Goal: Task Accomplishment & Management: Manage account settings

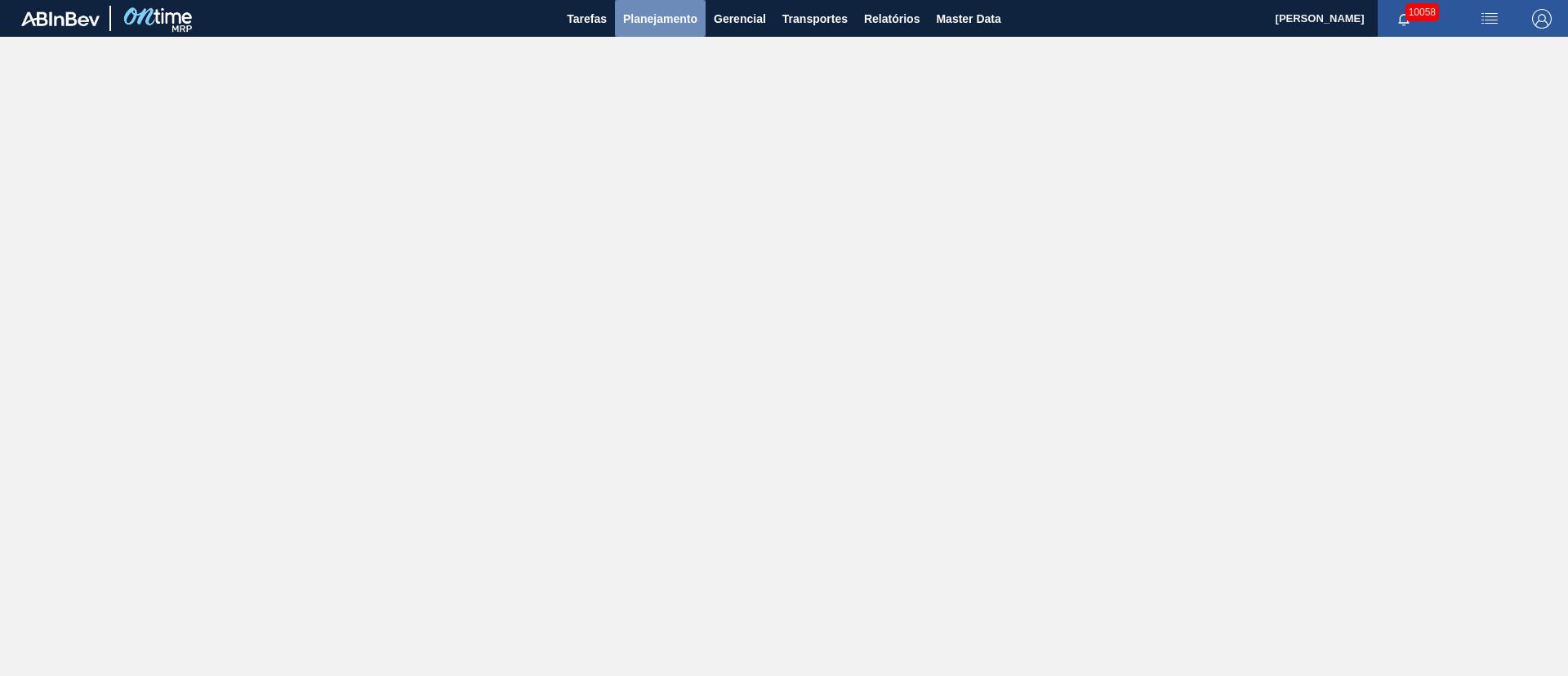
click at [680, 30] on button "Planejamento" at bounding box center [660, 18] width 90 height 37
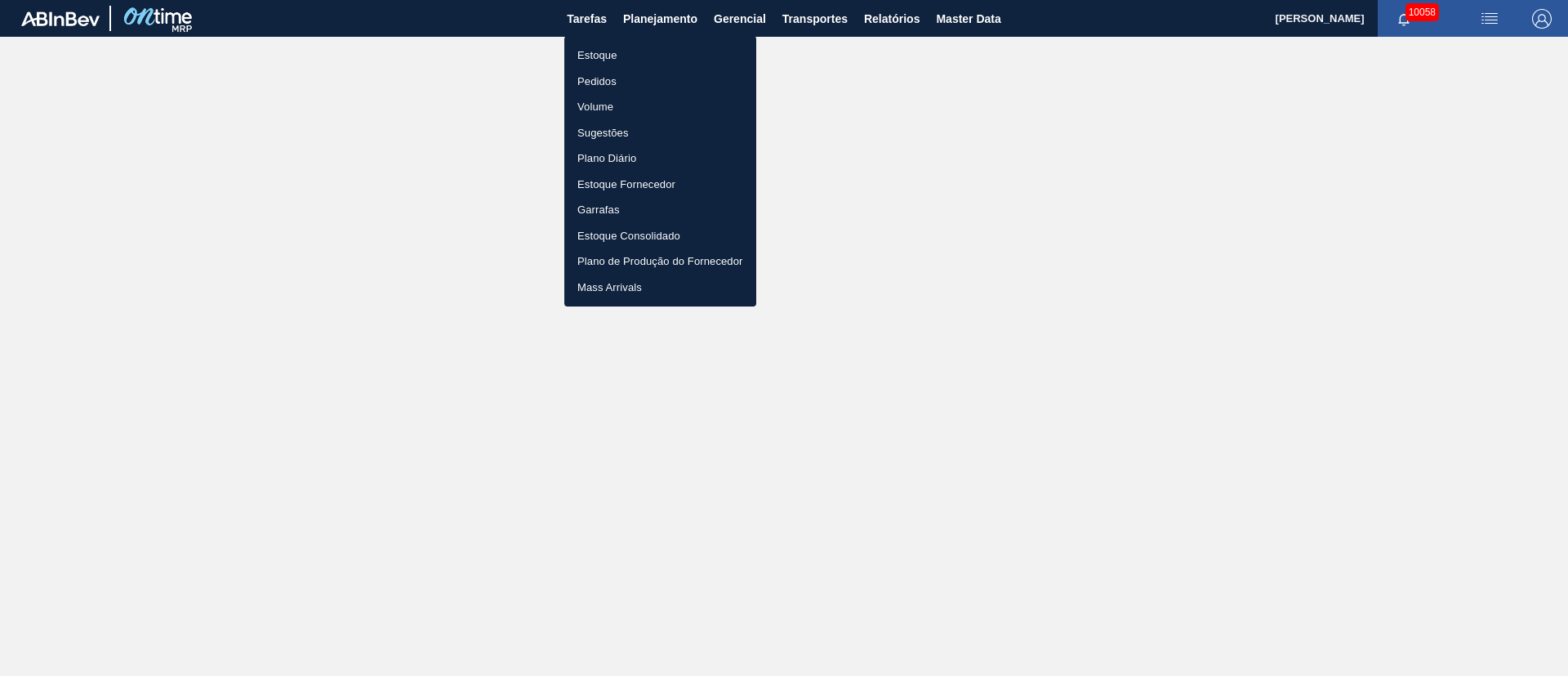
click at [627, 82] on li "Pedidos" at bounding box center [661, 81] width 192 height 26
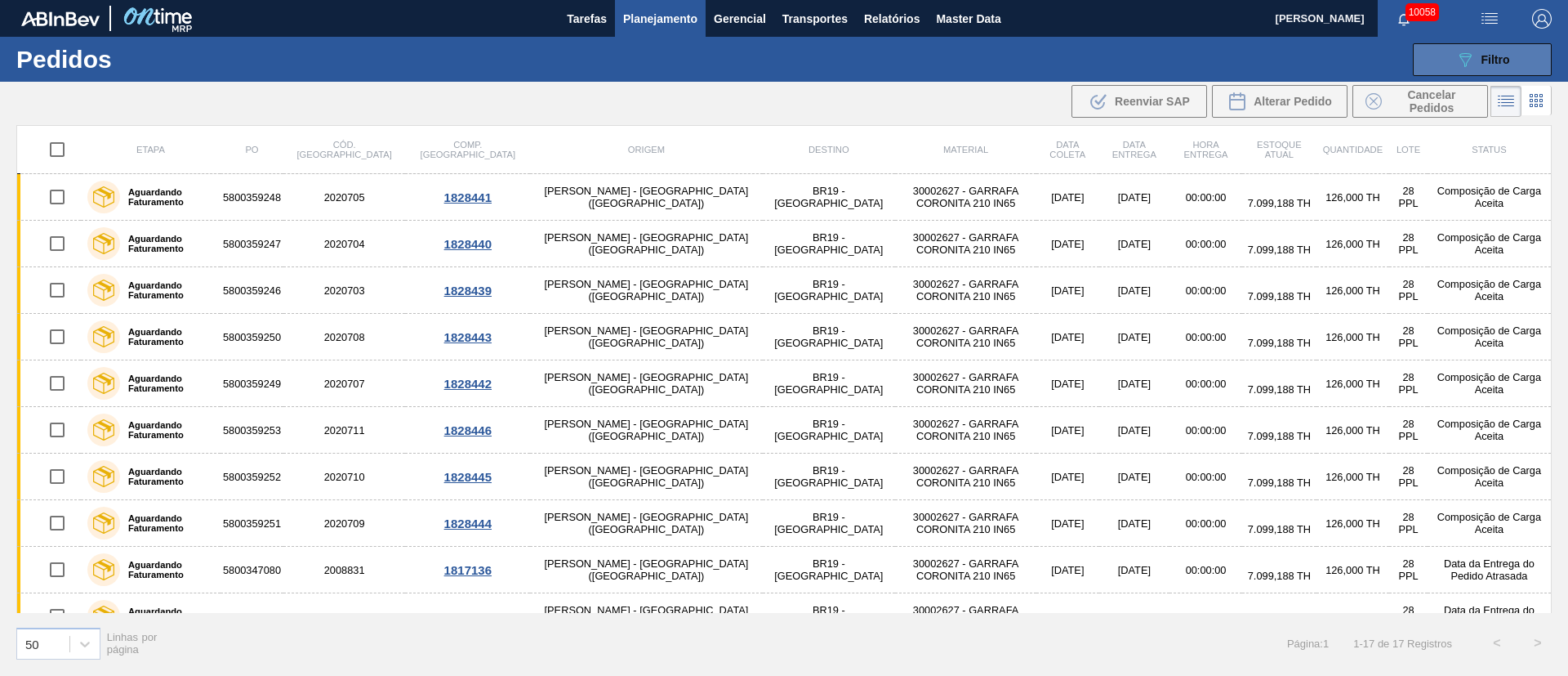
click at [1475, 65] on div "089F7B8B-B2A5-4AFE-B5C0-19BA573D28AC Filtro" at bounding box center [1482, 59] width 54 height 19
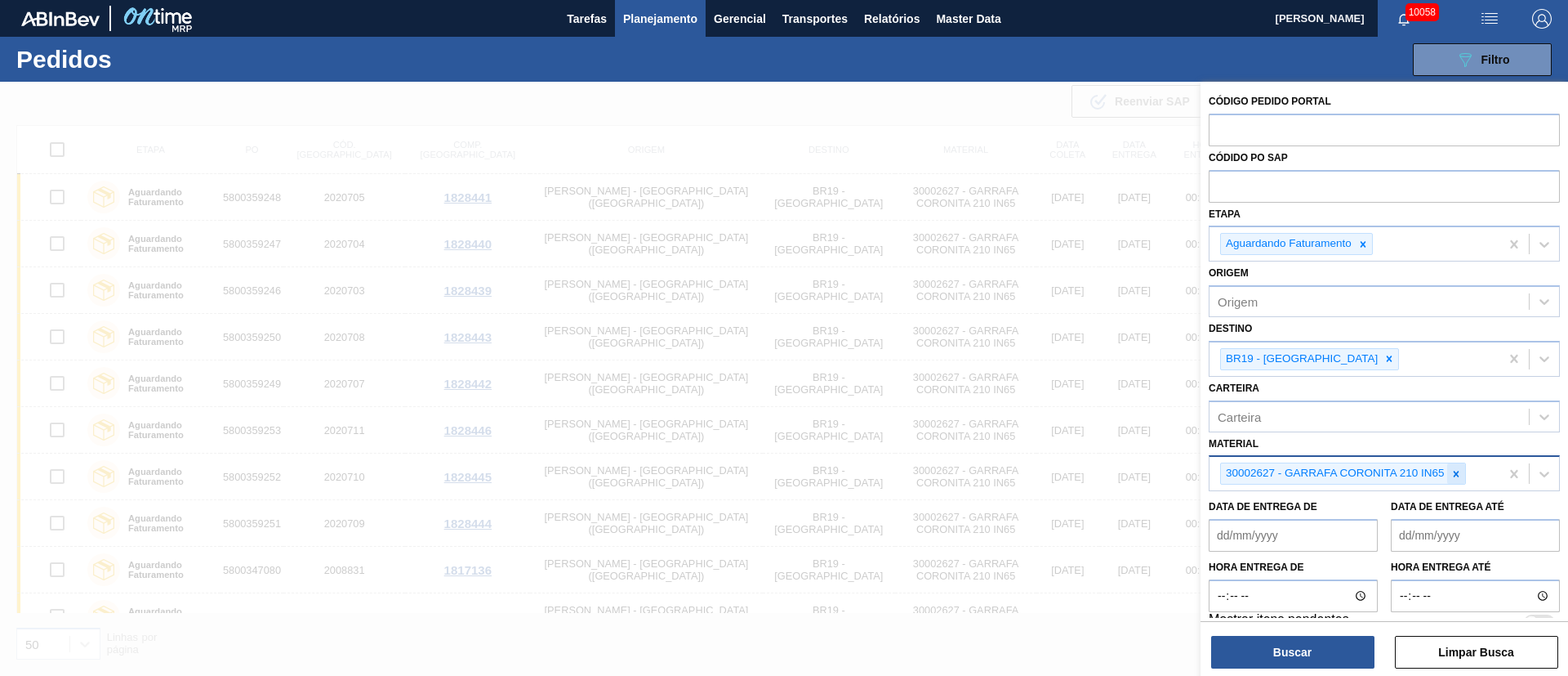
click at [1460, 470] on icon at bounding box center [1456, 474] width 11 height 11
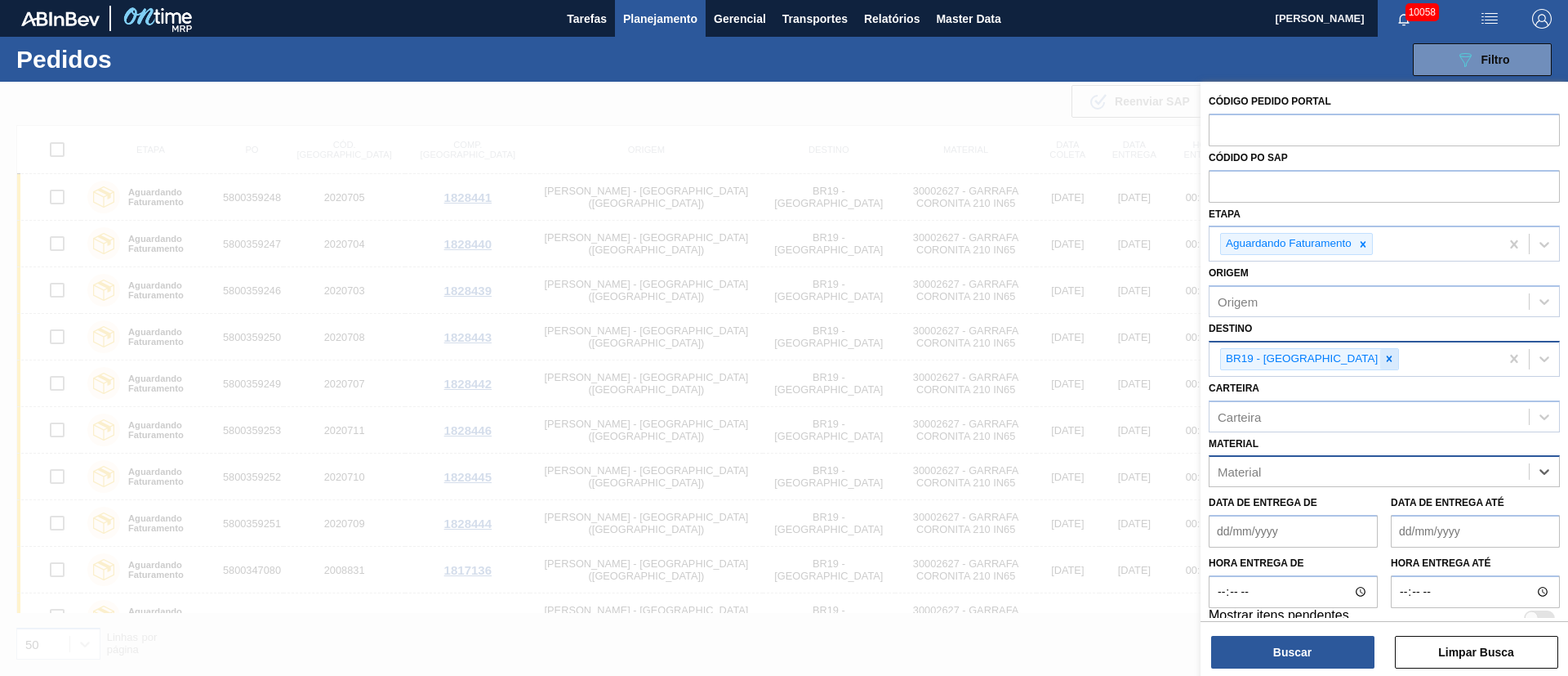
click at [1383, 362] on icon at bounding box center [1389, 358] width 11 height 11
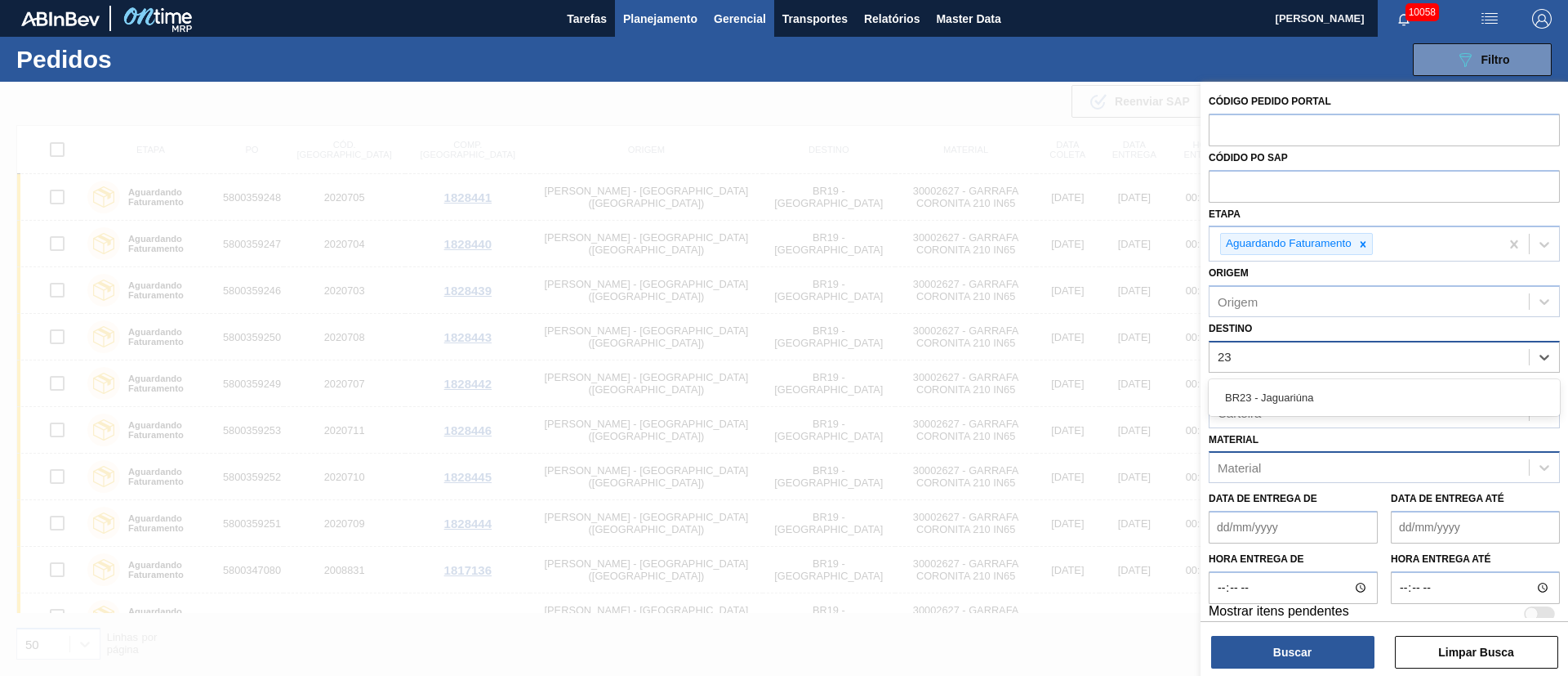
type input "23"
click at [886, 21] on span "Relatórios" at bounding box center [892, 18] width 55 height 19
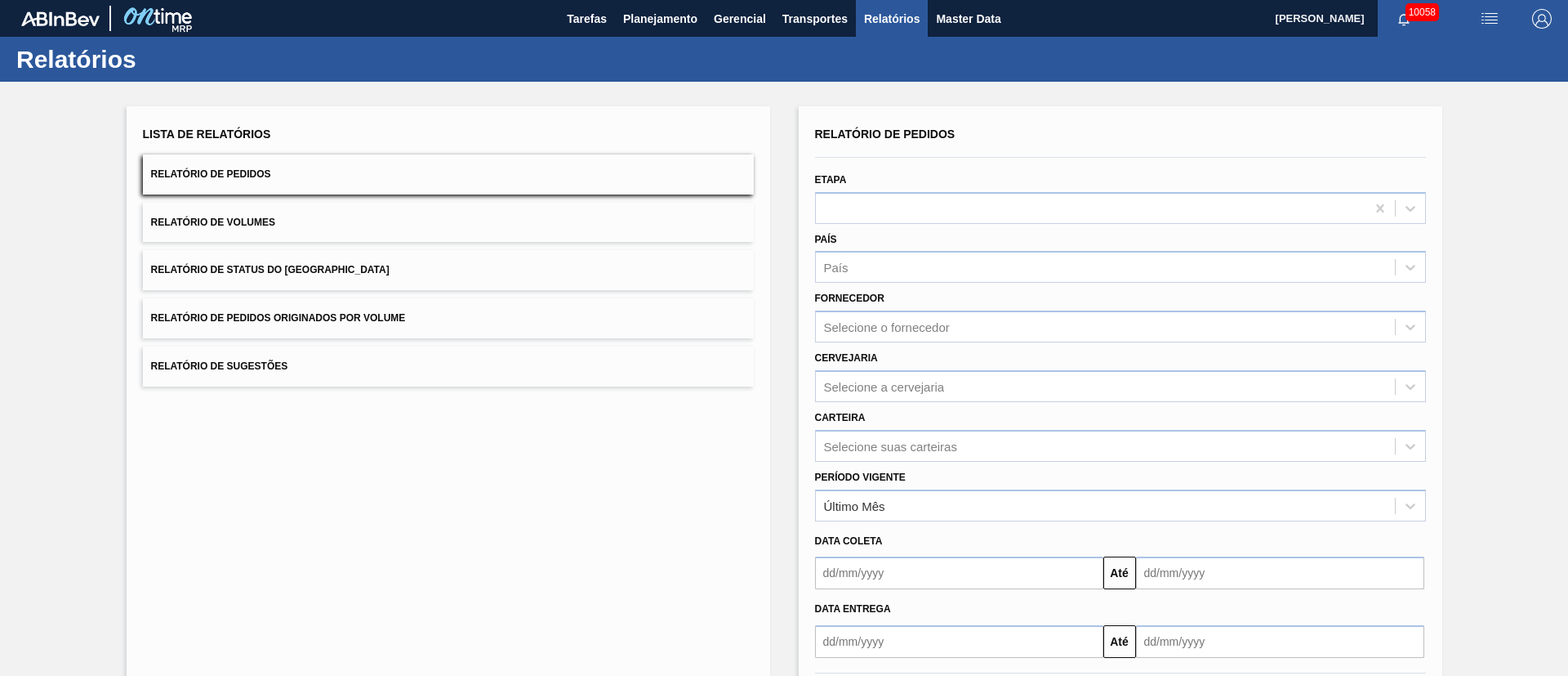
click at [351, 323] on span "Relatório de Pedidos Originados por Volume" at bounding box center [279, 318] width 255 height 11
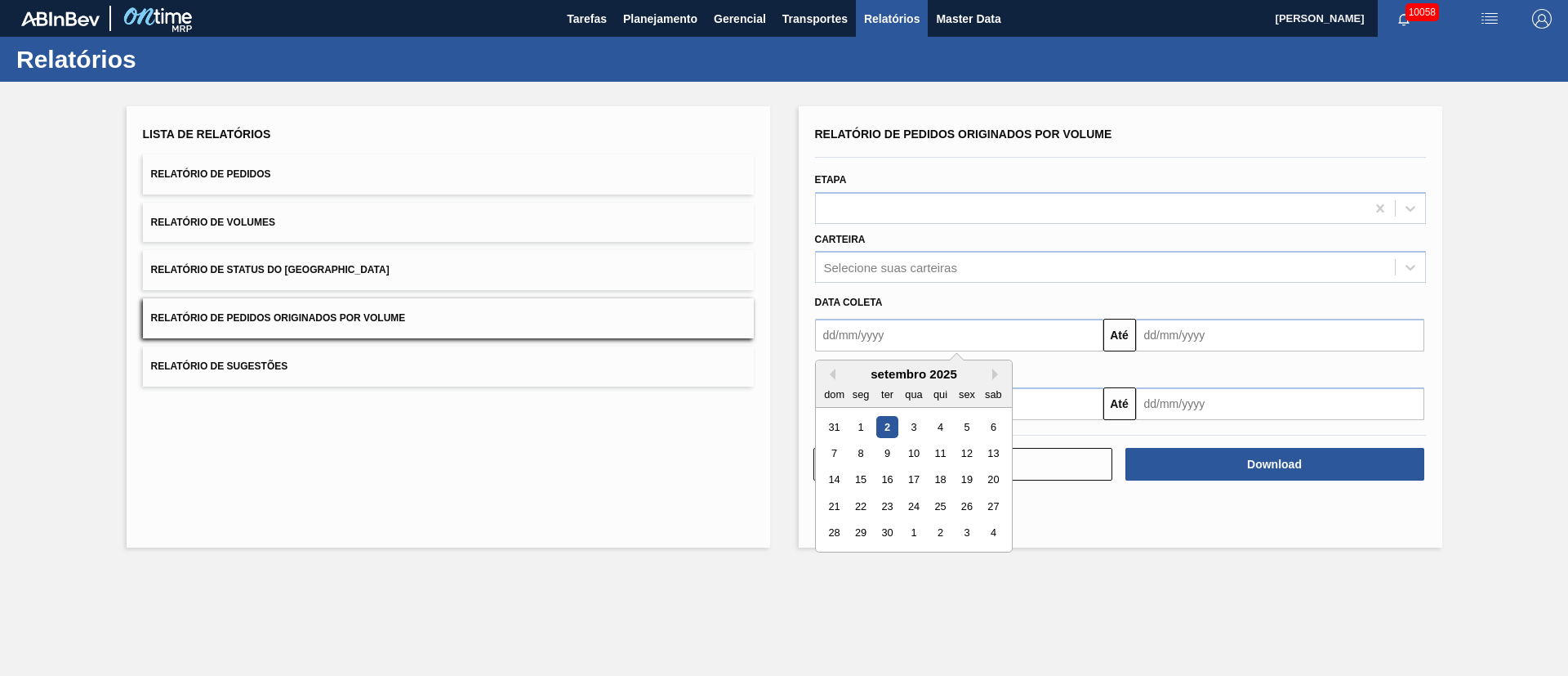
click at [873, 338] on input "text" at bounding box center [959, 334] width 288 height 32
click at [856, 429] on div "1" at bounding box center [860, 427] width 22 height 22
type input "[DATE]"
click at [1251, 335] on input "text" at bounding box center [1280, 334] width 288 height 32
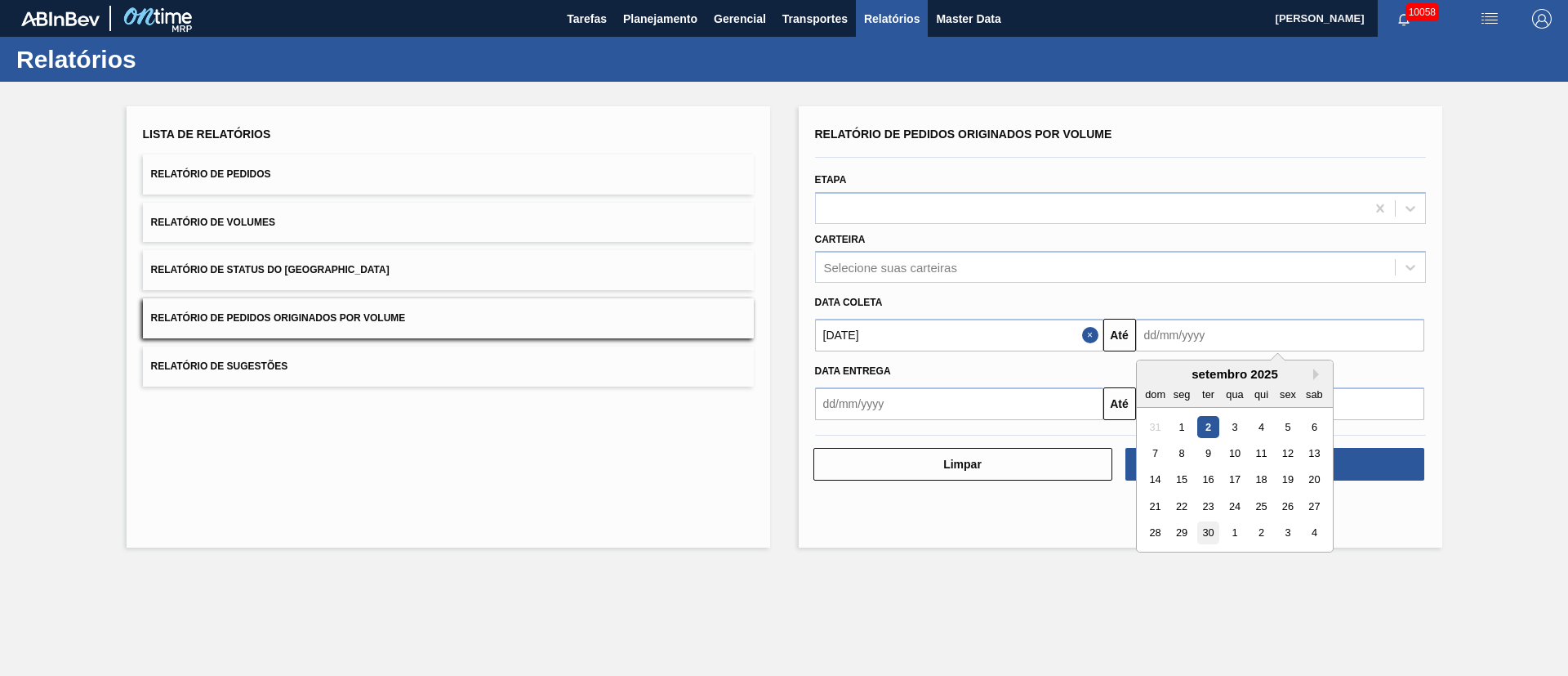
click at [1206, 537] on div "30" at bounding box center [1208, 534] width 22 height 22
type input "[DATE]"
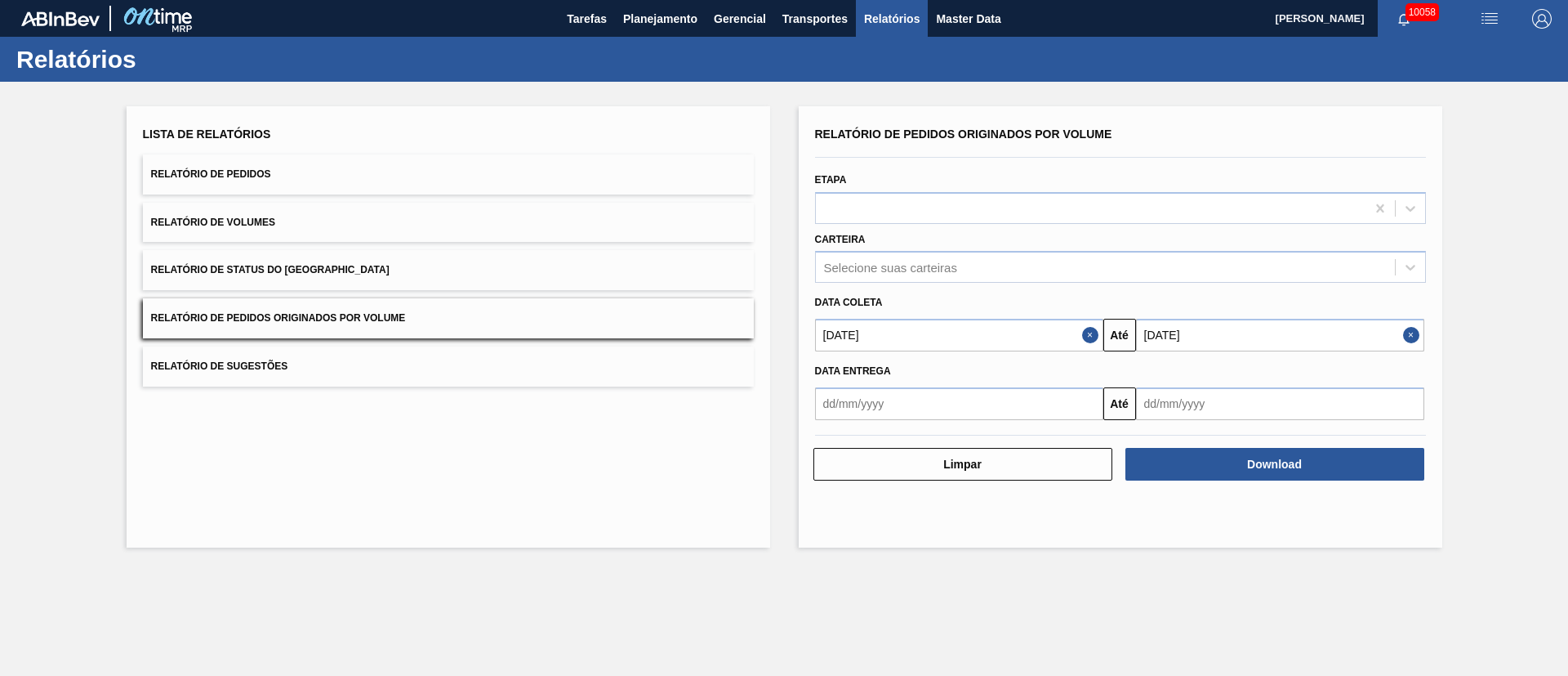
click at [1015, 334] on input "[DATE]" at bounding box center [959, 334] width 288 height 32
click at [833, 374] on button "Previous Month" at bounding box center [830, 374] width 11 height 11
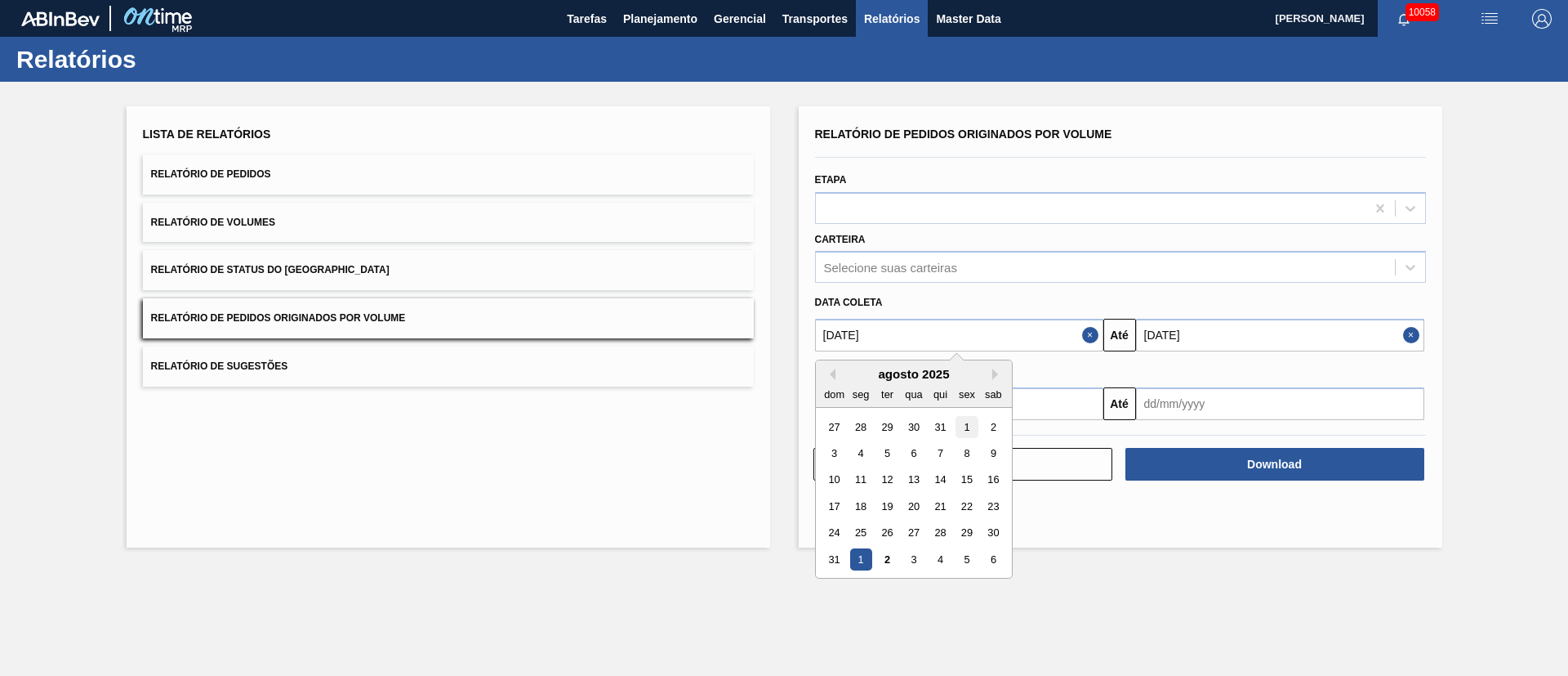
click at [970, 430] on div "1" at bounding box center [966, 427] width 22 height 22
type input "[DATE]"
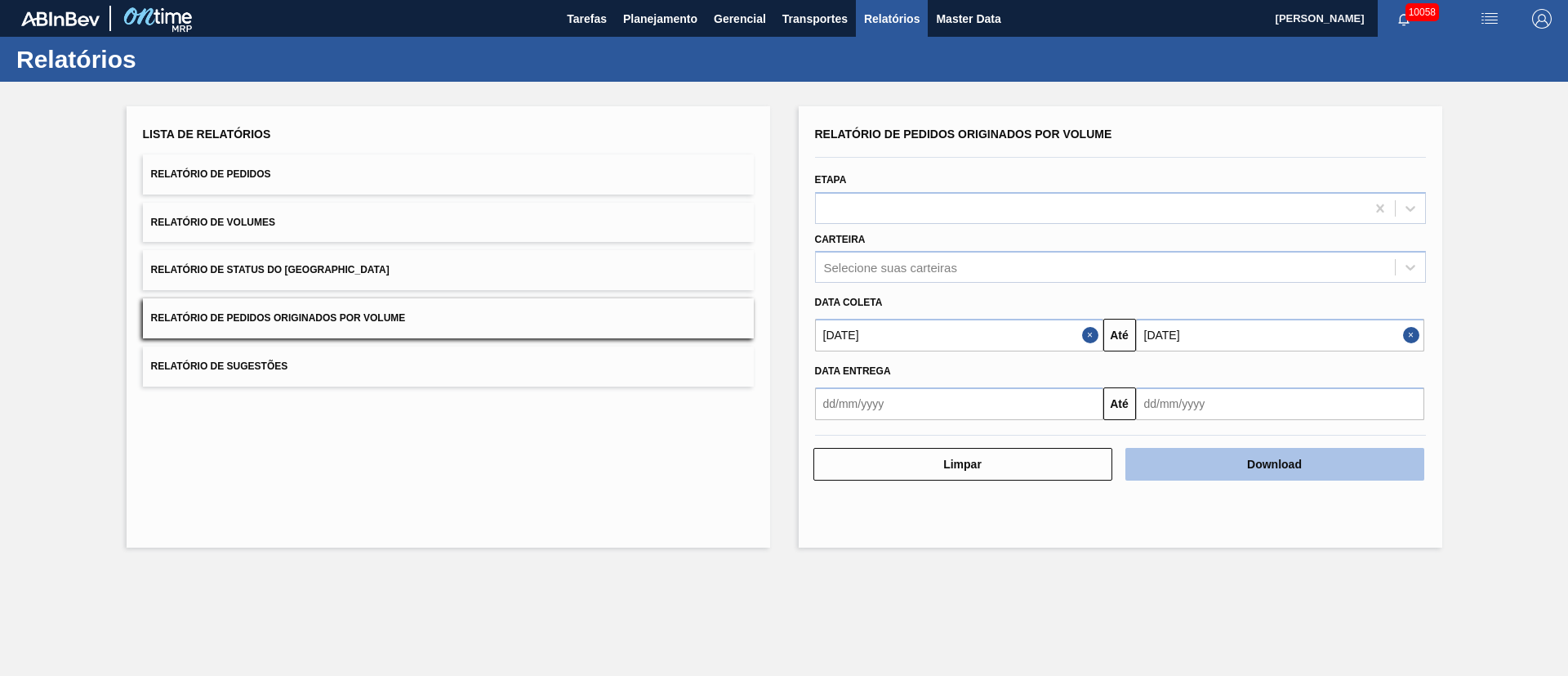
click at [1301, 473] on button "Download" at bounding box center [1275, 464] width 299 height 32
click at [987, 256] on div "Selecione suas carteiras" at bounding box center [1105, 268] width 579 height 24
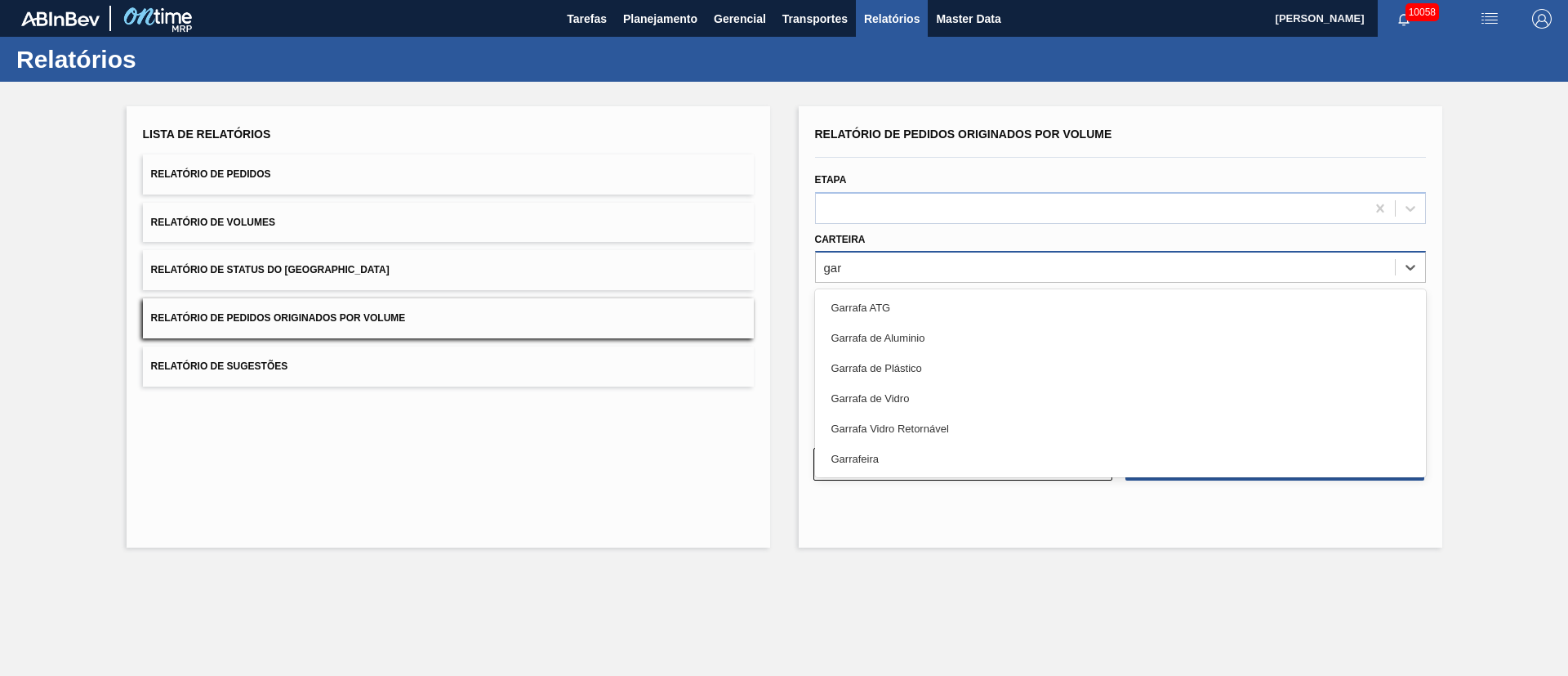
type input "garr"
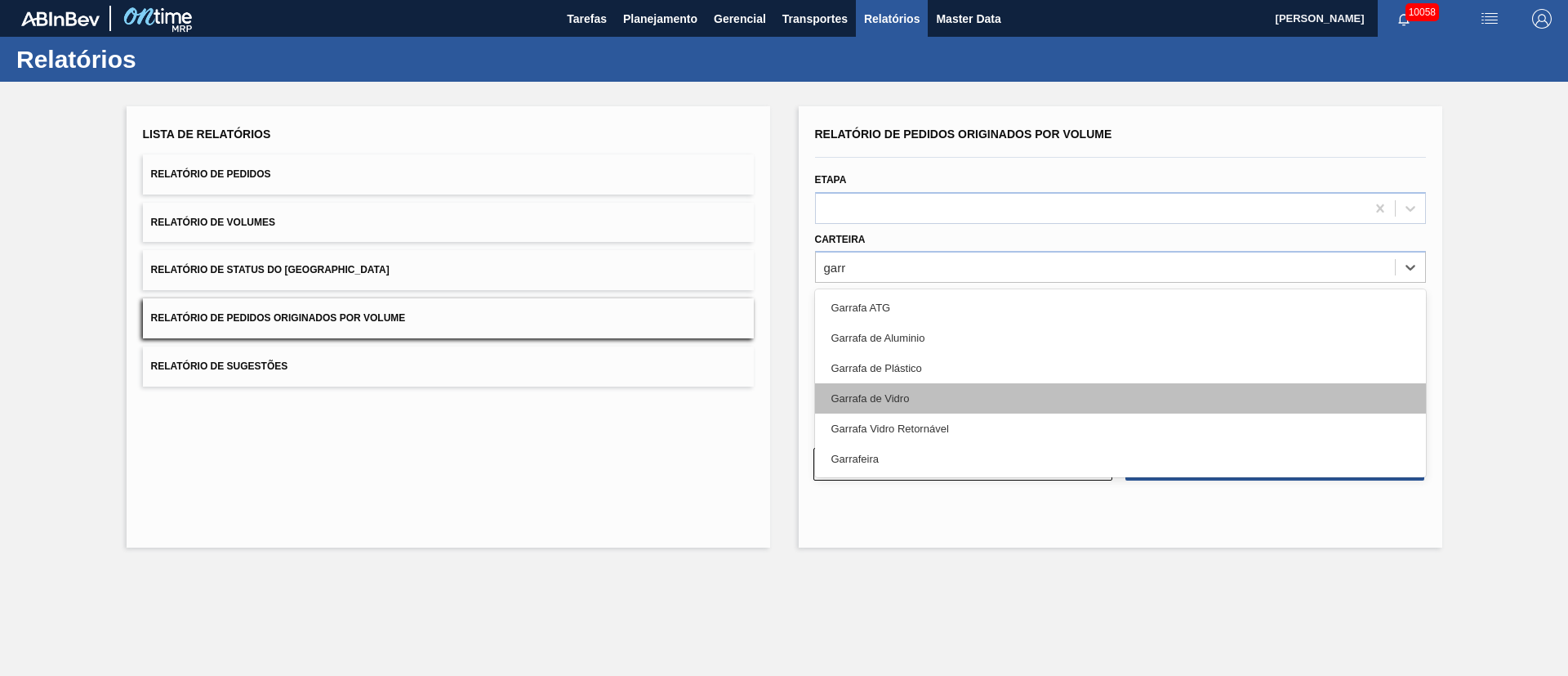
click at [857, 396] on div "Garrafa de Vidro" at bounding box center [1120, 398] width 611 height 30
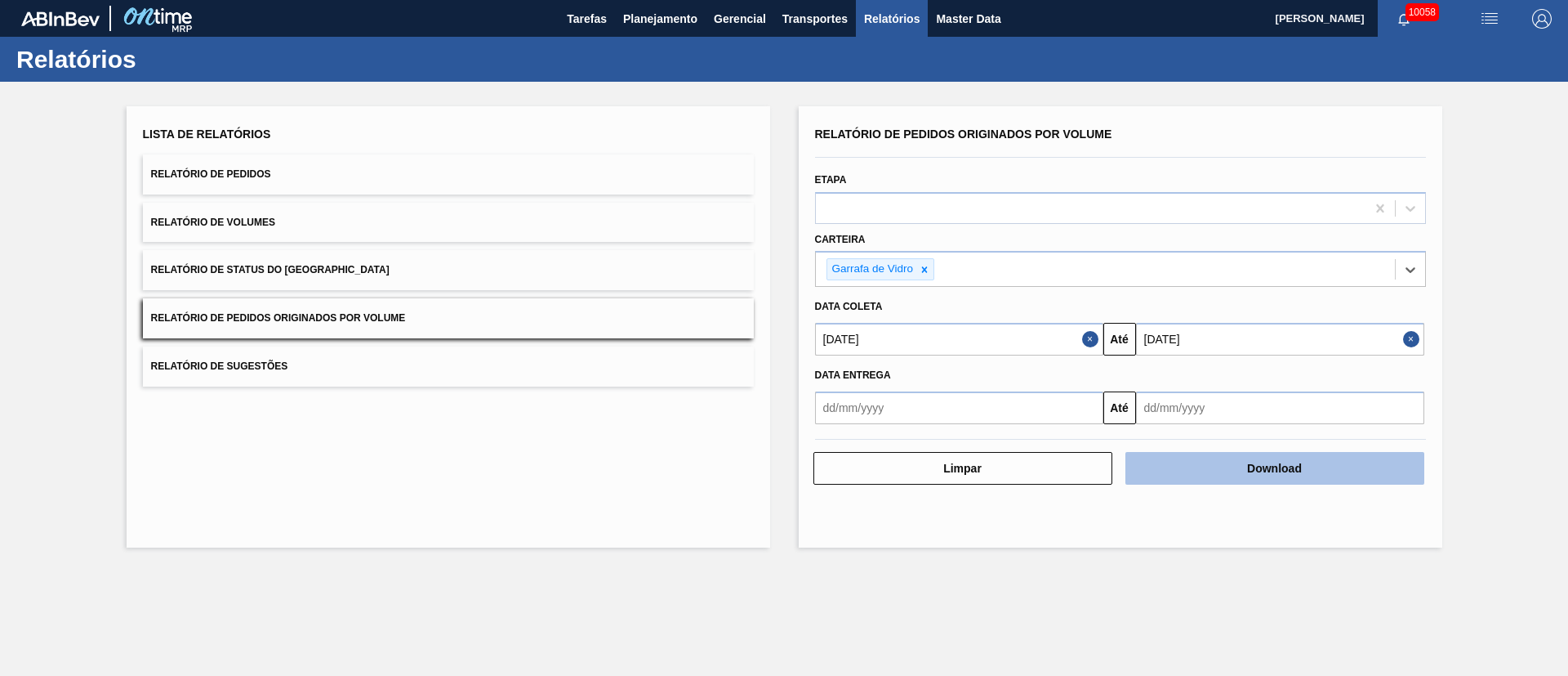
click at [1307, 473] on button "Download" at bounding box center [1275, 467] width 299 height 32
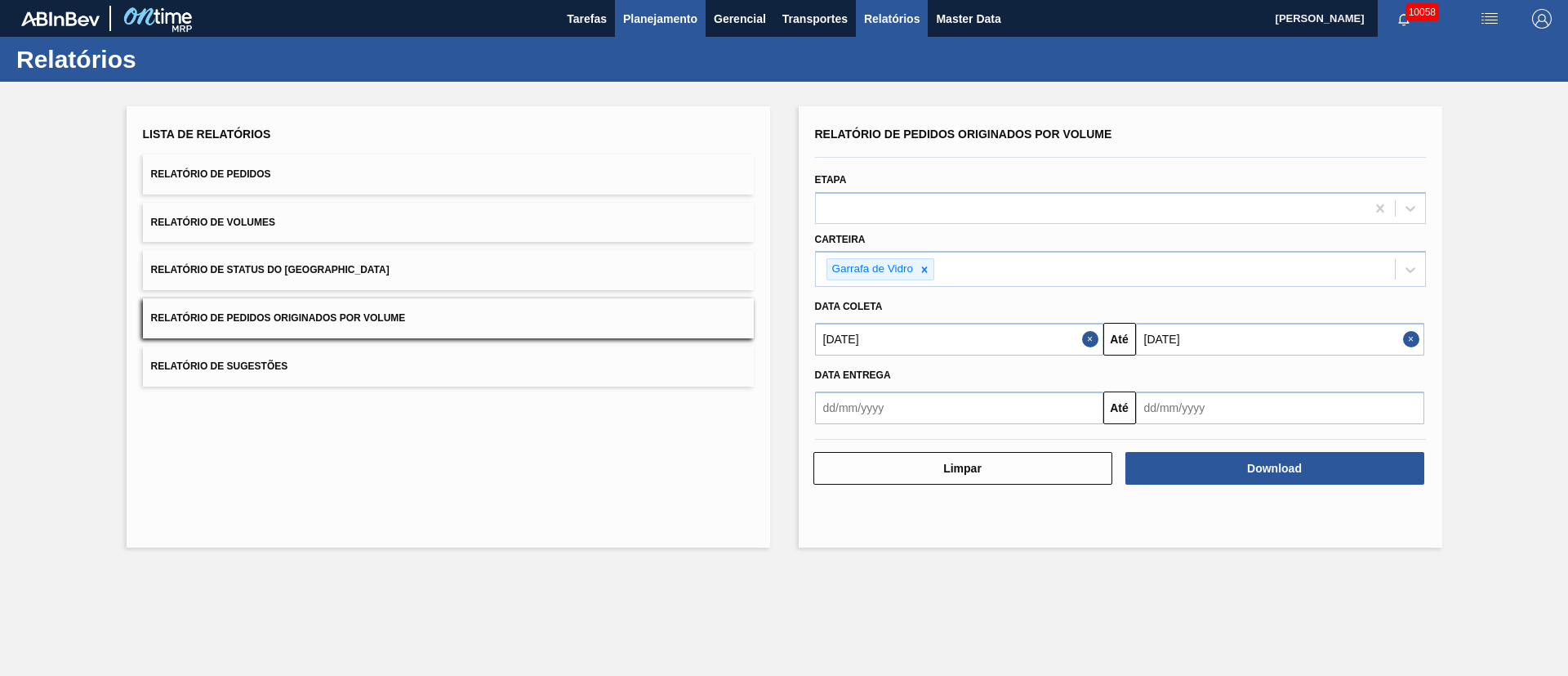
click at [628, 13] on span "Planejamento" at bounding box center [660, 18] width 75 height 19
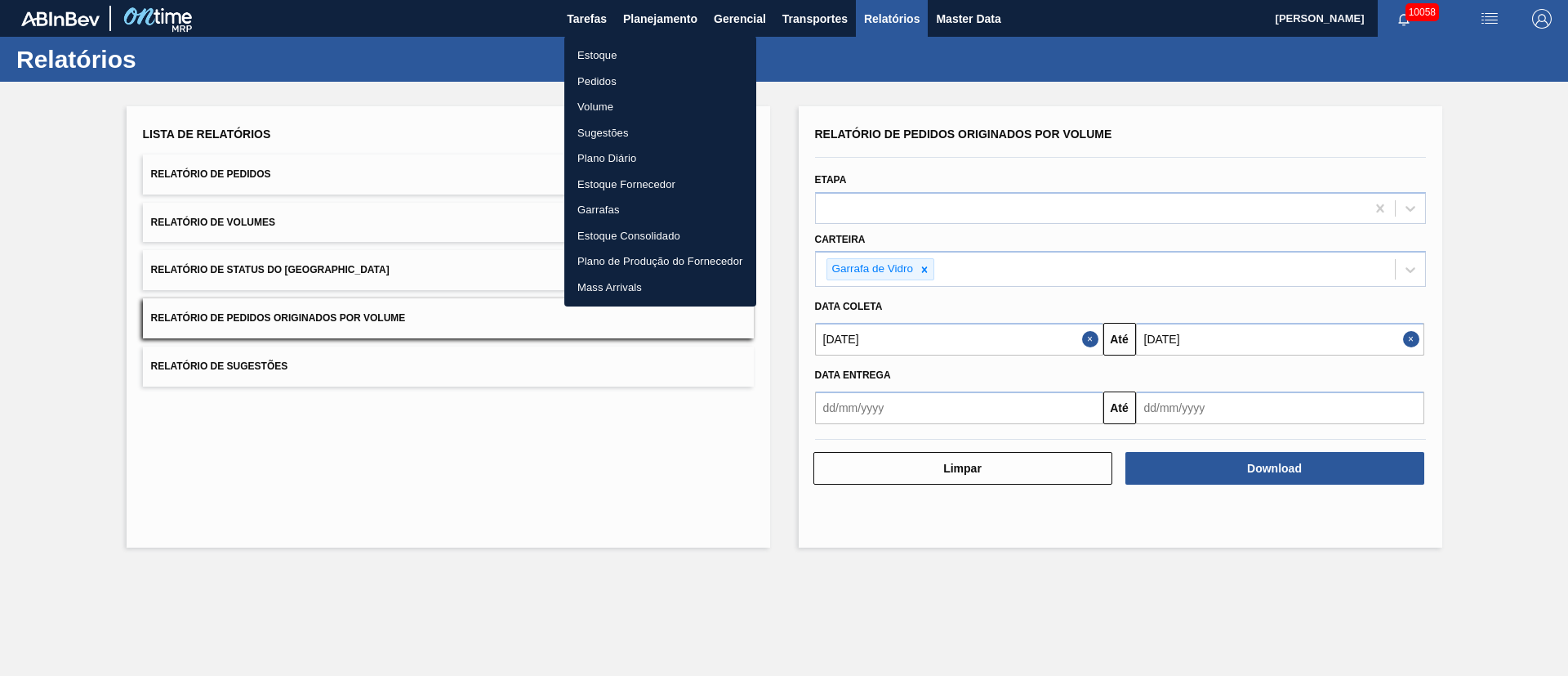
click at [593, 85] on li "Pedidos" at bounding box center [661, 81] width 192 height 26
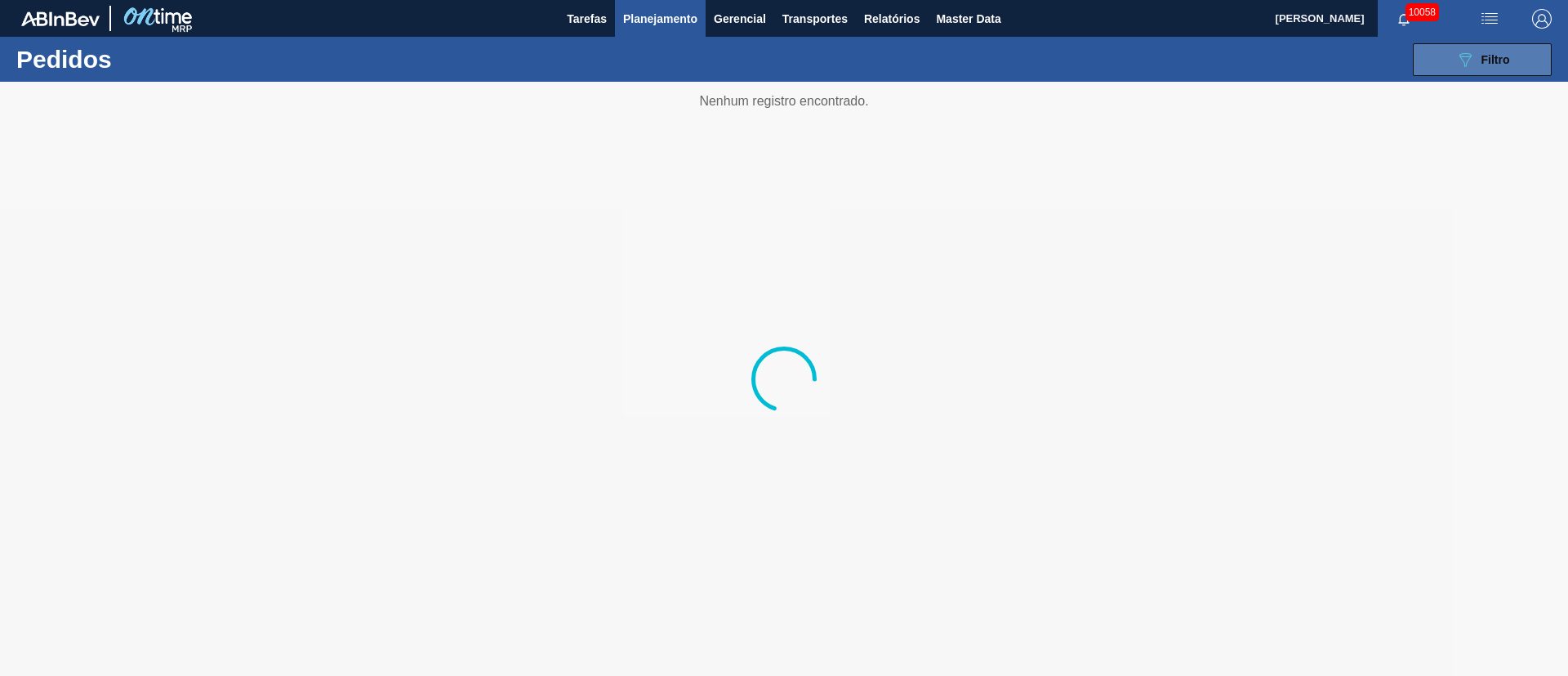
click at [1485, 62] on span "Filtro" at bounding box center [1495, 60] width 29 height 13
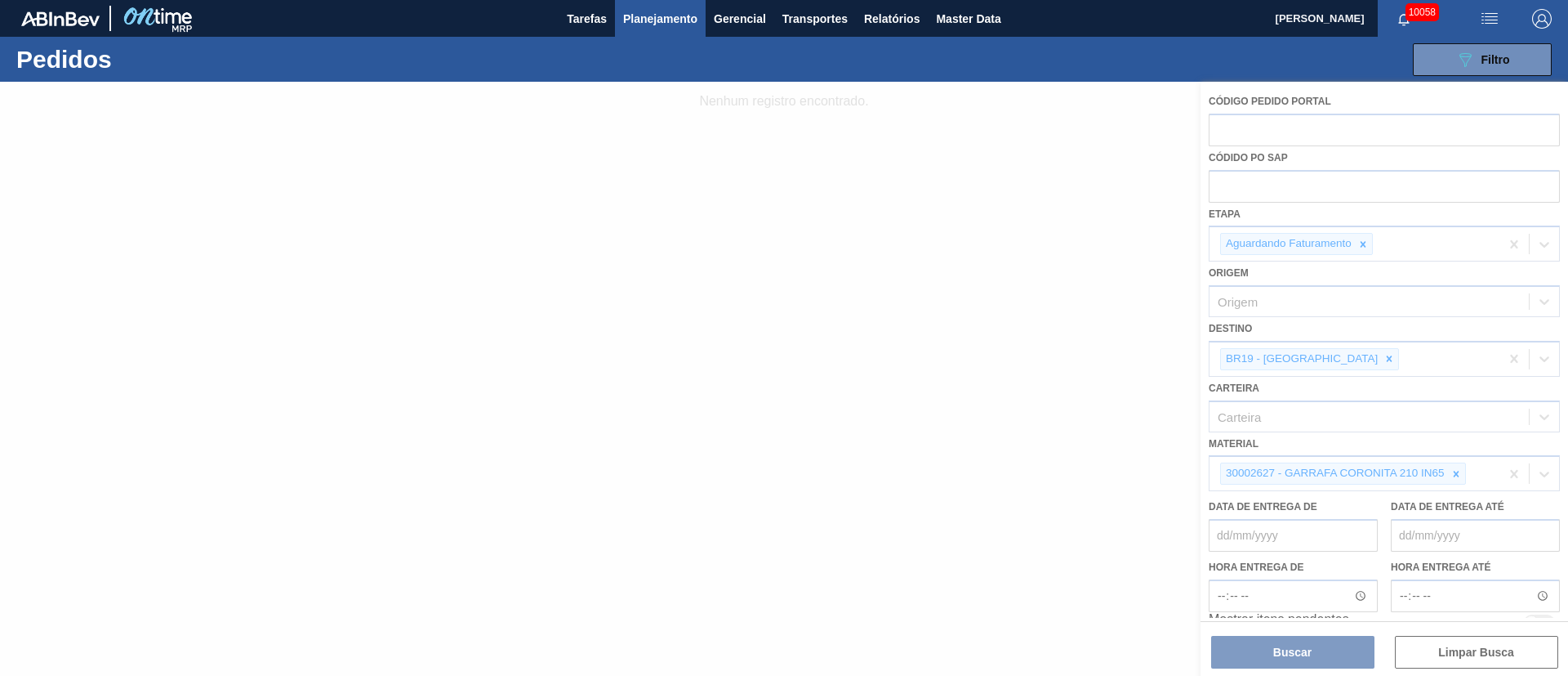
click at [1322, 356] on div at bounding box center [784, 379] width 1568 height 594
click at [1320, 354] on div at bounding box center [784, 379] width 1568 height 594
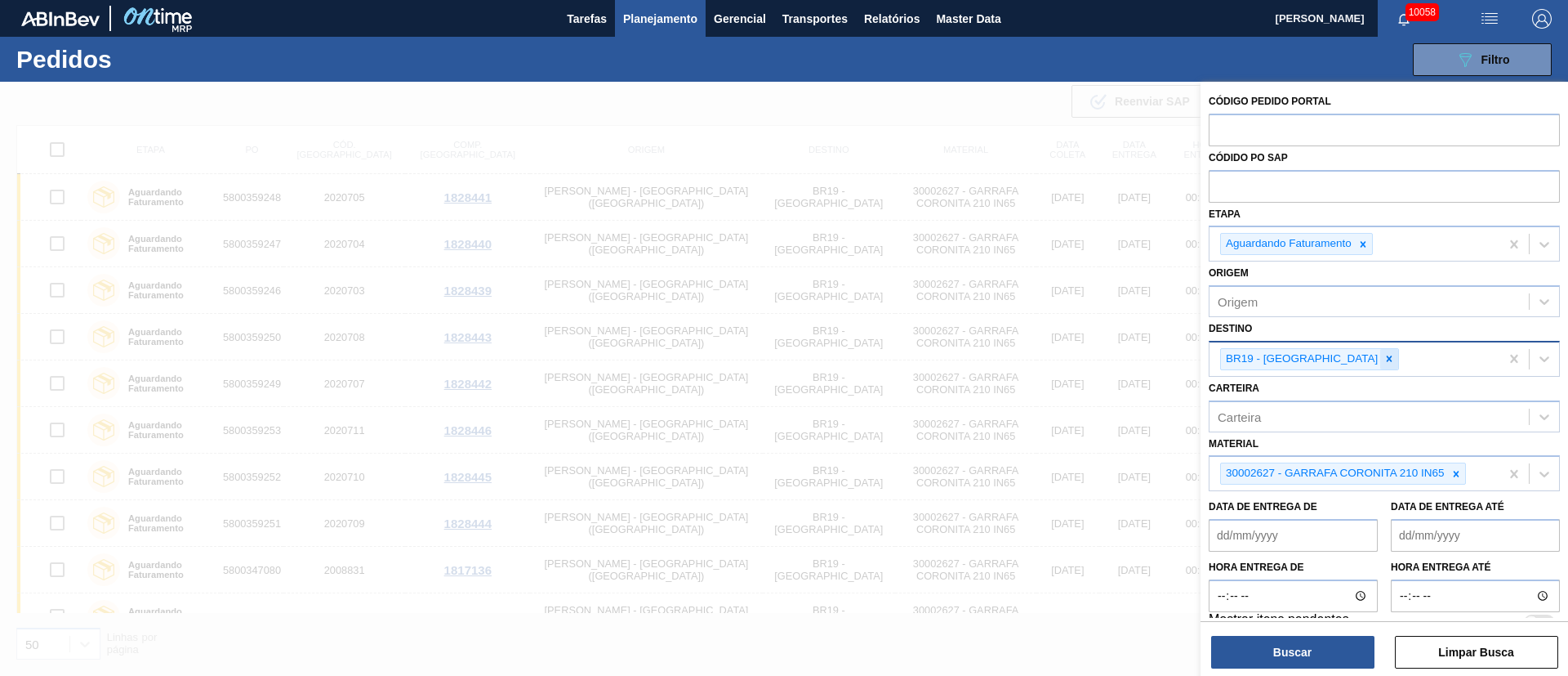
click at [1387, 359] on icon at bounding box center [1390, 359] width 6 height 6
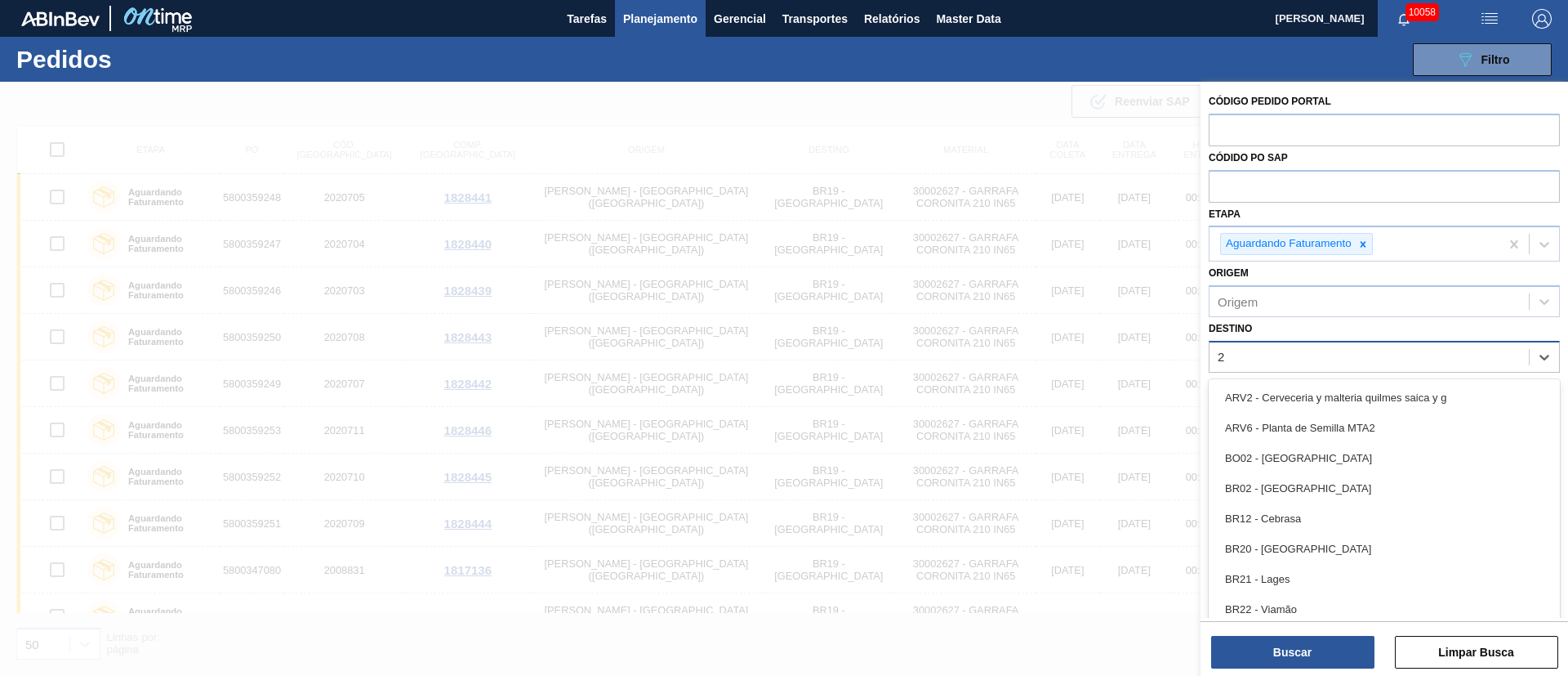
type input "23"
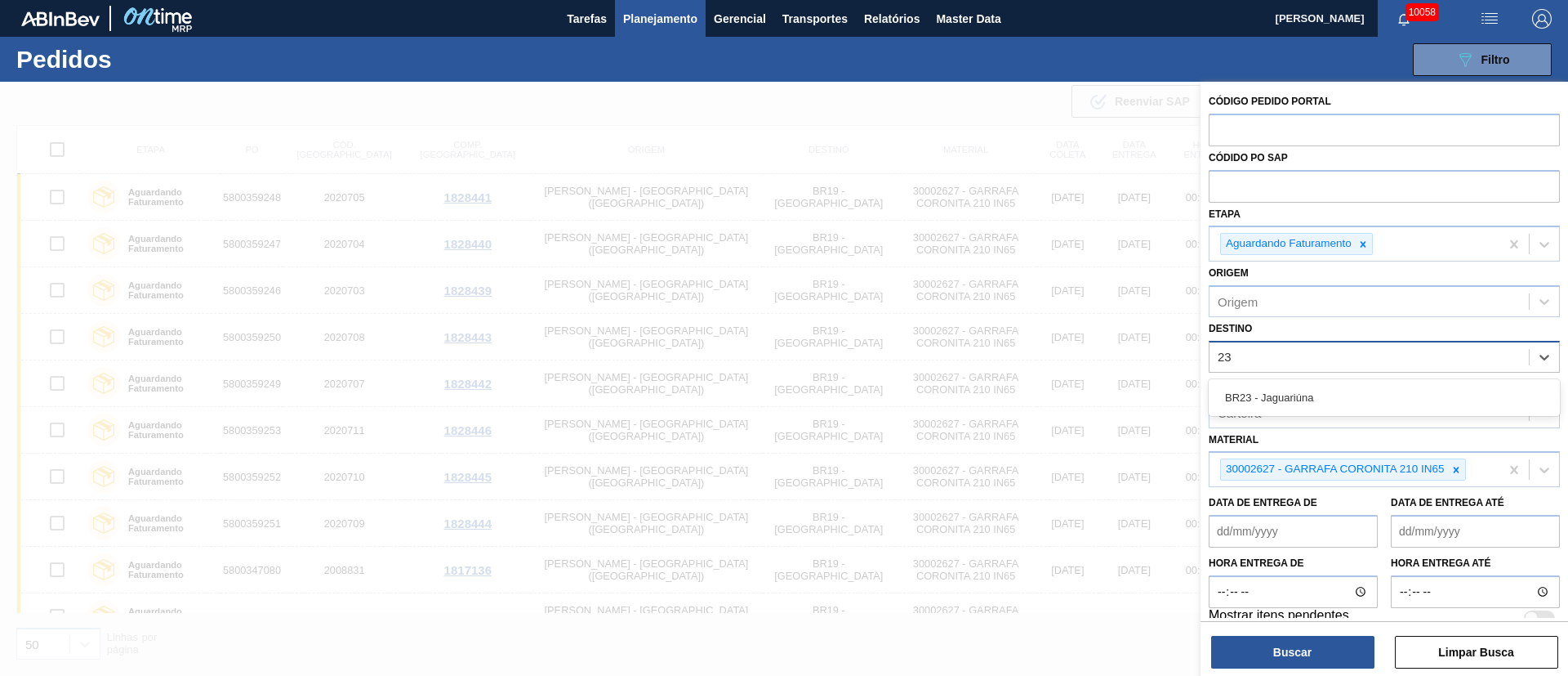
click at [1275, 401] on div "BR23 - Jaguariúna" at bounding box center [1384, 397] width 352 height 30
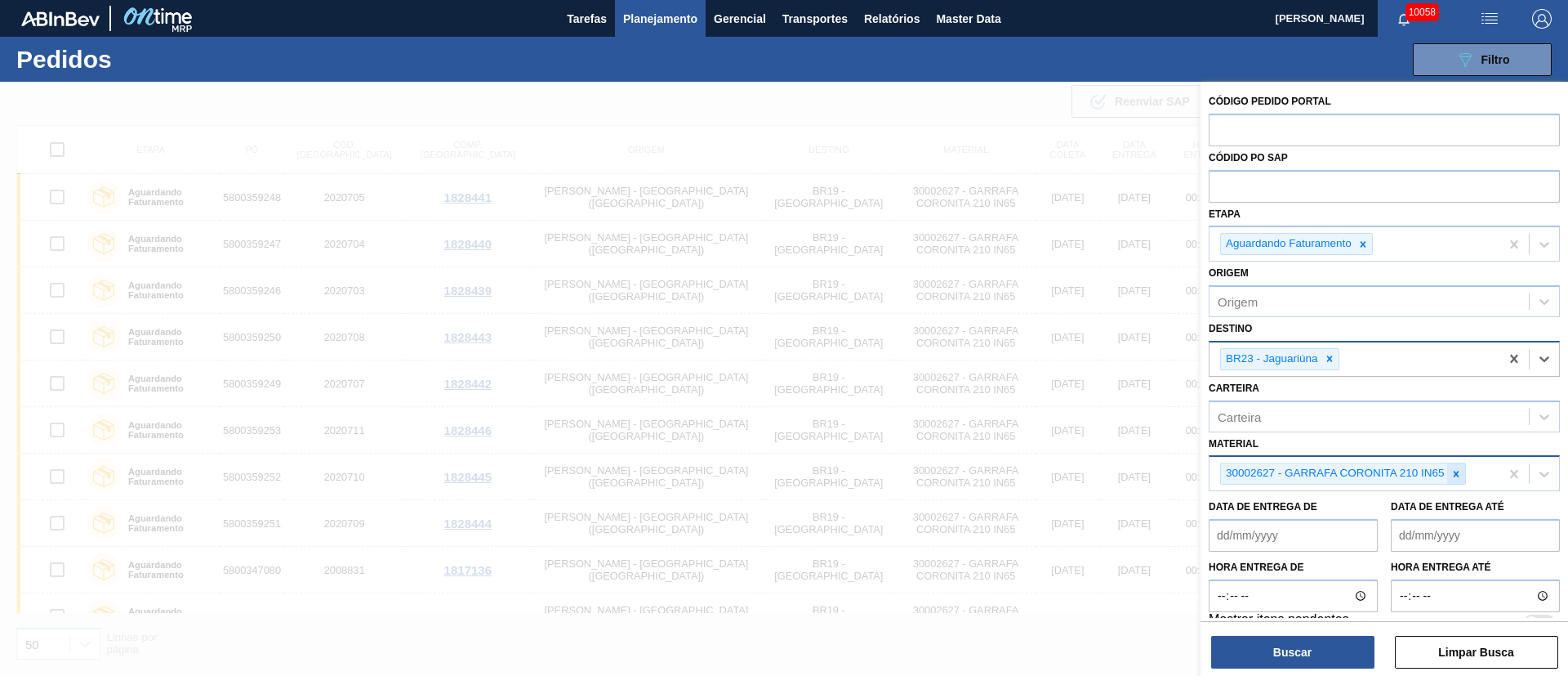
click at [1458, 474] on icon at bounding box center [1456, 474] width 11 height 11
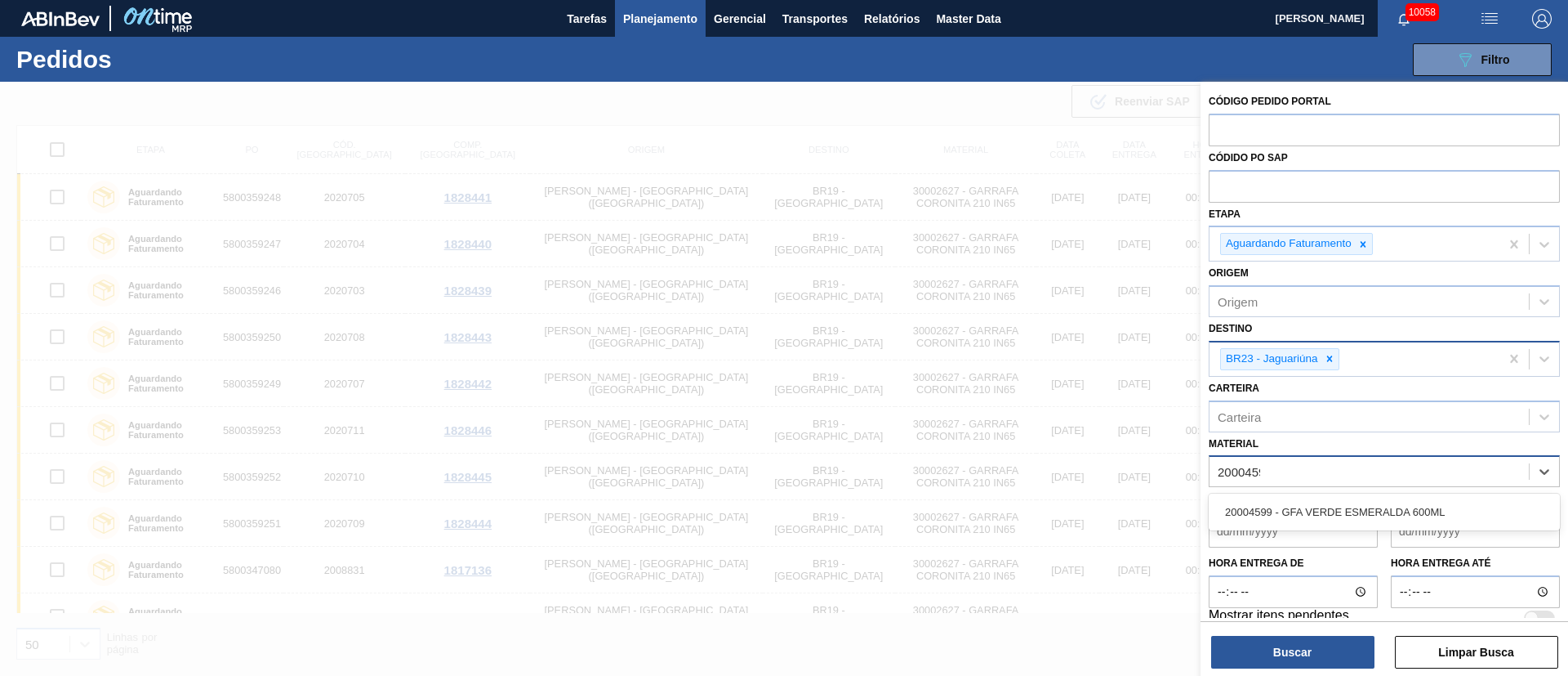
type input "20004599"
click at [1418, 501] on div "20004599 - GFA VERDE ESMERALDA 600ML" at bounding box center [1384, 512] width 352 height 30
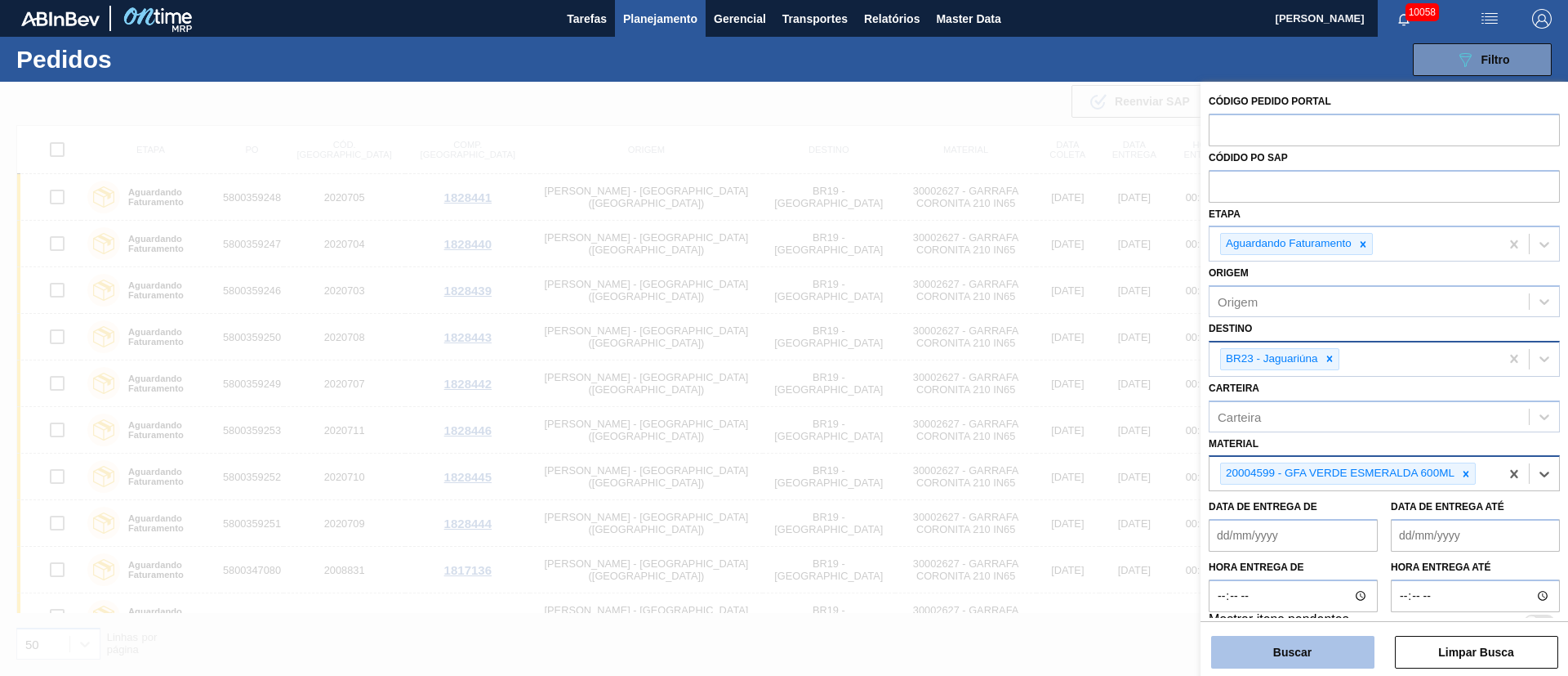
click at [1304, 659] on button "Buscar" at bounding box center [1292, 652] width 163 height 32
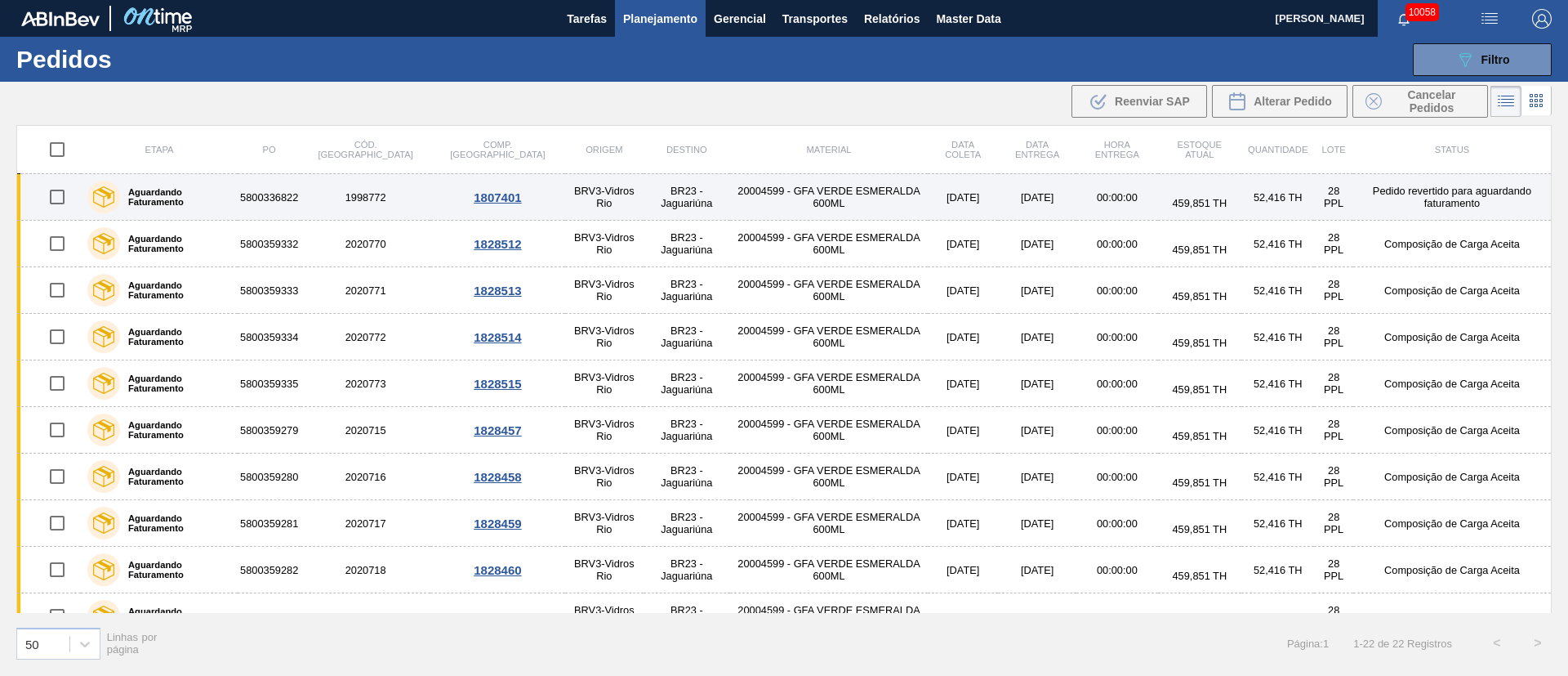
click at [60, 194] on input "checkbox" at bounding box center [56, 197] width 34 height 34
checkbox input "true"
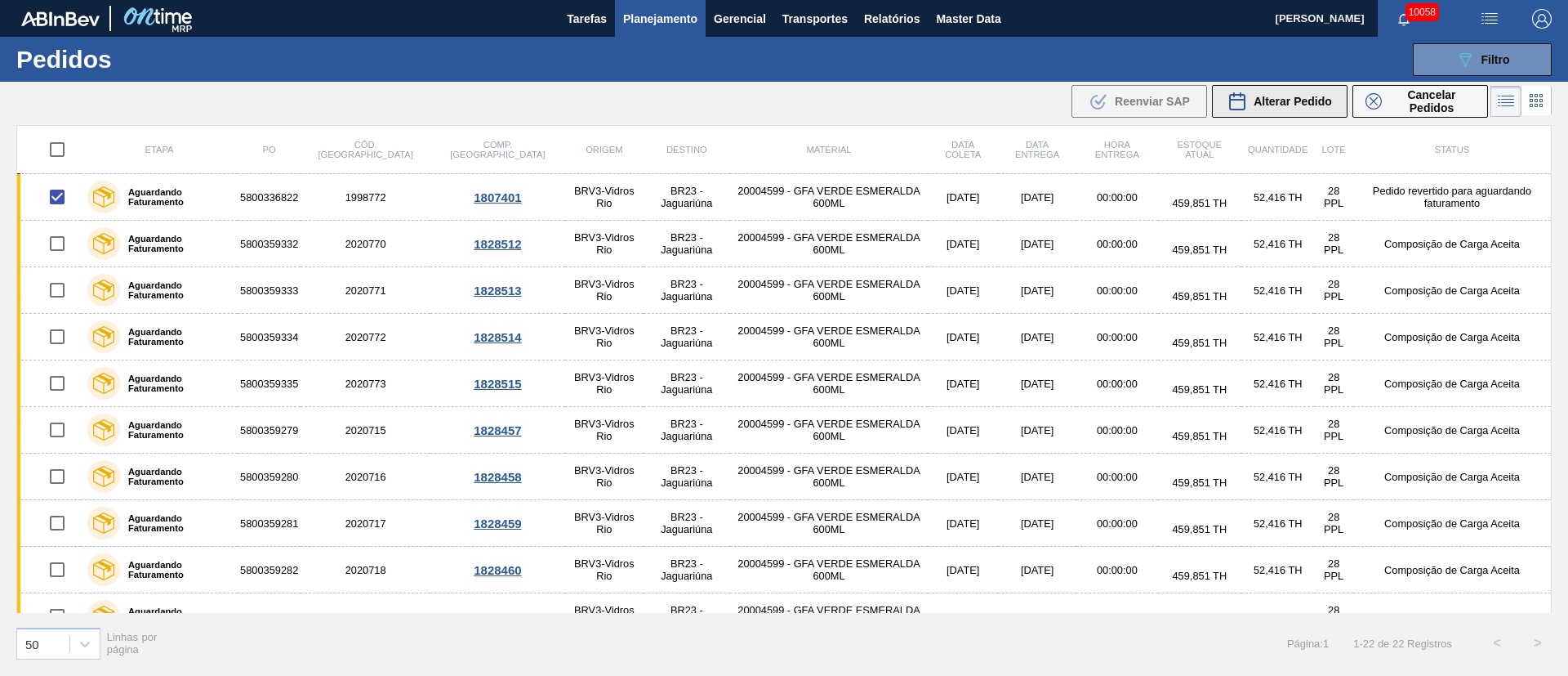
click at [1325, 109] on div "Alterar Pedido" at bounding box center [1279, 101] width 104 height 19
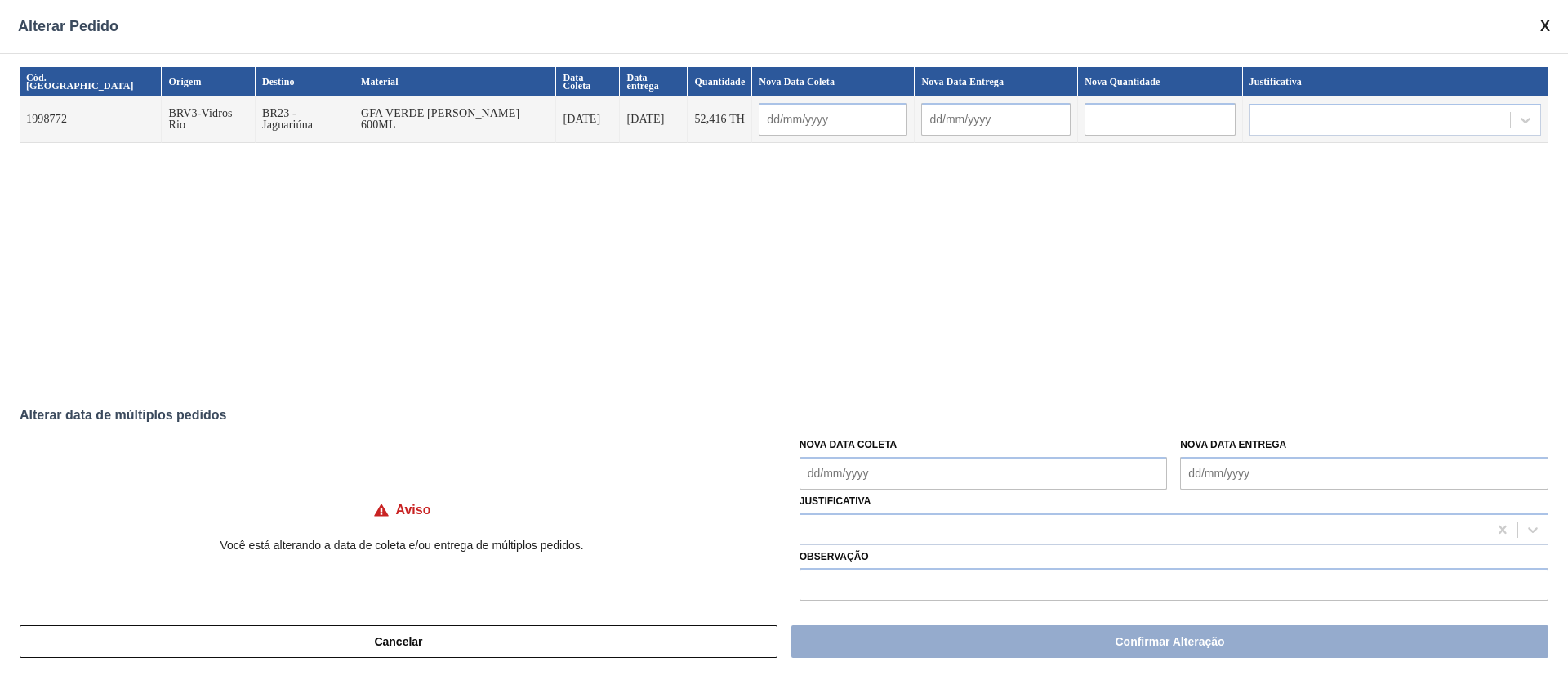
click at [820, 473] on Coleta "Nova Data Coleta" at bounding box center [983, 473] width 368 height 32
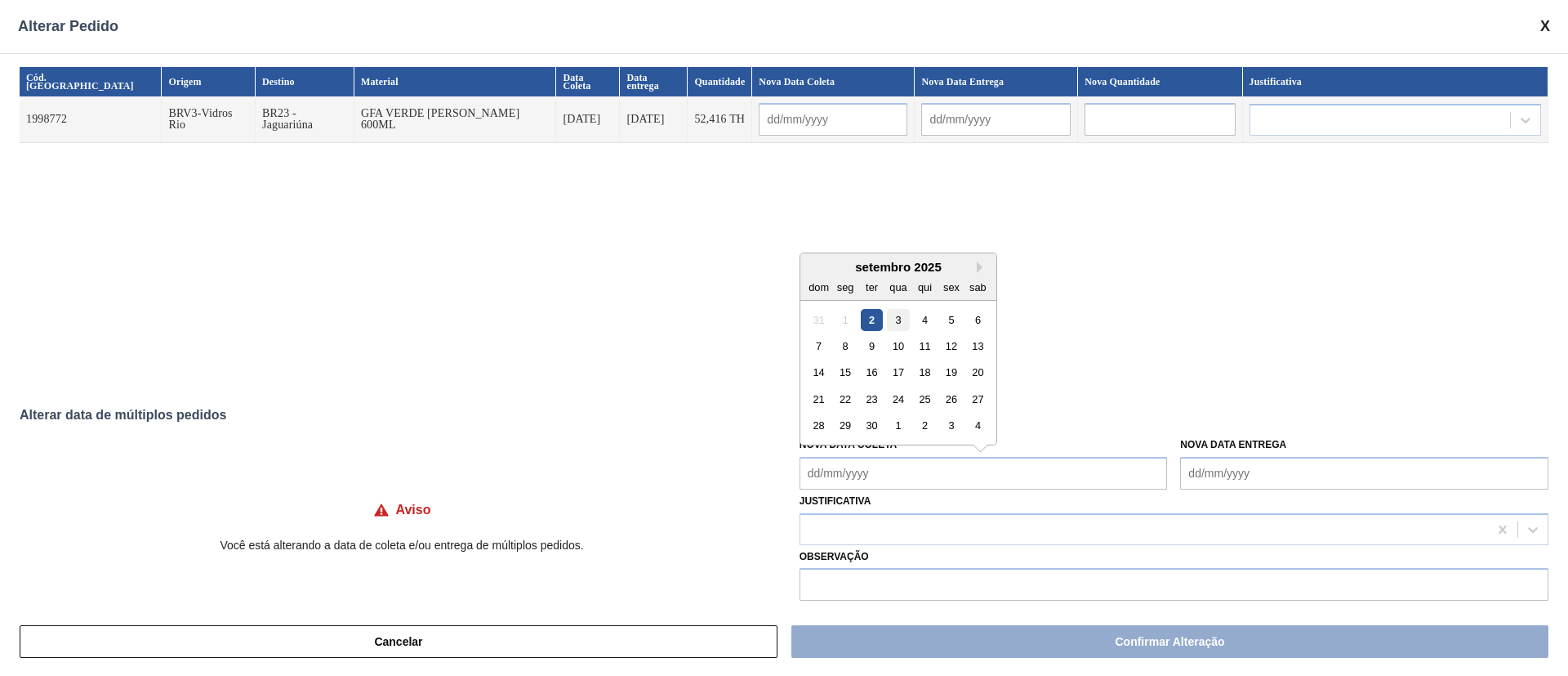
click at [903, 322] on div "3" at bounding box center [898, 320] width 22 height 22
type Coleta "[DATE]"
type input "[DATE]"
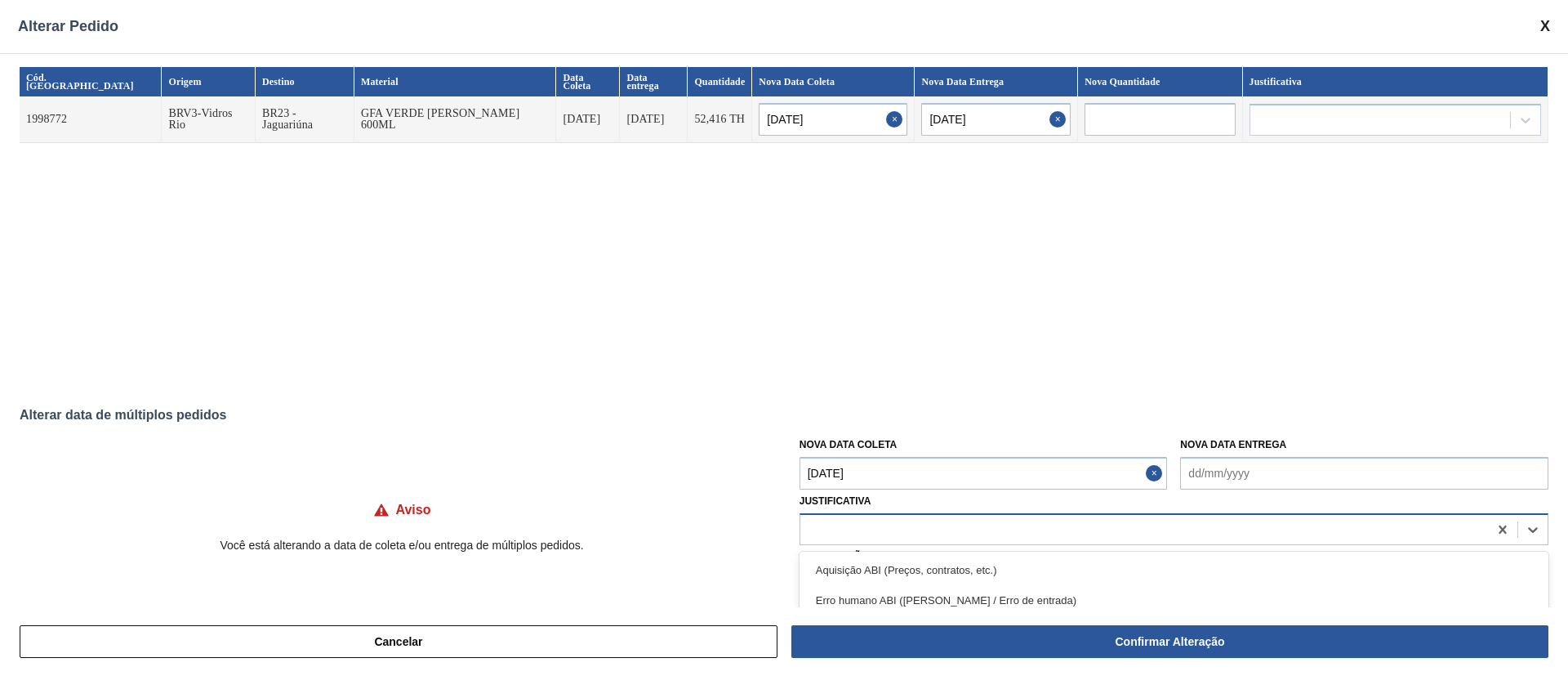
click at [869, 531] on div at bounding box center [1143, 529] width 688 height 24
type input "ou"
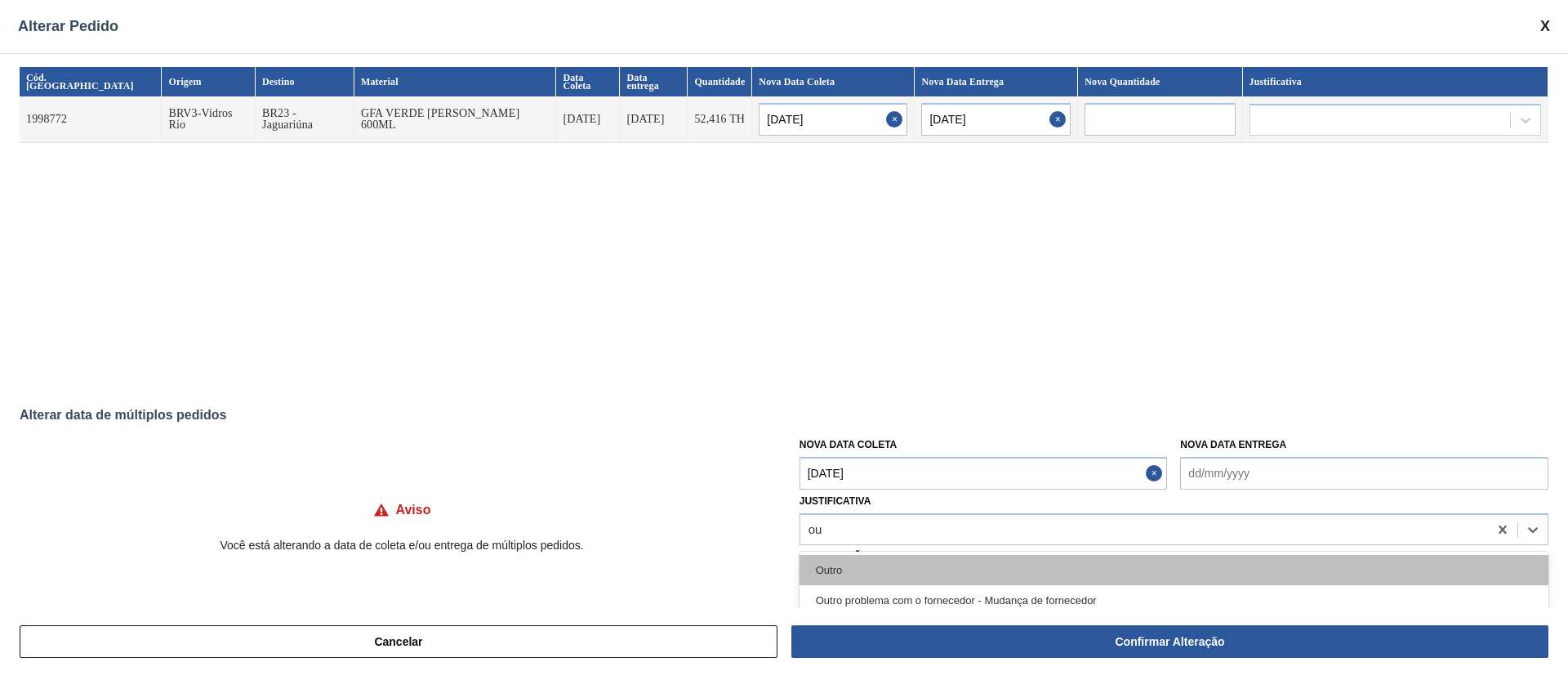
click at [849, 573] on div "Outro" at bounding box center [1174, 570] width 749 height 30
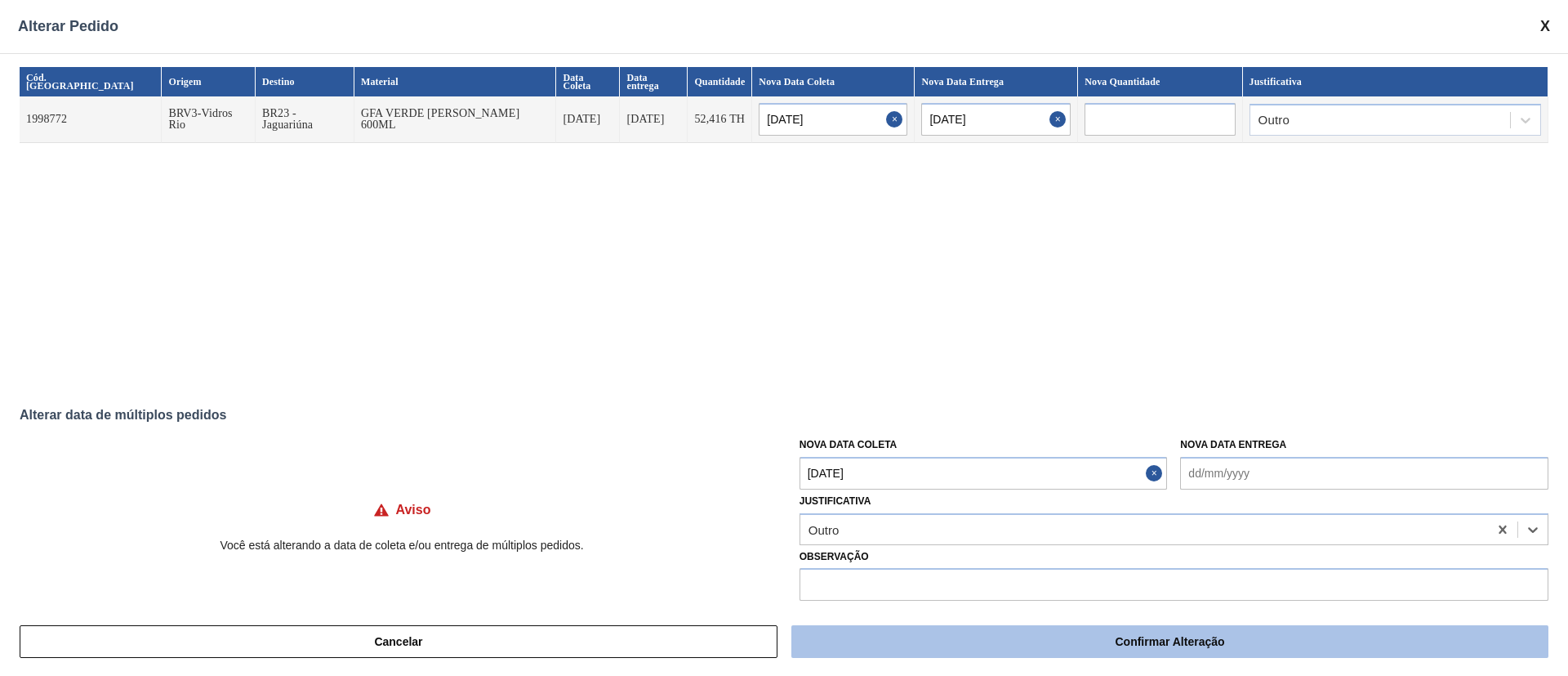
click at [997, 648] on button "Confirmar Alteração" at bounding box center [1170, 641] width 757 height 32
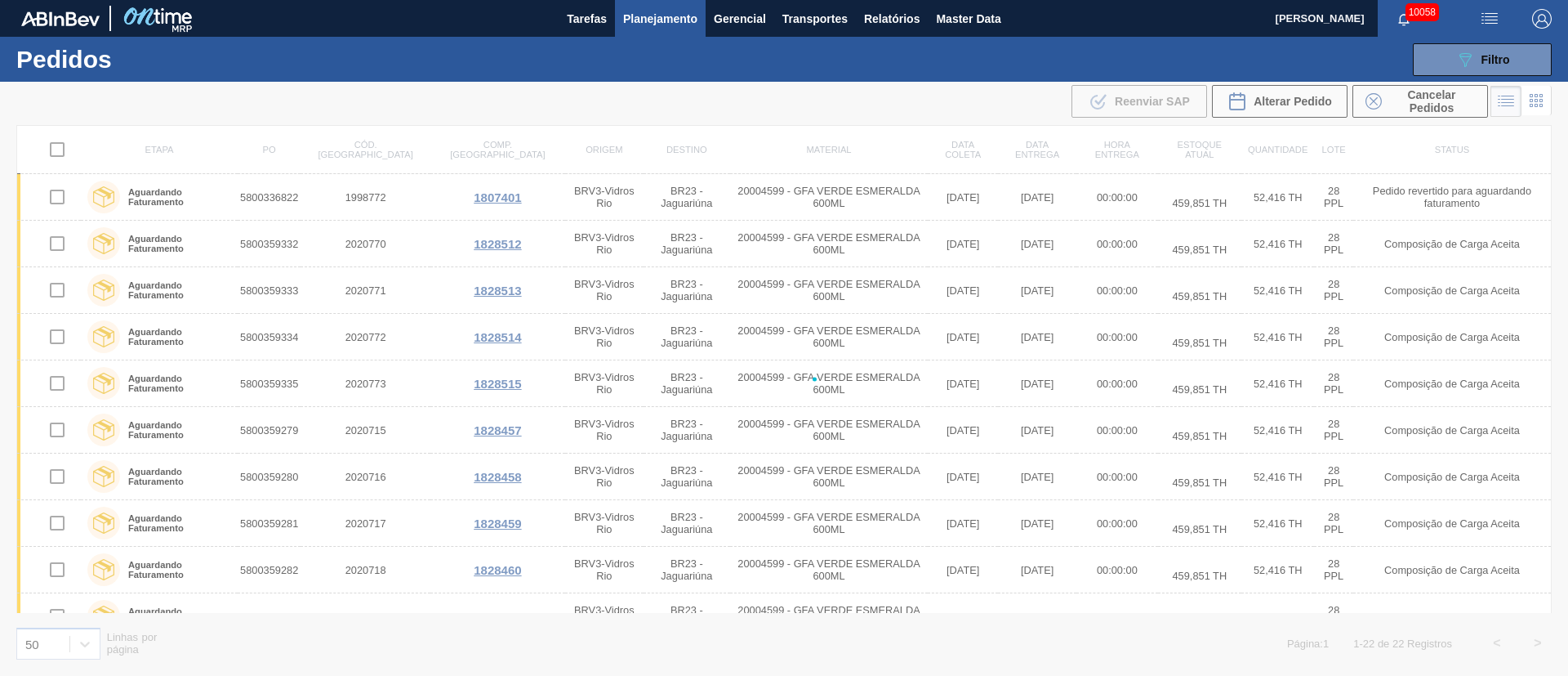
checkbox input "false"
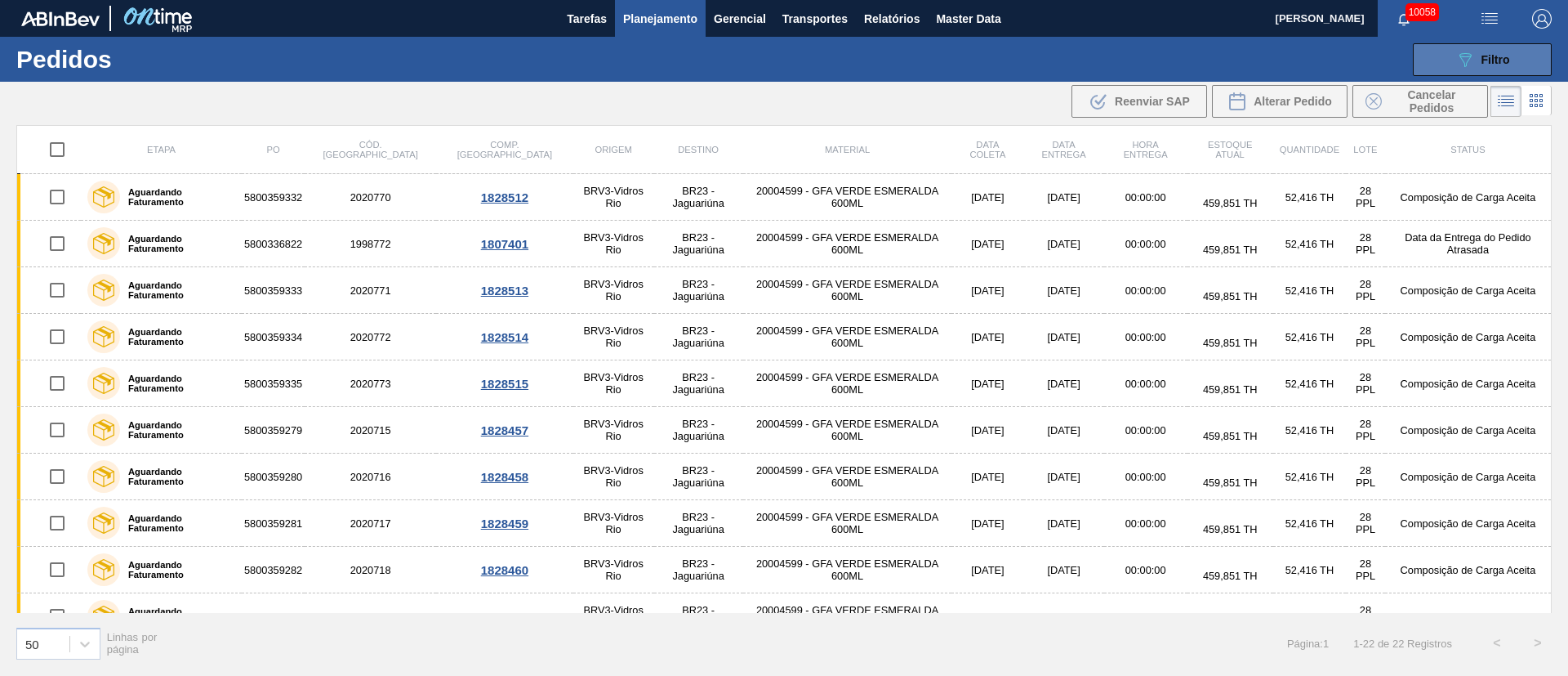
click at [1492, 59] on span "Filtro" at bounding box center [1495, 60] width 29 height 13
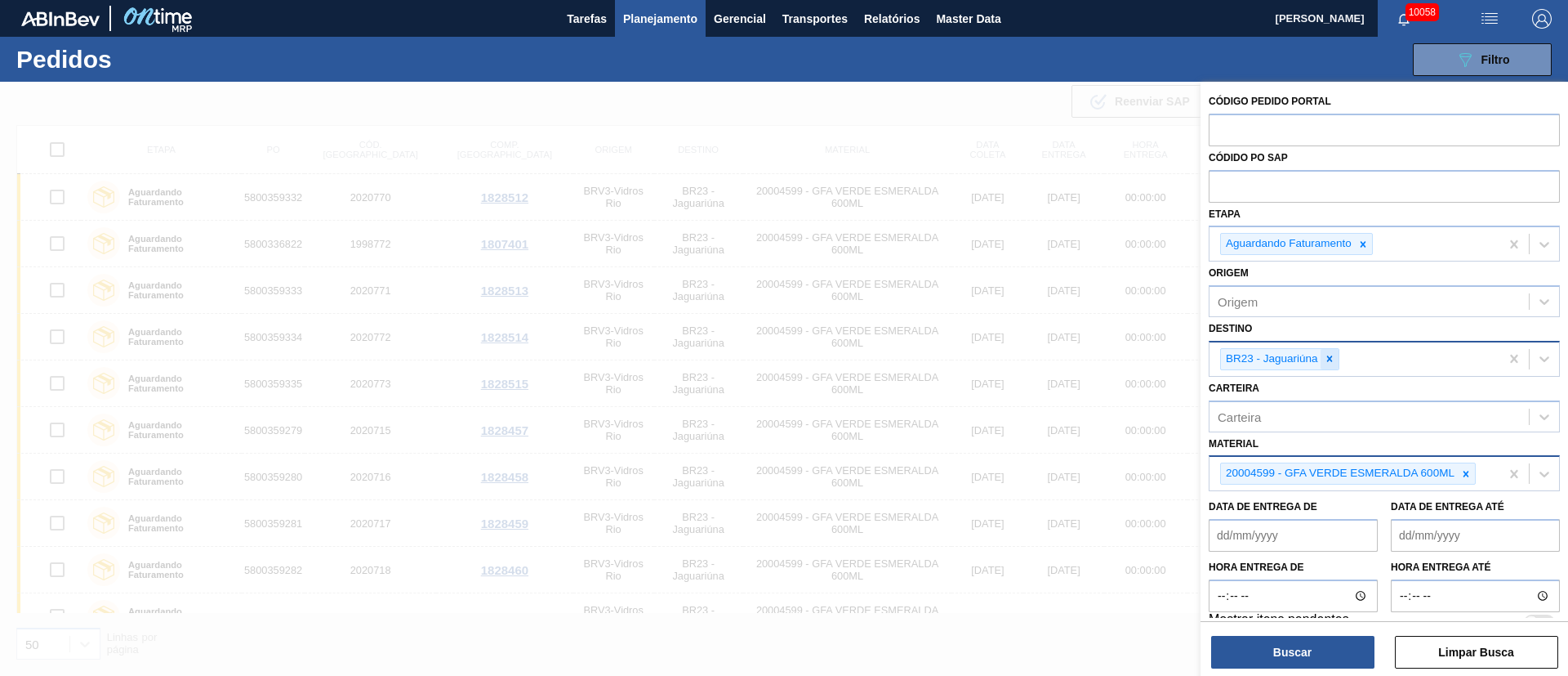
click at [1332, 353] on icon at bounding box center [1330, 358] width 11 height 11
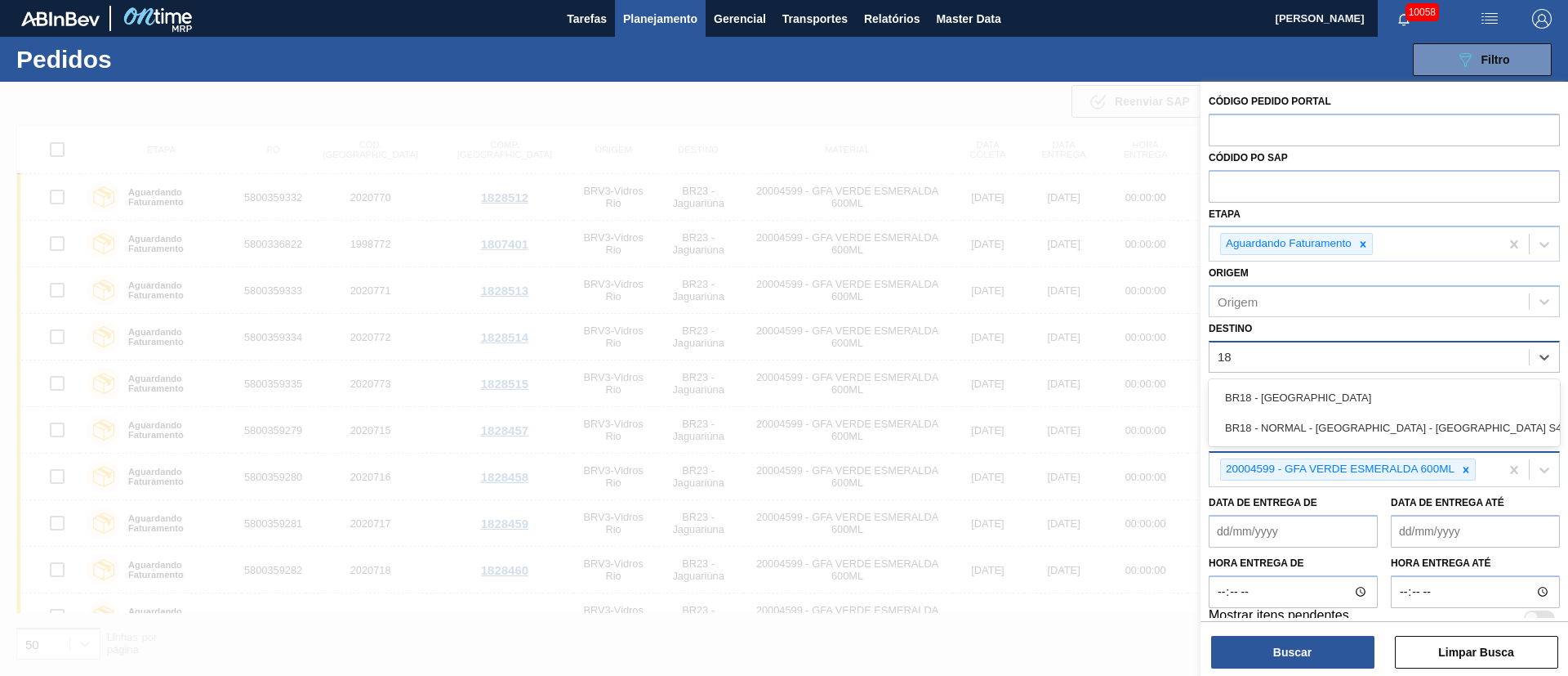
type input "1"
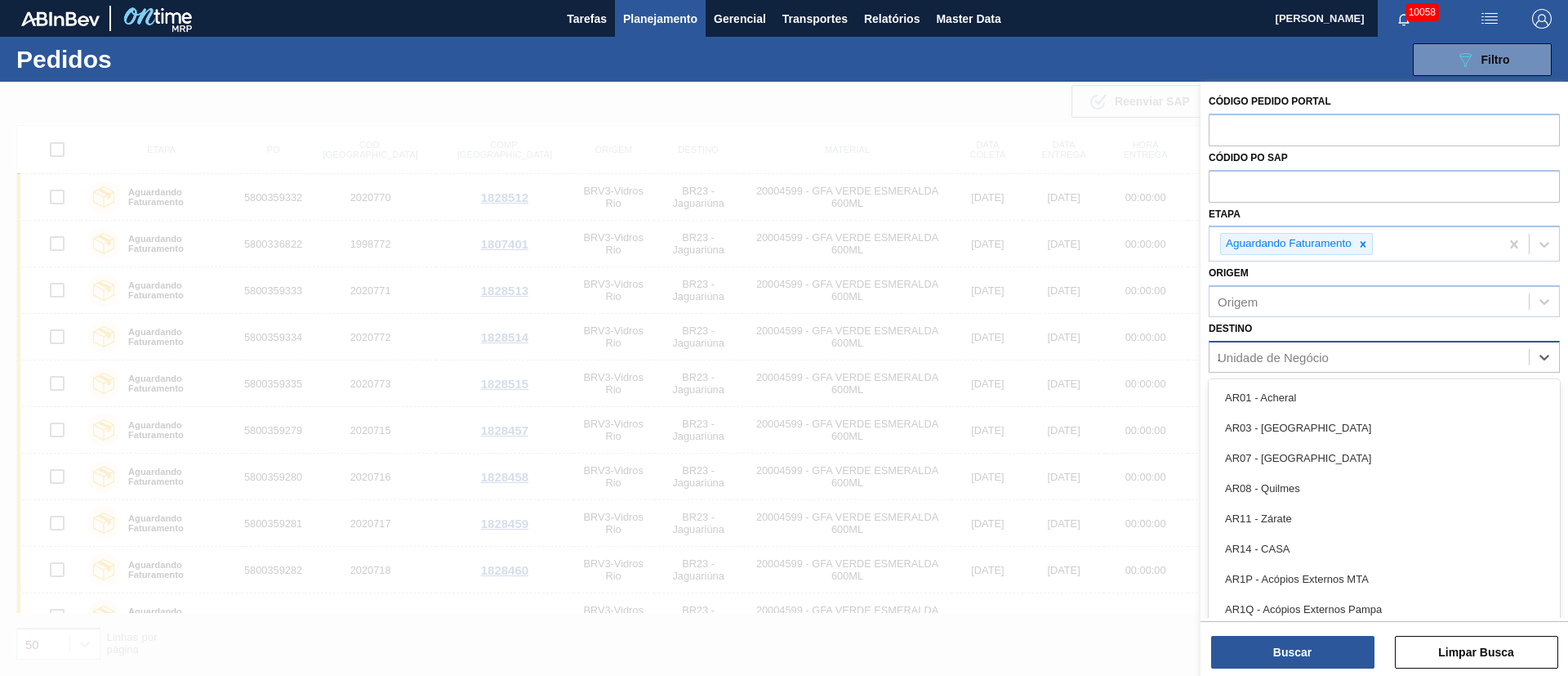
type input "23"
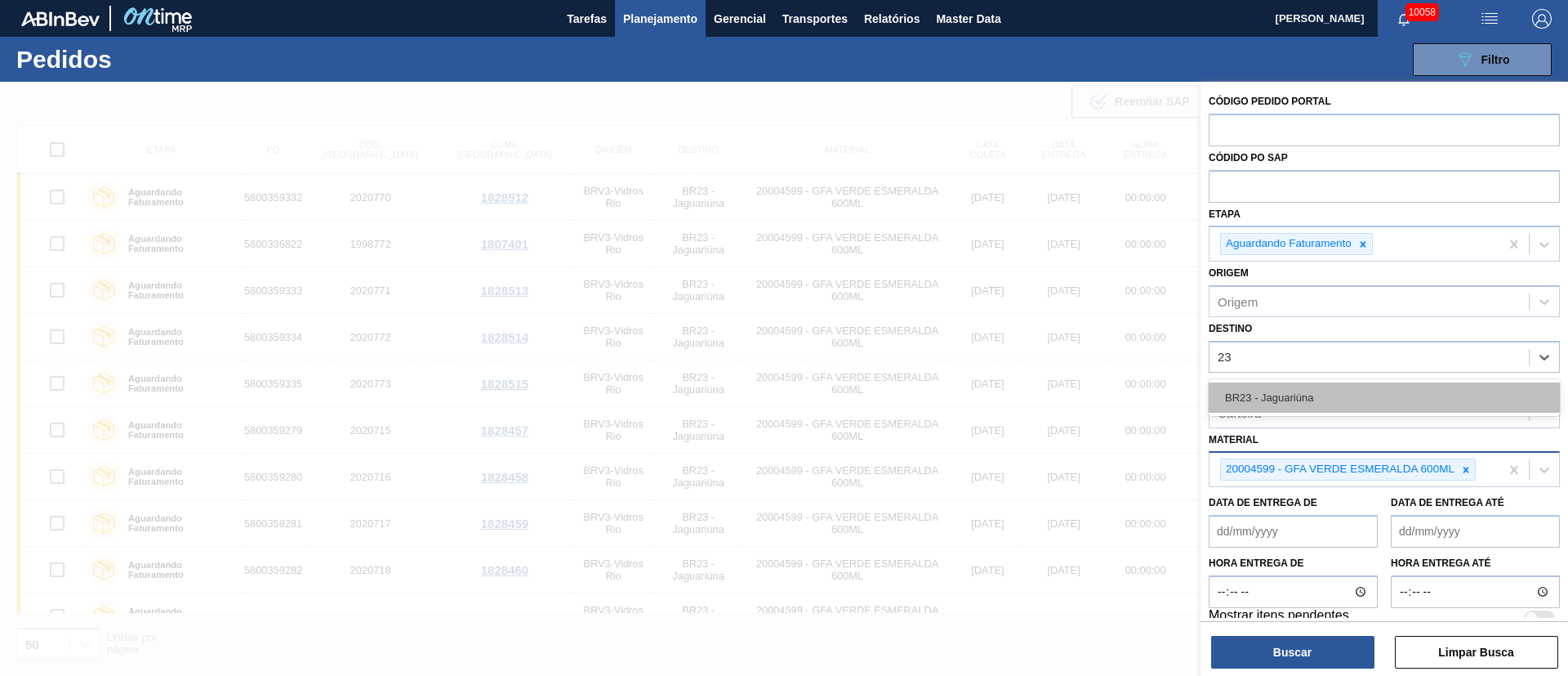
click at [1304, 409] on div "BR23 - Jaguariúna" at bounding box center [1384, 397] width 352 height 30
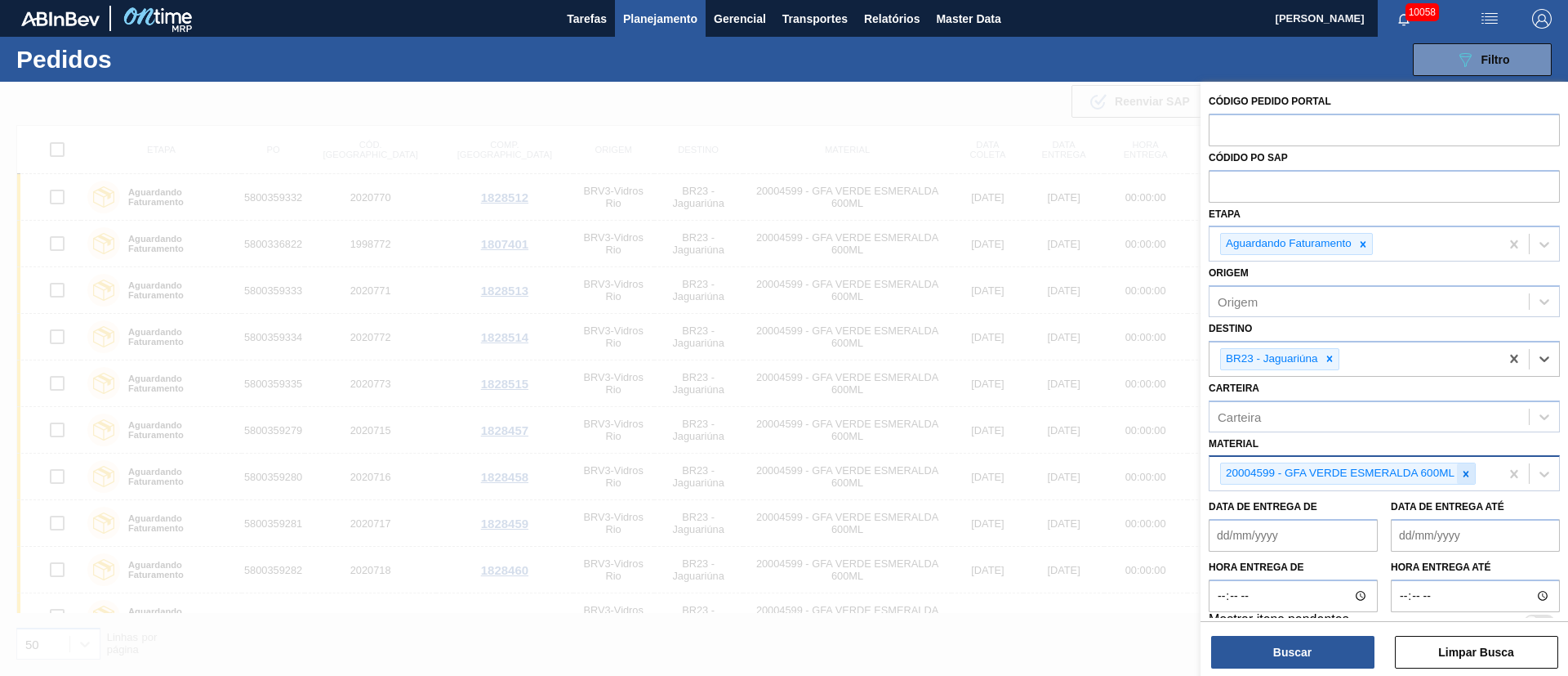
click at [1466, 476] on icon at bounding box center [1466, 474] width 11 height 11
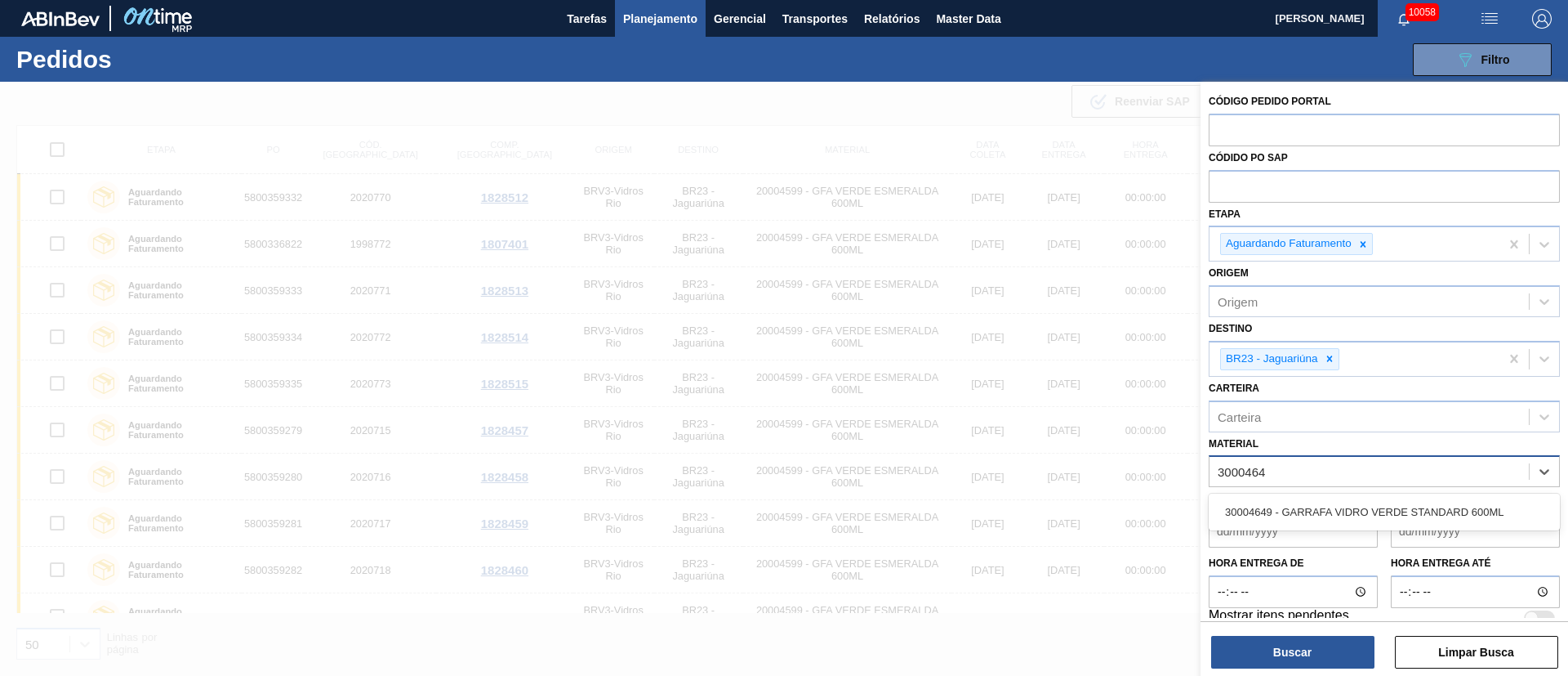
type input "30004649"
click at [1425, 502] on div "30004649 - GARRAFA VIDRO VERDE STANDARD 600ML" at bounding box center [1384, 512] width 352 height 30
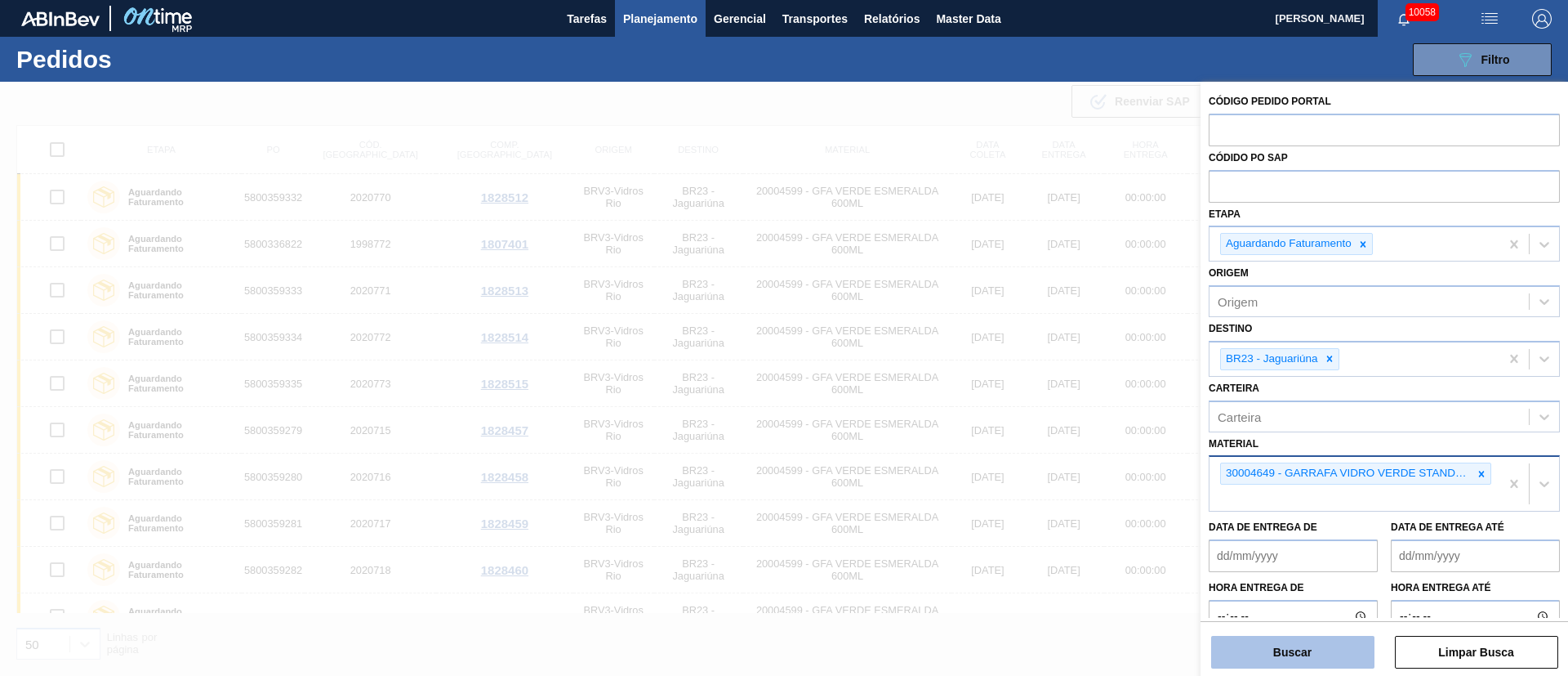
click at [1277, 658] on button "Buscar" at bounding box center [1292, 652] width 163 height 32
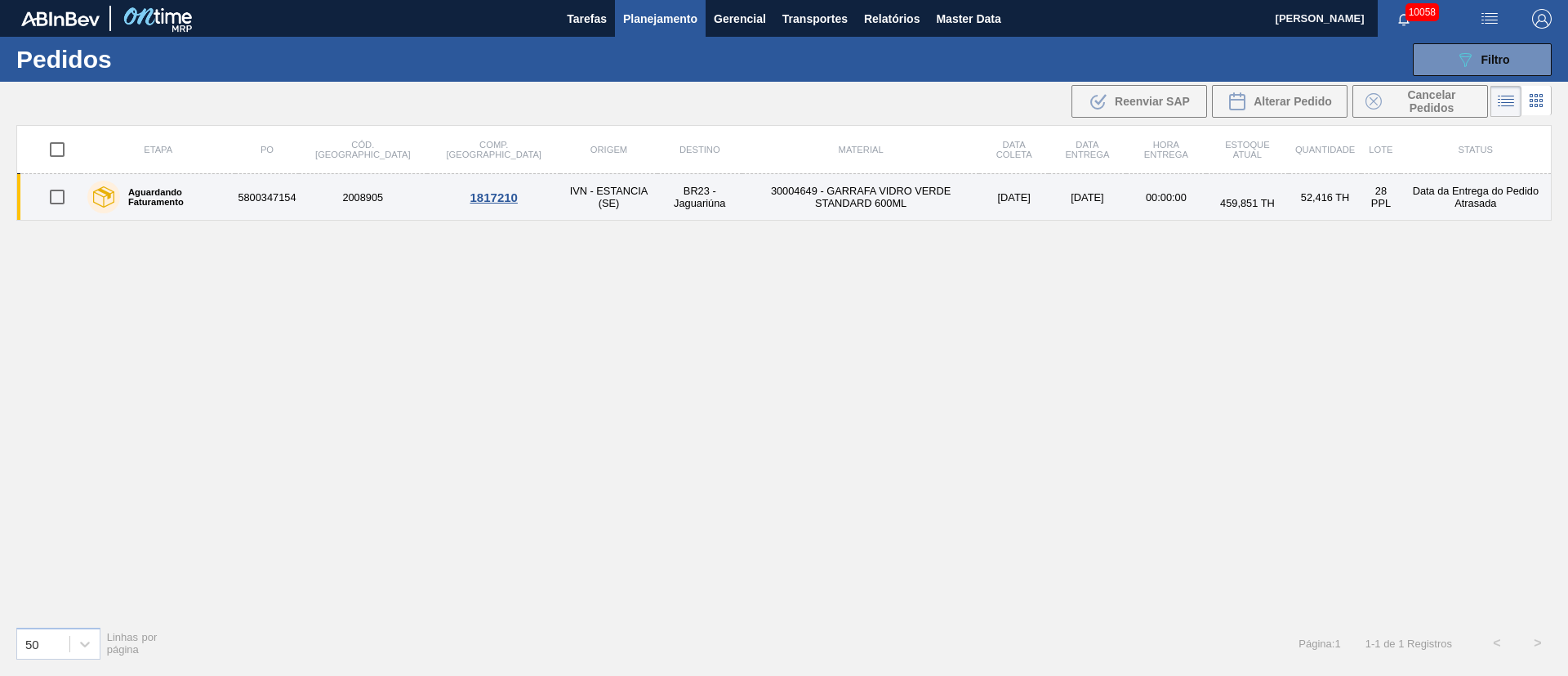
click at [56, 202] on input "checkbox" at bounding box center [56, 197] width 34 height 34
checkbox input "true"
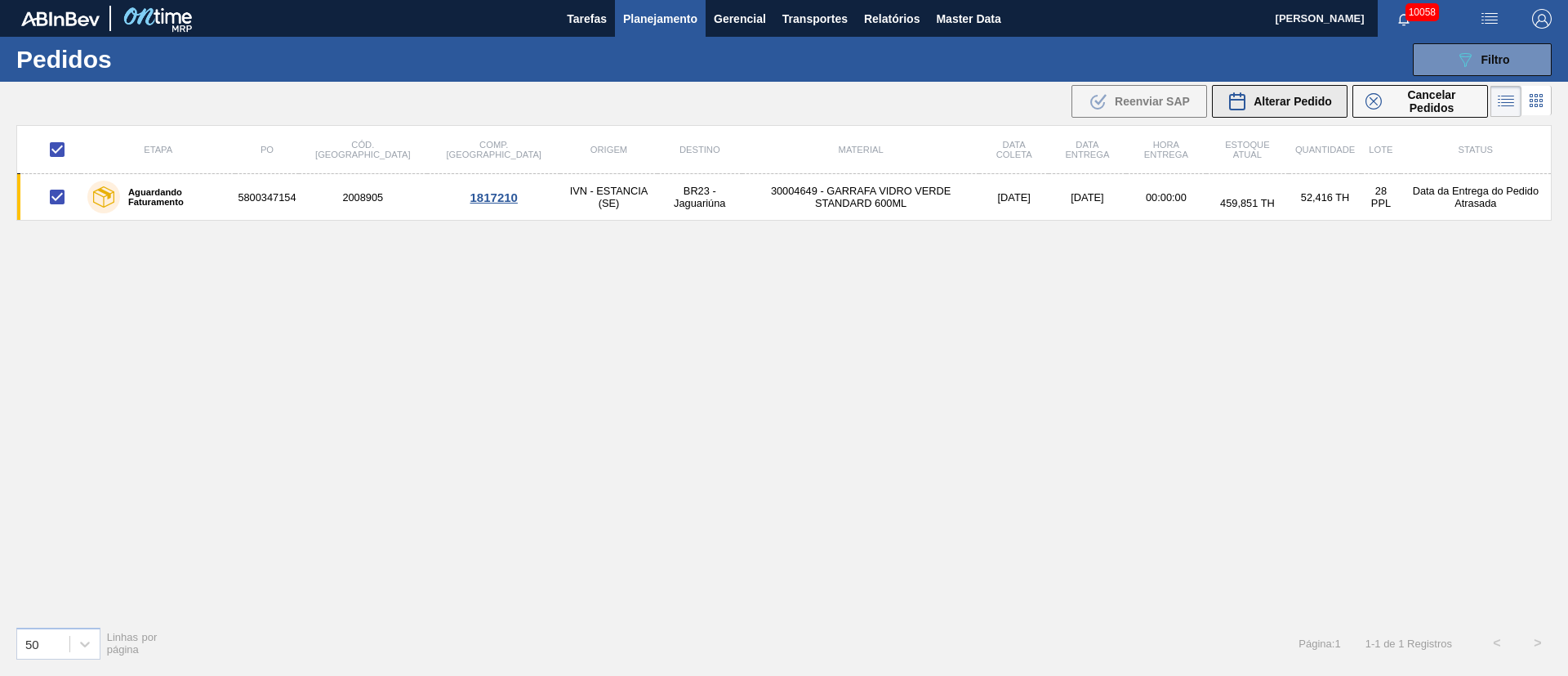
click at [1281, 106] on span "Alterar Pedido" at bounding box center [1292, 102] width 78 height 13
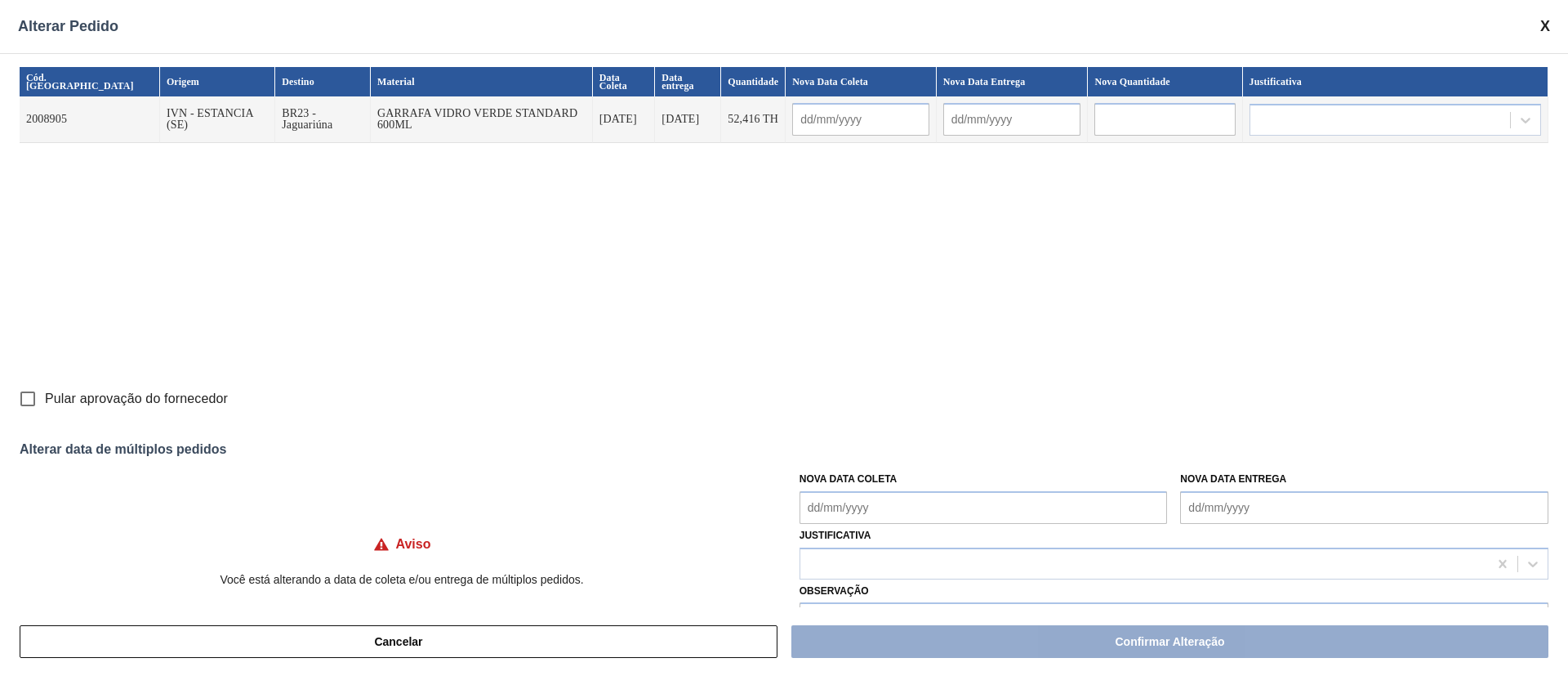
click at [22, 402] on input "Pular aprovação do fornecedor" at bounding box center [28, 398] width 34 height 34
checkbox input "true"
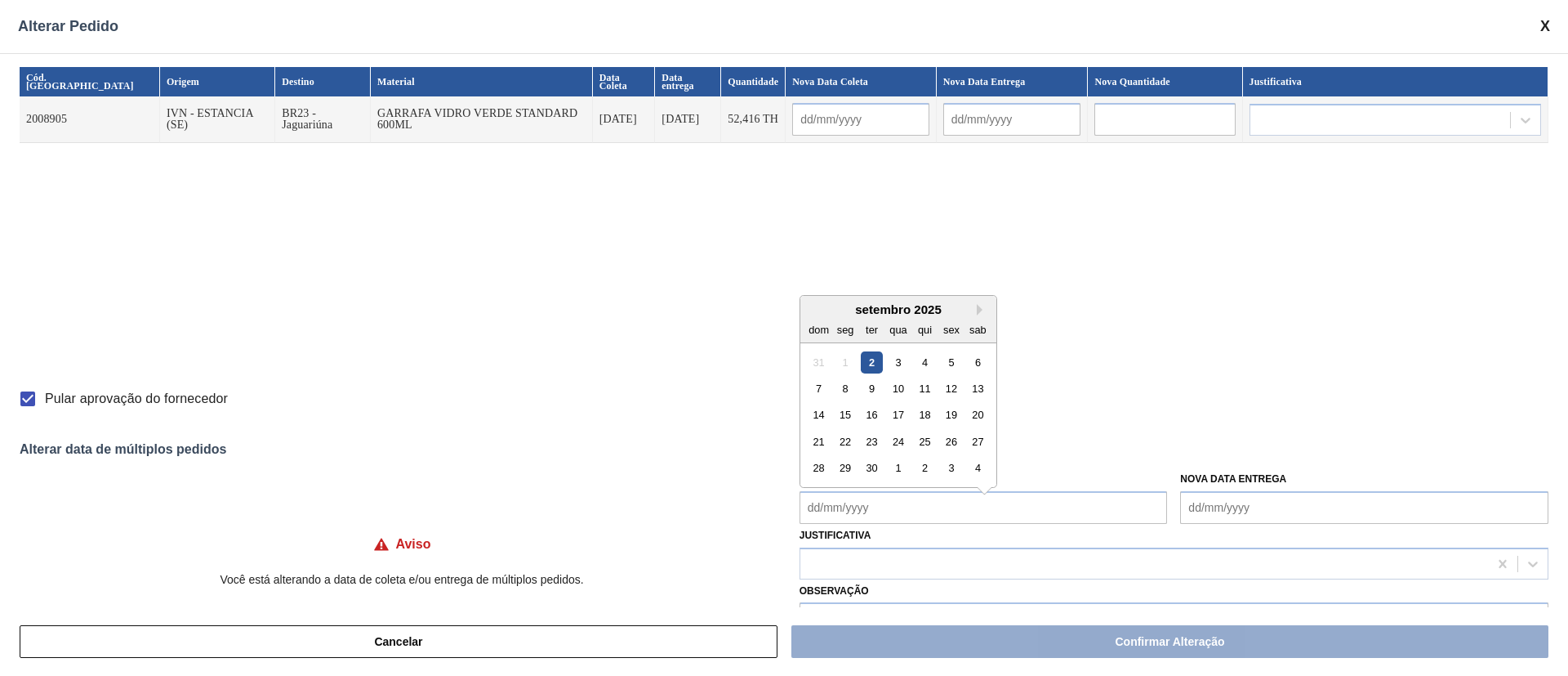
click at [905, 506] on Coleta "Nova Data Coleta" at bounding box center [983, 507] width 368 height 32
click at [899, 356] on div "3" at bounding box center [898, 354] width 22 height 22
type Coleta "[DATE]"
type input "[DATE]"
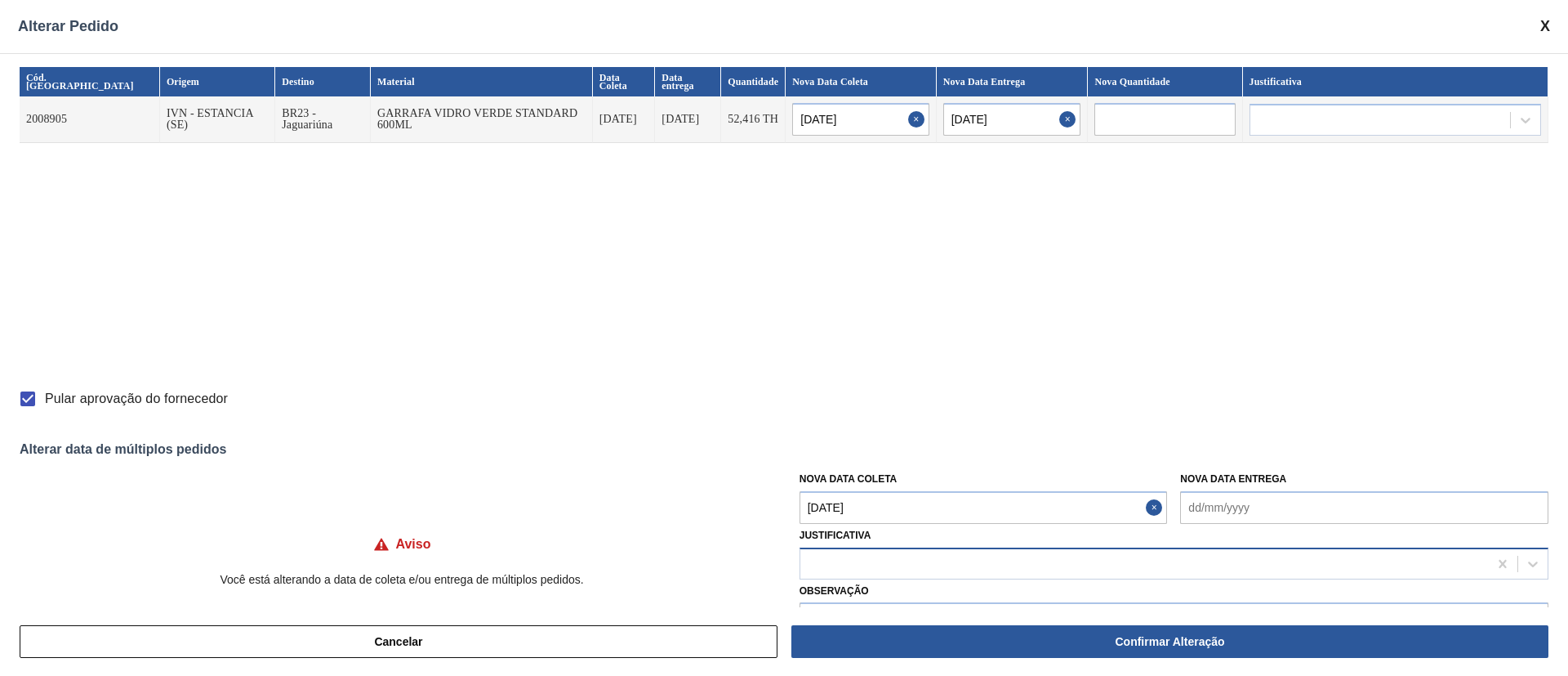
click at [838, 571] on div at bounding box center [1143, 563] width 688 height 24
type input "ou"
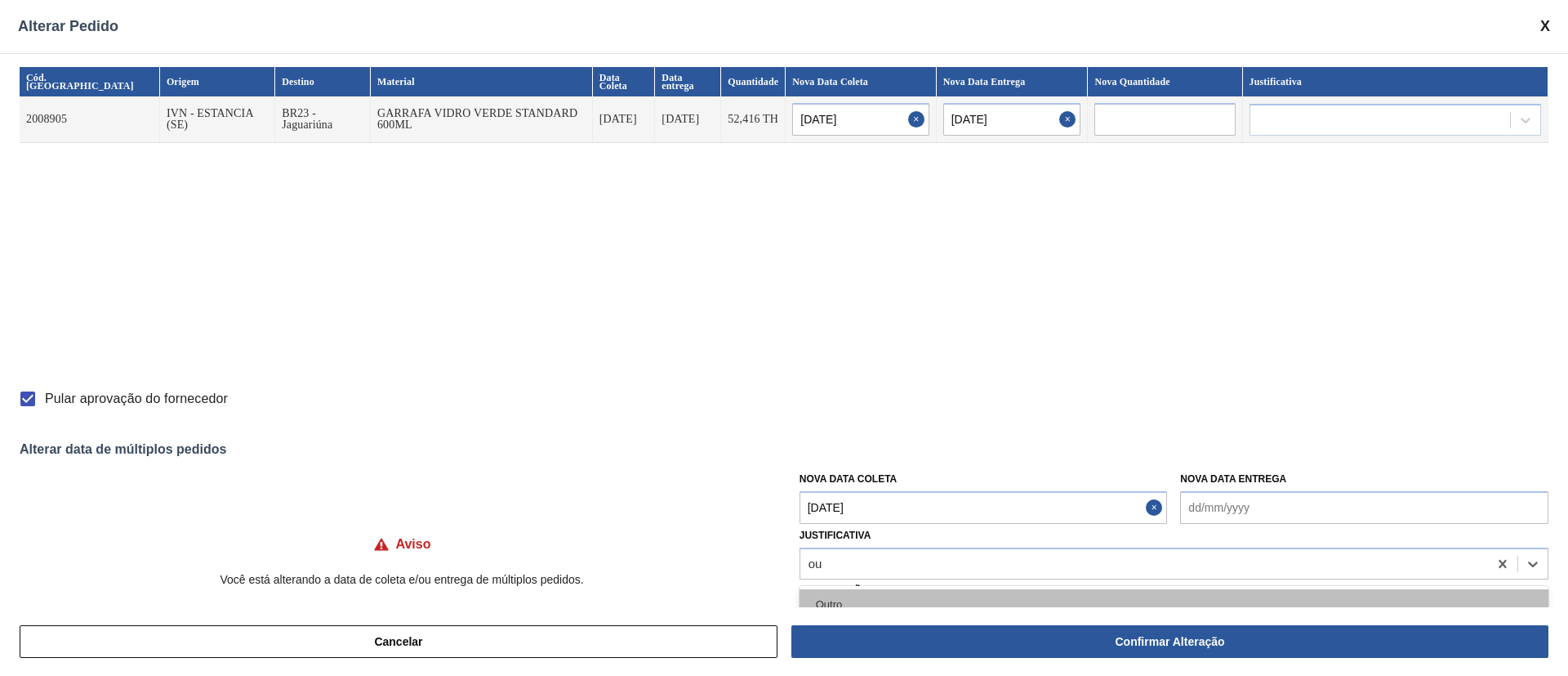
click at [832, 595] on div "Outro" at bounding box center [1174, 604] width 749 height 30
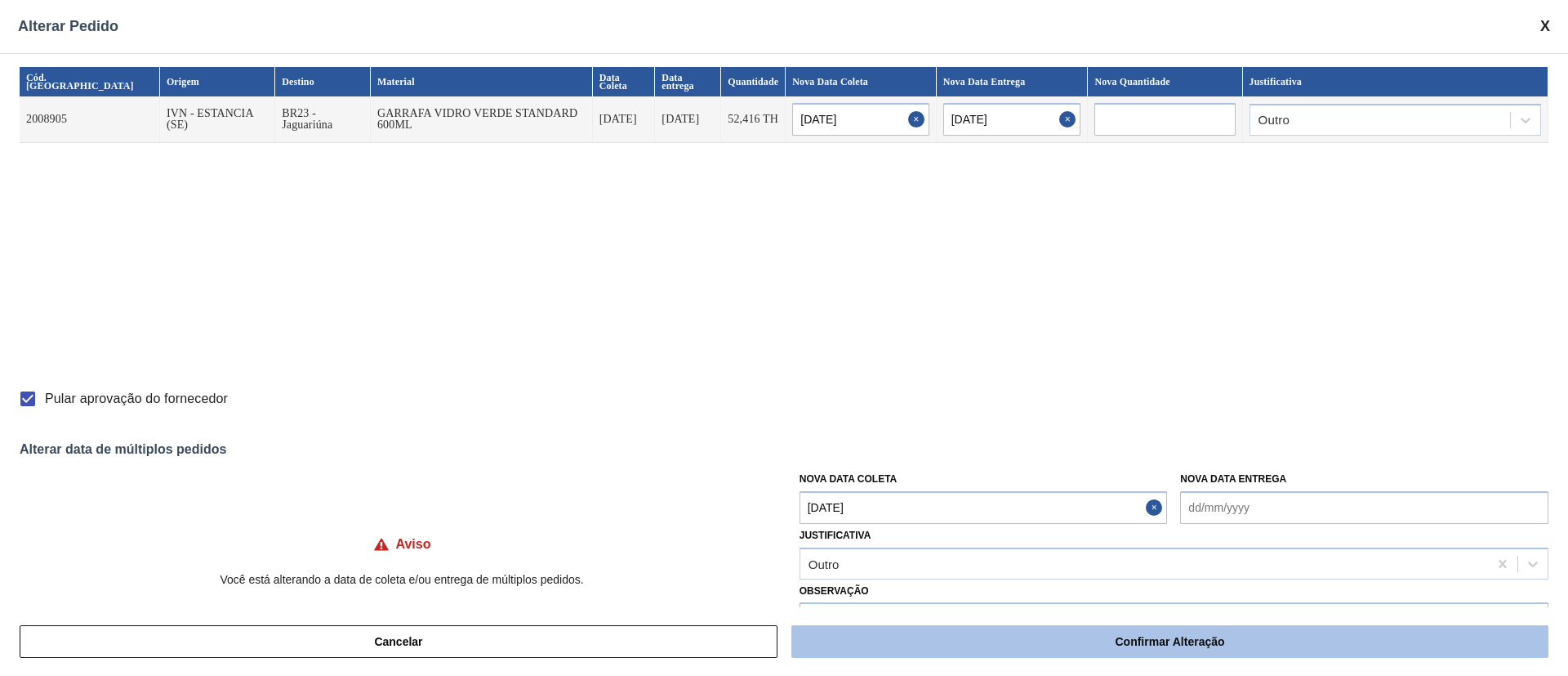
click at [916, 642] on button "Confirmar Alteração" at bounding box center [1170, 641] width 757 height 32
checkbox input "false"
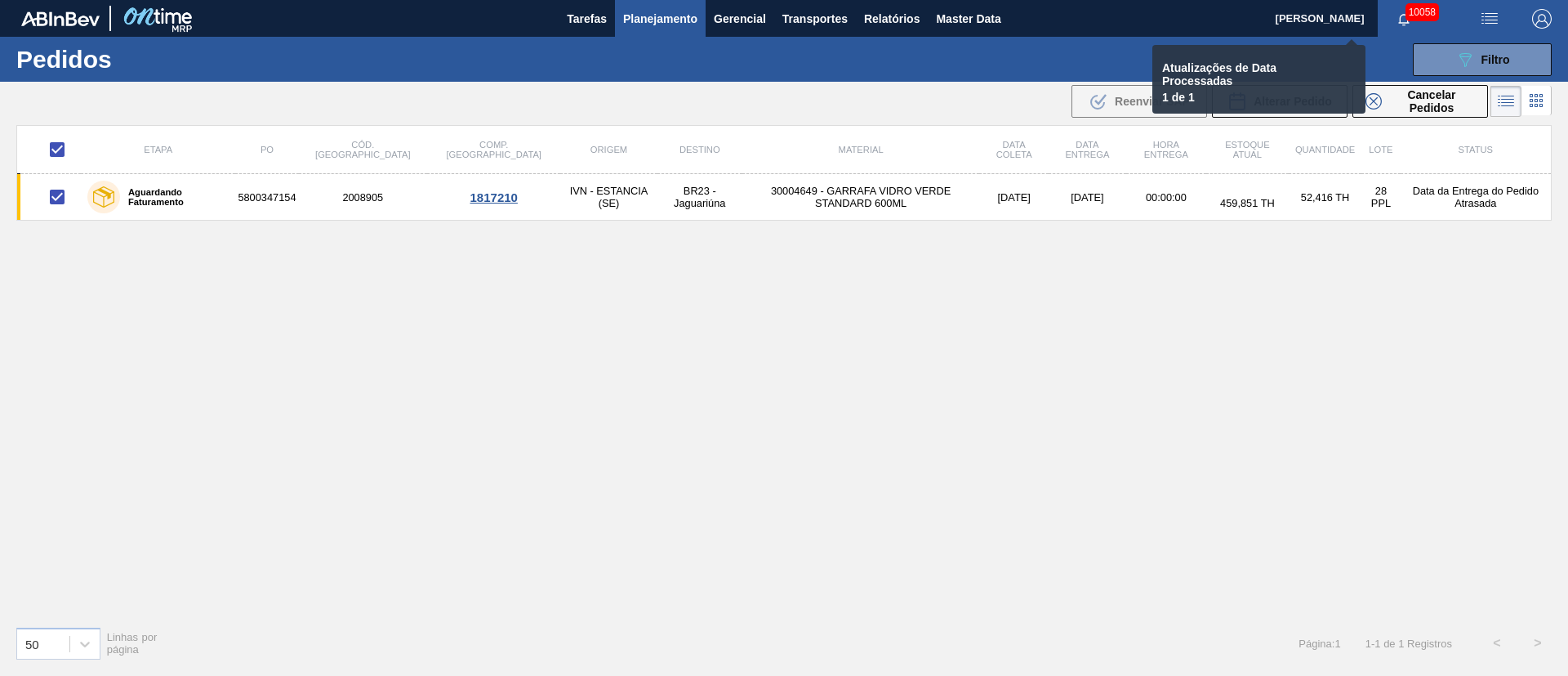
checkbox input "false"
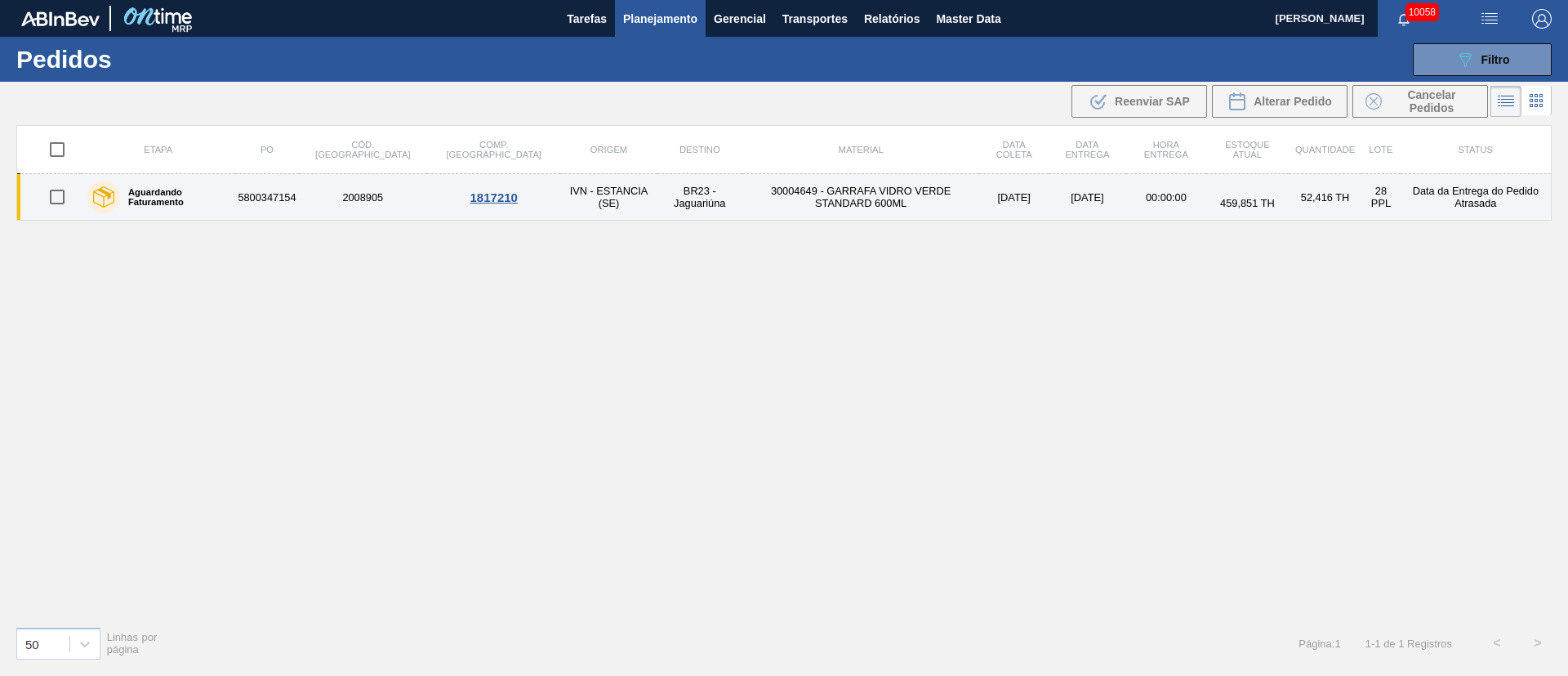
click at [787, 186] on td "30004649 - GARRAFA VIDRO VERDE STANDARD 600ML" at bounding box center [860, 198] width 237 height 46
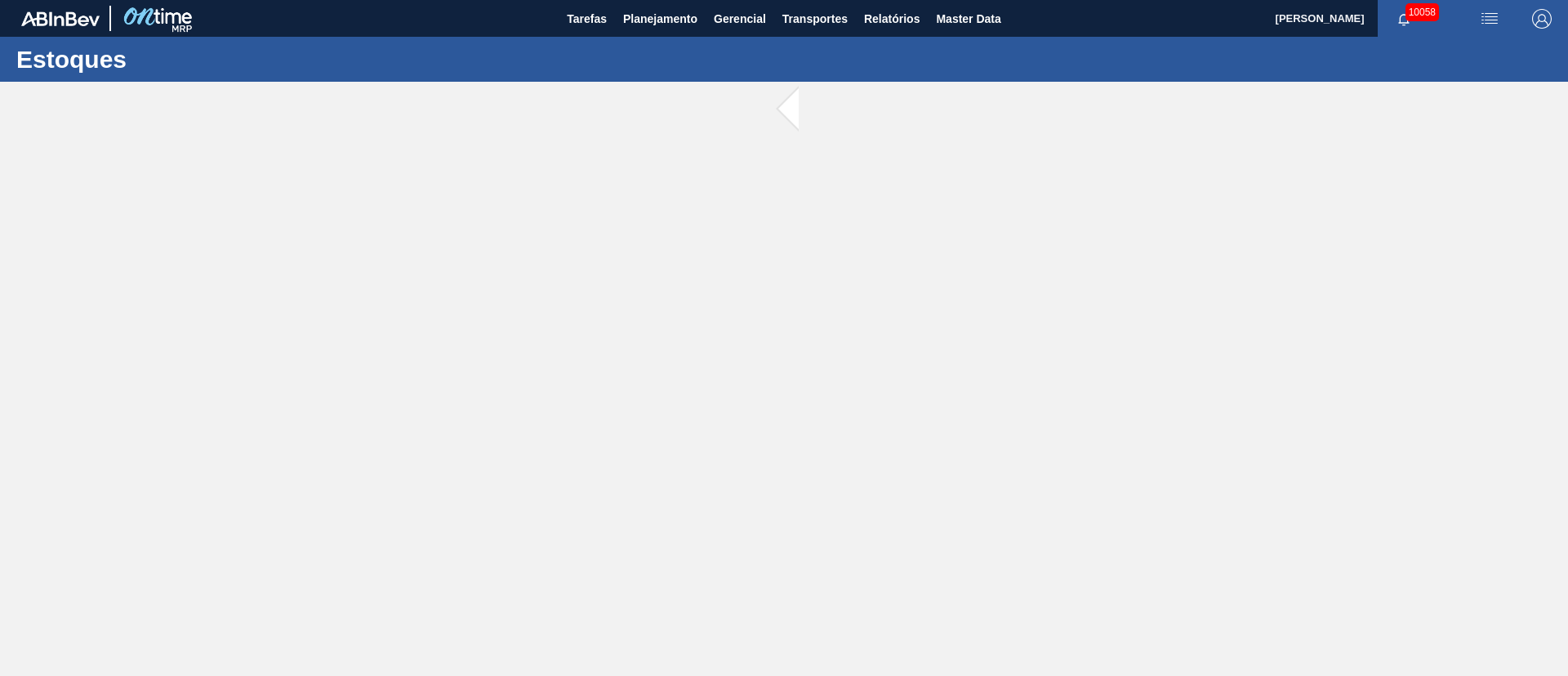
click at [787, 186] on main "Tarefas Planejamento Gerencial Transportes Relatórios Master Data [PERSON_NAME]…" at bounding box center [784, 338] width 1568 height 676
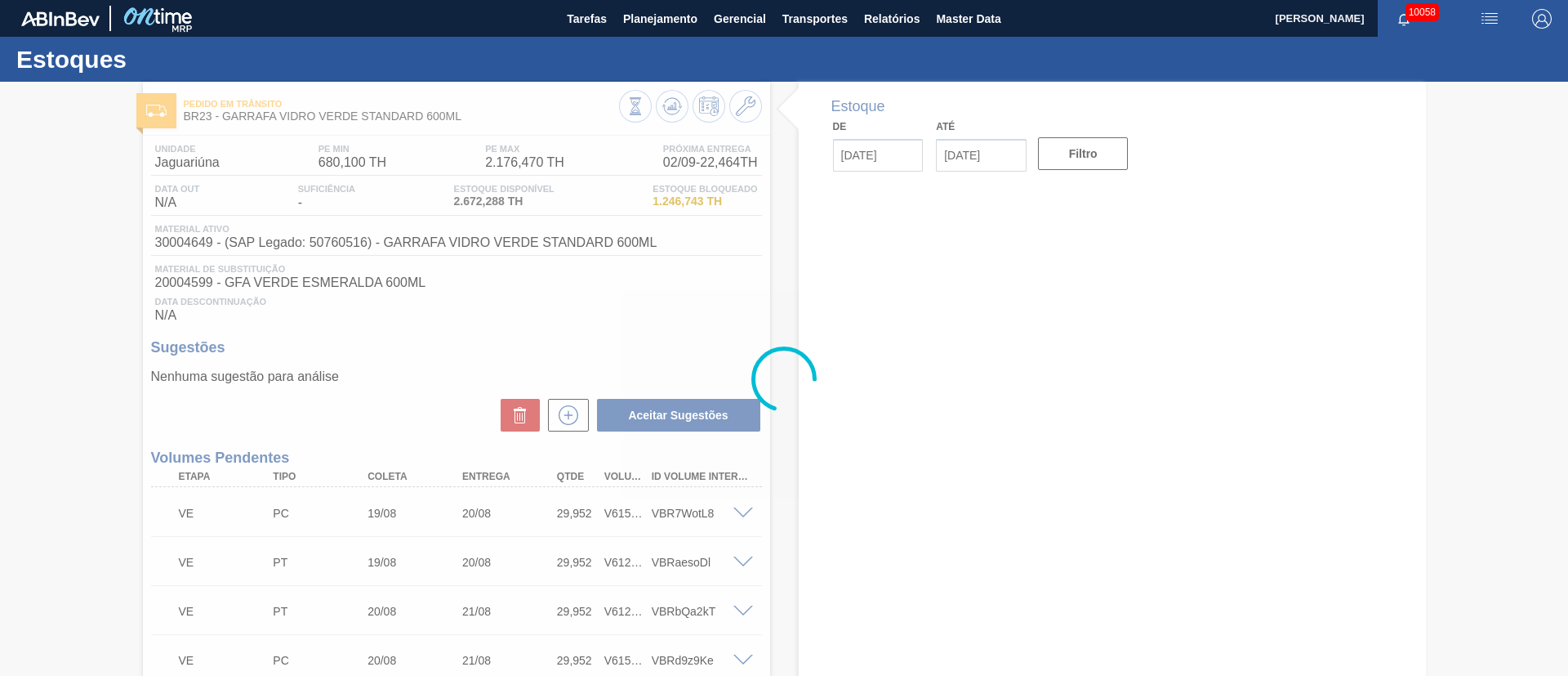
type input "[DATE]"
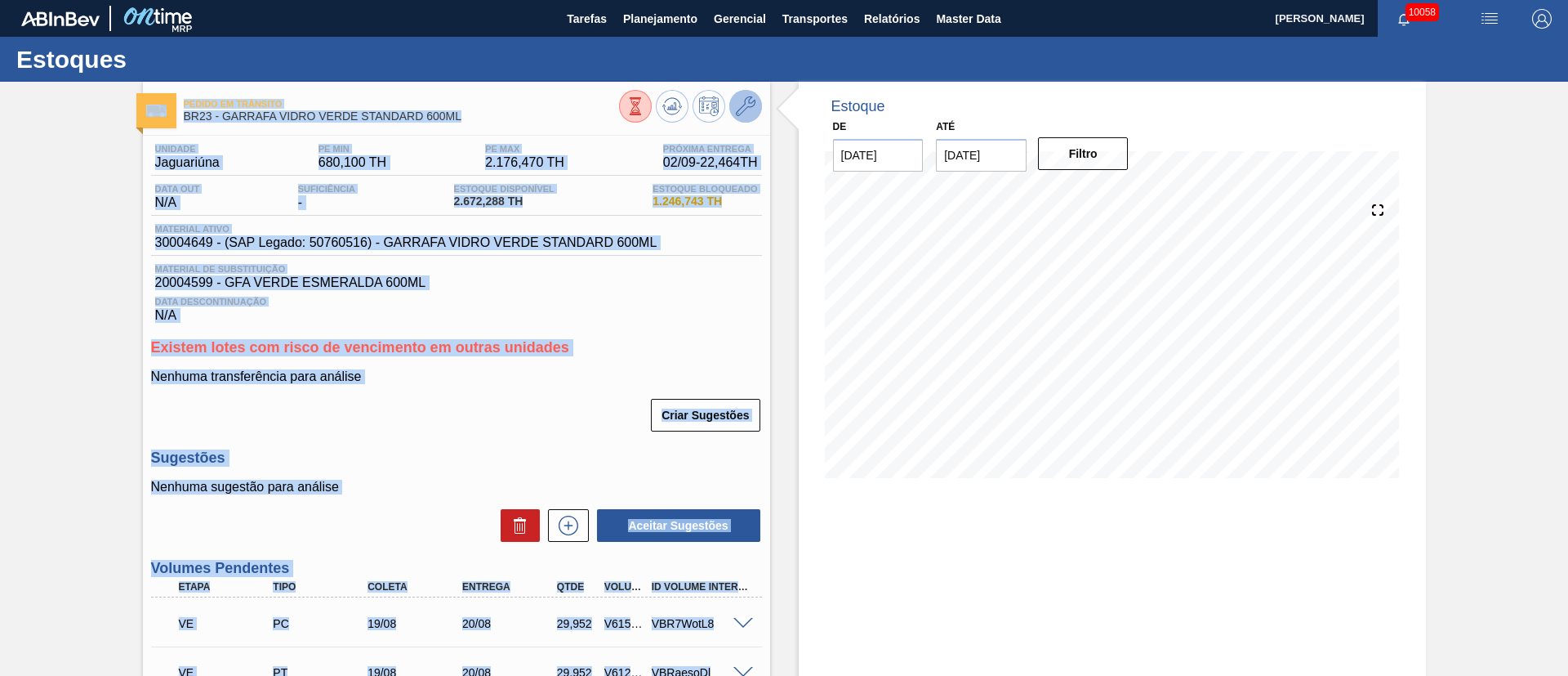
click at [740, 118] on button at bounding box center [745, 105] width 32 height 32
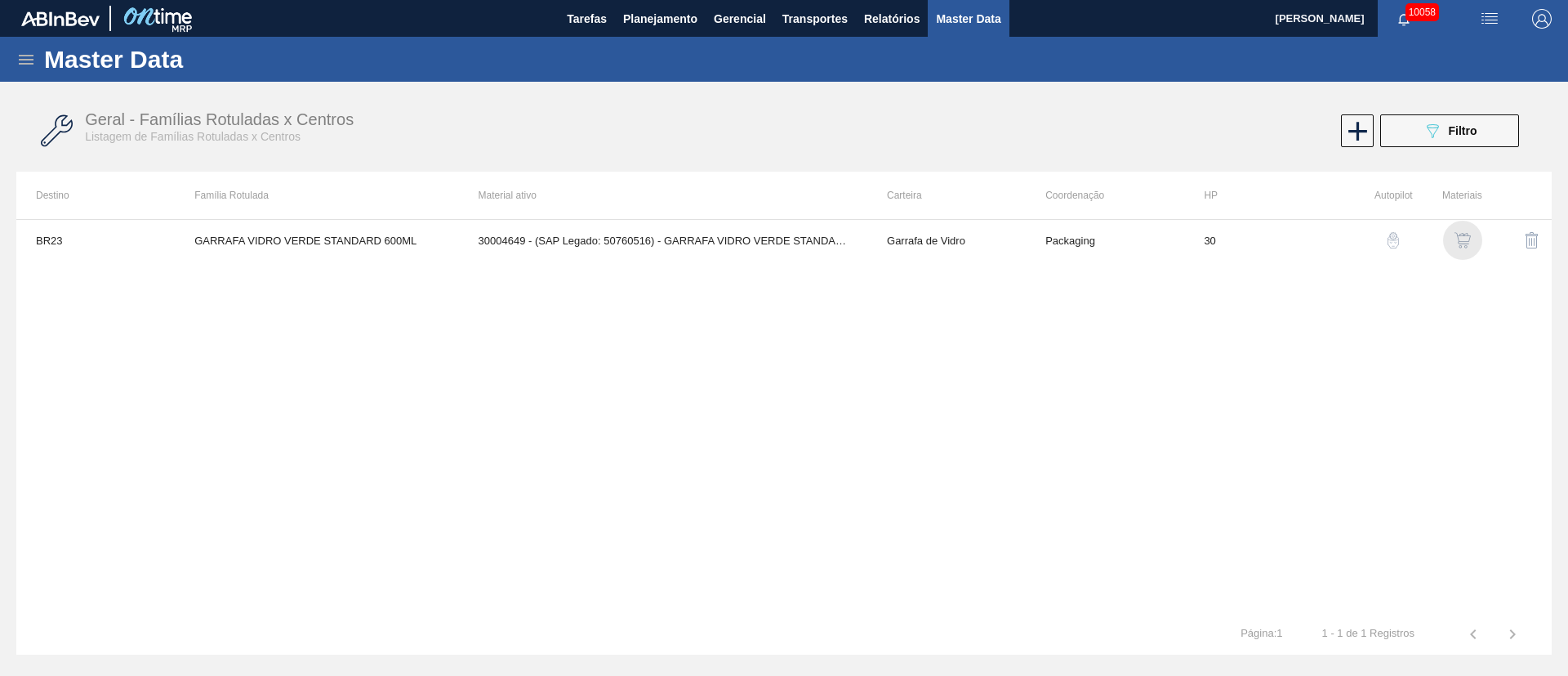
click at [1460, 236] on img "button" at bounding box center [1463, 240] width 17 height 17
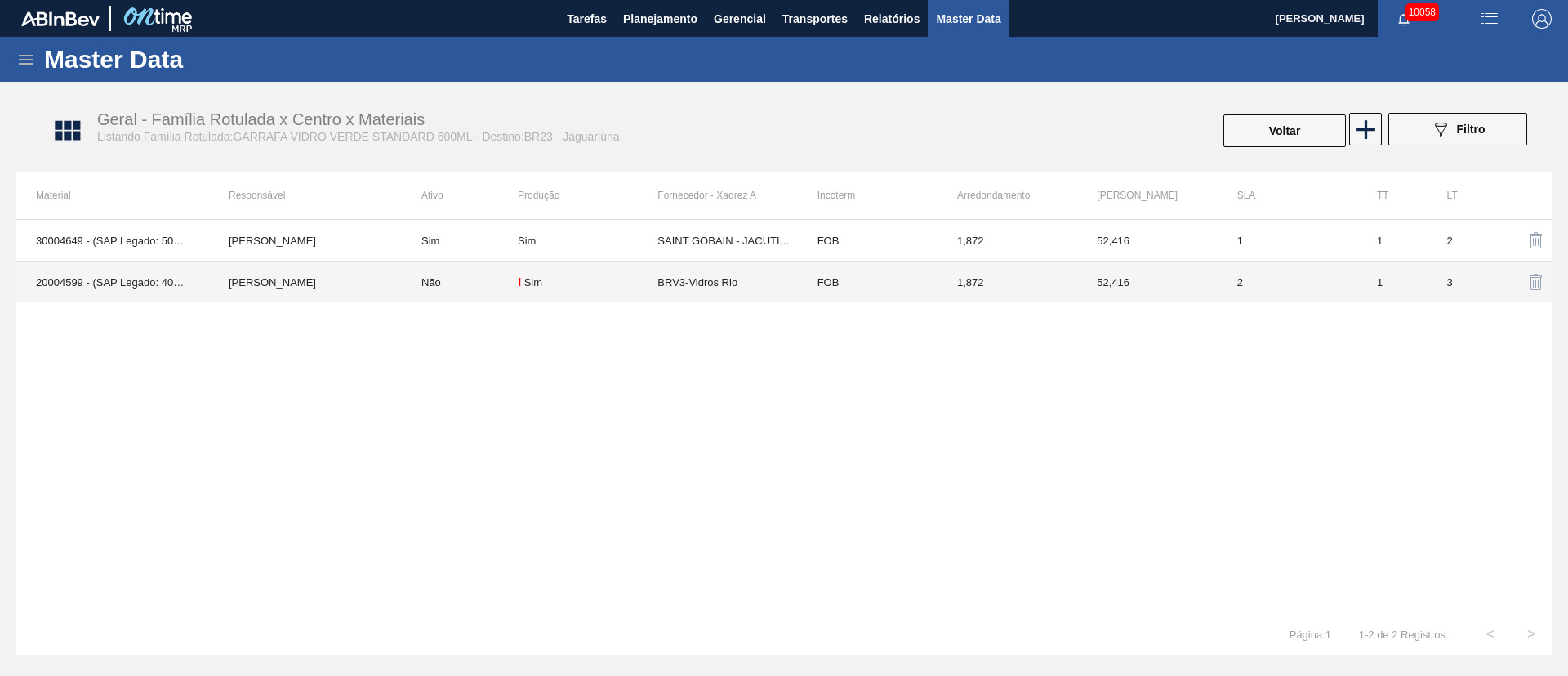
click at [692, 286] on td "BRV3-Vidros Rio" at bounding box center [726, 282] width 139 height 42
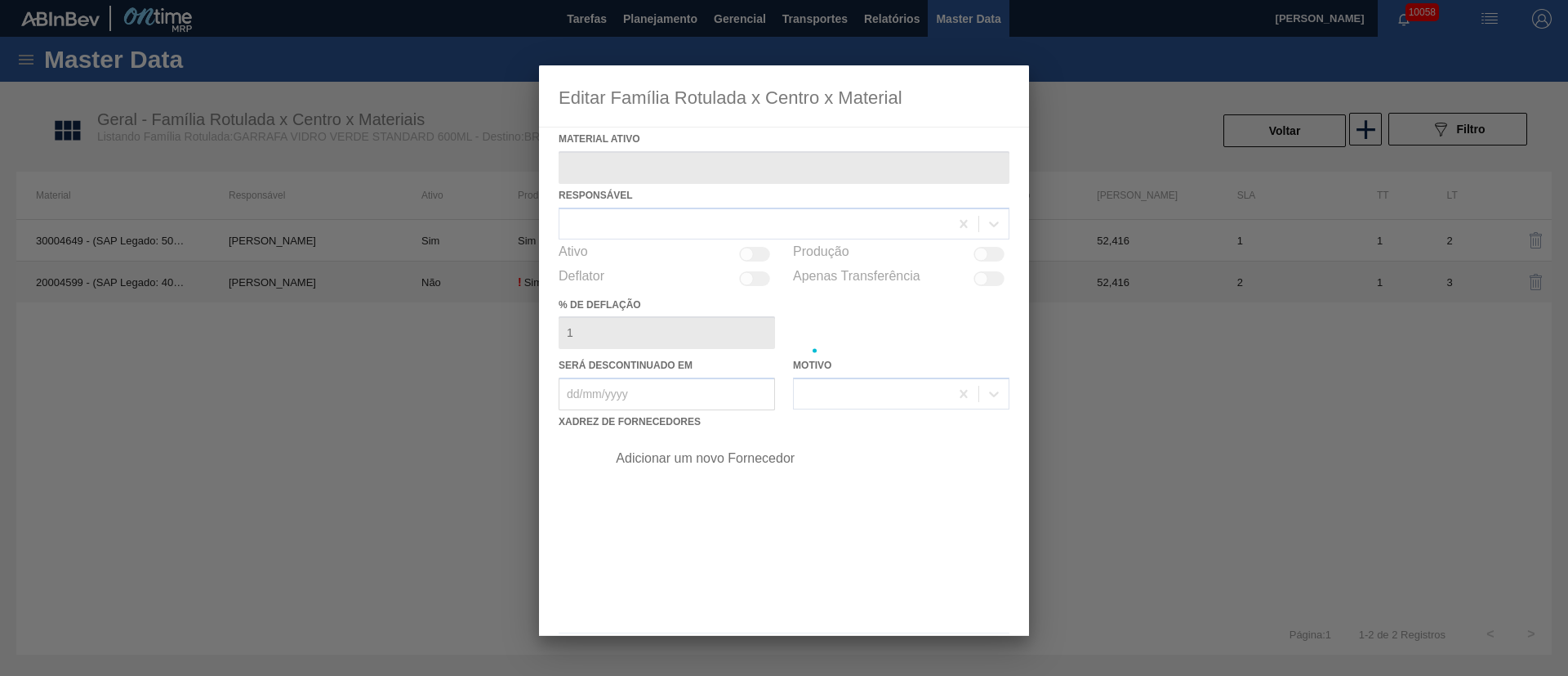
type ativo "20004599 - (SAP Legado: 40011152) - GFA VERDE [PERSON_NAME] 600ML"
checkbox input "true"
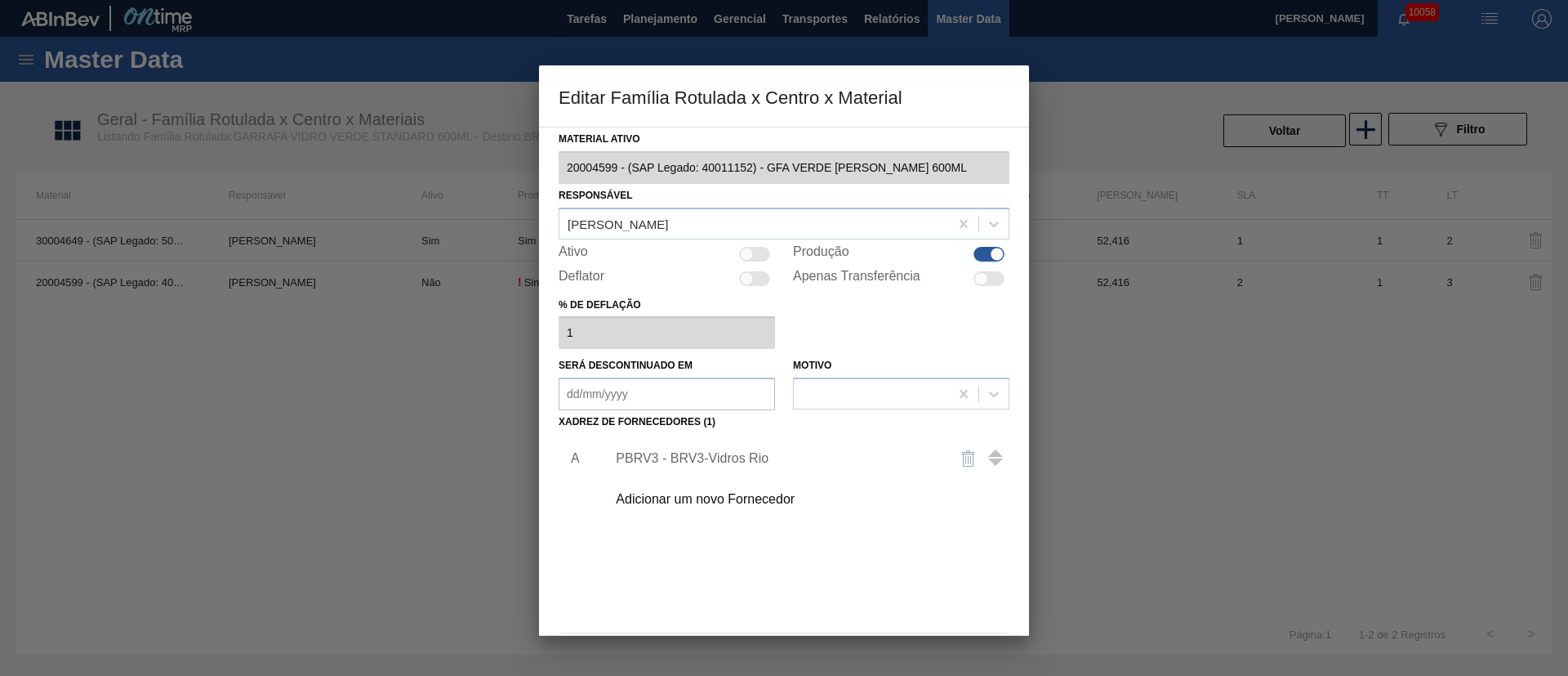
click at [468, 464] on div at bounding box center [784, 338] width 1568 height 676
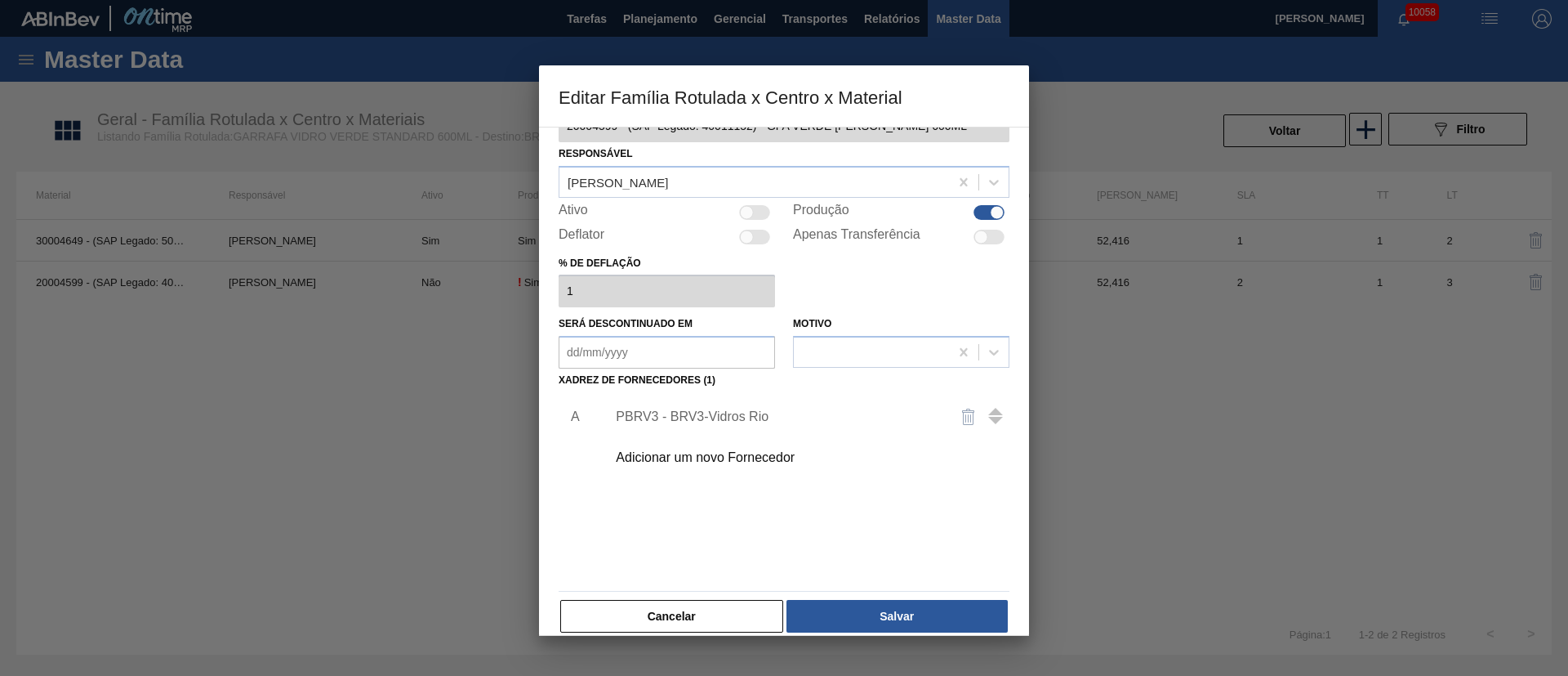
scroll to position [60, 0]
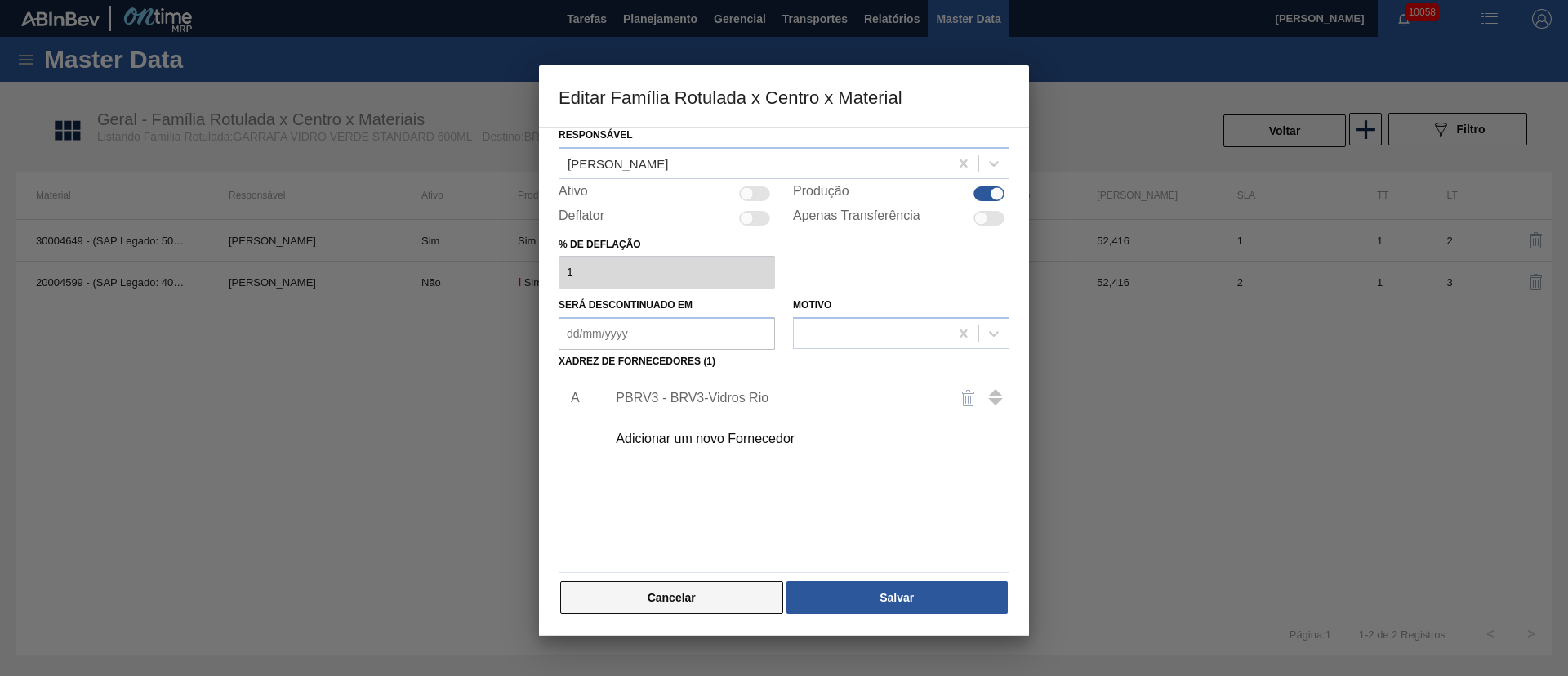
click at [734, 595] on button "Cancelar" at bounding box center [672, 597] width 223 height 32
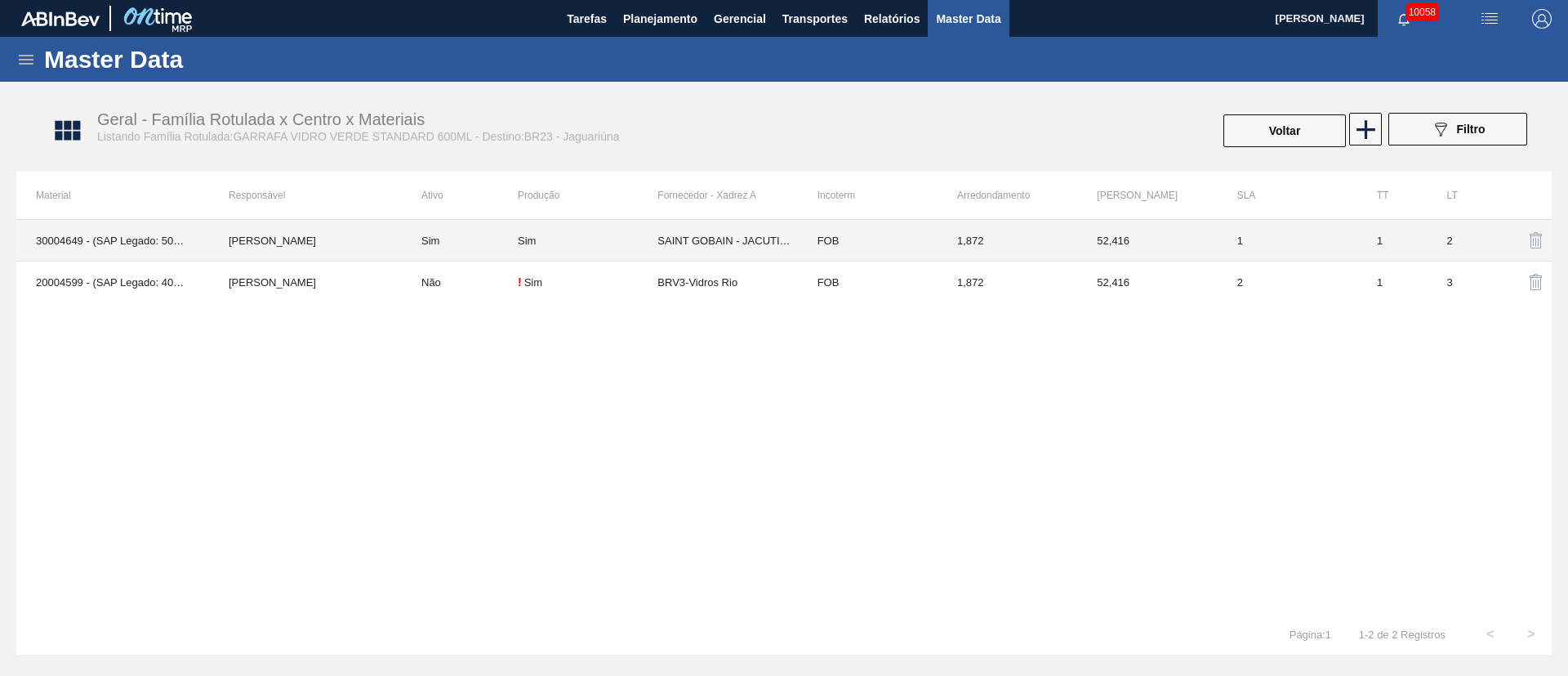
click at [764, 246] on td "SAINT GOBAIN - JACUTINGA ([GEOGRAPHIC_DATA])" at bounding box center [726, 240] width 139 height 42
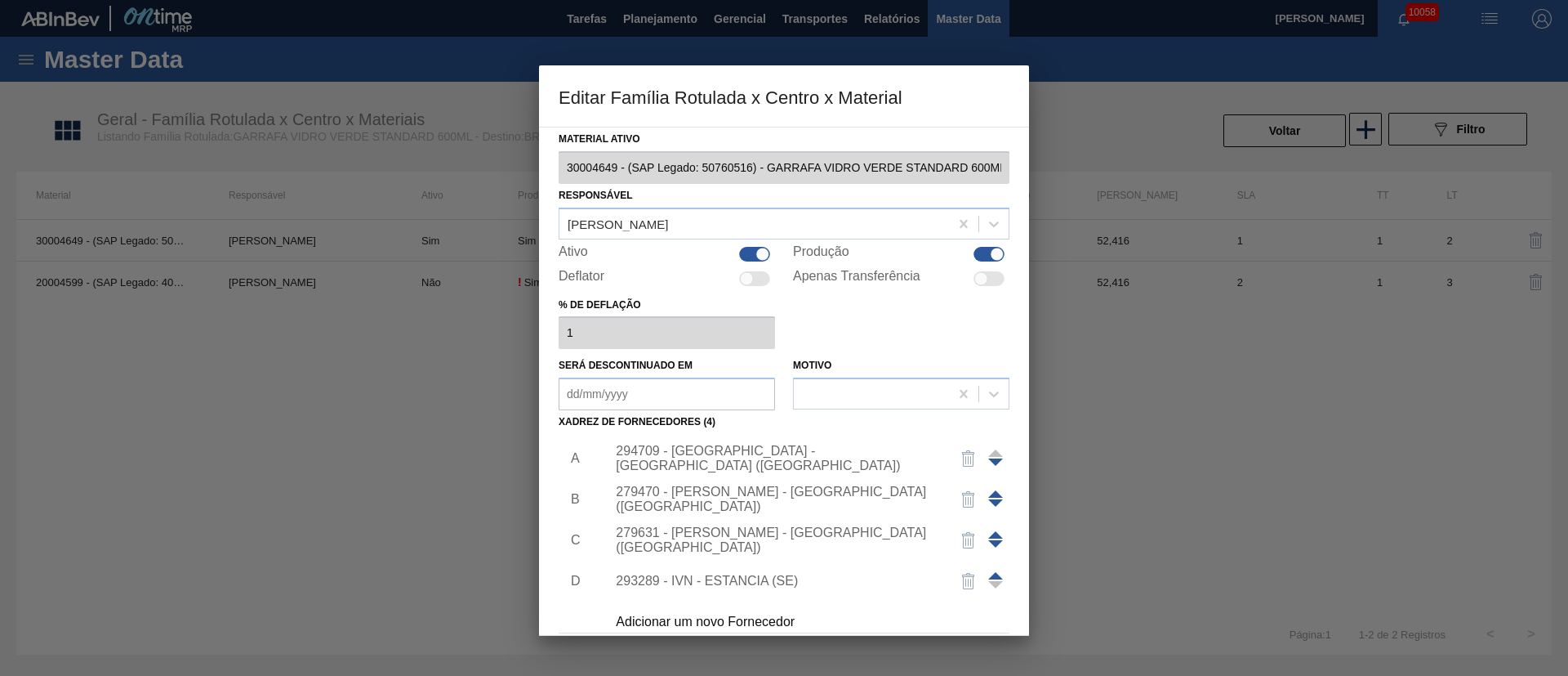
click at [993, 574] on span at bounding box center [996, 576] width 15 height 7
click at [694, 542] on div "293289 - IVN - ESTANCIA (SE)" at bounding box center [775, 540] width 320 height 15
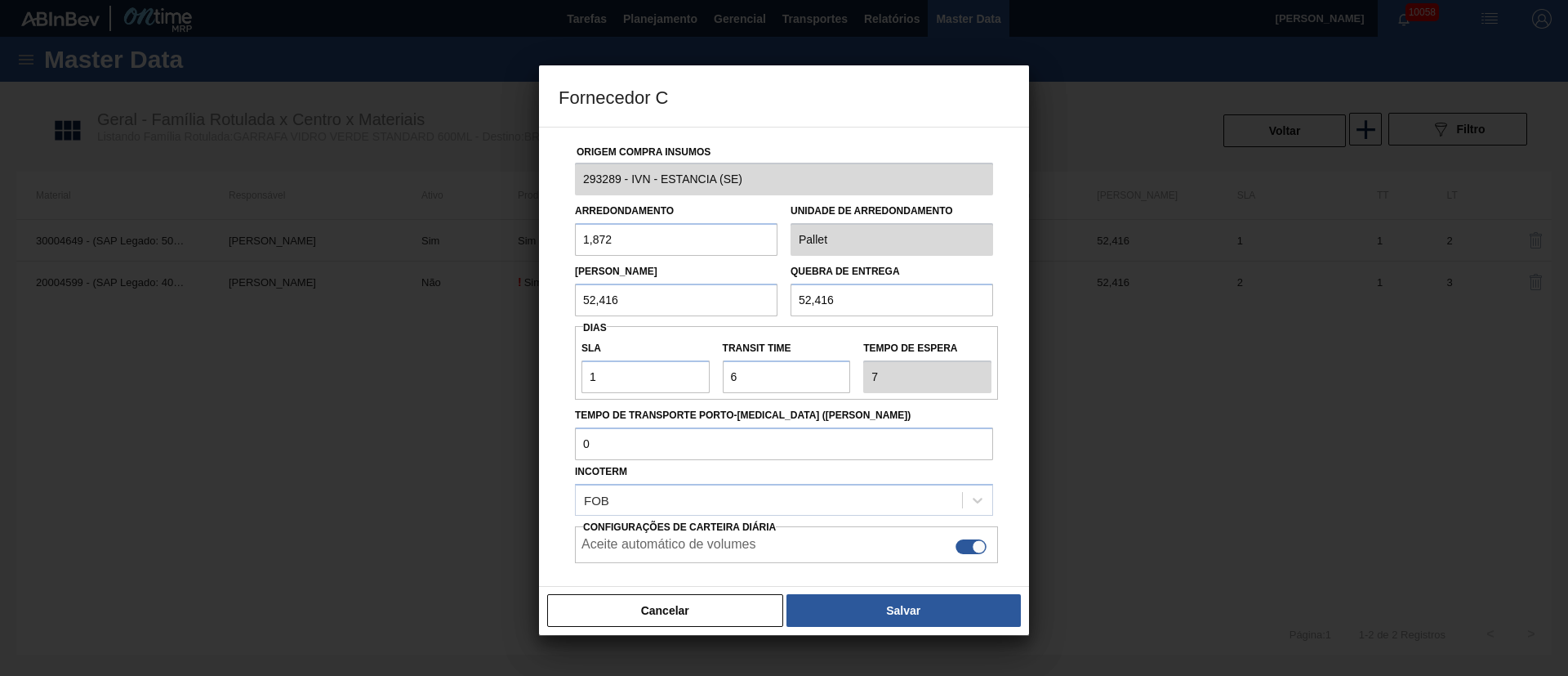
click at [694, 542] on div "Origem Compra Insumos 293289 - IVN - ESTANCIA (SE) Arredondamento 1,872 Unidade…" at bounding box center [784, 386] width 451 height 517
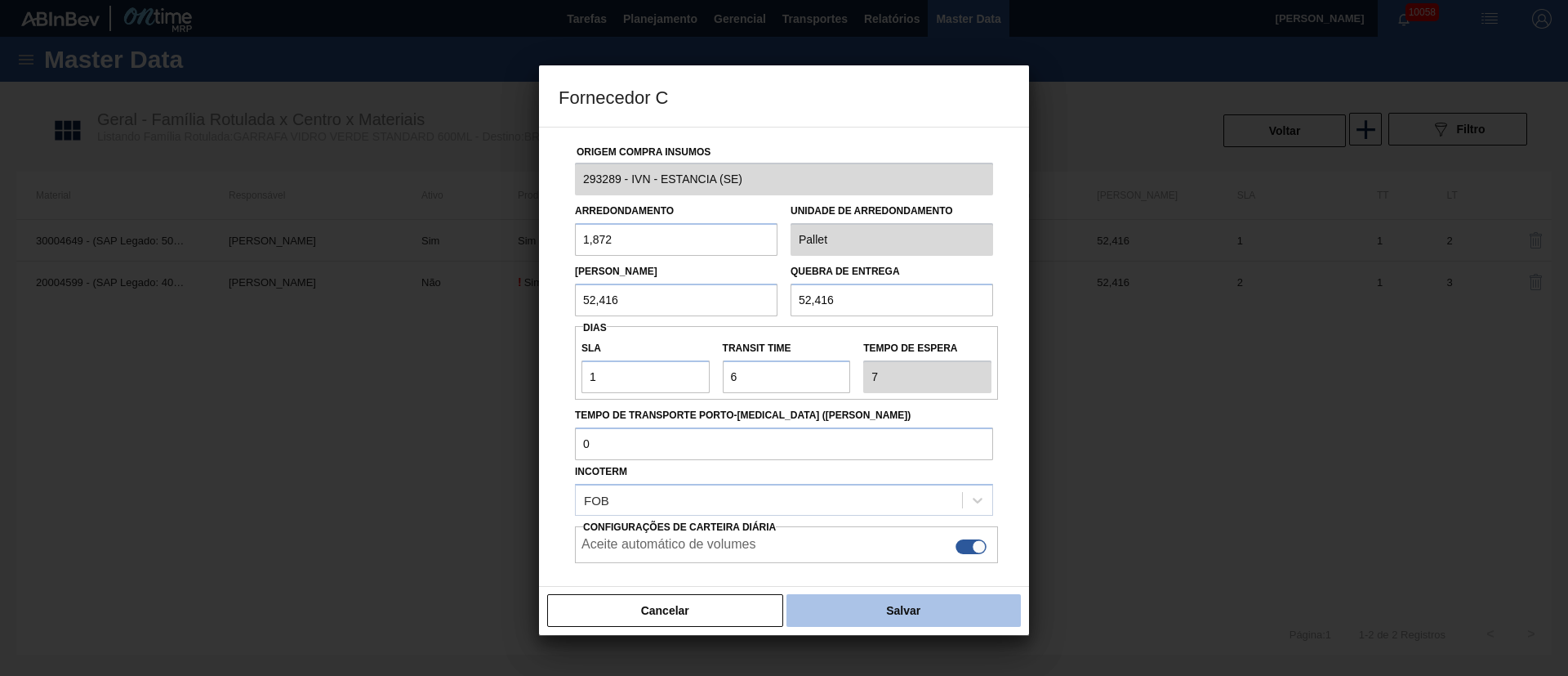
click at [858, 613] on button "Salvar" at bounding box center [904, 610] width 234 height 32
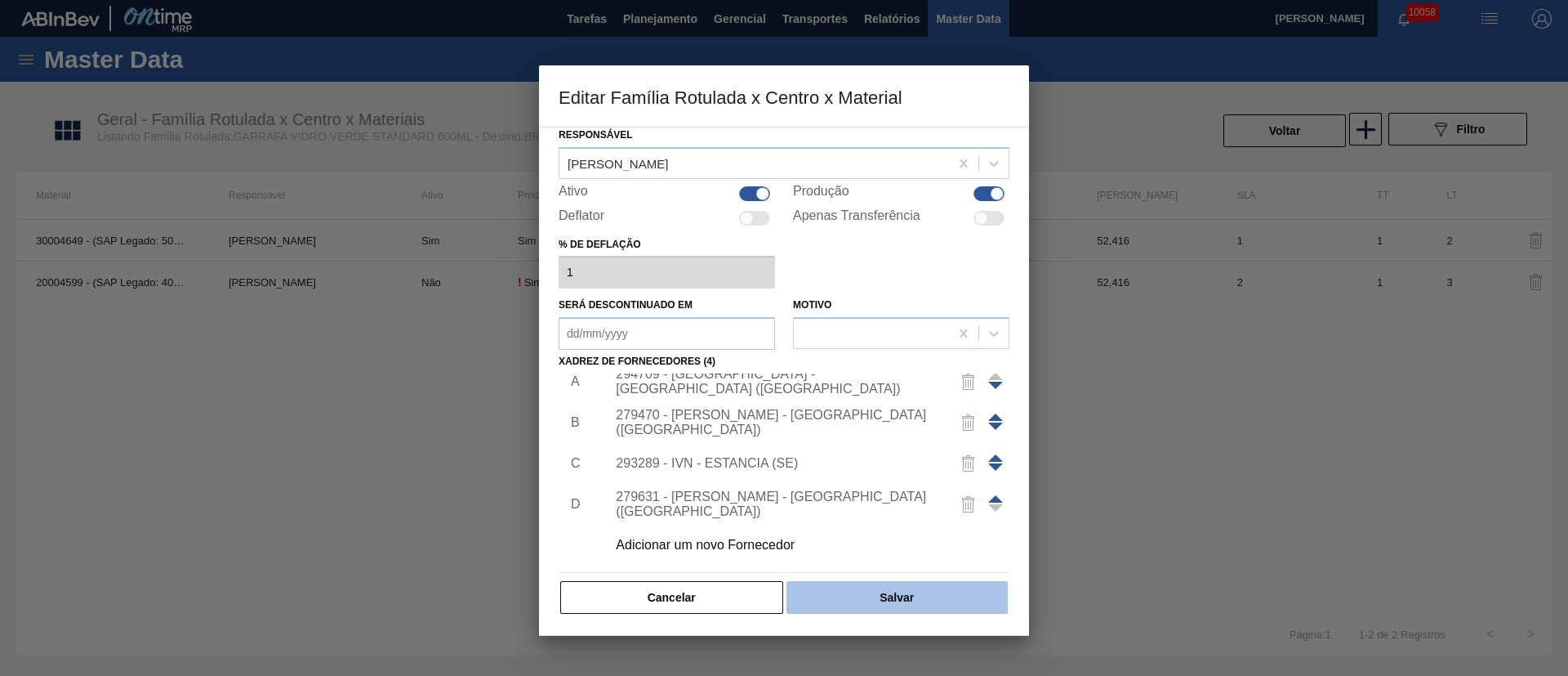
click at [883, 588] on button "Salvar" at bounding box center [897, 597] width 221 height 32
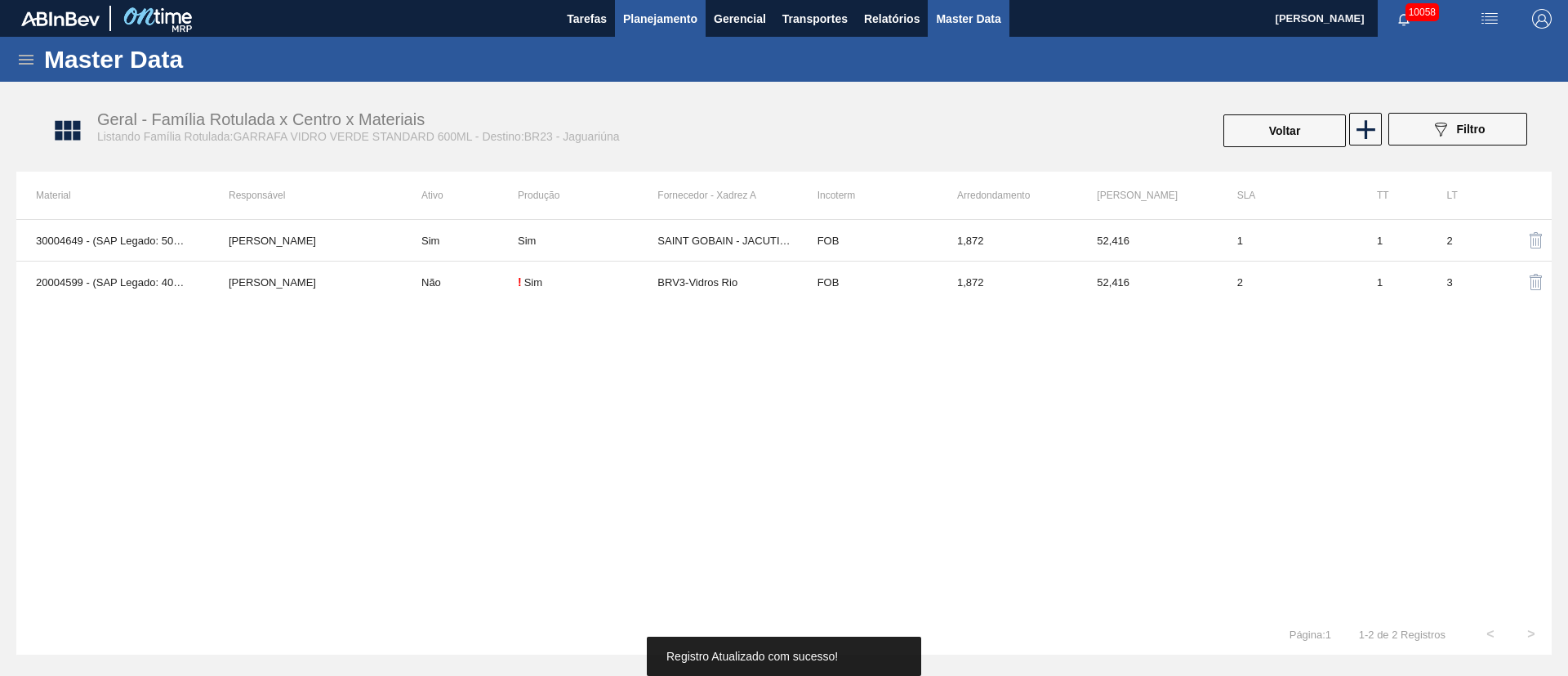
click at [686, 9] on span "Planejamento" at bounding box center [660, 18] width 75 height 19
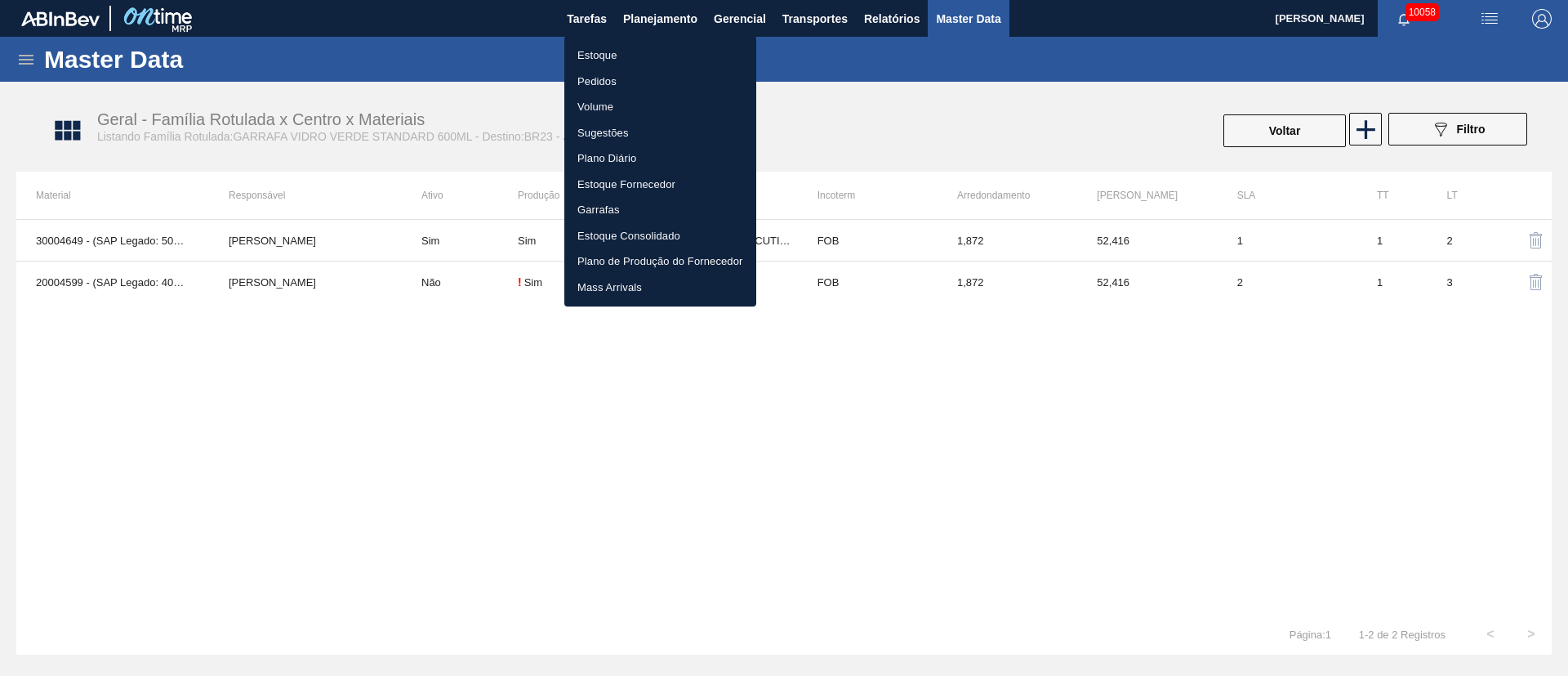
click at [605, 78] on li "Pedidos" at bounding box center [661, 81] width 192 height 26
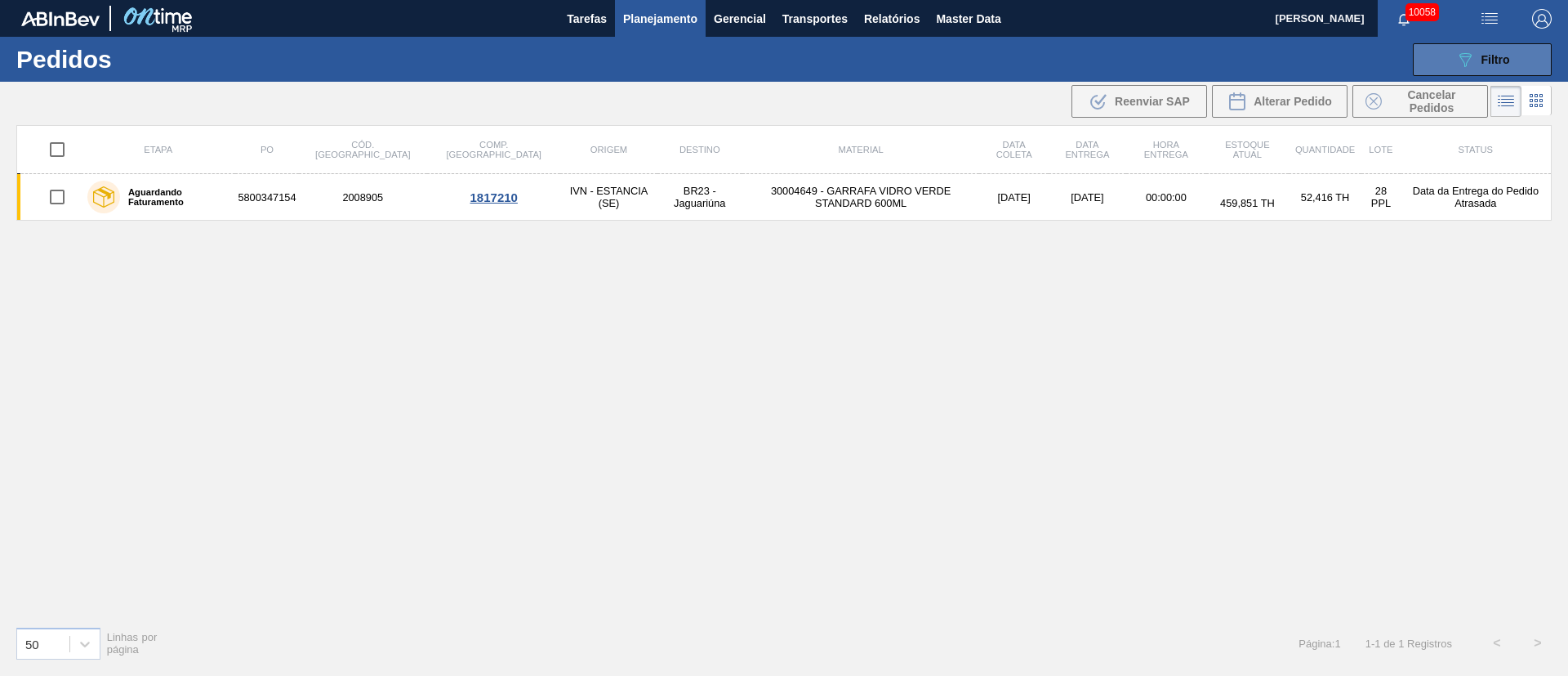
click at [1504, 51] on div "089F7B8B-B2A5-4AFE-B5C0-19BA573D28AC Filtro" at bounding box center [1482, 59] width 54 height 19
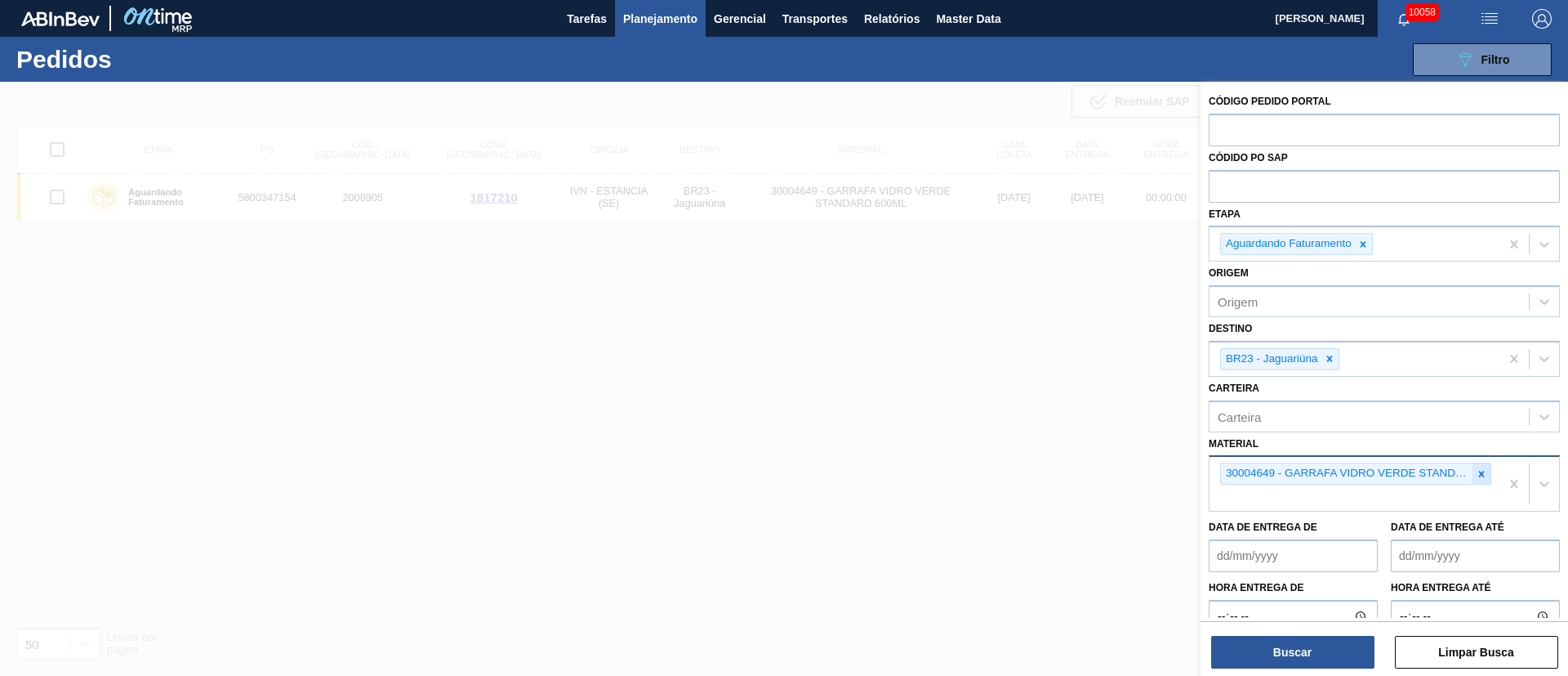
click at [1483, 474] on icon at bounding box center [1481, 474] width 11 height 11
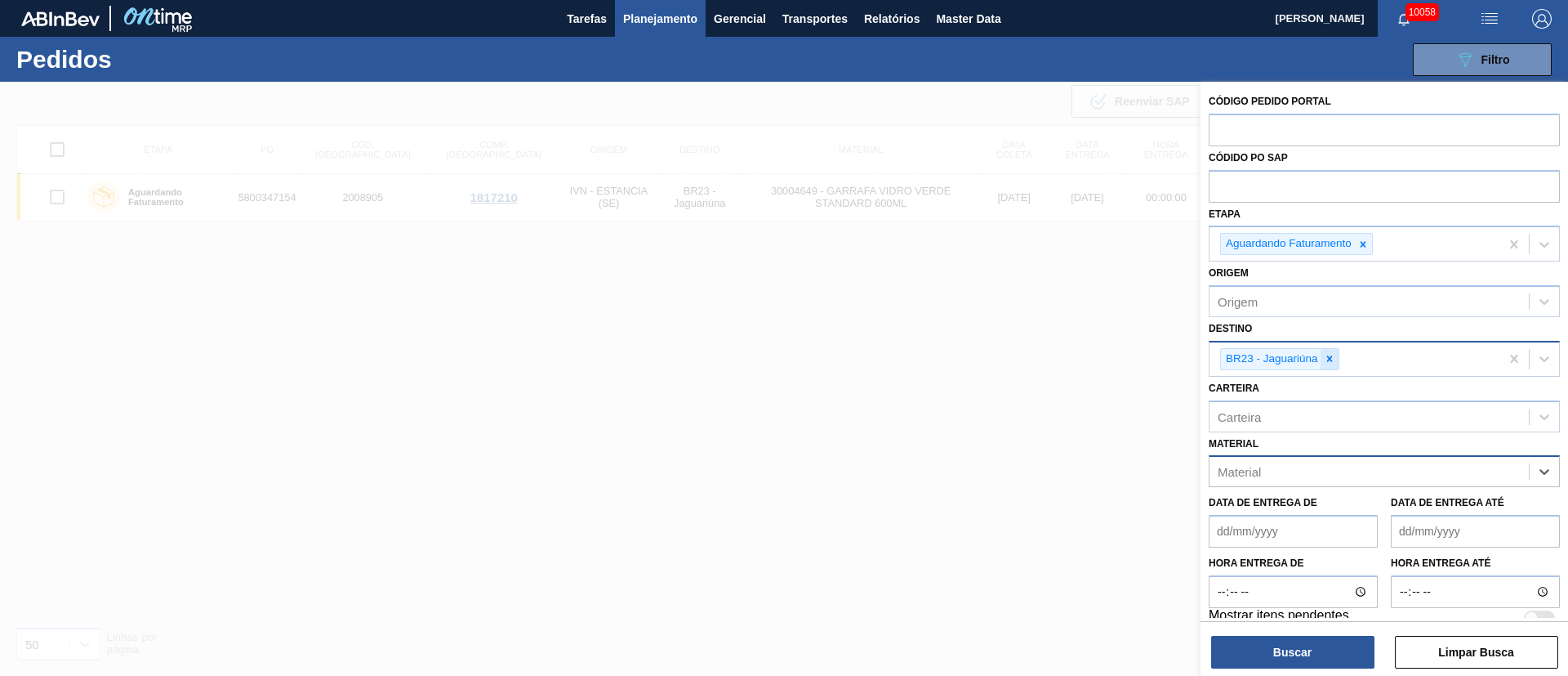
click at [1330, 358] on icon at bounding box center [1329, 359] width 6 height 6
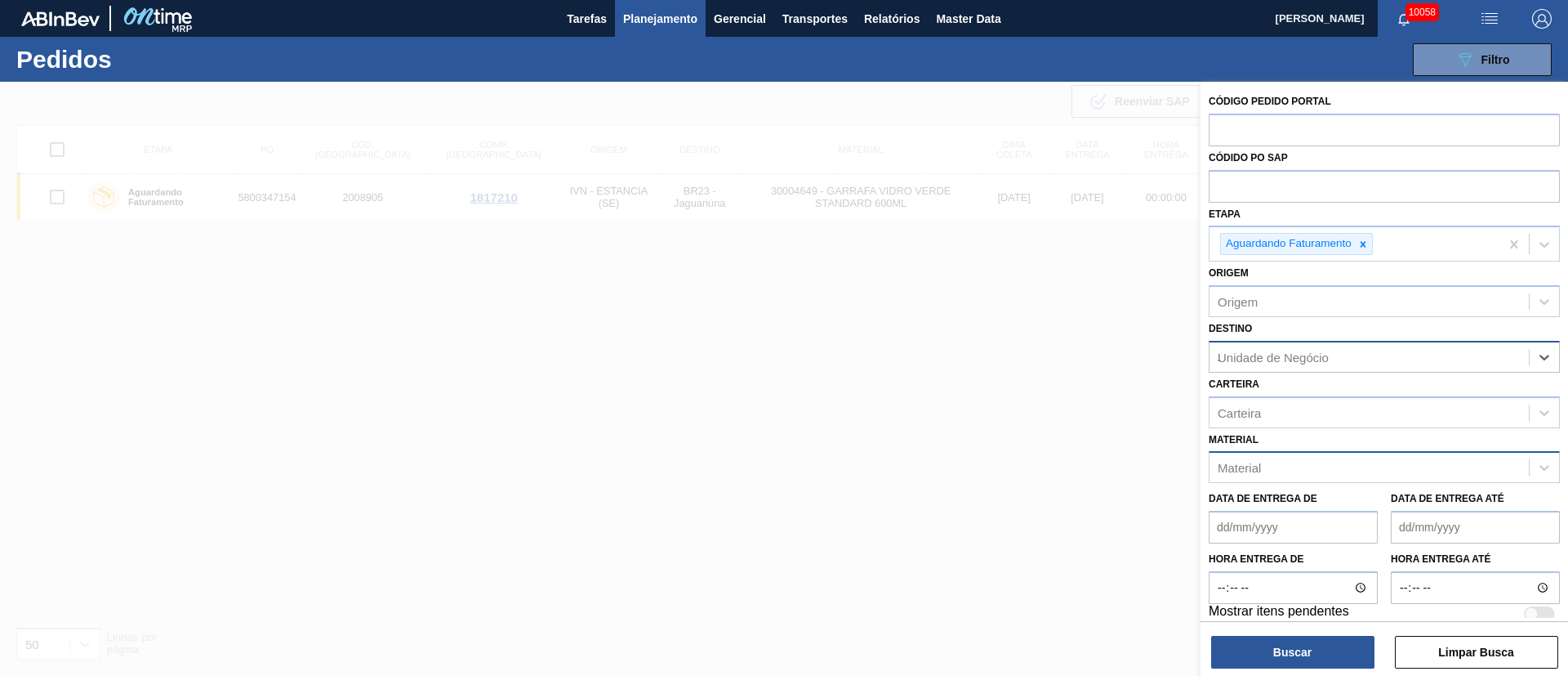
type input "23"
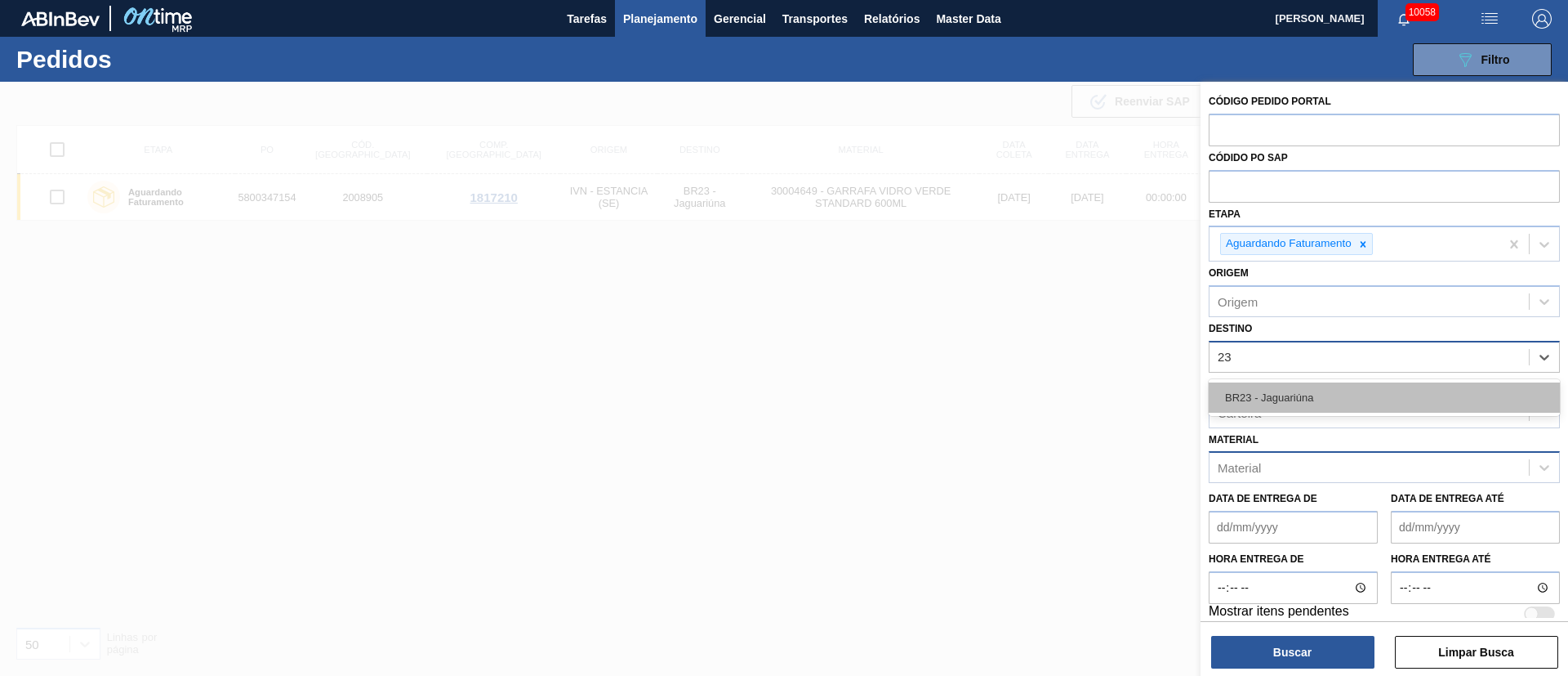
click at [1297, 404] on div "BR23 - Jaguariúna" at bounding box center [1384, 397] width 352 height 30
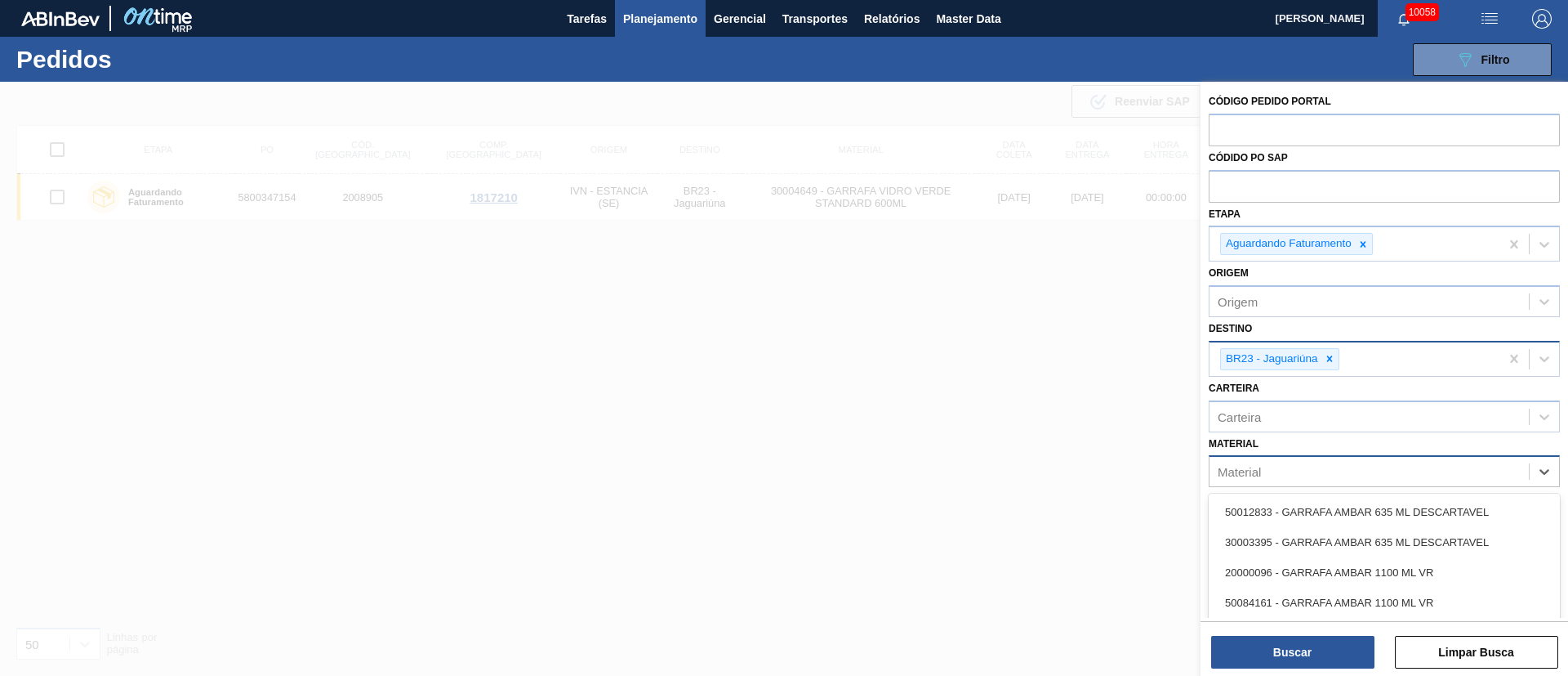
click at [1252, 476] on div "Material" at bounding box center [1239, 472] width 43 height 14
click at [1328, 362] on icon at bounding box center [1330, 358] width 11 height 11
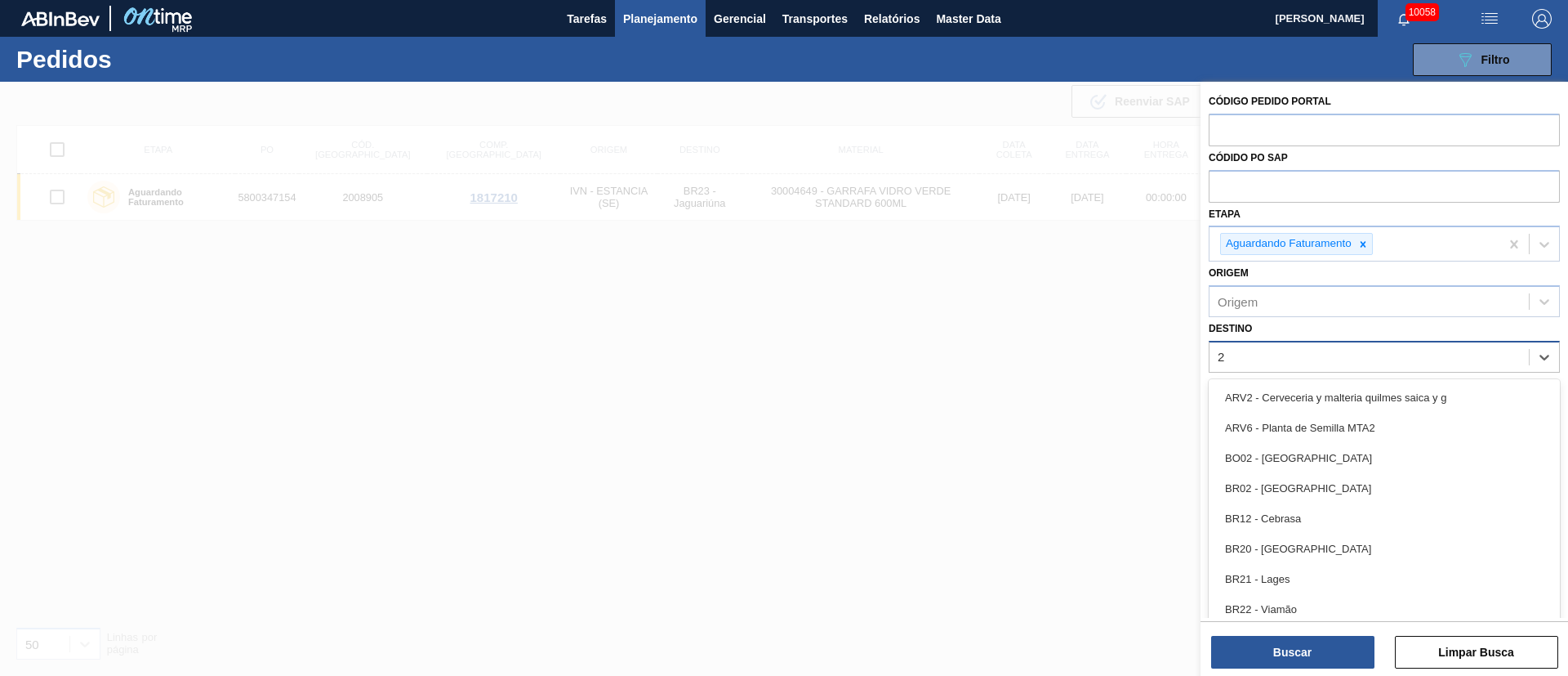
type input "26"
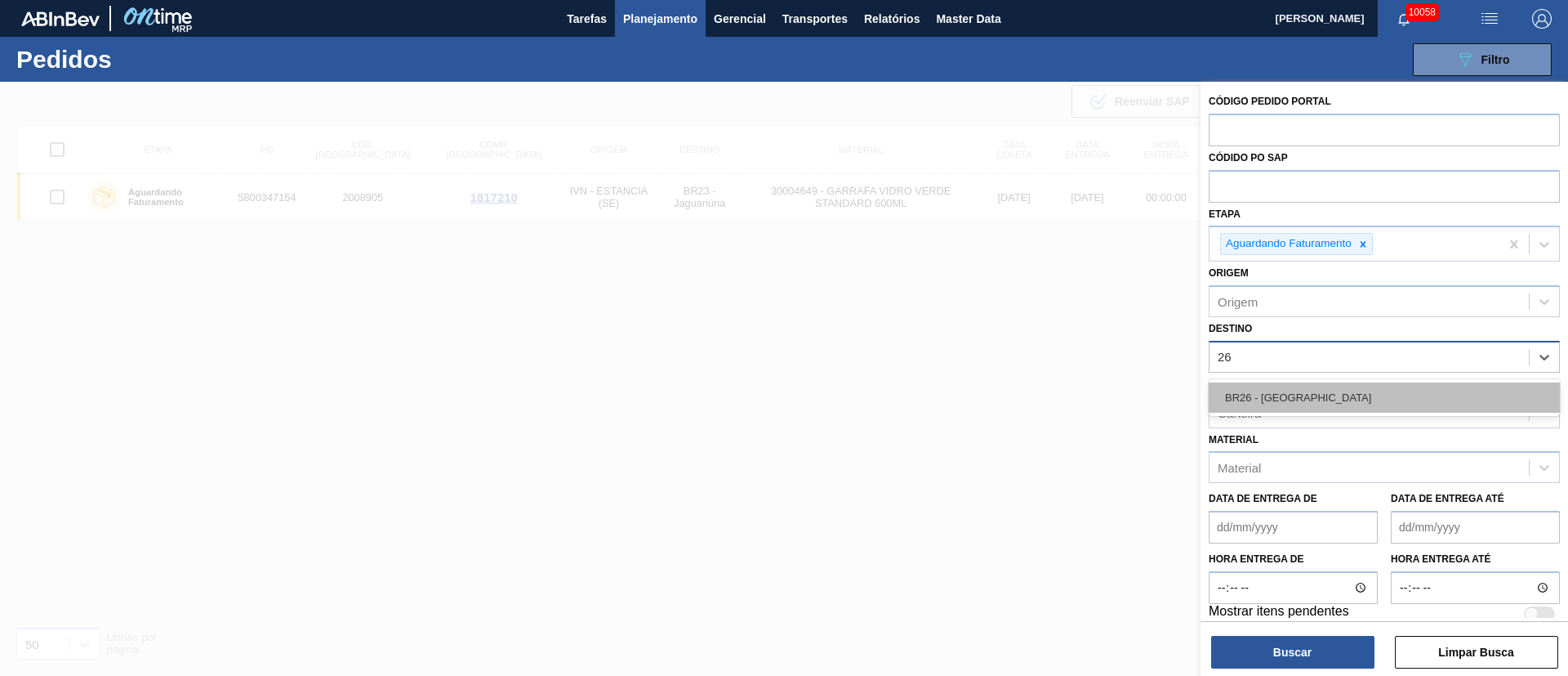
click at [1305, 394] on div "BR26 - [GEOGRAPHIC_DATA]" at bounding box center [1384, 397] width 352 height 30
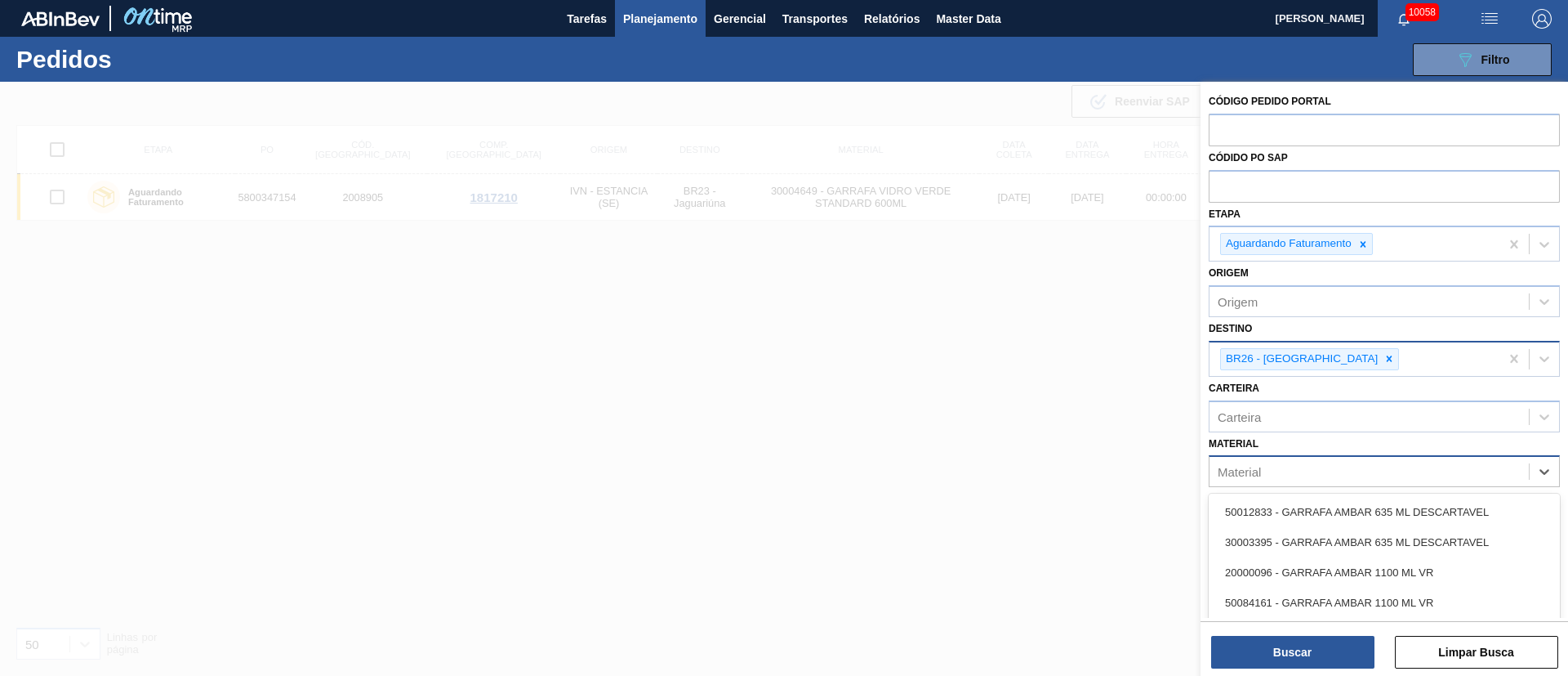
click at [1283, 477] on div "Material" at bounding box center [1370, 472] width 319 height 24
type input "c"
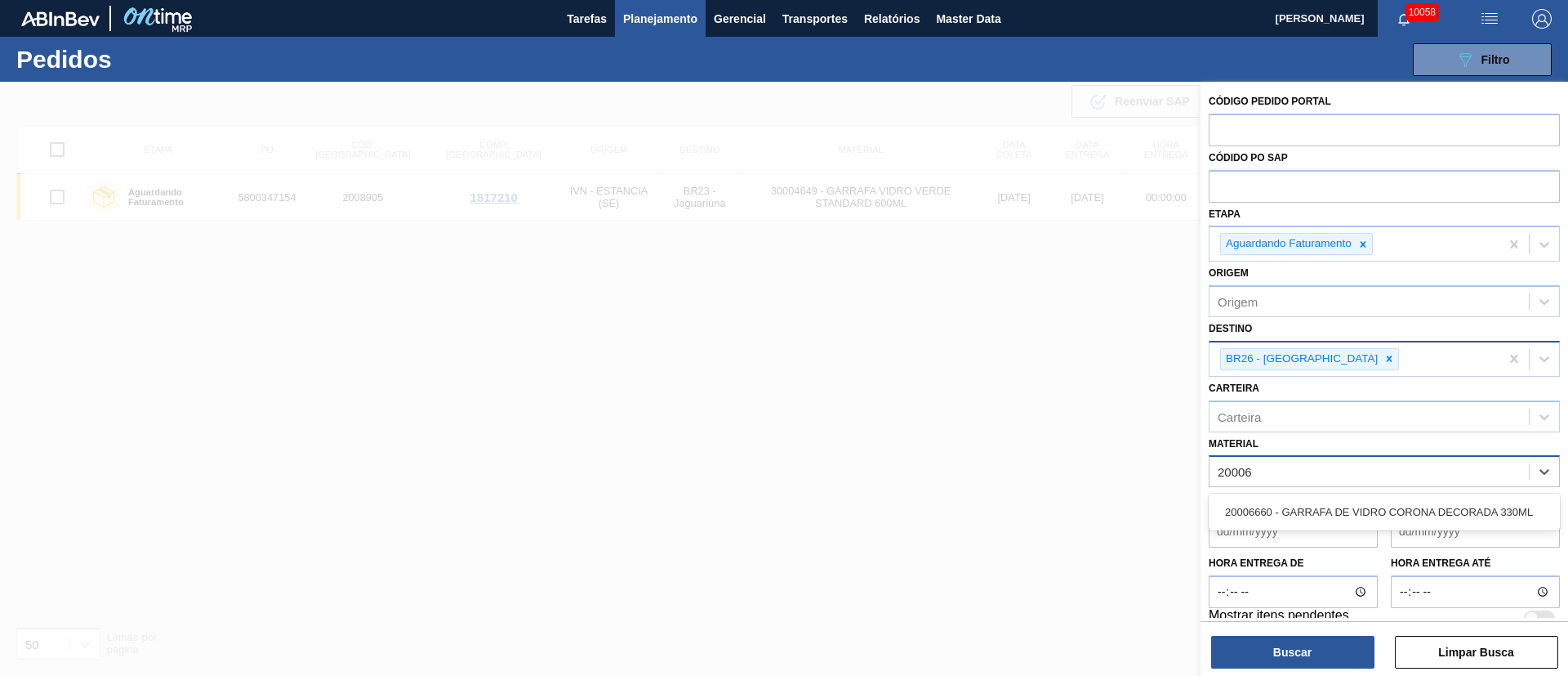
type input "200066"
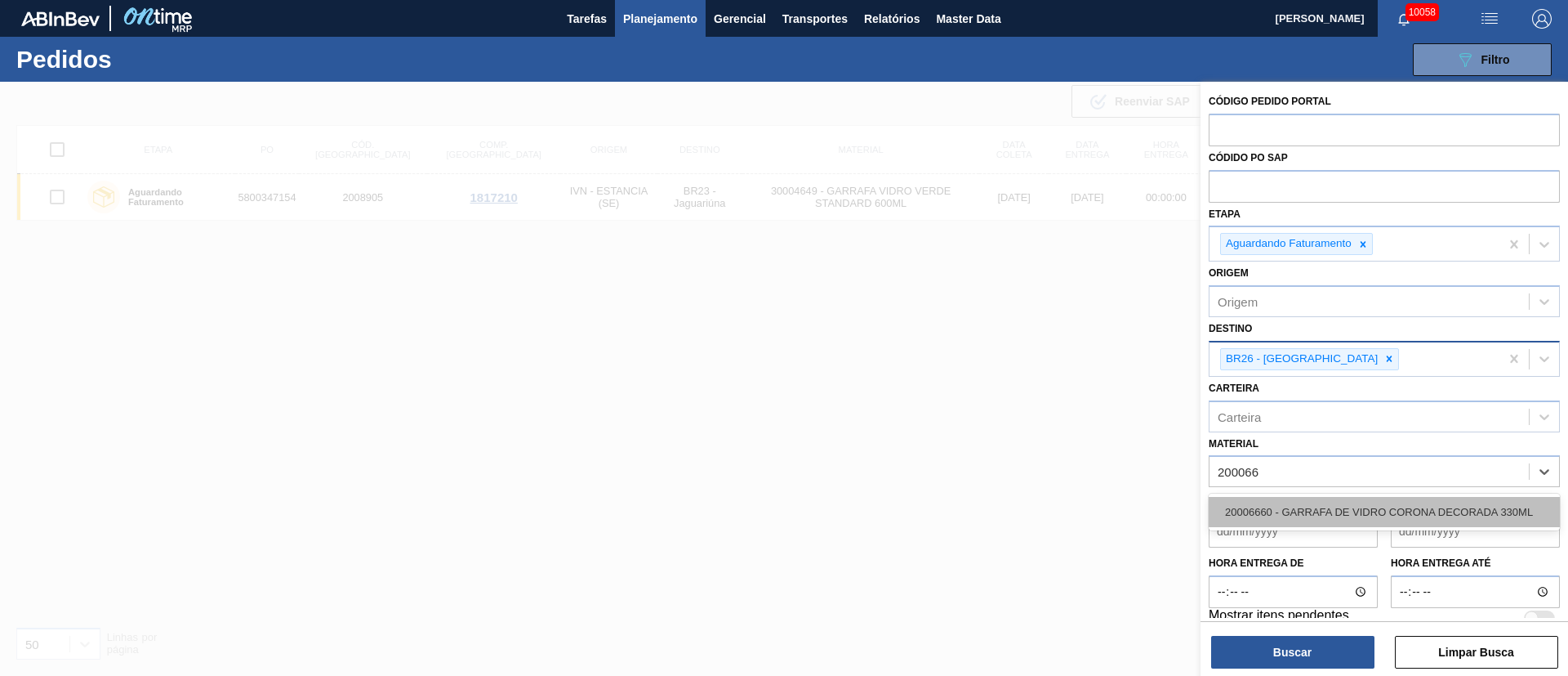
click at [1318, 512] on div "20006660 - GARRAFA DE VIDRO CORONA DECORADA 330ML" at bounding box center [1384, 512] width 352 height 30
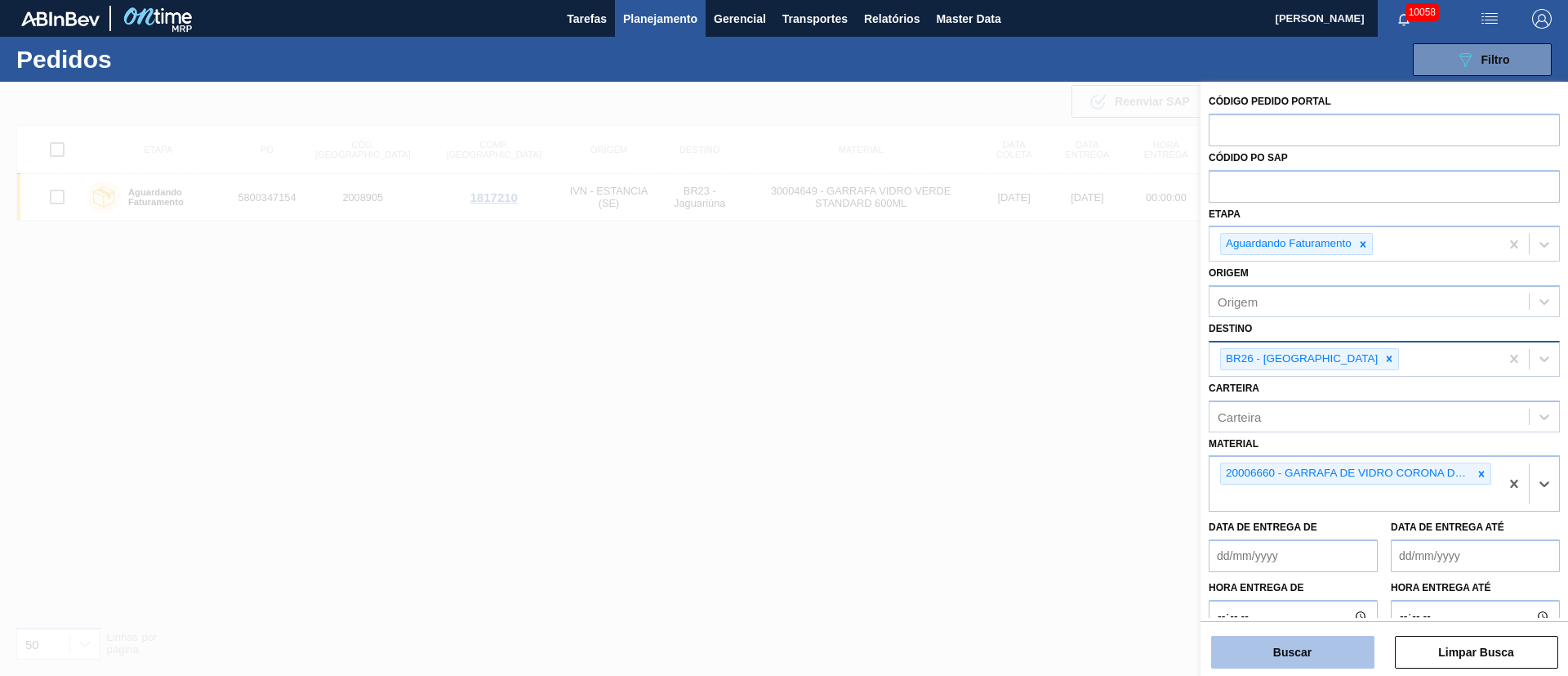
click at [1295, 653] on button "Buscar" at bounding box center [1292, 652] width 163 height 32
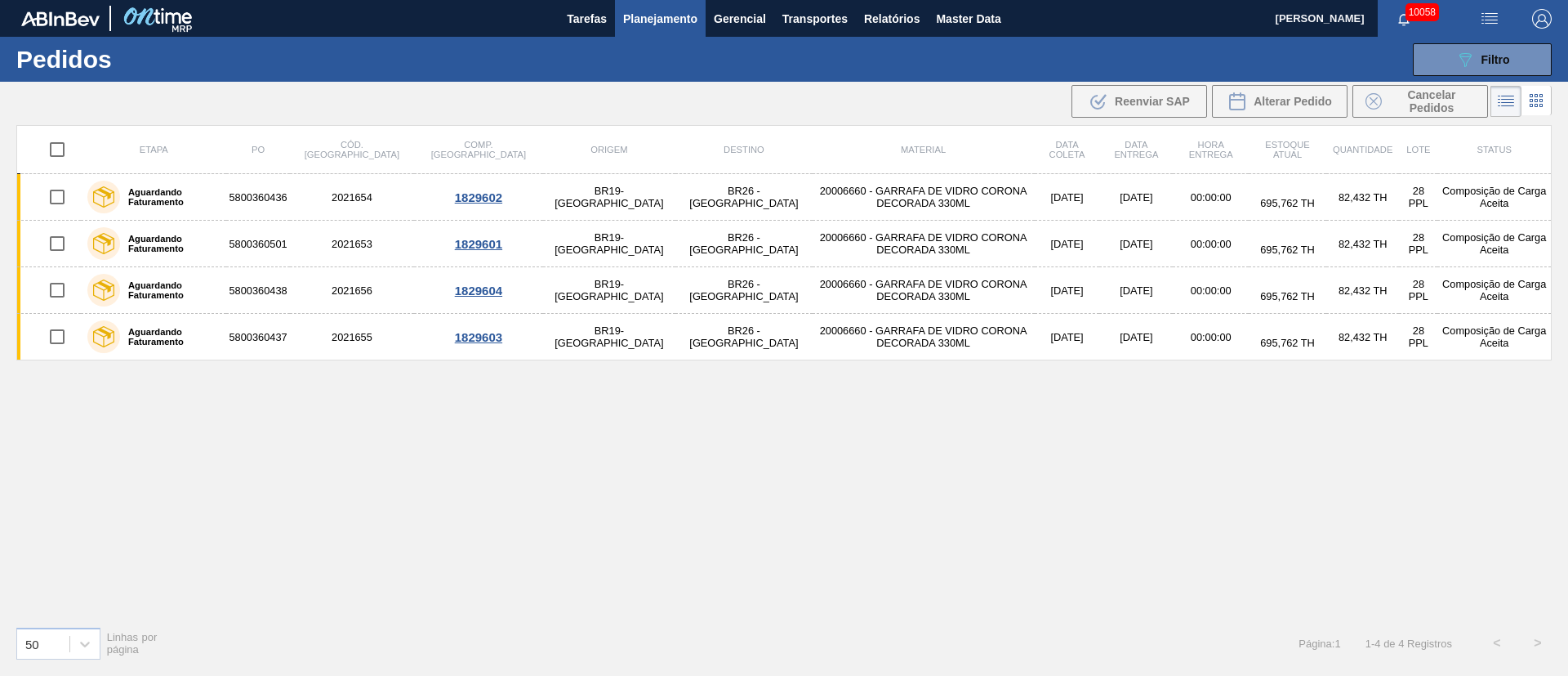
click at [649, 9] on span "Planejamento" at bounding box center [660, 18] width 75 height 19
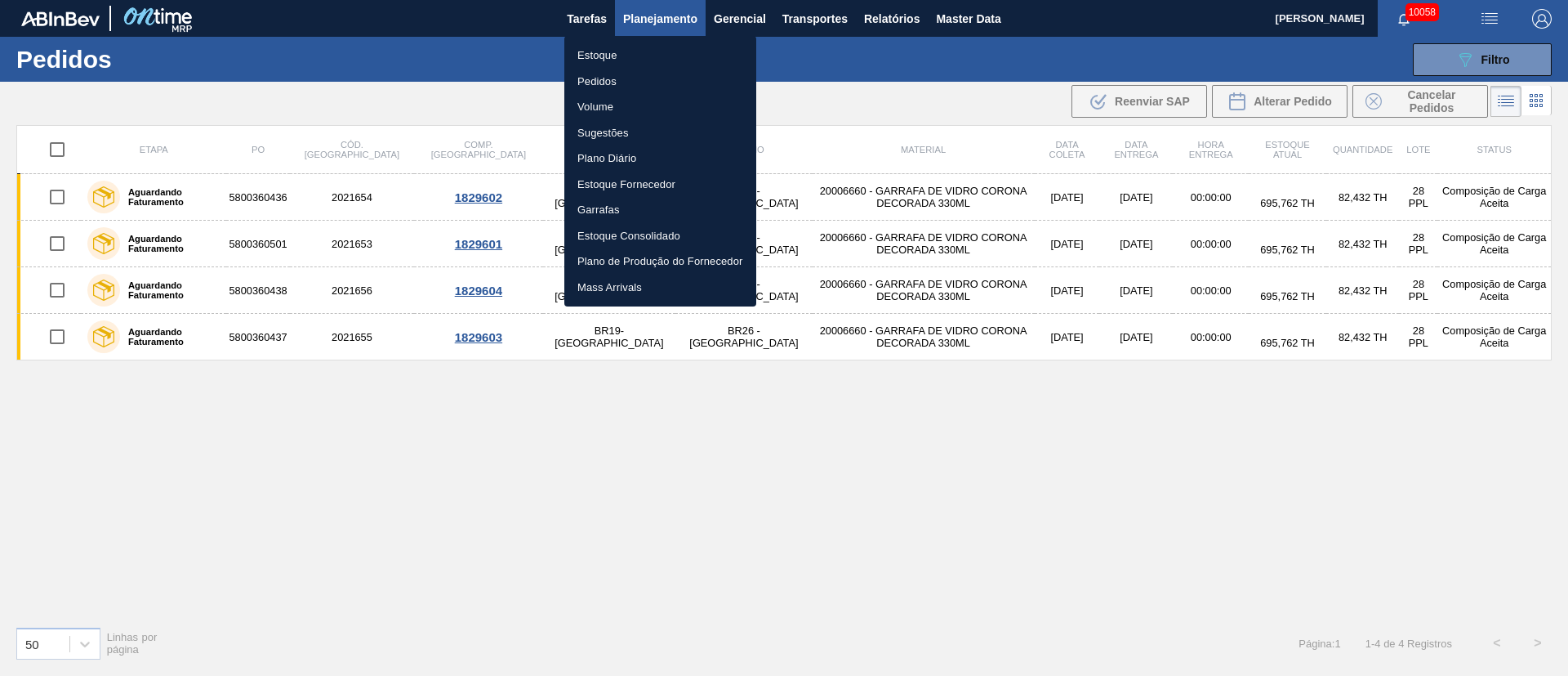
click at [586, 82] on li "Pedidos" at bounding box center [661, 81] width 192 height 26
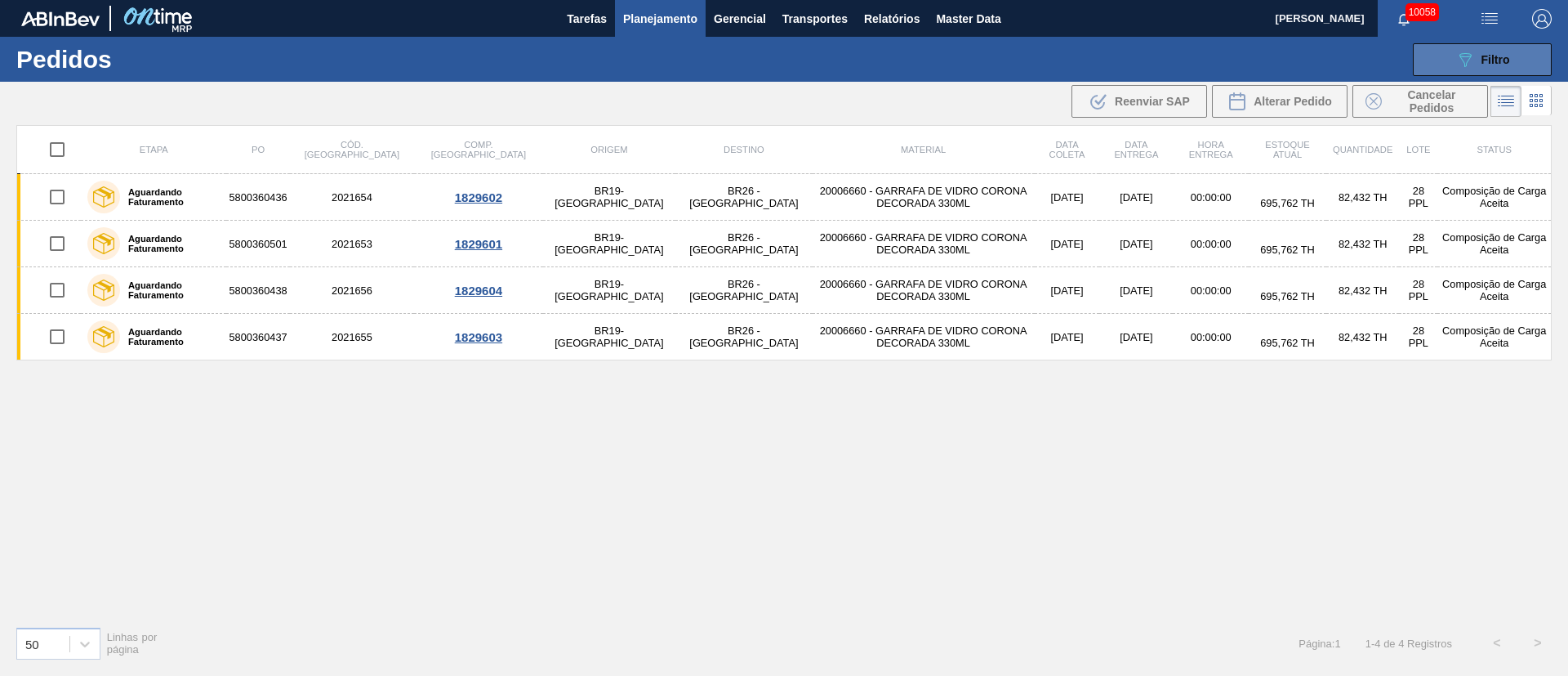
click at [1445, 58] on button "089F7B8B-B2A5-4AFE-B5C0-19BA573D28AC Filtro" at bounding box center [1482, 59] width 138 height 32
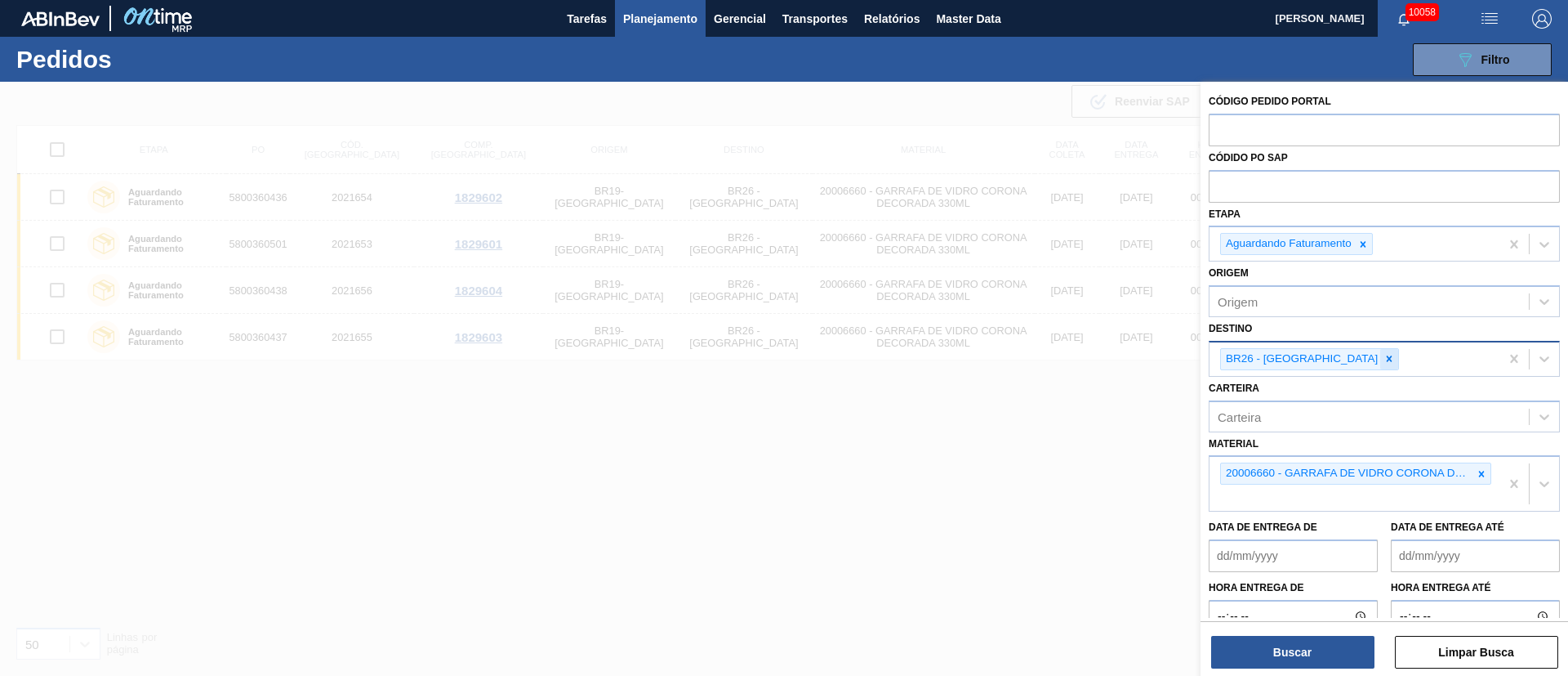
click at [1383, 360] on icon at bounding box center [1389, 358] width 11 height 11
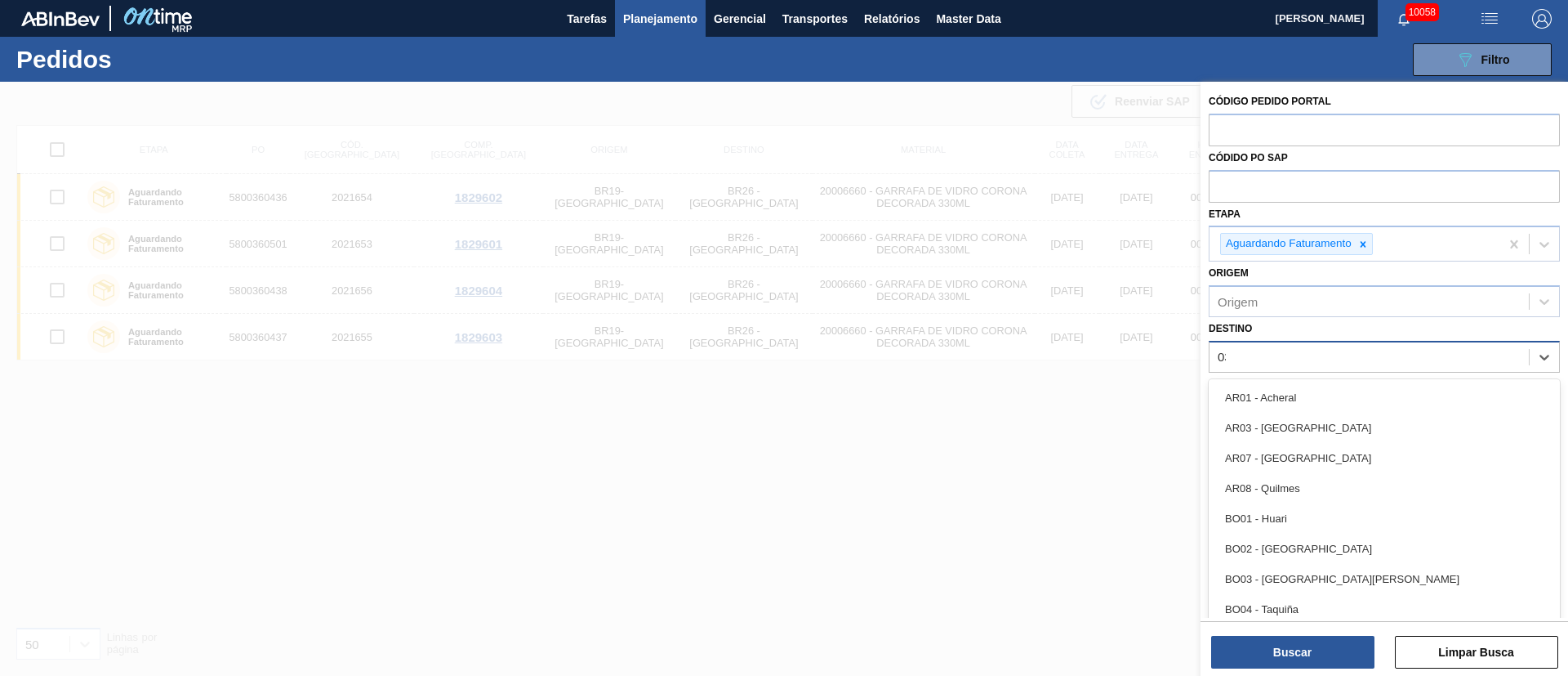
type input "0"
type input "03"
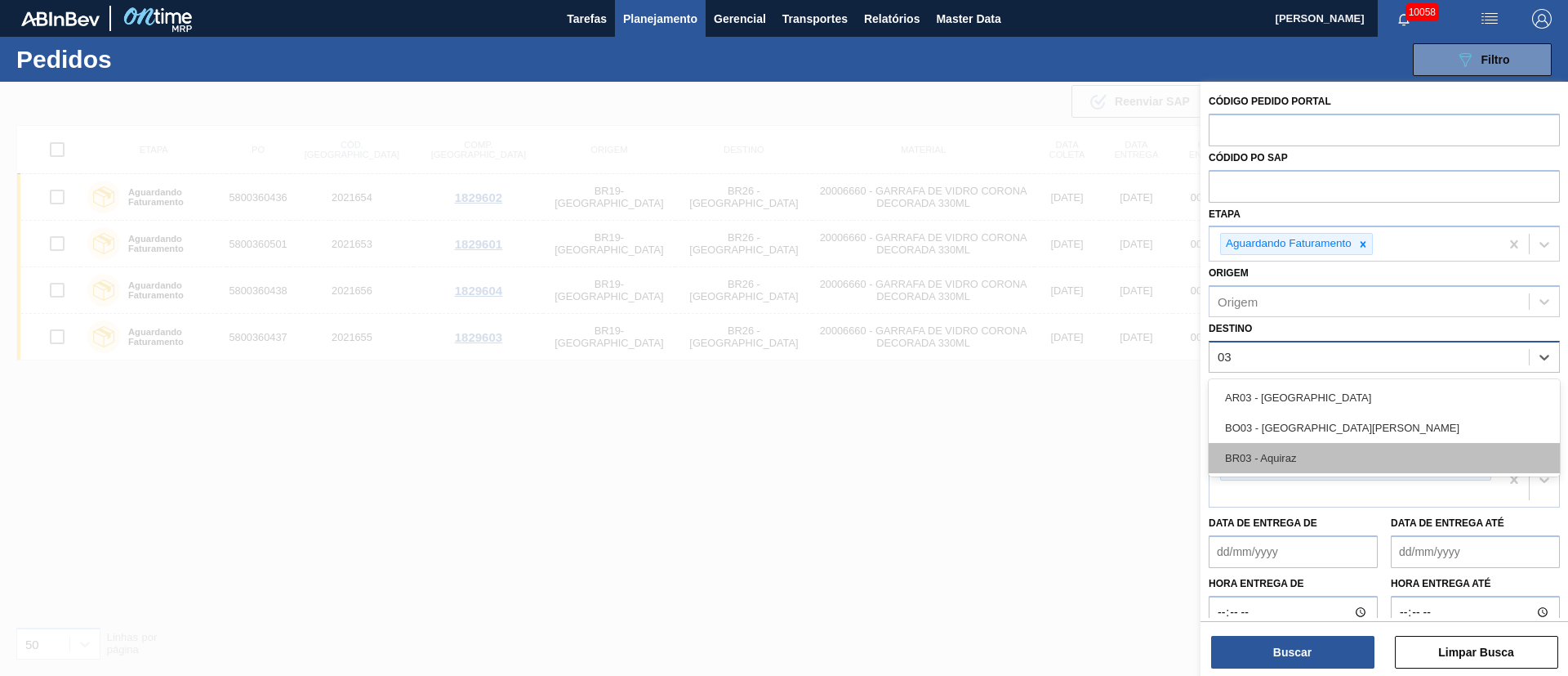
click at [1275, 461] on div "BR03 - Aquiraz" at bounding box center [1384, 458] width 352 height 30
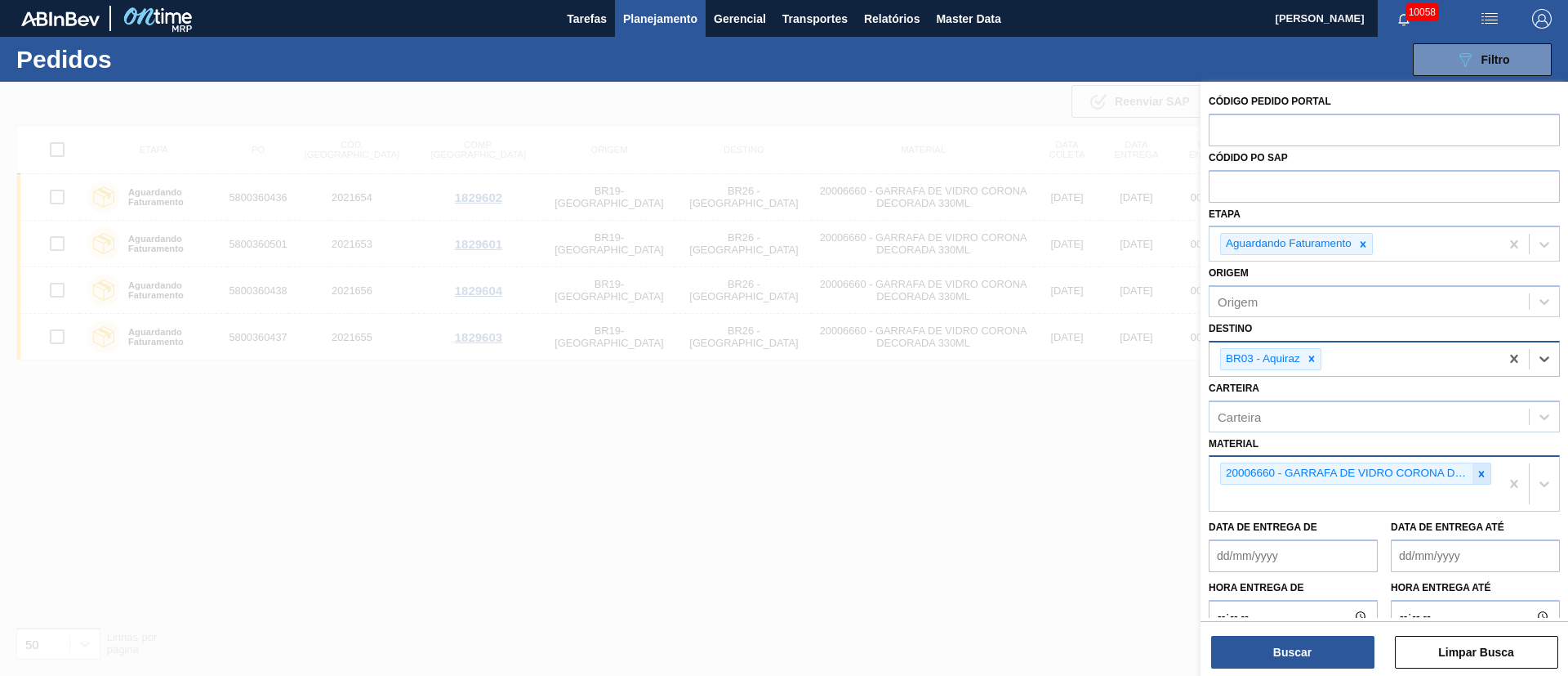
click at [1476, 470] on icon at bounding box center [1481, 474] width 11 height 11
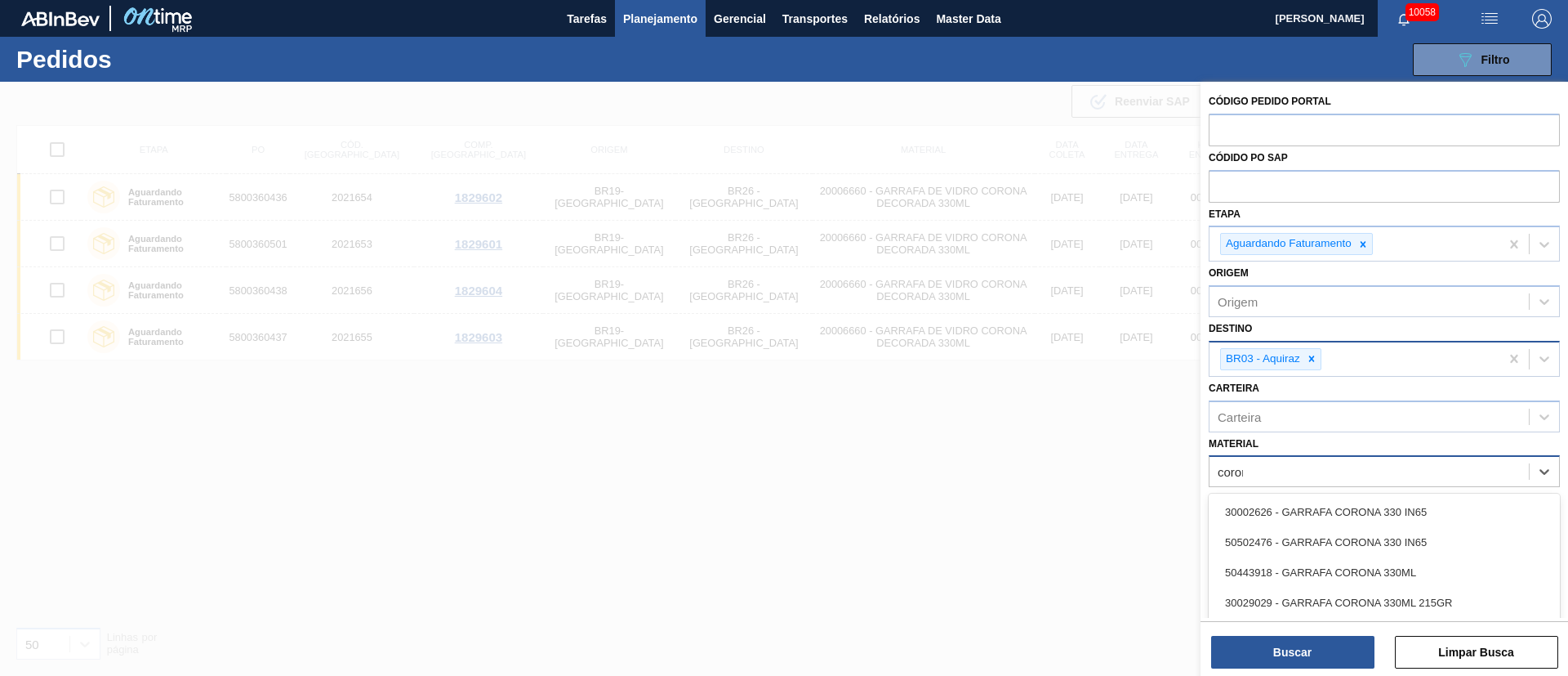
type input "corona"
click at [1394, 498] on div "30002626 - GARRAFA CORONA 330 IN65" at bounding box center [1384, 512] width 352 height 30
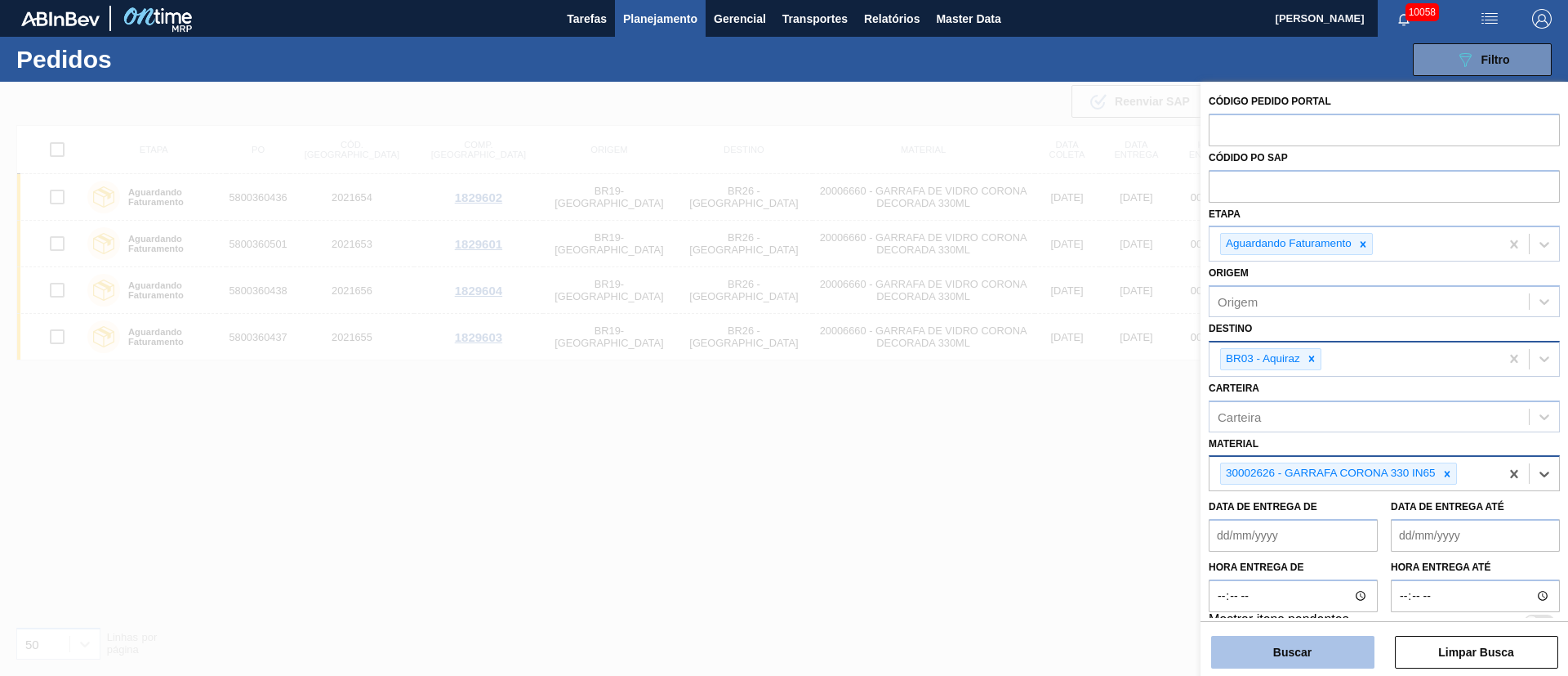
click at [1277, 650] on button "Buscar" at bounding box center [1292, 652] width 163 height 32
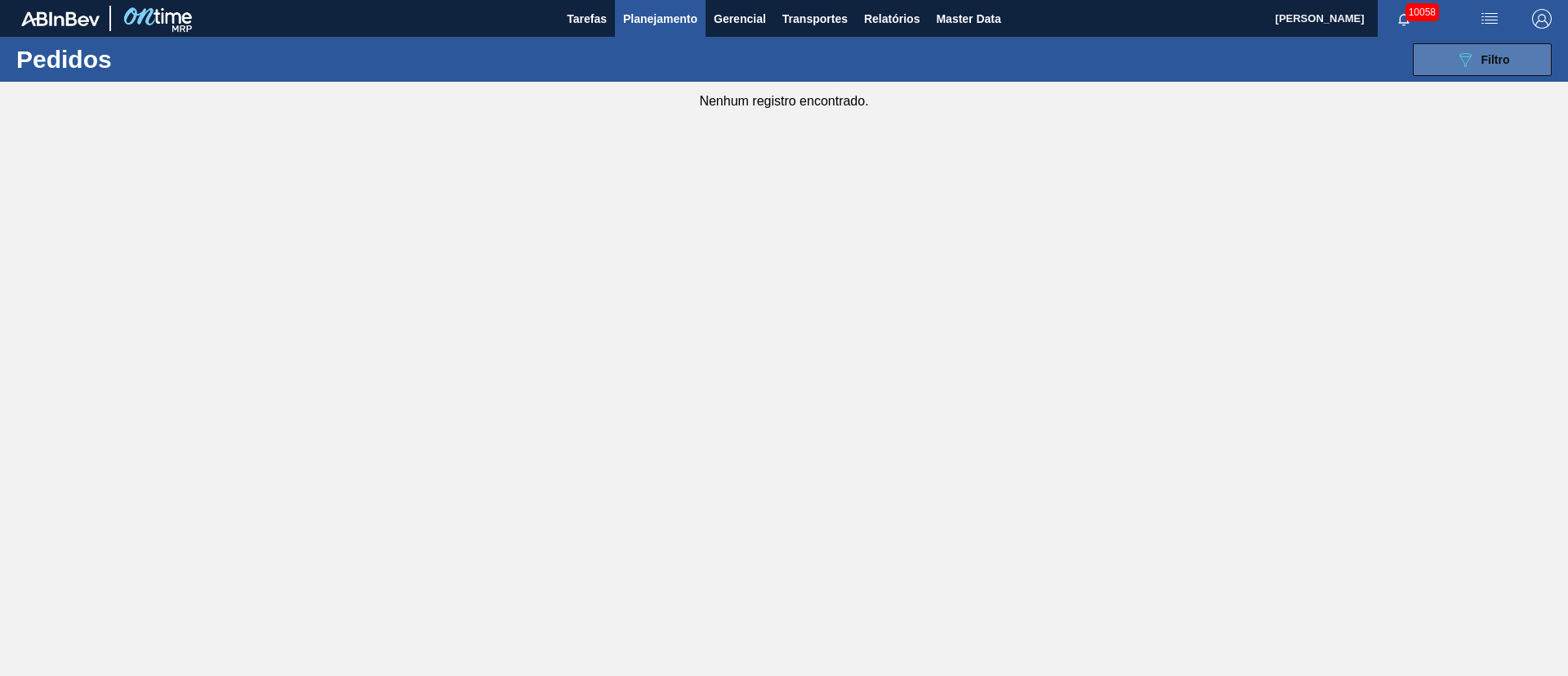
click at [1512, 67] on button "089F7B8B-B2A5-4AFE-B5C0-19BA573D28AC Filtro" at bounding box center [1482, 59] width 138 height 32
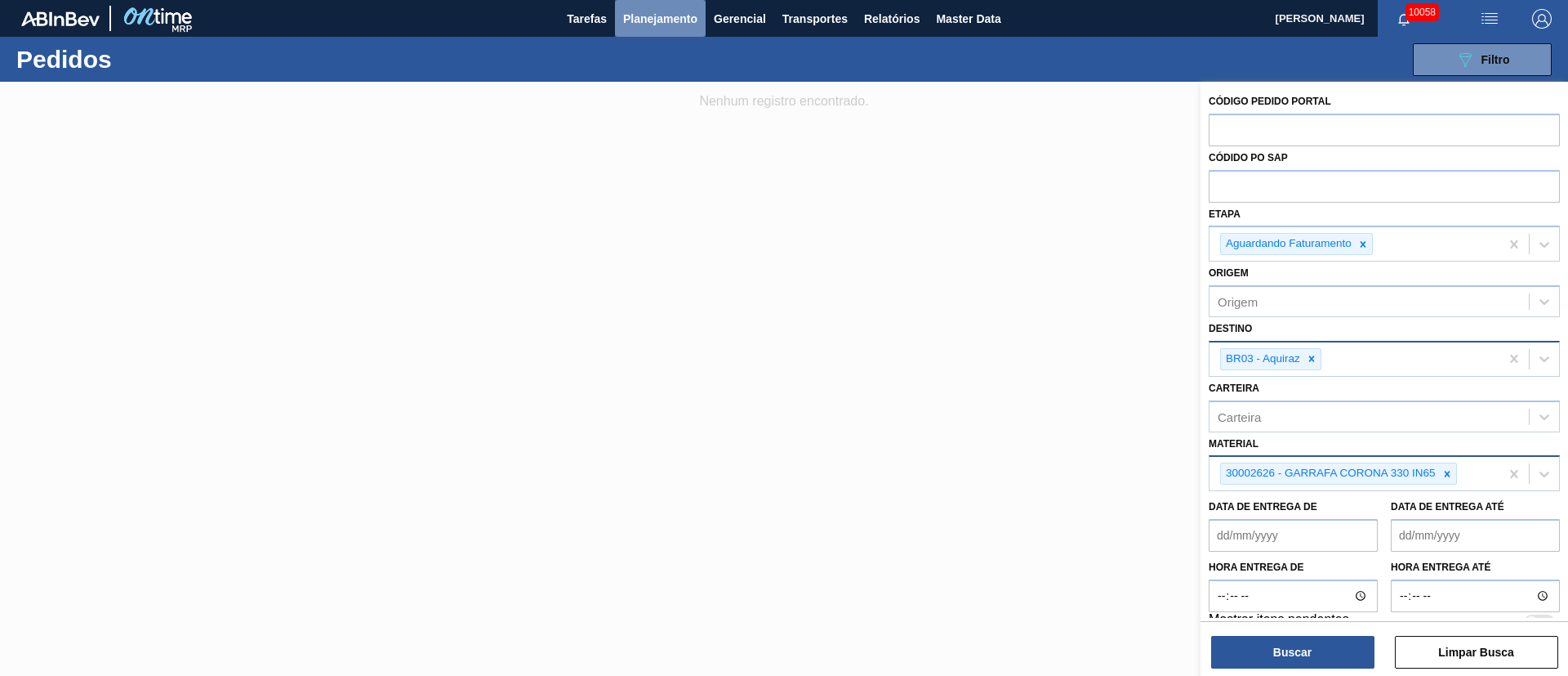
click at [654, 31] on button "Planejamento" at bounding box center [660, 18] width 90 height 37
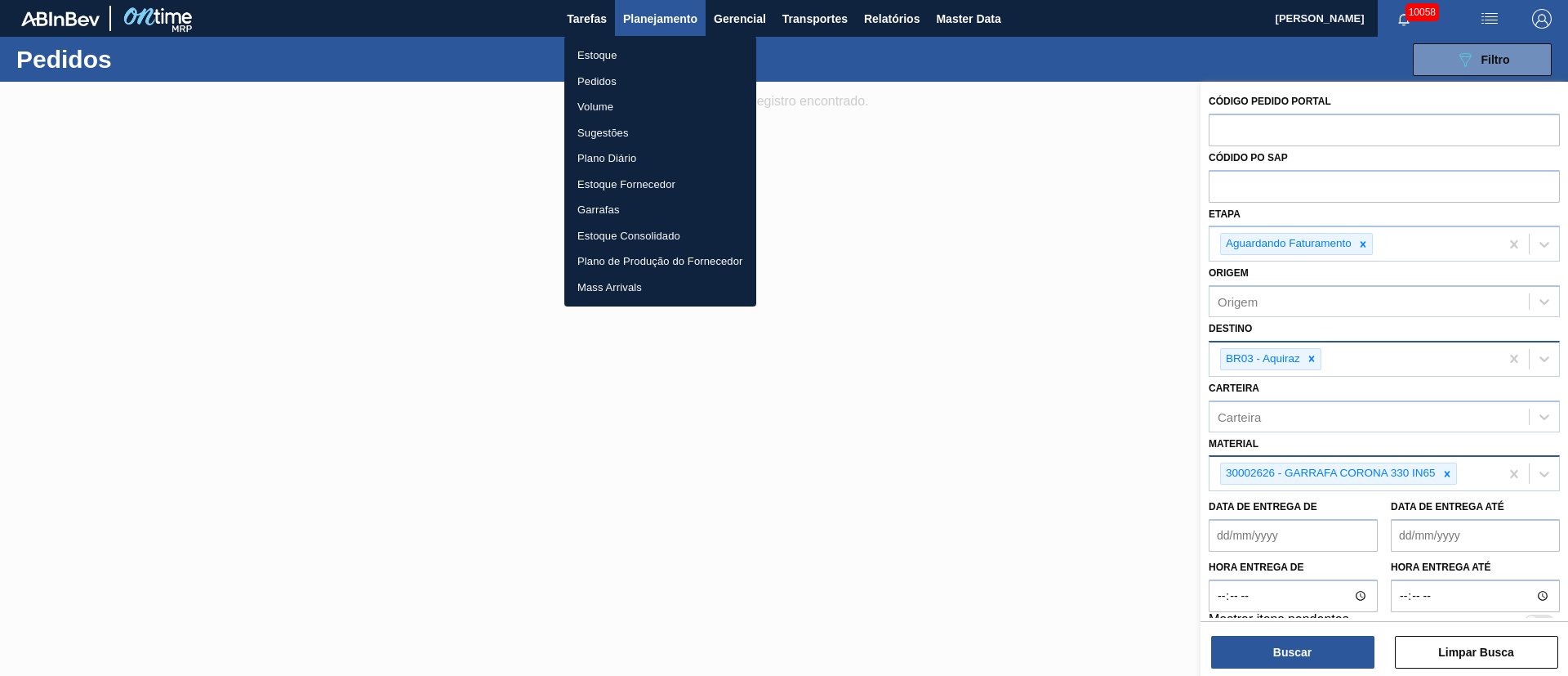
click at [604, 54] on li "Estoque" at bounding box center [661, 55] width 192 height 26
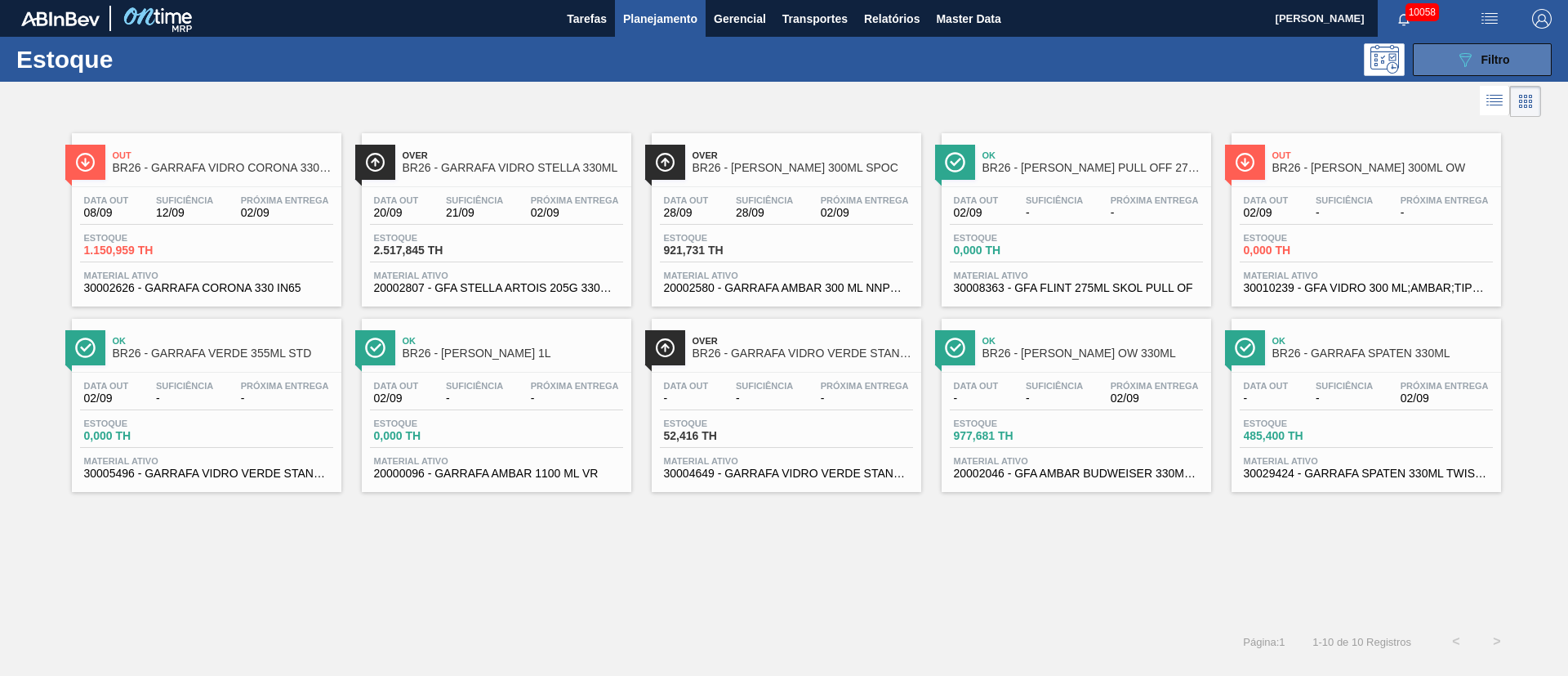
click at [1470, 67] on icon "089F7B8B-B2A5-4AFE-B5C0-19BA573D28AC" at bounding box center [1465, 59] width 19 height 19
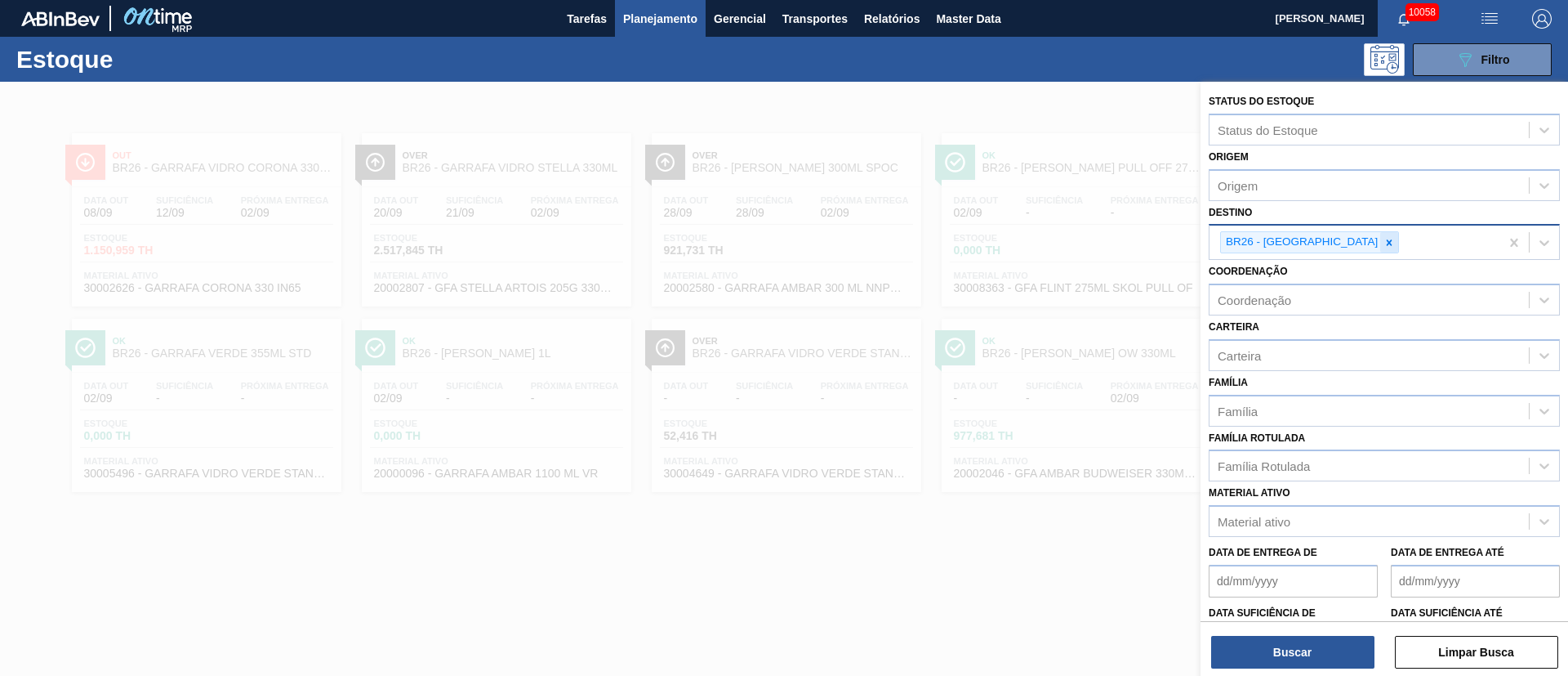
click at [1383, 244] on icon at bounding box center [1389, 243] width 11 height 11
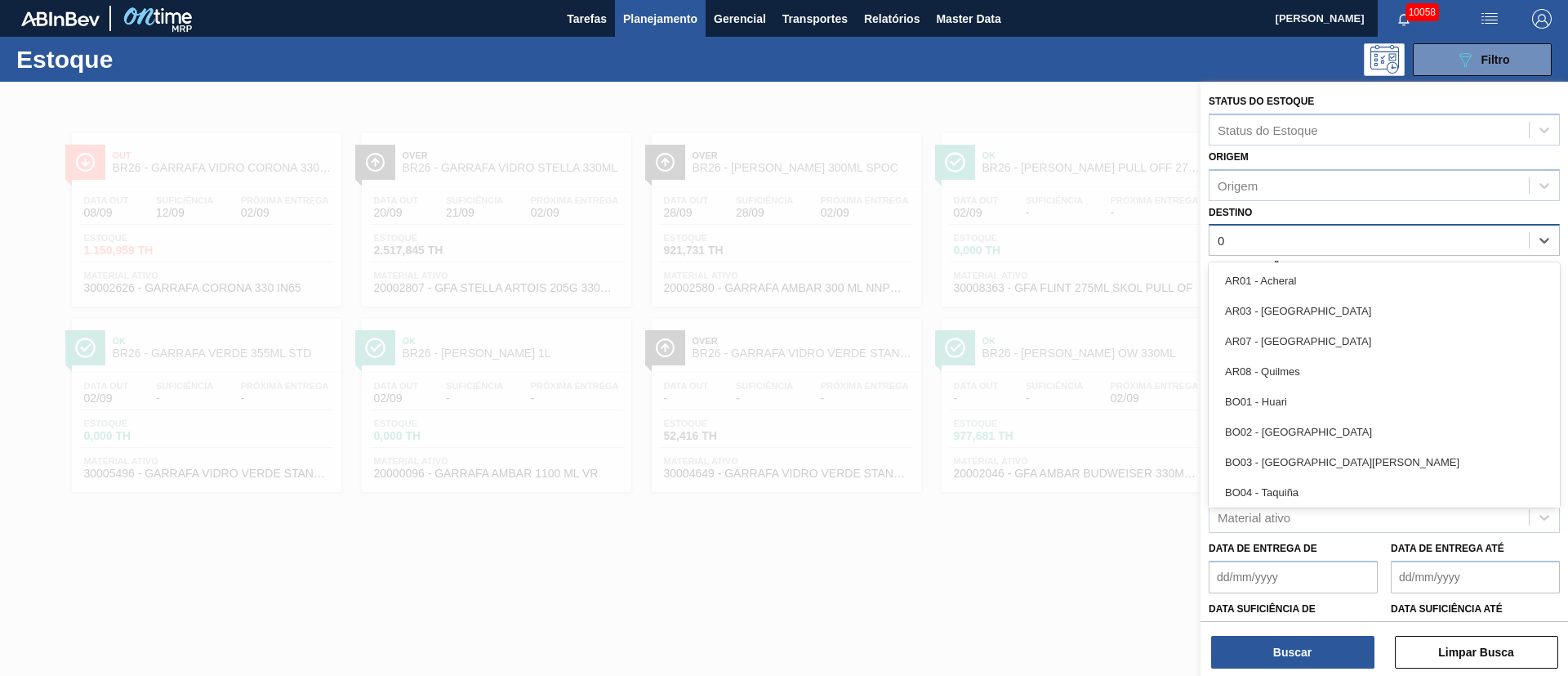
type input "03"
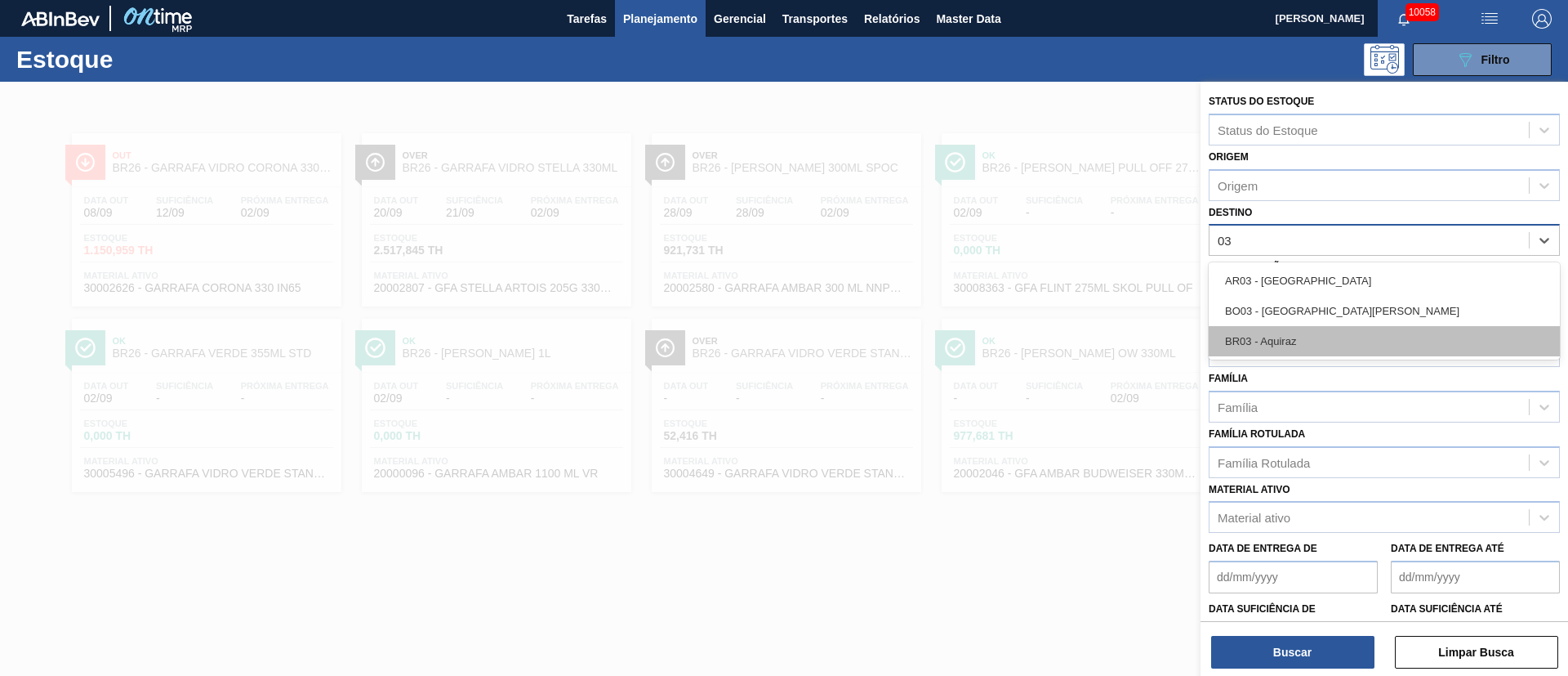
click at [1262, 344] on div "BR03 - Aquiraz" at bounding box center [1384, 341] width 352 height 30
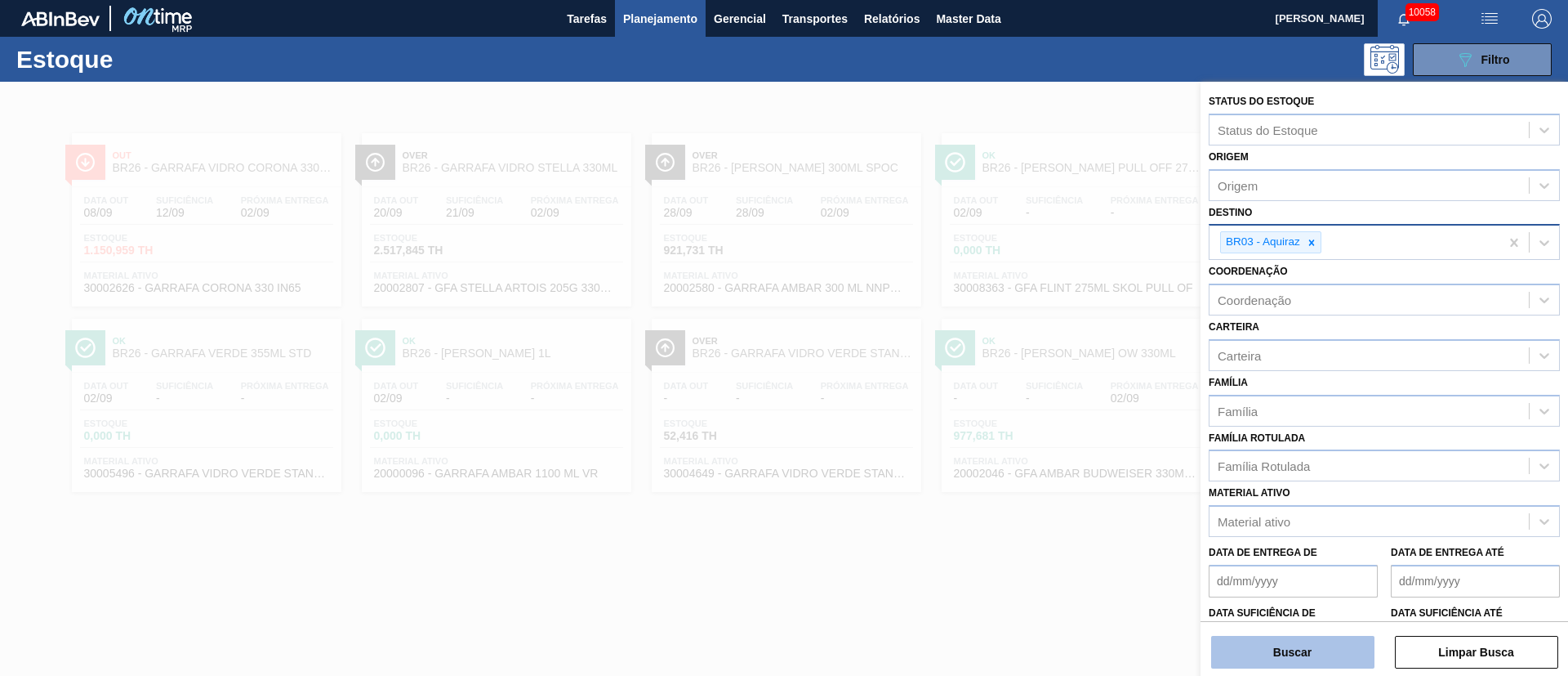
click at [1288, 653] on button "Buscar" at bounding box center [1292, 652] width 163 height 32
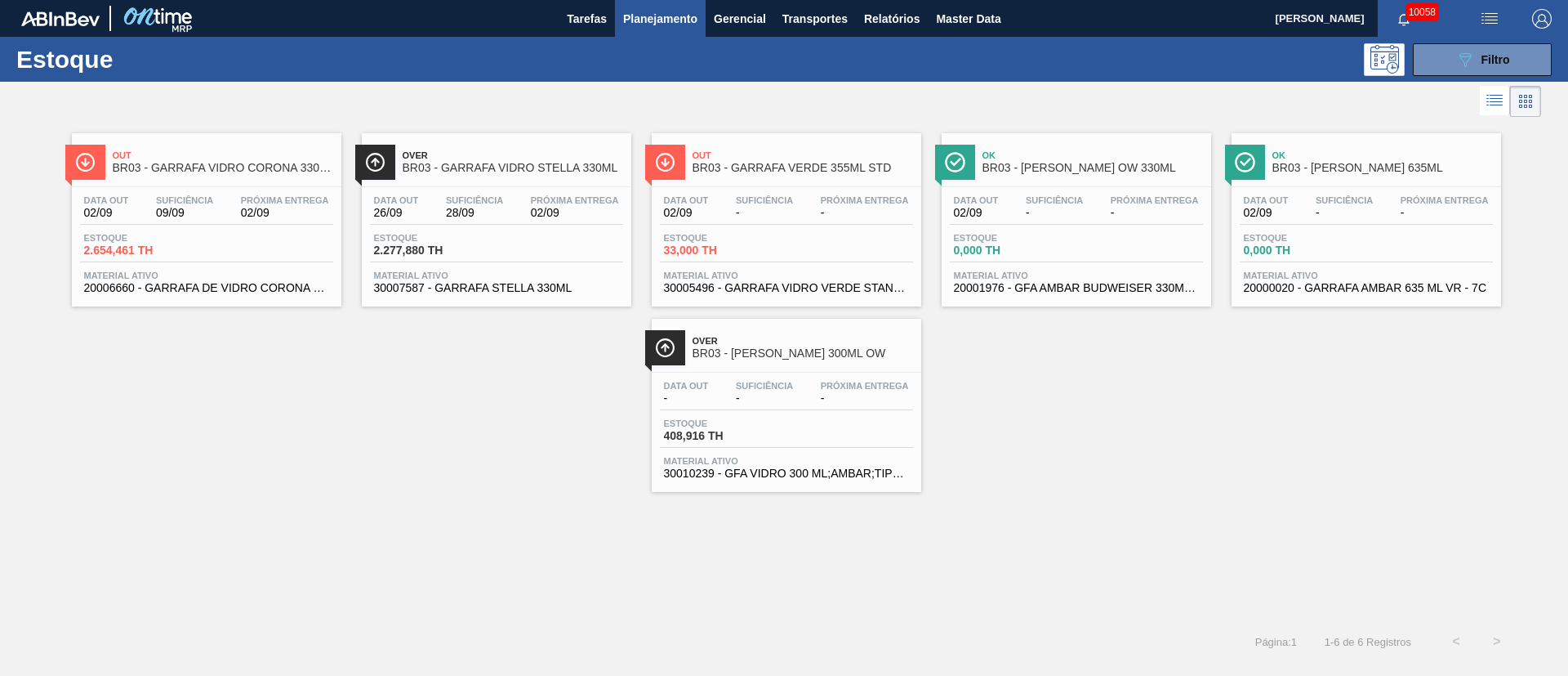
click at [170, 249] on span "2.654,461 TH" at bounding box center [141, 250] width 114 height 12
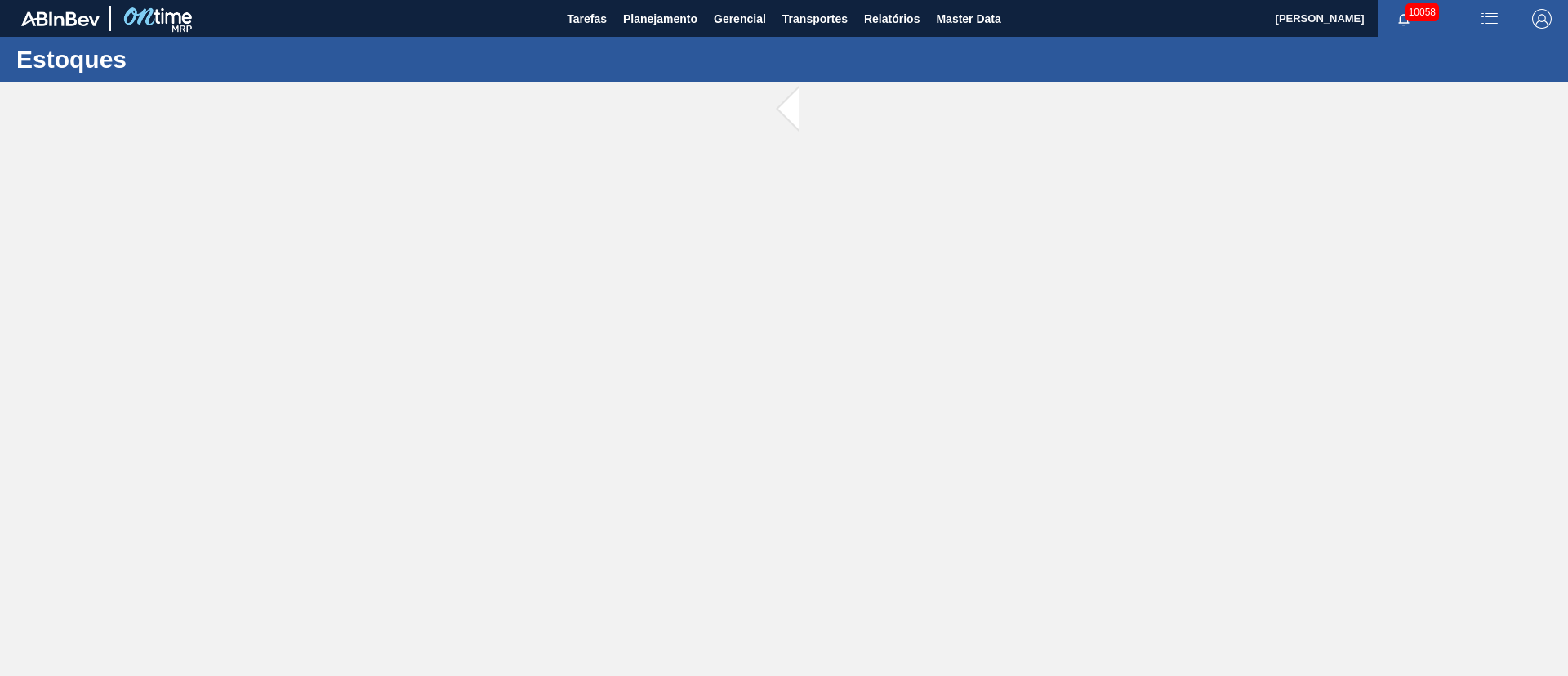
click at [170, 249] on main "Tarefas Planejamento Gerencial Transportes Relatórios Master Data [PERSON_NAME]…" at bounding box center [784, 338] width 1568 height 676
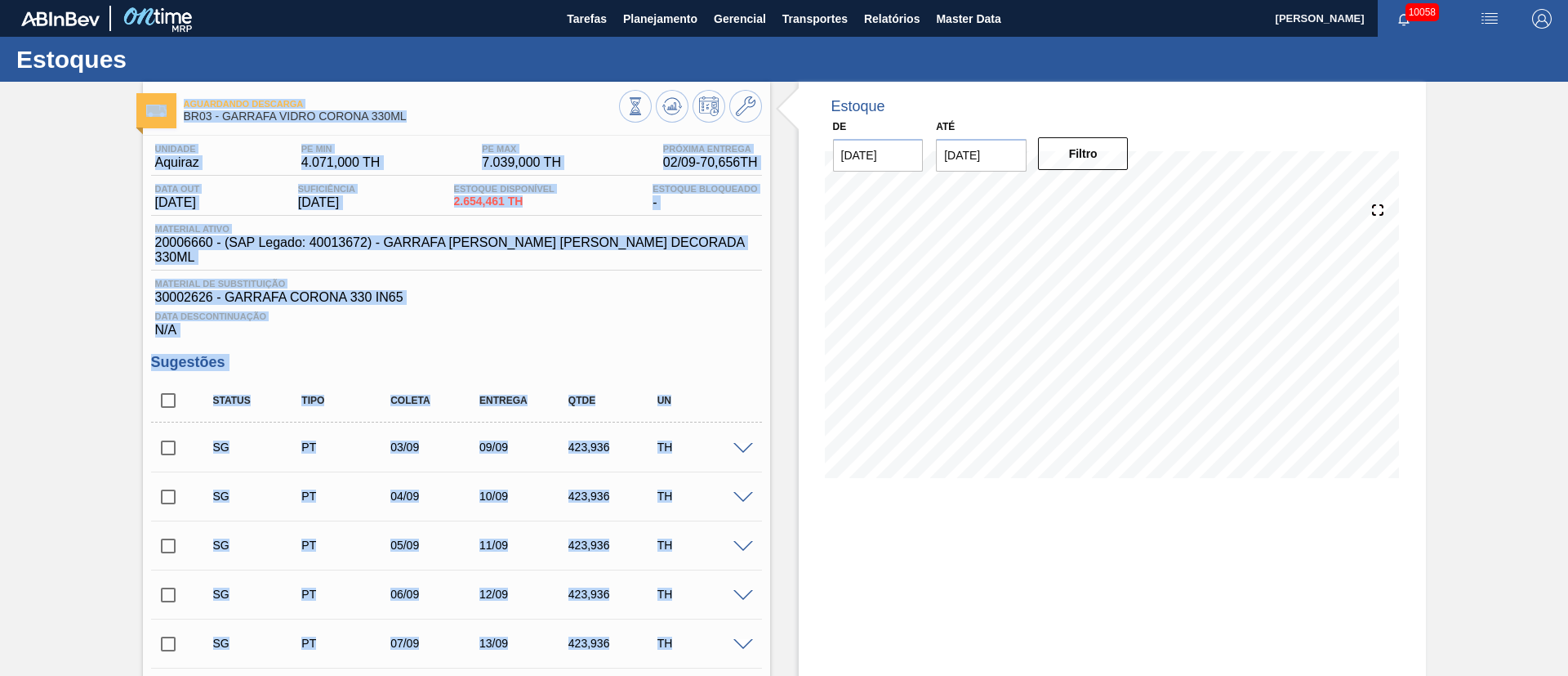
click at [598, 311] on span "Data Descontinuação" at bounding box center [456, 316] width 603 height 10
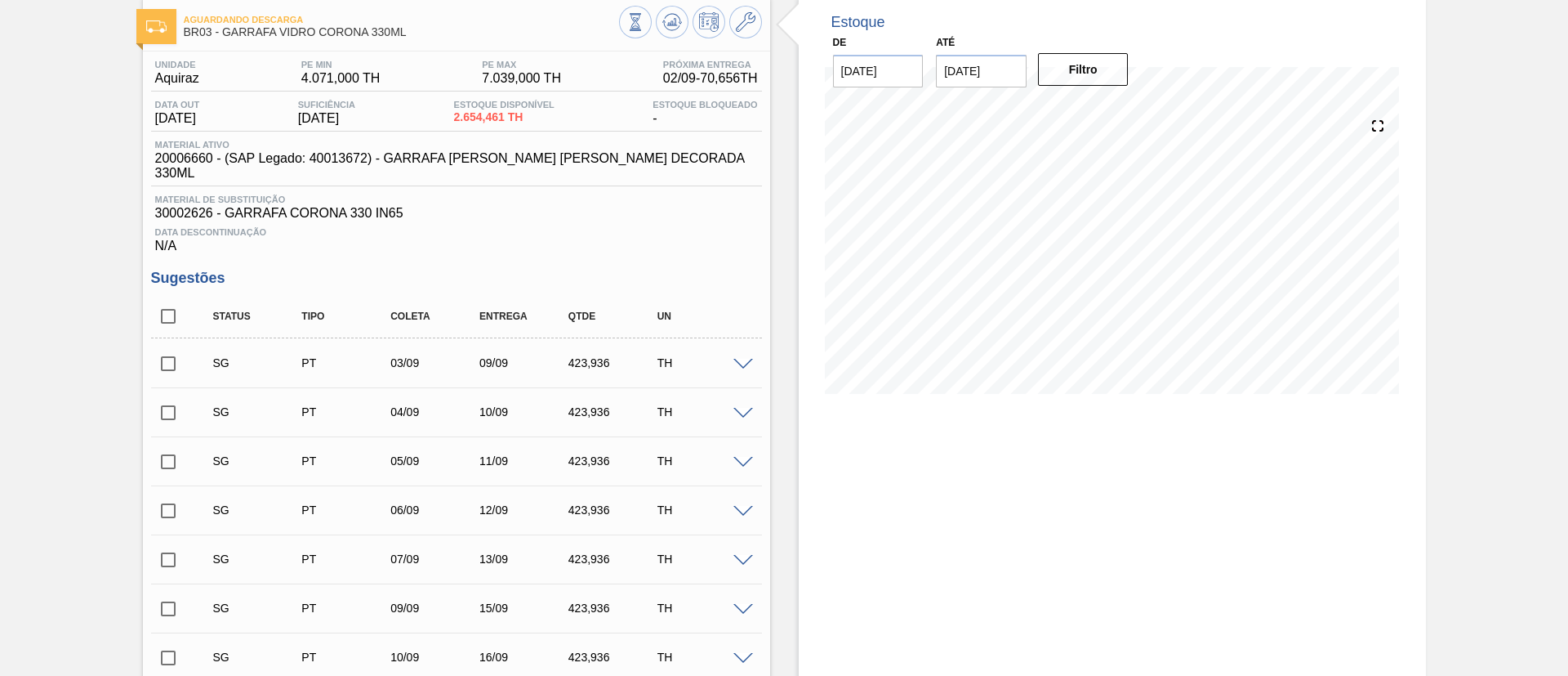
scroll to position [123, 0]
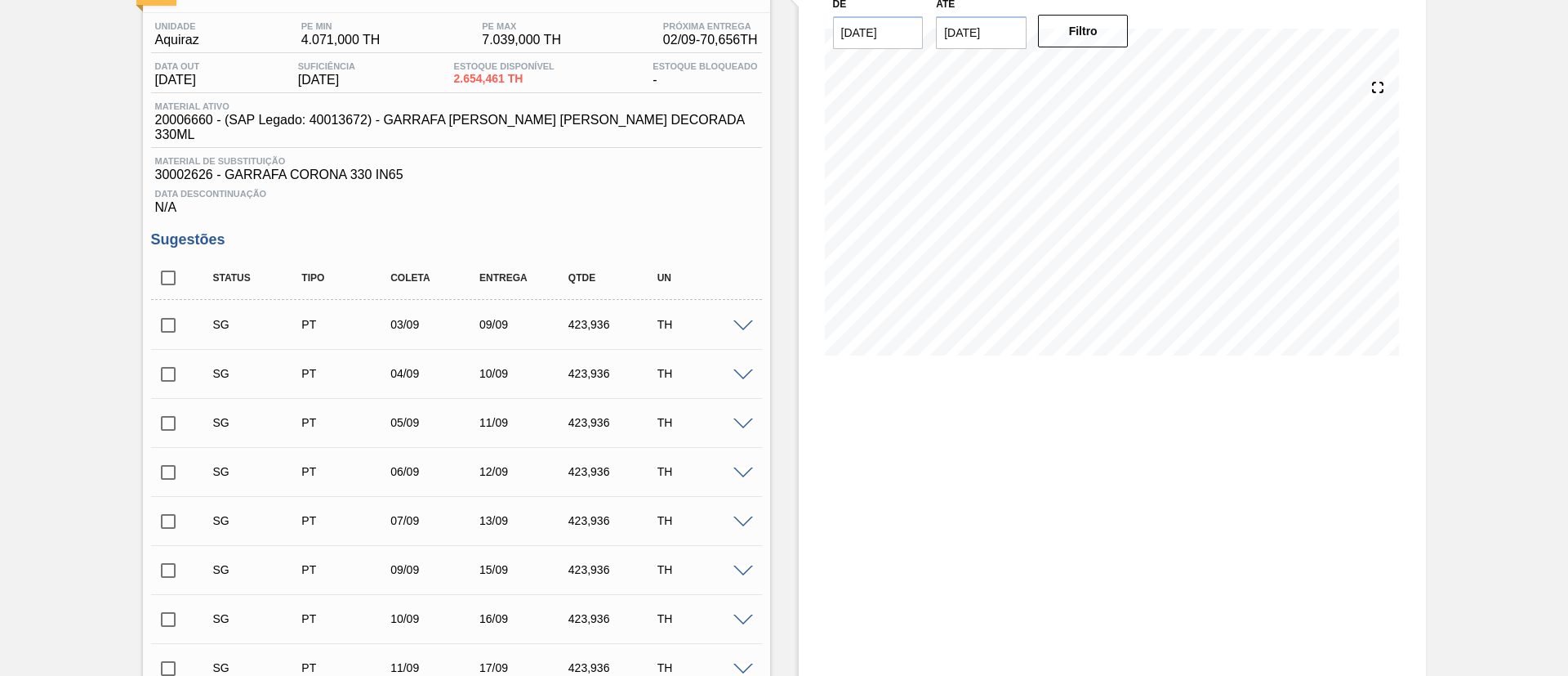
click at [167, 313] on input "checkbox" at bounding box center [168, 325] width 34 height 34
click at [736, 320] on span at bounding box center [743, 326] width 19 height 12
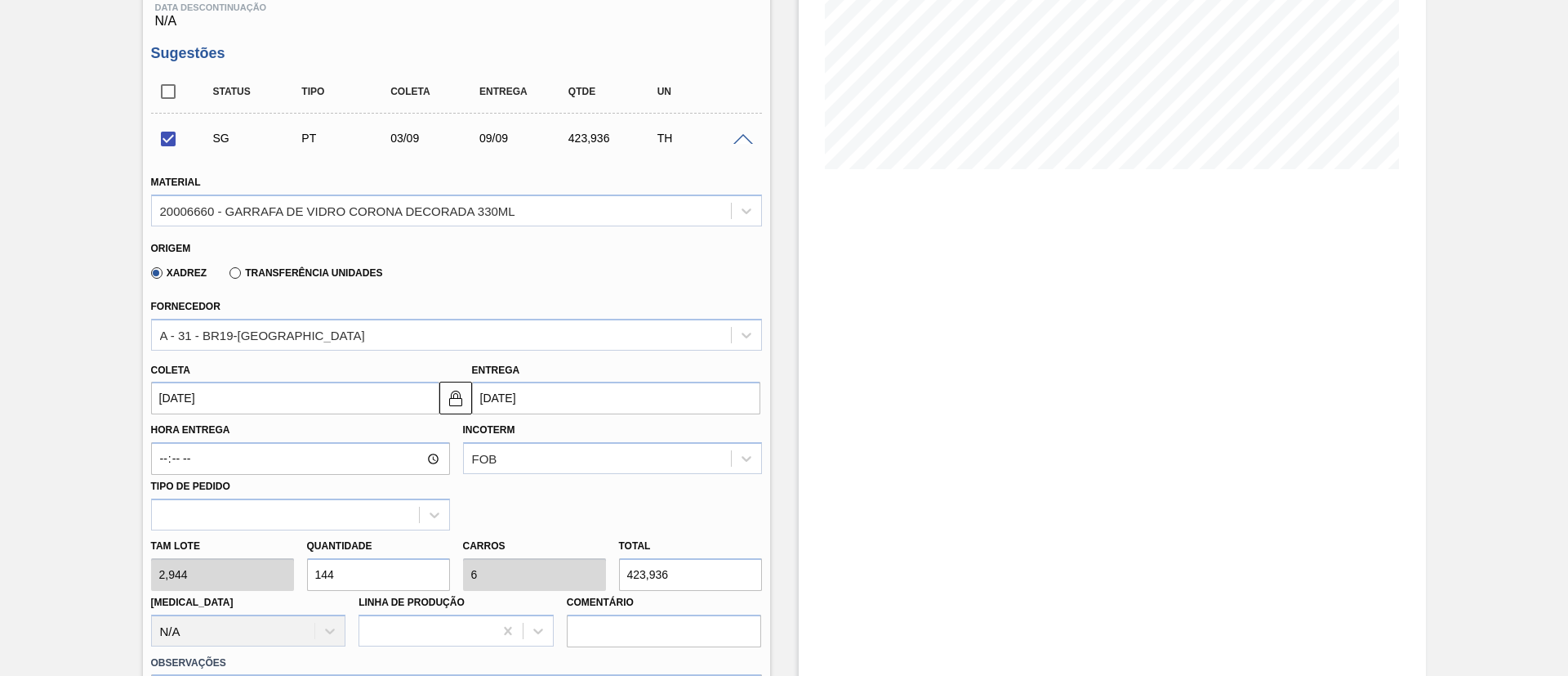
scroll to position [368, 0]
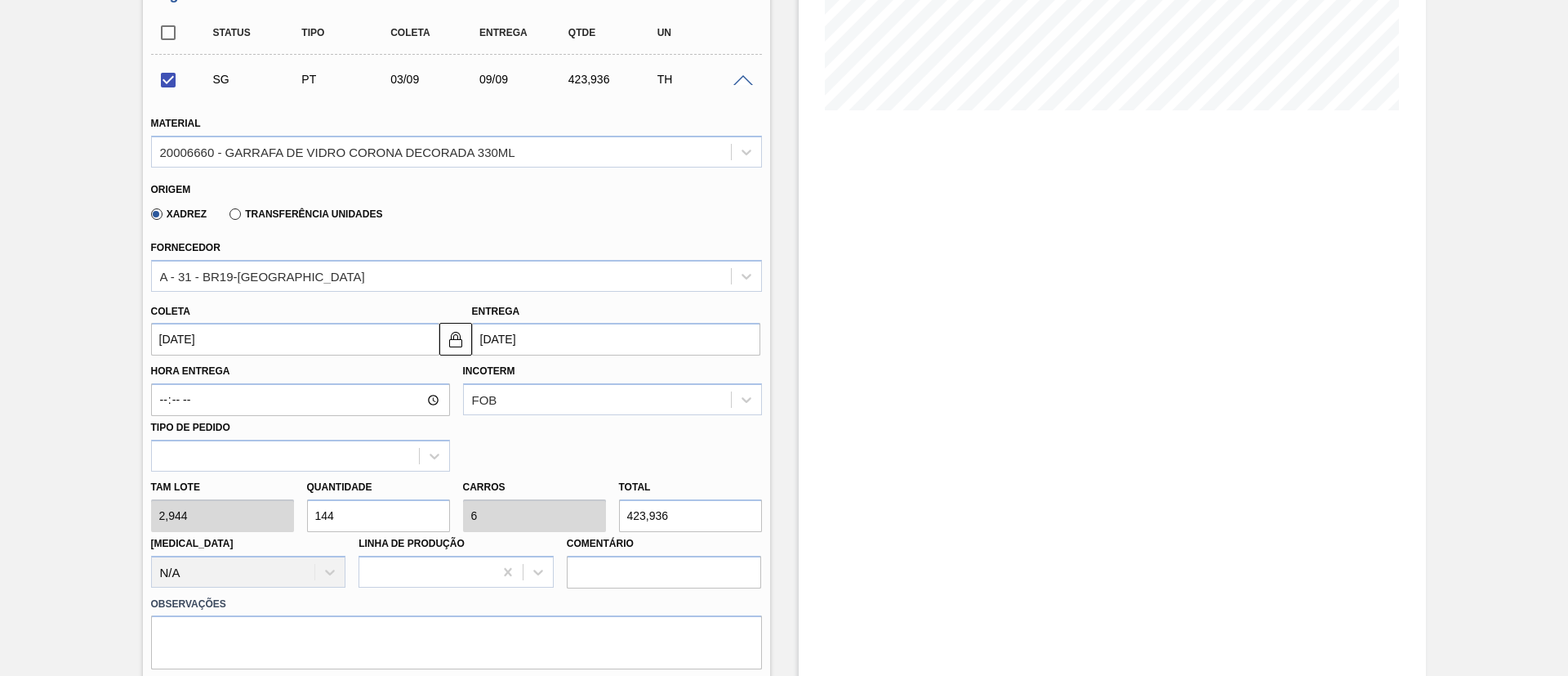
click at [254, 356] on div "Hora Entrega Incoterm FOB Tipo de pedido" at bounding box center [457, 414] width 624 height 116
click at [256, 327] on input "[DATE]" at bounding box center [295, 339] width 288 height 32
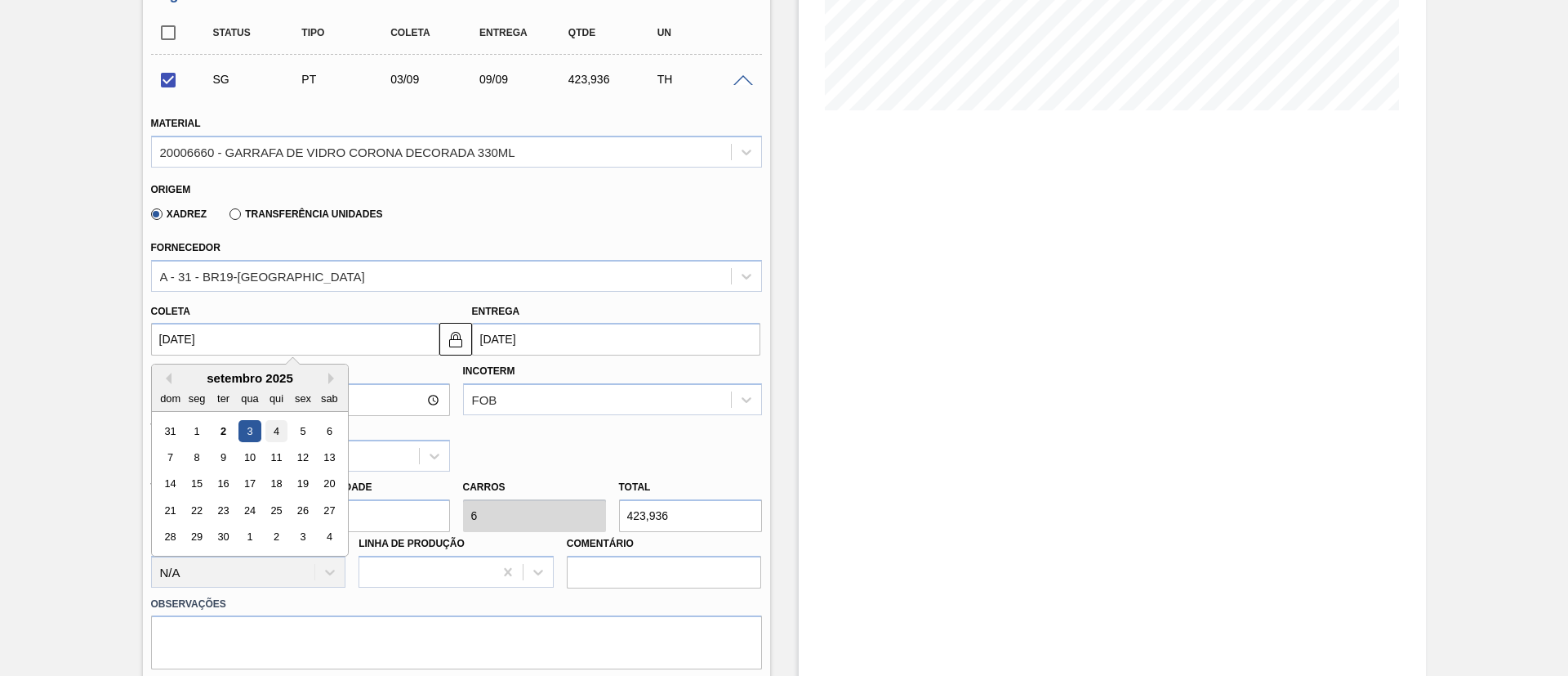
click at [282, 420] on div "4" at bounding box center [276, 431] width 22 height 22
checkbox input "false"
type input "[DATE]"
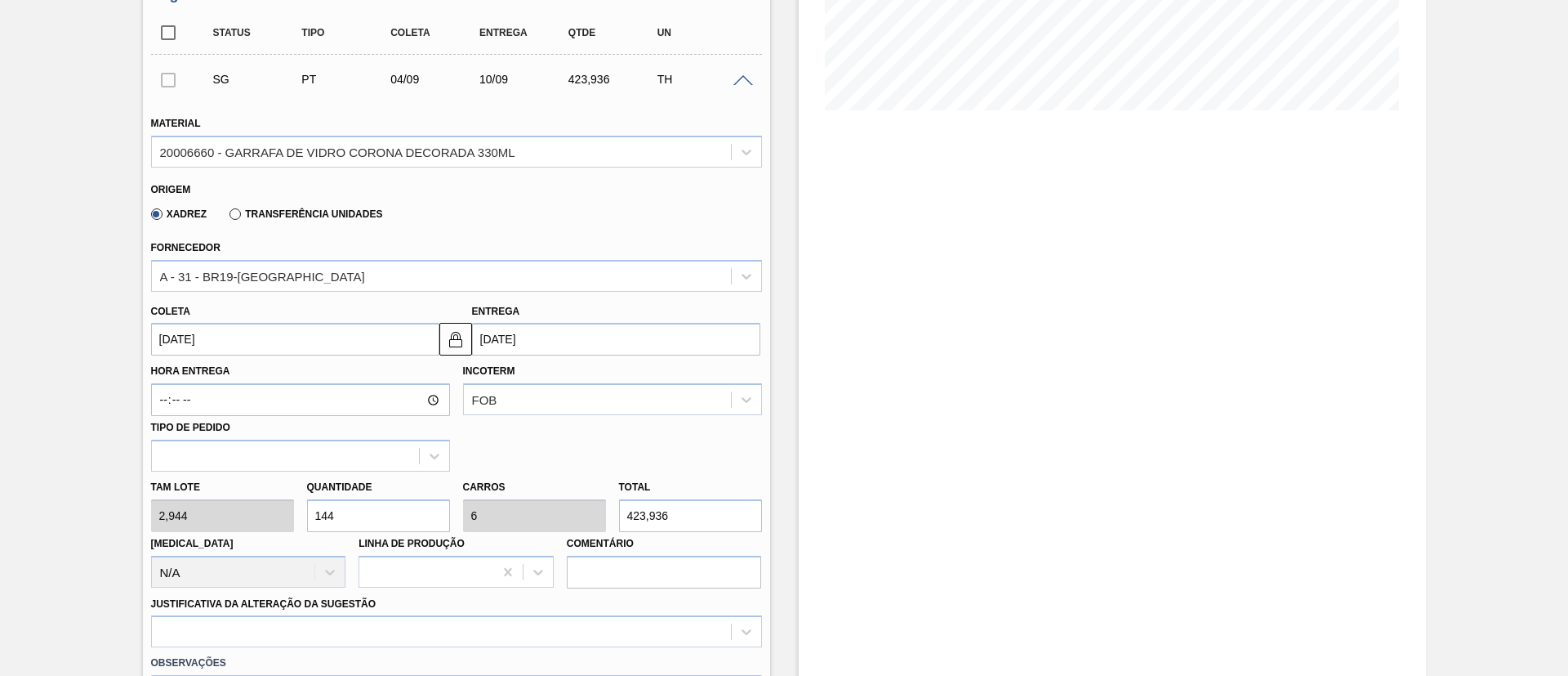
drag, startPoint x: 371, startPoint y: 506, endPoint x: 126, endPoint y: 492, distance: 245.4
type input "8"
type input "0,333"
type input "23,552"
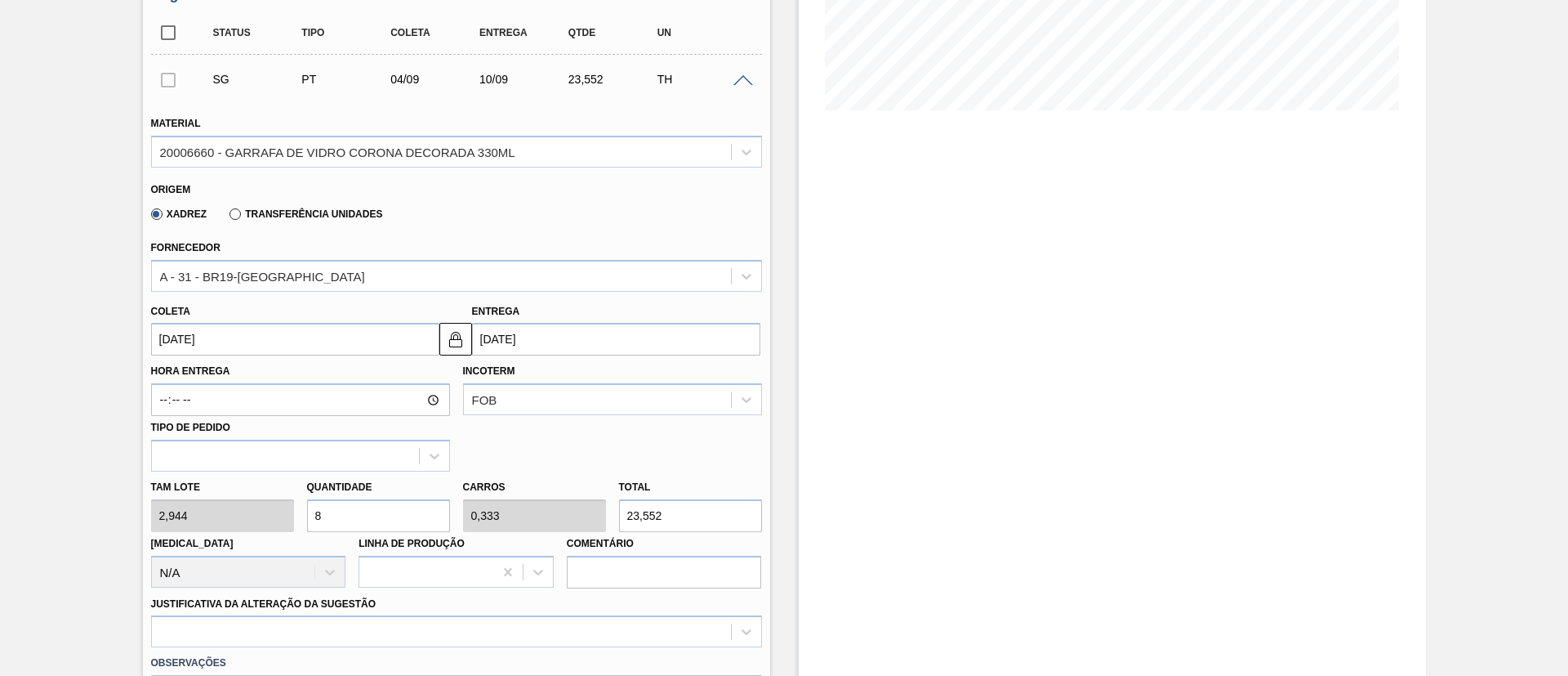
type input "86"
type input "3,583"
type input "253,184"
type input "8"
type input "0,333"
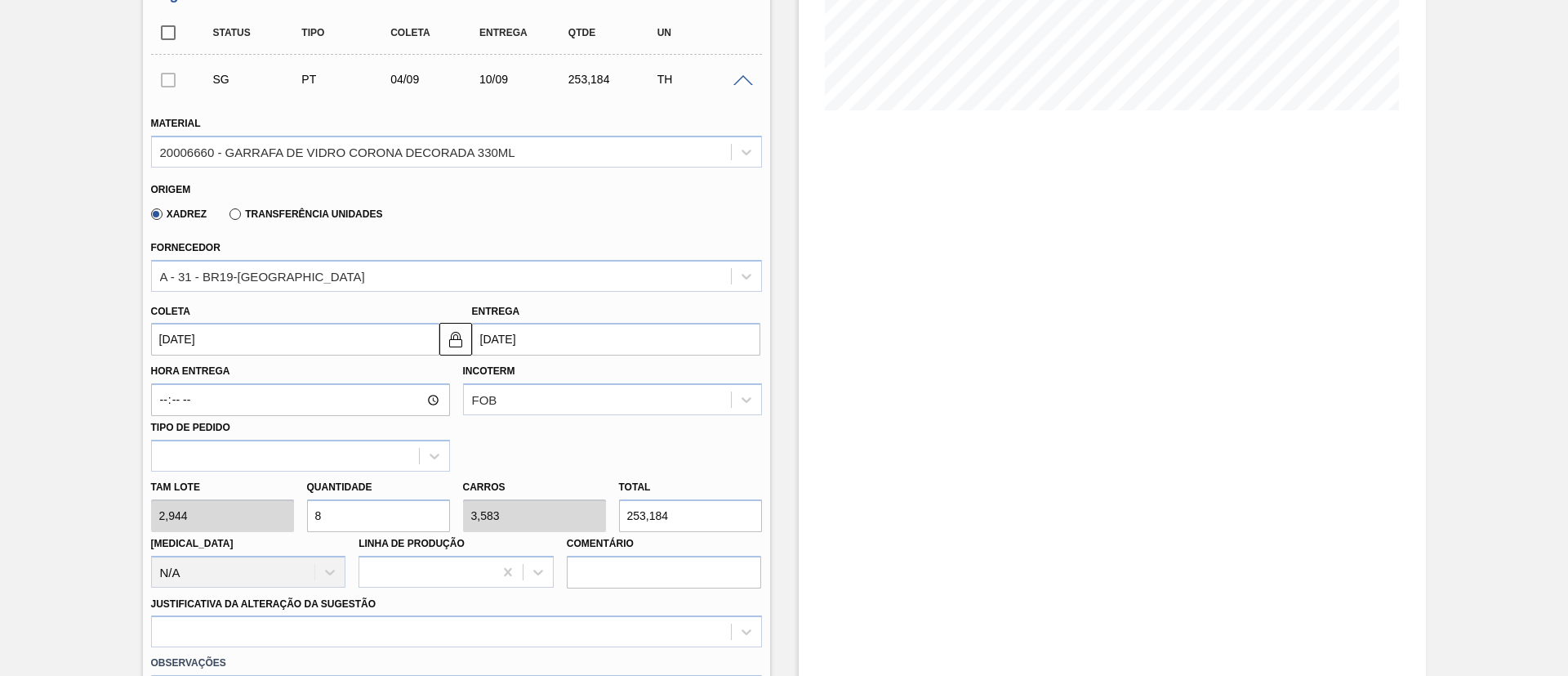
type input "23,552"
type input "0"
type input "2"
type input "0,083"
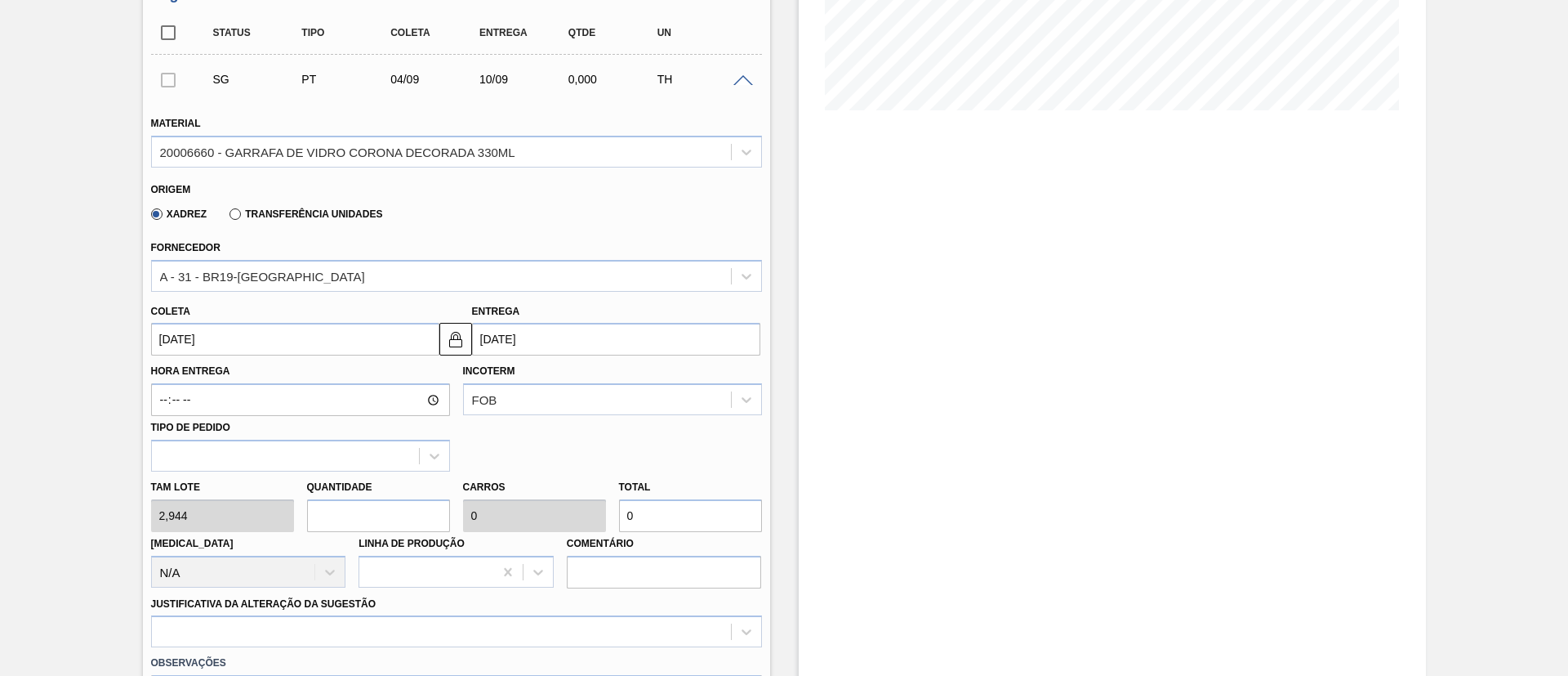
type input "5,888"
type input "24"
type input "1"
type input "70,656"
click at [325, 616] on div at bounding box center [457, 631] width 611 height 32
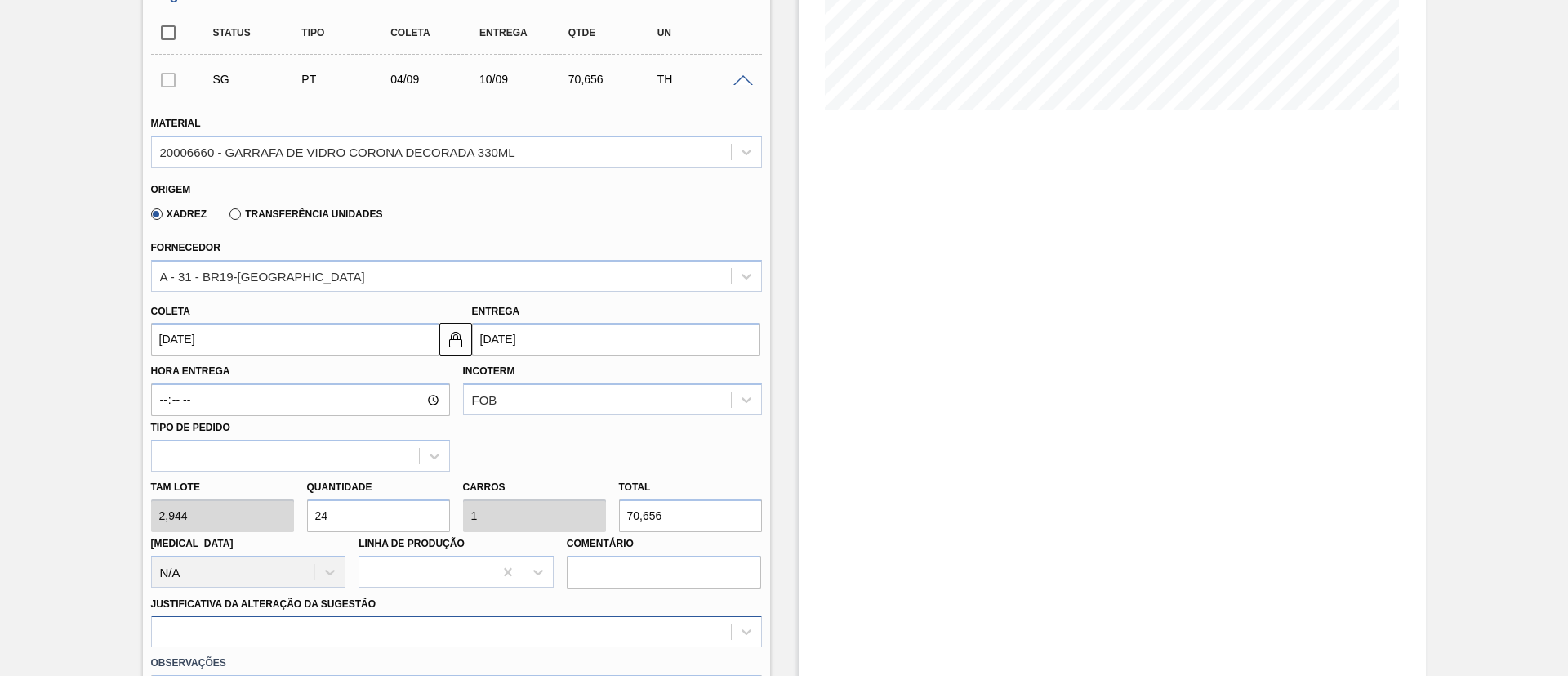
scroll to position [583, 0]
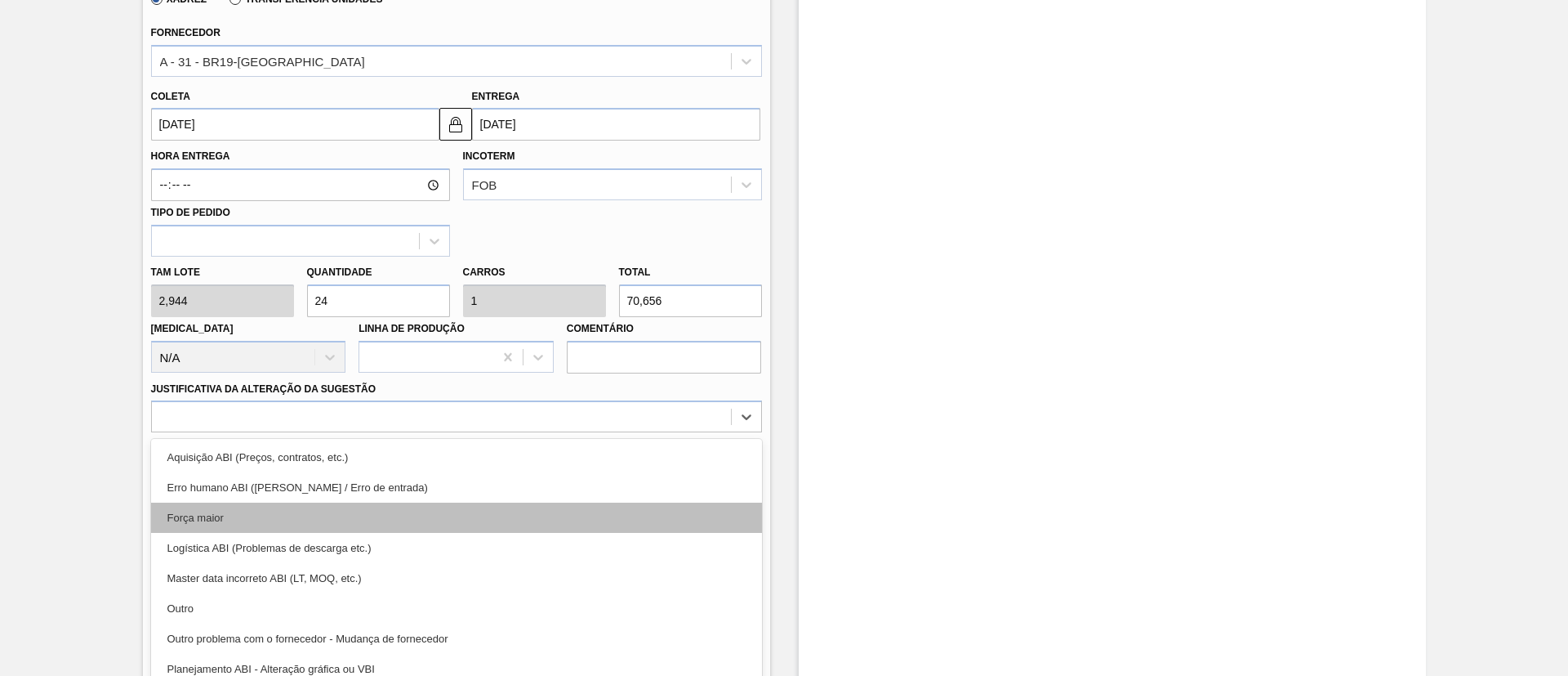
click at [234, 513] on div "Força maior" at bounding box center [457, 517] width 611 height 30
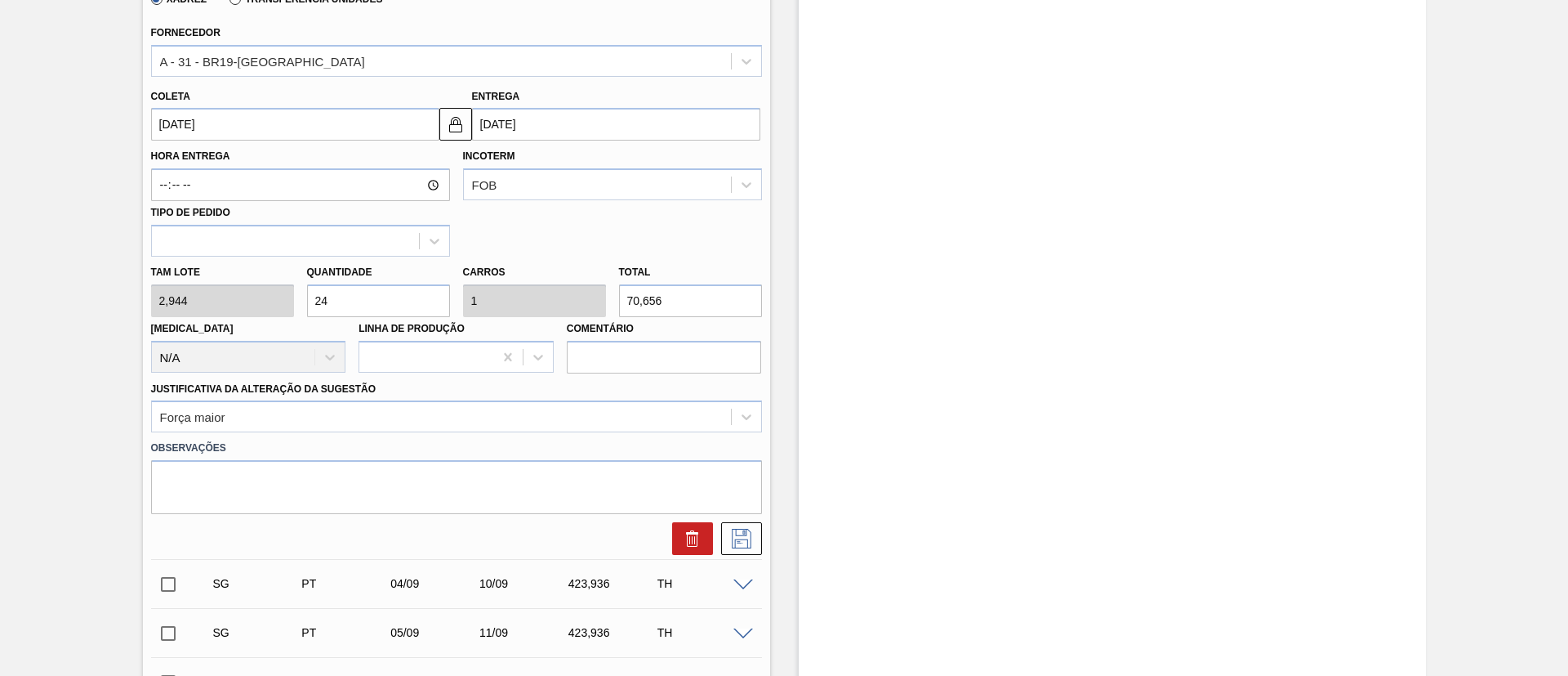
drag, startPoint x: 373, startPoint y: 288, endPoint x: 0, endPoint y: 270, distance: 373.4
type input "1"
type input "0,042"
type input "2,944"
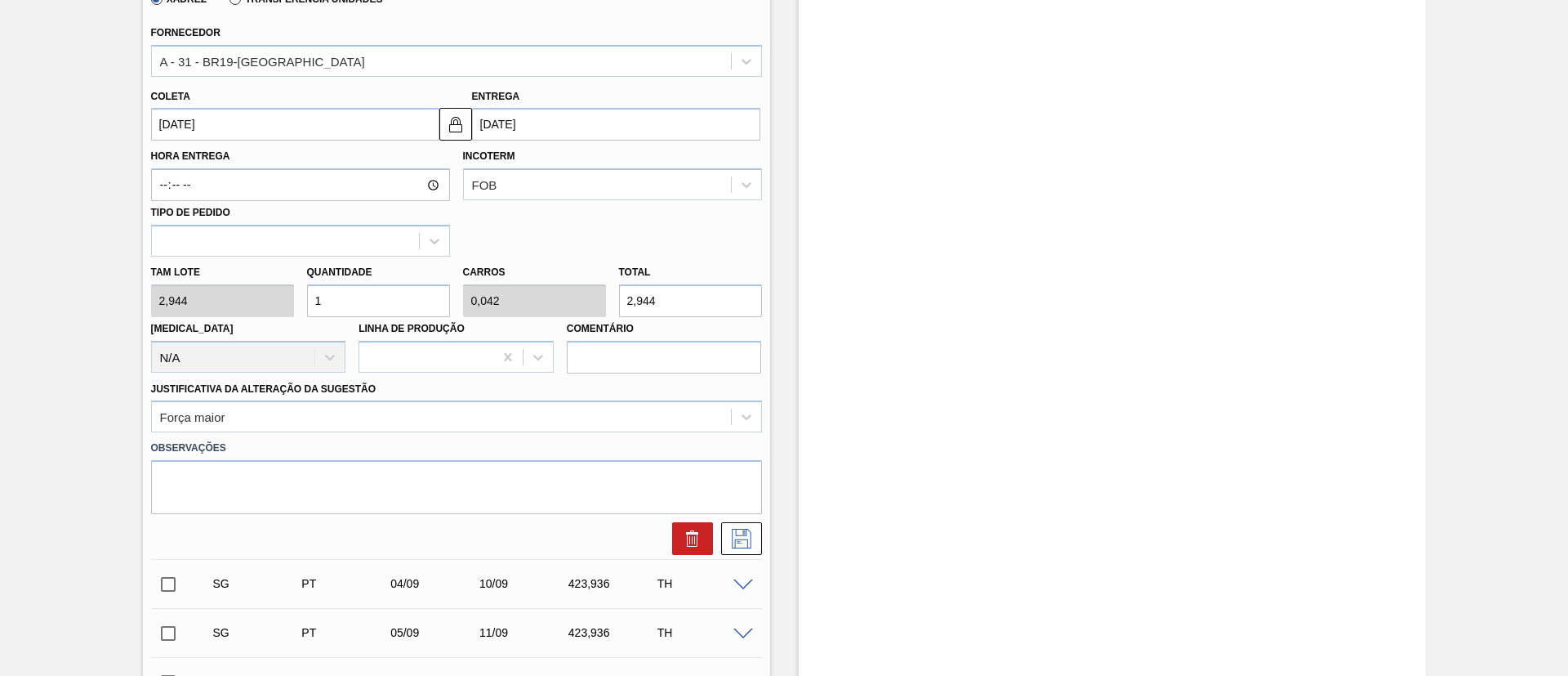
type input "14"
type input "0,583"
type input "41,216"
type input "140"
type input "5,833"
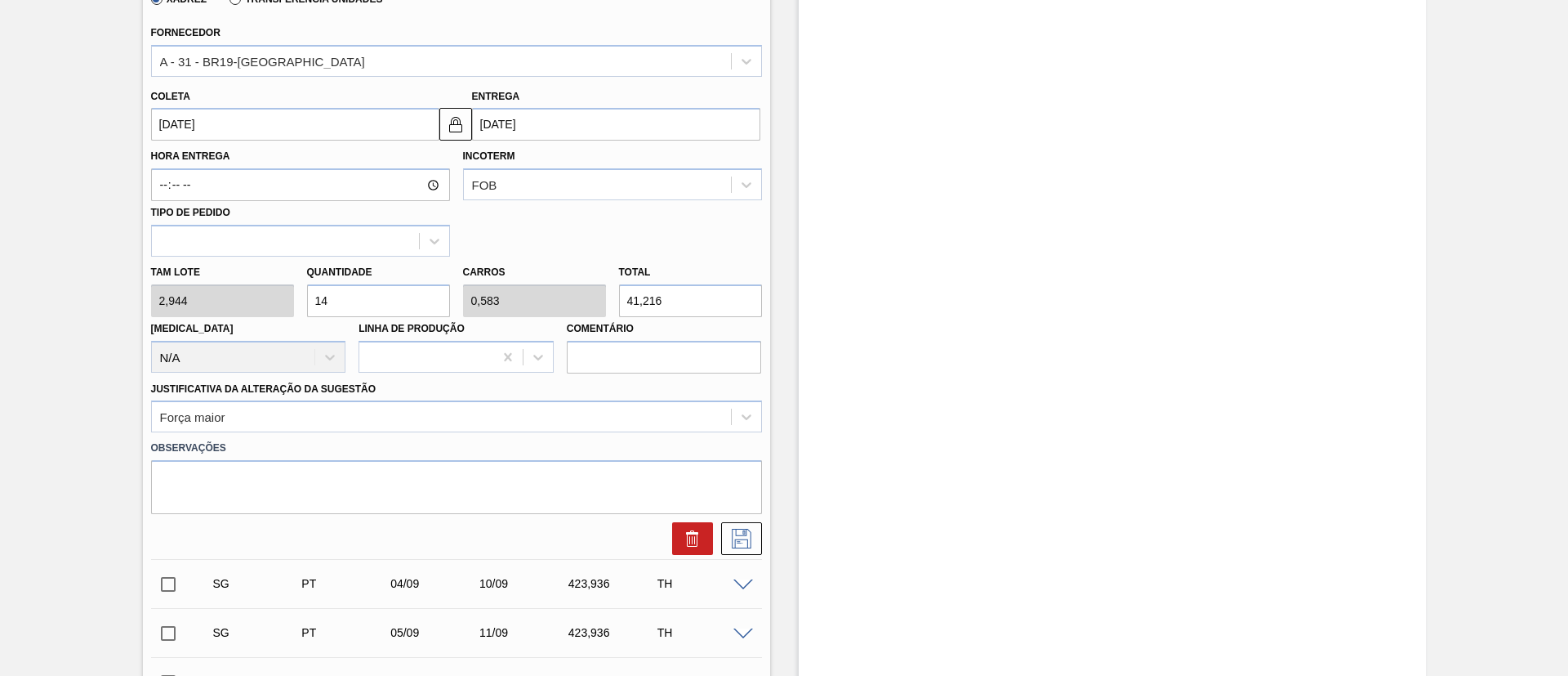
type input "412,16"
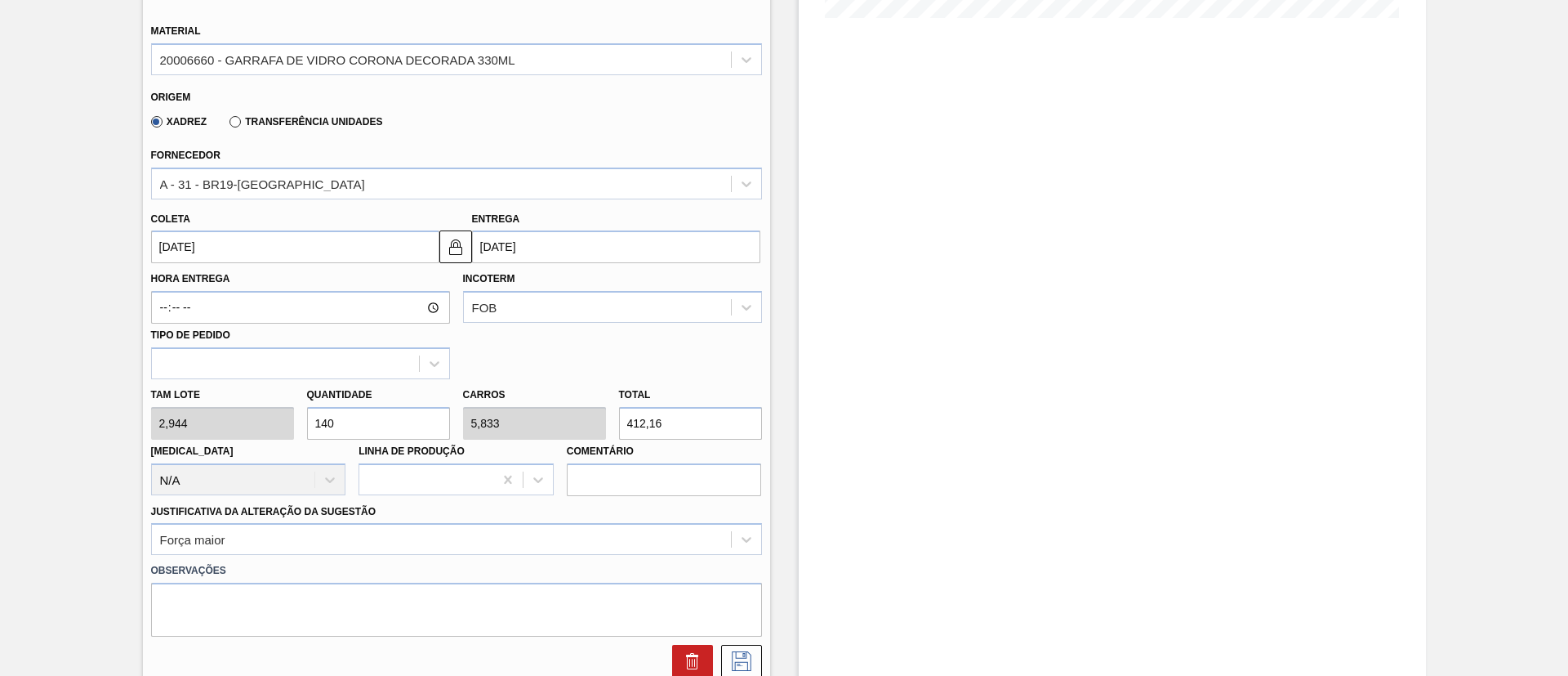
type input "140"
click at [233, 232] on input "[DATE]" at bounding box center [295, 247] width 288 height 32
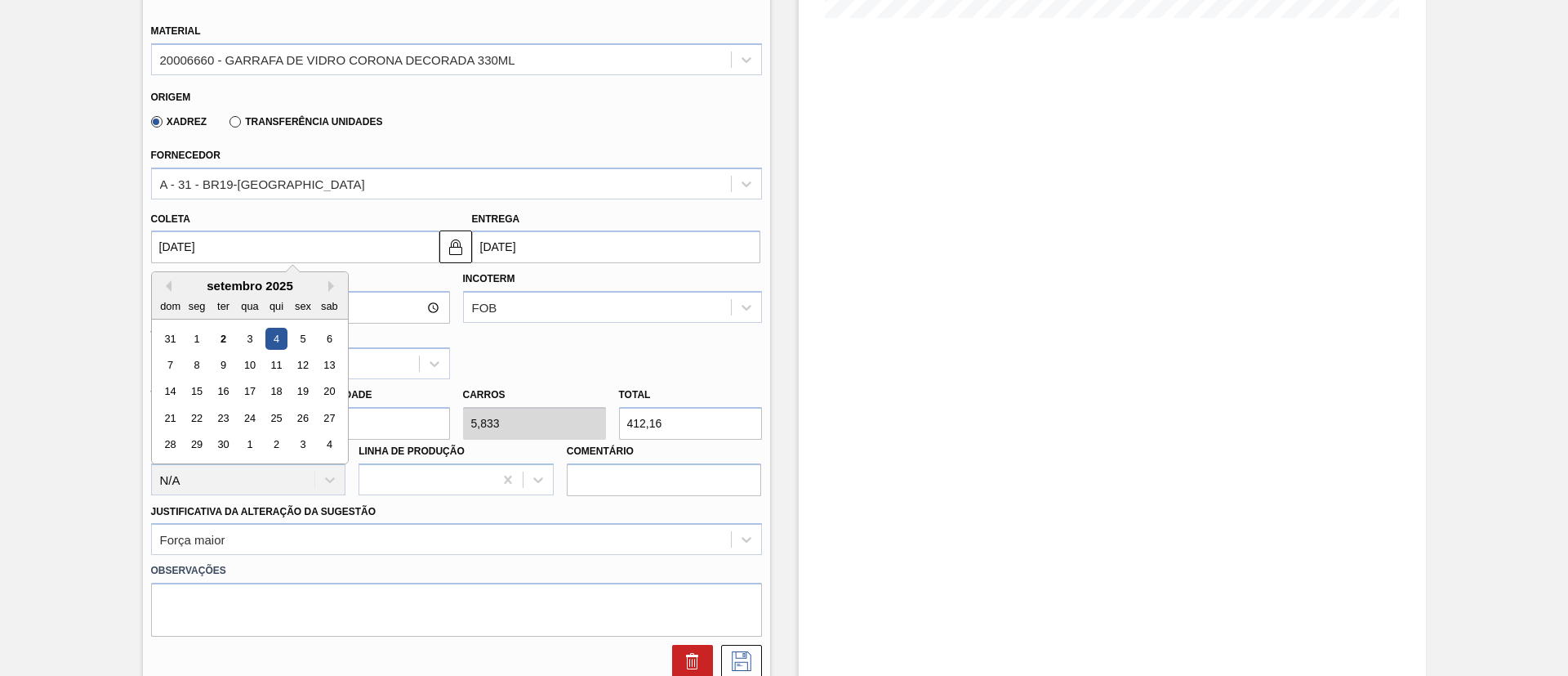
click at [274, 328] on div "4" at bounding box center [276, 339] width 22 height 22
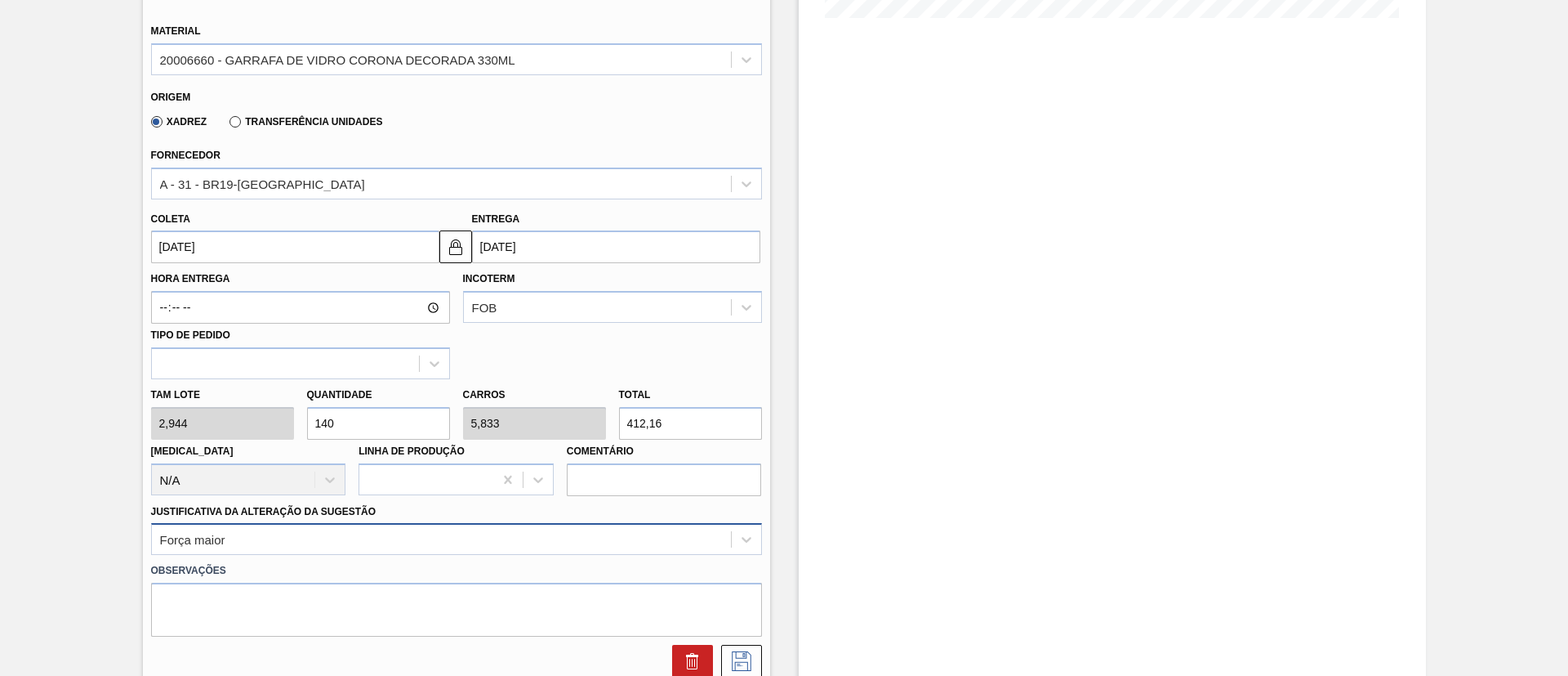
click at [313, 533] on div "Força maior" at bounding box center [457, 538] width 611 height 32
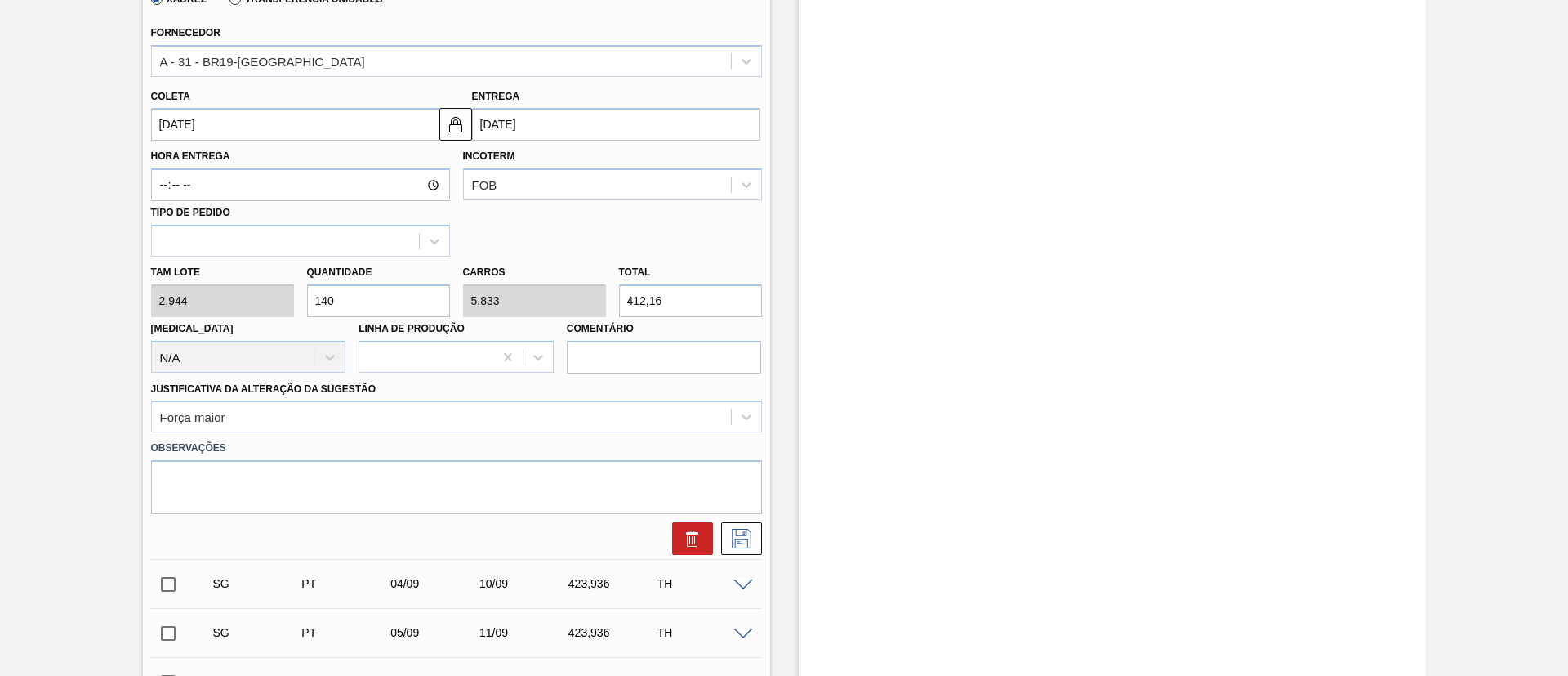
click at [311, 317] on div "[MEDICAL_DATA] N/A" at bounding box center [249, 344] width 196 height 55
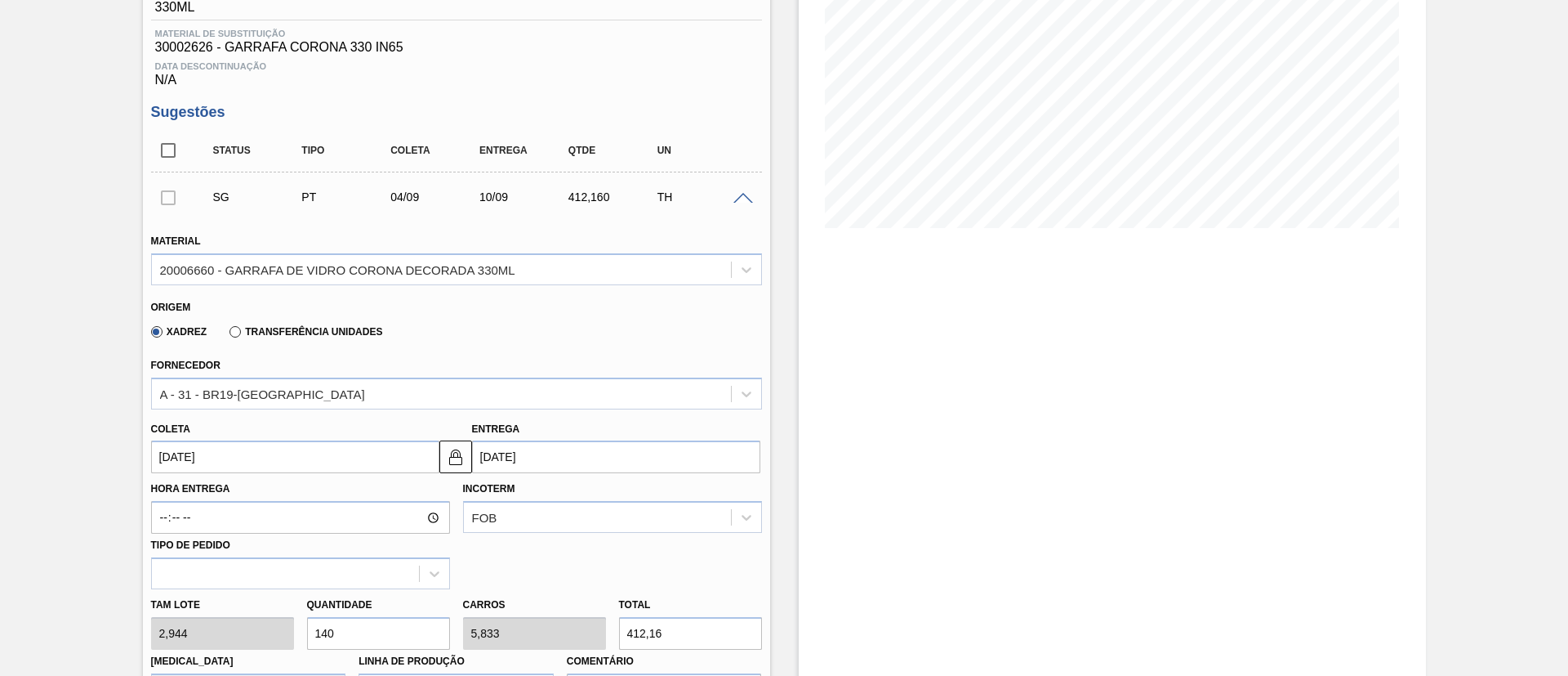
scroll to position [215, 0]
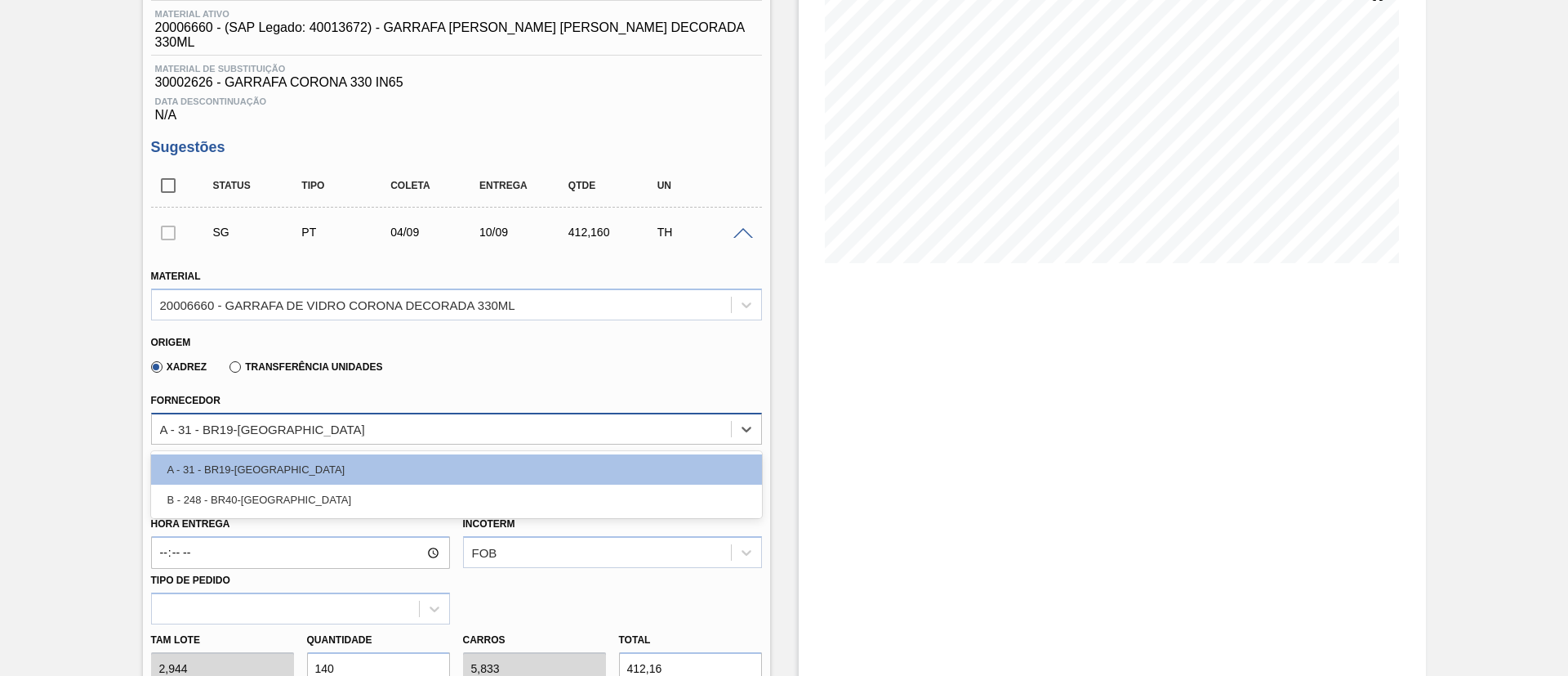
click at [318, 417] on div "A - 31 - BR19-[GEOGRAPHIC_DATA]" at bounding box center [441, 429] width 579 height 24
click at [354, 297] on div "20006660 - GARRAFA DE VIDRO CORONA DECORADA 330ML" at bounding box center [337, 304] width 355 height 14
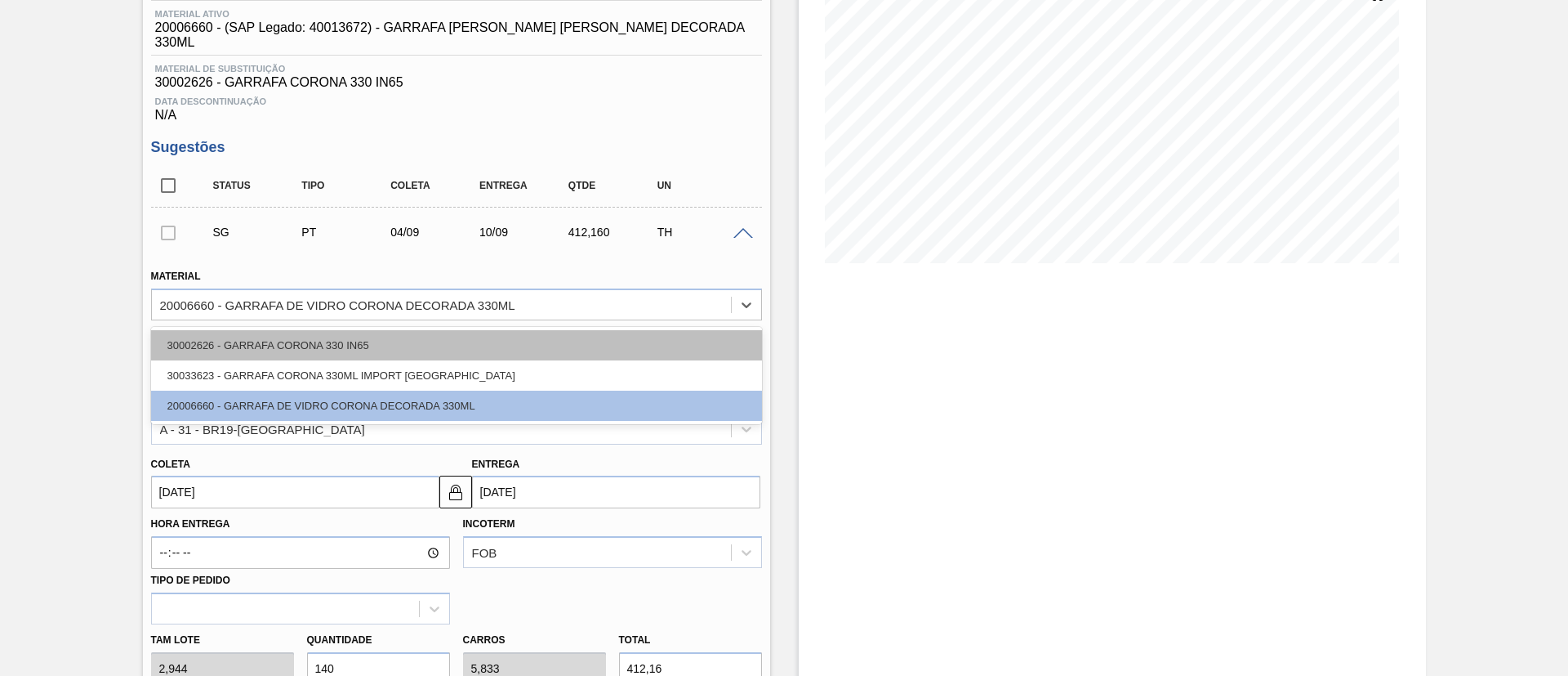
click at [269, 331] on div "30002626 - GARRAFA CORONA 330 IN65" at bounding box center [457, 345] width 611 height 30
type input "[DATE]"
type input "3,312"
type input "124,444"
type input "4,444"
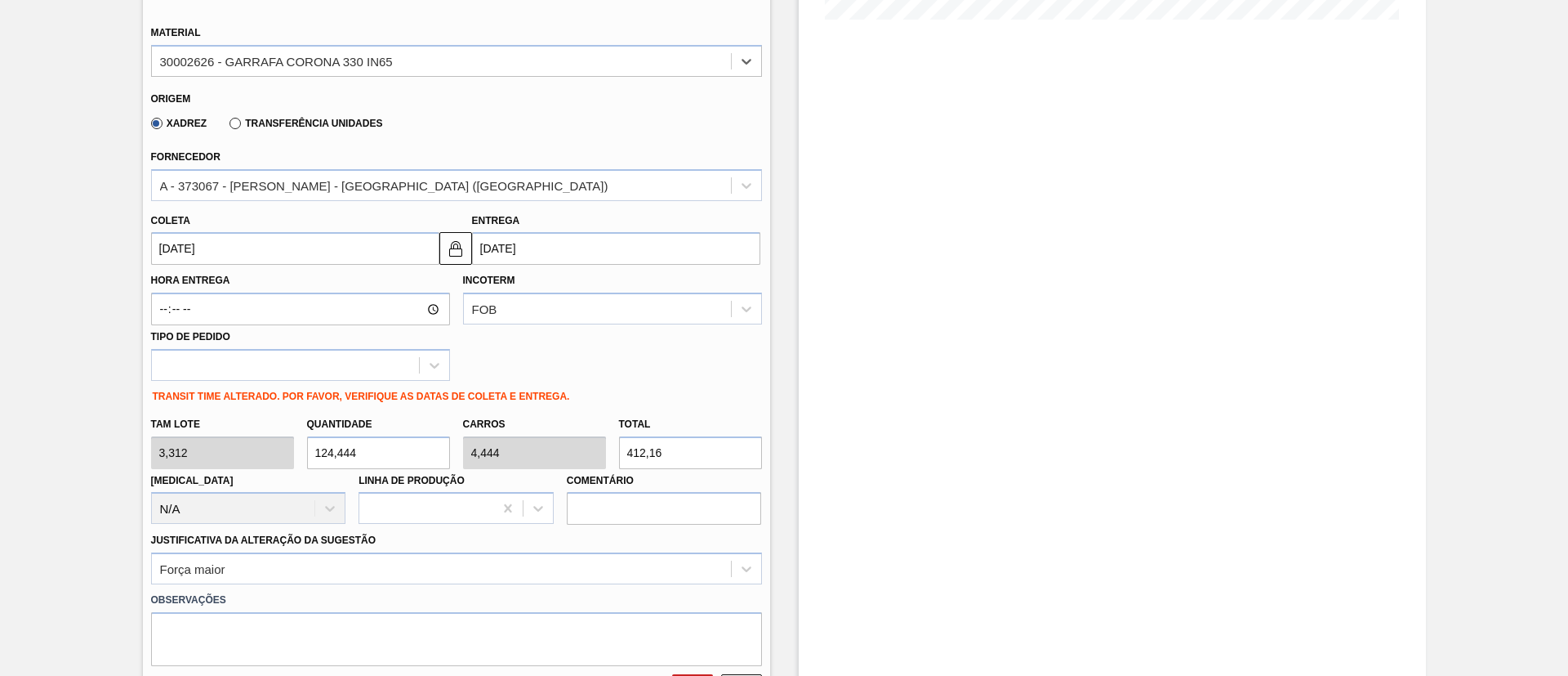
scroll to position [460, 0]
drag, startPoint x: 387, startPoint y: 442, endPoint x: 0, endPoint y: 398, distance: 389.5
type input "1"
type input "0,036"
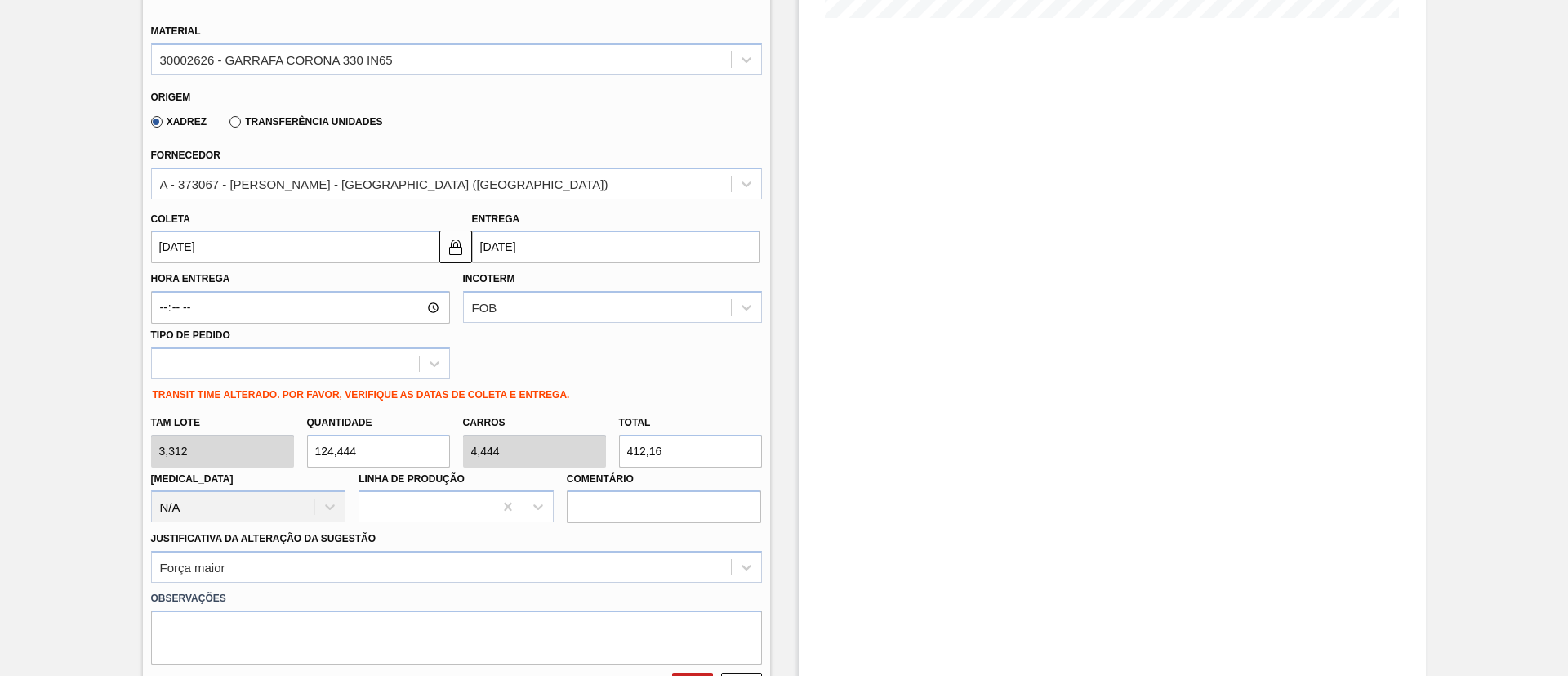
type input "3,312"
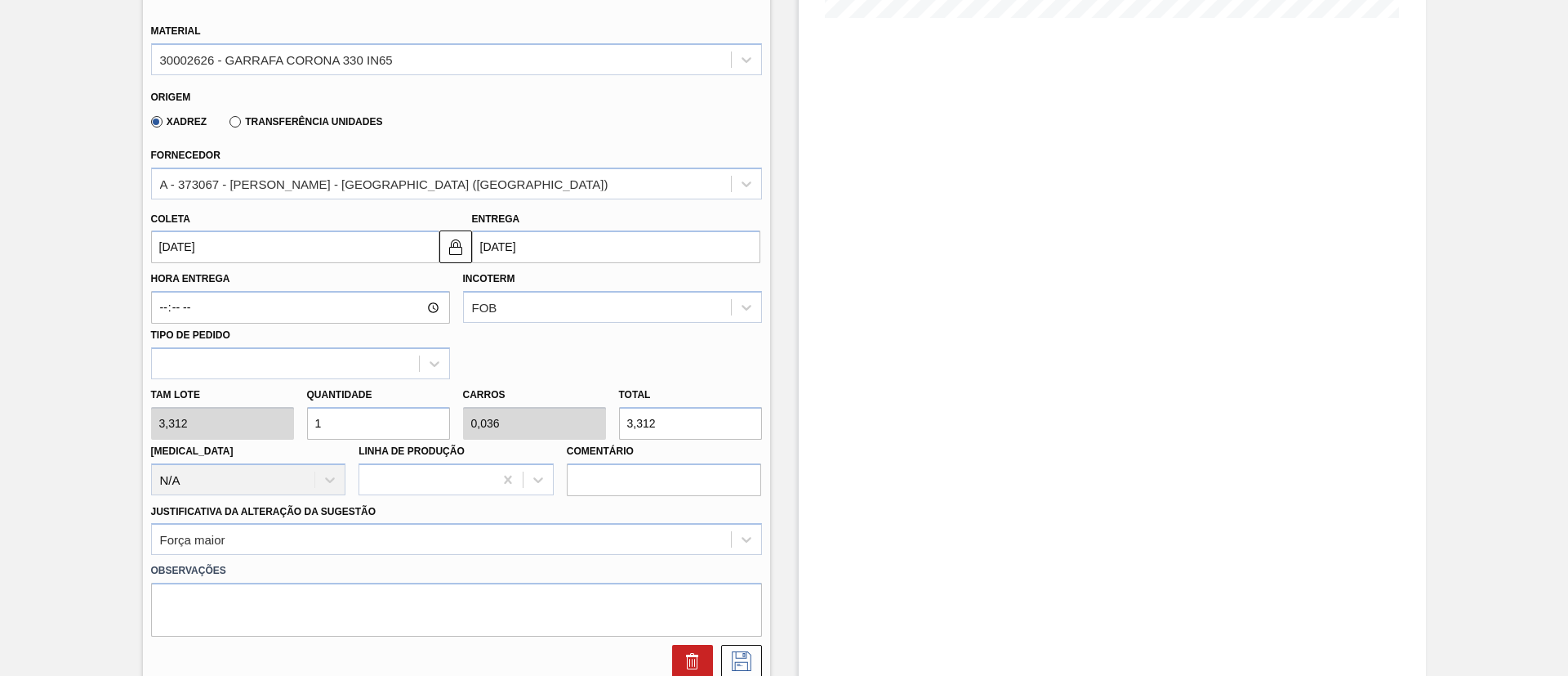
type input "14"
type input "0,5"
type input "46,368"
type input "140"
type input "5"
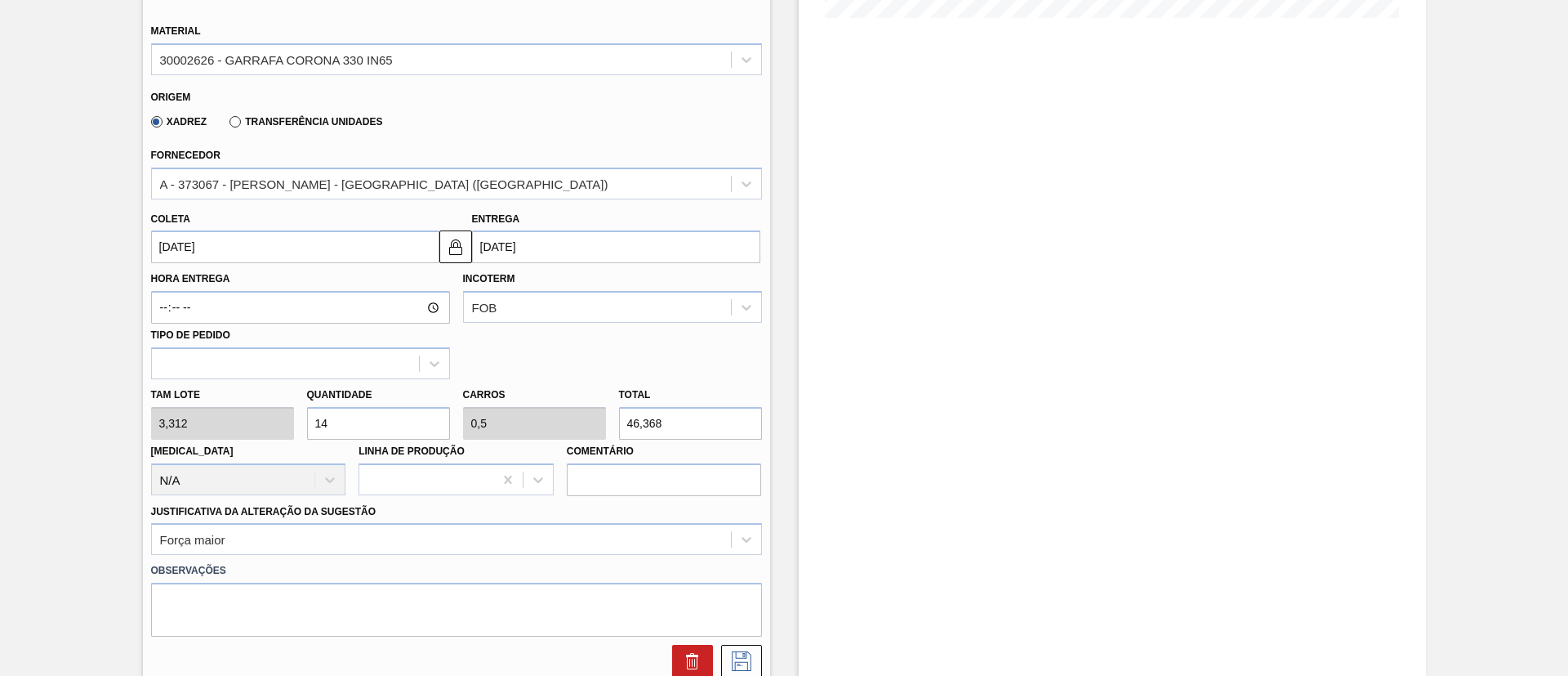
type input "463,68"
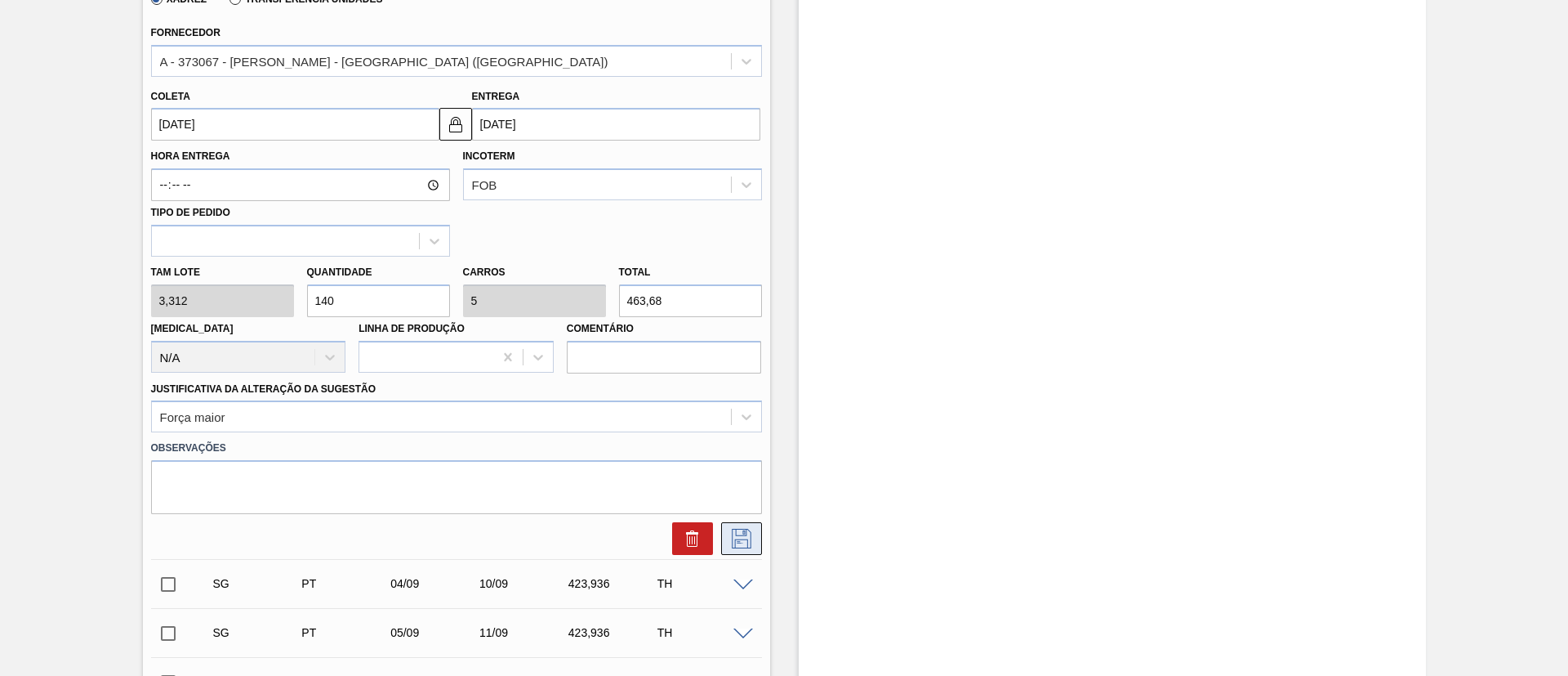
type input "140"
click at [743, 529] on icon at bounding box center [741, 538] width 26 height 19
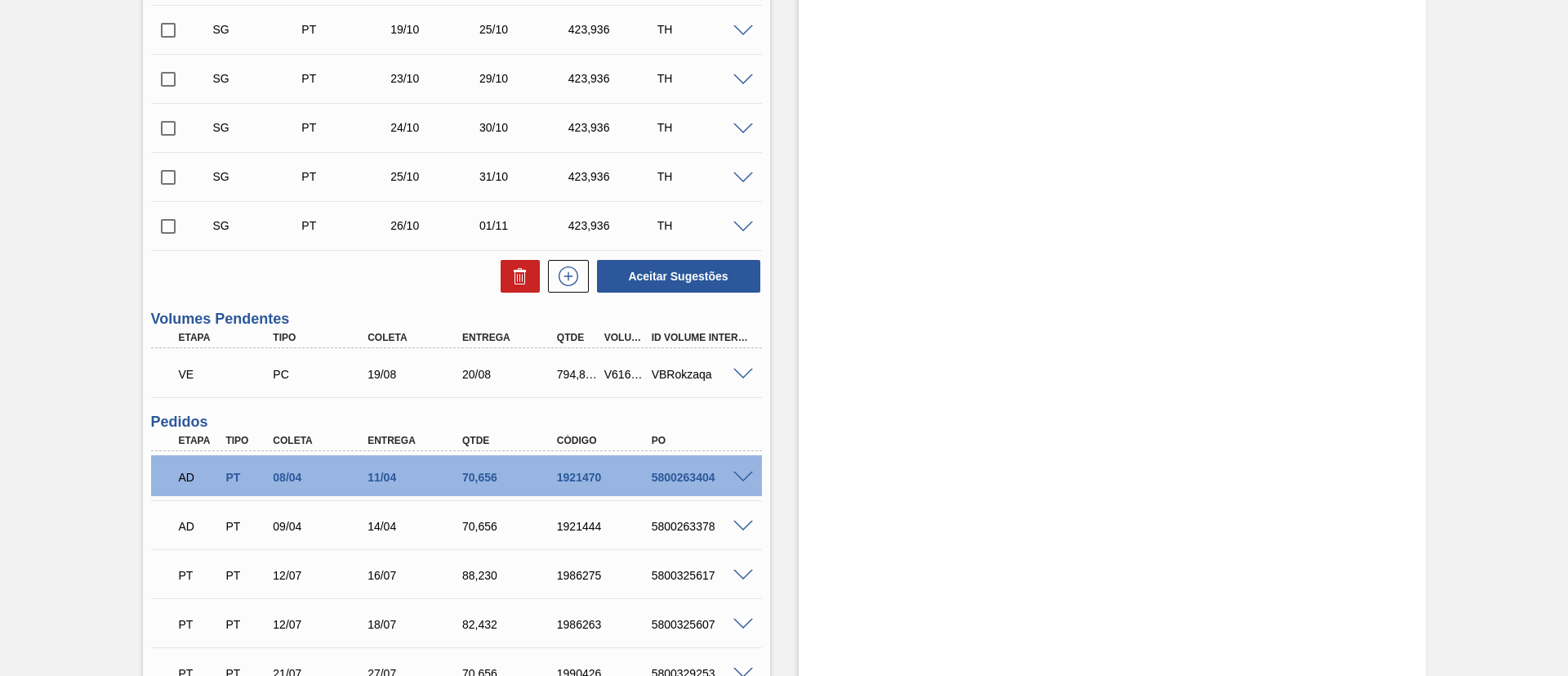
scroll to position [2207, 0]
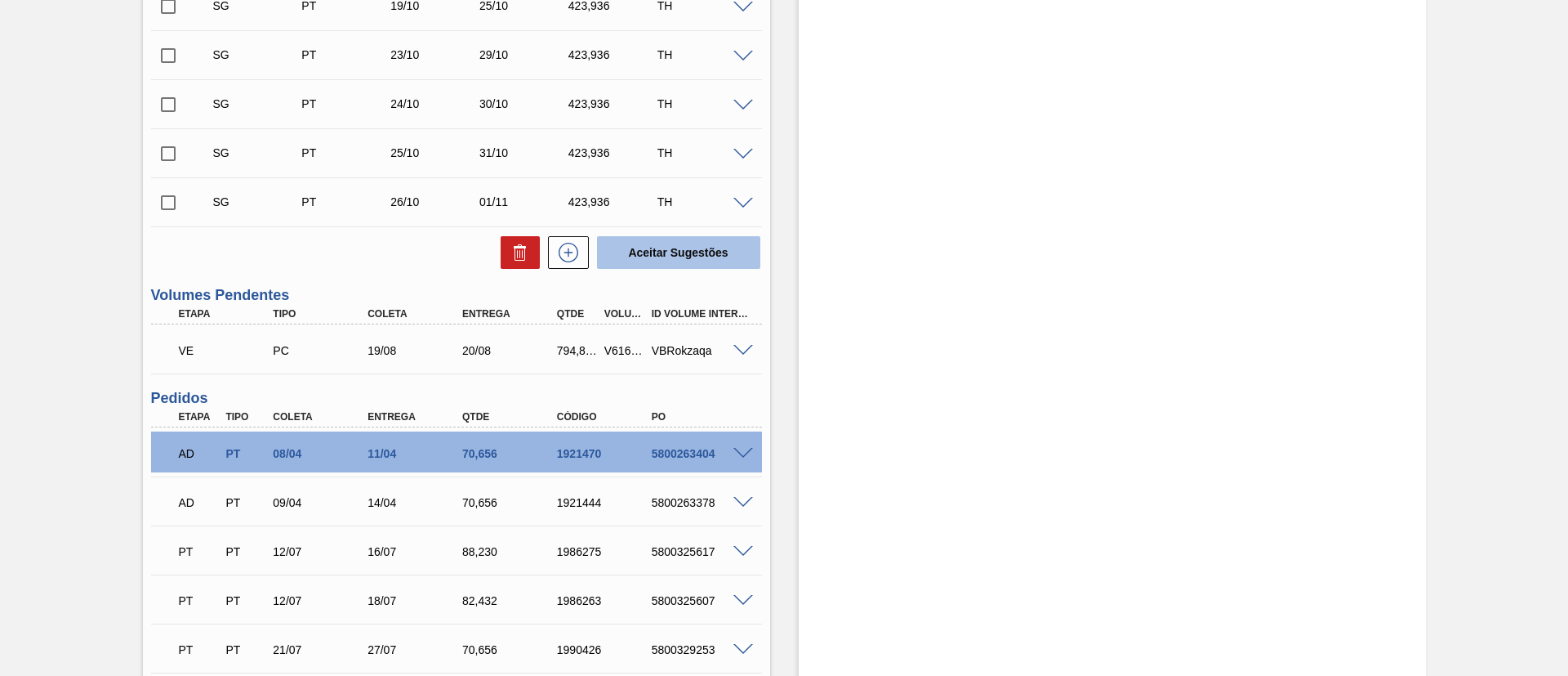
click at [666, 246] on button "Aceitar Sugestões" at bounding box center [678, 252] width 163 height 32
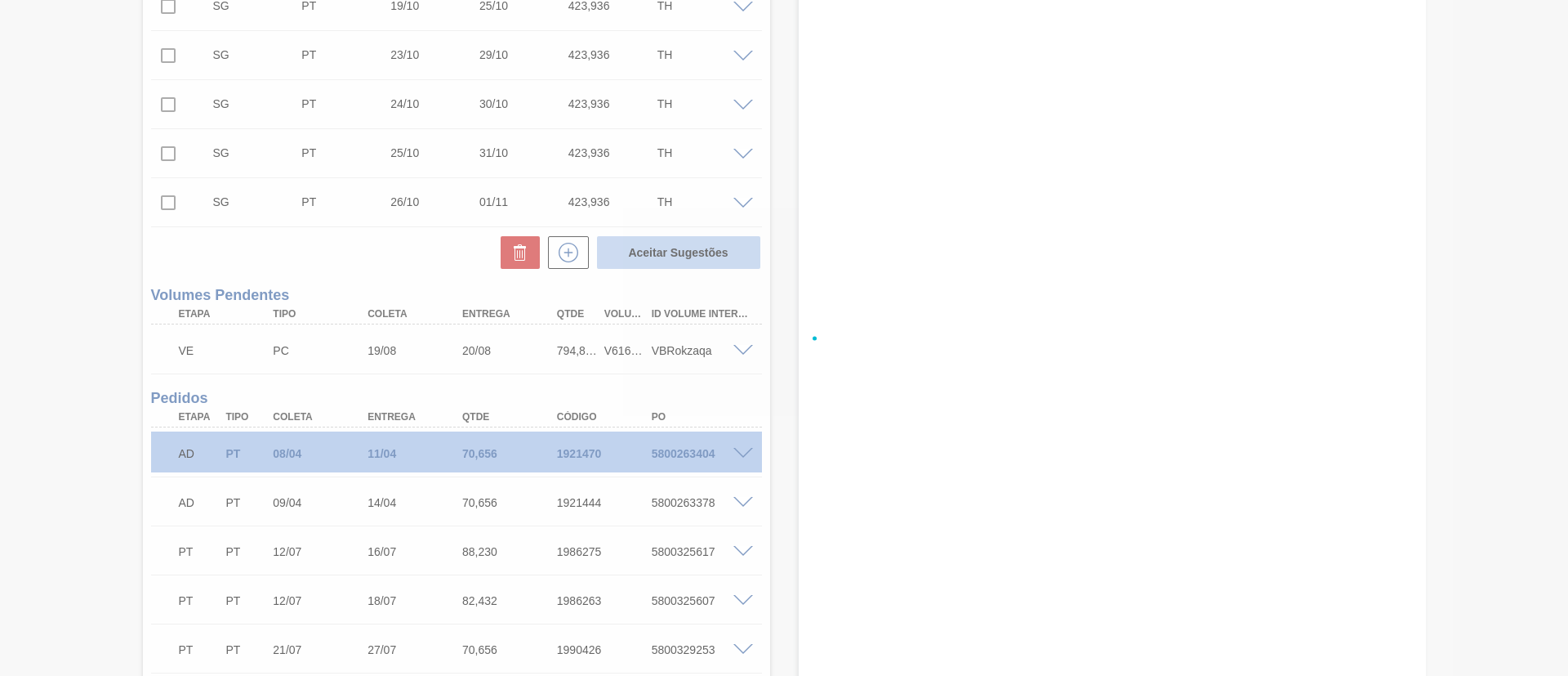
checkbox input "false"
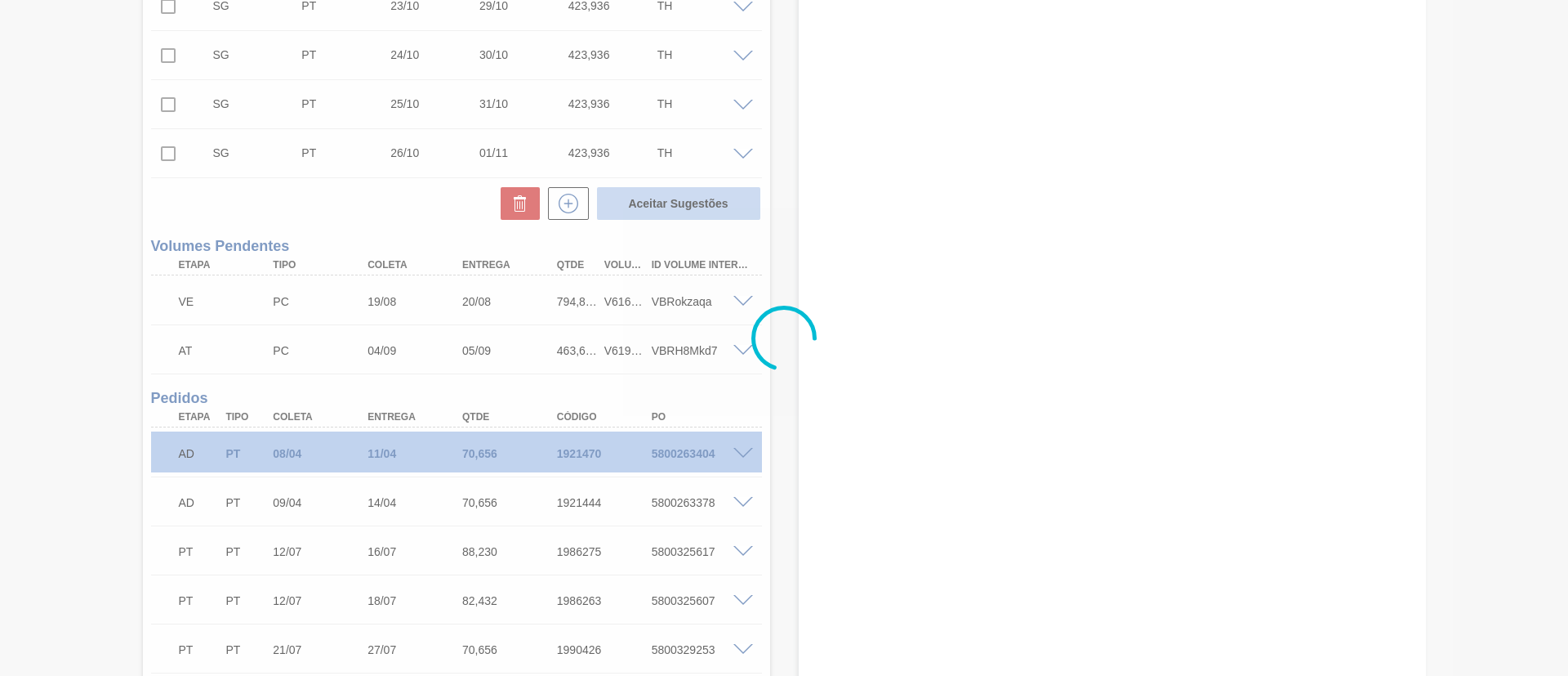
scroll to position [2157, 0]
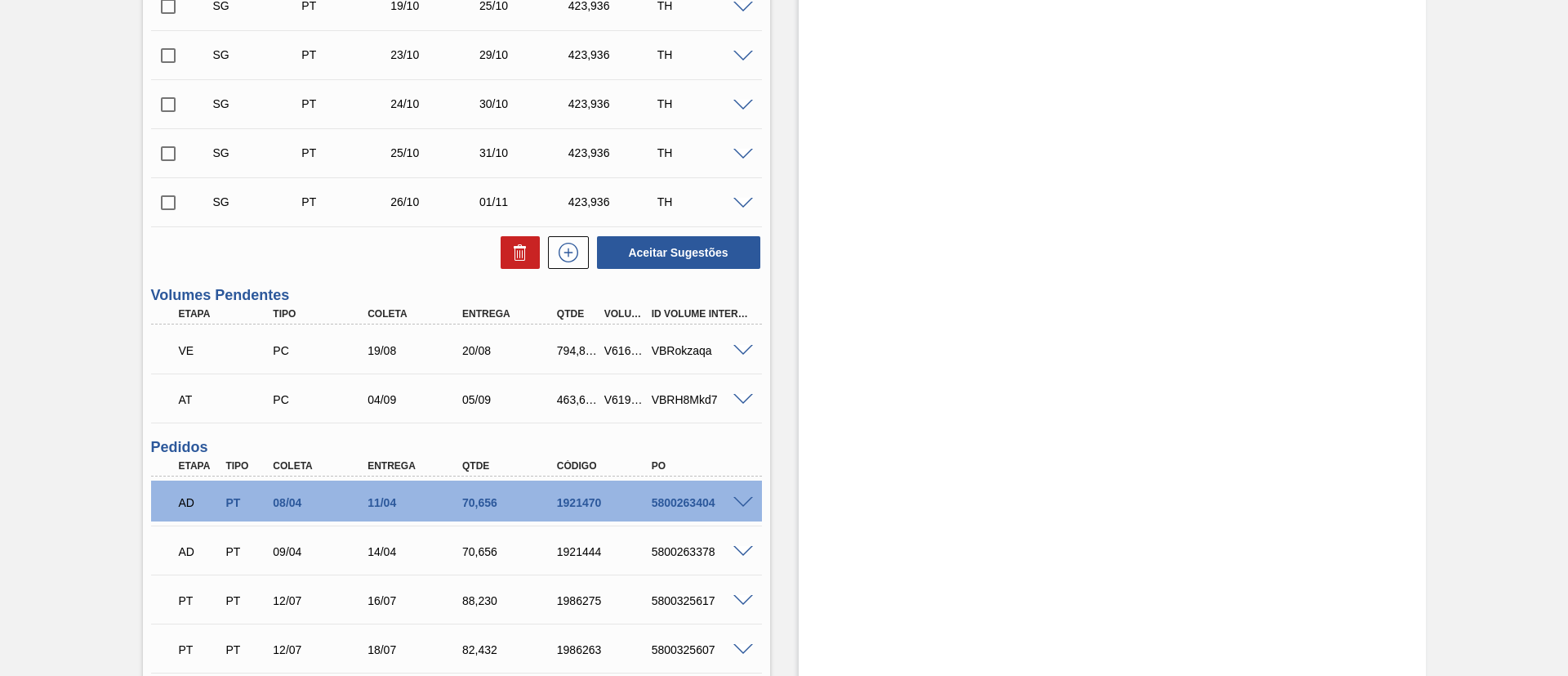
click at [745, 344] on span at bounding box center [743, 350] width 19 height 12
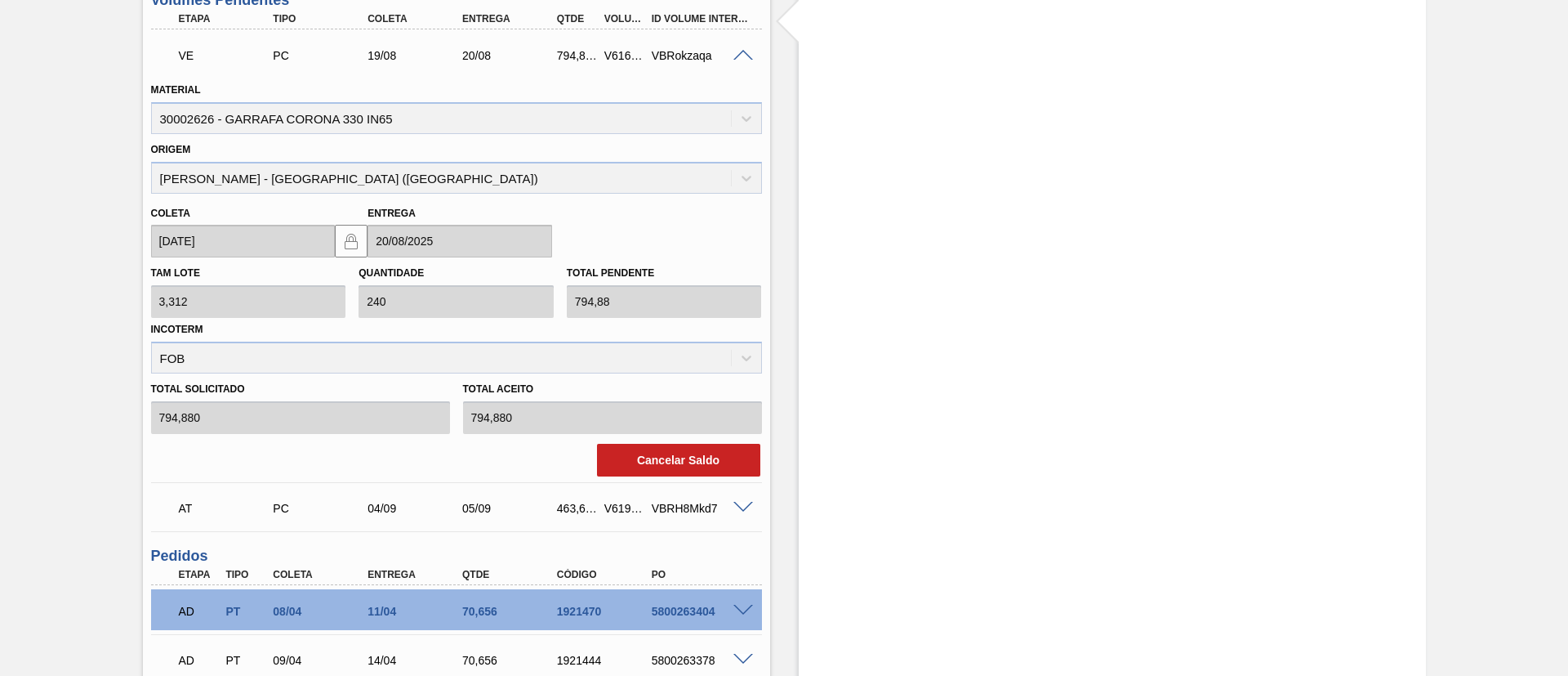
scroll to position [2526, 0]
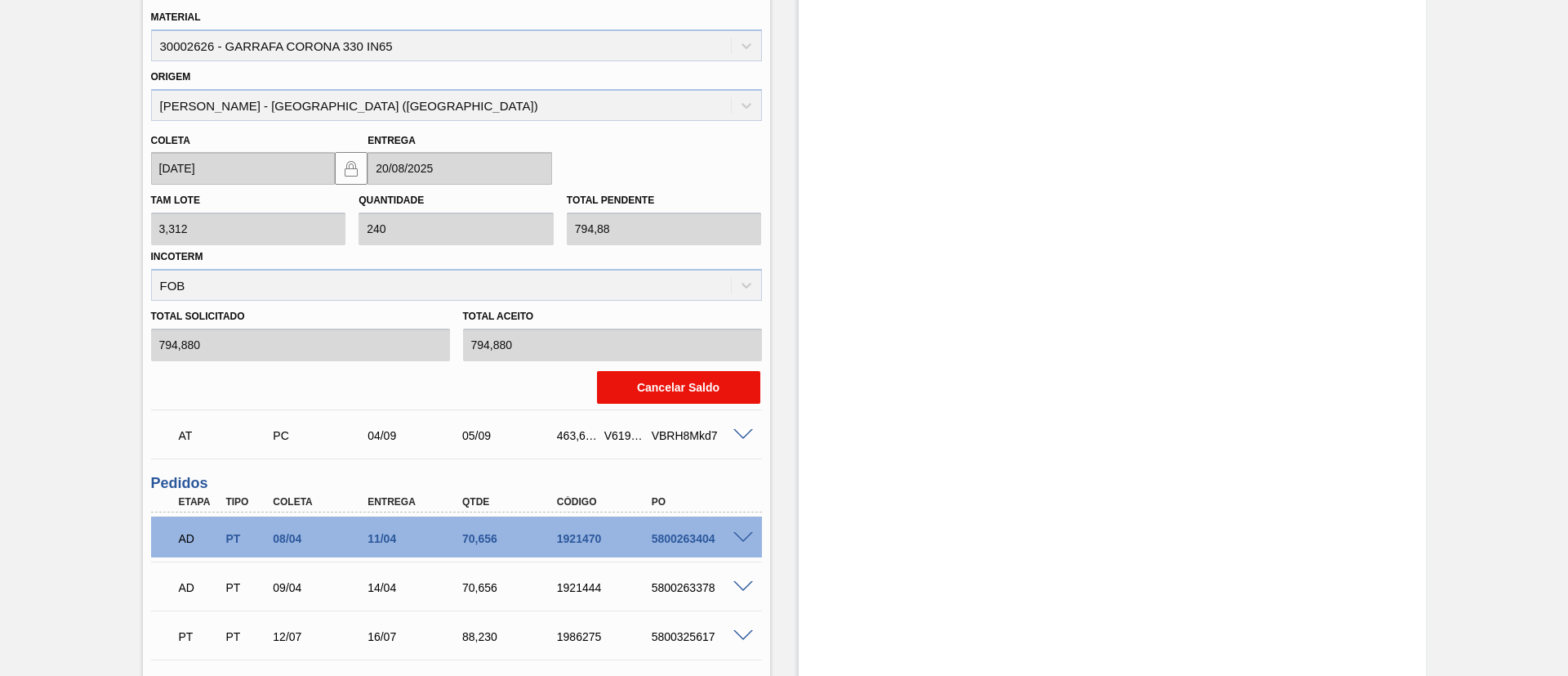
click at [675, 371] on button "Cancelar Saldo" at bounding box center [678, 387] width 163 height 32
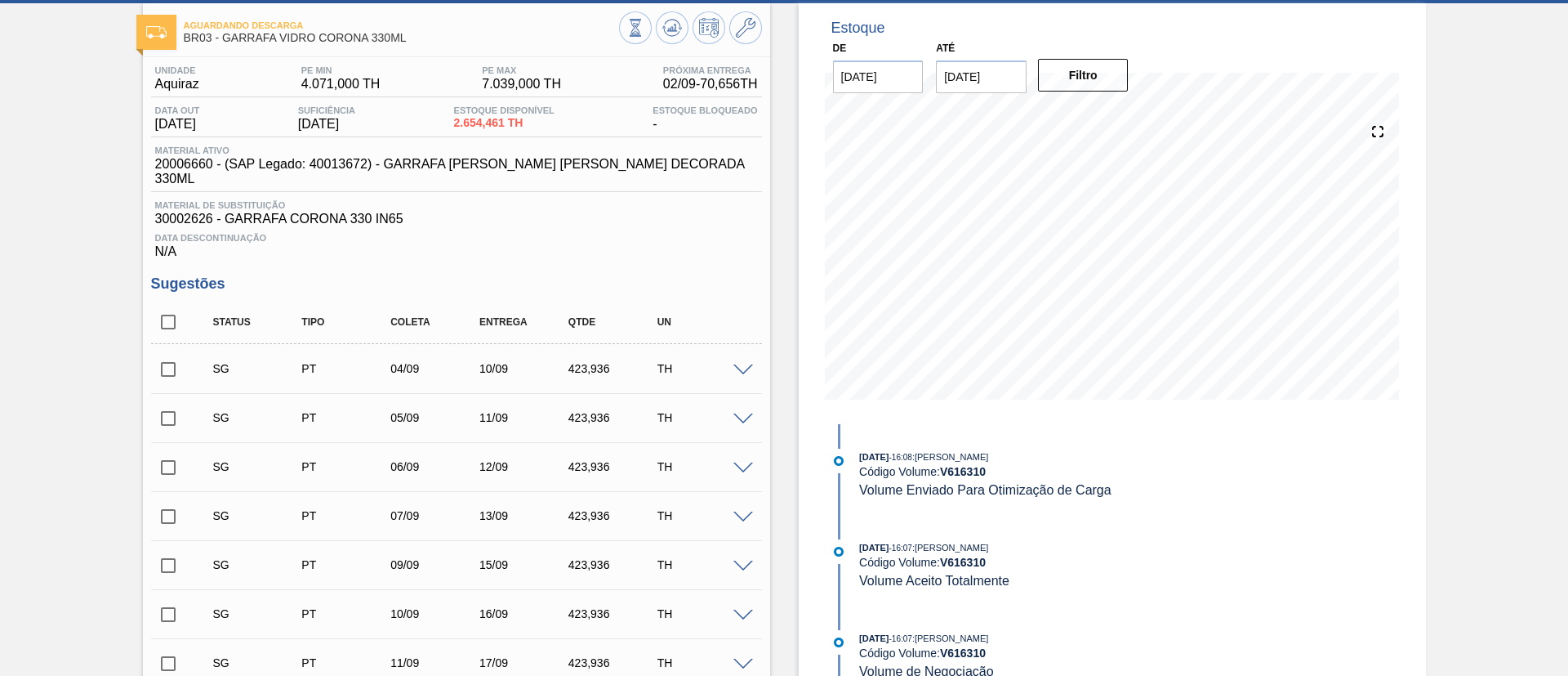
scroll to position [0, 0]
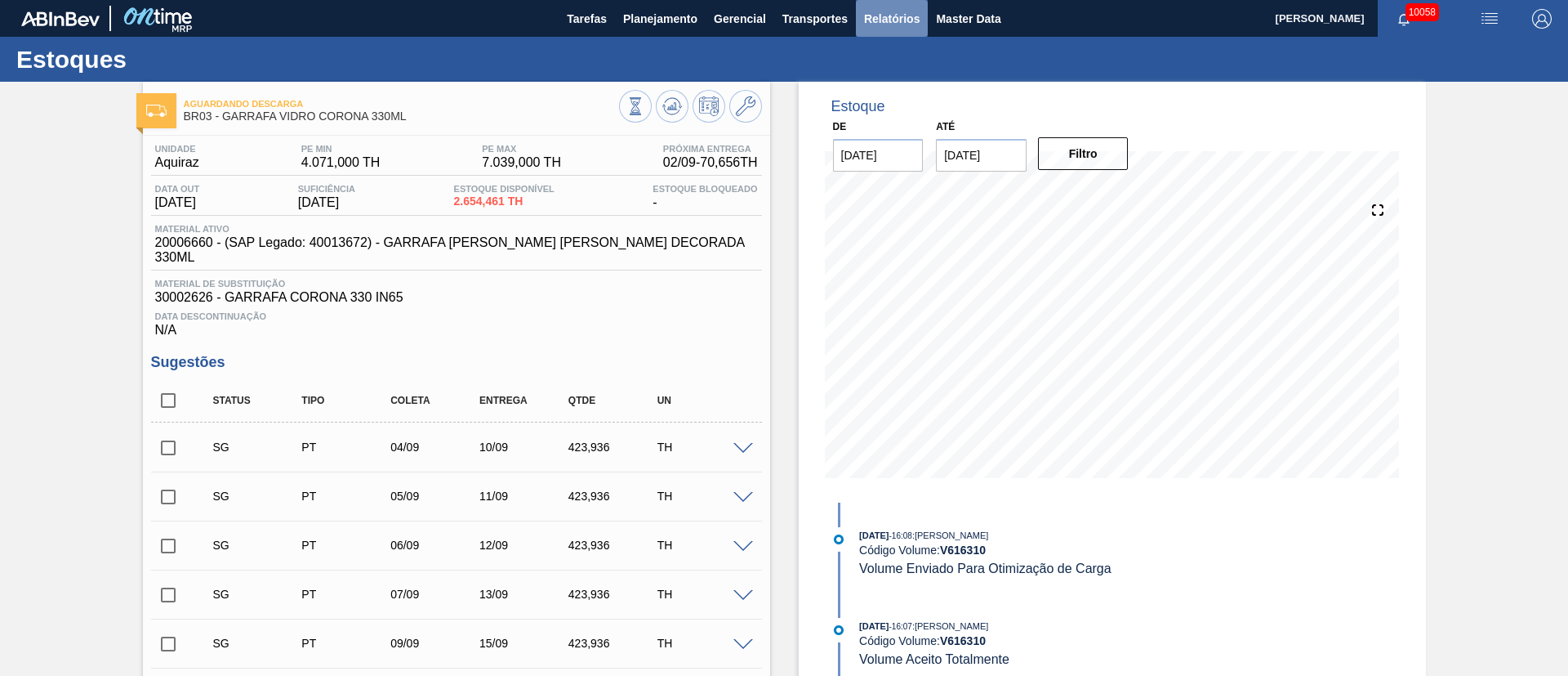
click at [896, 28] on button "Relatórios" at bounding box center [892, 18] width 72 height 37
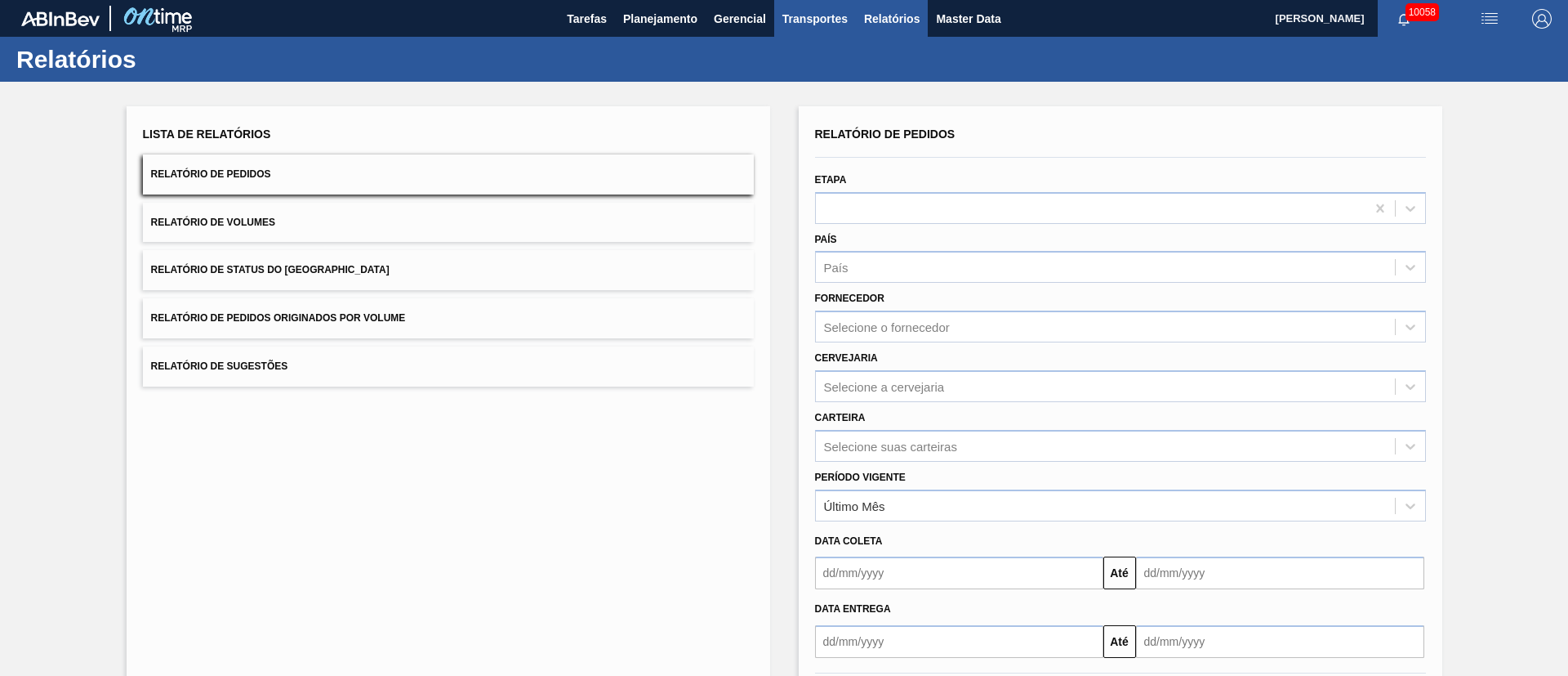
click at [828, 31] on button "Transportes" at bounding box center [815, 18] width 82 height 37
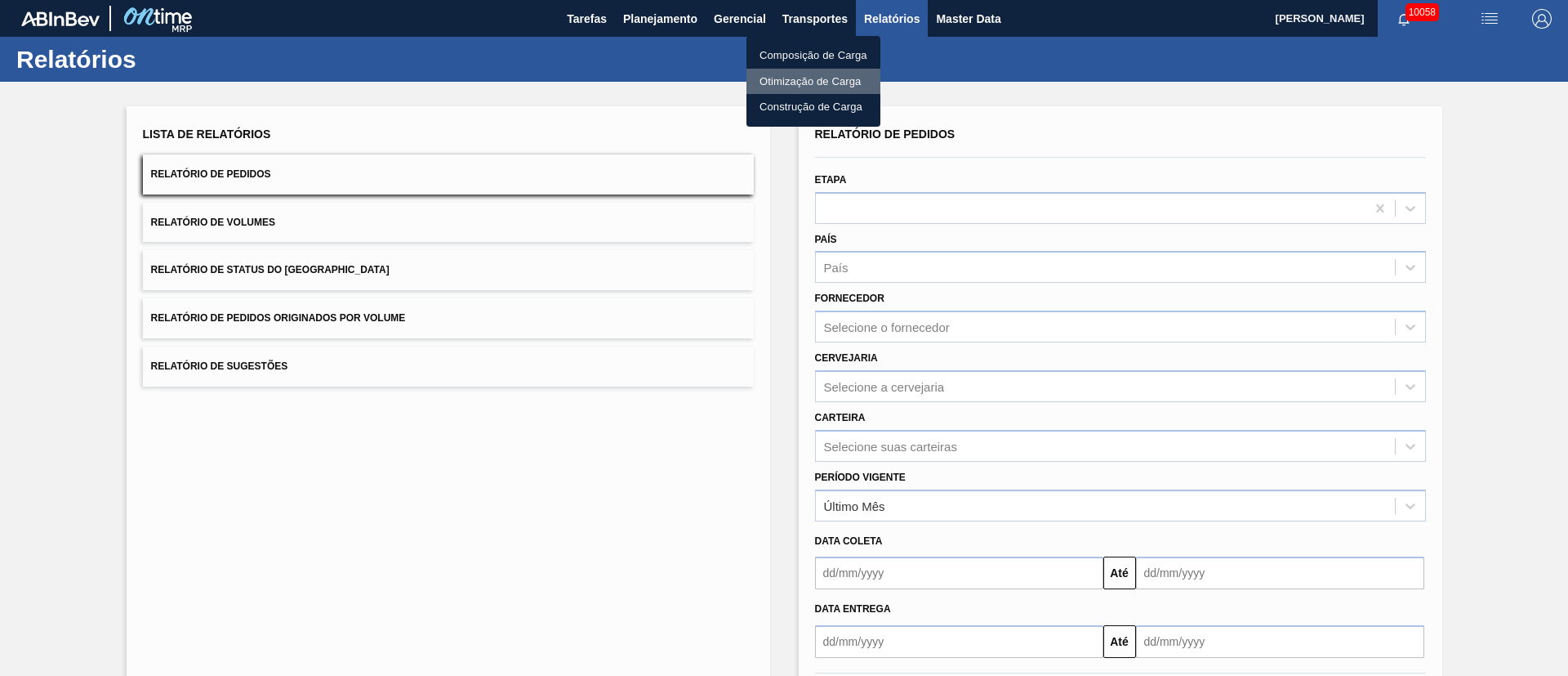
click at [805, 80] on li "Otimização de Carga" at bounding box center [813, 81] width 134 height 26
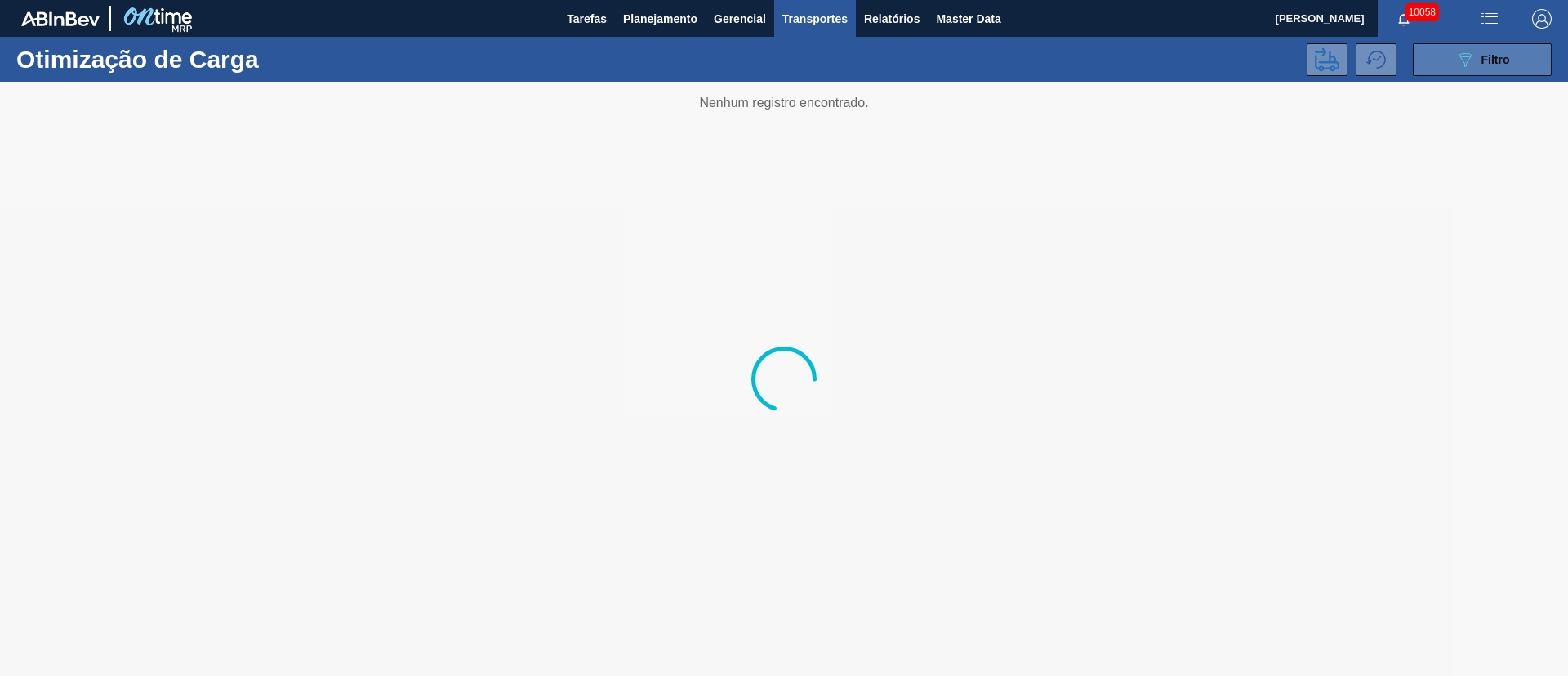
click at [1485, 52] on div "089F7B8B-B2A5-4AFE-B5C0-19BA573D28AC Filtro" at bounding box center [1482, 59] width 54 height 19
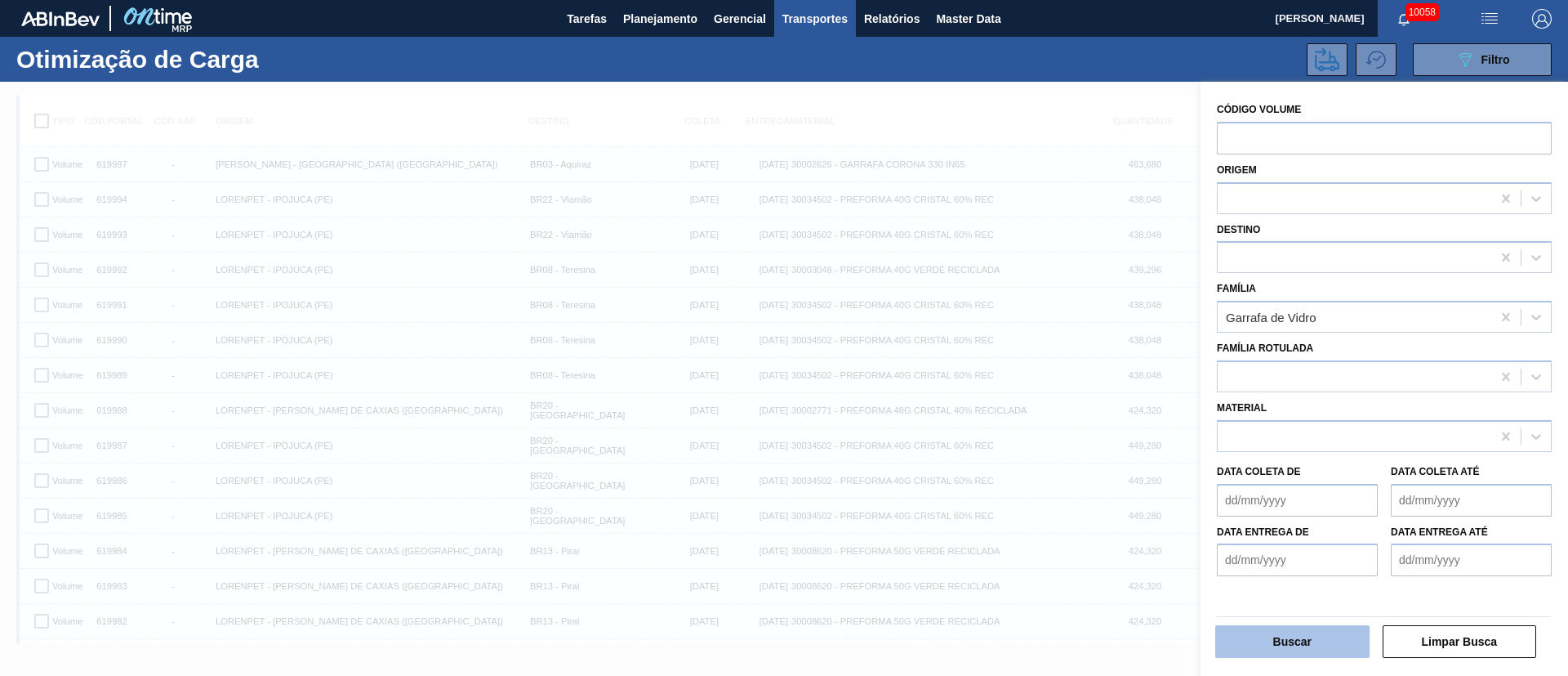
click at [1273, 640] on button "Buscar" at bounding box center [1292, 641] width 154 height 32
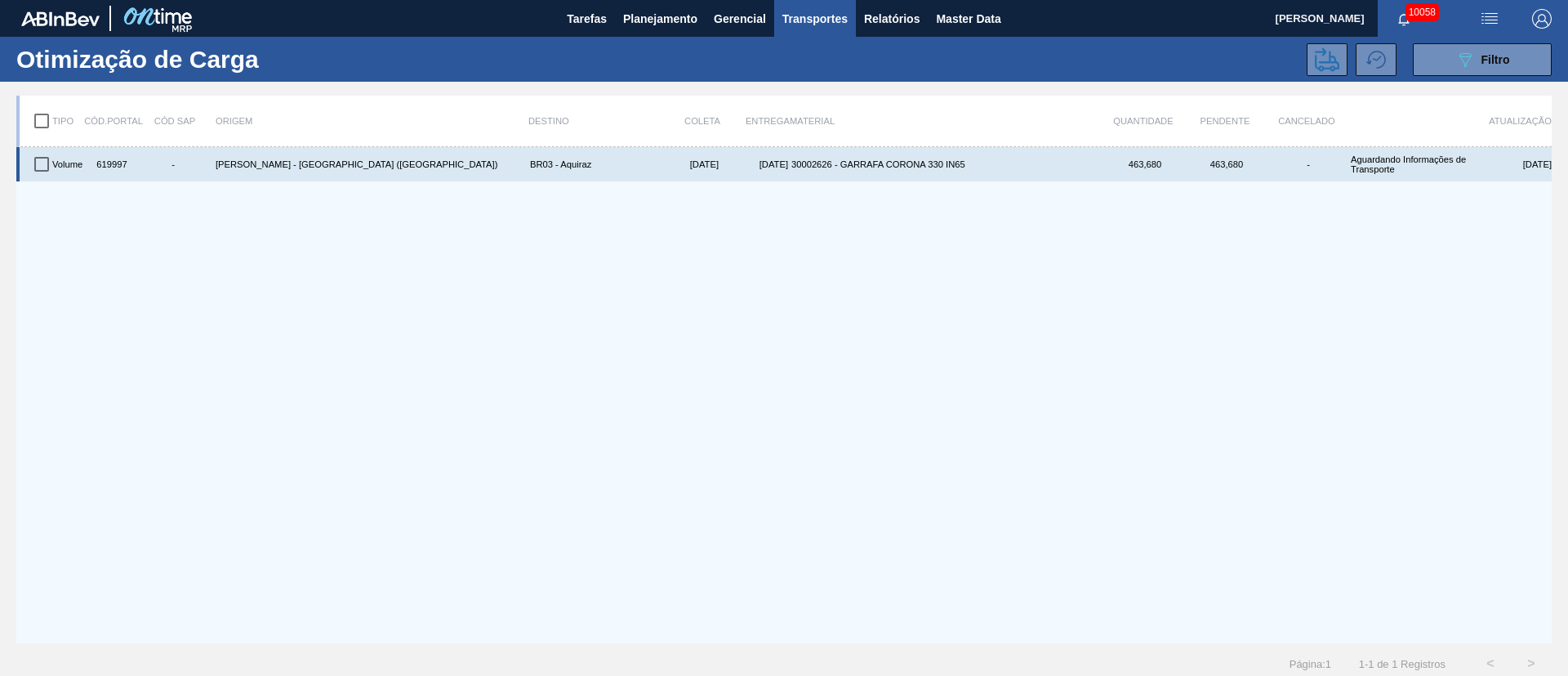
click at [38, 162] on input "checkbox" at bounding box center [42, 163] width 34 height 34
checkbox input "true"
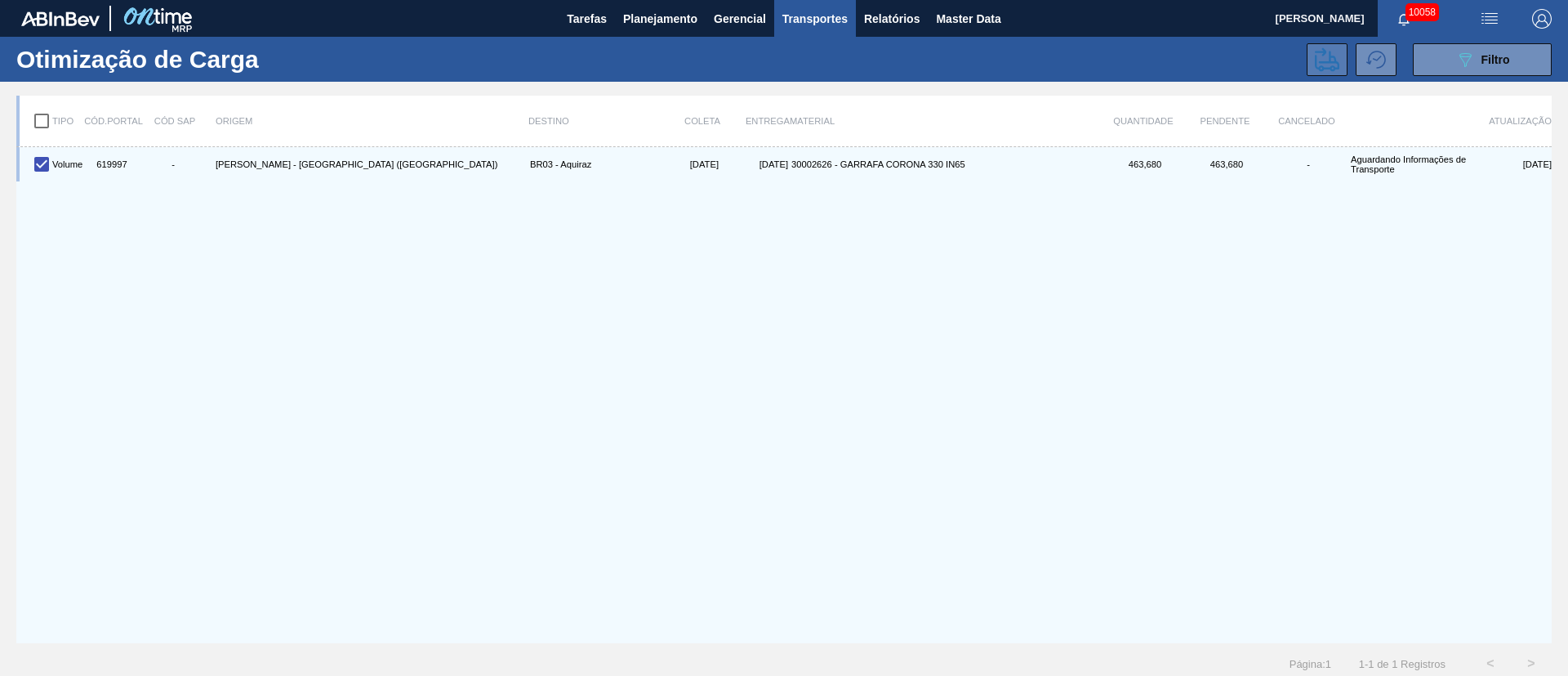
click at [1318, 62] on icon at bounding box center [1327, 59] width 25 height 24
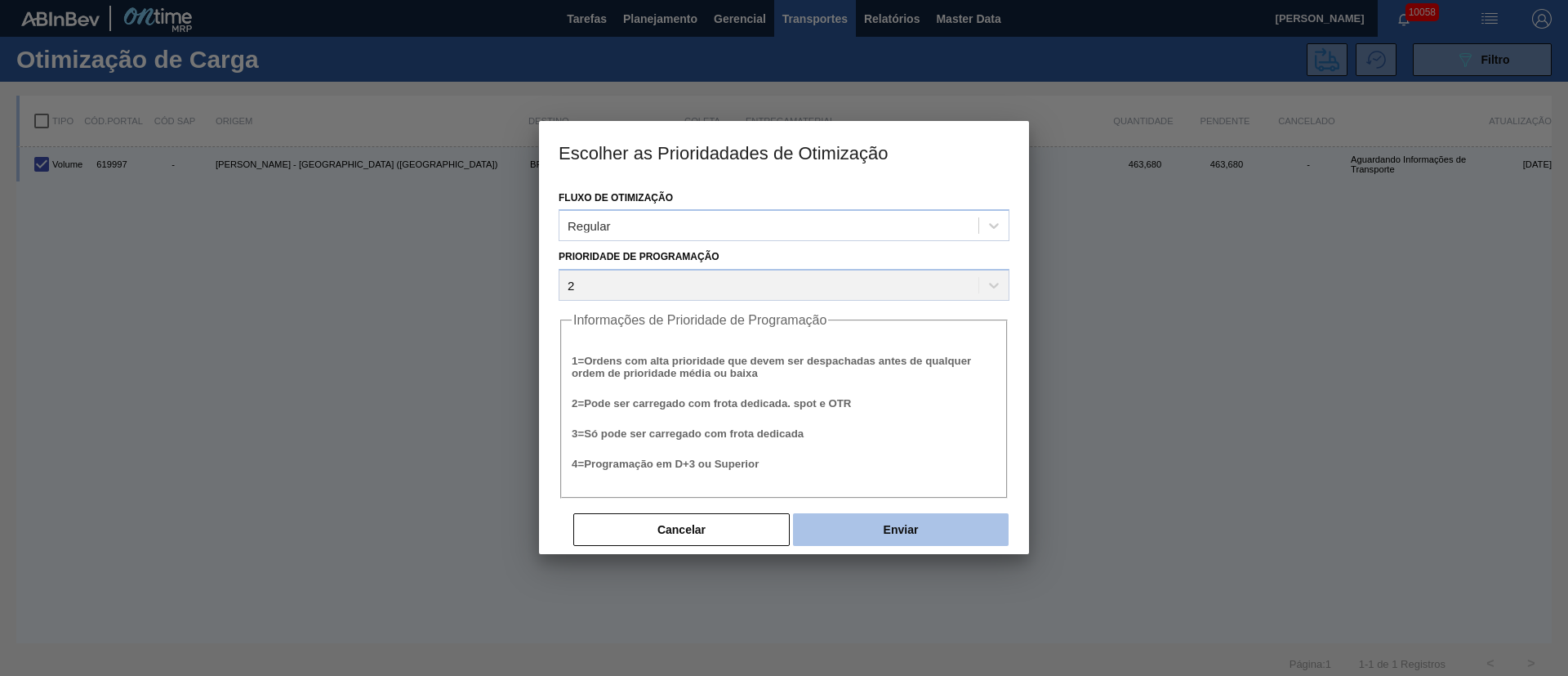
click at [892, 523] on button "Enviar" at bounding box center [901, 529] width 216 height 32
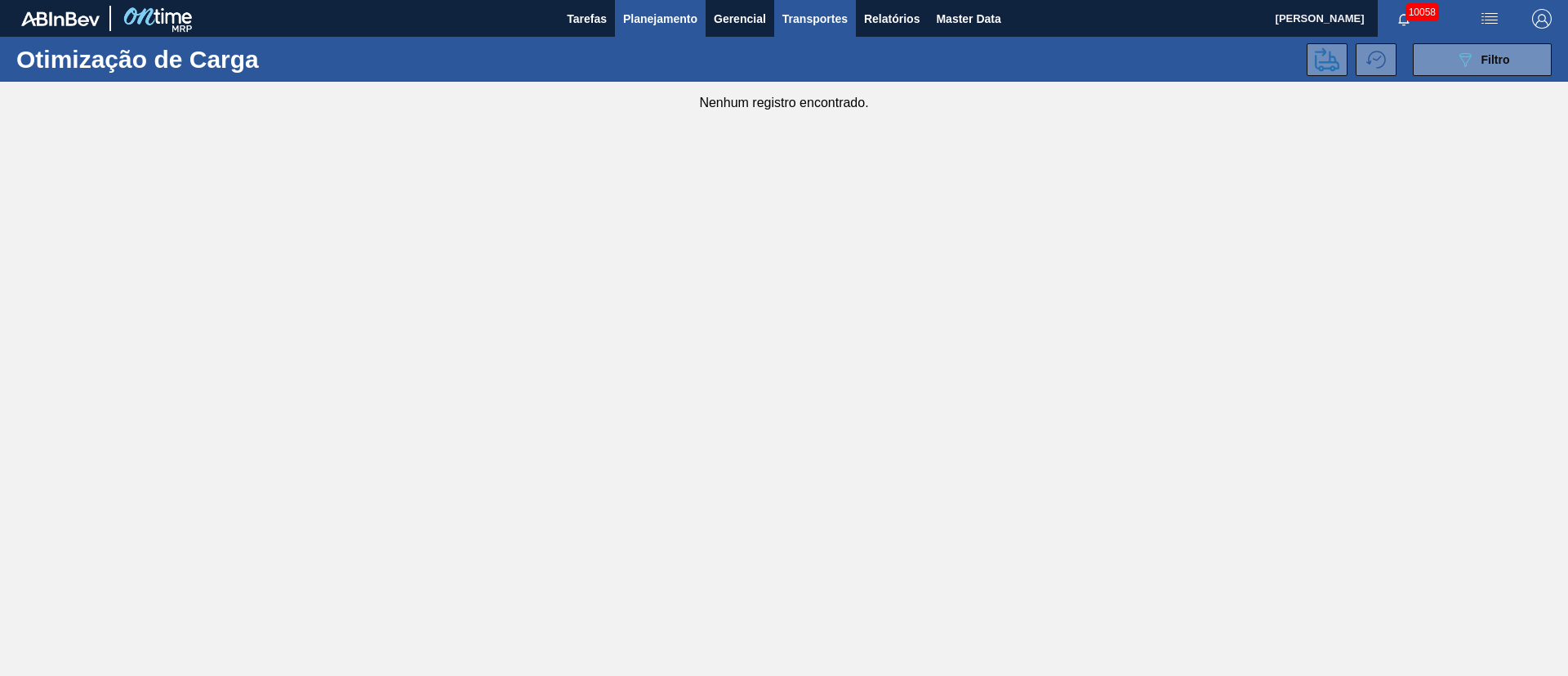
click at [658, 17] on span "Planejamento" at bounding box center [660, 18] width 75 height 19
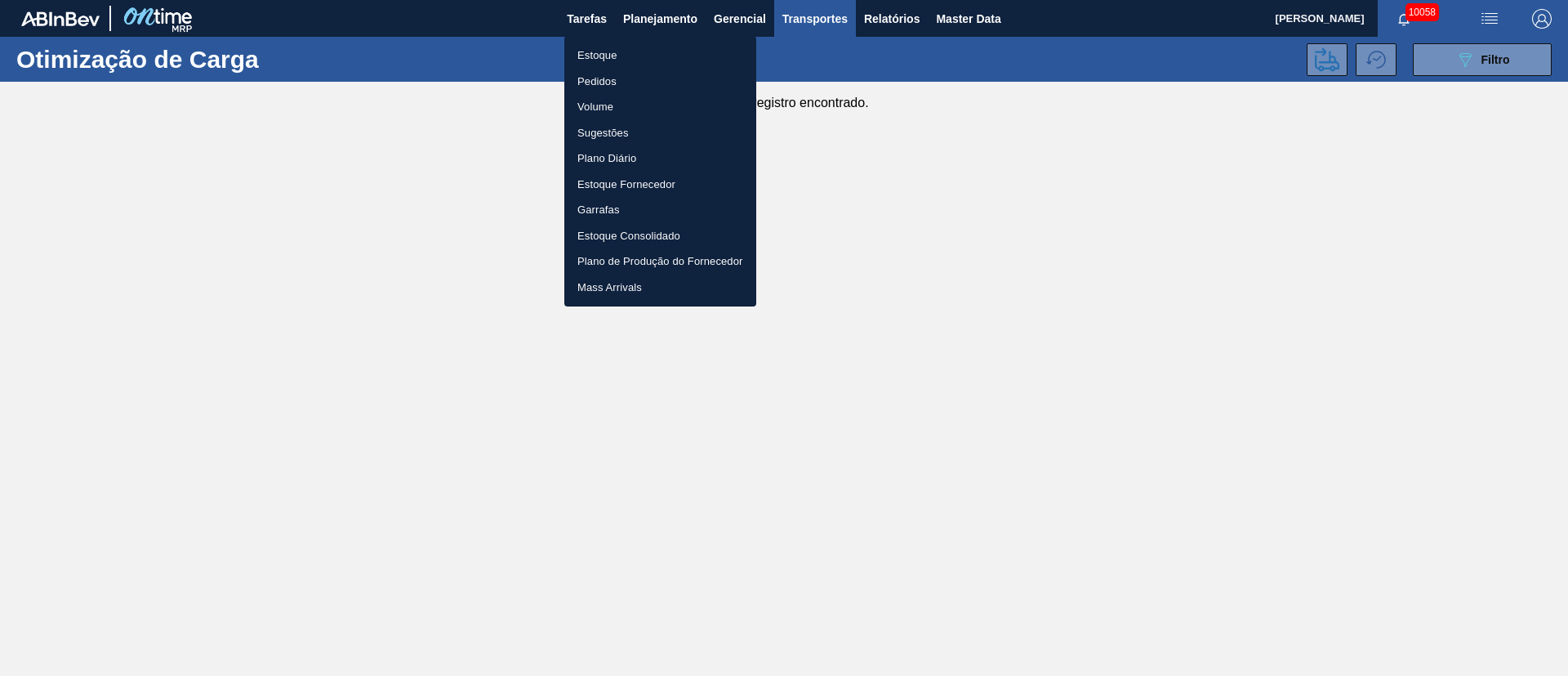
click at [606, 80] on li "Pedidos" at bounding box center [661, 81] width 192 height 26
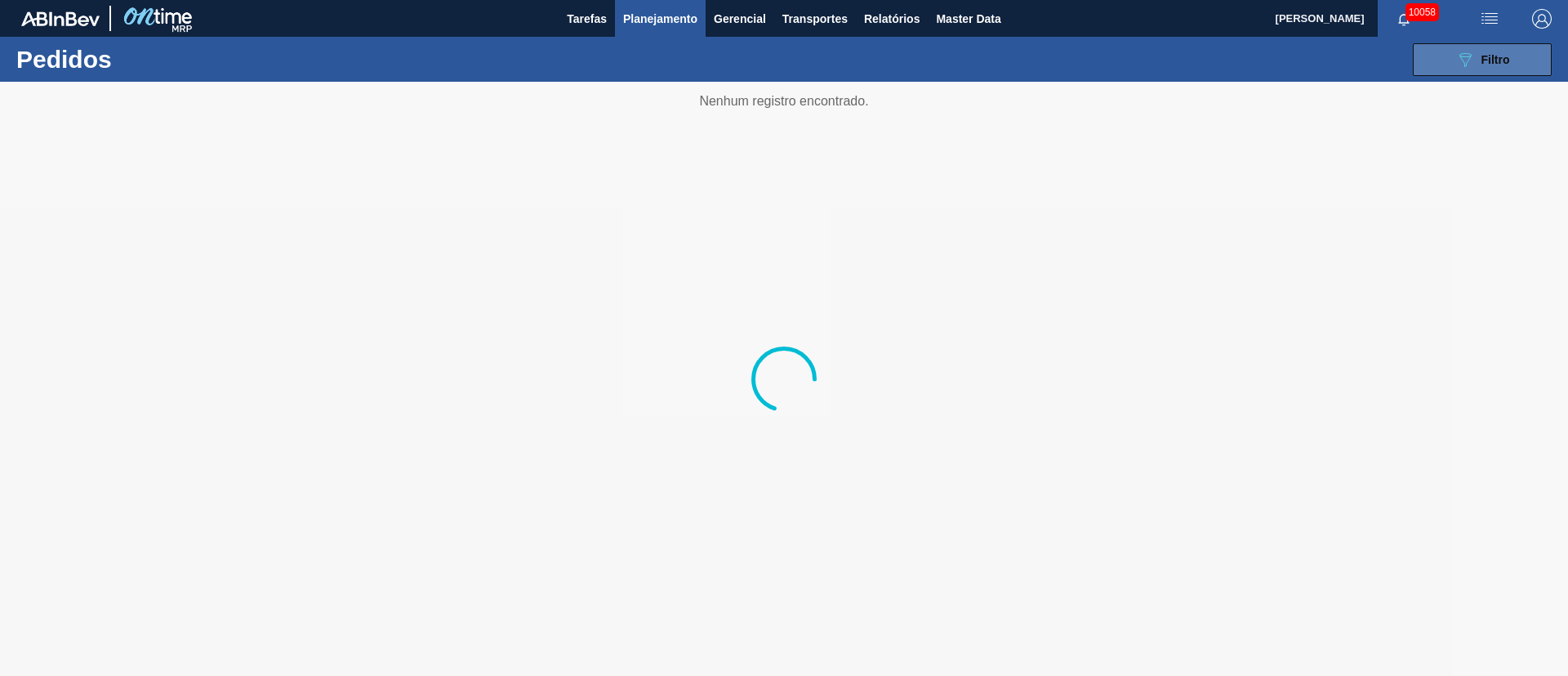
click at [1495, 54] on span "Filtro" at bounding box center [1495, 60] width 29 height 13
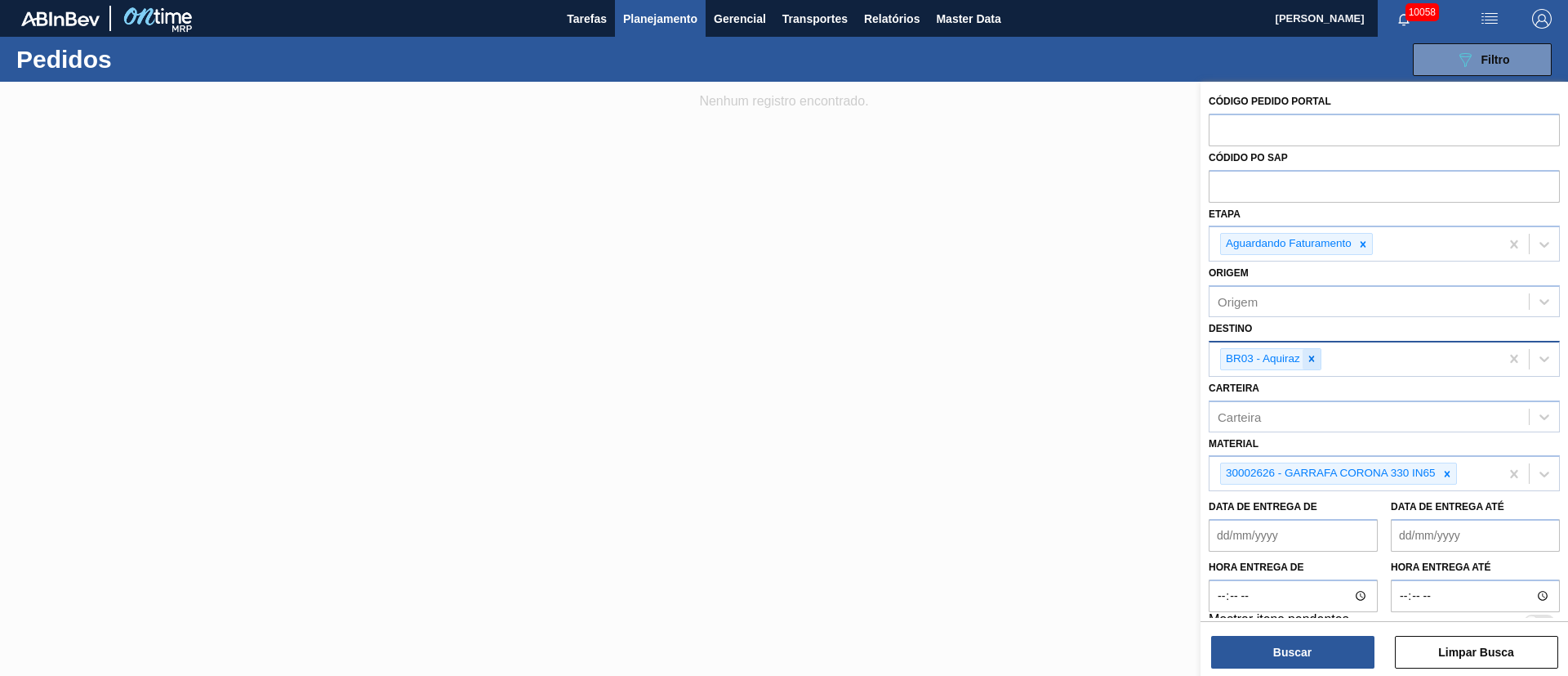
click at [1312, 359] on icon at bounding box center [1312, 359] width 6 height 6
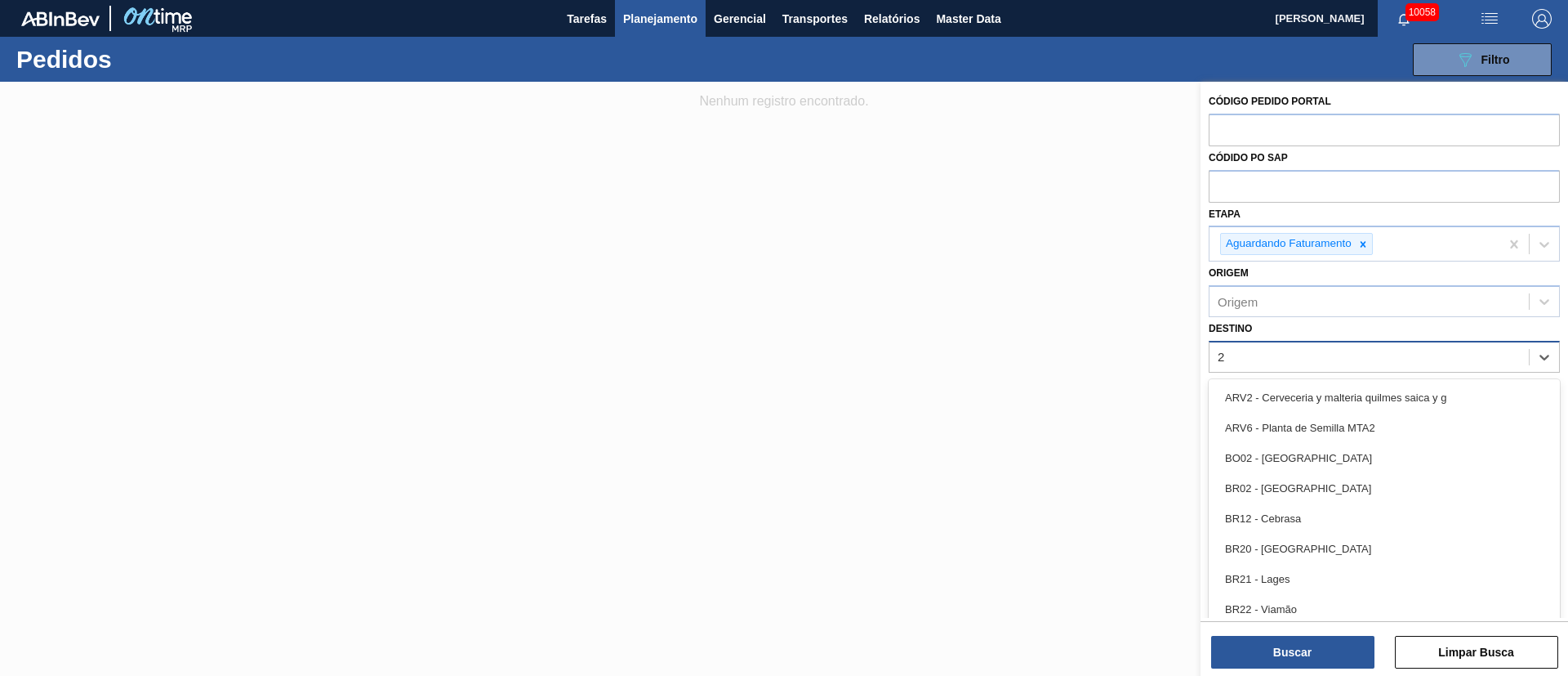
type input "26"
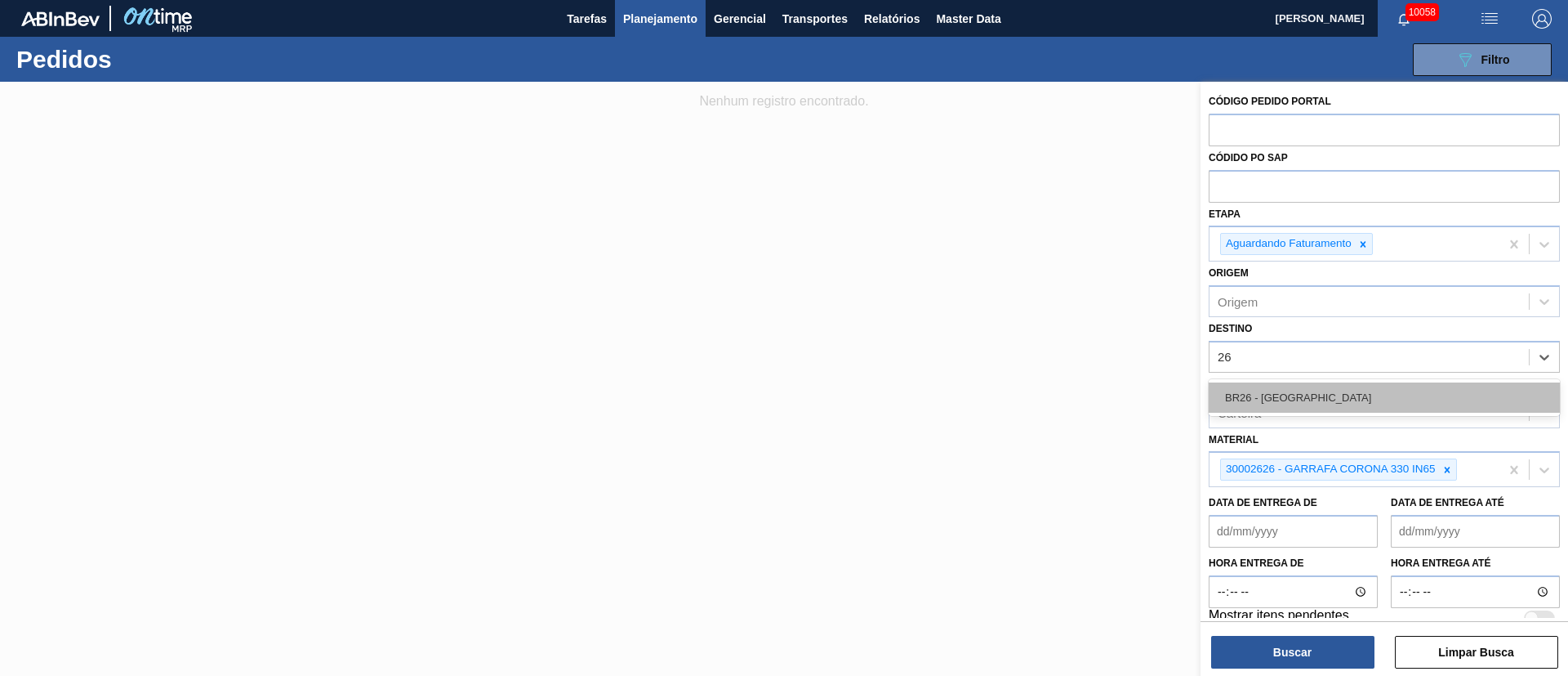
click at [1298, 400] on div "BR26 - [GEOGRAPHIC_DATA]" at bounding box center [1384, 397] width 352 height 30
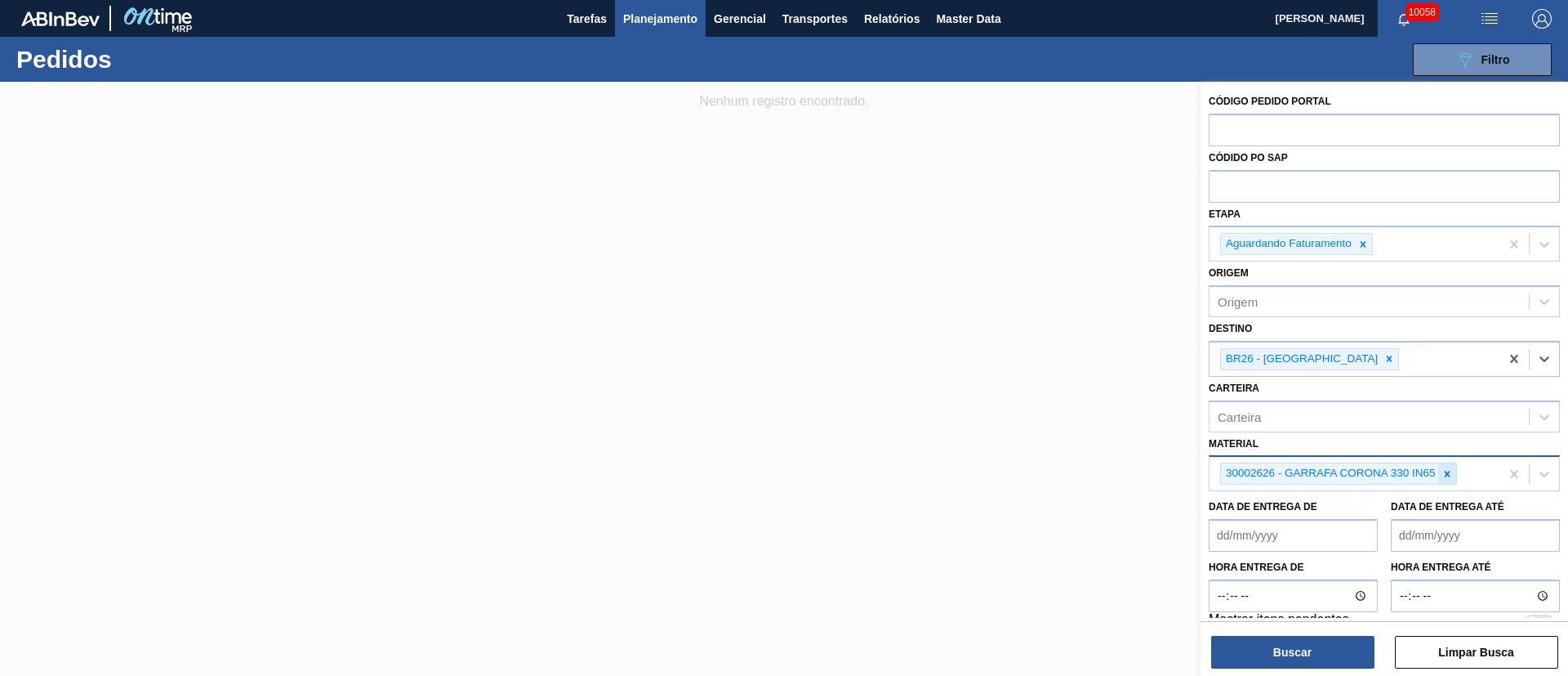
click at [1447, 471] on icon at bounding box center [1447, 474] width 11 height 11
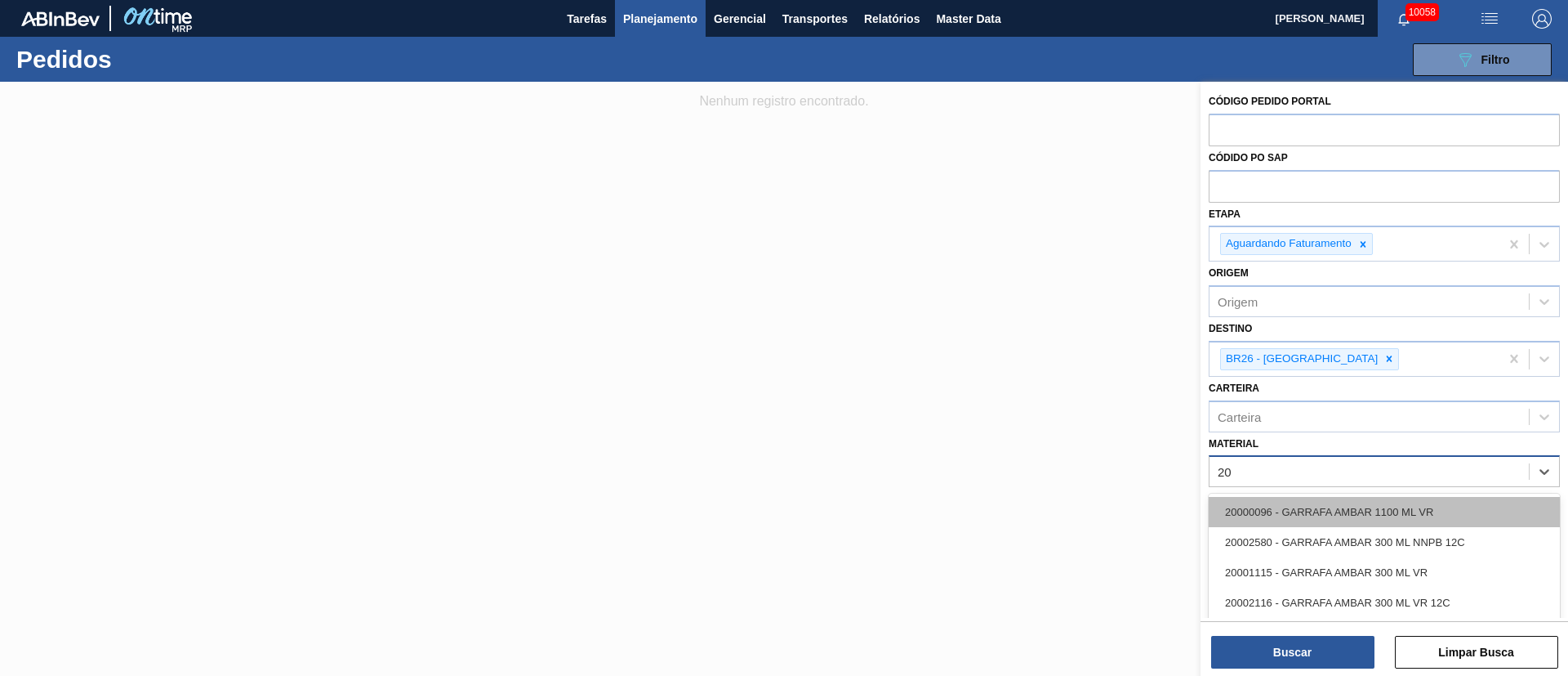
type input "2"
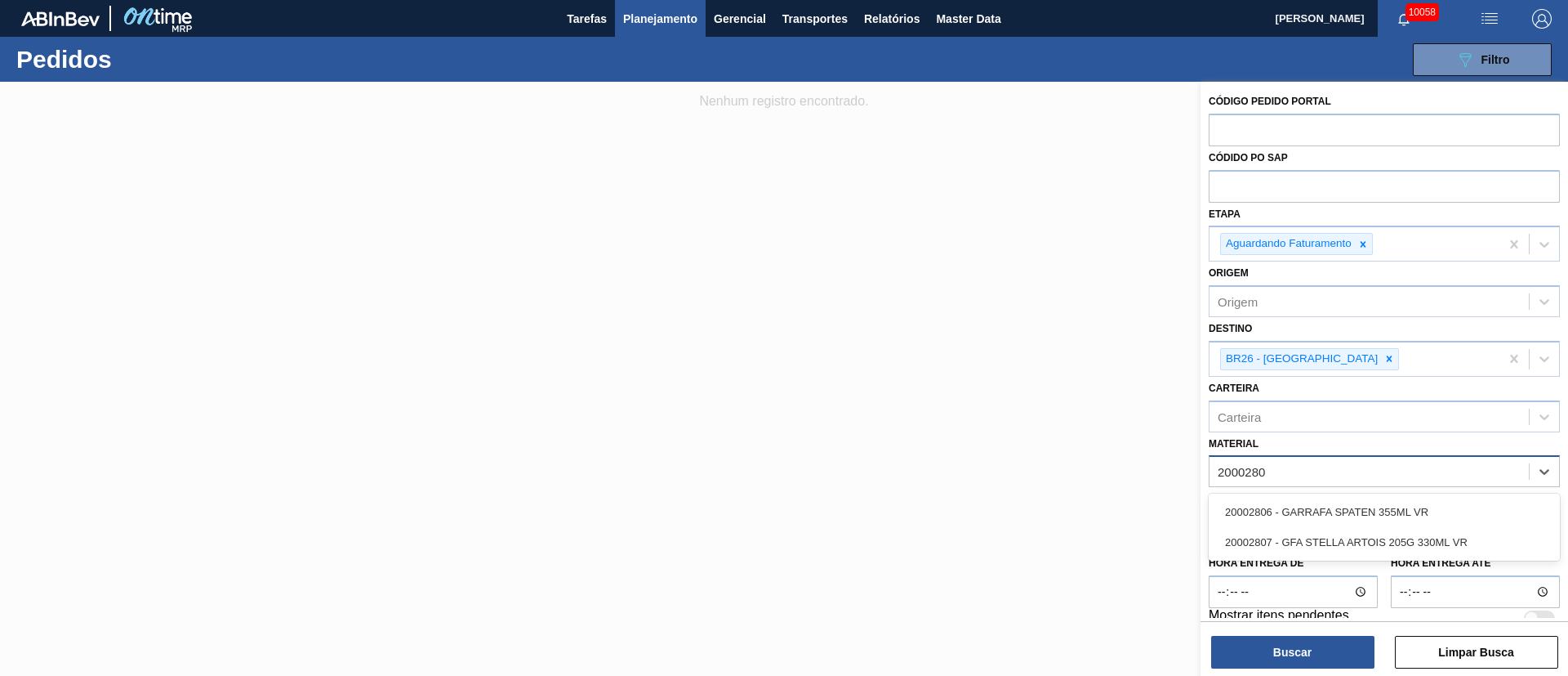
type input "20002807"
click at [1409, 497] on div "20002807 - GFA STELLA ARTOIS 205G 330ML VR" at bounding box center [1384, 512] width 352 height 30
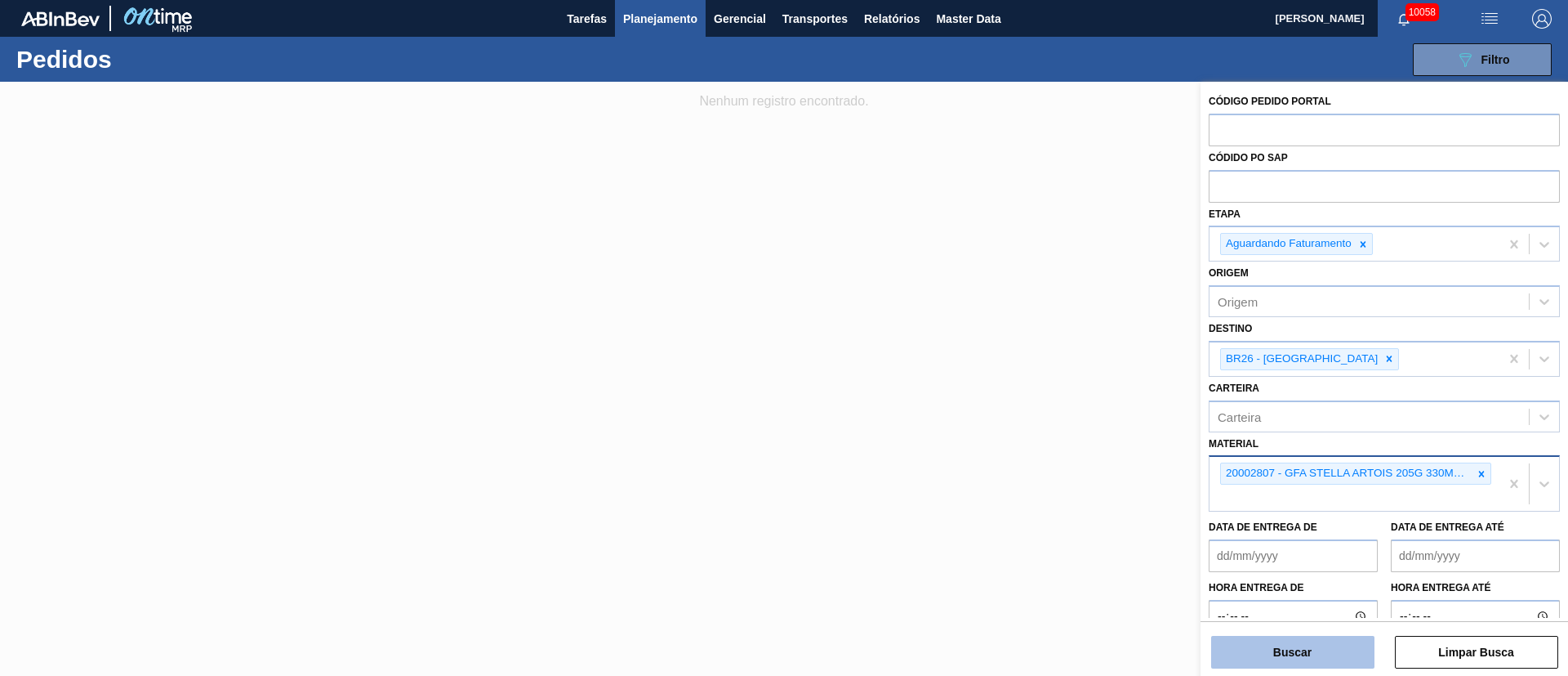
click at [1243, 657] on button "Buscar" at bounding box center [1292, 652] width 163 height 32
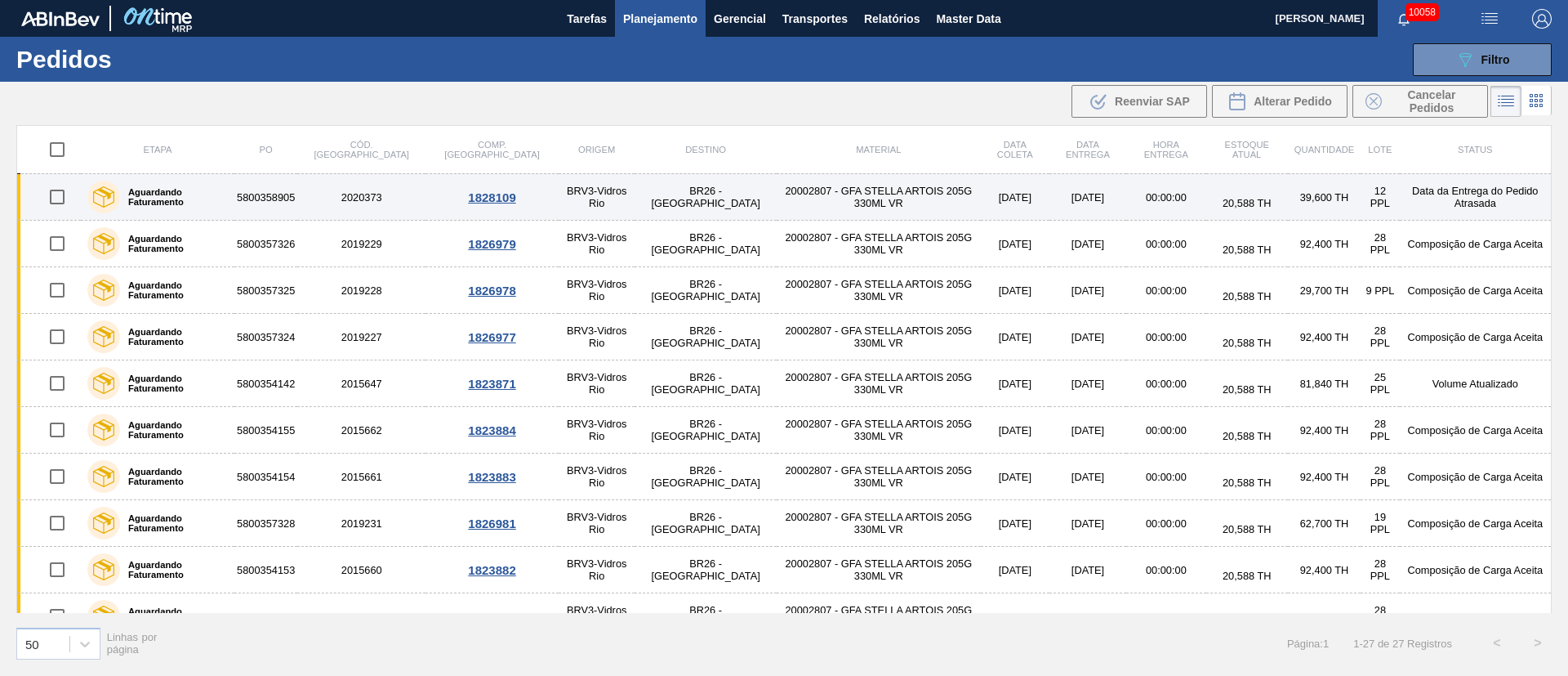
click at [60, 190] on input "checkbox" at bounding box center [56, 197] width 34 height 34
checkbox input "true"
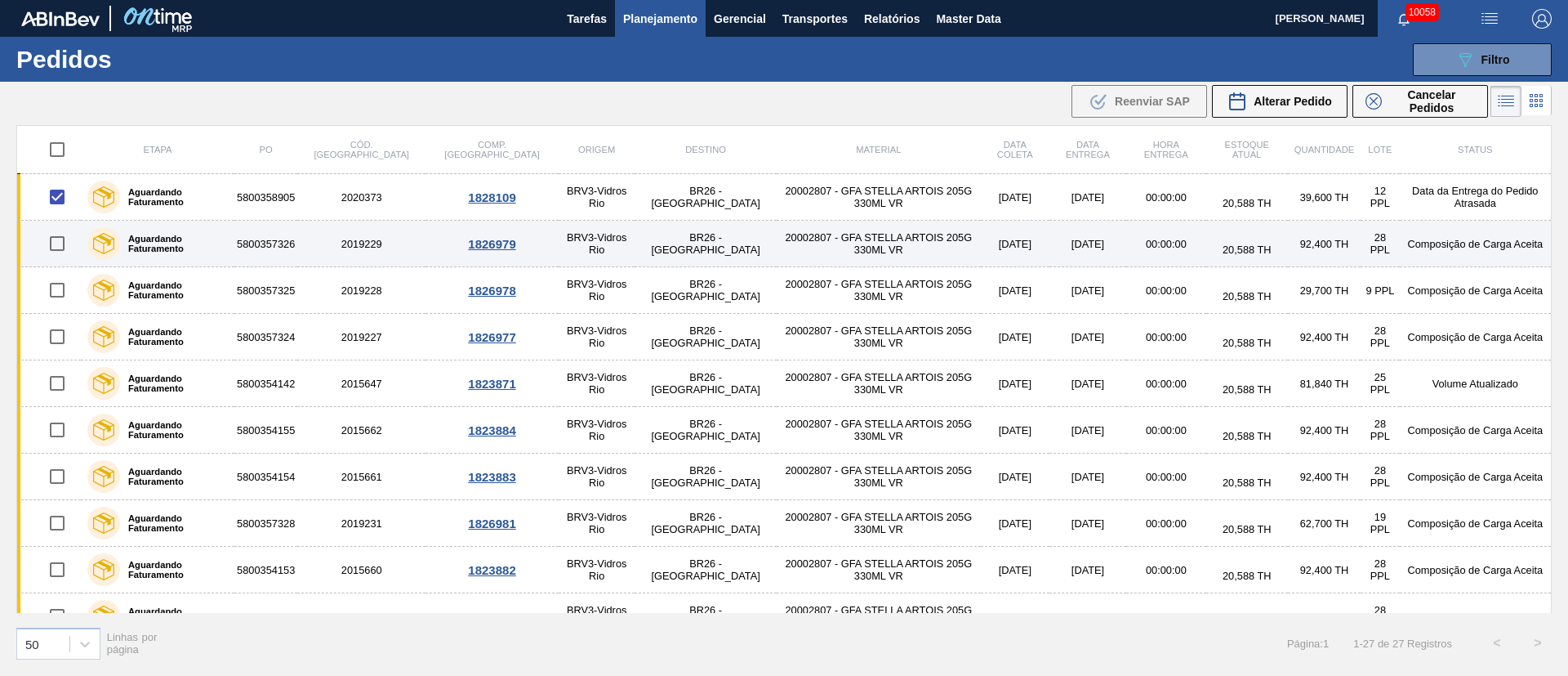
click at [51, 253] on input "checkbox" at bounding box center [56, 243] width 34 height 34
checkbox input "true"
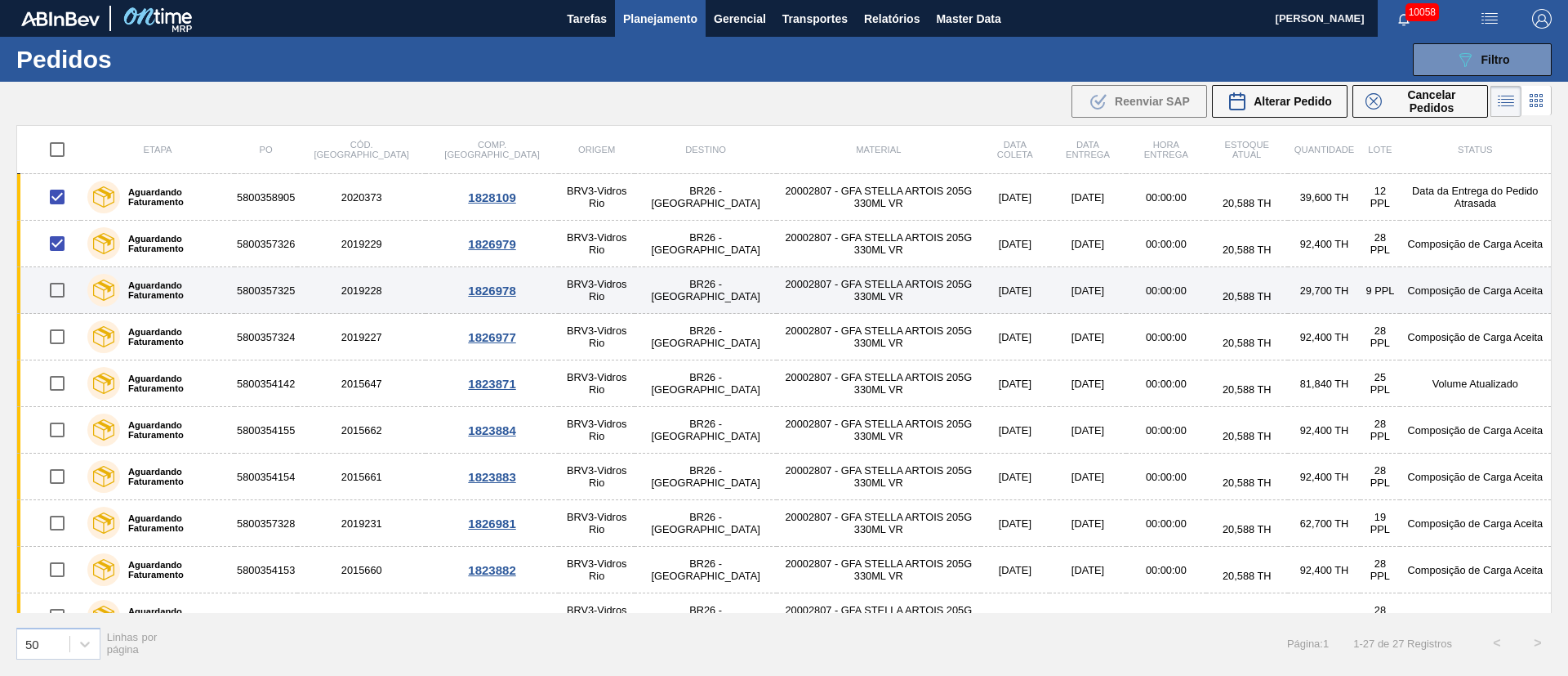
click at [52, 295] on input "checkbox" at bounding box center [56, 290] width 34 height 34
checkbox input "true"
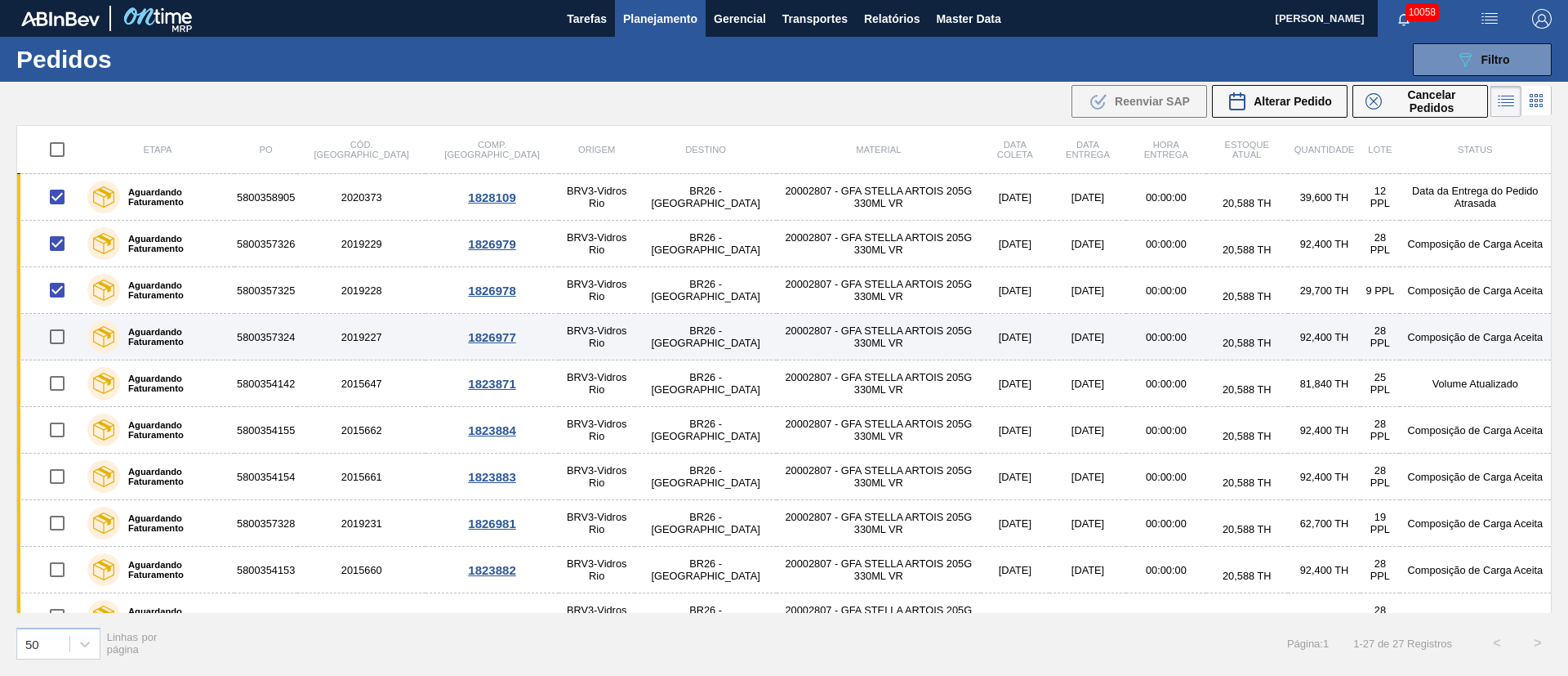
click at [59, 332] on input "checkbox" at bounding box center [56, 336] width 34 height 34
checkbox input "true"
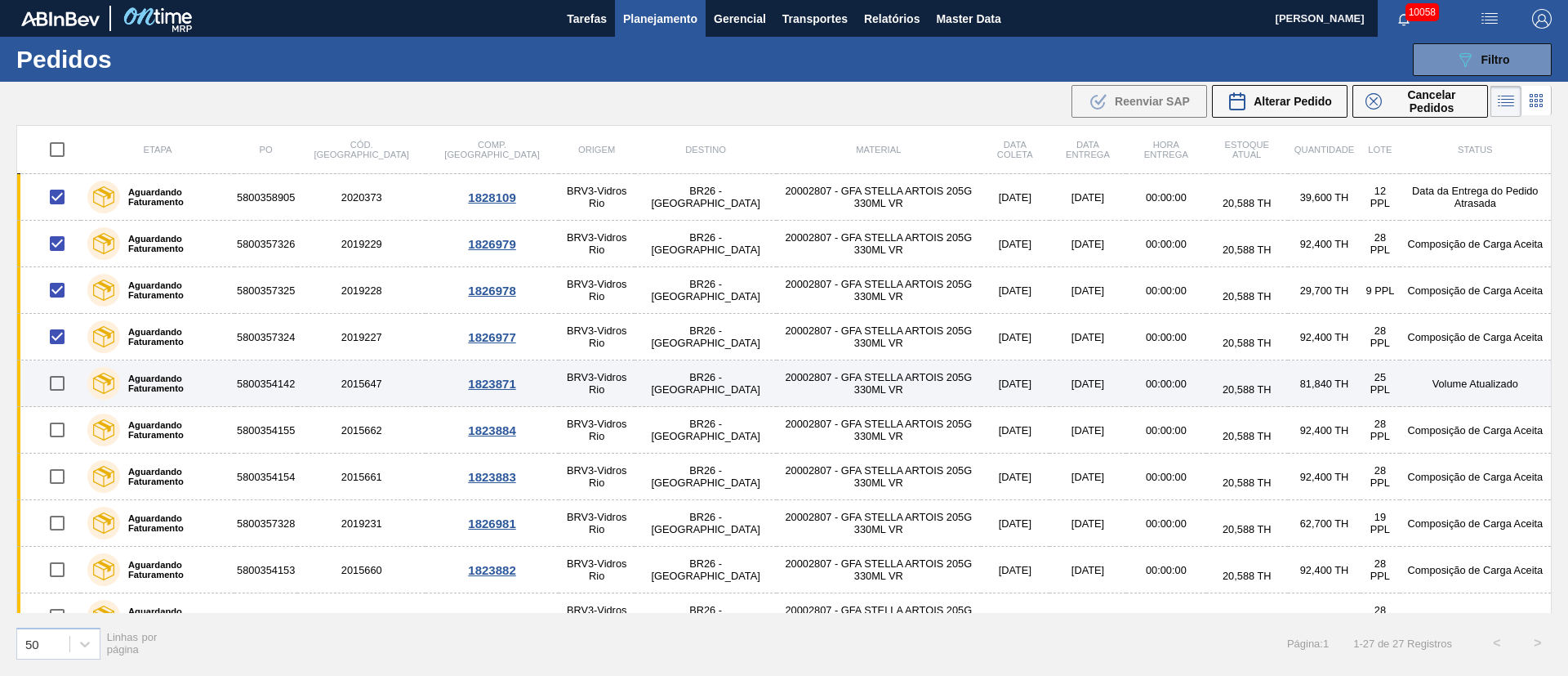
click at [60, 382] on input "checkbox" at bounding box center [56, 382] width 34 height 34
checkbox input "true"
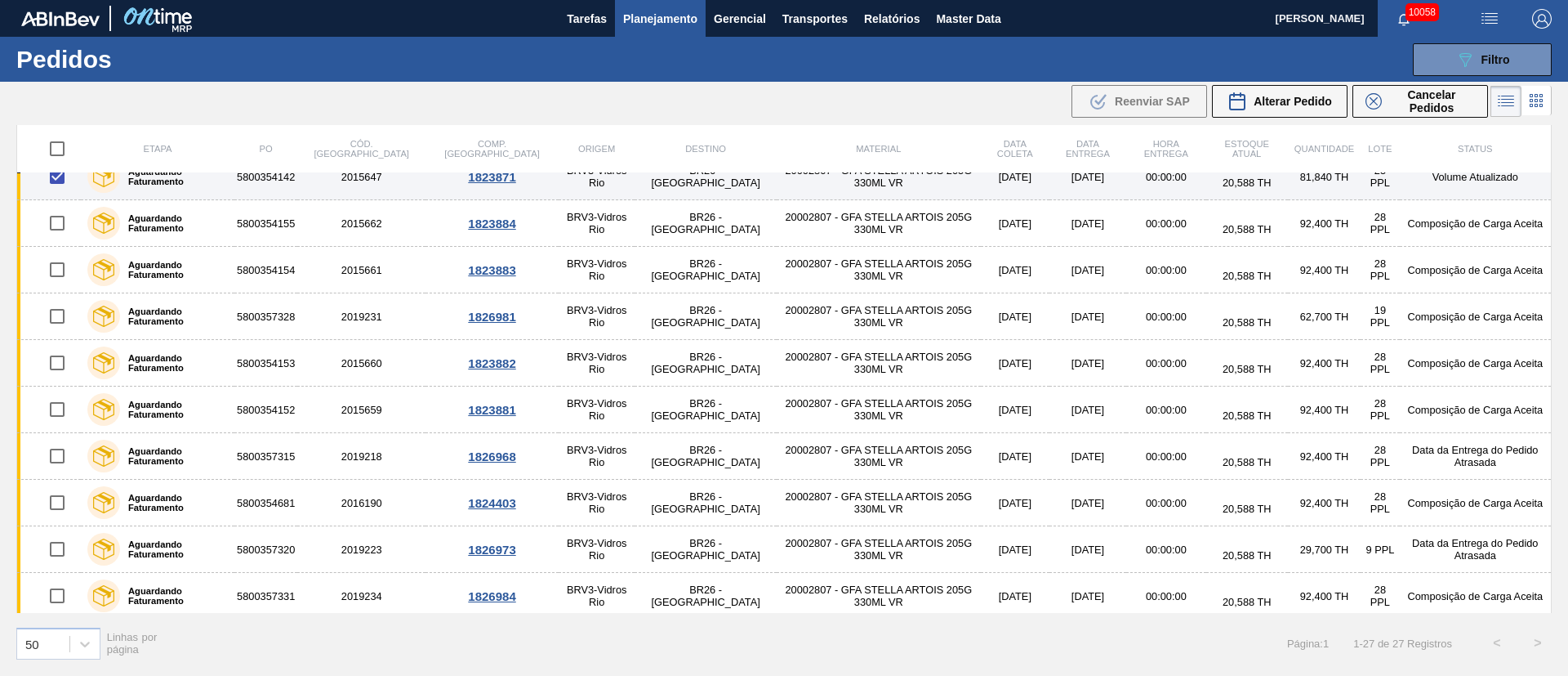
scroll to position [246, 0]
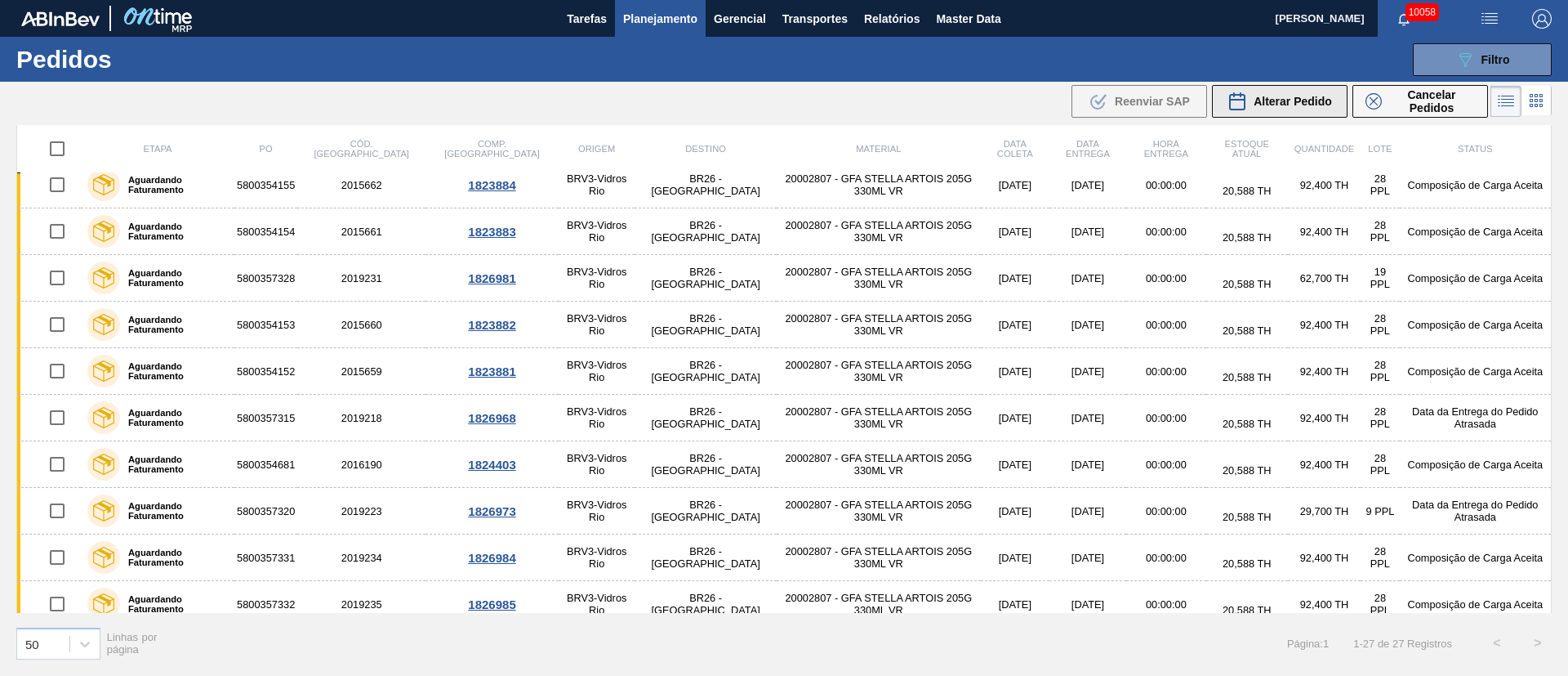
click at [1278, 104] on span "Alterar Pedido" at bounding box center [1292, 102] width 78 height 13
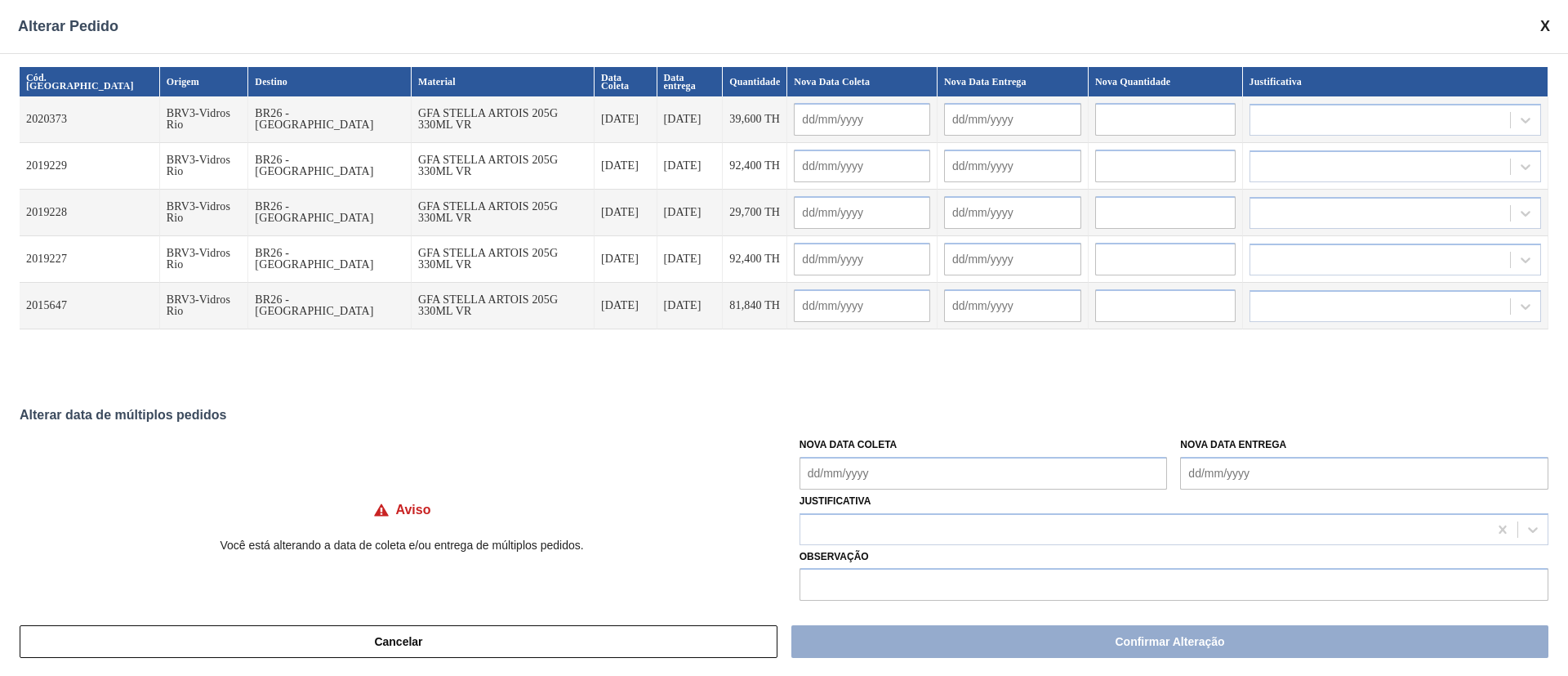
click at [845, 473] on Coleta "Nova Data Coleta" at bounding box center [983, 473] width 368 height 32
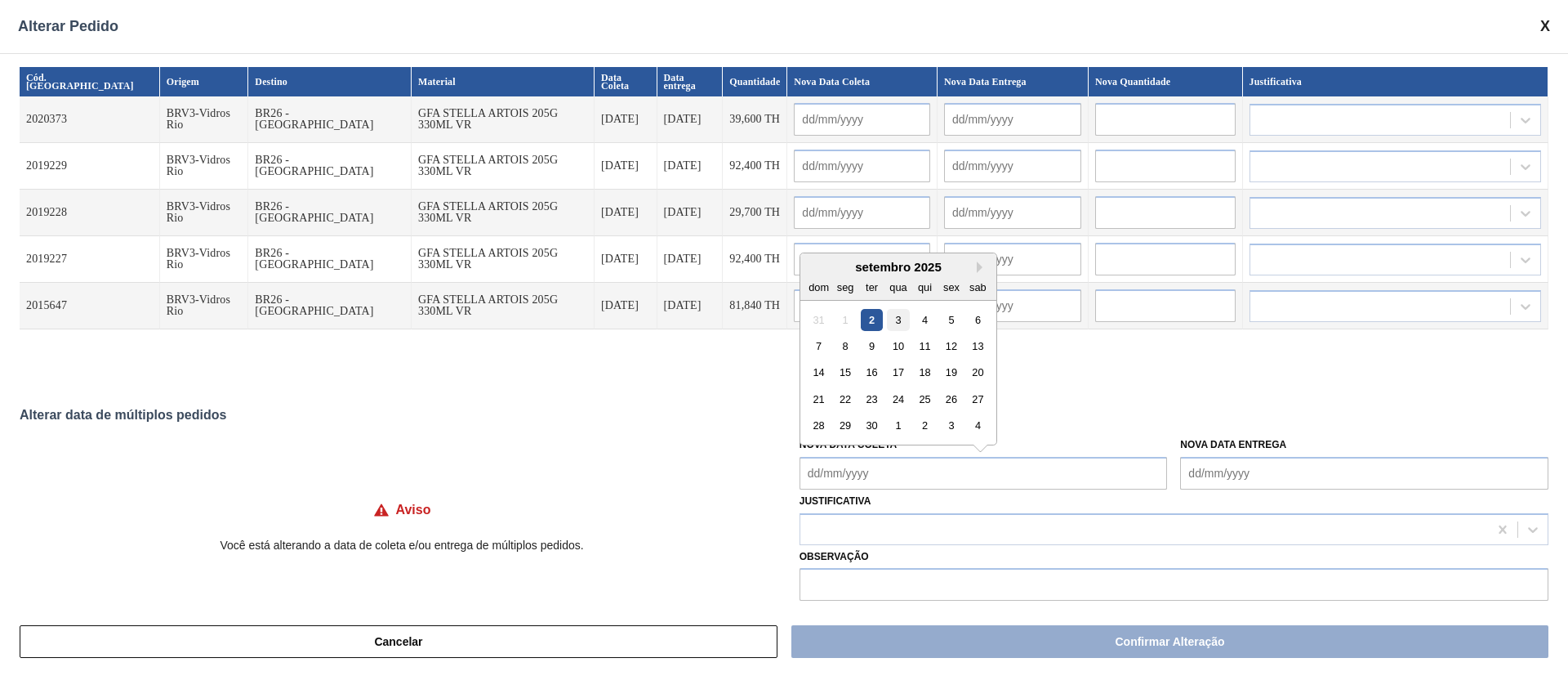
click at [890, 325] on div "3" at bounding box center [898, 320] width 22 height 22
type Coleta "[DATE]"
type input "[DATE]"
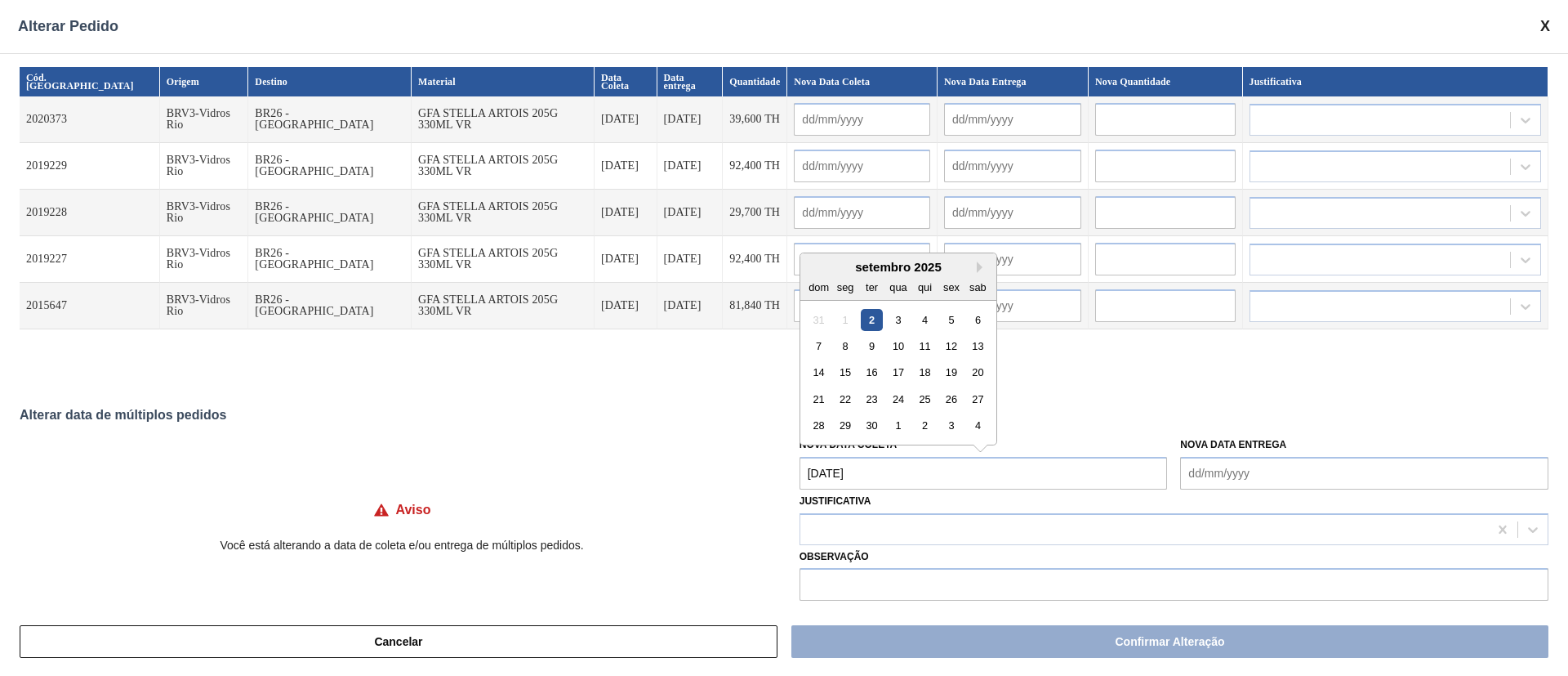
type input "[DATE]"
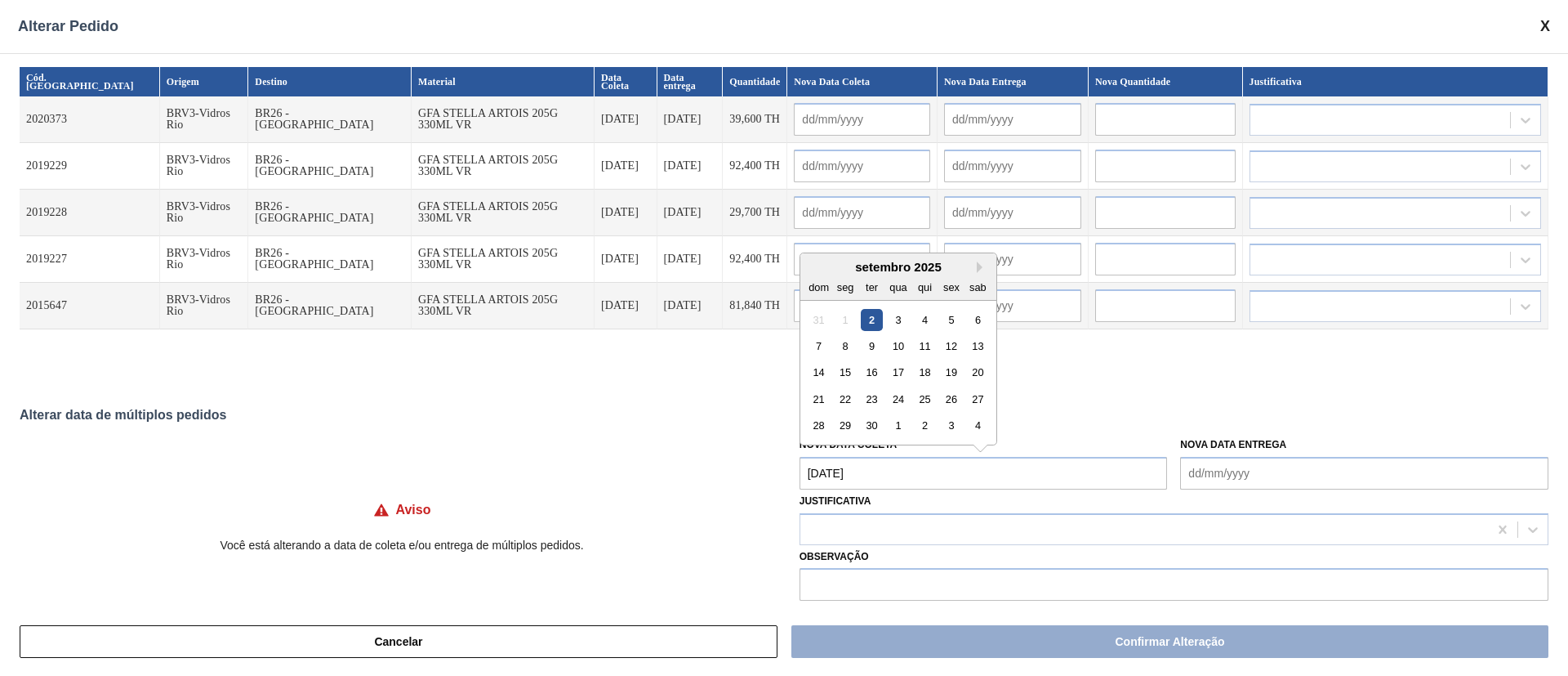
type input "[DATE]"
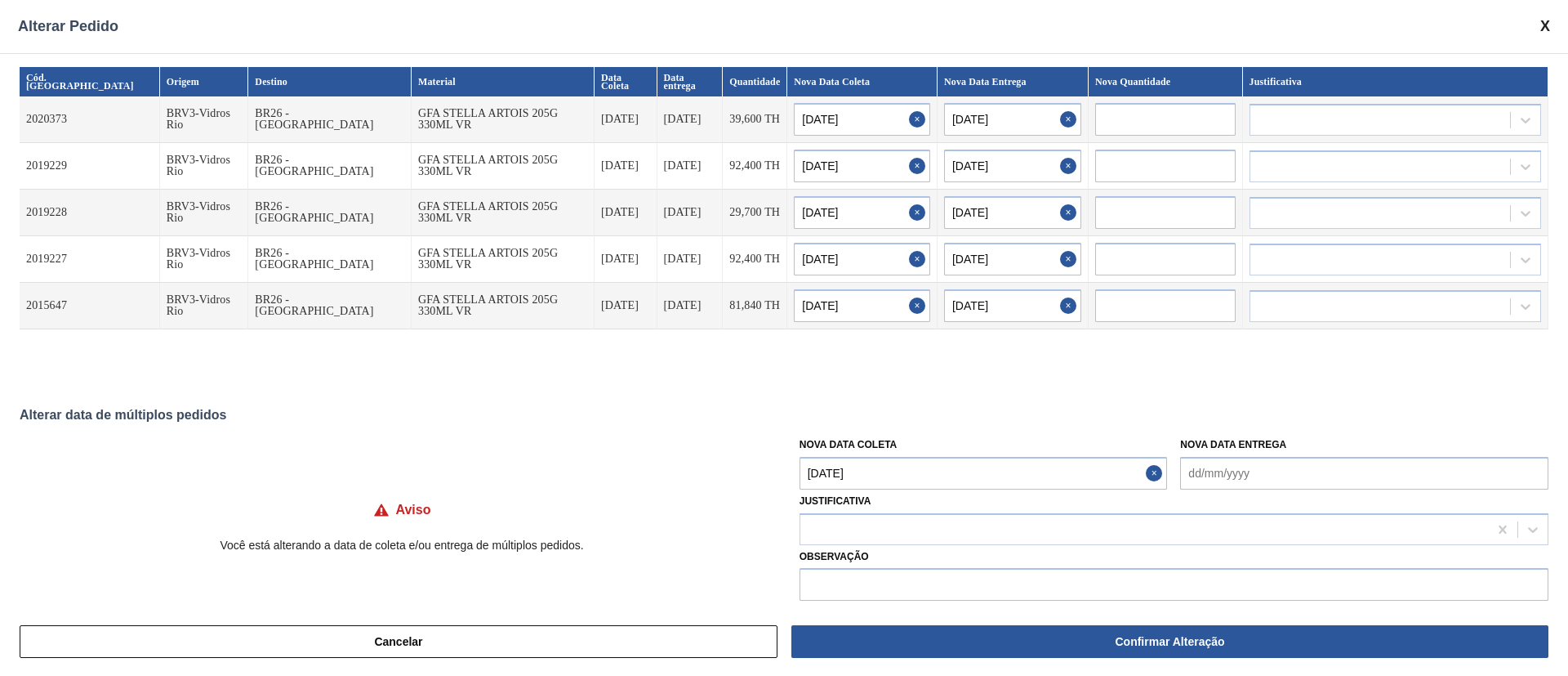
click at [886, 479] on Coleta "[DATE]" at bounding box center [983, 473] width 368 height 32
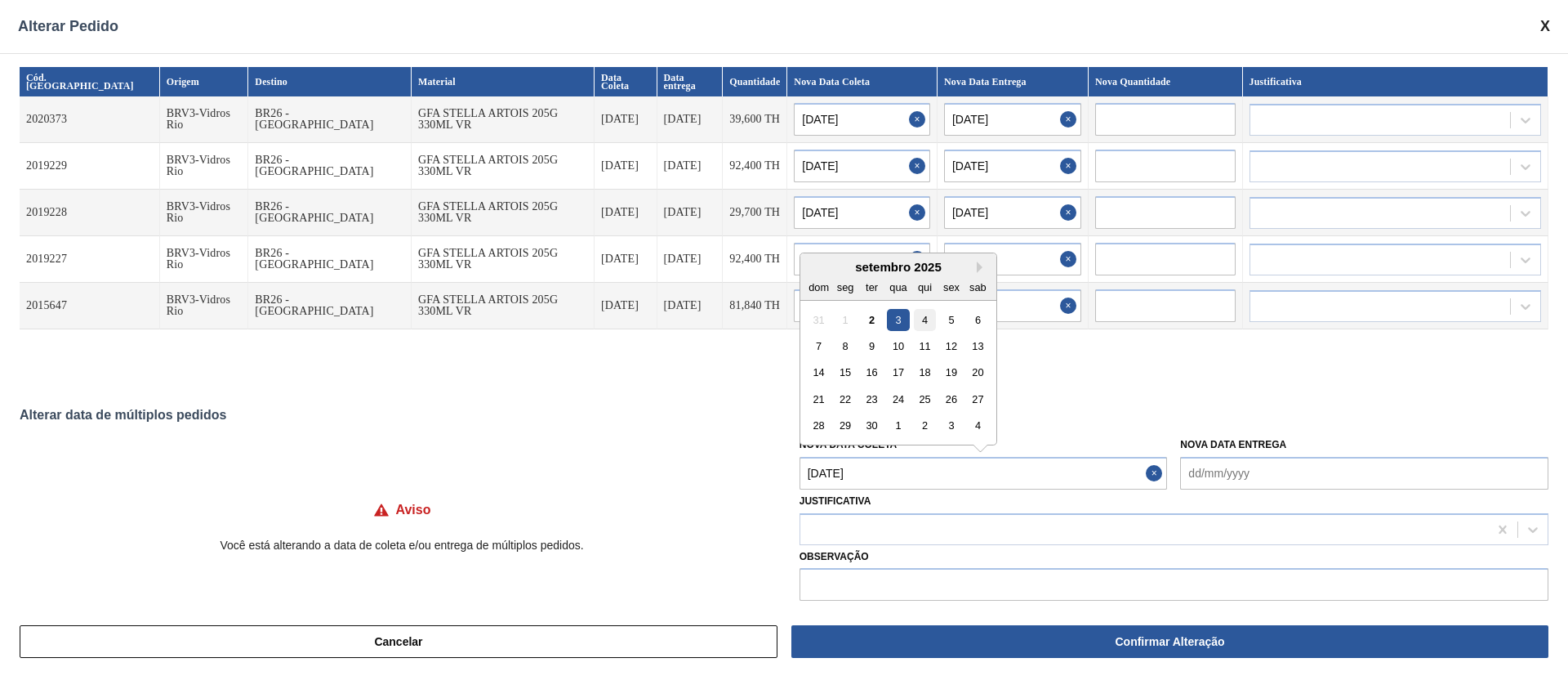
click at [923, 323] on div "4" at bounding box center [925, 320] width 22 height 22
type Coleta "[DATE]"
type input "[DATE]"
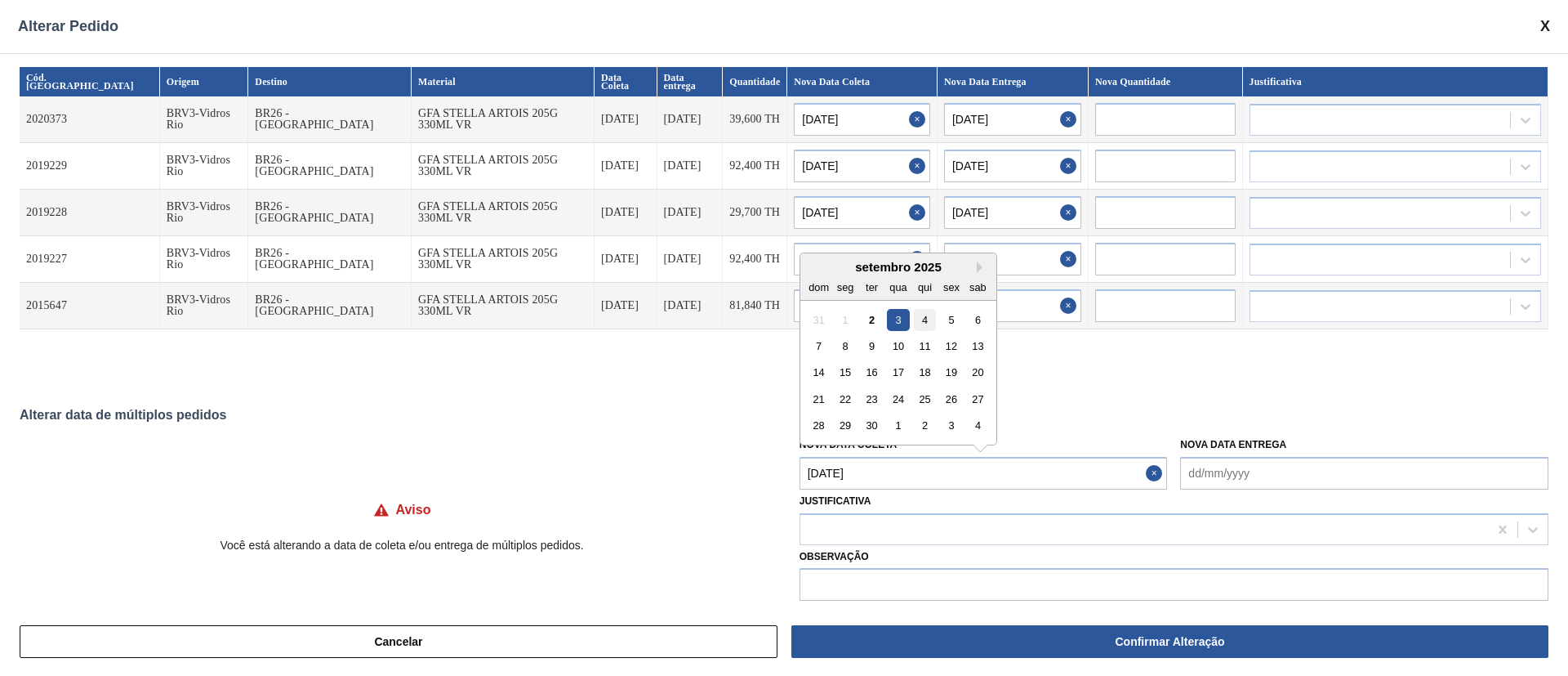
type input "[DATE]"
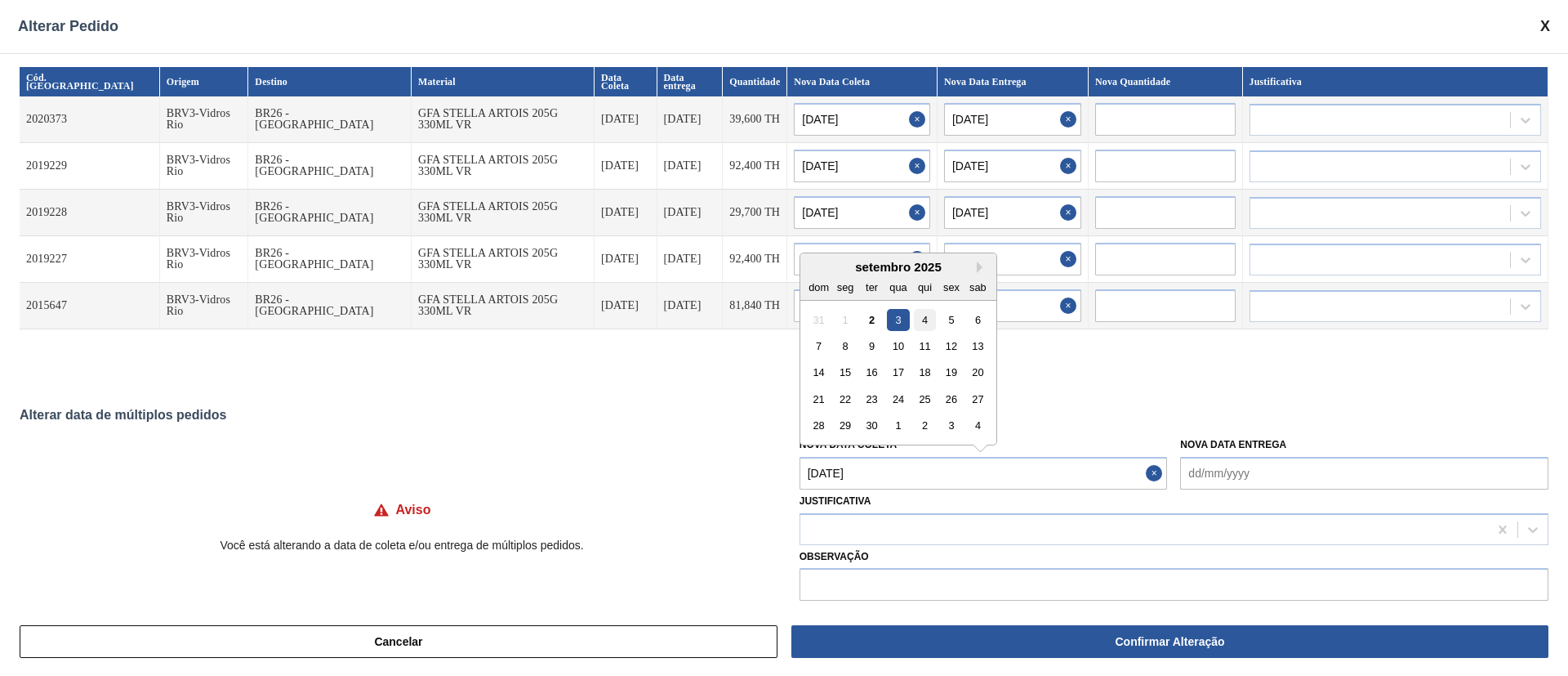
type input "[DATE]"
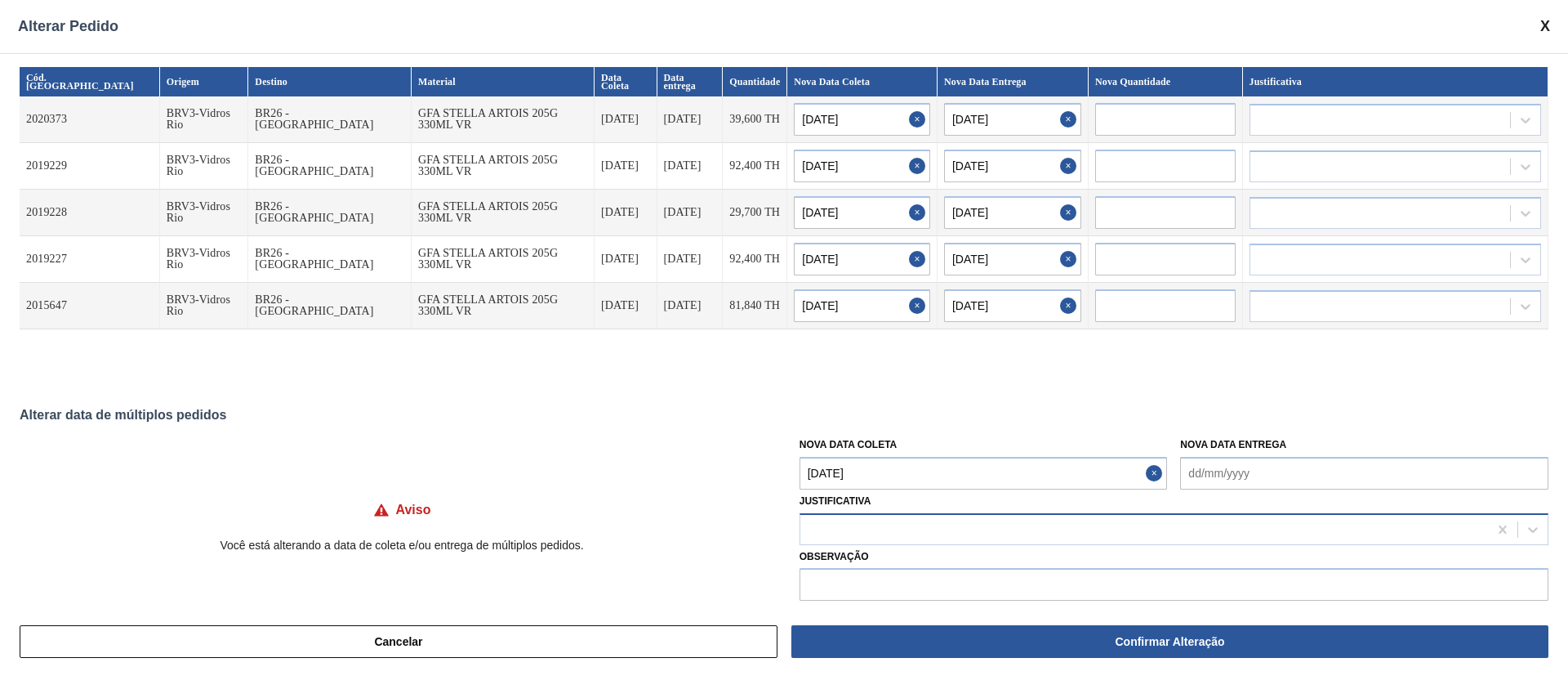
click at [867, 528] on div at bounding box center [1143, 529] width 688 height 24
type input "ou"
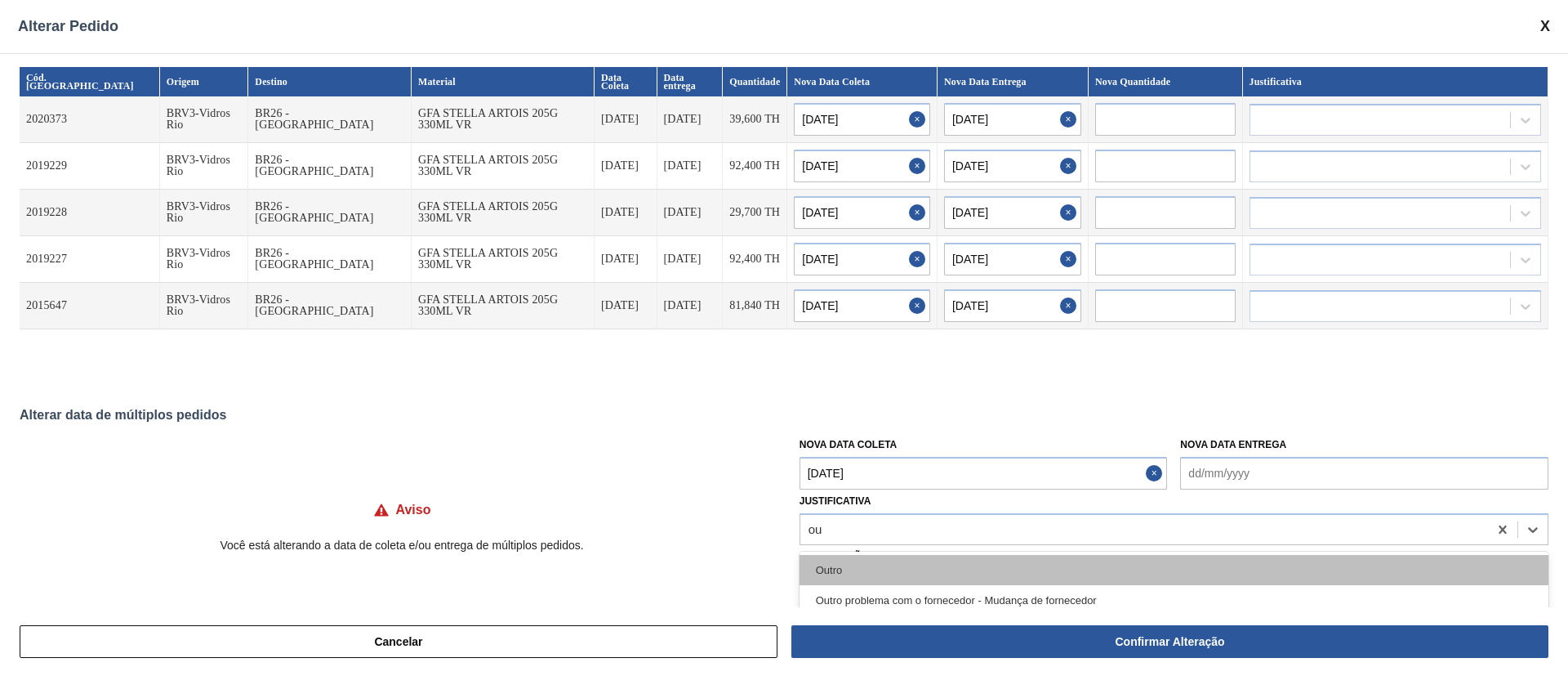
click at [842, 580] on div "Outro" at bounding box center [1174, 570] width 749 height 30
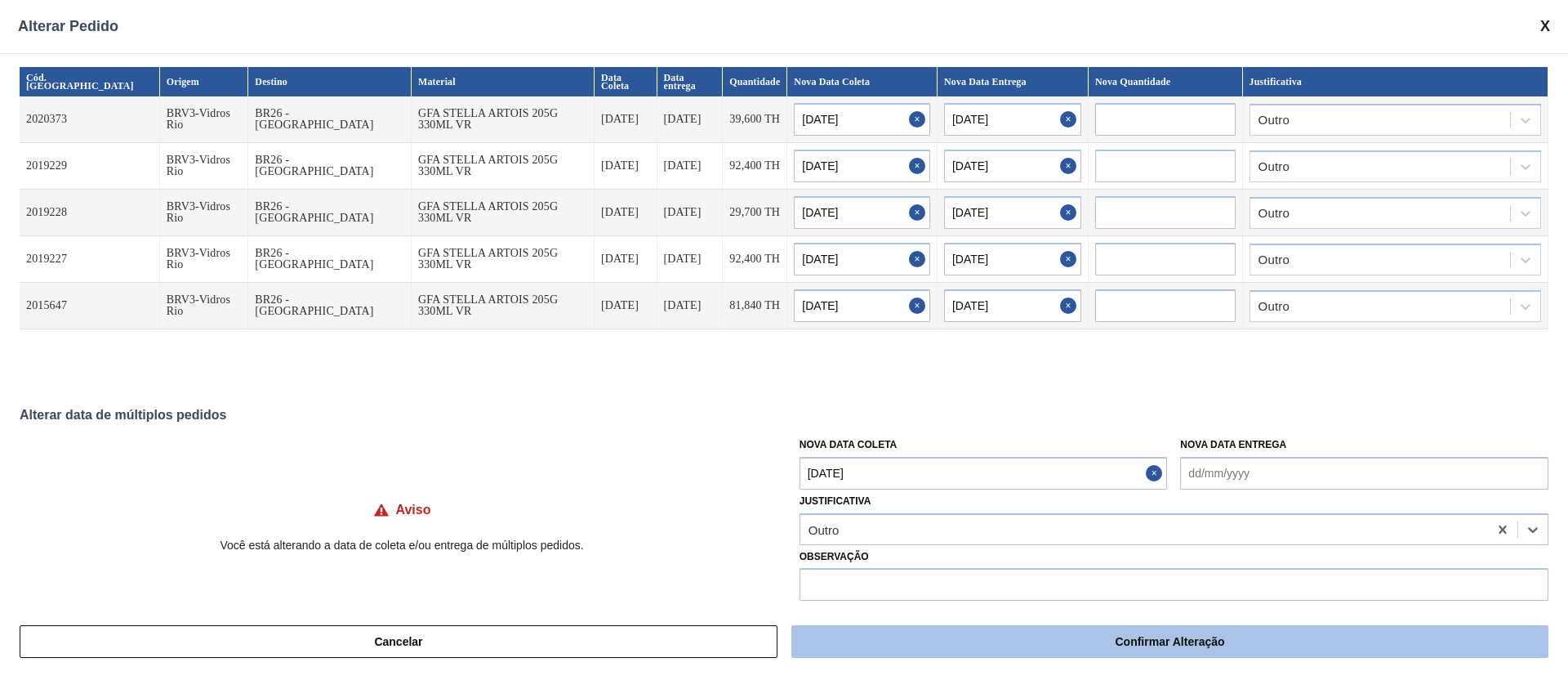
click at [1038, 646] on button "Confirmar Alteração" at bounding box center [1170, 641] width 757 height 32
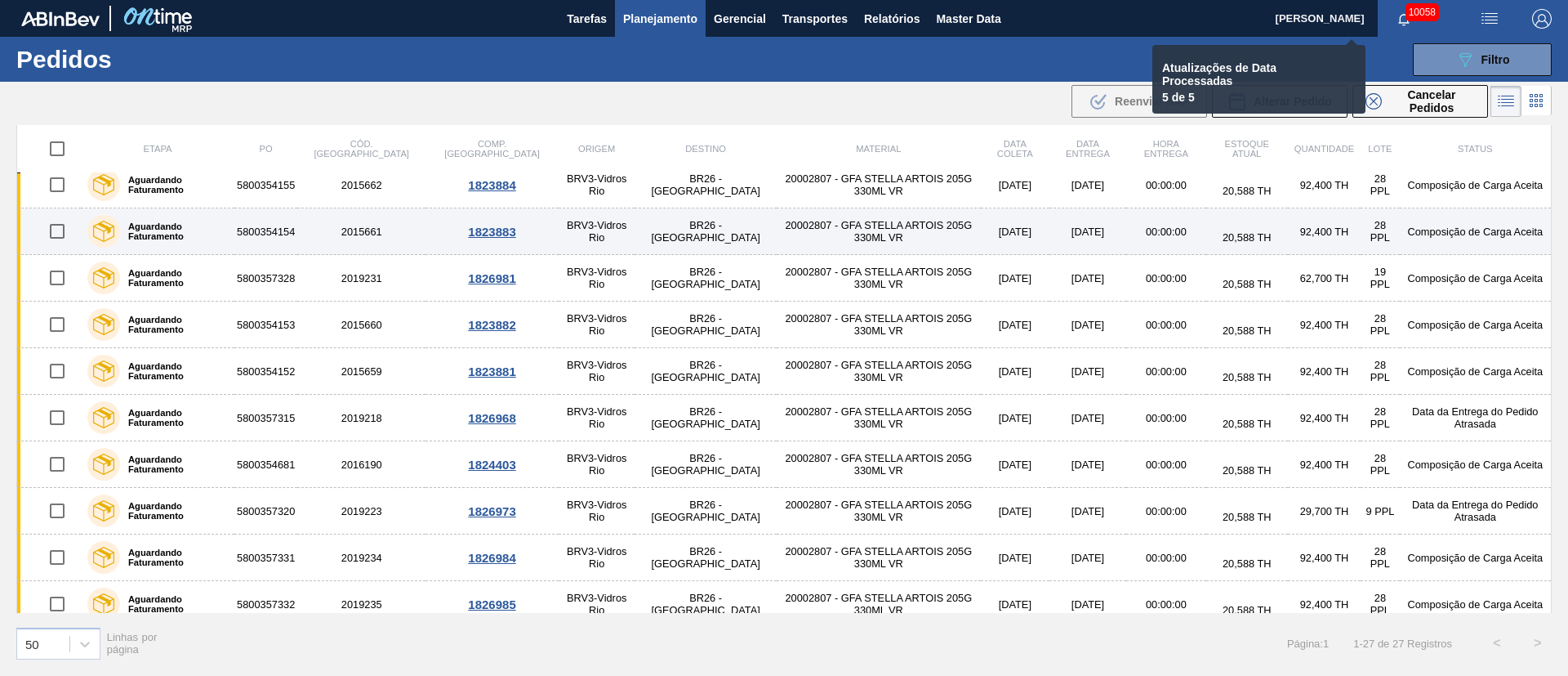
checkbox input "false"
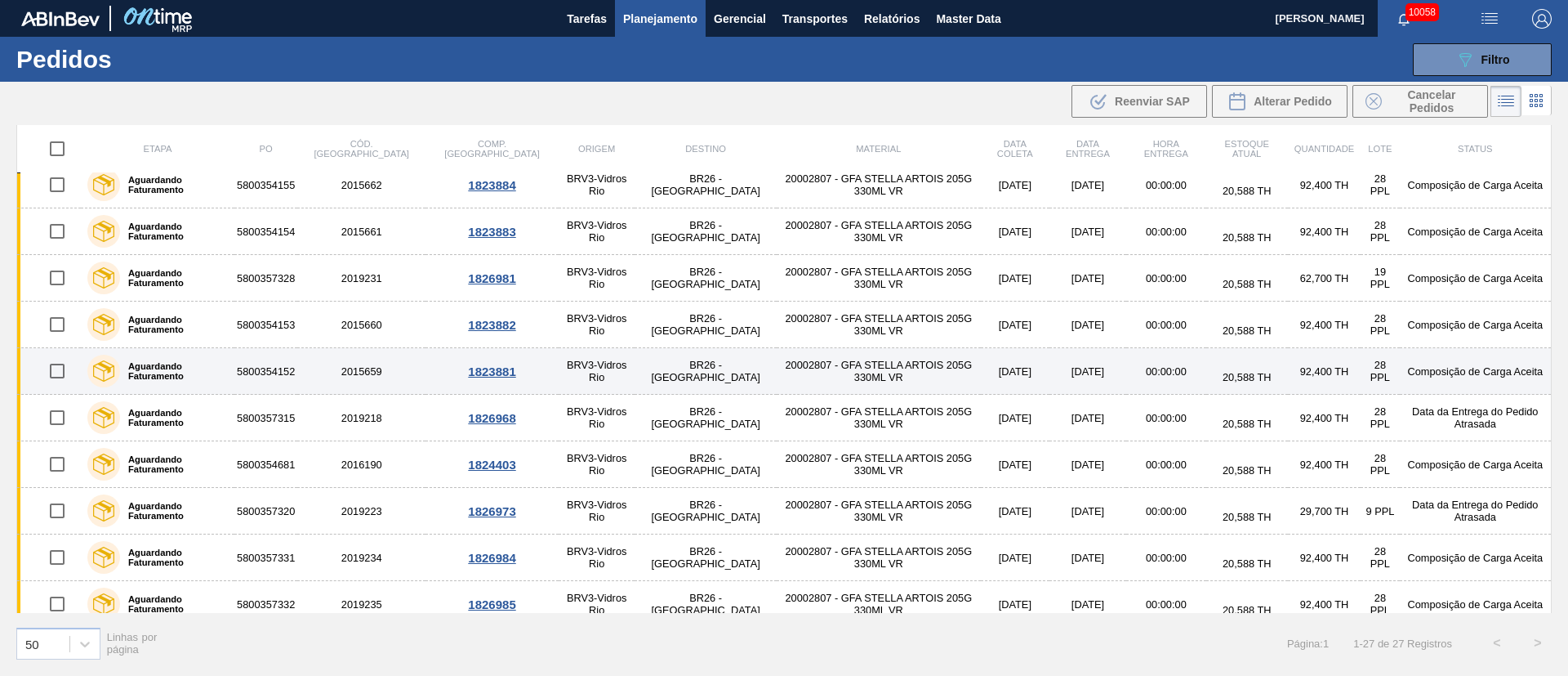
scroll to position [135, 0]
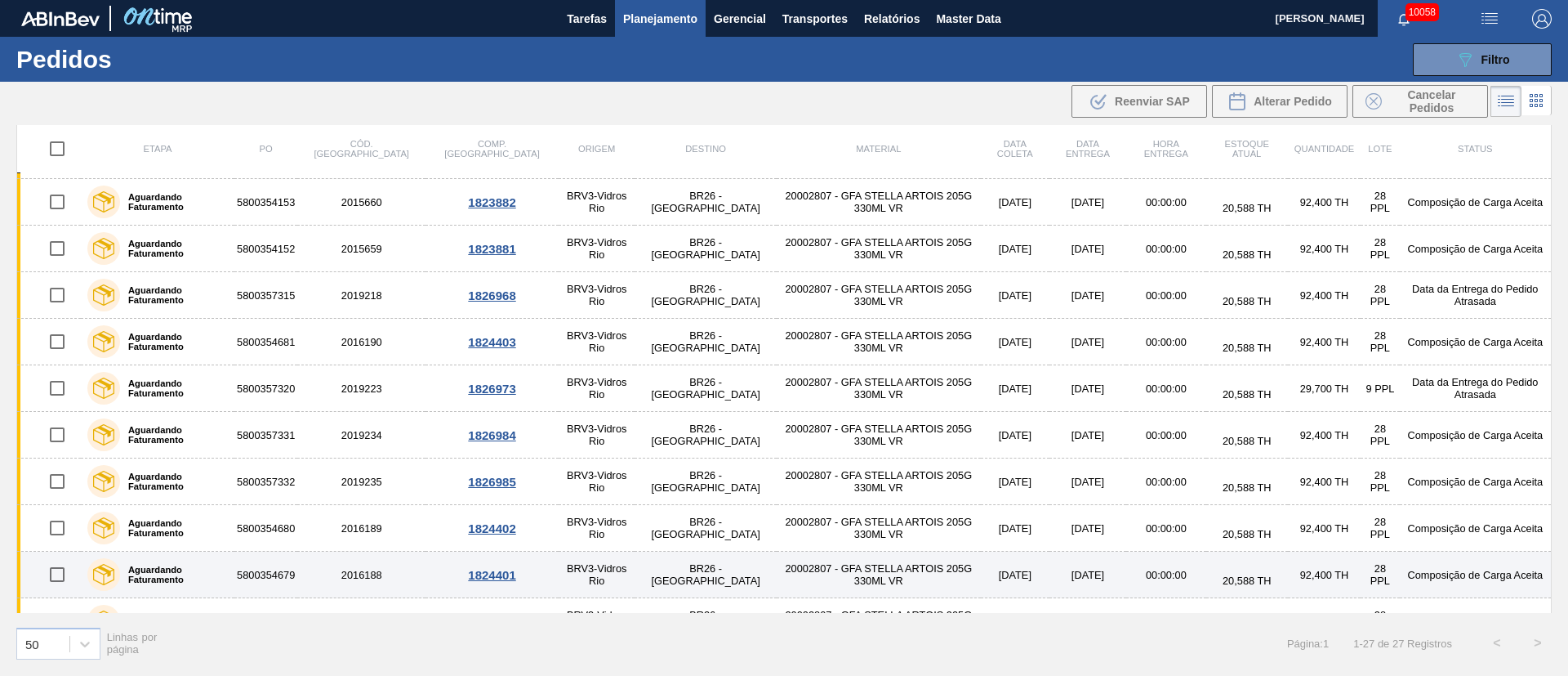
click at [61, 572] on input "checkbox" at bounding box center [56, 574] width 34 height 34
checkbox input "true"
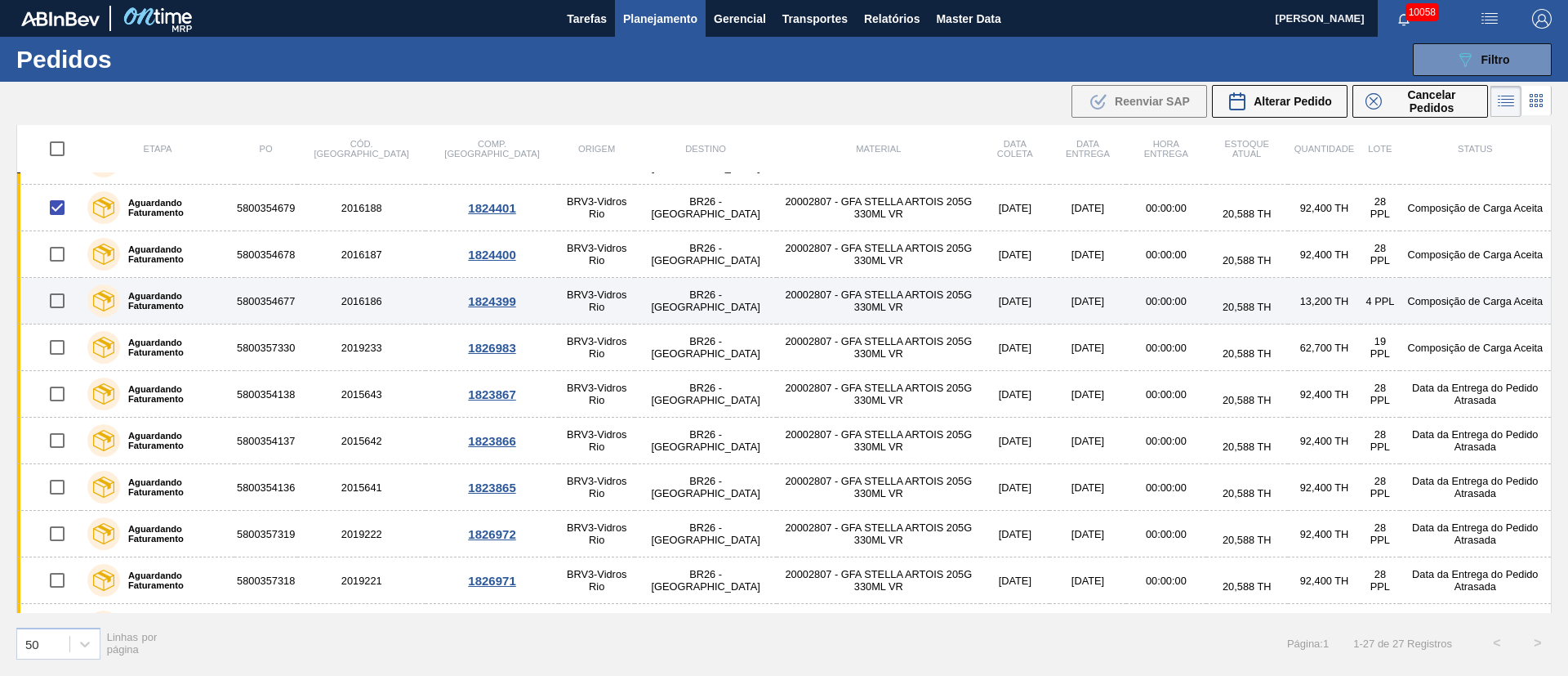
scroll to position [502, 0]
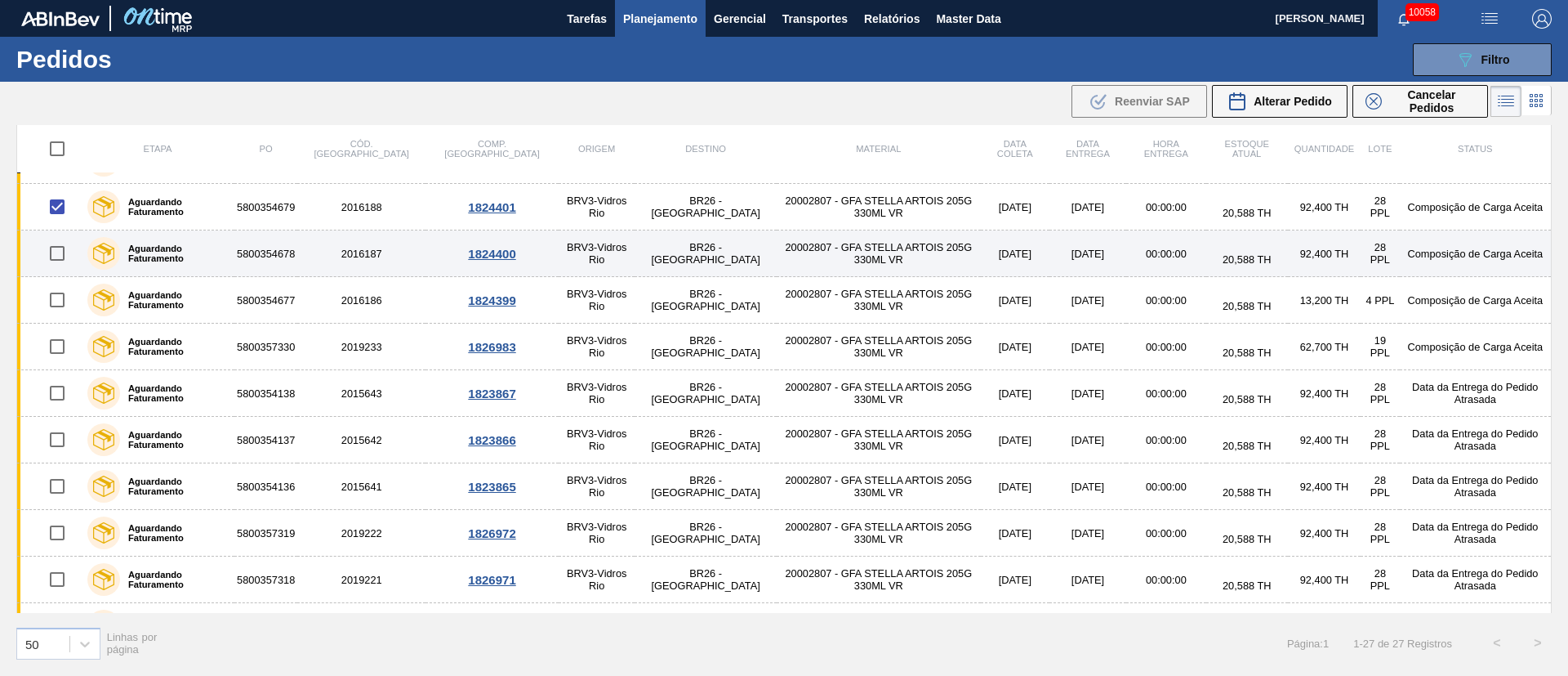
click at [60, 256] on input "checkbox" at bounding box center [56, 253] width 34 height 34
checkbox input "true"
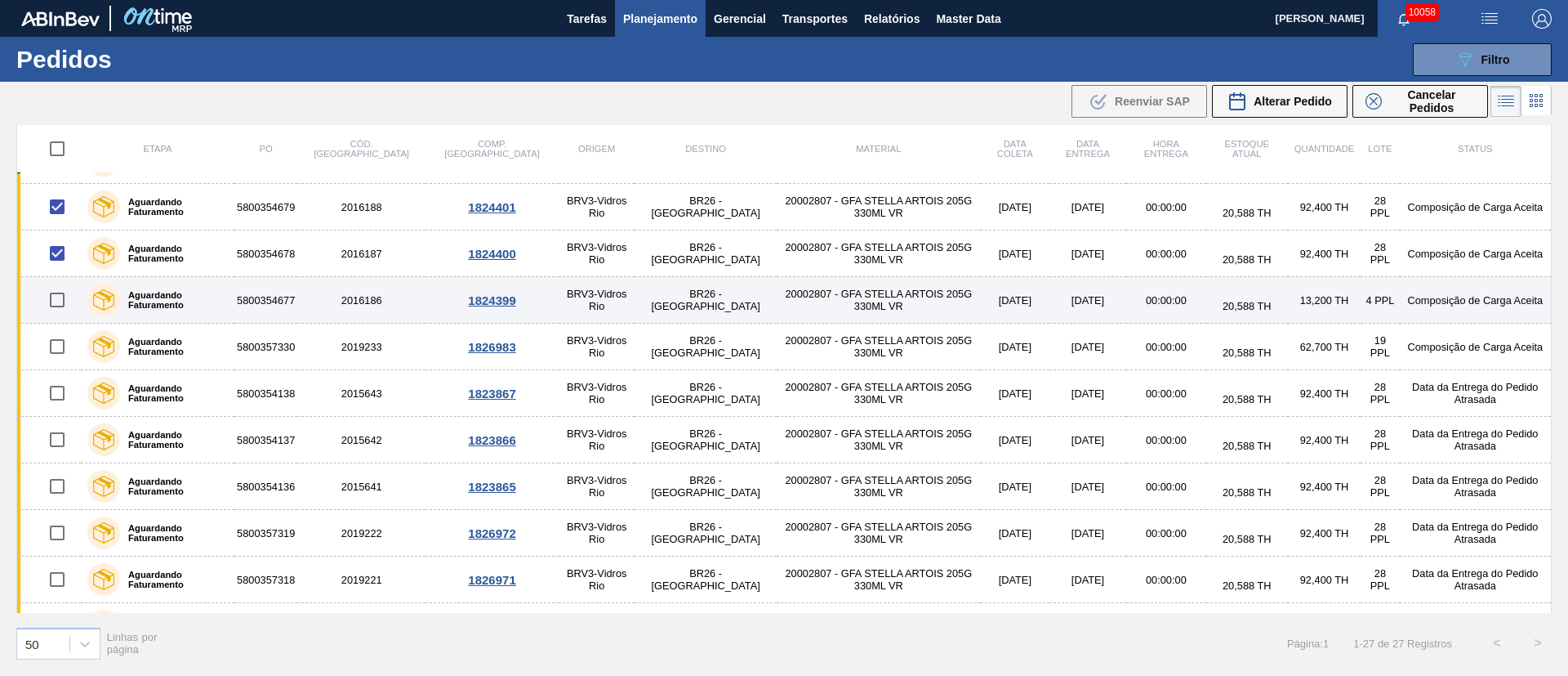
click at [55, 300] on input "checkbox" at bounding box center [56, 299] width 34 height 34
checkbox input "true"
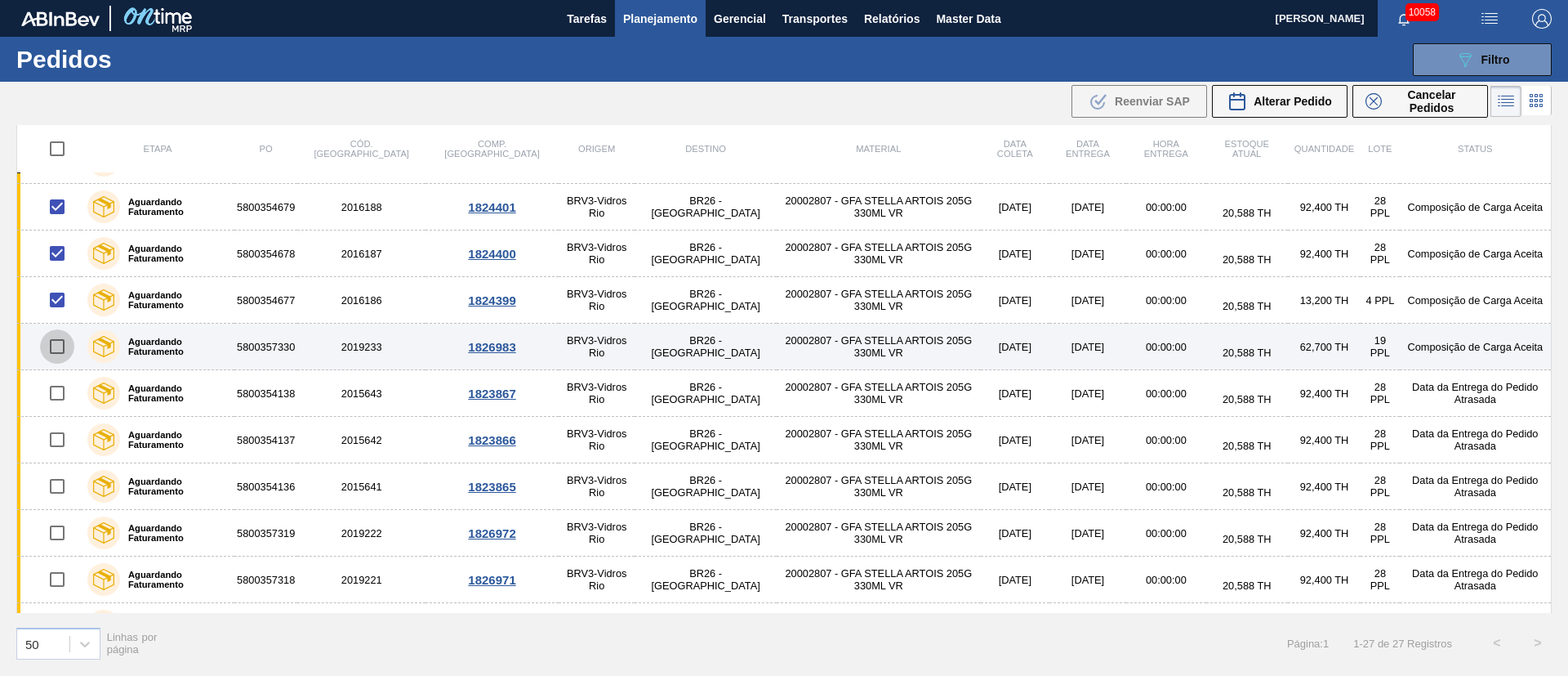
click at [60, 349] on input "checkbox" at bounding box center [56, 346] width 34 height 34
checkbox input "true"
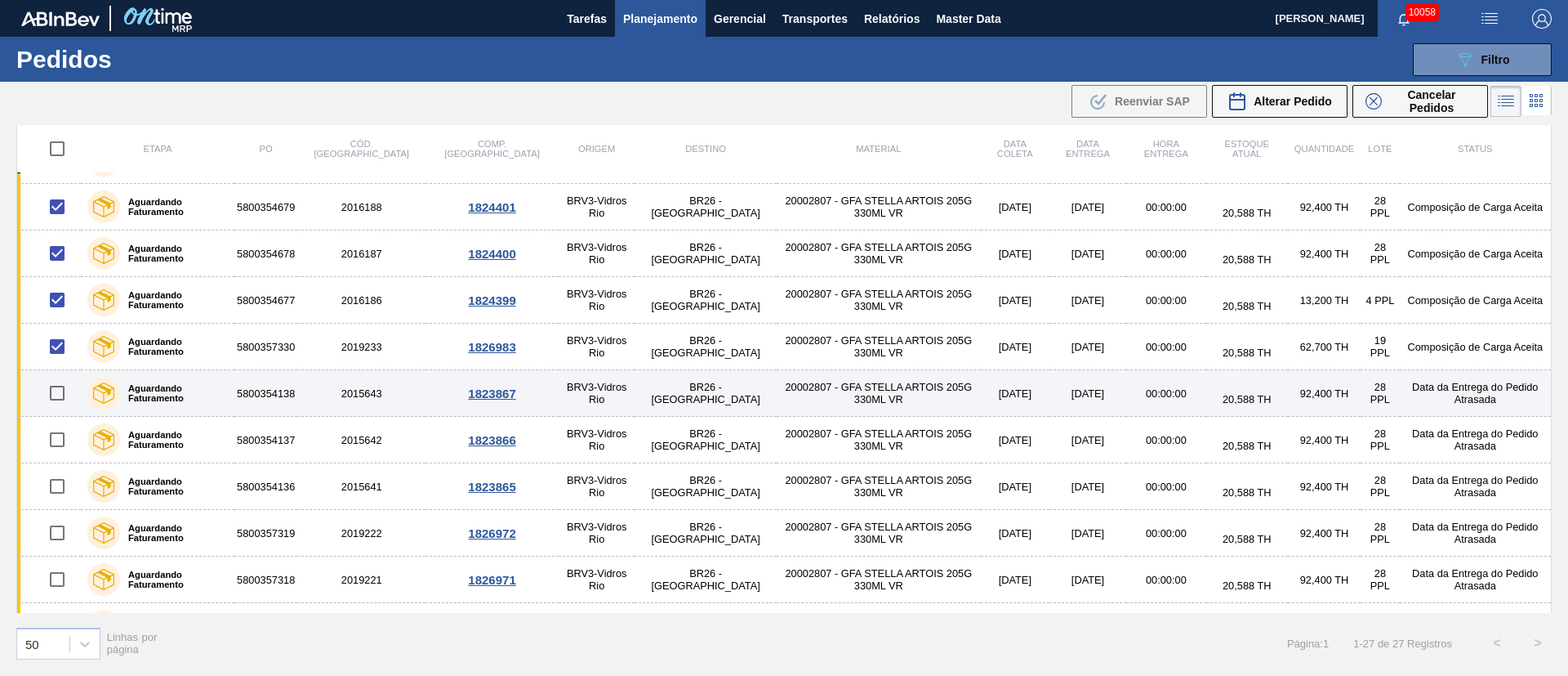
click at [53, 403] on input "checkbox" at bounding box center [56, 392] width 34 height 34
checkbox input "true"
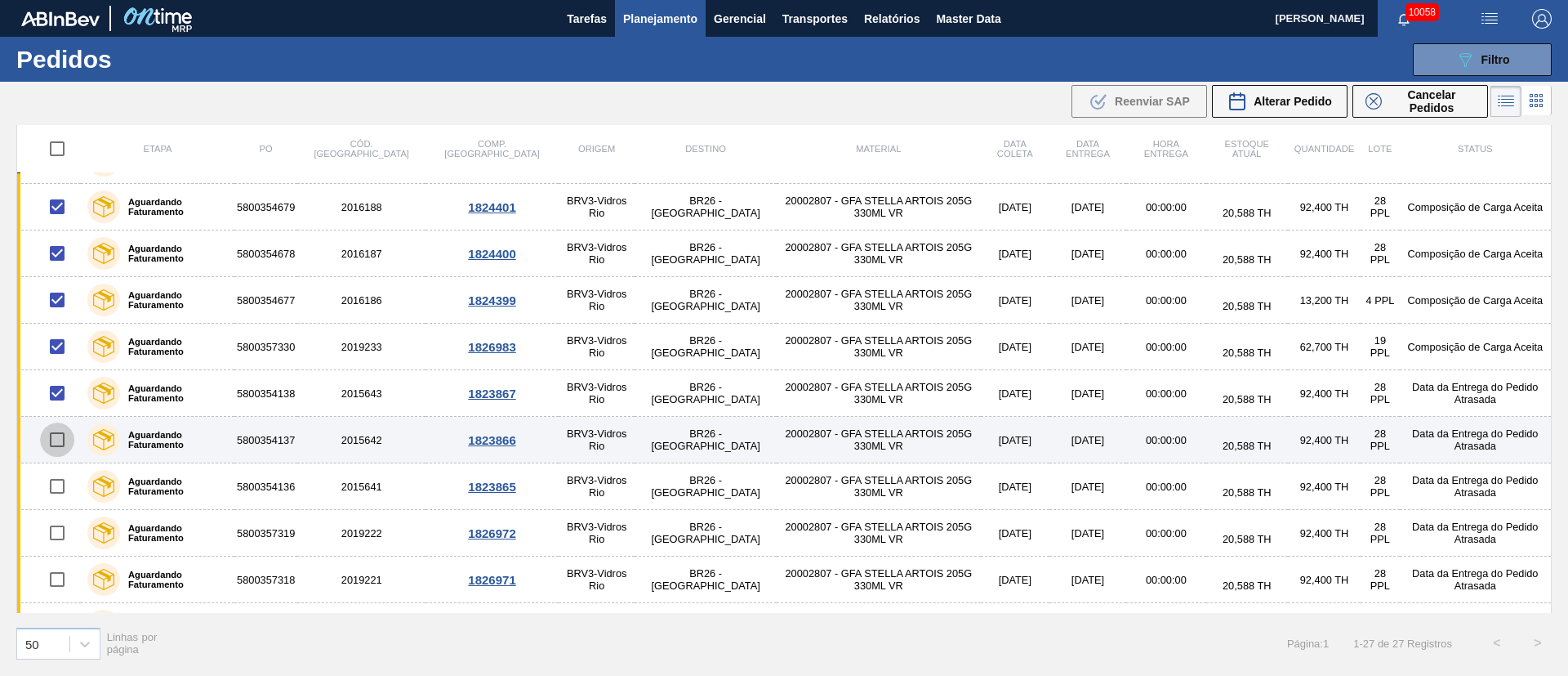
click at [56, 443] on input "checkbox" at bounding box center [56, 440] width 34 height 34
checkbox input "true"
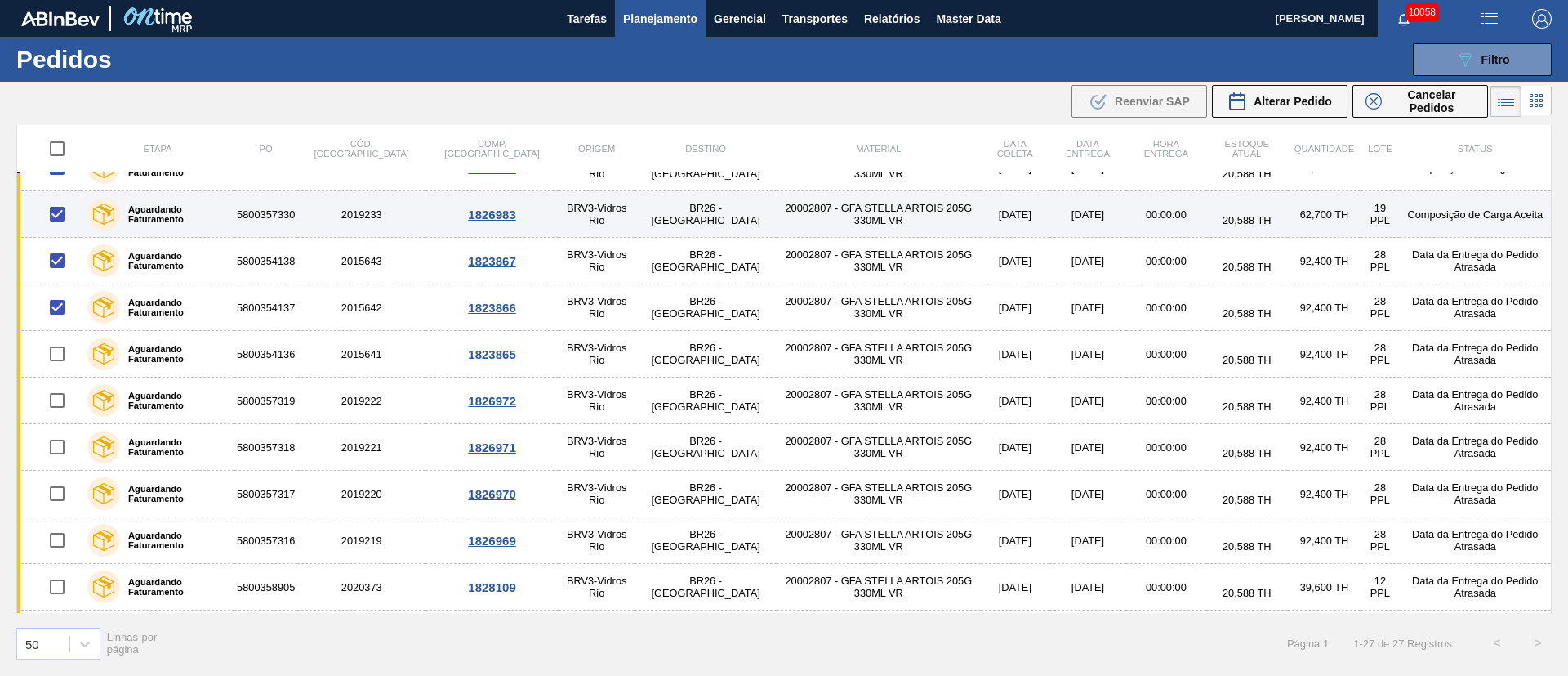
scroll to position [819, 0]
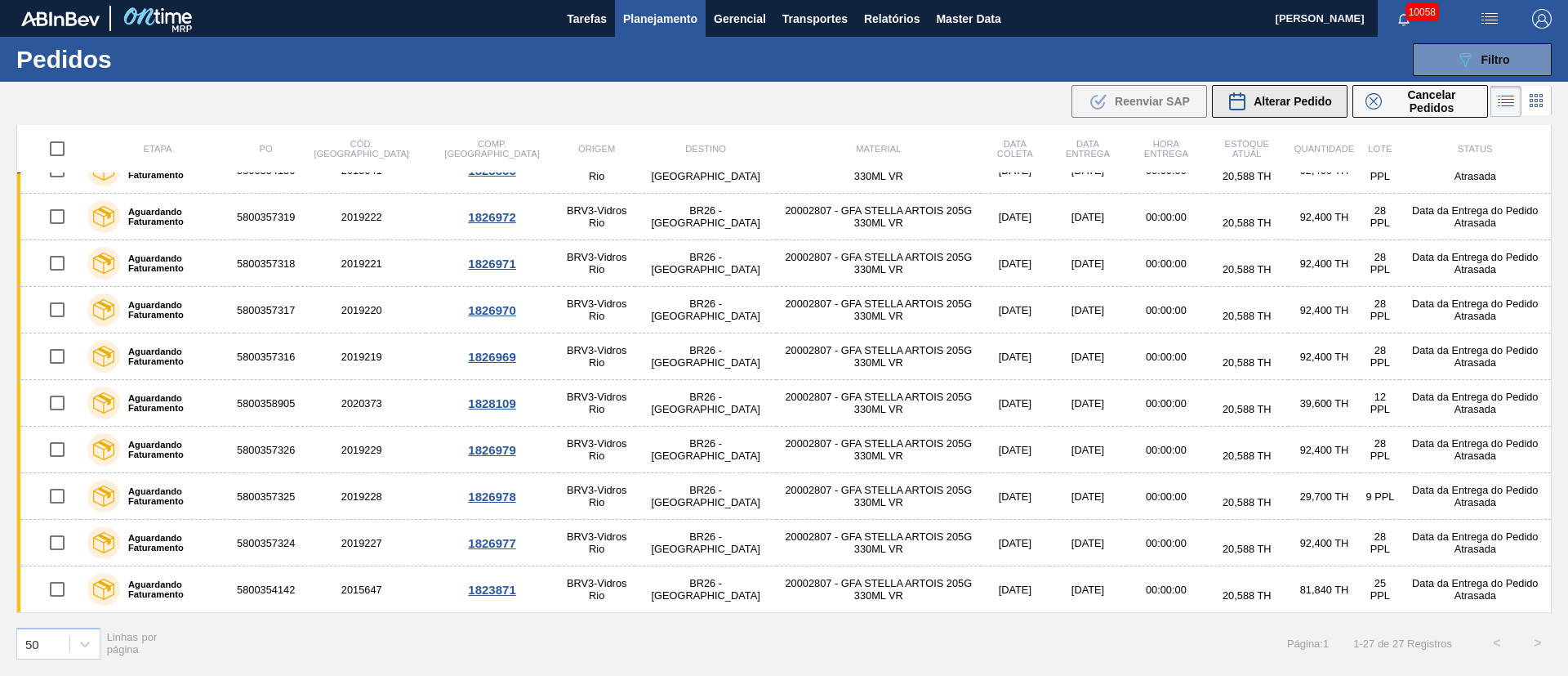
click at [1290, 103] on span "Alterar Pedido" at bounding box center [1292, 102] width 78 height 13
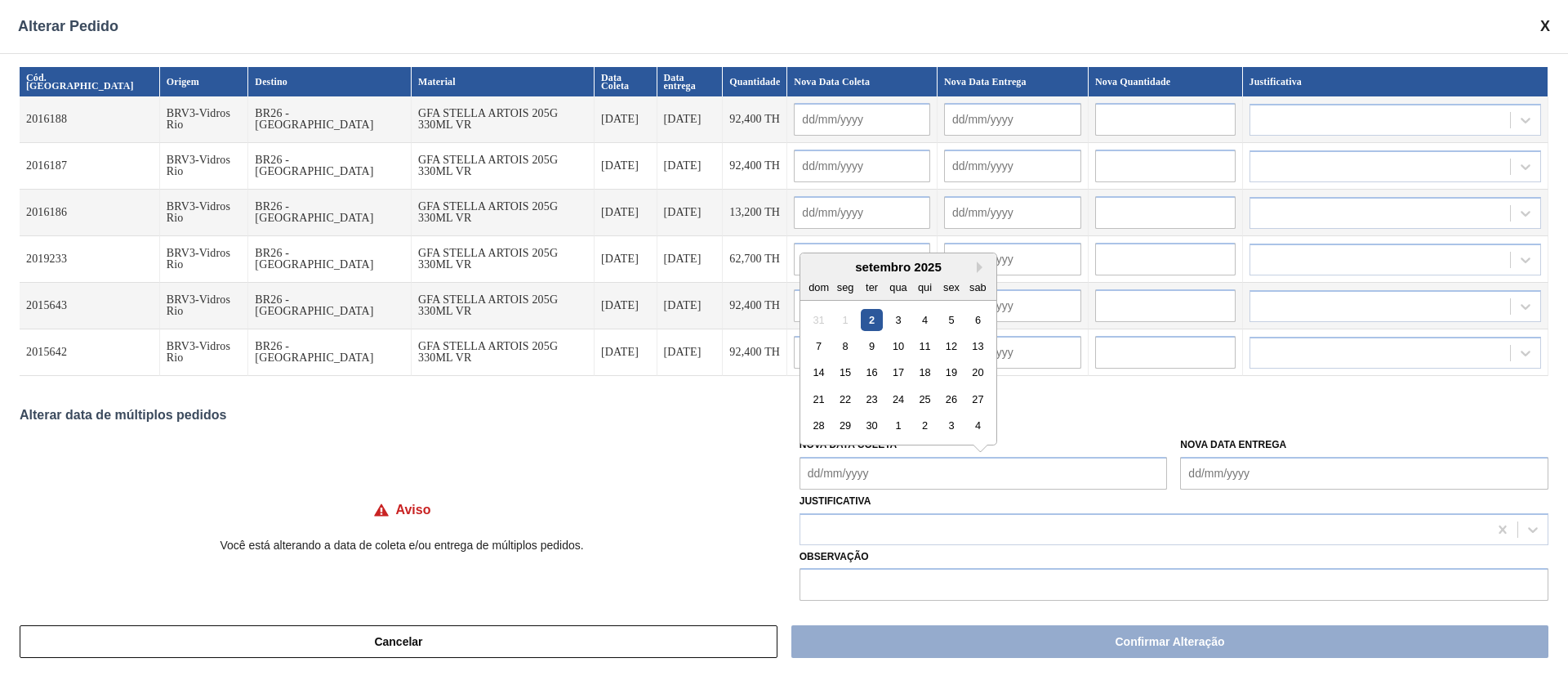
drag, startPoint x: 903, startPoint y: 485, endPoint x: 901, endPoint y: 460, distance: 25.1
click at [903, 484] on Coleta "Nova Data Coleta" at bounding box center [983, 473] width 368 height 32
click at [896, 340] on div "10" at bounding box center [898, 346] width 22 height 22
type Coleta "[DATE]"
type input "[DATE]"
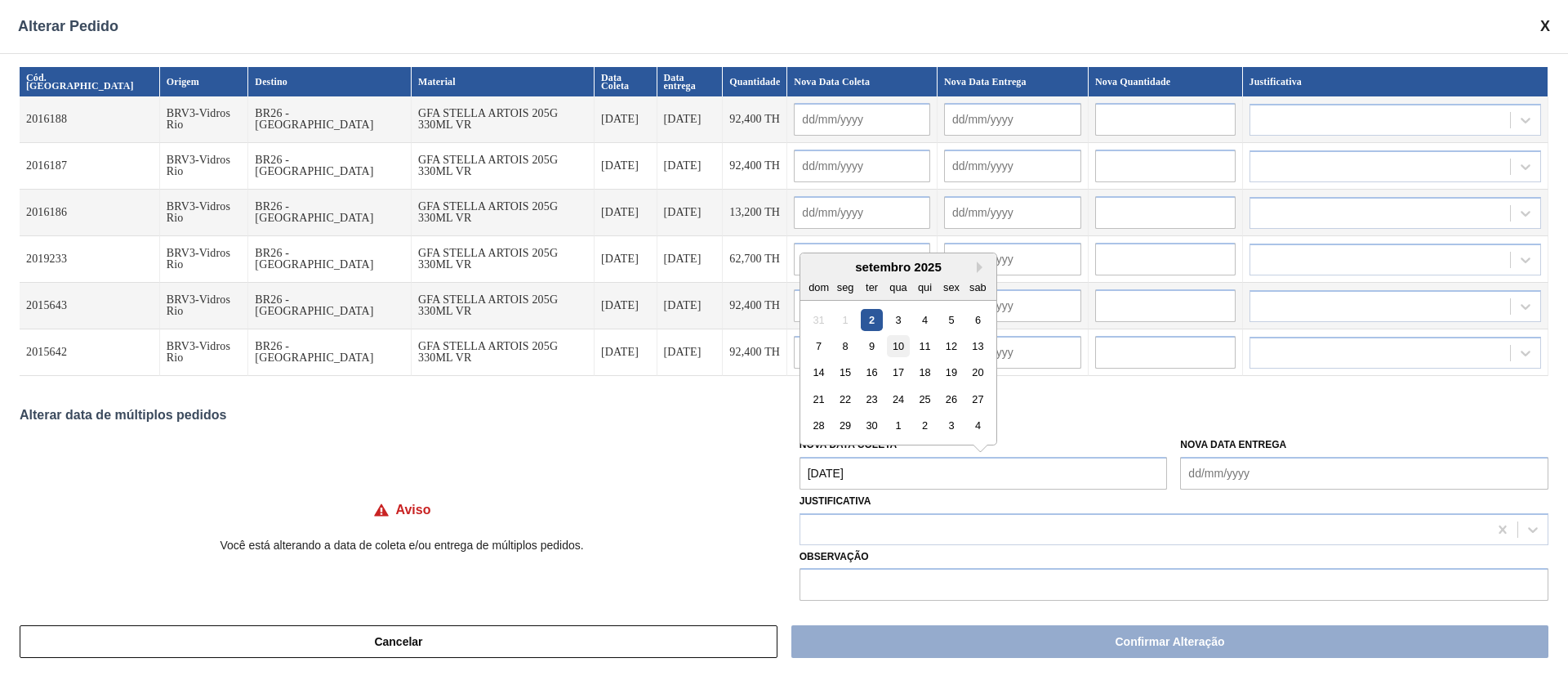
type input "[DATE]"
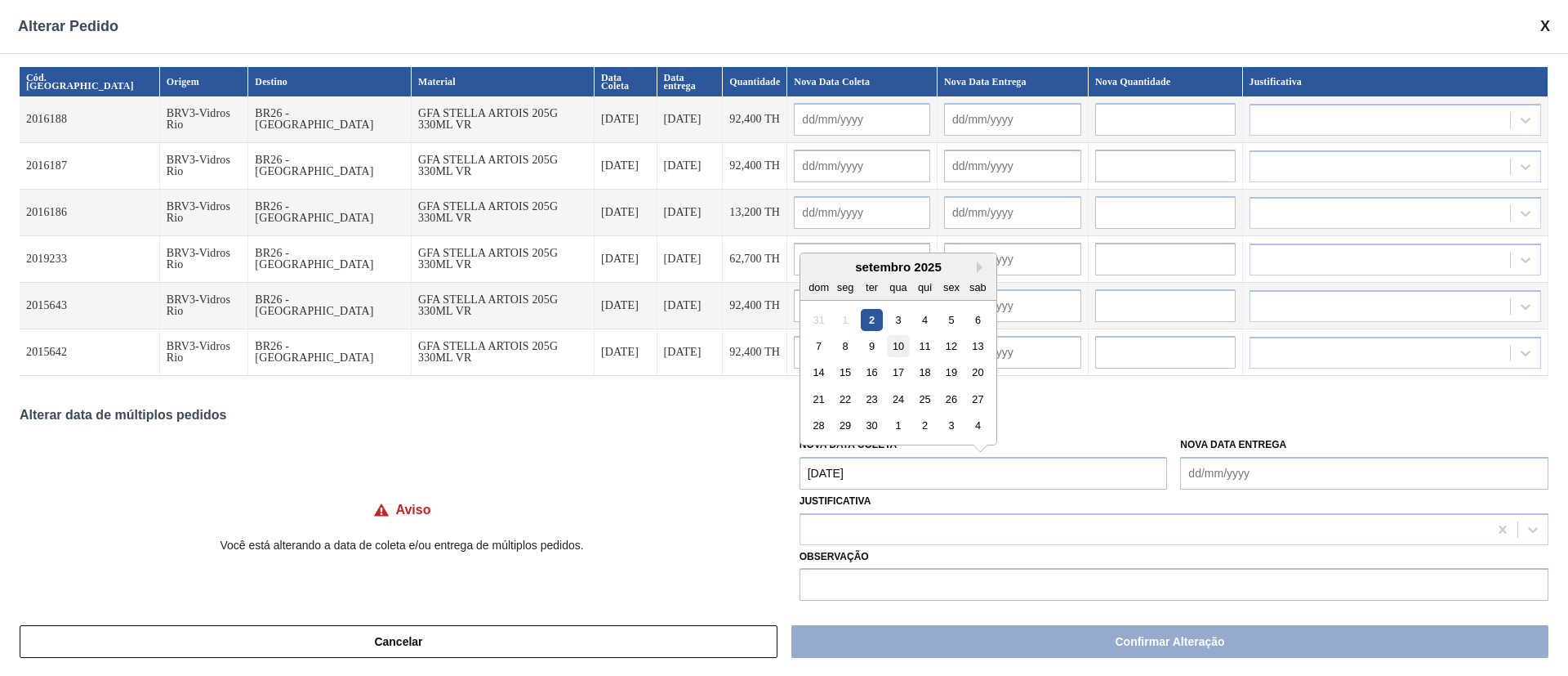
type input "[DATE]"
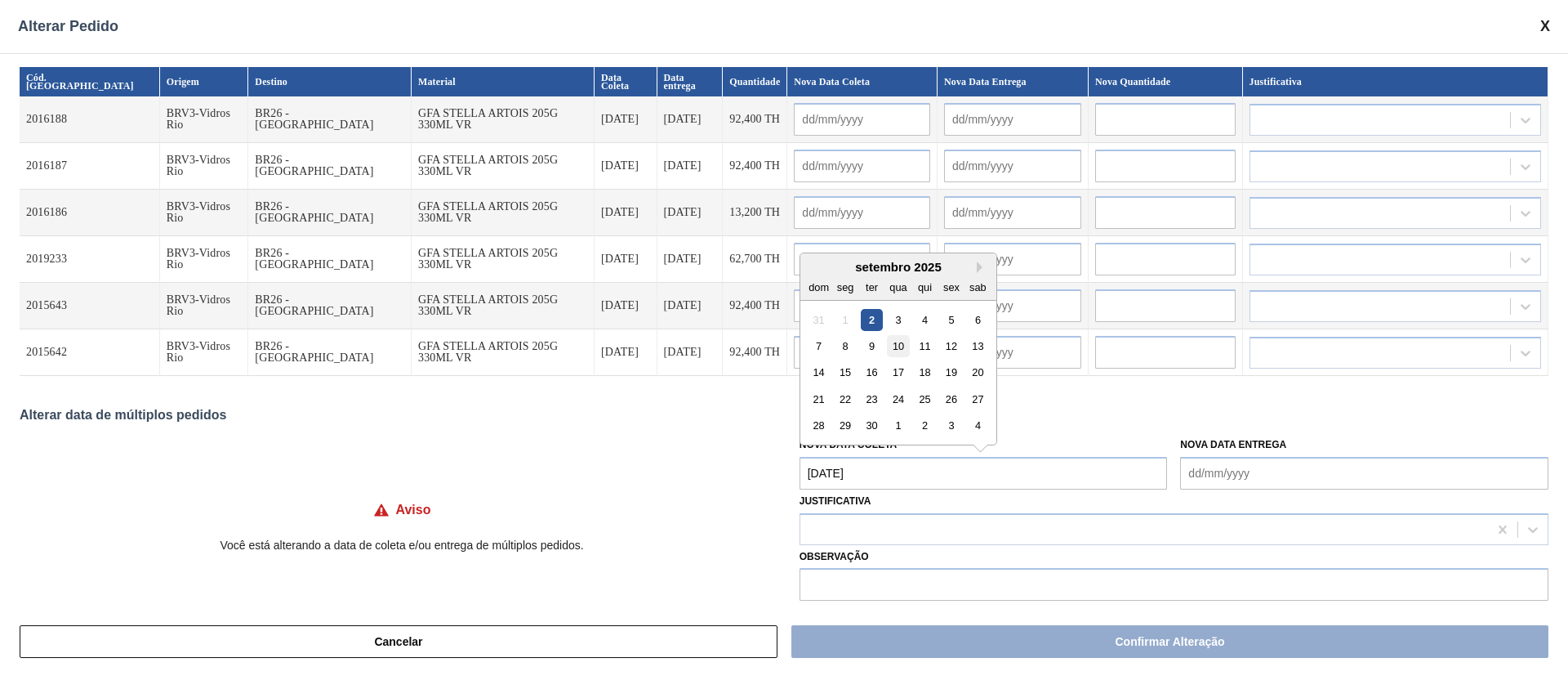
type input "[DATE]"
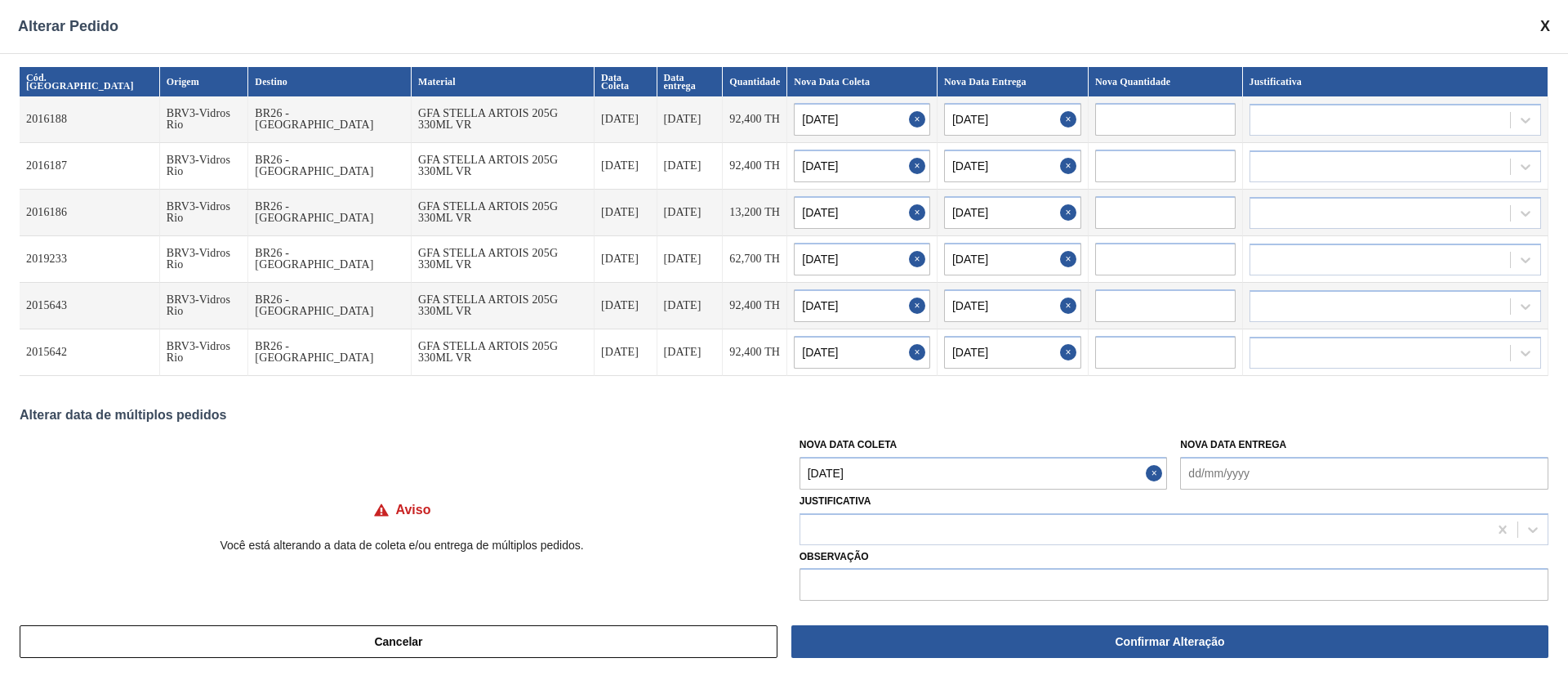
click at [904, 463] on Coleta "[DATE]" at bounding box center [983, 473] width 368 height 32
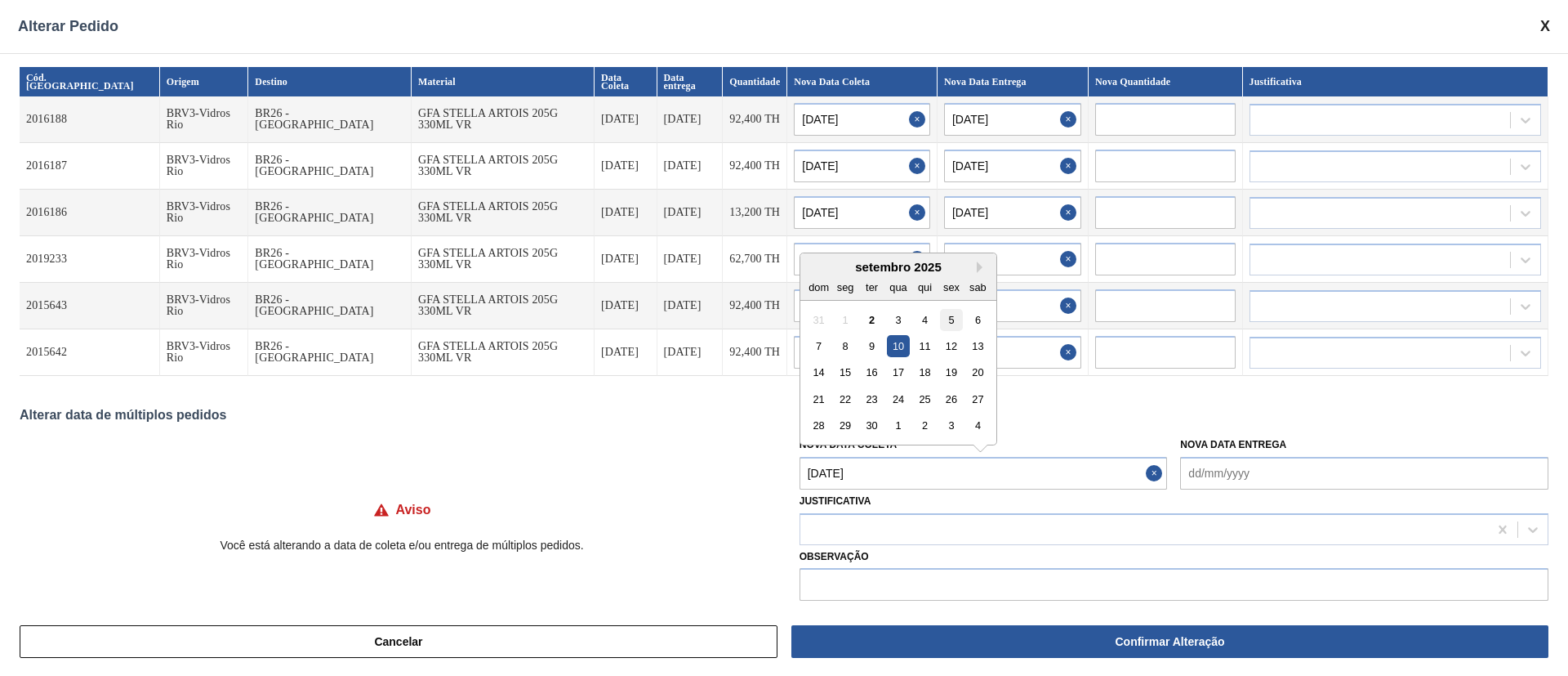
click at [954, 321] on div "5" at bounding box center [952, 320] width 22 height 22
type Coleta "[DATE]"
type input "[DATE]"
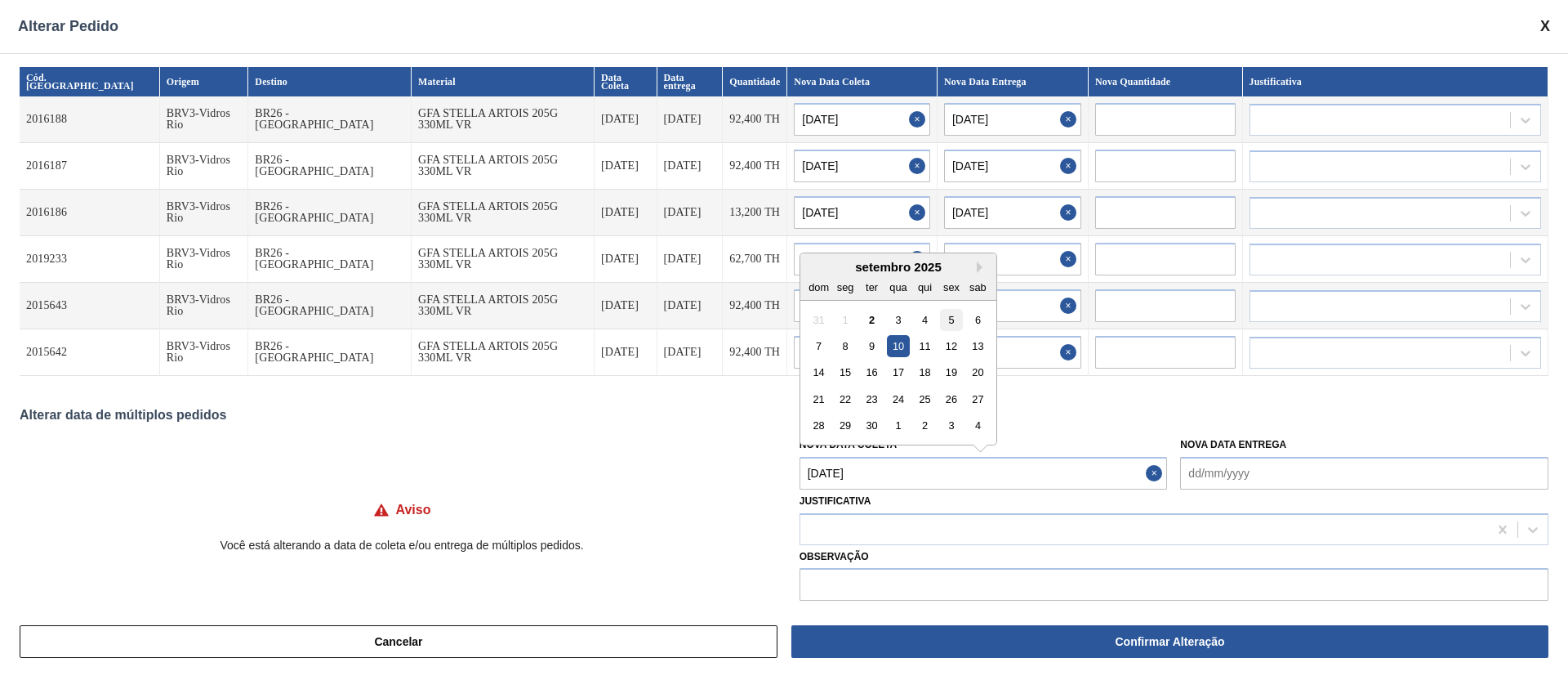
type input "[DATE]"
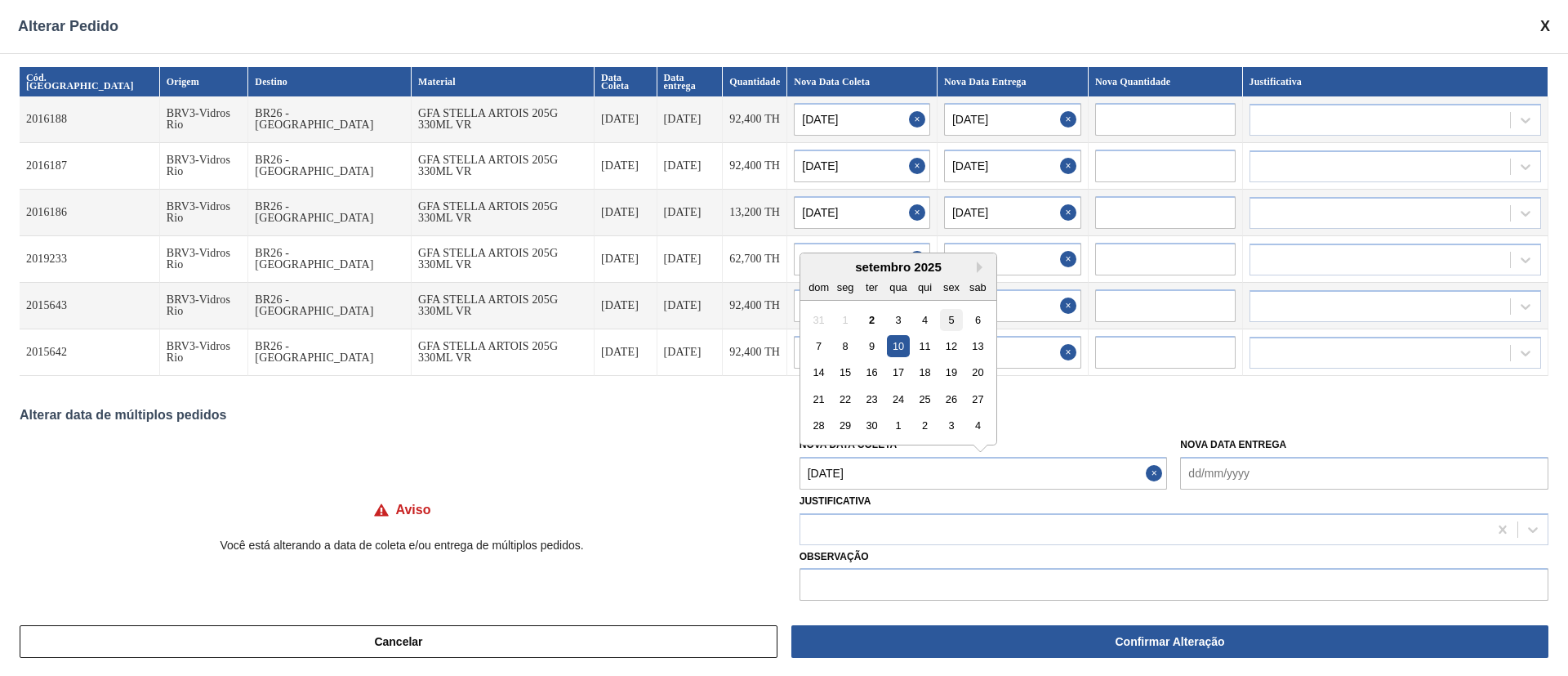
type input "[DATE]"
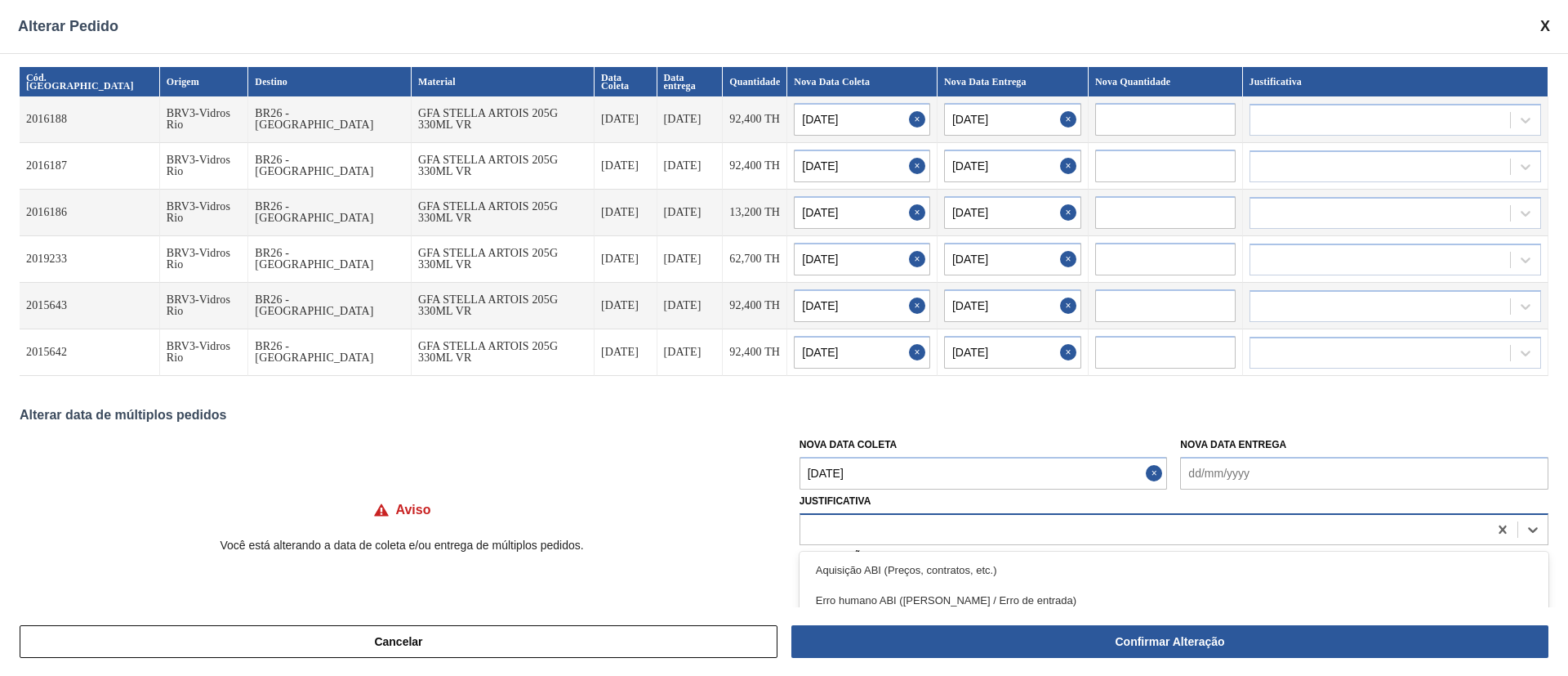
click at [883, 540] on div at bounding box center [1143, 529] width 688 height 24
type input "ou"
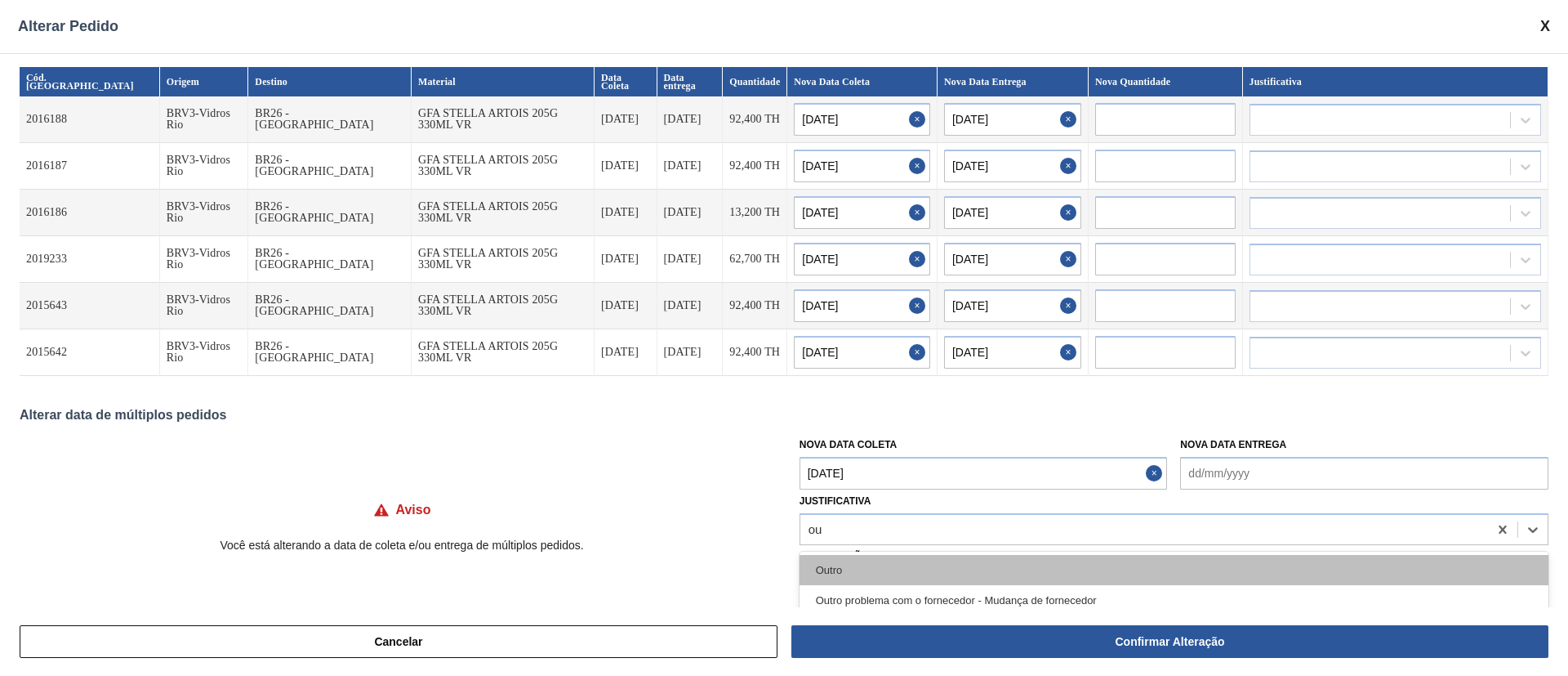
click at [872, 559] on div "Outro" at bounding box center [1174, 570] width 749 height 30
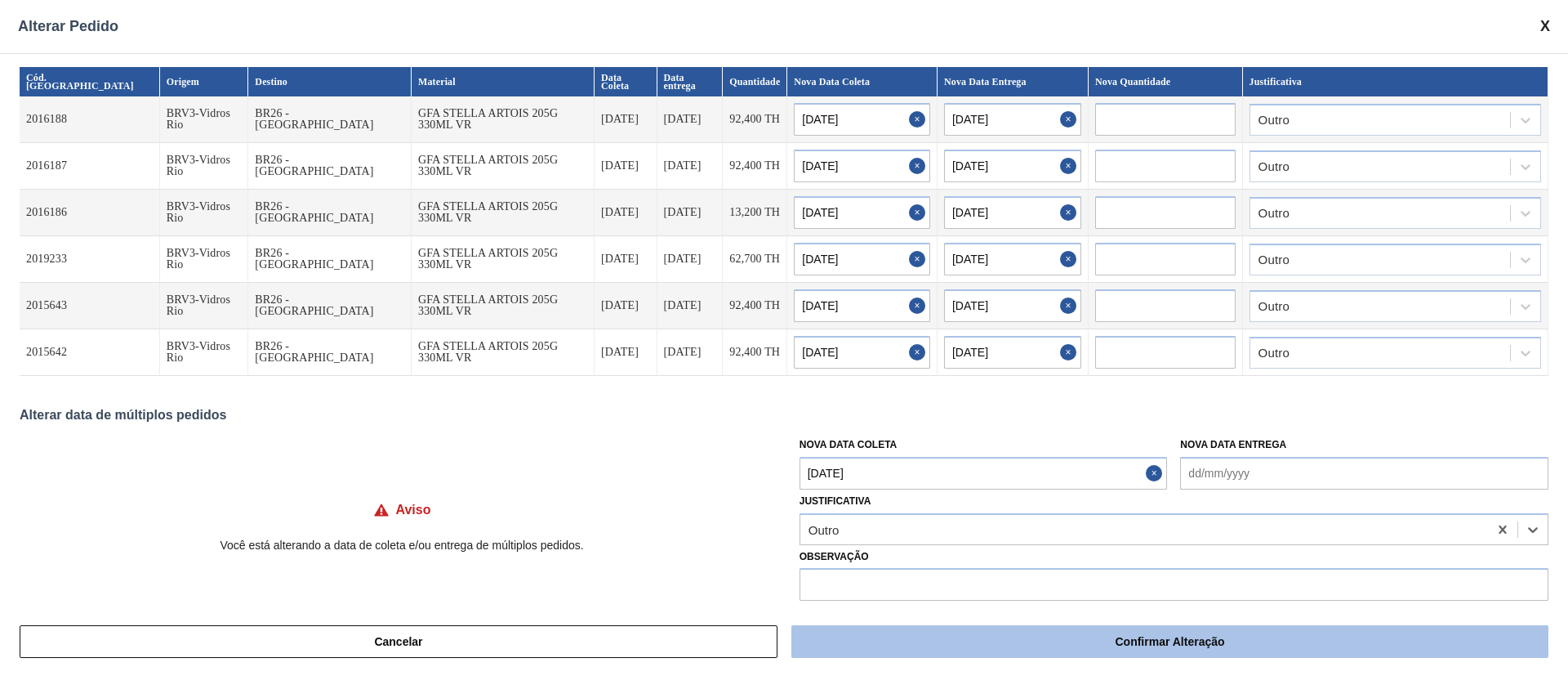
click at [1028, 633] on button "Confirmar Alteração" at bounding box center [1170, 641] width 757 height 32
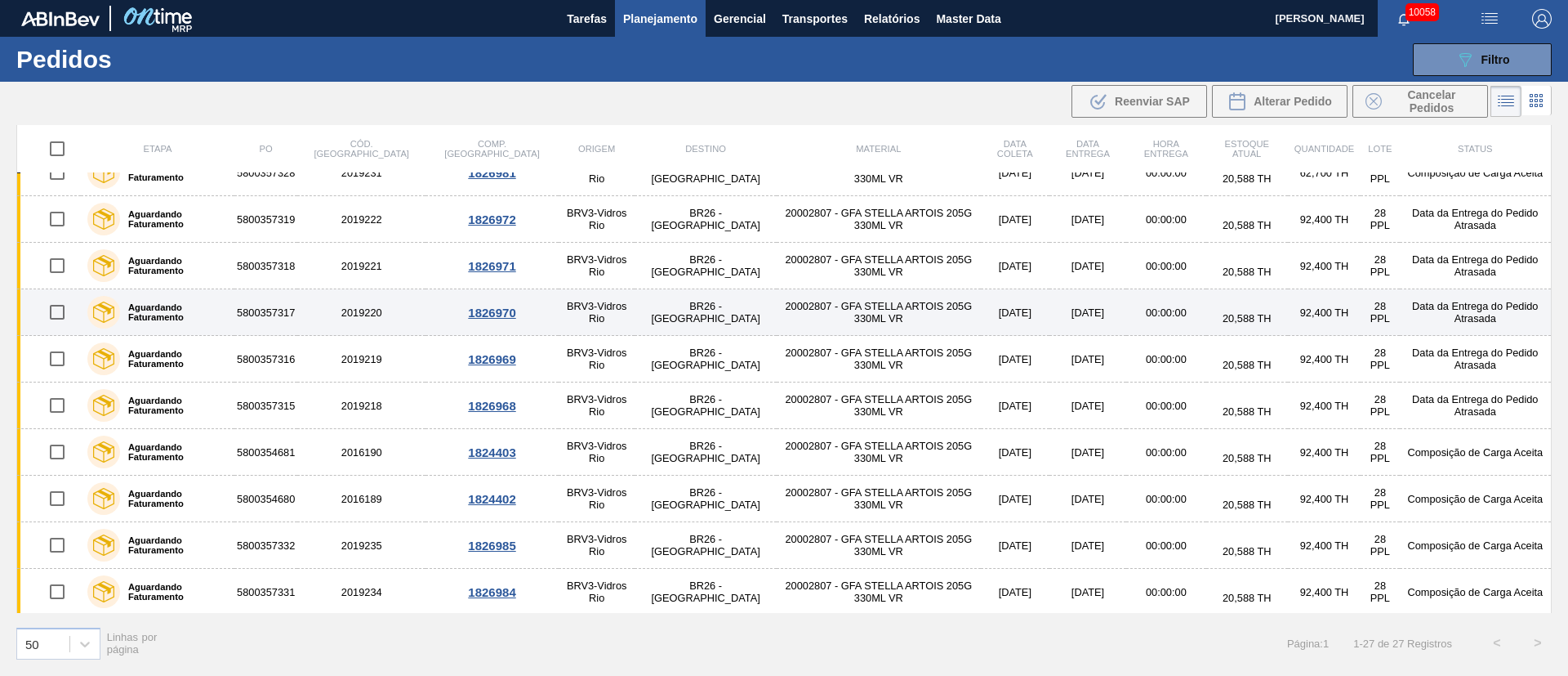
scroll to position [246, 0]
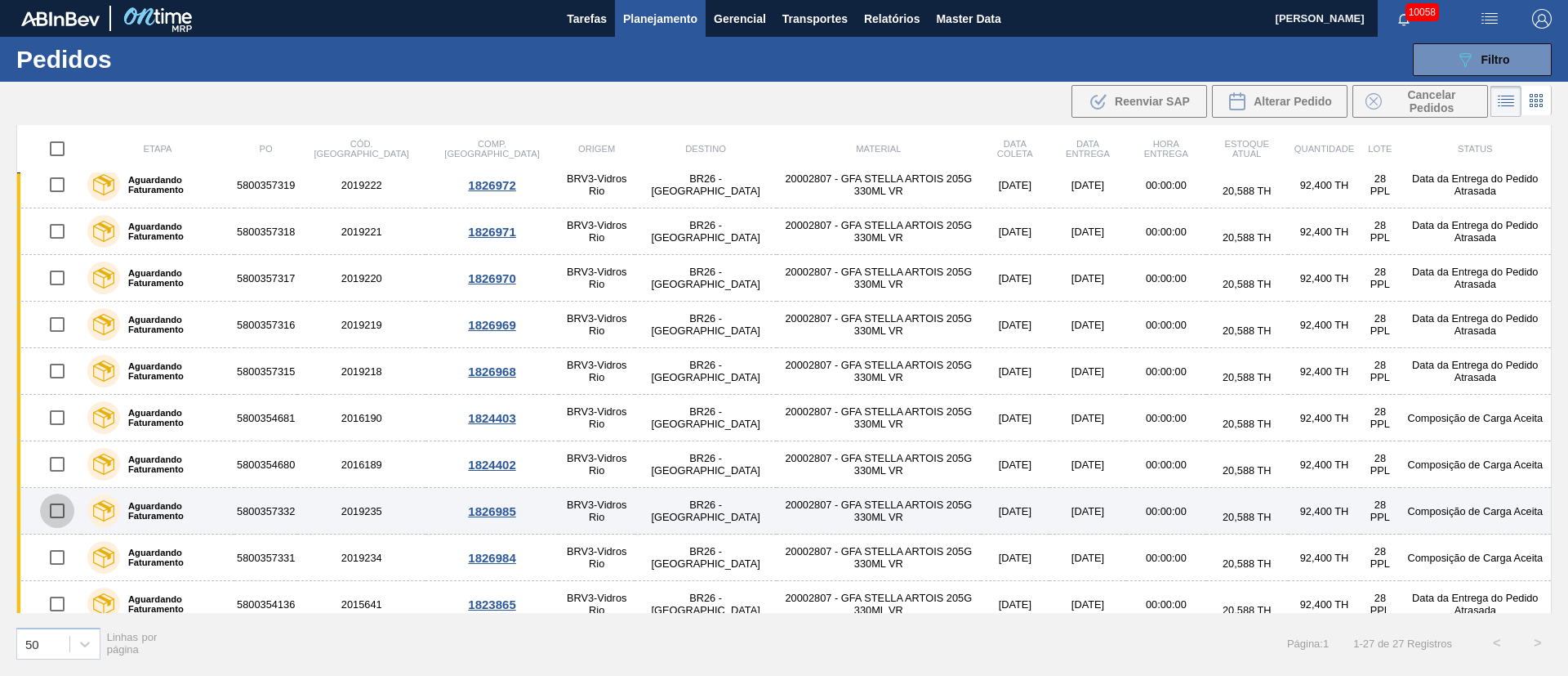
click at [67, 505] on input "checkbox" at bounding box center [56, 511] width 34 height 34
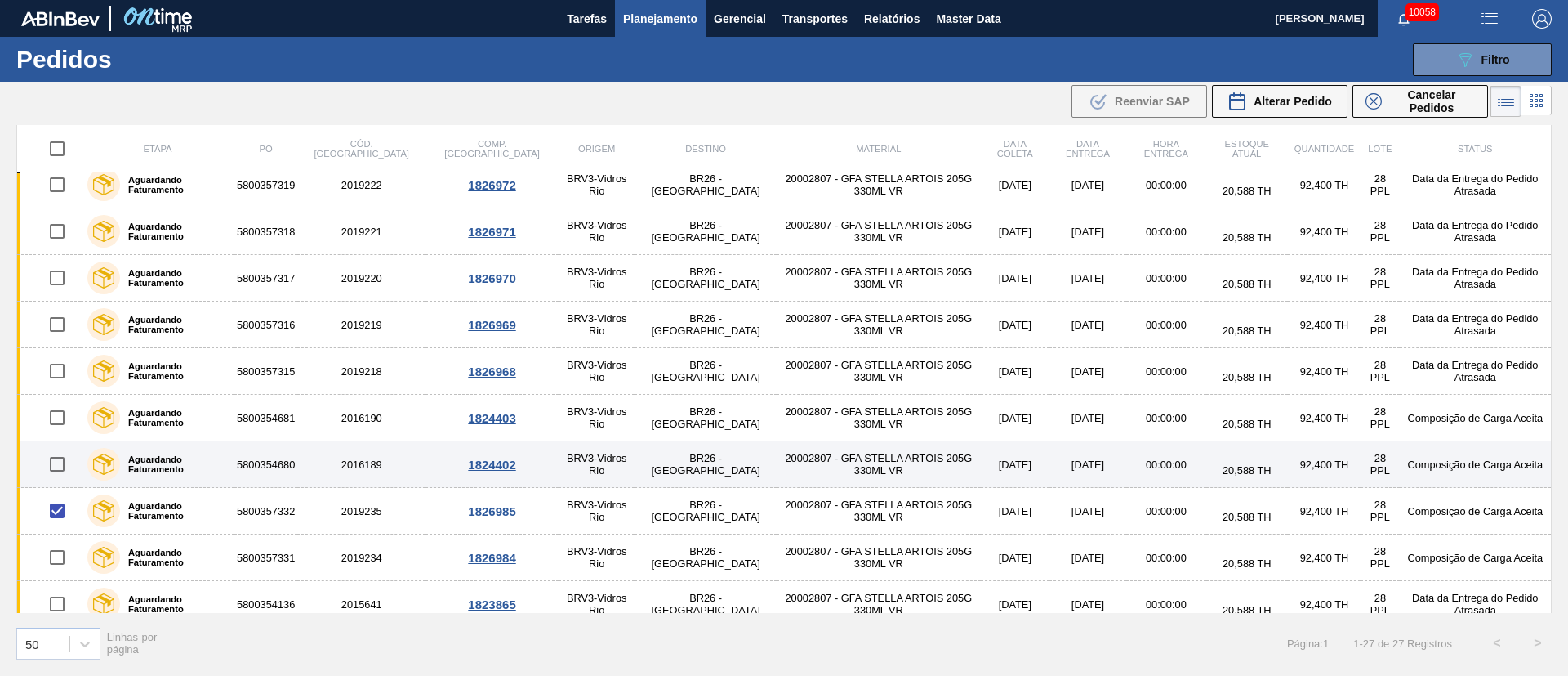
click at [53, 458] on input "checkbox" at bounding box center [56, 464] width 34 height 34
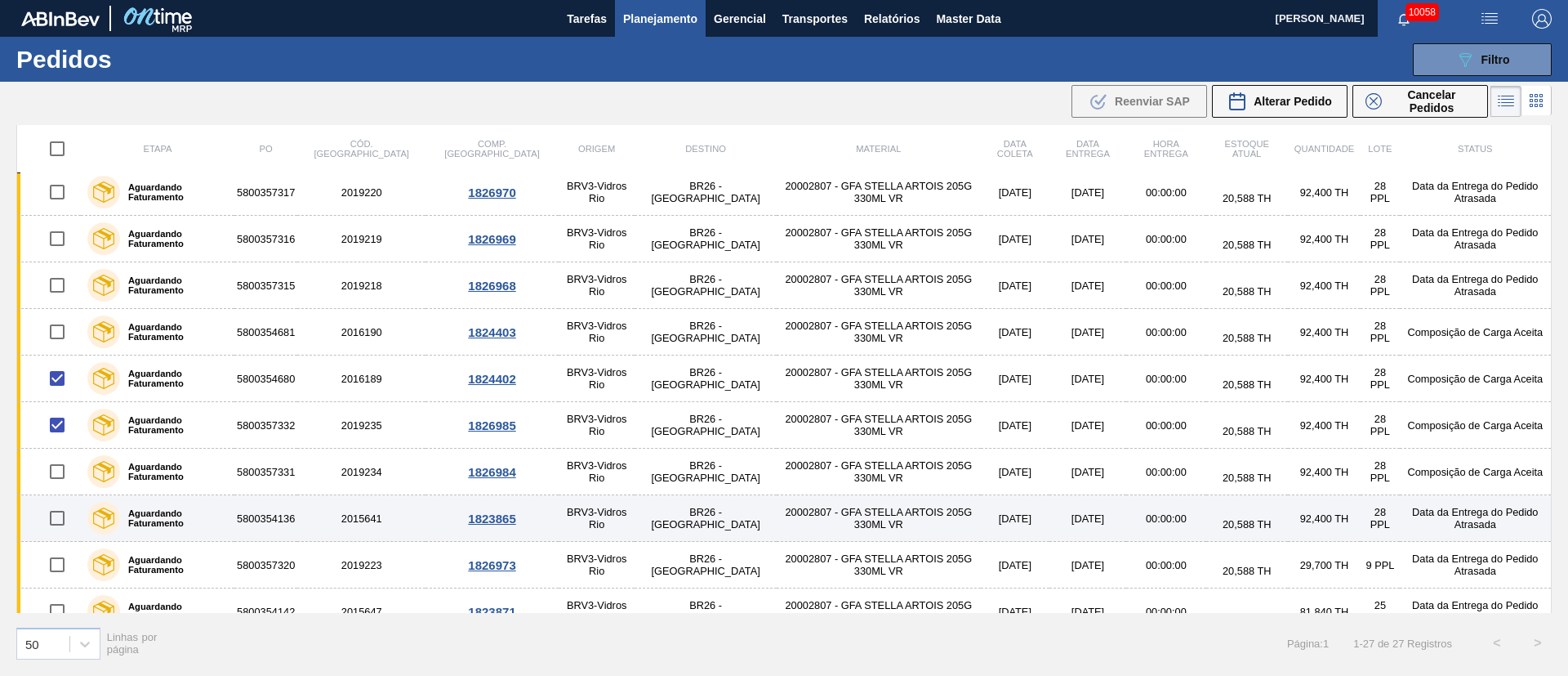
scroll to position [368, 0]
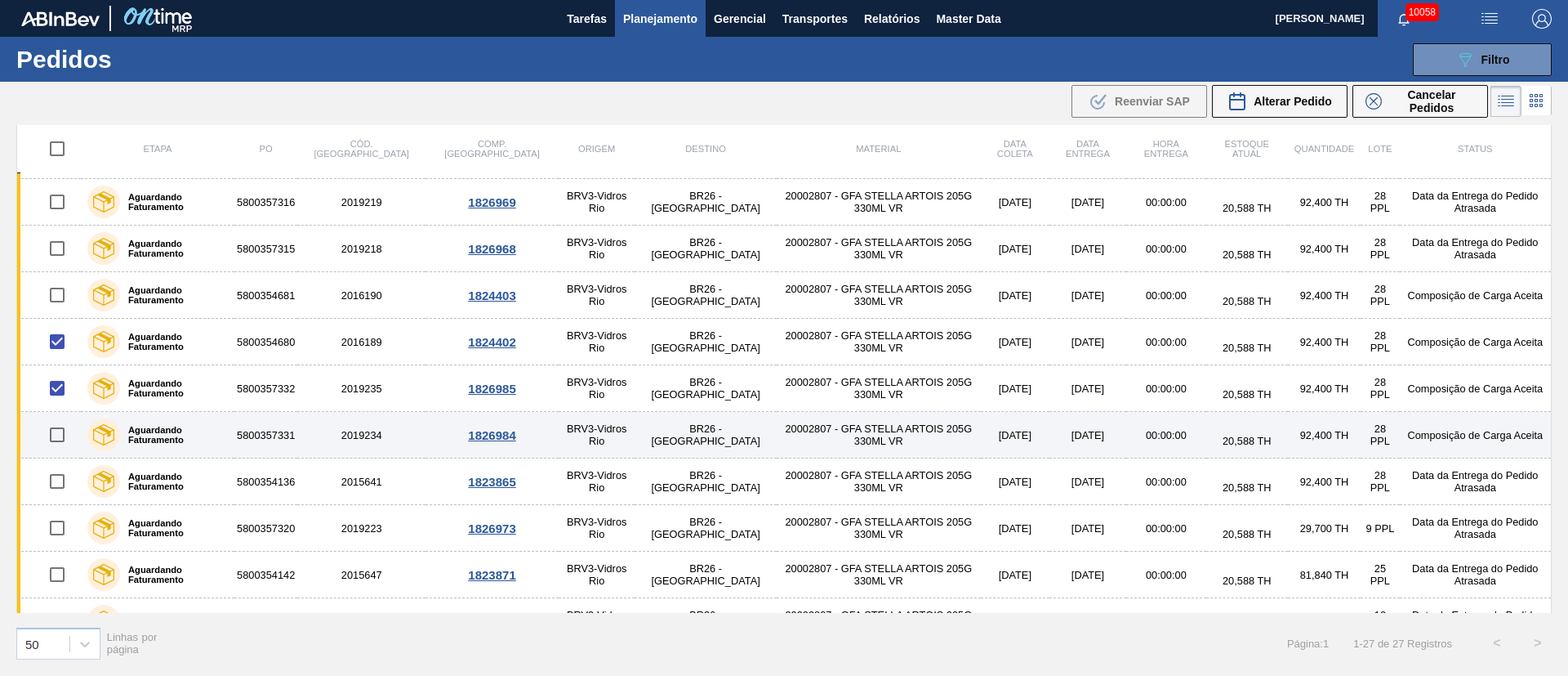
click at [58, 438] on input "checkbox" at bounding box center [56, 434] width 34 height 34
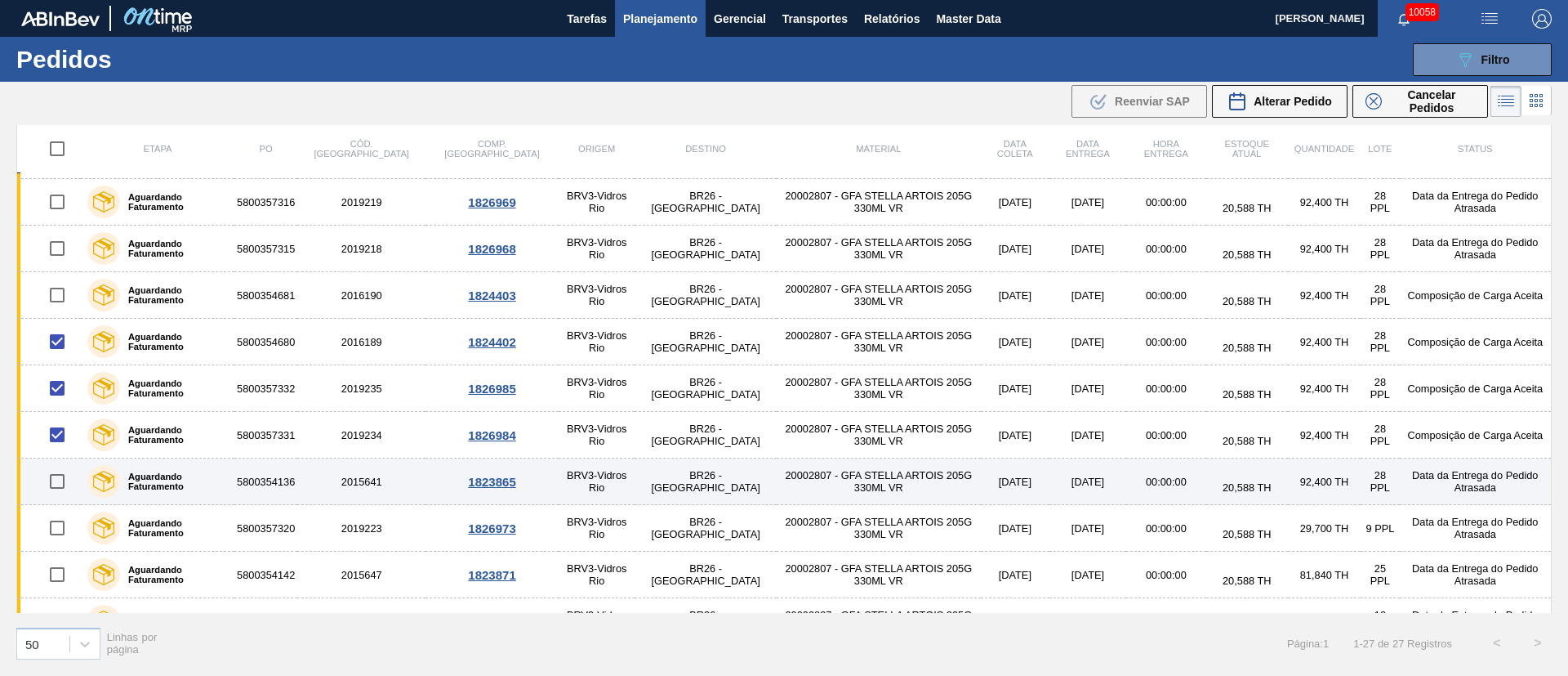
click at [58, 490] on input "checkbox" at bounding box center [56, 481] width 34 height 34
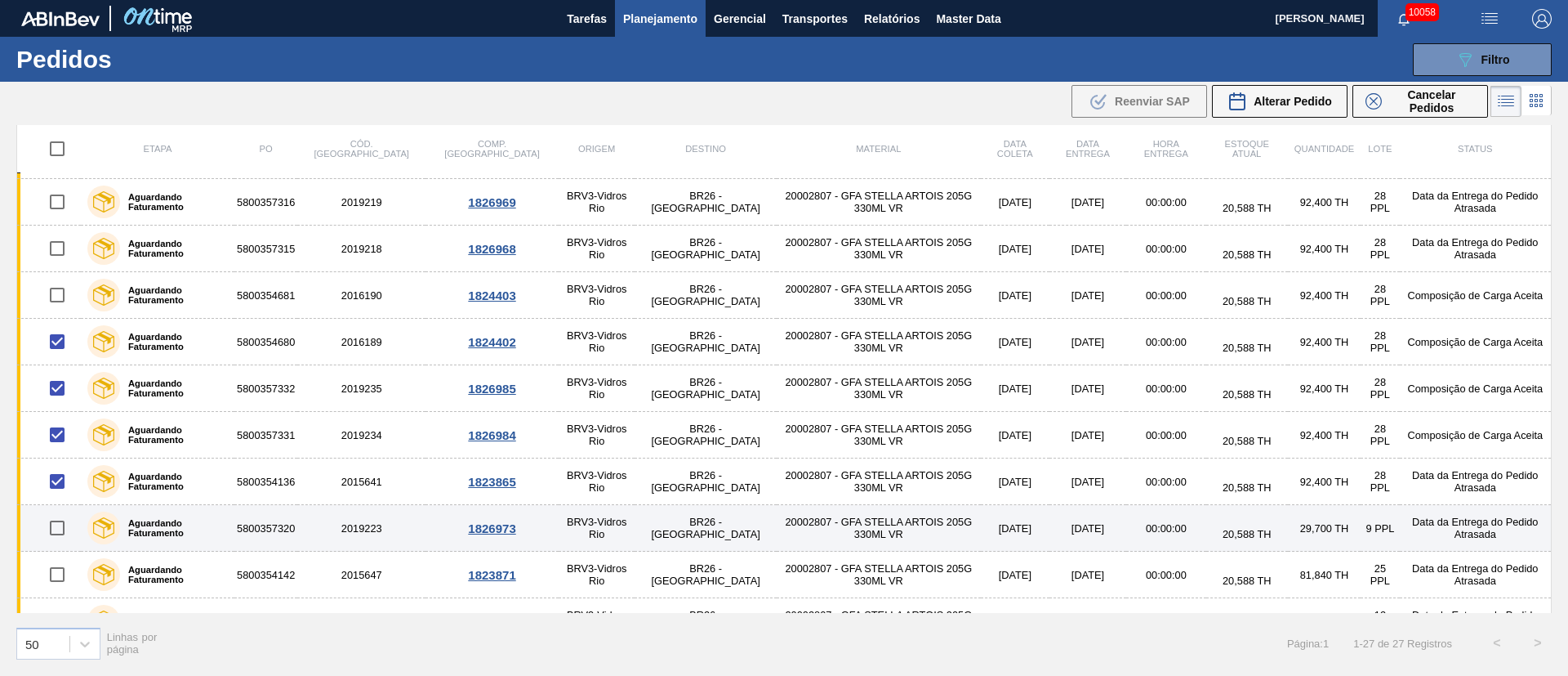
click at [58, 535] on input "checkbox" at bounding box center [56, 527] width 34 height 34
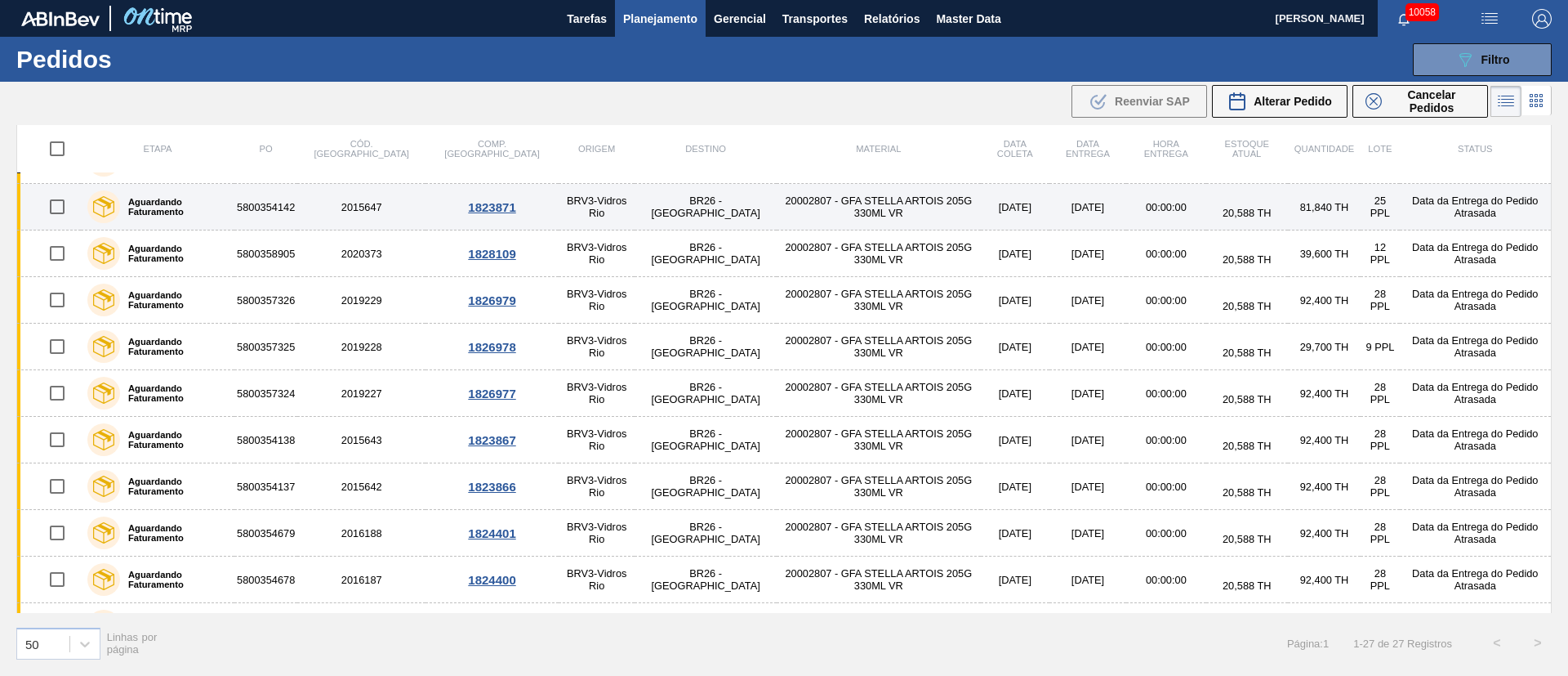
scroll to position [819, 0]
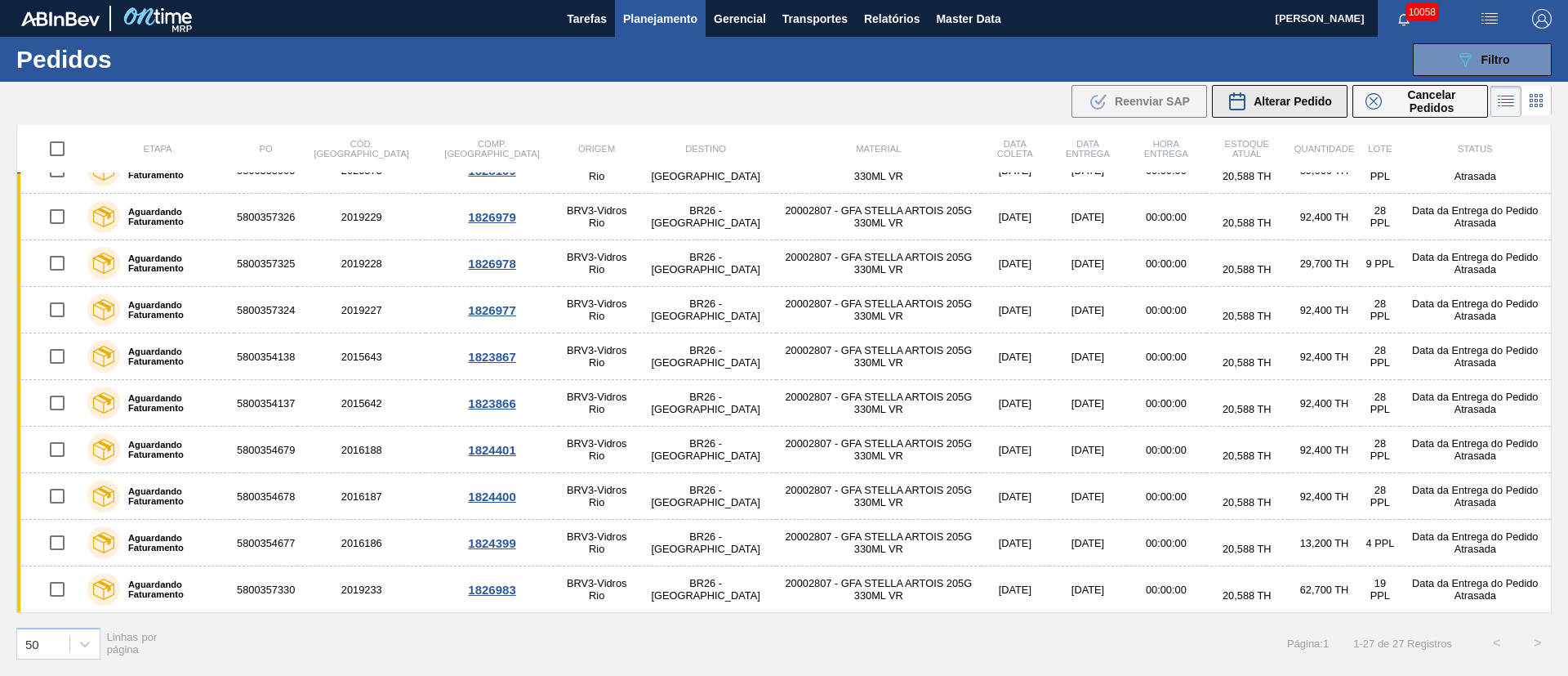
click at [1291, 103] on span "Alterar Pedido" at bounding box center [1292, 102] width 78 height 13
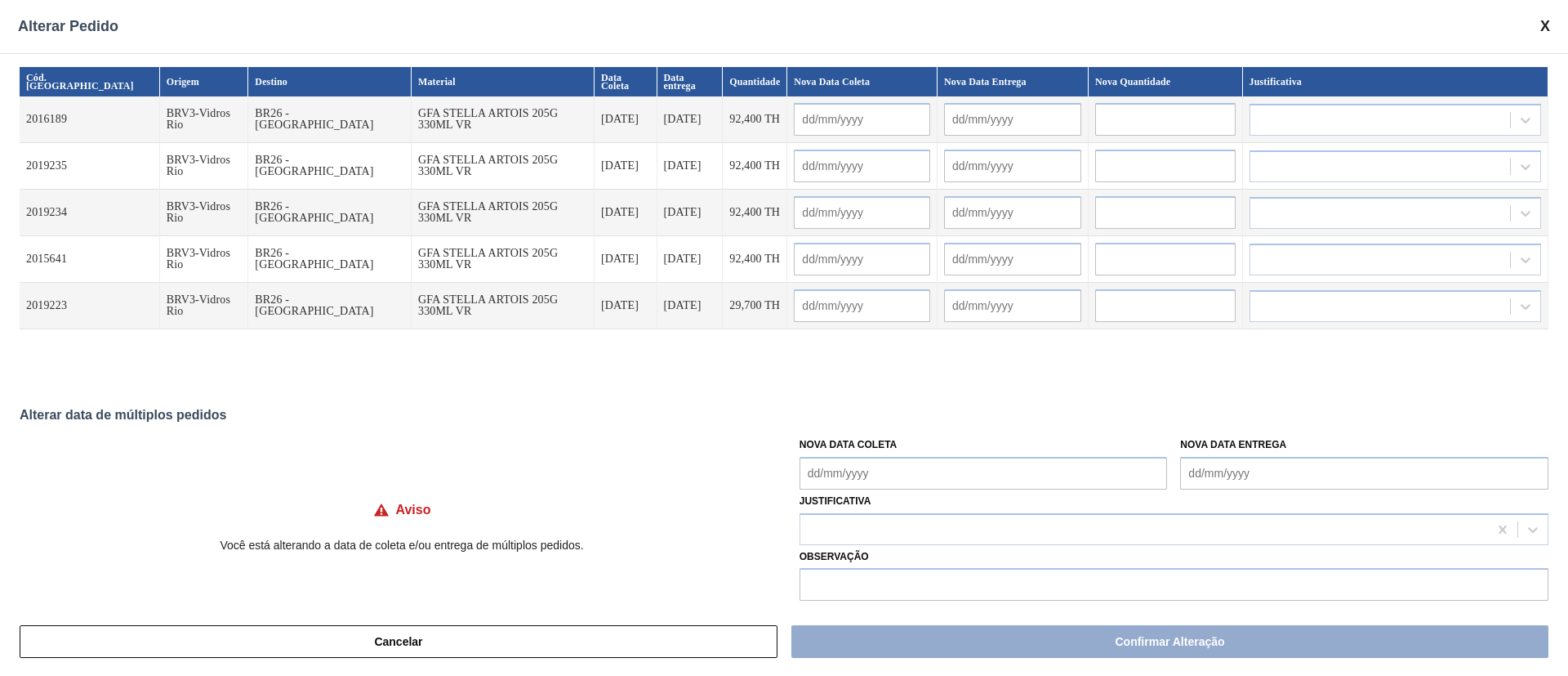
click at [904, 473] on Coleta "Nova Data Coleta" at bounding box center [983, 473] width 368 height 32
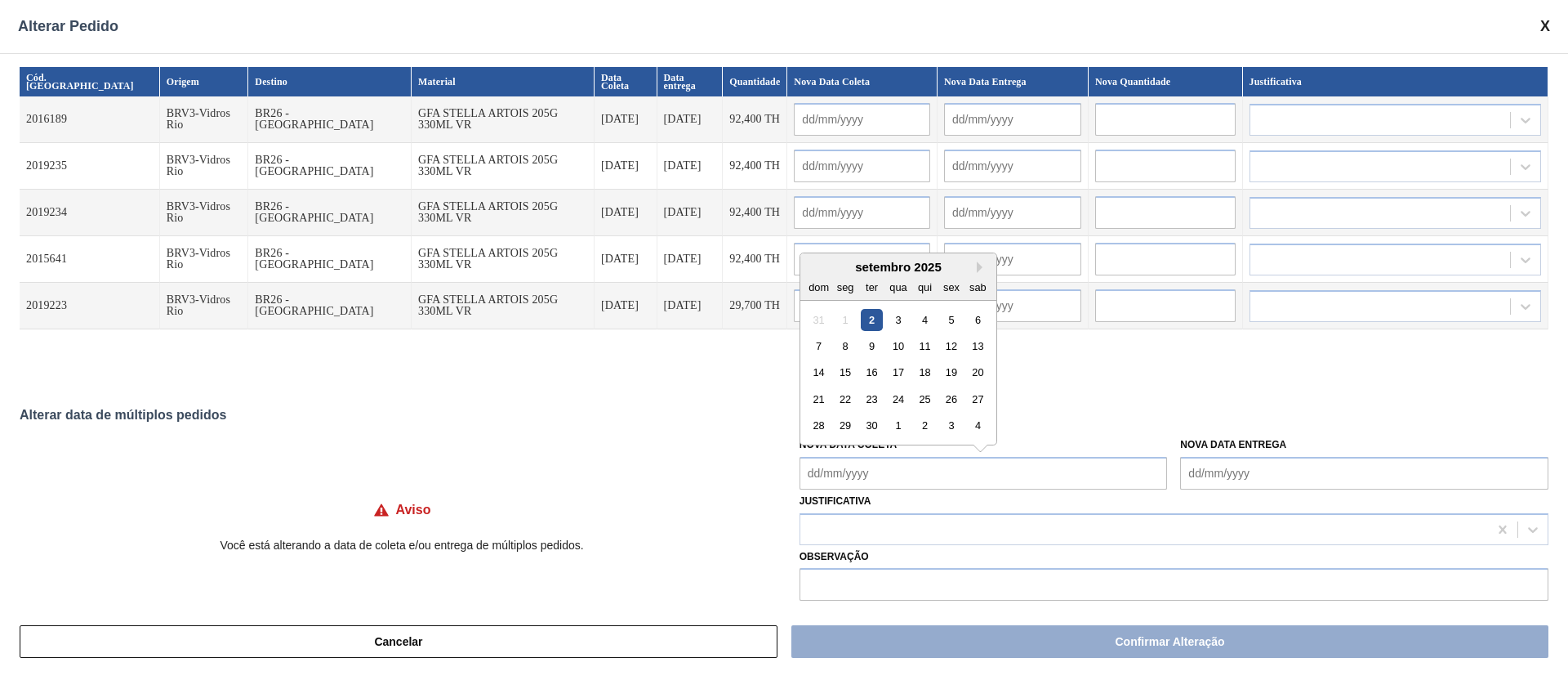
drag, startPoint x: 898, startPoint y: 323, endPoint x: 893, endPoint y: 337, distance: 14.9
click at [898, 323] on div "3" at bounding box center [898, 320] width 22 height 22
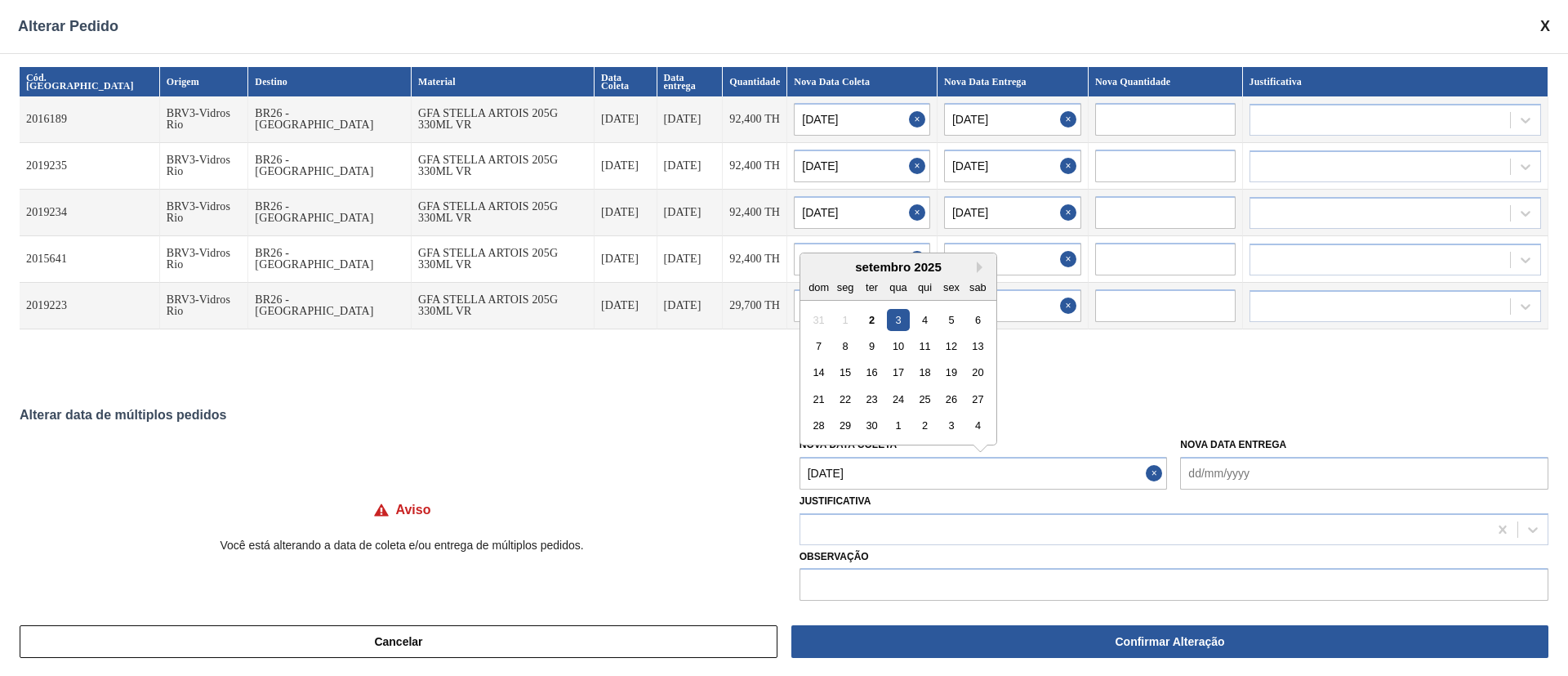
click at [899, 478] on Coleta "[DATE]" at bounding box center [983, 473] width 368 height 32
click at [980, 318] on div "6" at bounding box center [978, 320] width 22 height 22
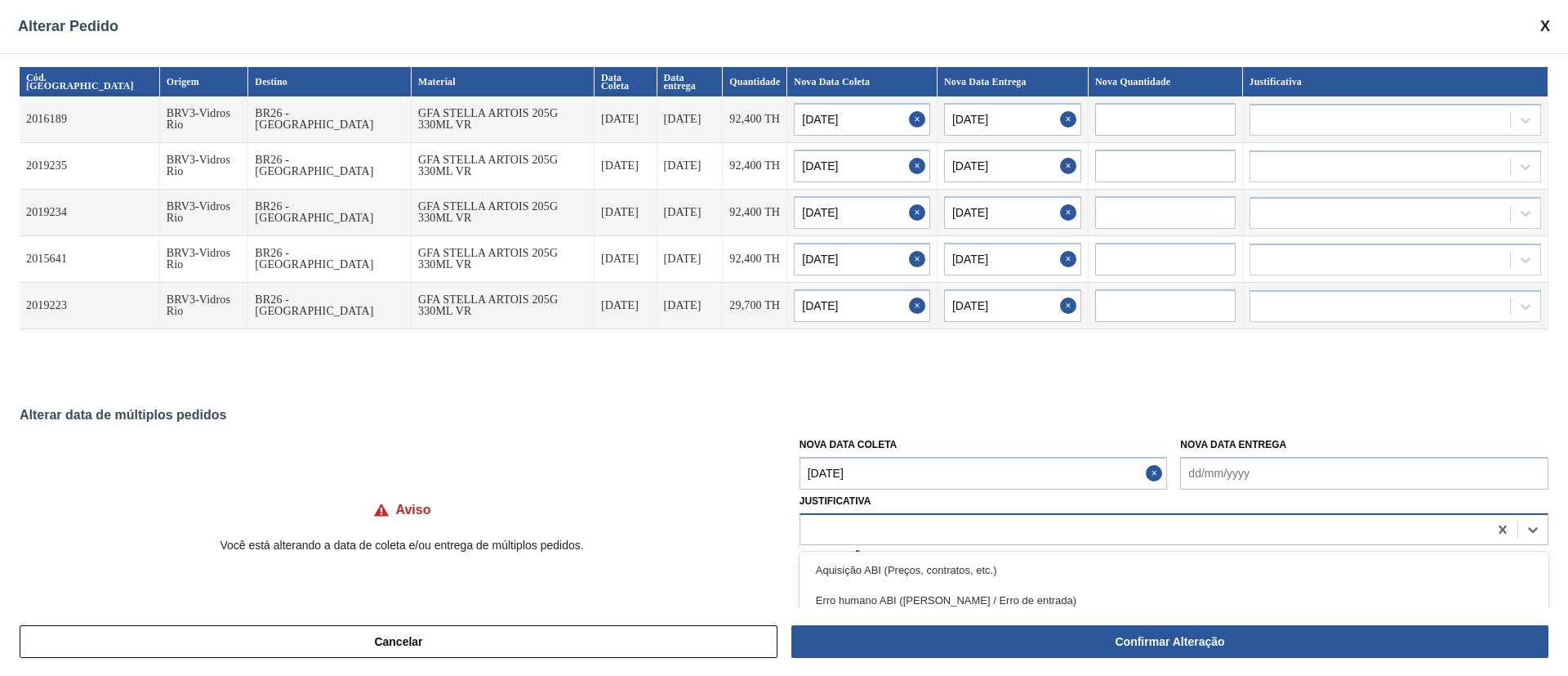
click at [880, 534] on div at bounding box center [1143, 529] width 688 height 24
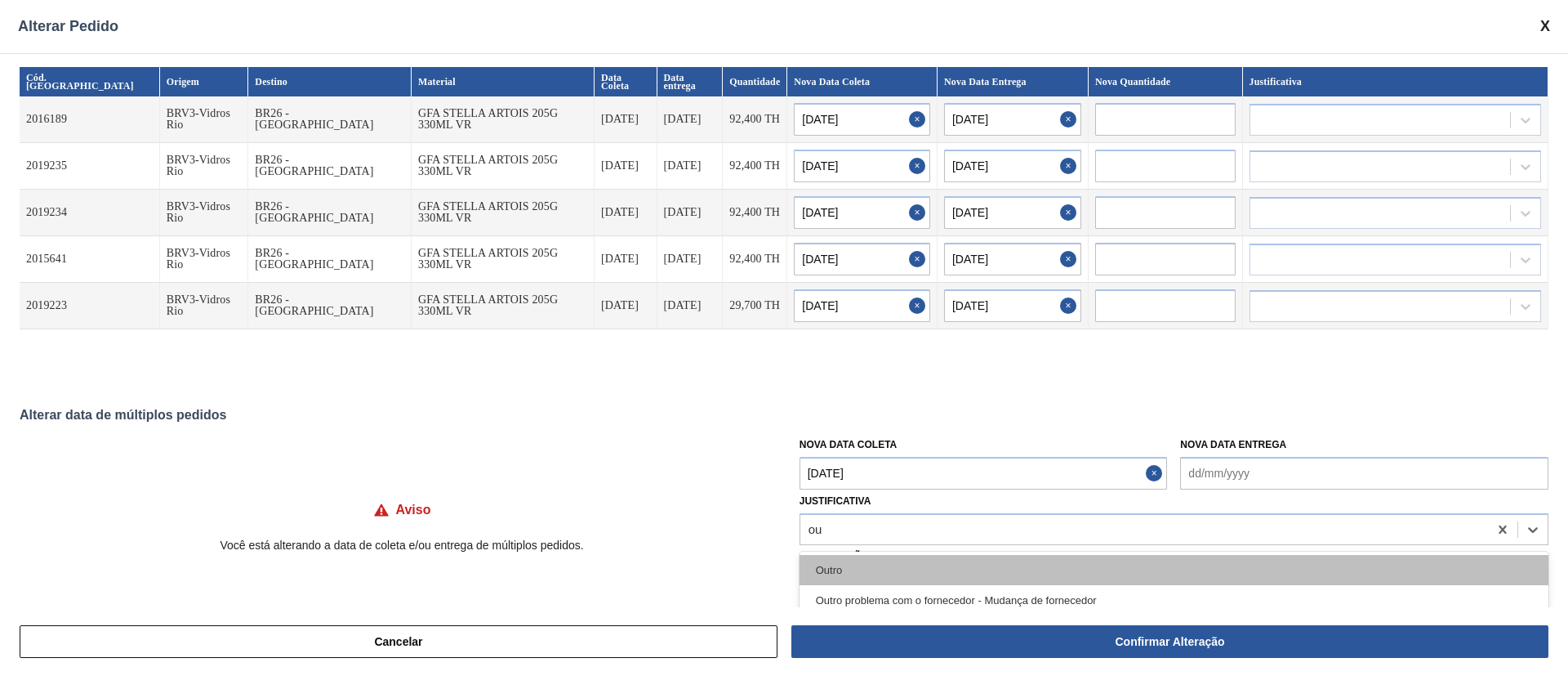
click at [833, 571] on div "Outro" at bounding box center [1174, 570] width 749 height 30
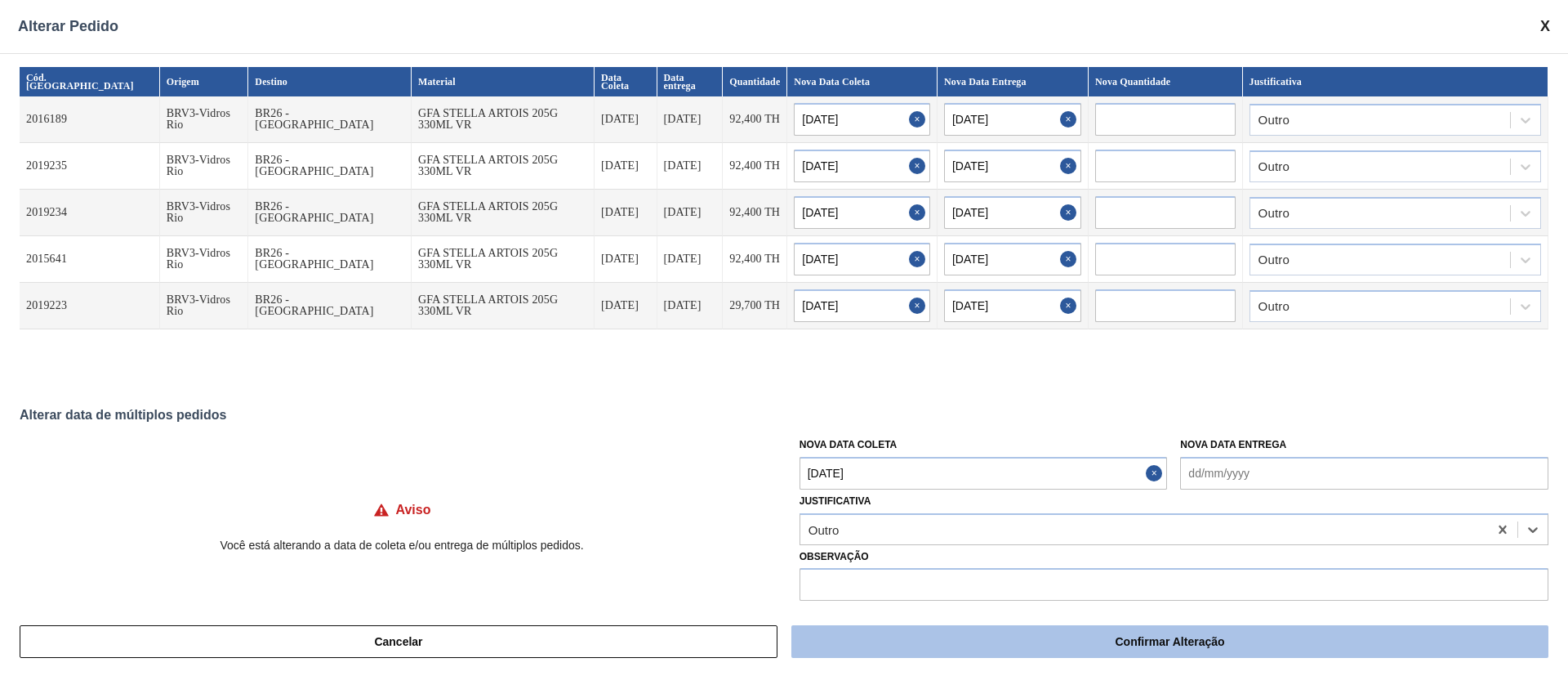
click at [997, 639] on button "Confirmar Alteração" at bounding box center [1170, 641] width 757 height 32
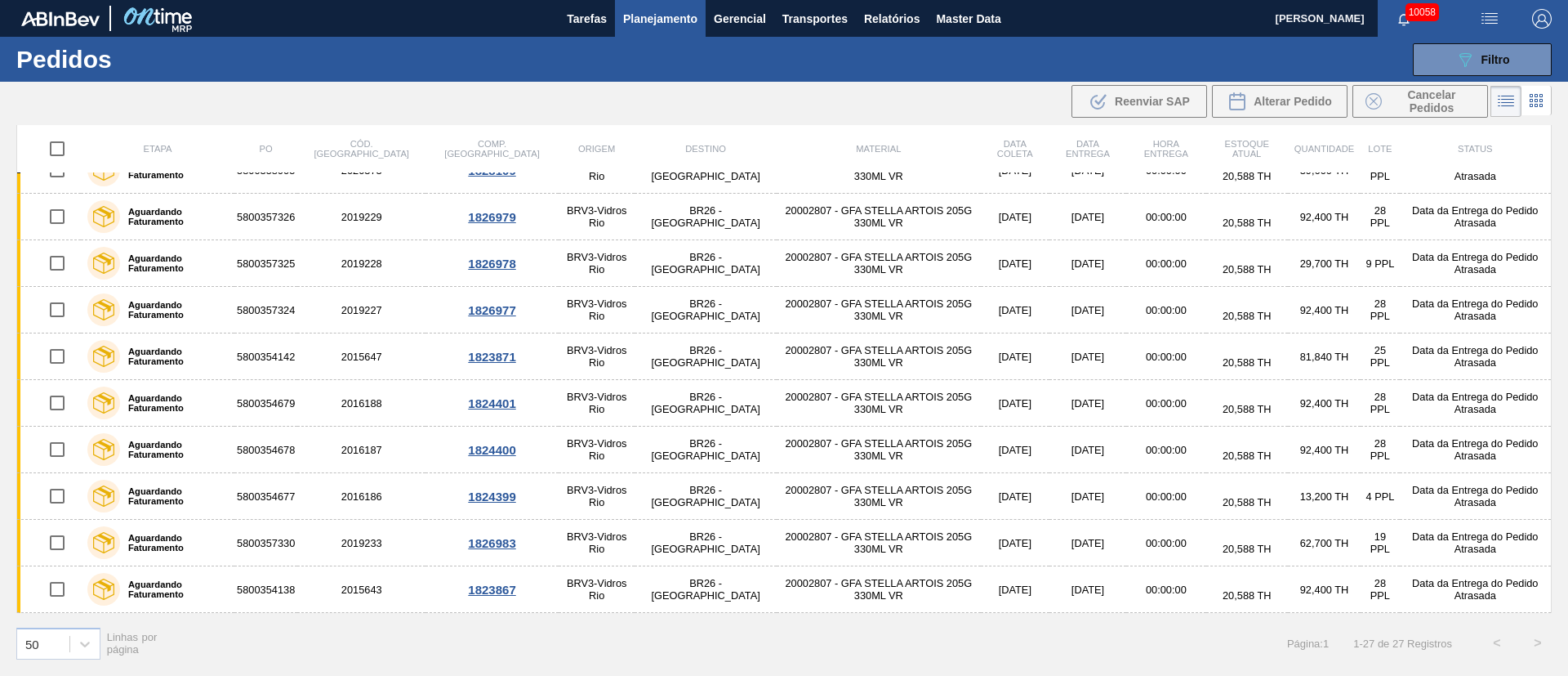
scroll to position [0, 0]
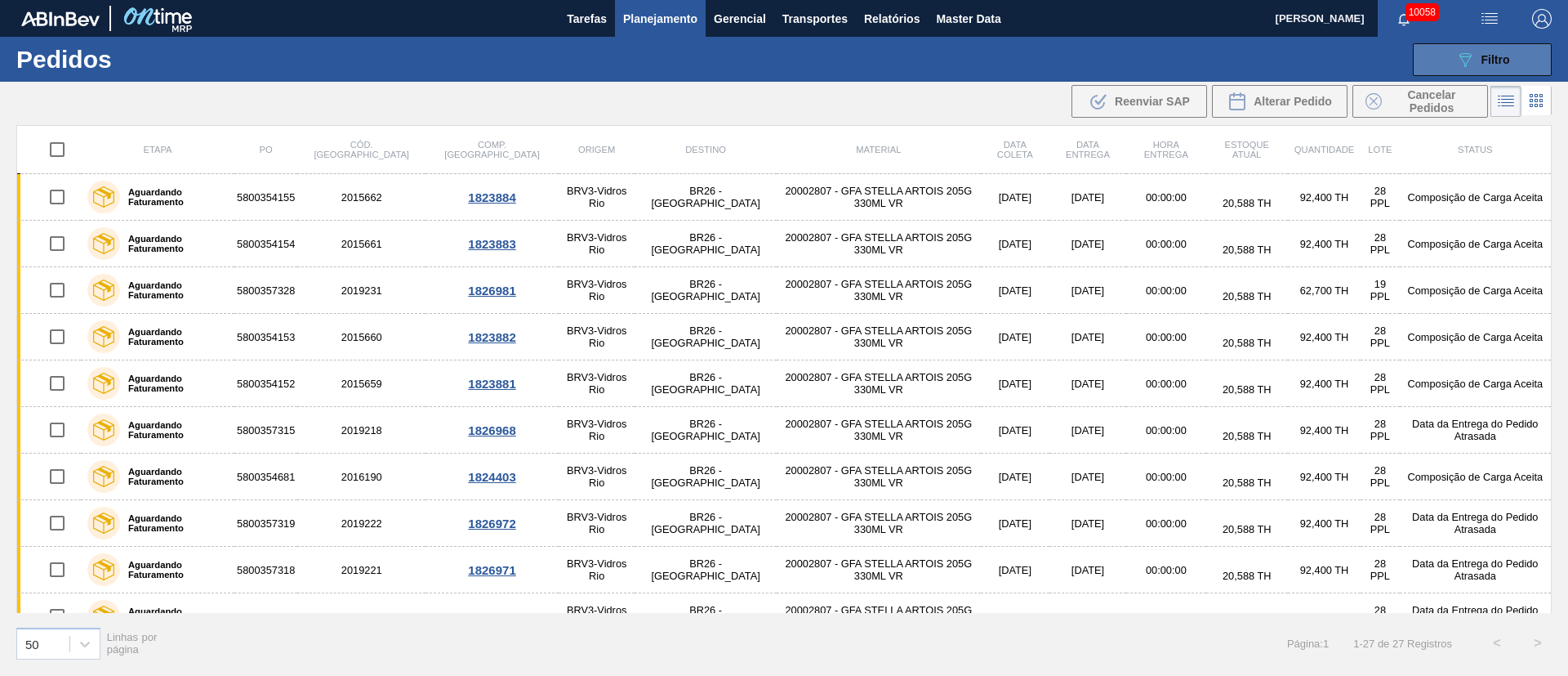
click at [1497, 64] on span "Filtro" at bounding box center [1495, 60] width 29 height 13
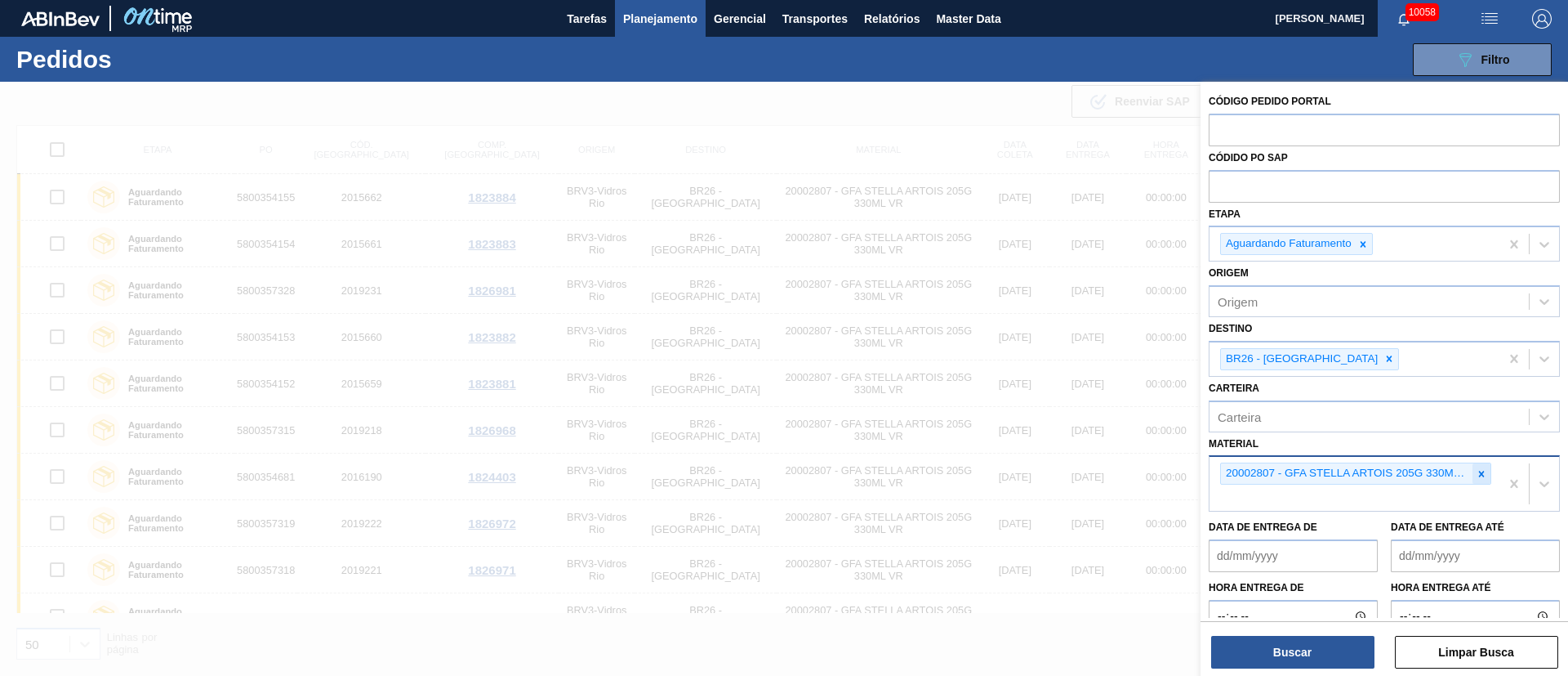
click at [1473, 473] on div at bounding box center [1481, 474] width 18 height 20
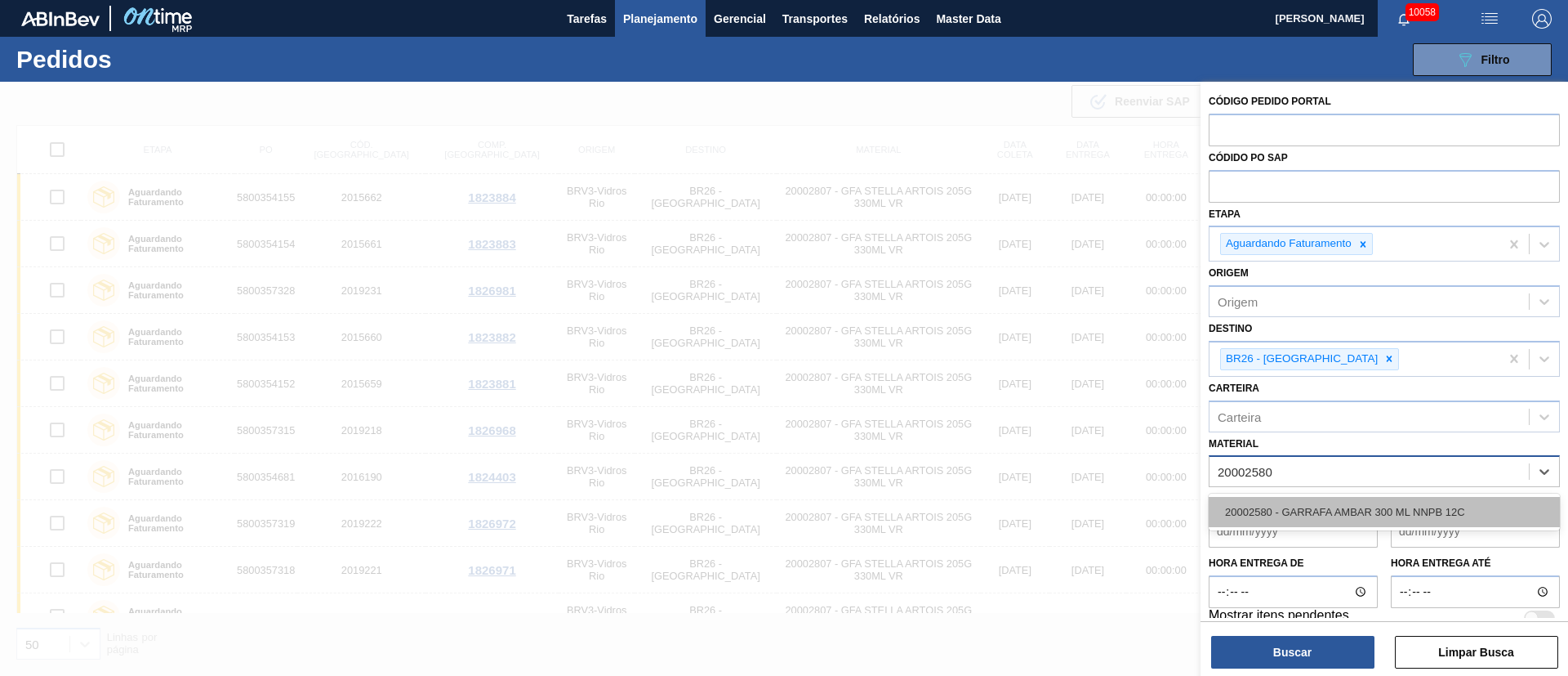
click at [1427, 501] on div "20002580 - GARRAFA AMBAR 300 ML NNPB 12C" at bounding box center [1384, 512] width 352 height 30
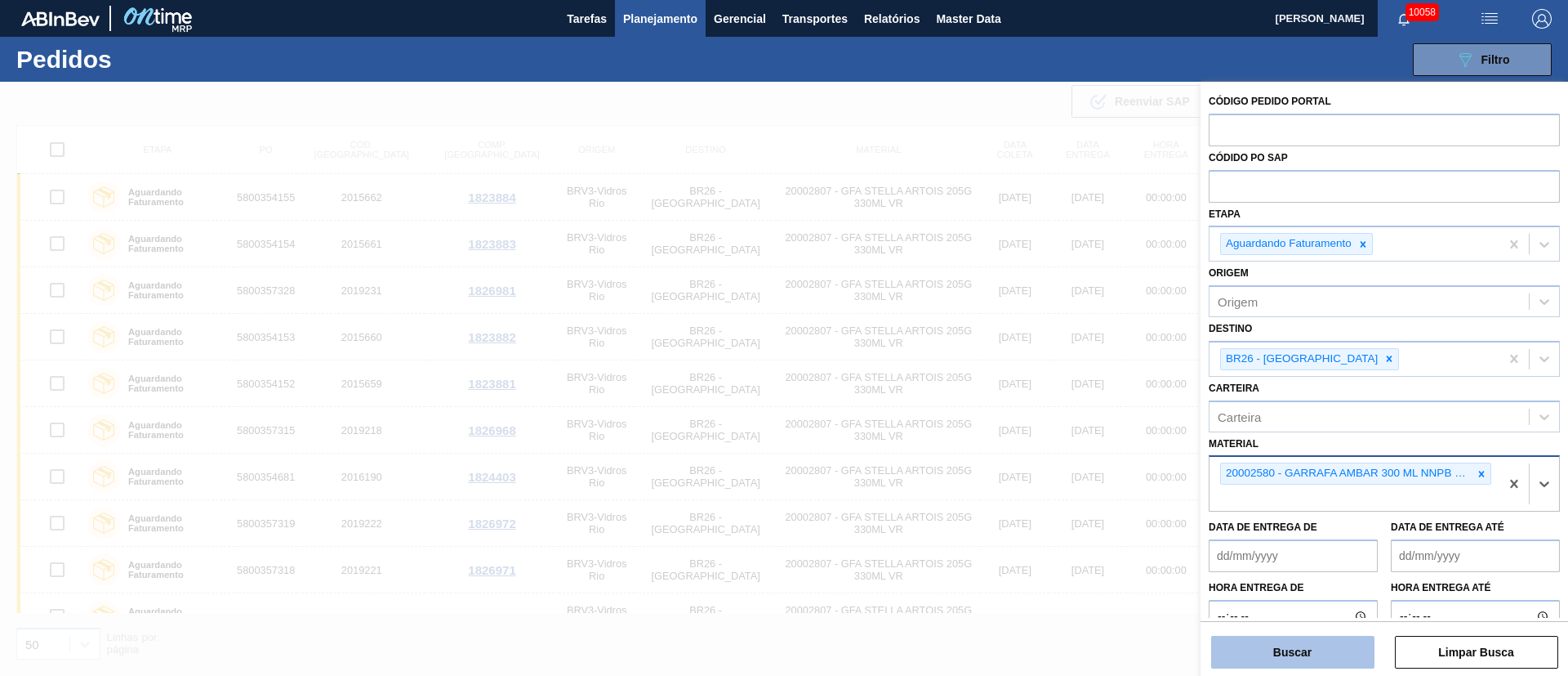
click at [1302, 638] on button "Buscar" at bounding box center [1292, 652] width 163 height 32
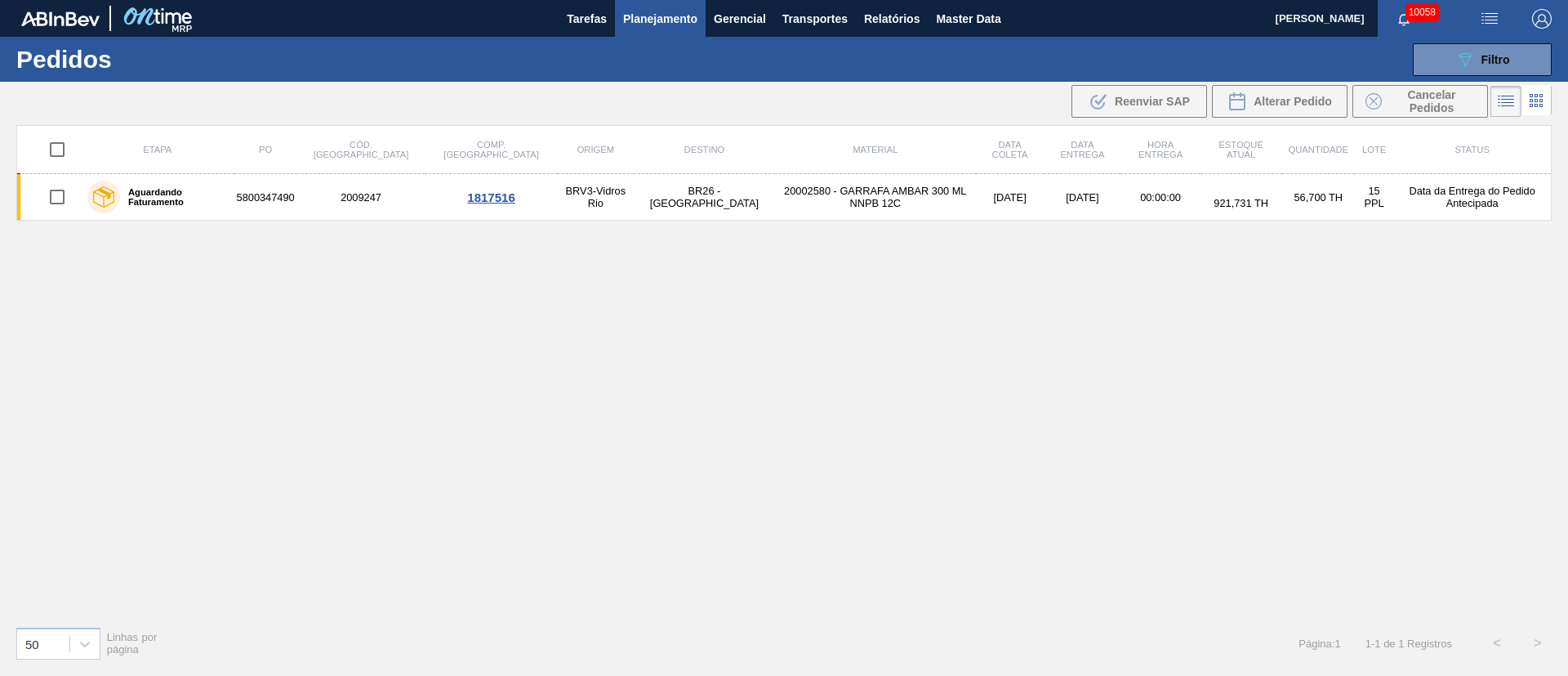
click at [59, 202] on input "checkbox" at bounding box center [56, 197] width 34 height 34
click at [1292, 103] on span "Alterar Pedido" at bounding box center [1292, 102] width 78 height 13
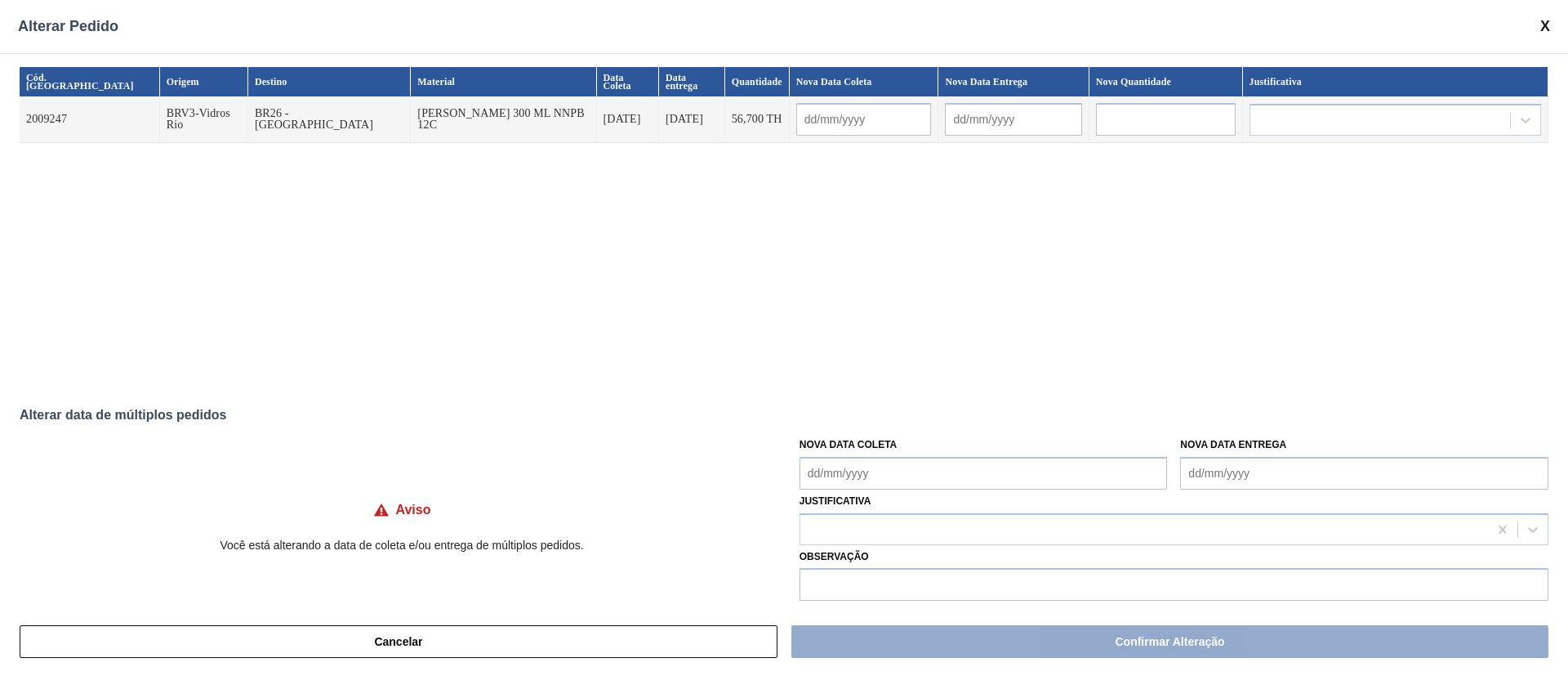
click at [902, 472] on Coleta "Nova Data Coleta" at bounding box center [983, 473] width 368 height 32
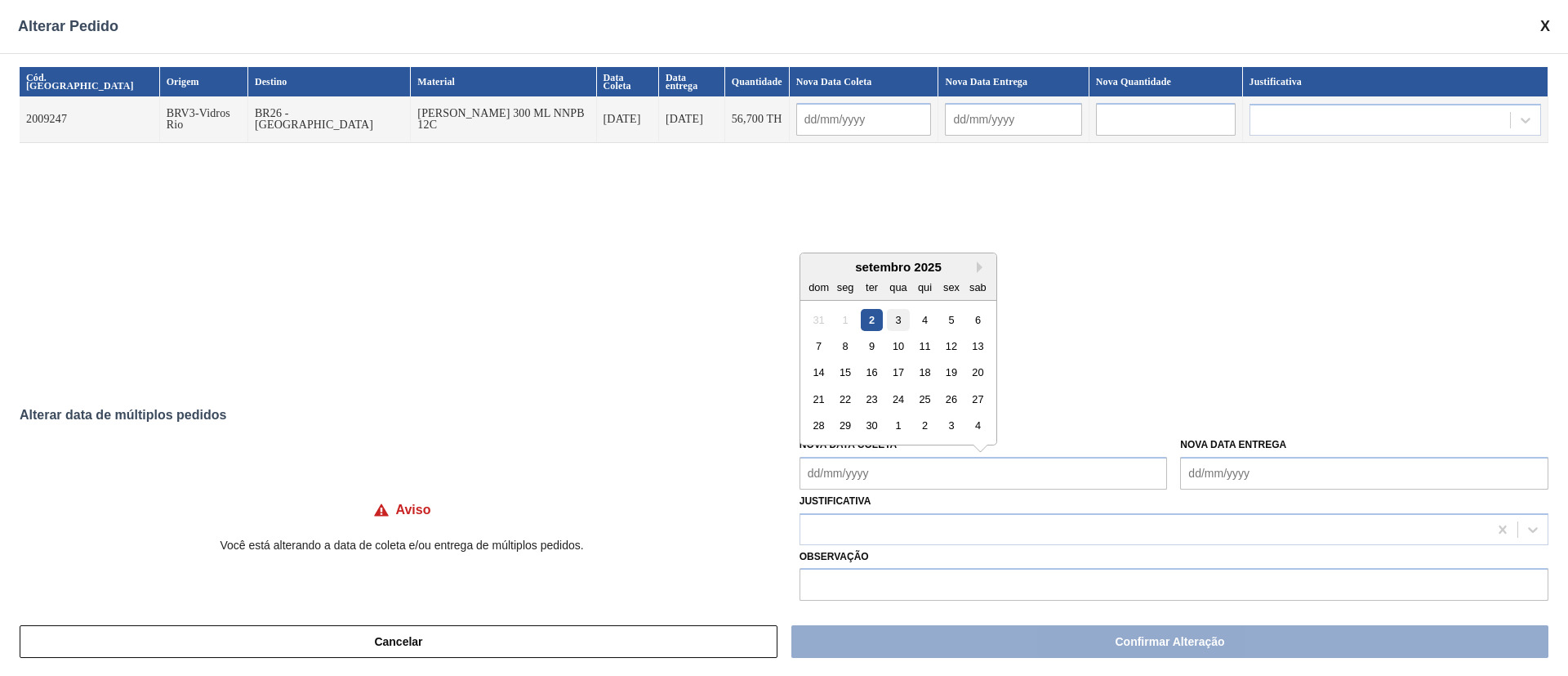
click at [892, 320] on div "3" at bounding box center [898, 320] width 22 height 22
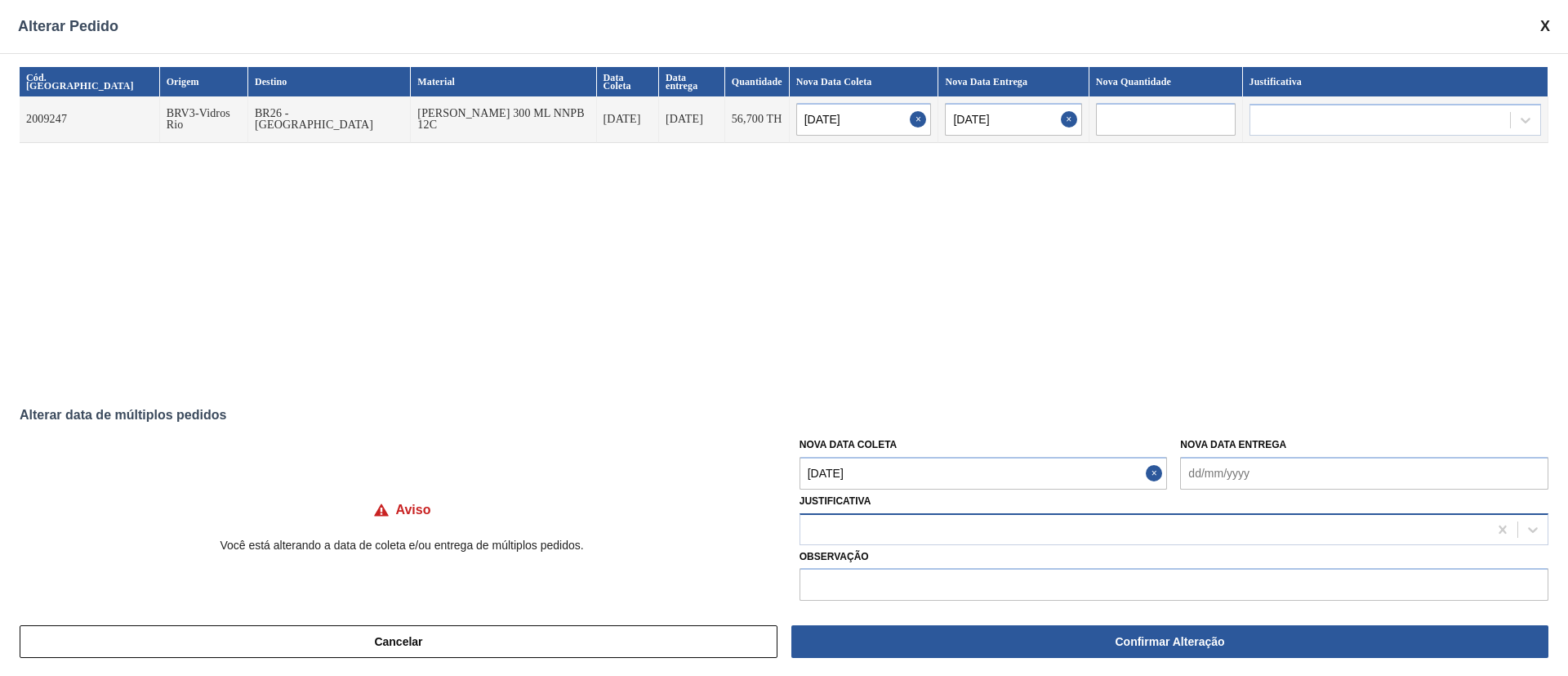
click at [828, 524] on div at bounding box center [1143, 529] width 688 height 24
drag, startPoint x: 880, startPoint y: 572, endPoint x: 992, endPoint y: 602, distance: 115.9
click at [881, 572] on div "Outro" at bounding box center [1174, 570] width 749 height 30
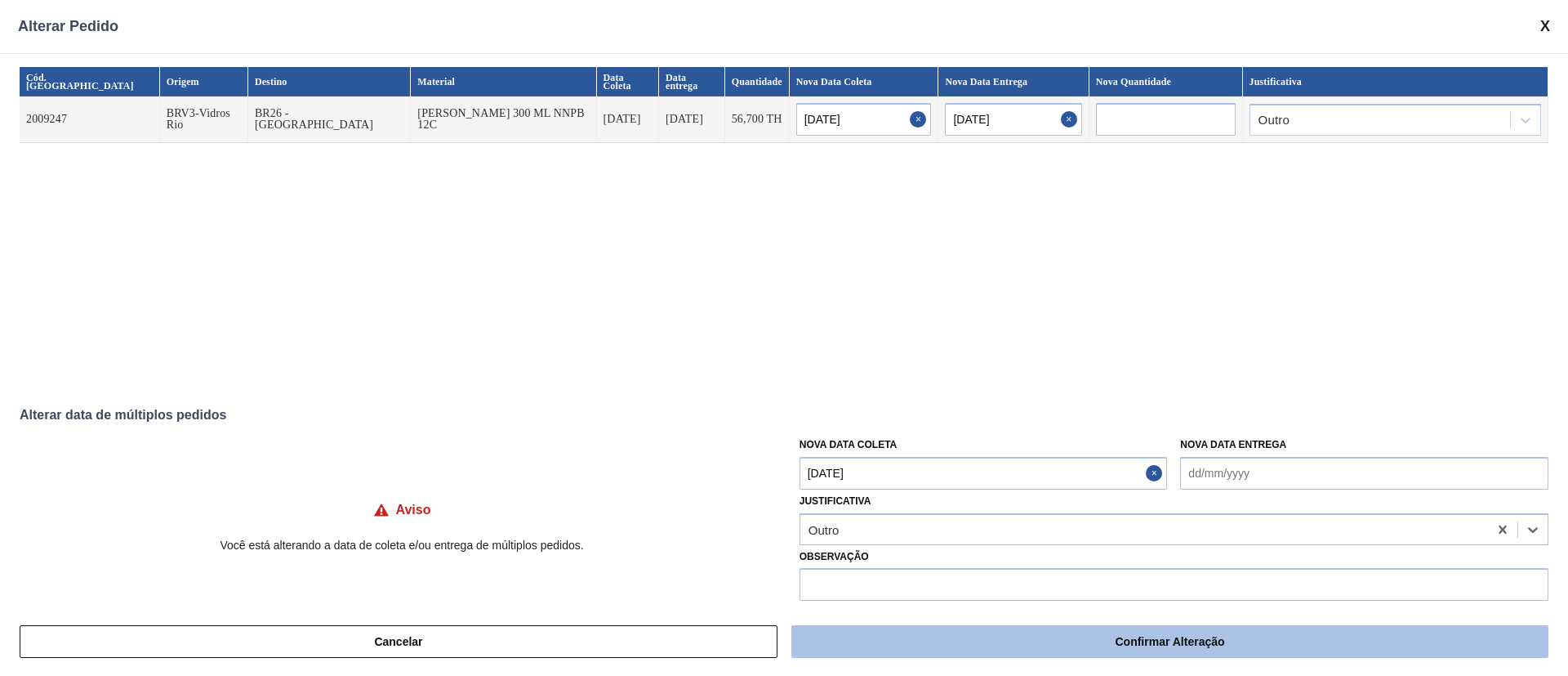
click at [1091, 634] on button "Confirmar Alteração" at bounding box center [1170, 641] width 757 height 32
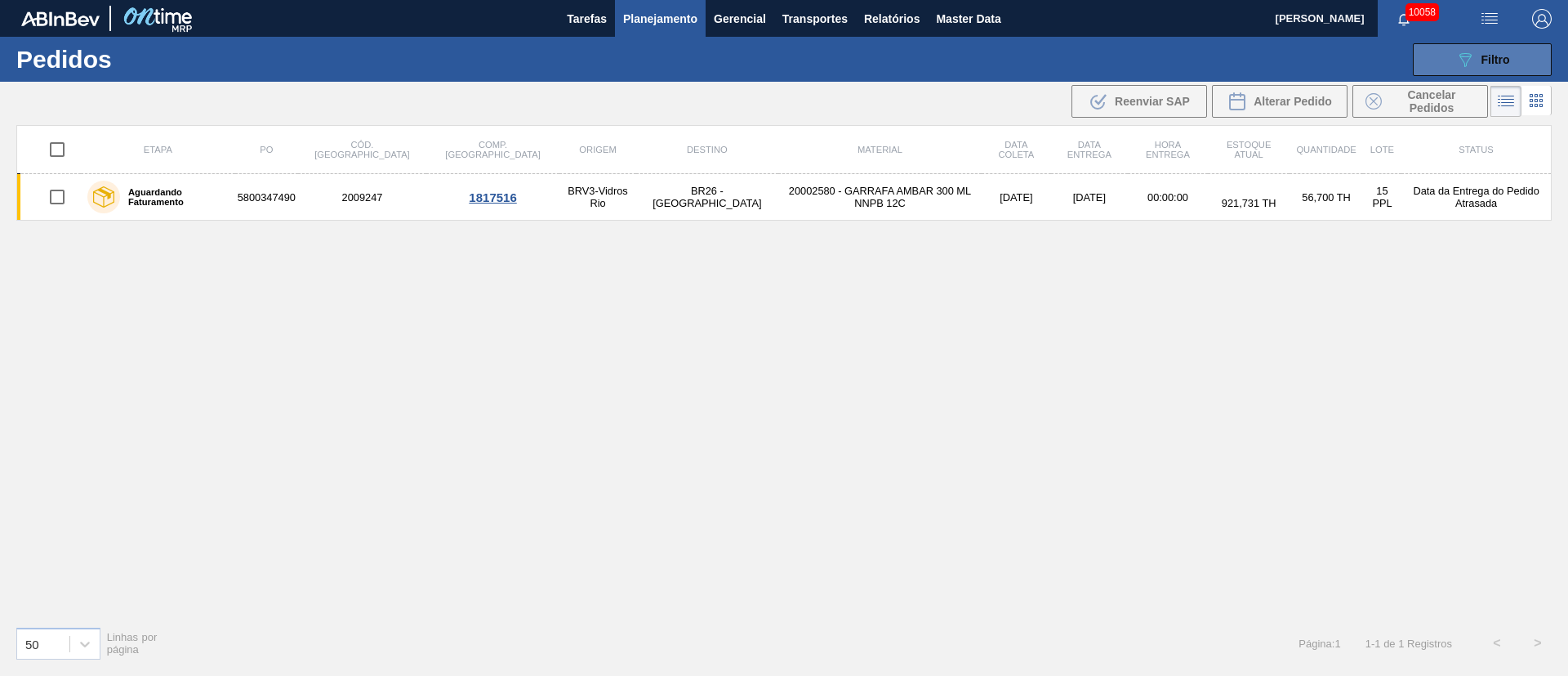
click at [1477, 72] on button "089F7B8B-B2A5-4AFE-B5C0-19BA573D28AC Filtro" at bounding box center [1482, 59] width 138 height 32
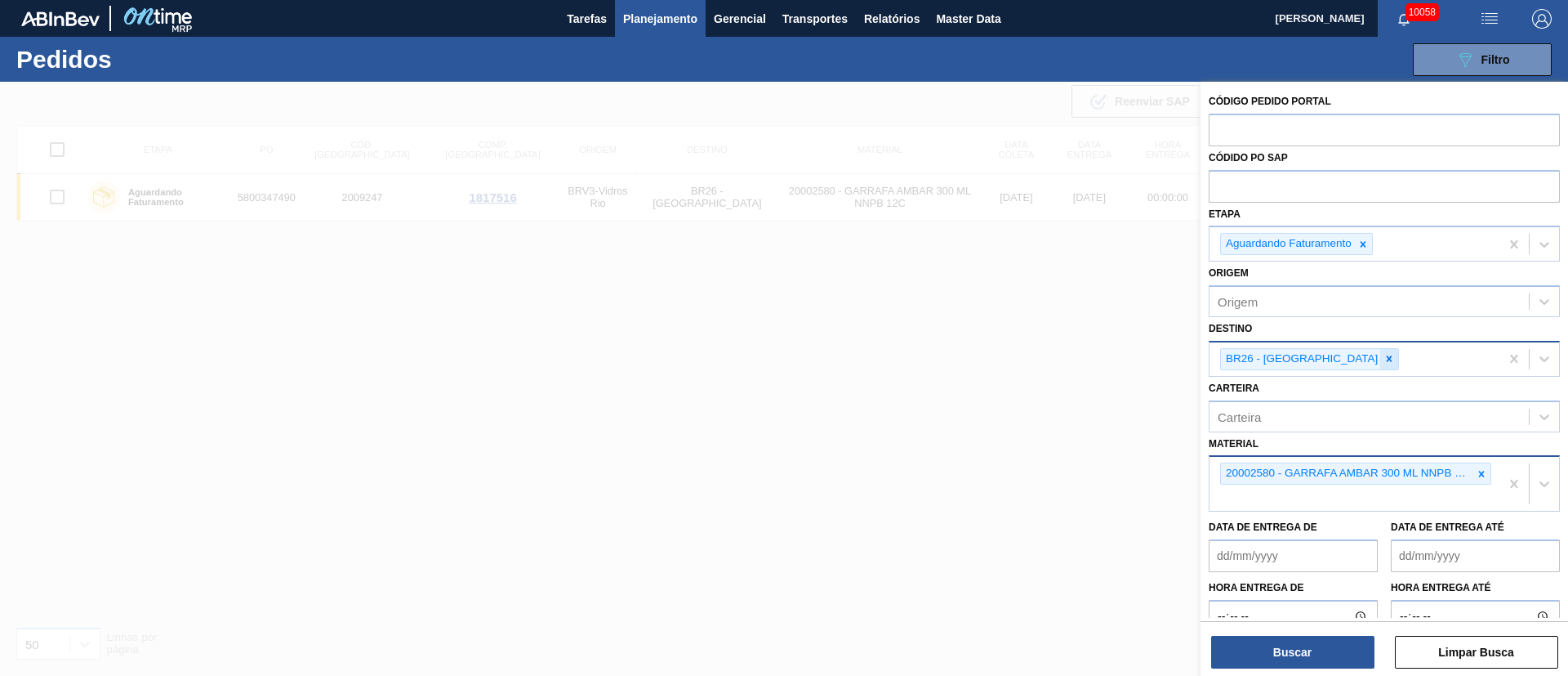
click at [1381, 366] on div at bounding box center [1389, 359] width 18 height 20
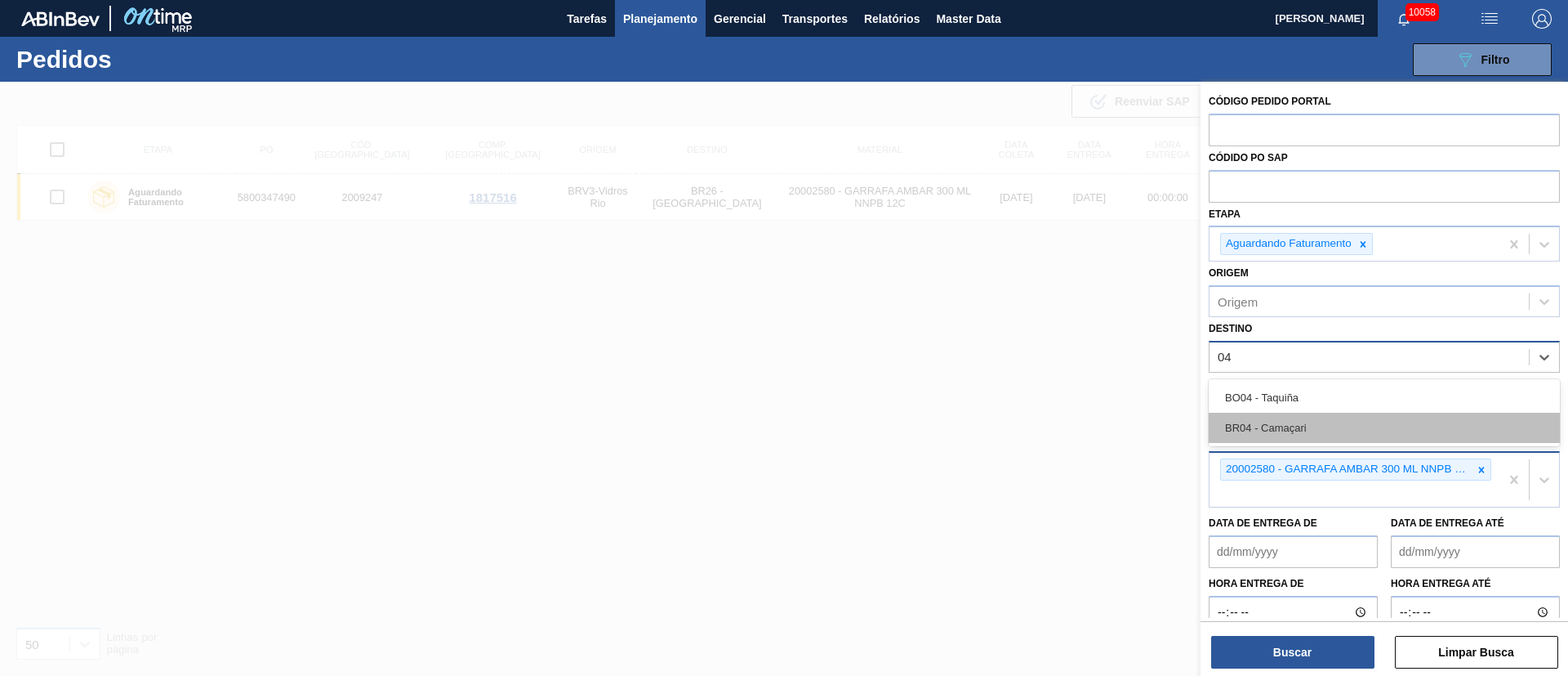
click at [1289, 426] on div "BR04 - Camaçari" at bounding box center [1384, 428] width 352 height 30
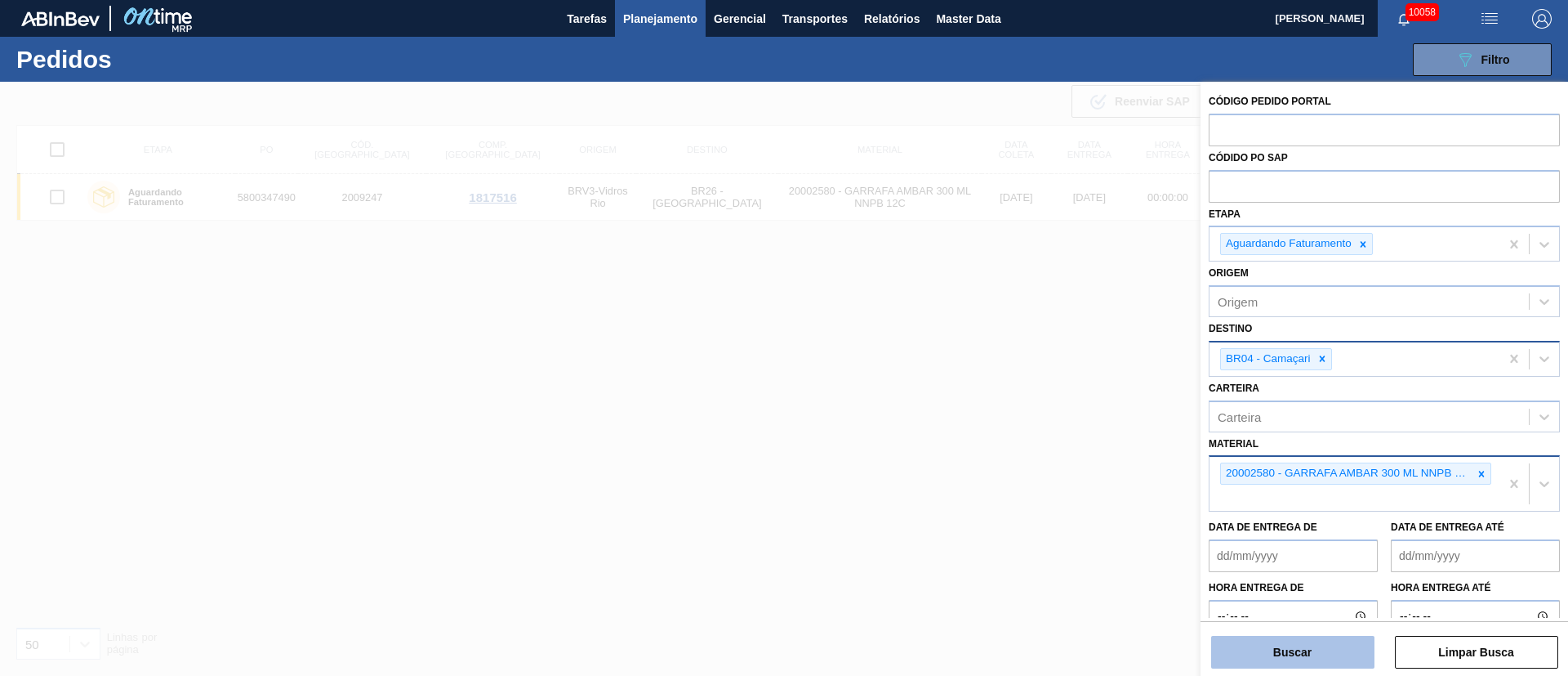
click at [1291, 654] on button "Buscar" at bounding box center [1292, 652] width 163 height 32
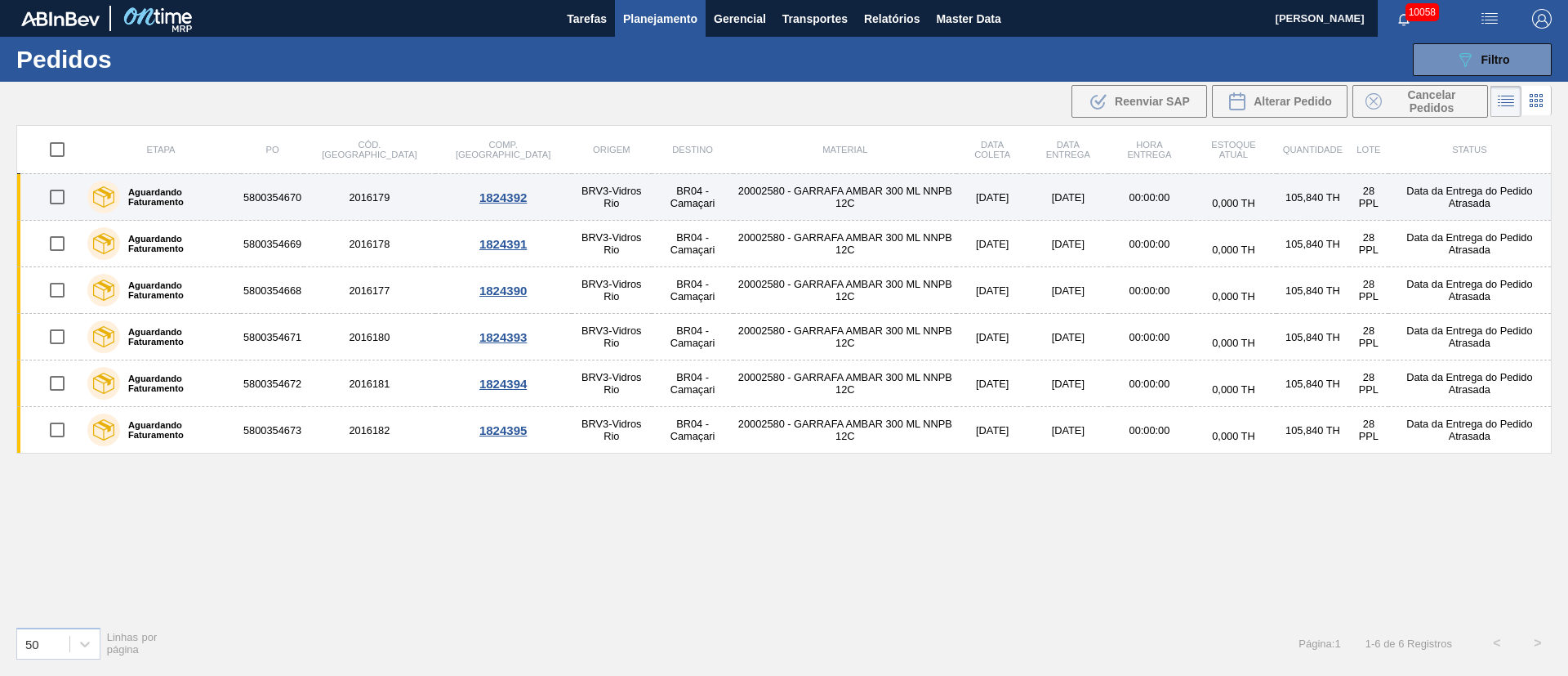
click at [58, 202] on input "checkbox" at bounding box center [56, 197] width 34 height 34
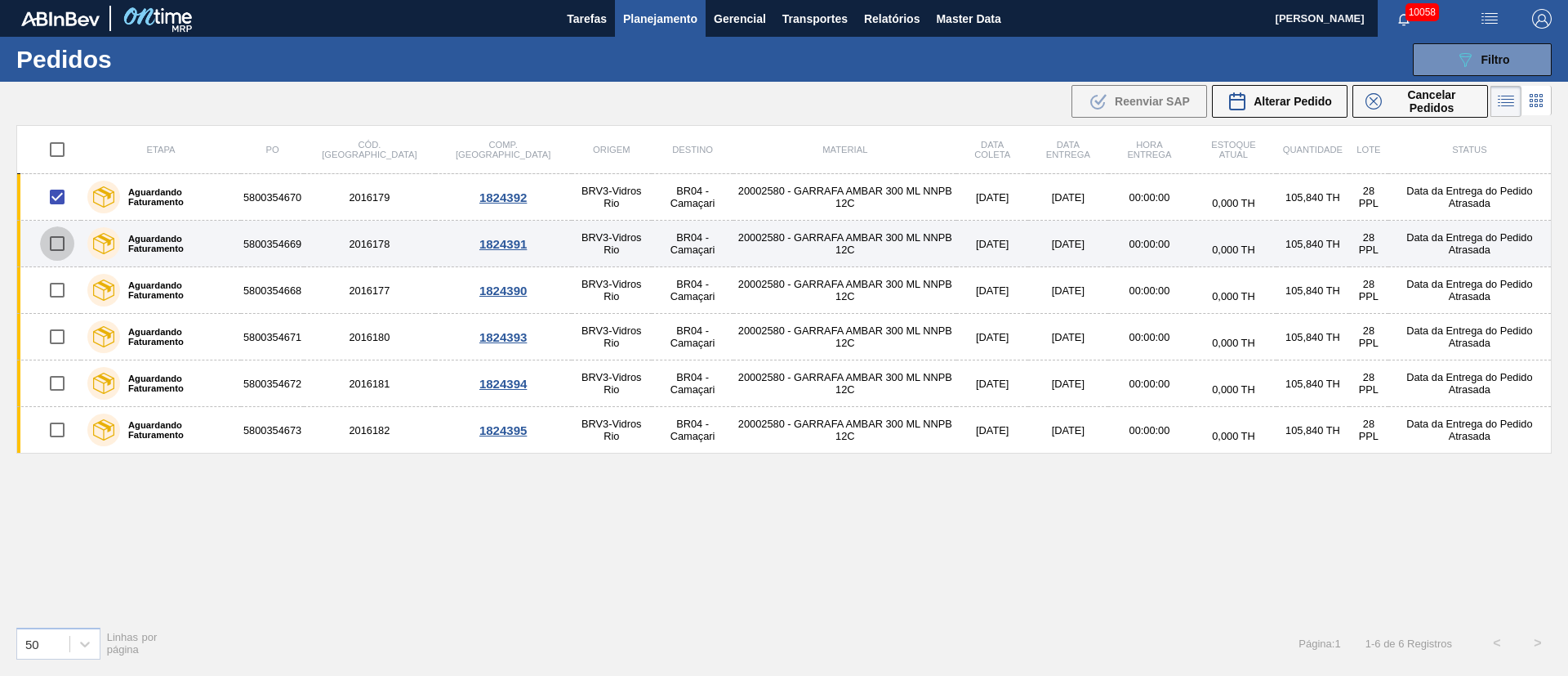
click at [44, 239] on input "checkbox" at bounding box center [56, 243] width 34 height 34
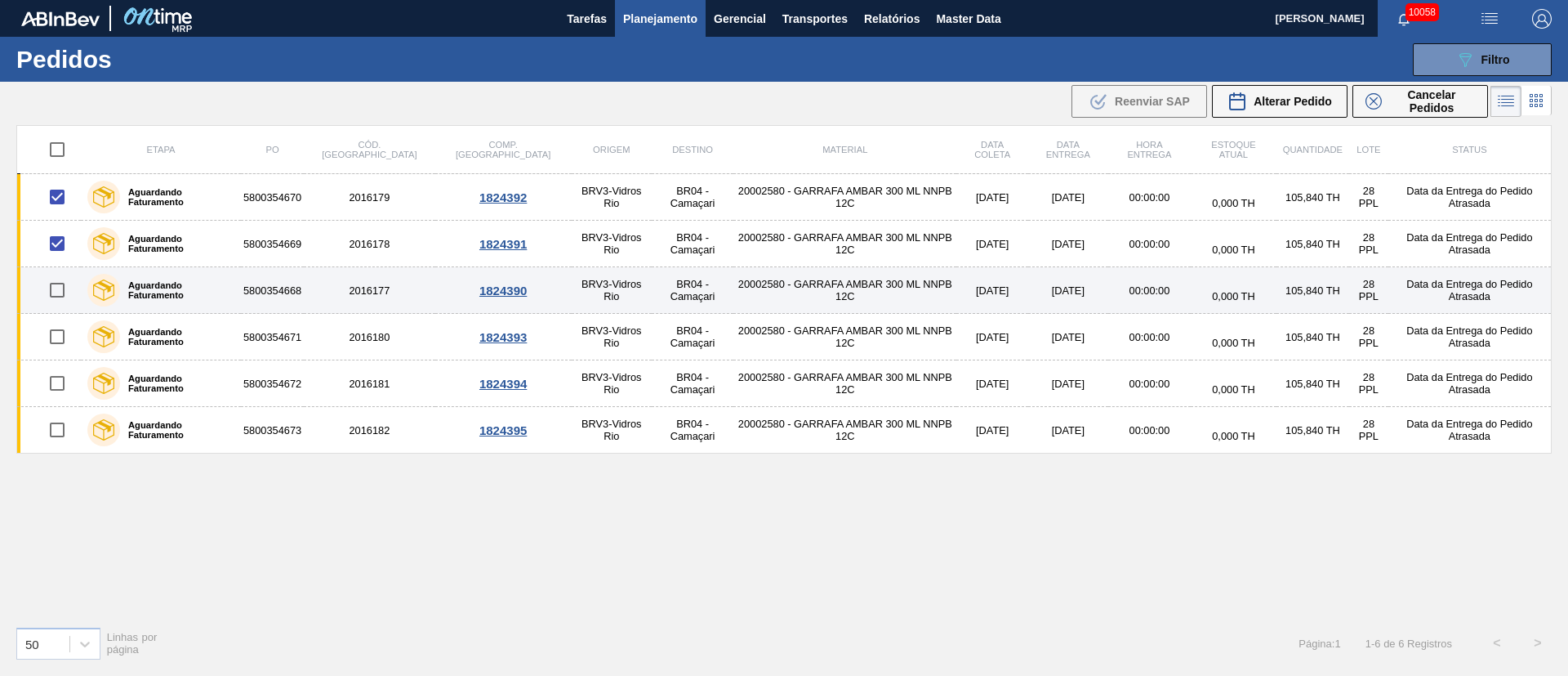
click at [62, 288] on input "checkbox" at bounding box center [56, 290] width 34 height 34
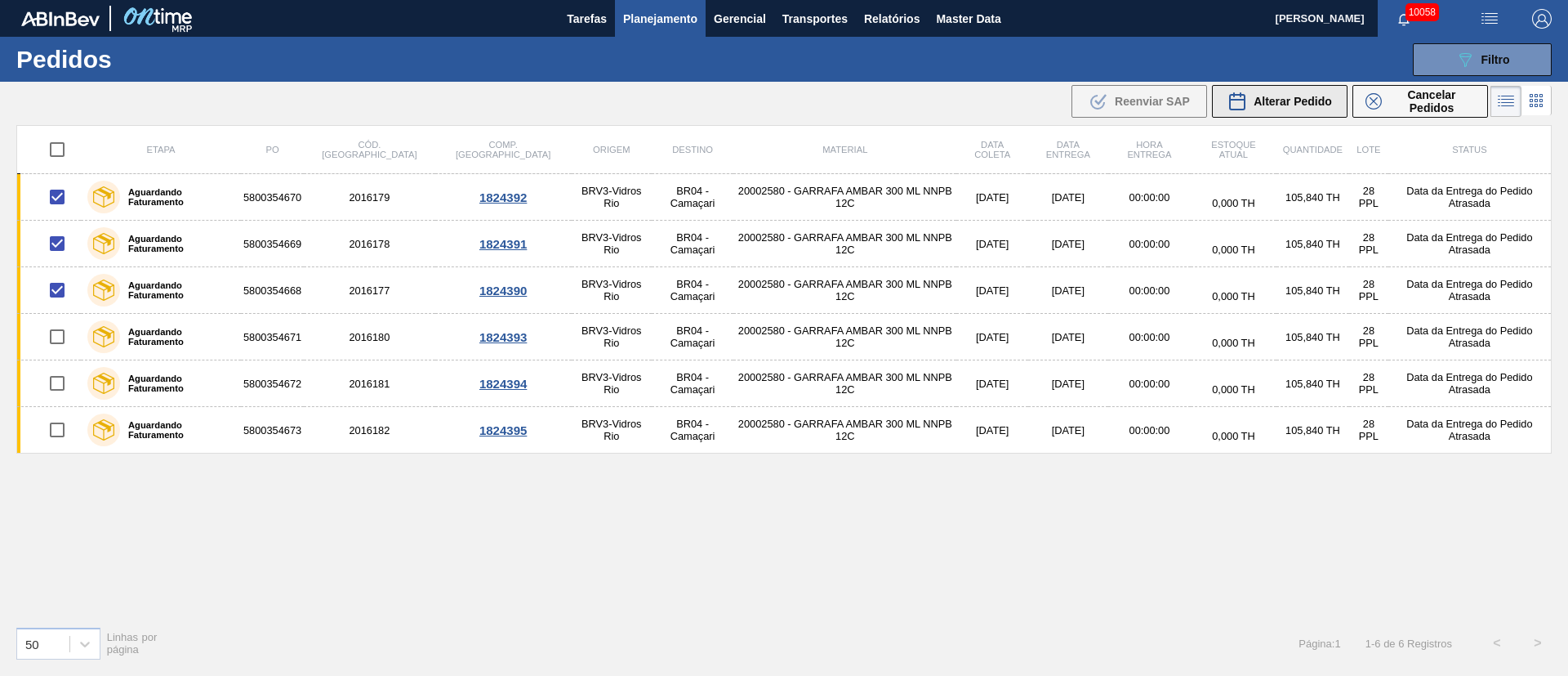
click at [1285, 103] on span "Alterar Pedido" at bounding box center [1292, 102] width 78 height 13
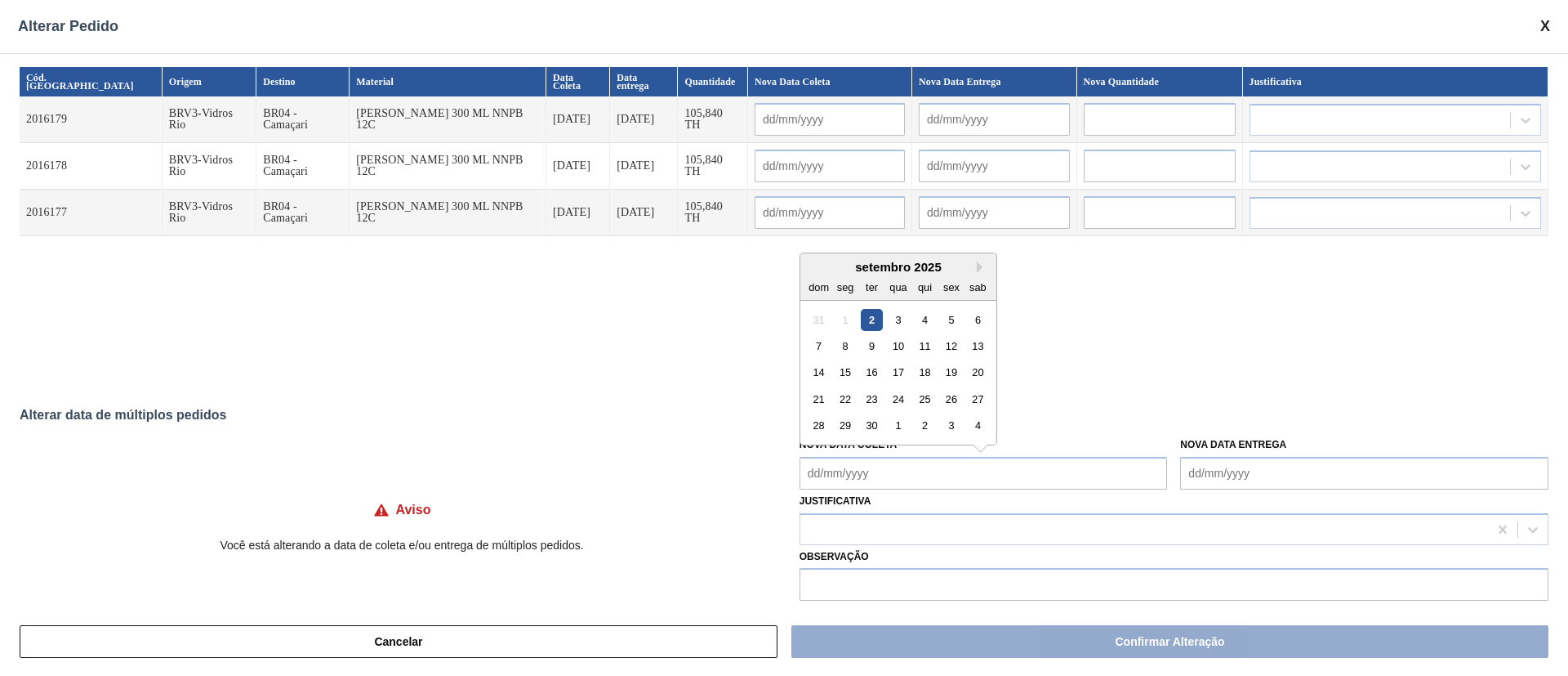
drag, startPoint x: 960, startPoint y: 470, endPoint x: 953, endPoint y: 458, distance: 13.9
click at [960, 470] on Coleta "Nova Data Coleta" at bounding box center [983, 473] width 368 height 32
click at [902, 320] on div "3" at bounding box center [898, 320] width 22 height 22
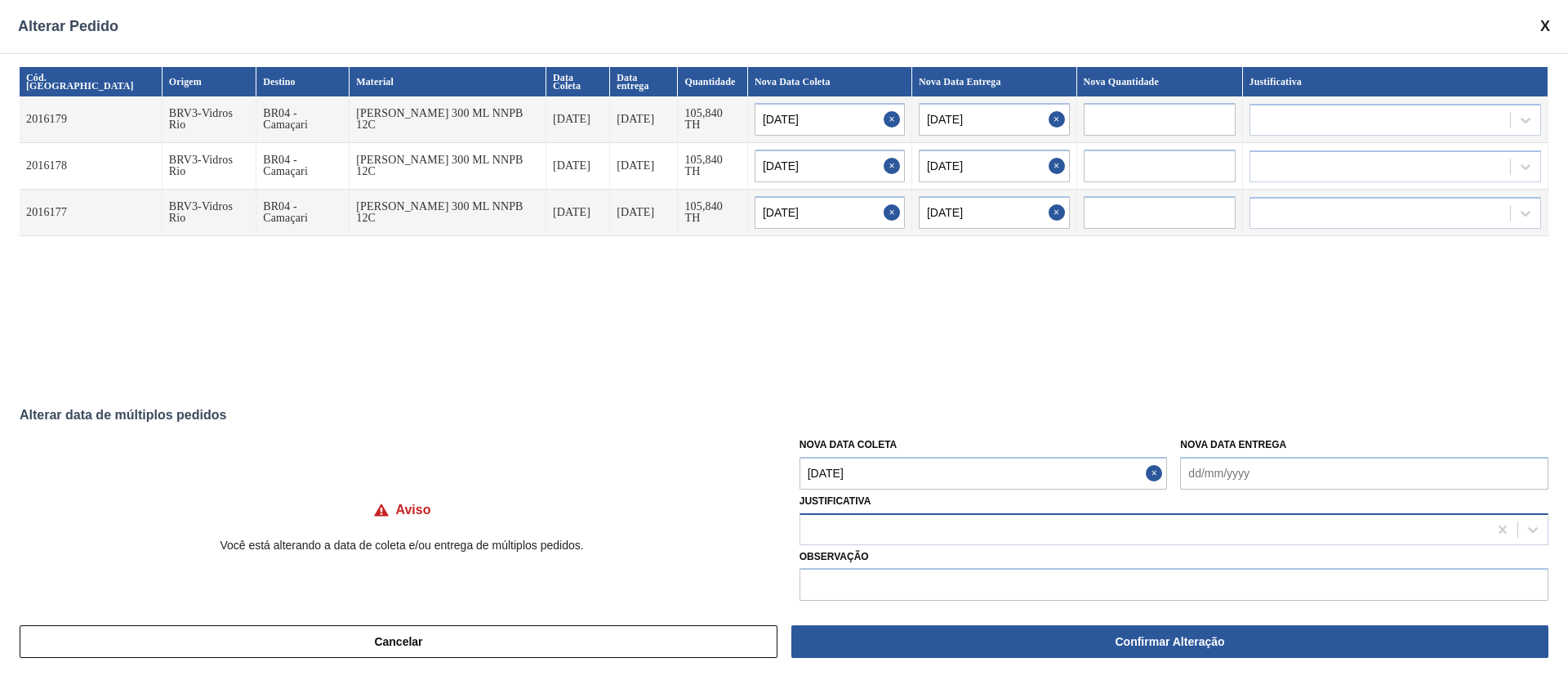
click at [842, 536] on div at bounding box center [1143, 529] width 688 height 24
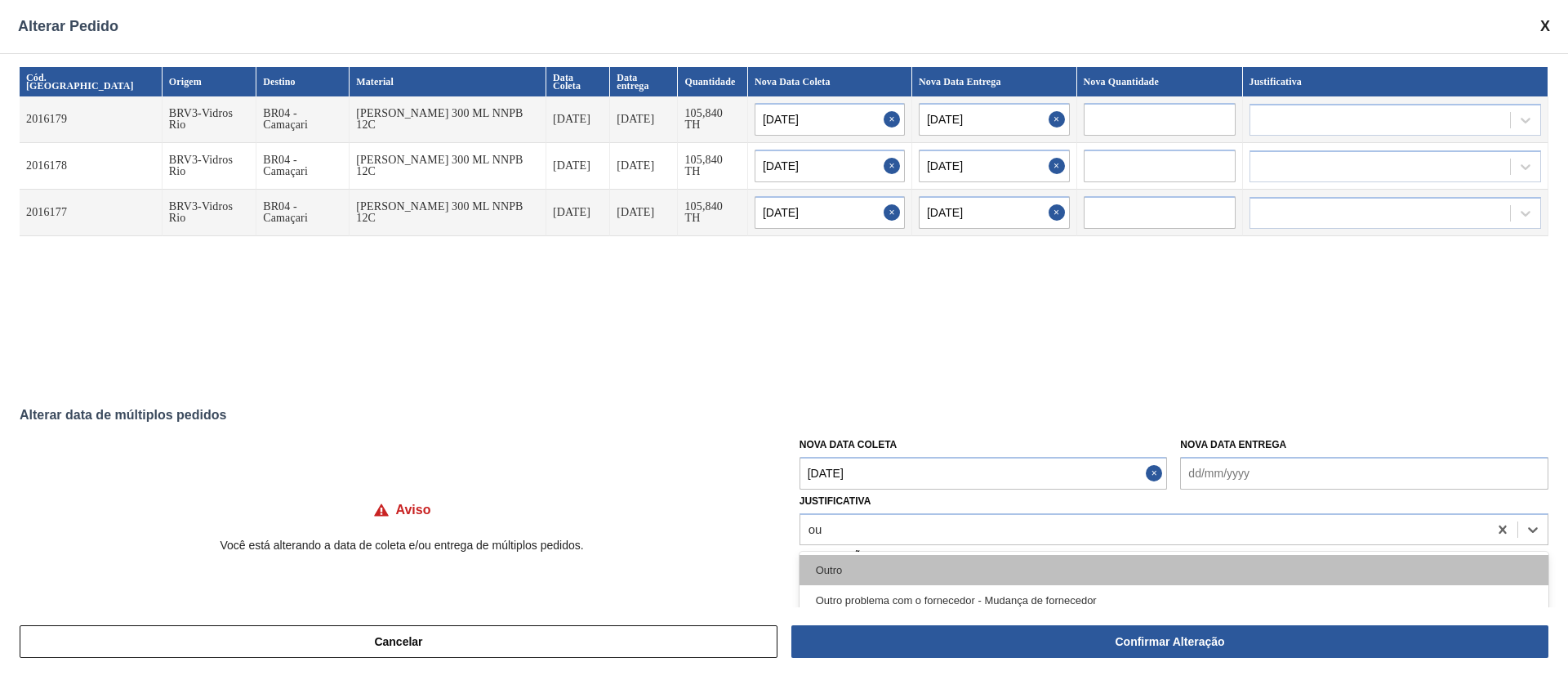
click at [839, 559] on div "Outro" at bounding box center [1174, 570] width 749 height 30
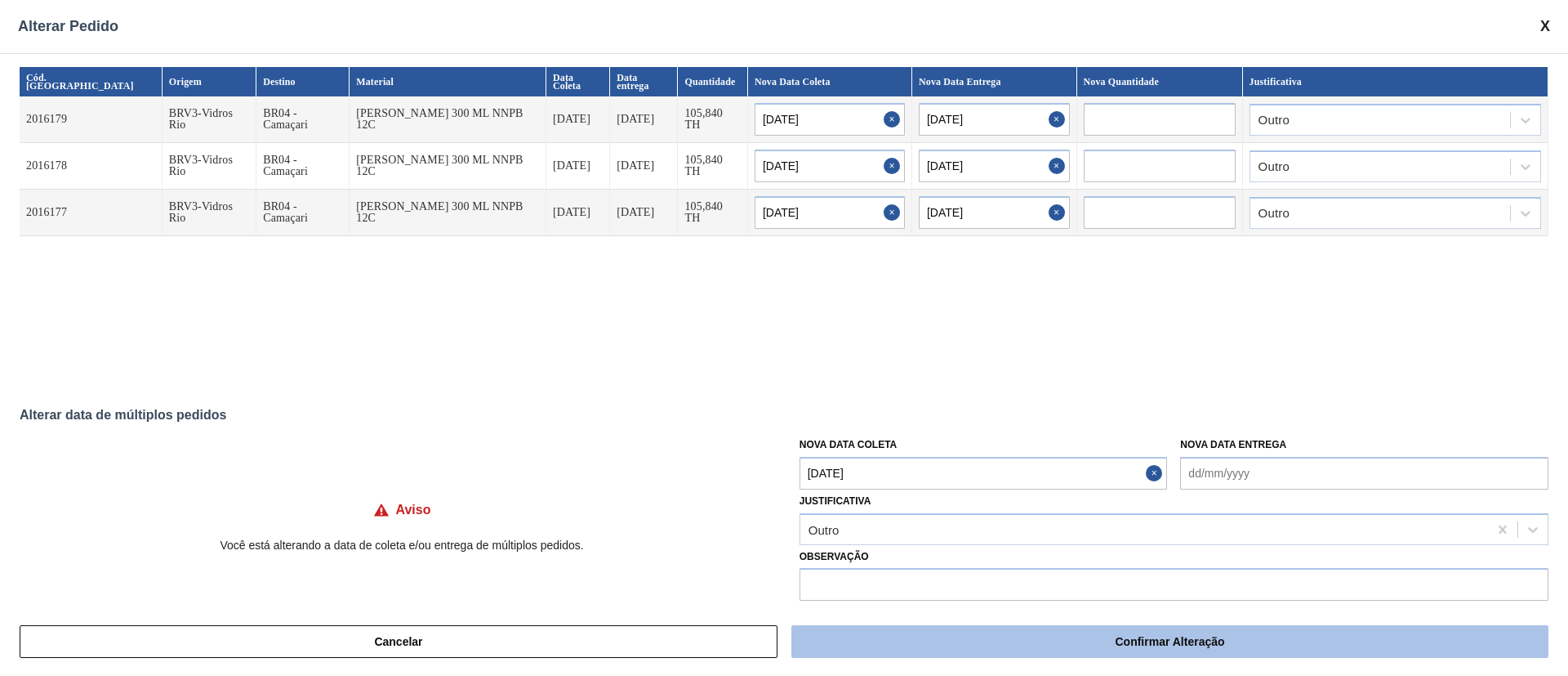
click at [913, 650] on button "Confirmar Alteração" at bounding box center [1170, 641] width 757 height 32
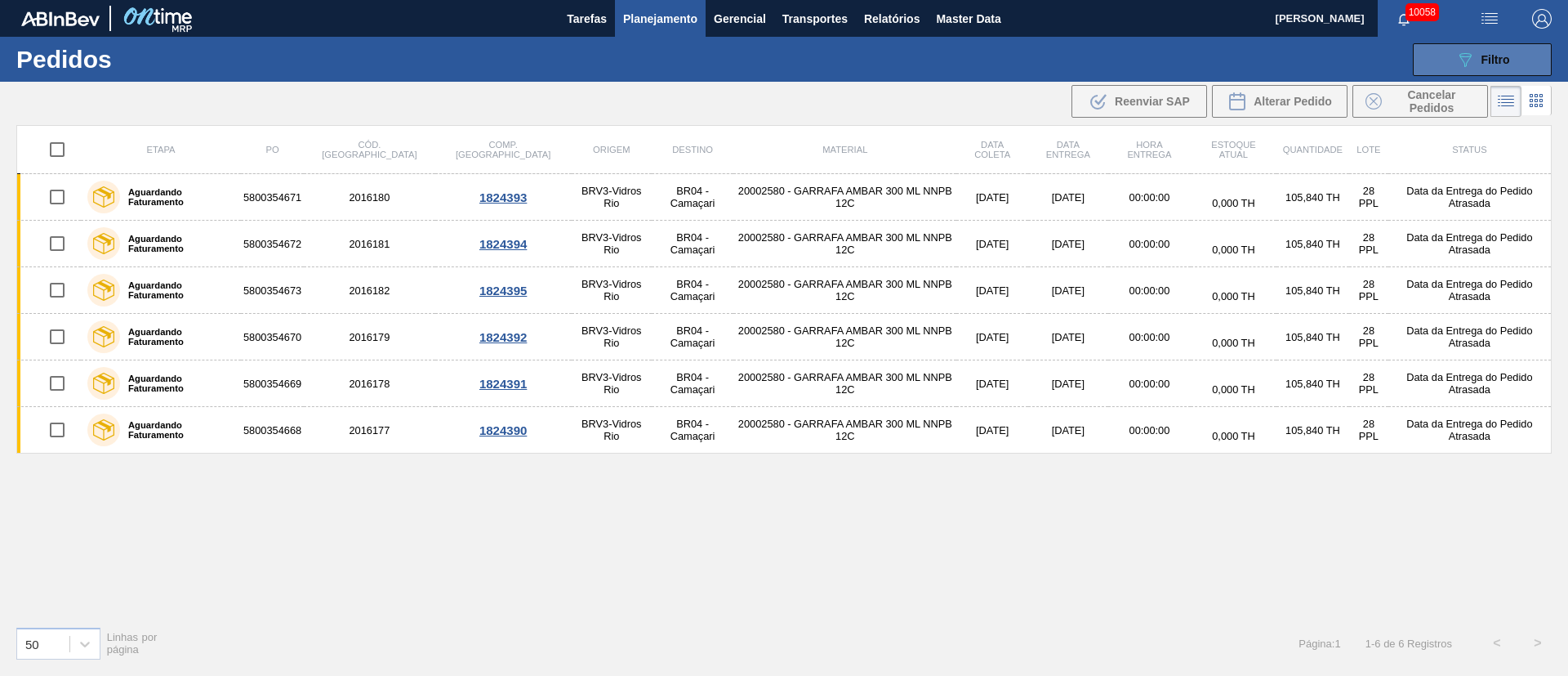
click at [1498, 52] on div "089F7B8B-B2A5-4AFE-B5C0-19BA573D28AC Filtro" at bounding box center [1482, 59] width 54 height 19
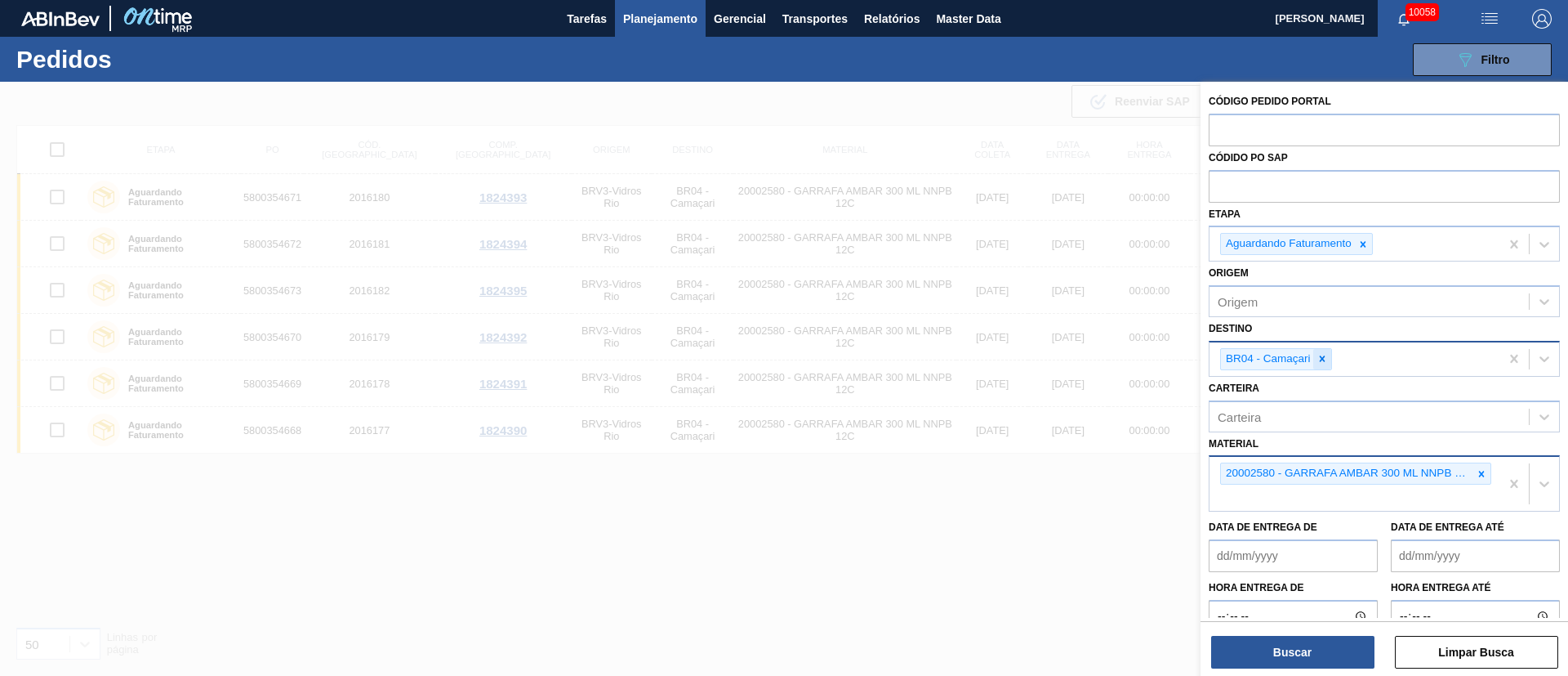
click at [1325, 358] on icon at bounding box center [1323, 358] width 11 height 11
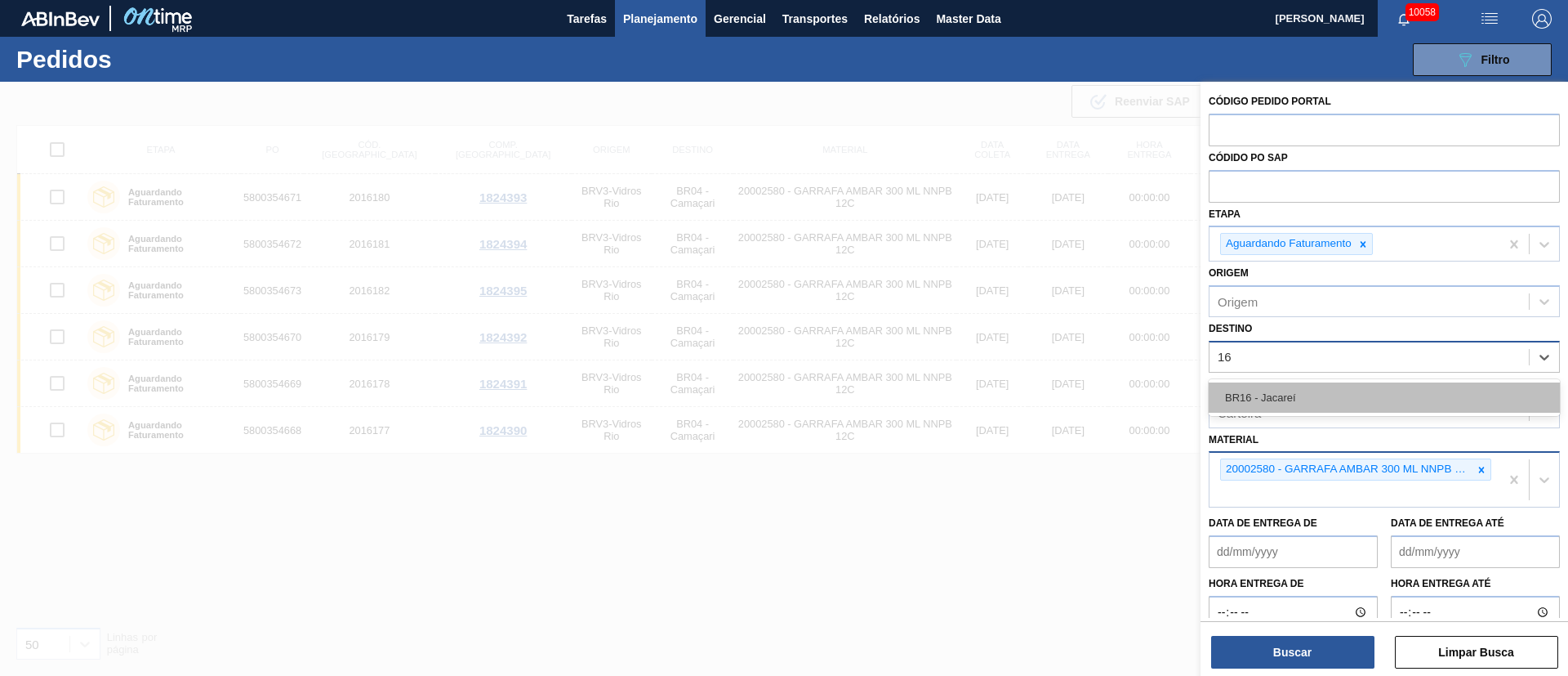
click at [1286, 388] on div "BR16 - Jacareí" at bounding box center [1384, 397] width 352 height 30
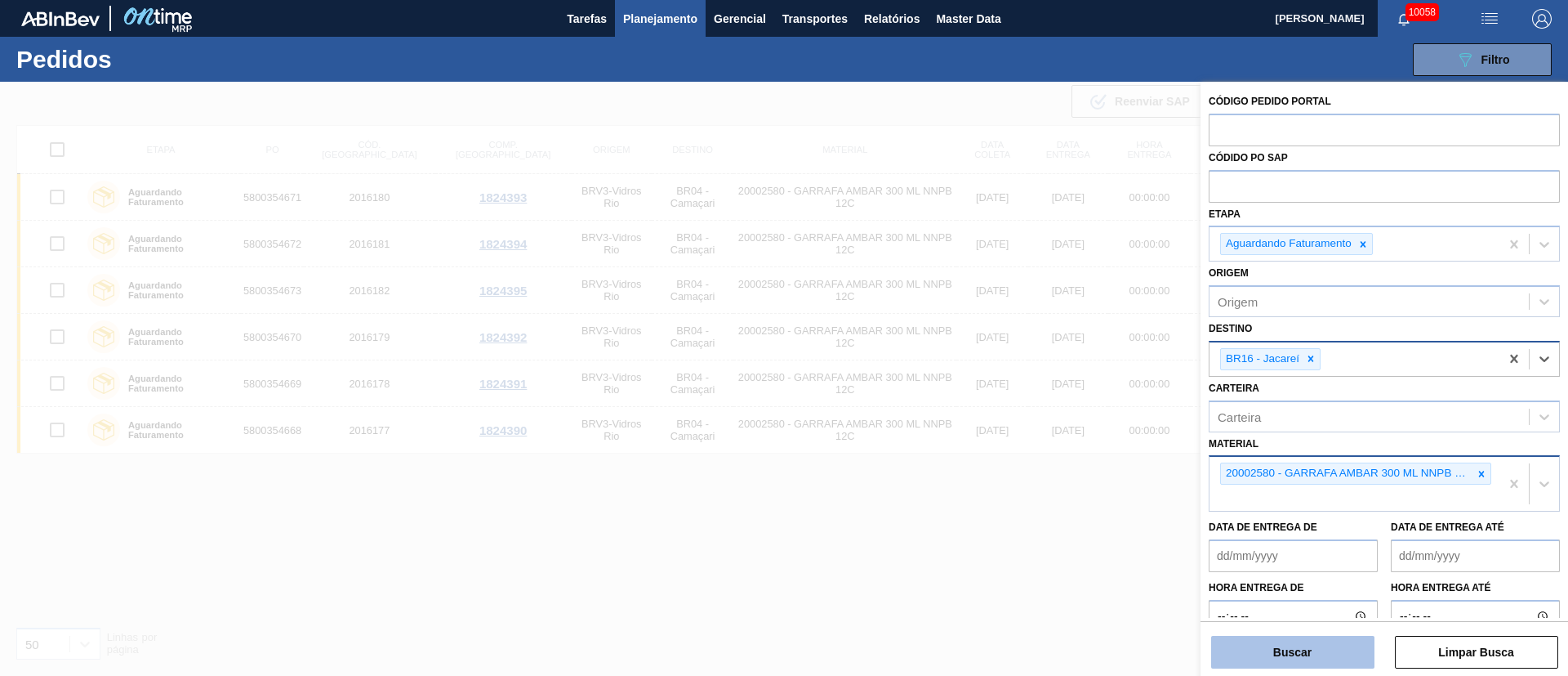
click at [1312, 637] on button "Buscar" at bounding box center [1292, 652] width 163 height 32
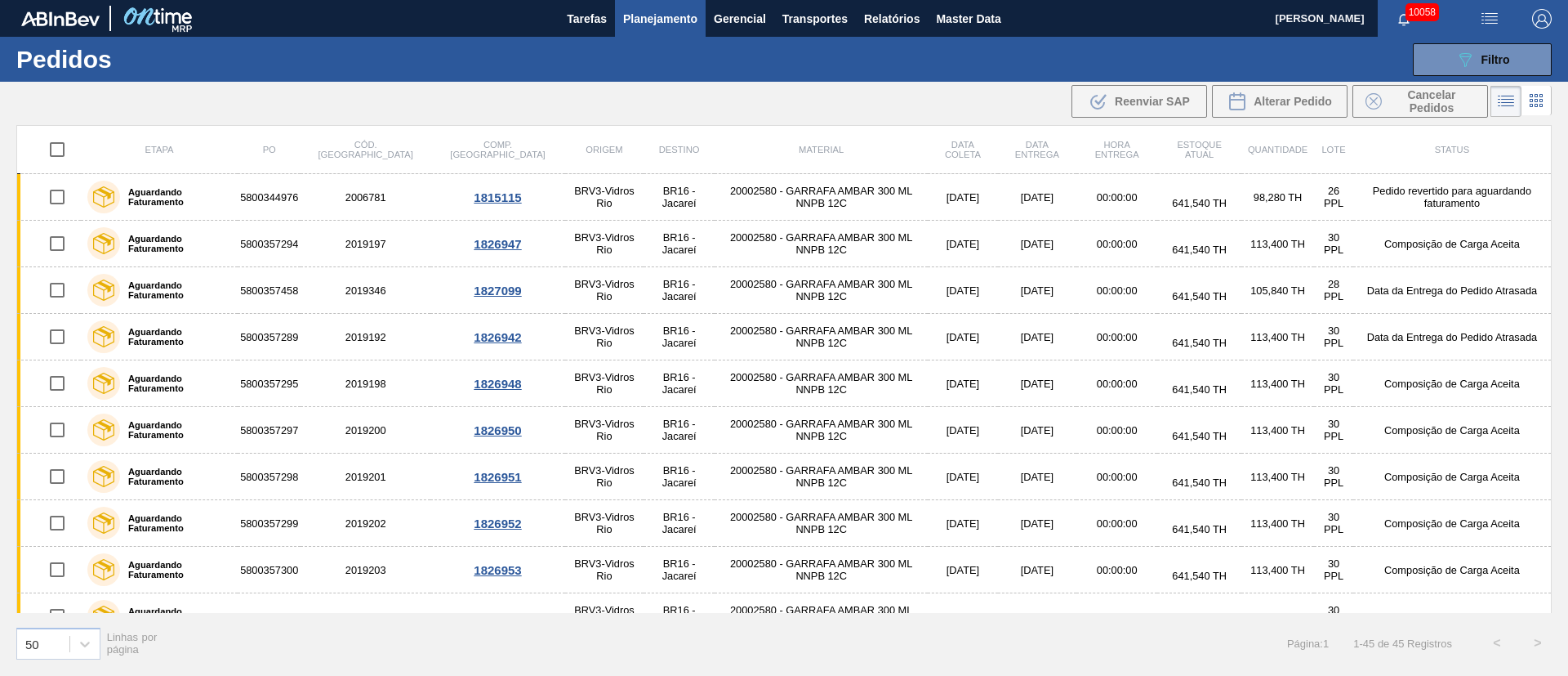
click at [54, 199] on input "checkbox" at bounding box center [56, 197] width 34 height 34
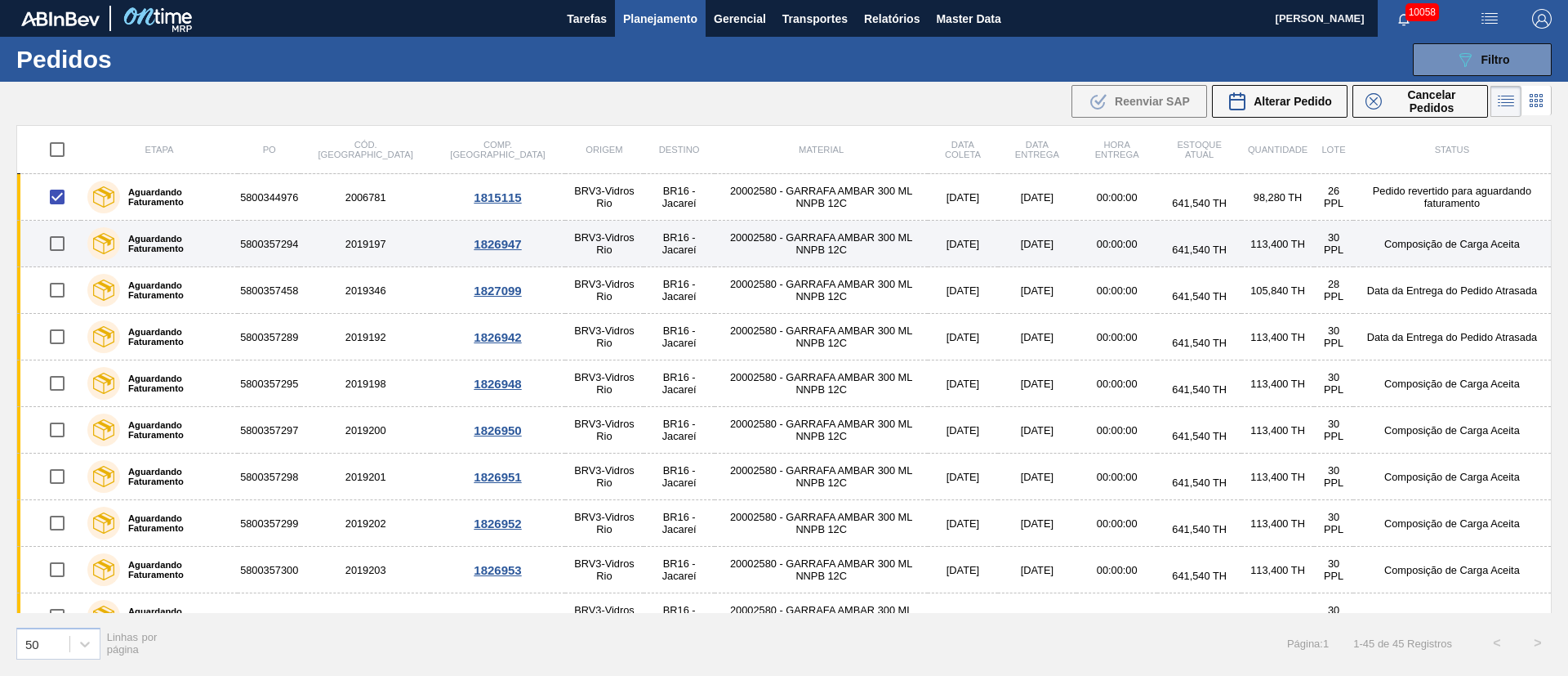
click at [52, 246] on input "checkbox" at bounding box center [56, 243] width 34 height 34
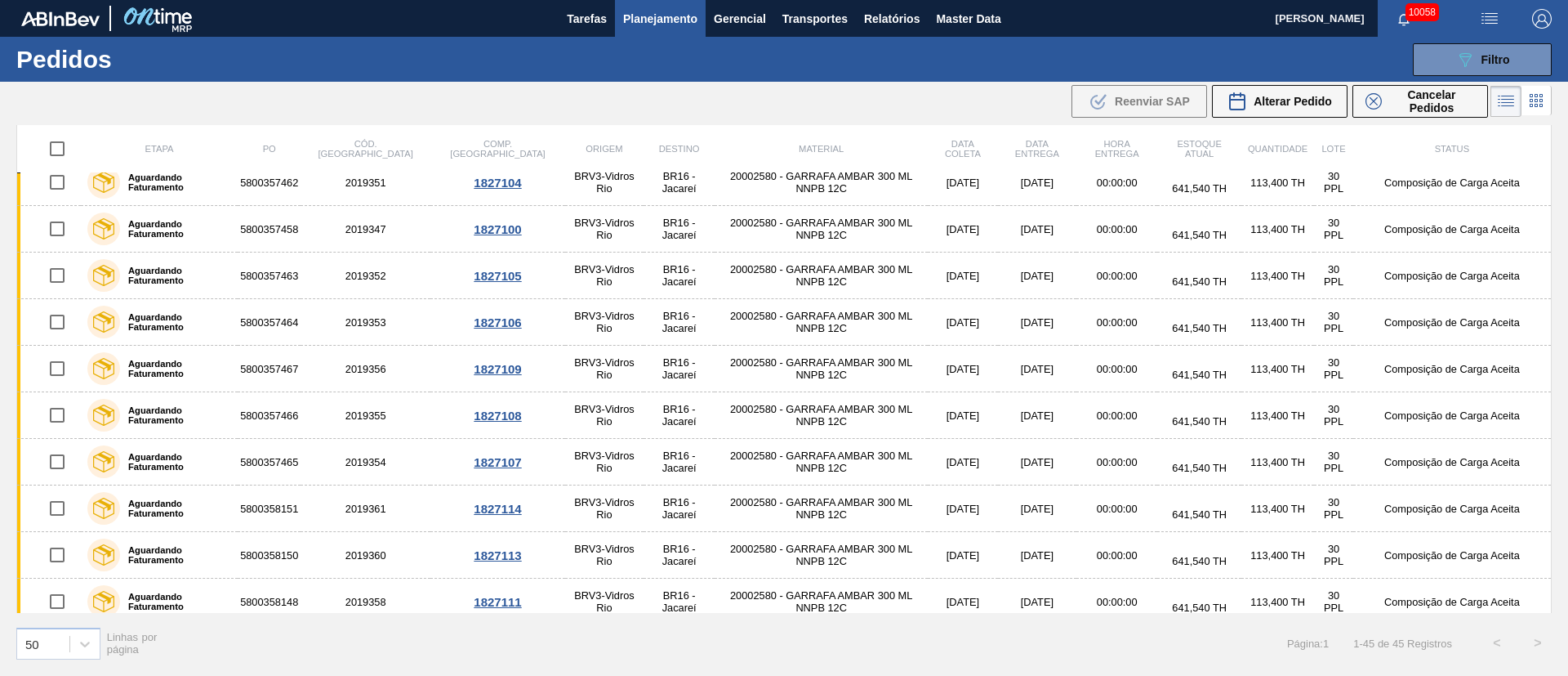
scroll to position [1658, 0]
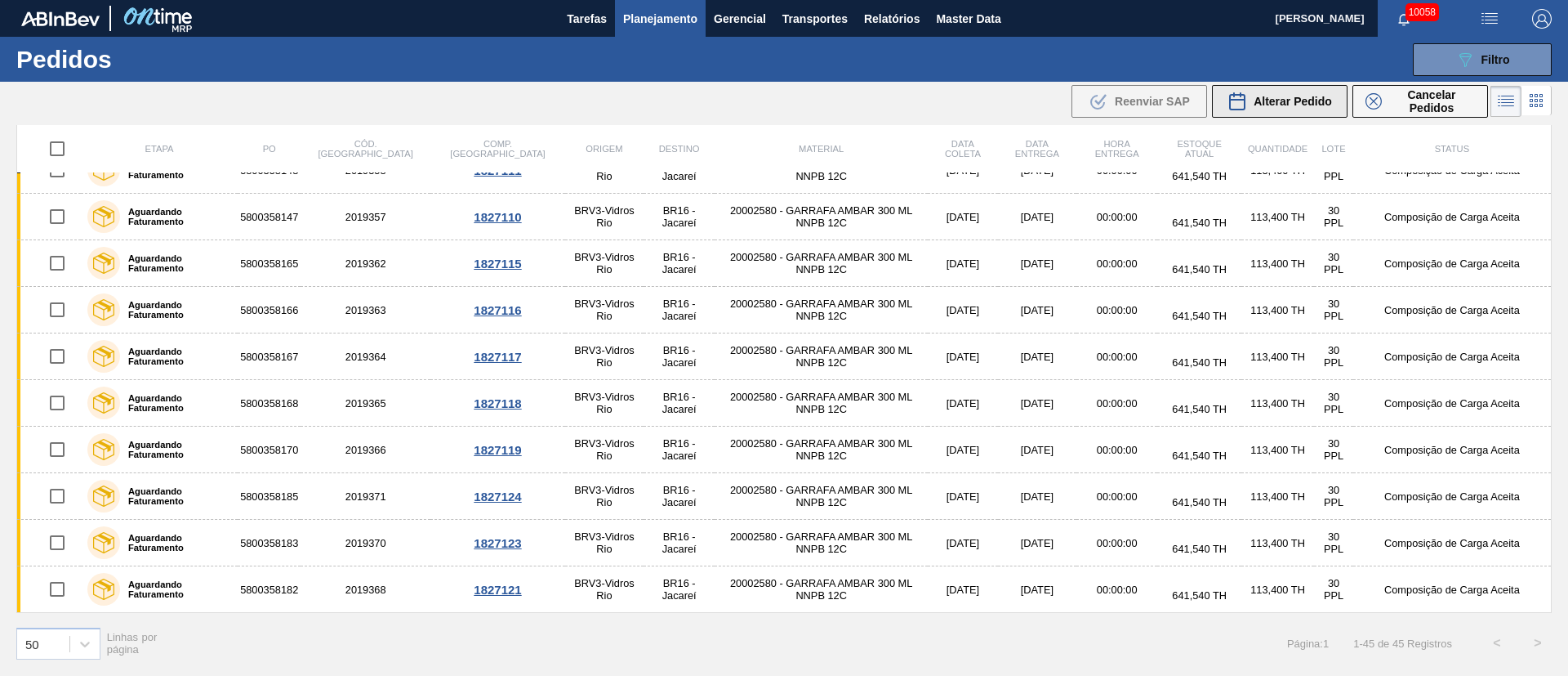
click at [1309, 99] on span "Alterar Pedido" at bounding box center [1292, 102] width 78 height 13
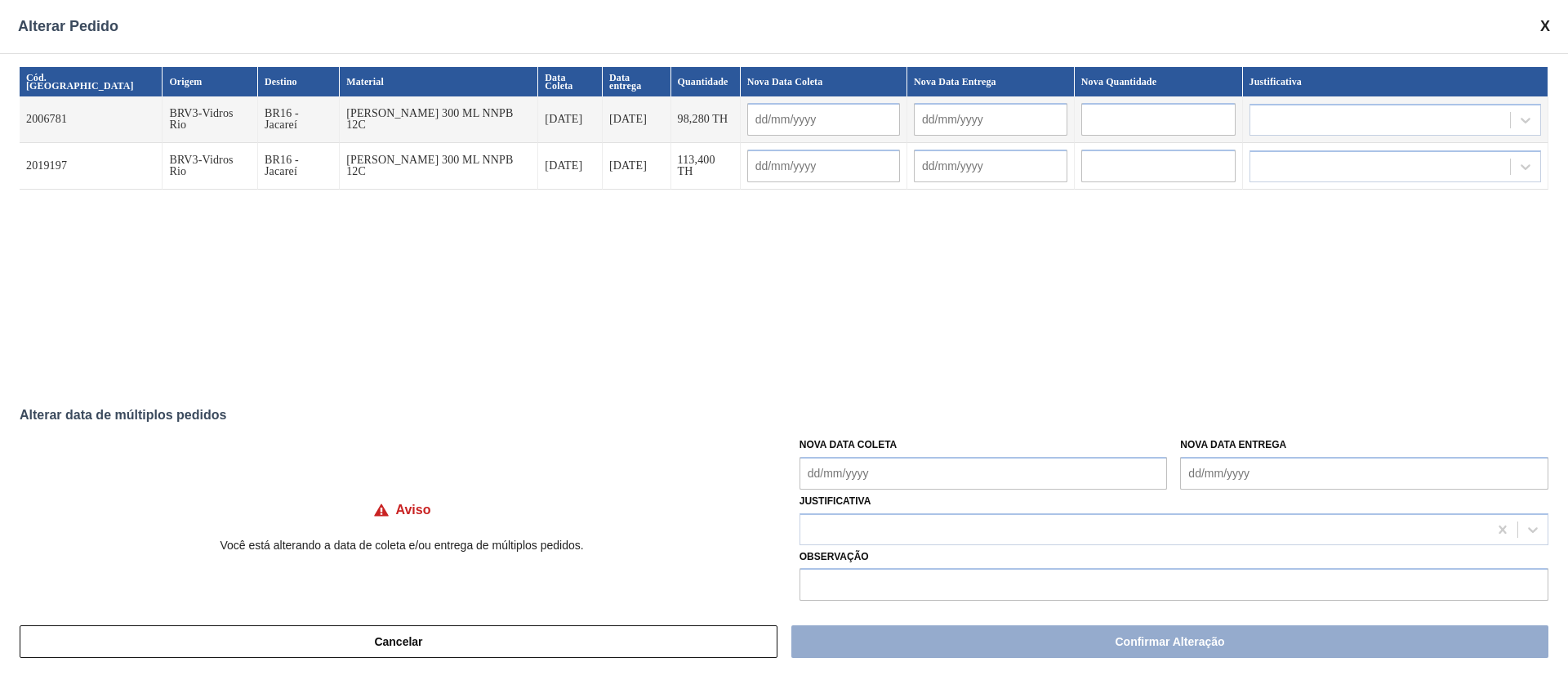
click at [833, 471] on Coleta "Nova Data Coleta" at bounding box center [983, 473] width 368 height 32
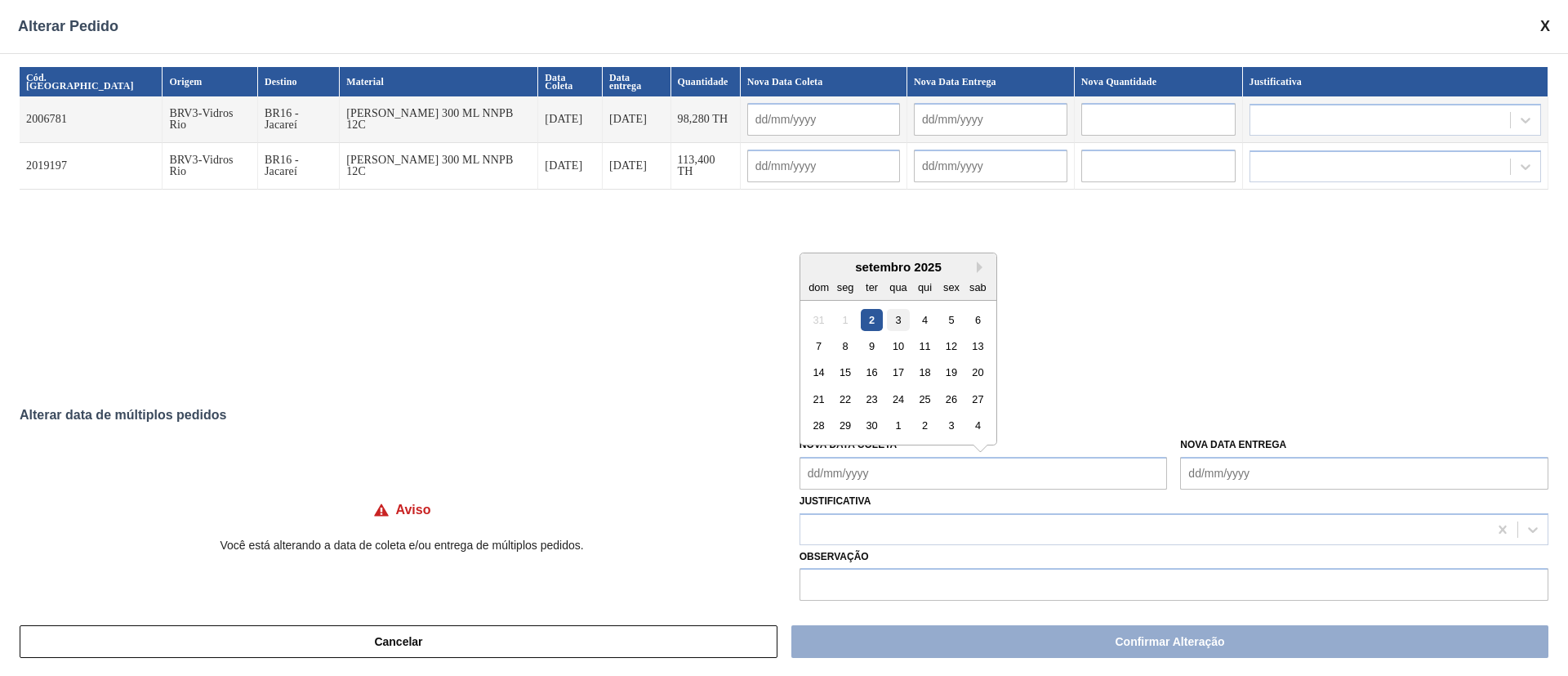
click at [894, 317] on div "3" at bounding box center [898, 320] width 22 height 22
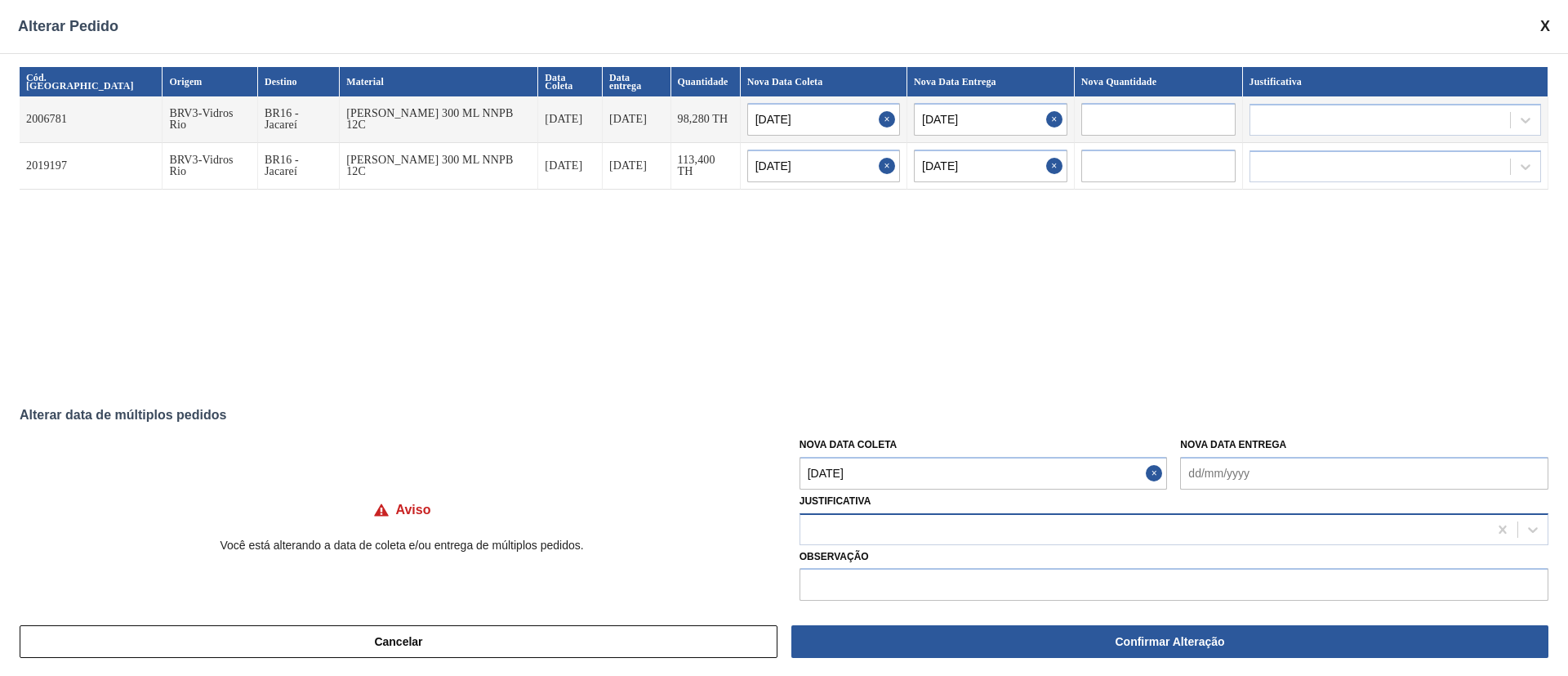
click at [845, 515] on div at bounding box center [1174, 529] width 749 height 32
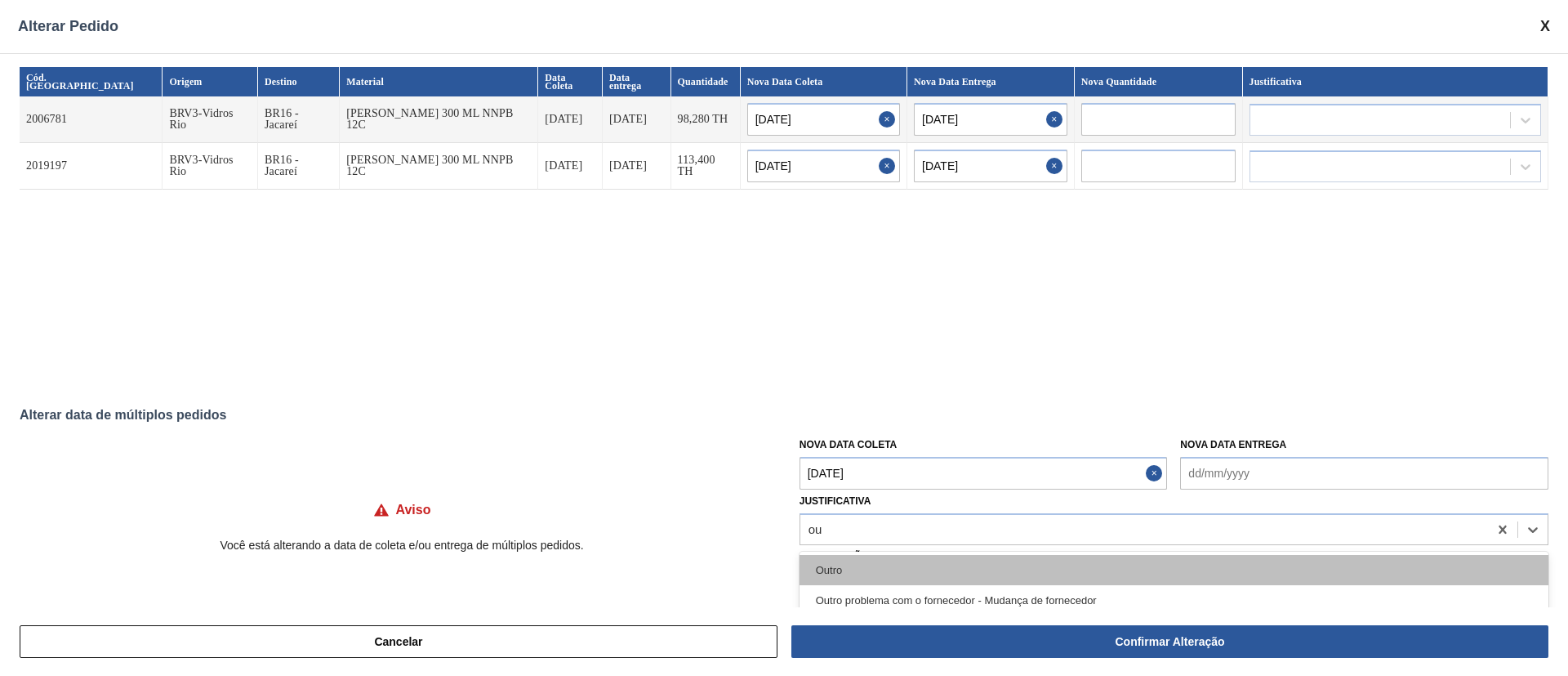
click at [847, 561] on div "Outro" at bounding box center [1174, 570] width 749 height 30
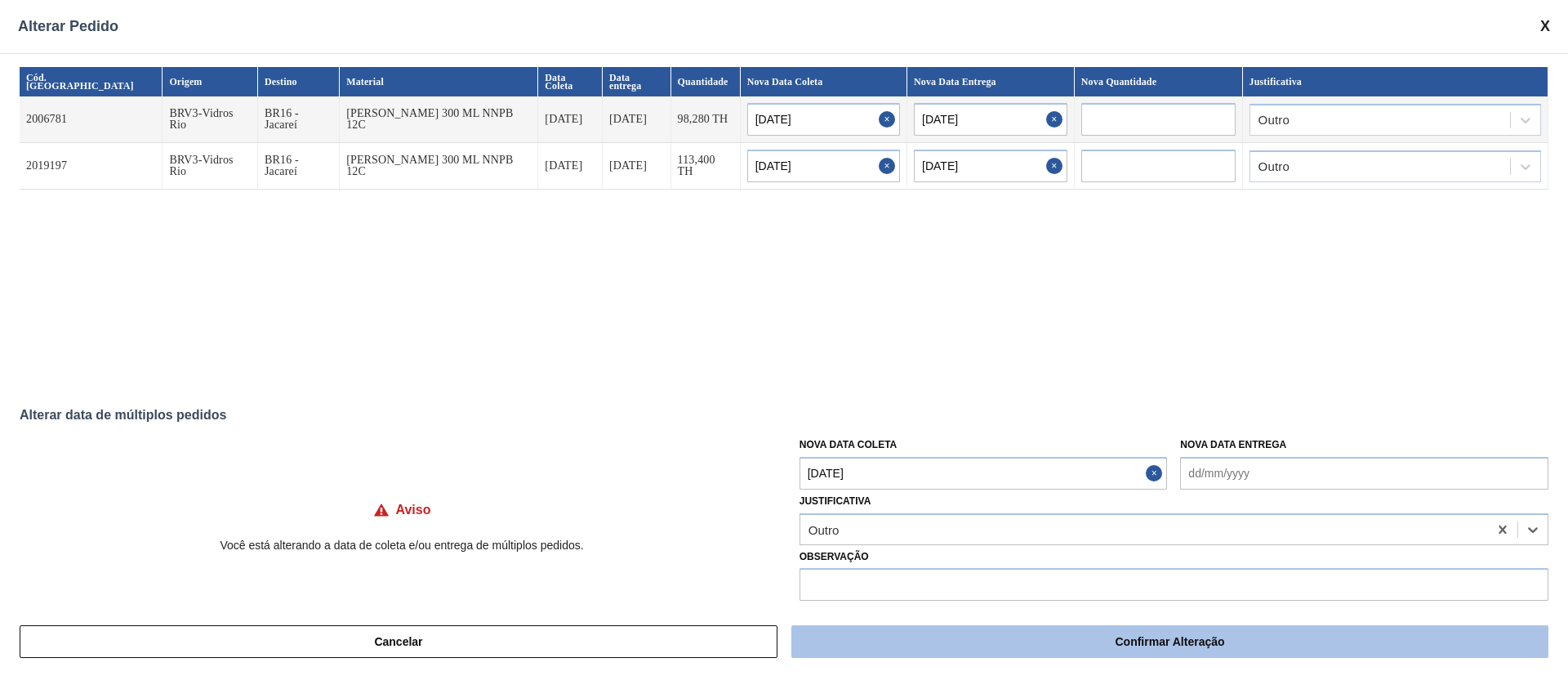
click at [921, 643] on button "Confirmar Alteração" at bounding box center [1170, 641] width 757 height 32
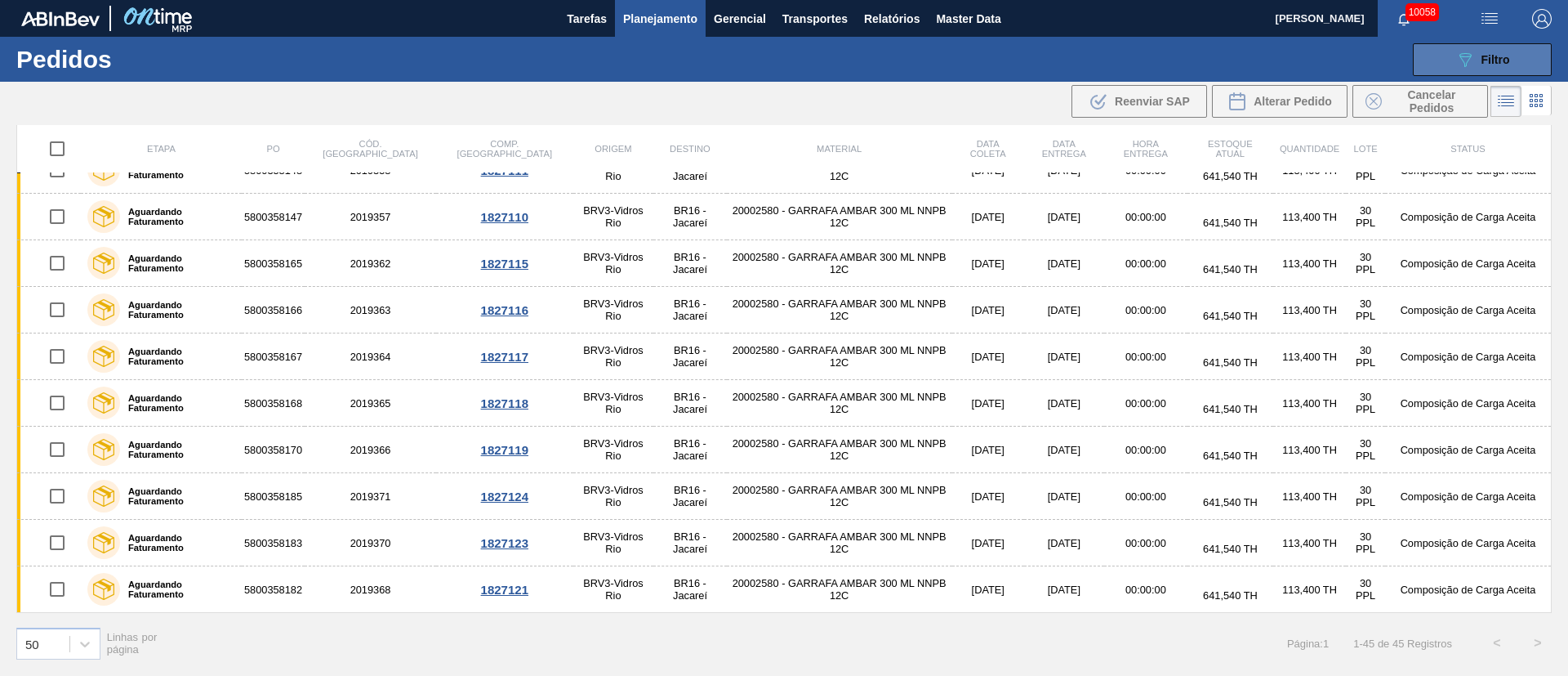
click at [1477, 67] on div "089F7B8B-B2A5-4AFE-B5C0-19BA573D28AC Filtro" at bounding box center [1482, 59] width 54 height 19
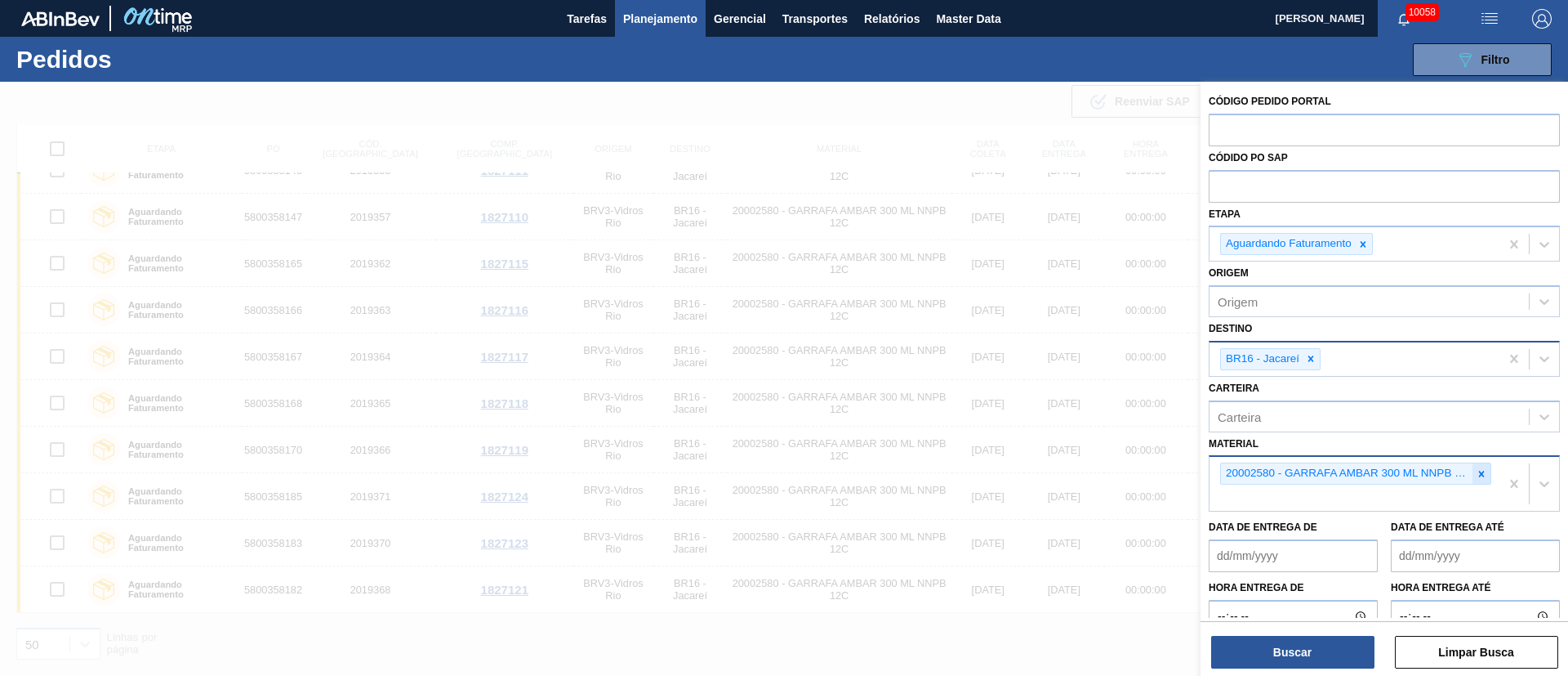
click at [1480, 474] on icon at bounding box center [1482, 474] width 6 height 6
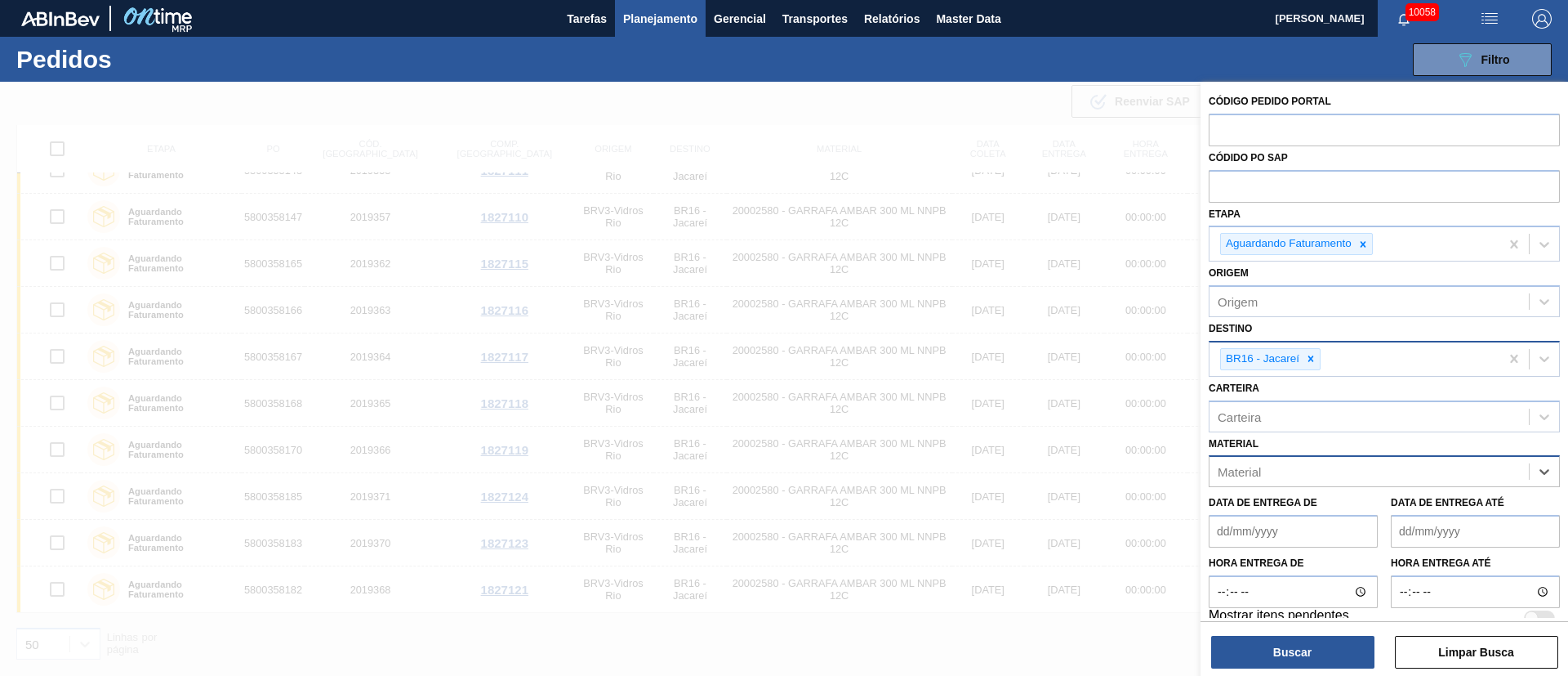
paste input "30018527"
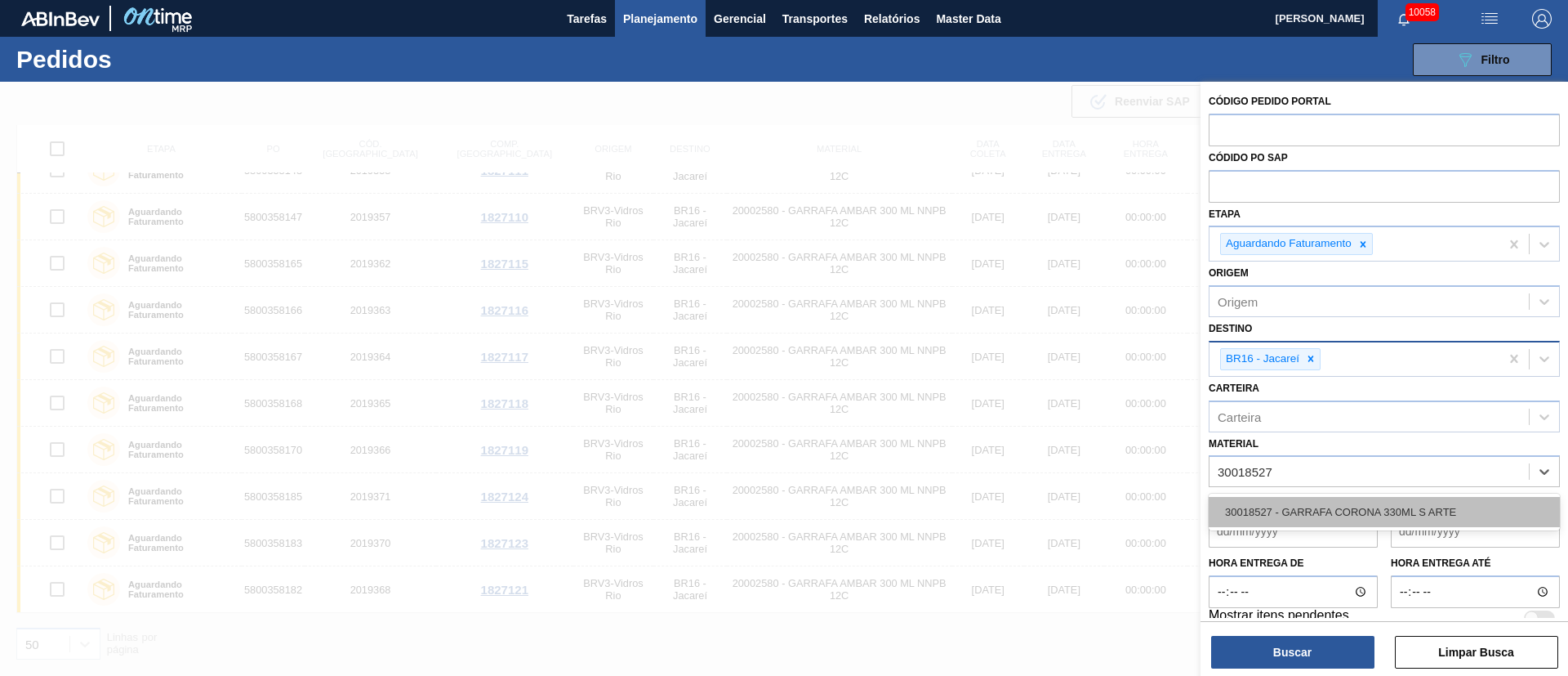
click at [1284, 515] on div "30018527 - GARRAFA CORONA 330ML S ARTE" at bounding box center [1384, 512] width 352 height 30
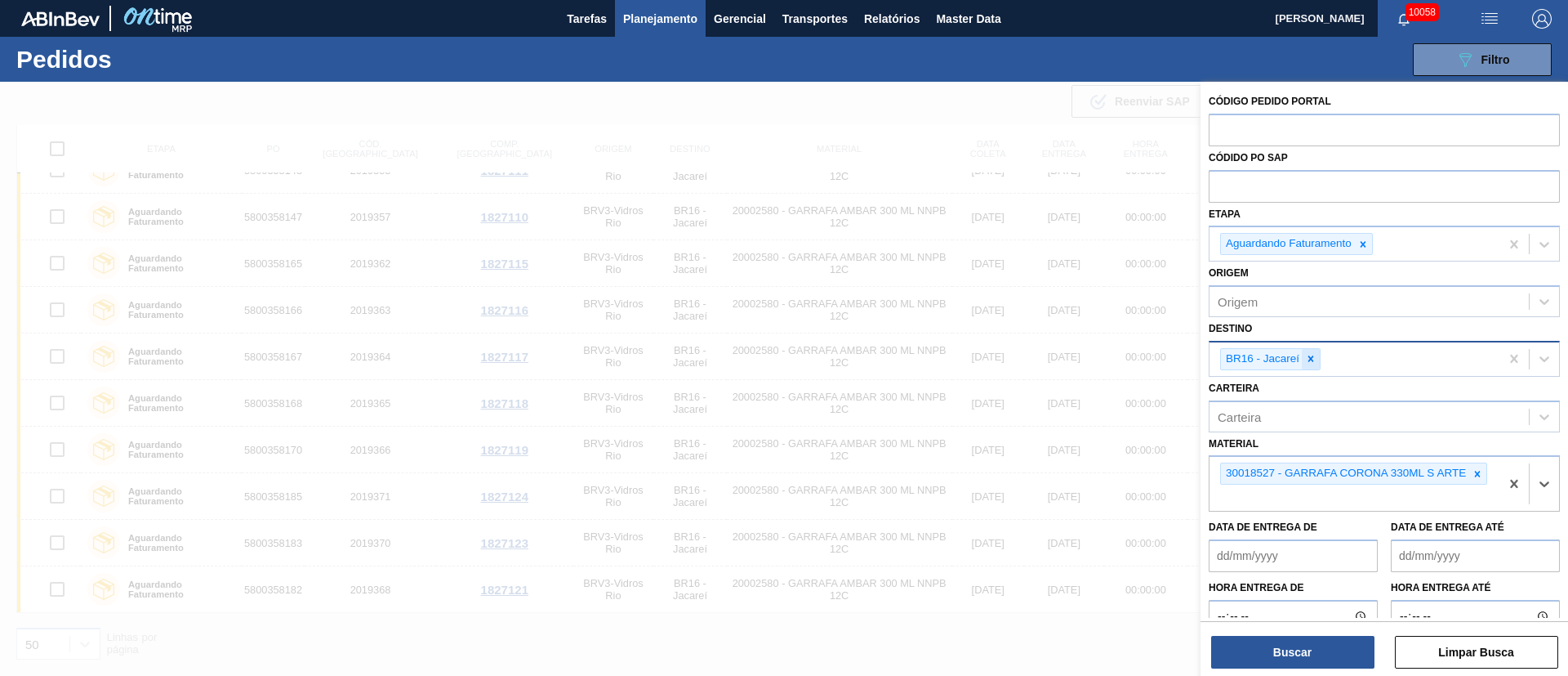
click at [1311, 363] on icon at bounding box center [1311, 358] width 11 height 11
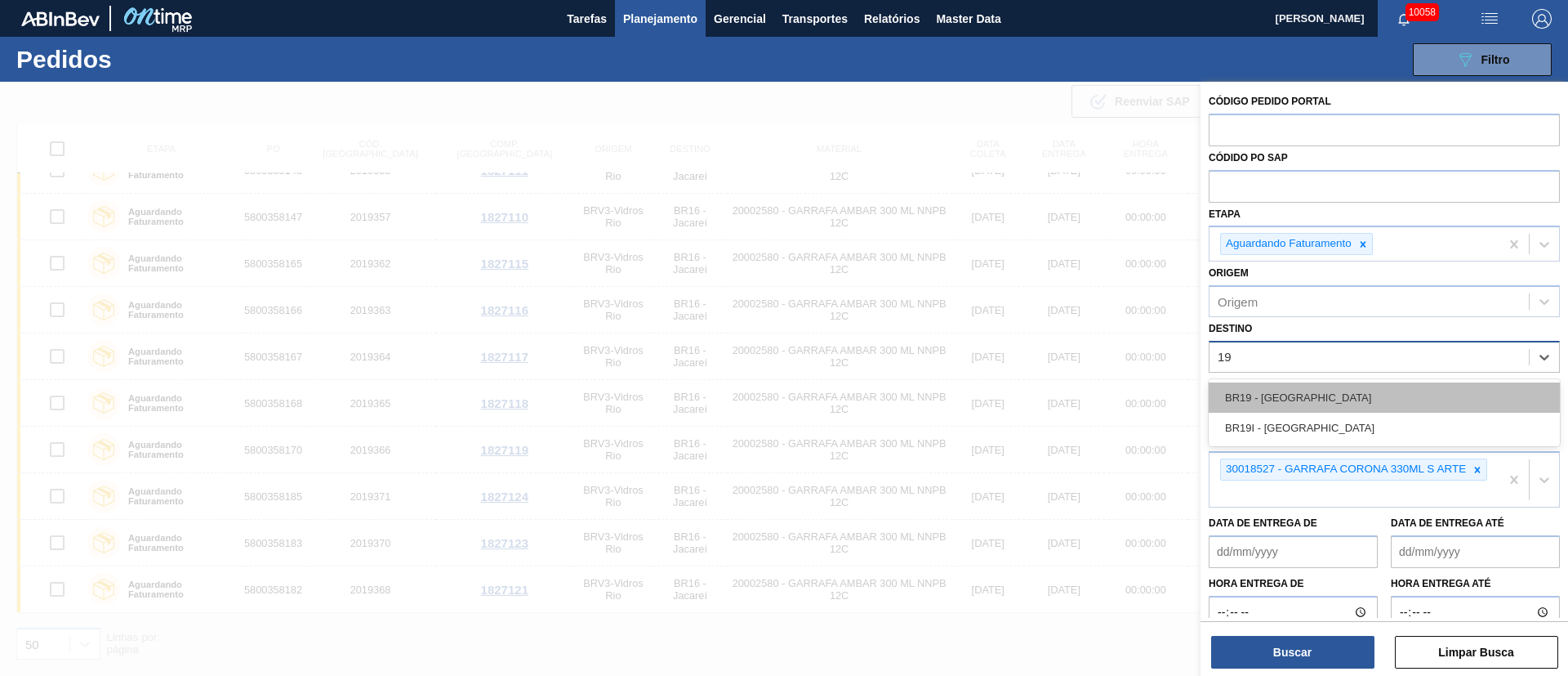
click at [1290, 392] on div "BR19 - [GEOGRAPHIC_DATA]" at bounding box center [1384, 397] width 352 height 30
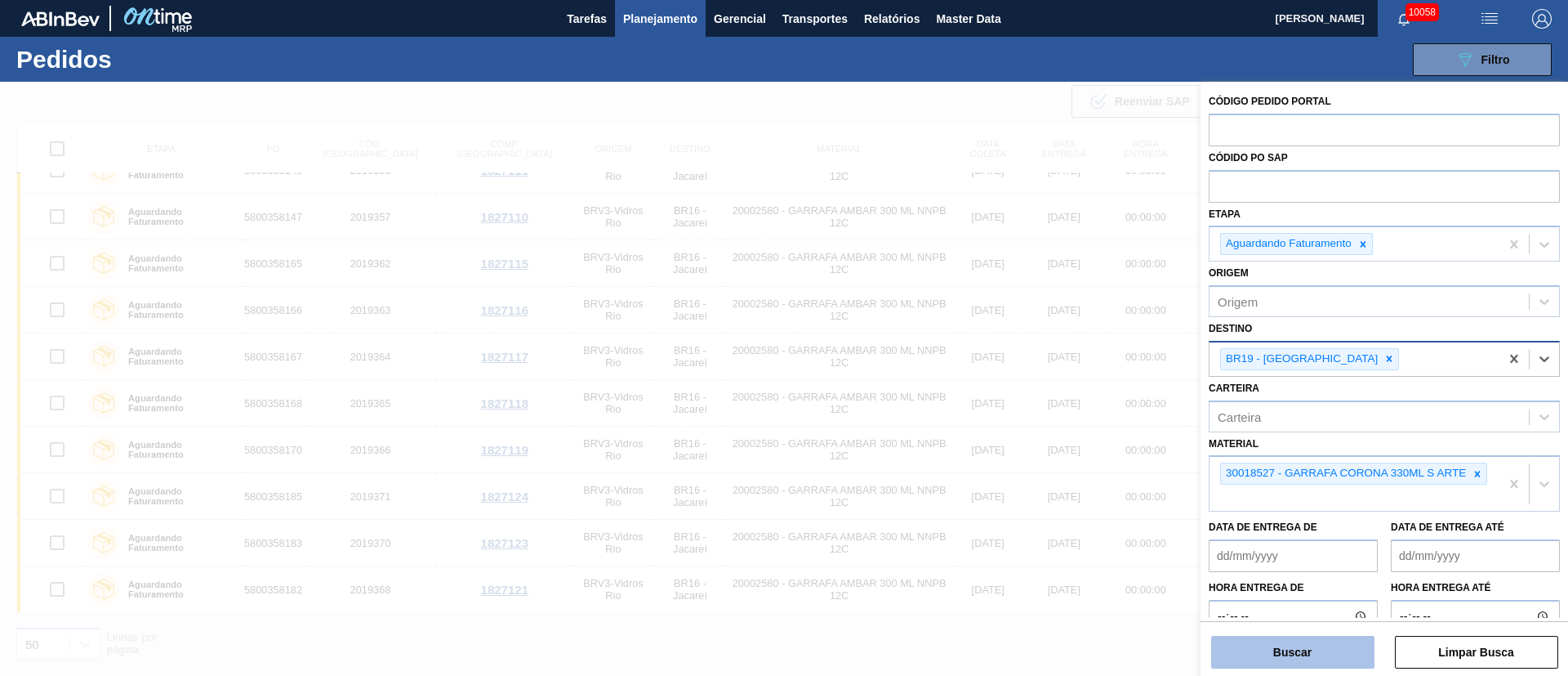
click at [1270, 650] on button "Buscar" at bounding box center [1292, 652] width 163 height 32
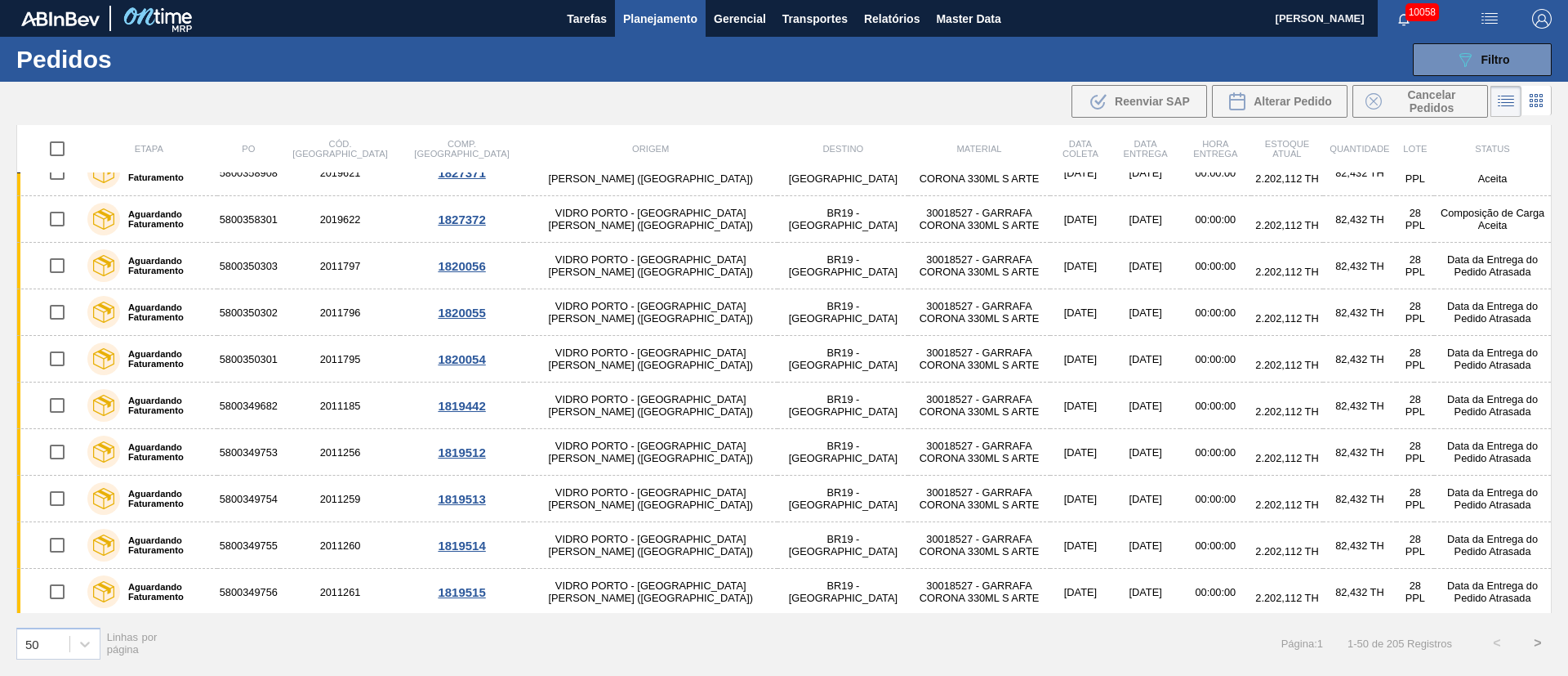
scroll to position [0, 0]
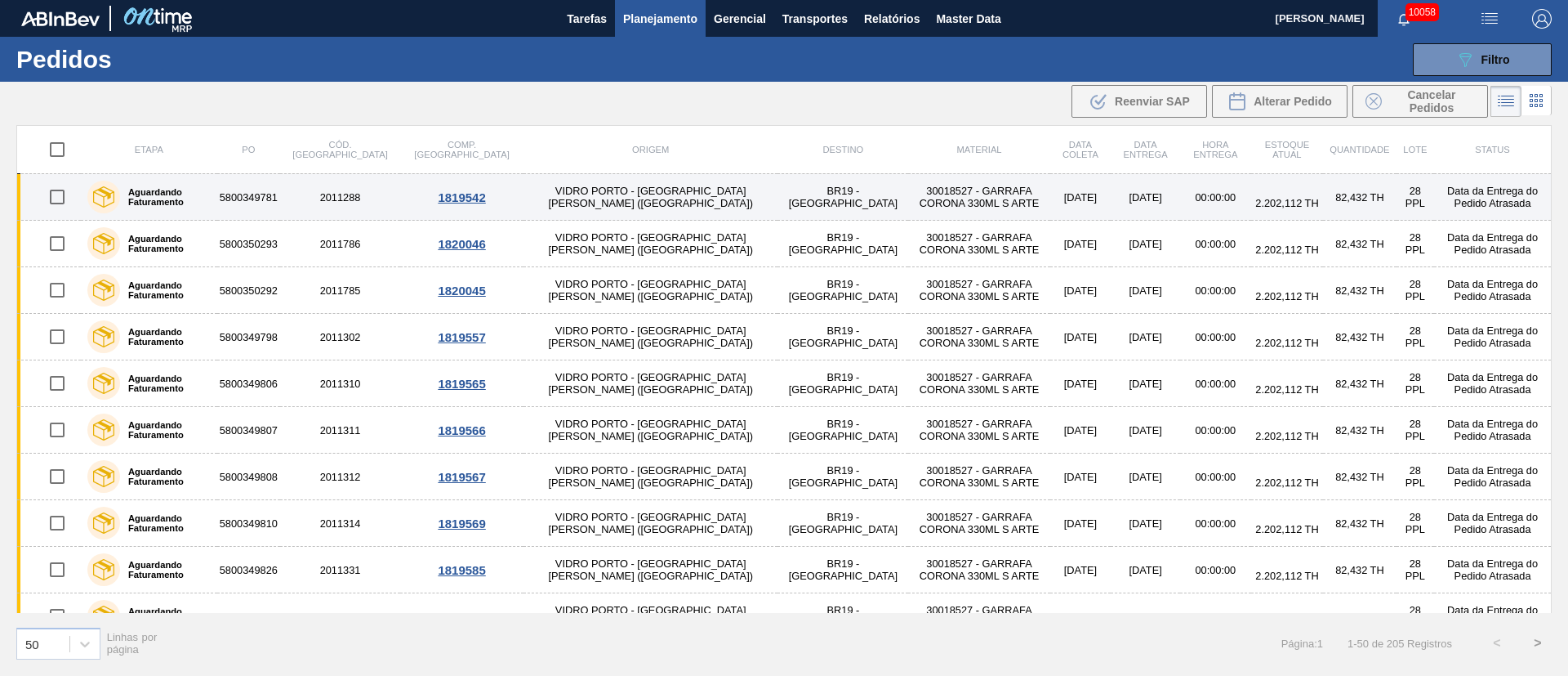
click at [54, 196] on input "checkbox" at bounding box center [56, 197] width 34 height 34
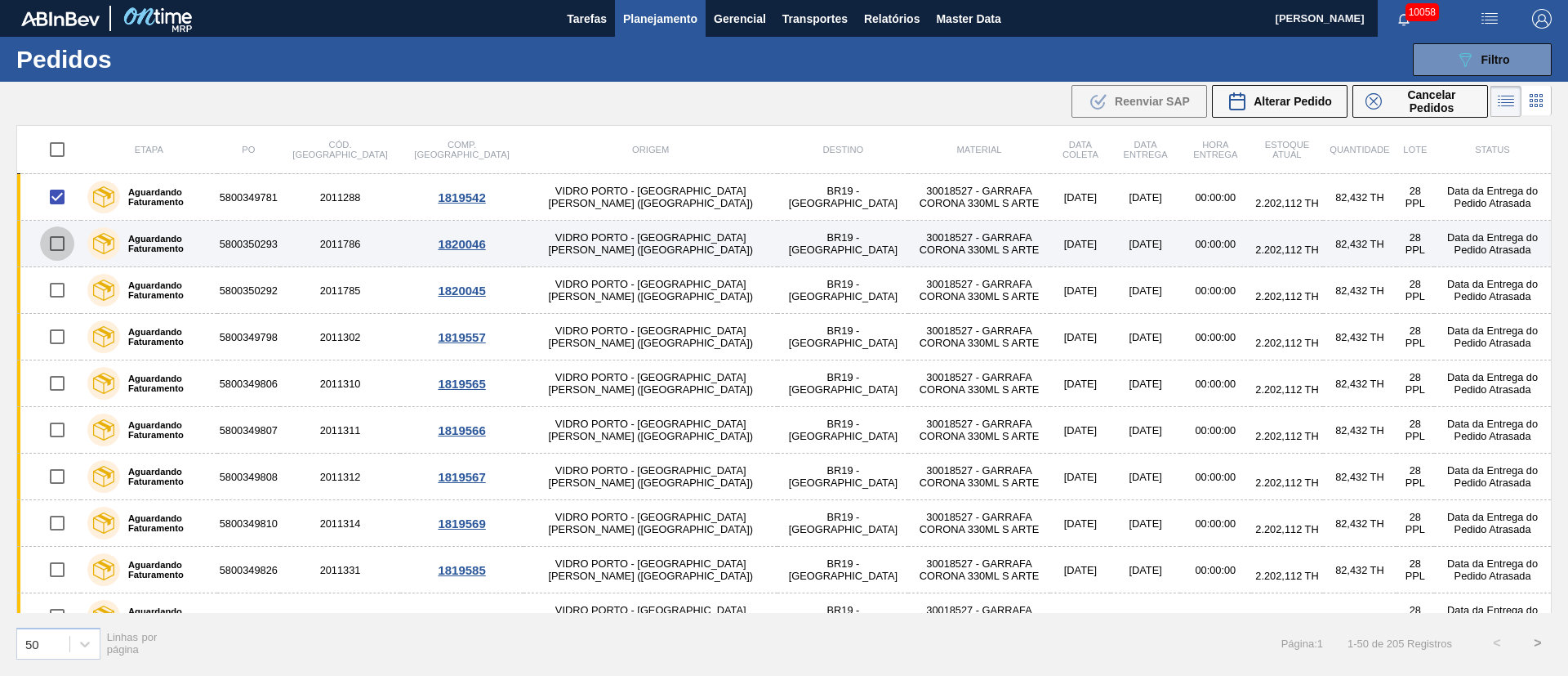
click at [52, 237] on input "checkbox" at bounding box center [56, 243] width 34 height 34
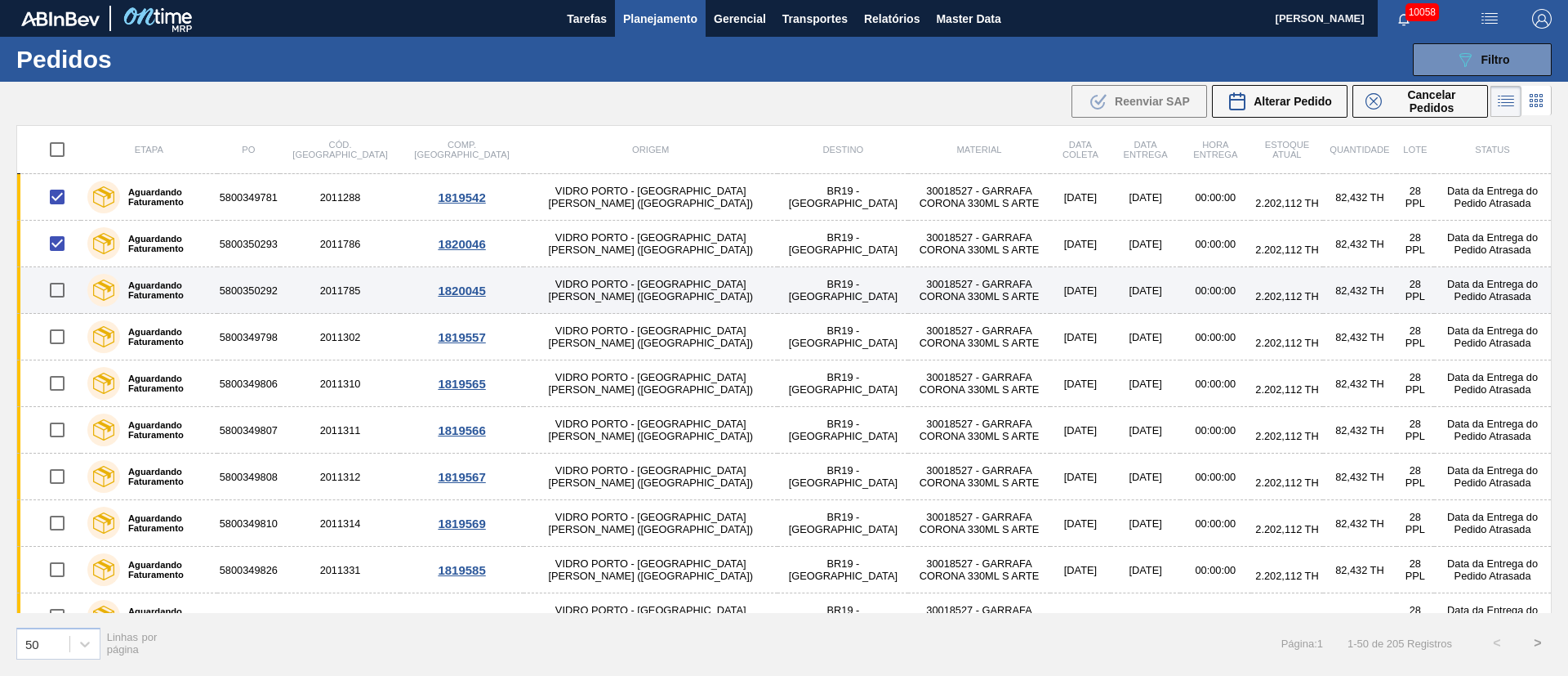
click at [59, 279] on input "checkbox" at bounding box center [56, 290] width 34 height 34
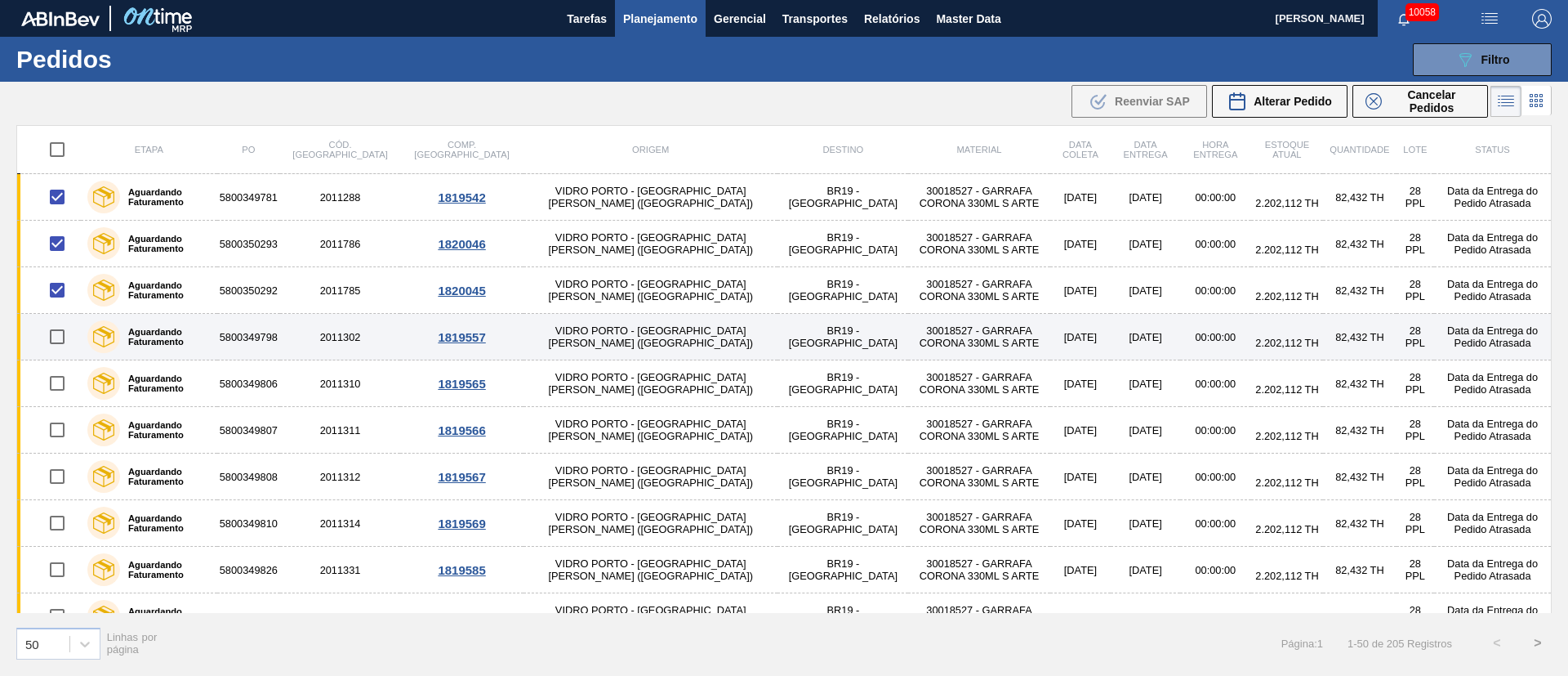
click at [59, 345] on input "checkbox" at bounding box center [56, 336] width 34 height 34
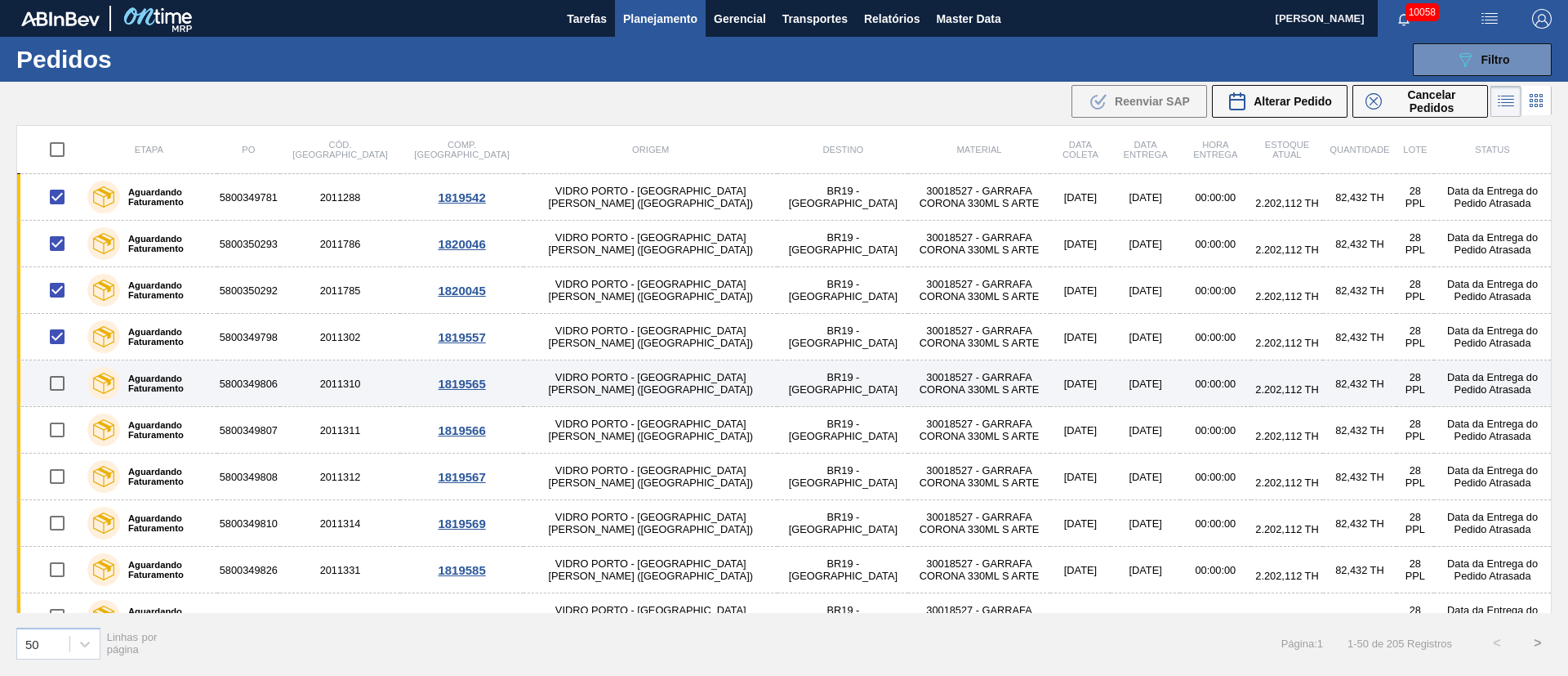
click at [58, 384] on input "checkbox" at bounding box center [56, 382] width 34 height 34
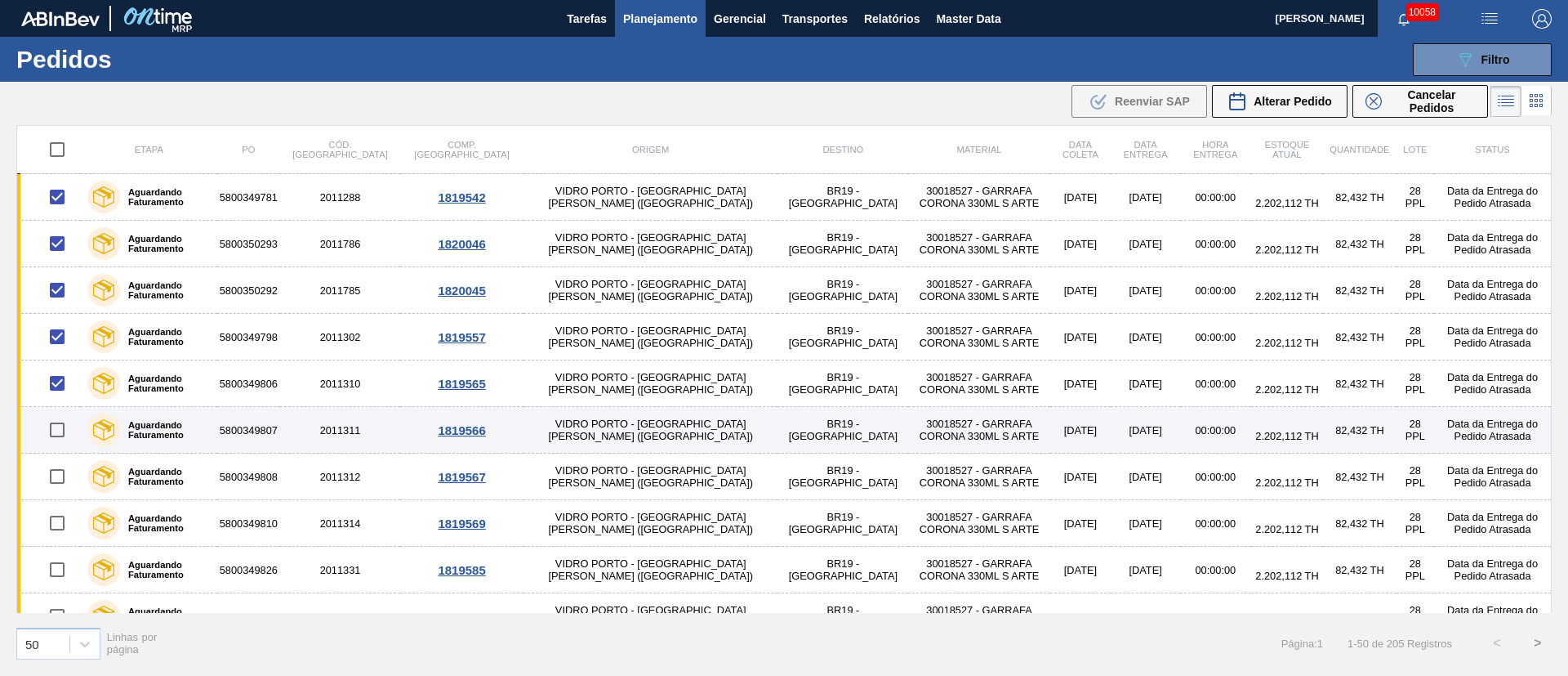
click at [64, 430] on input "checkbox" at bounding box center [56, 429] width 34 height 34
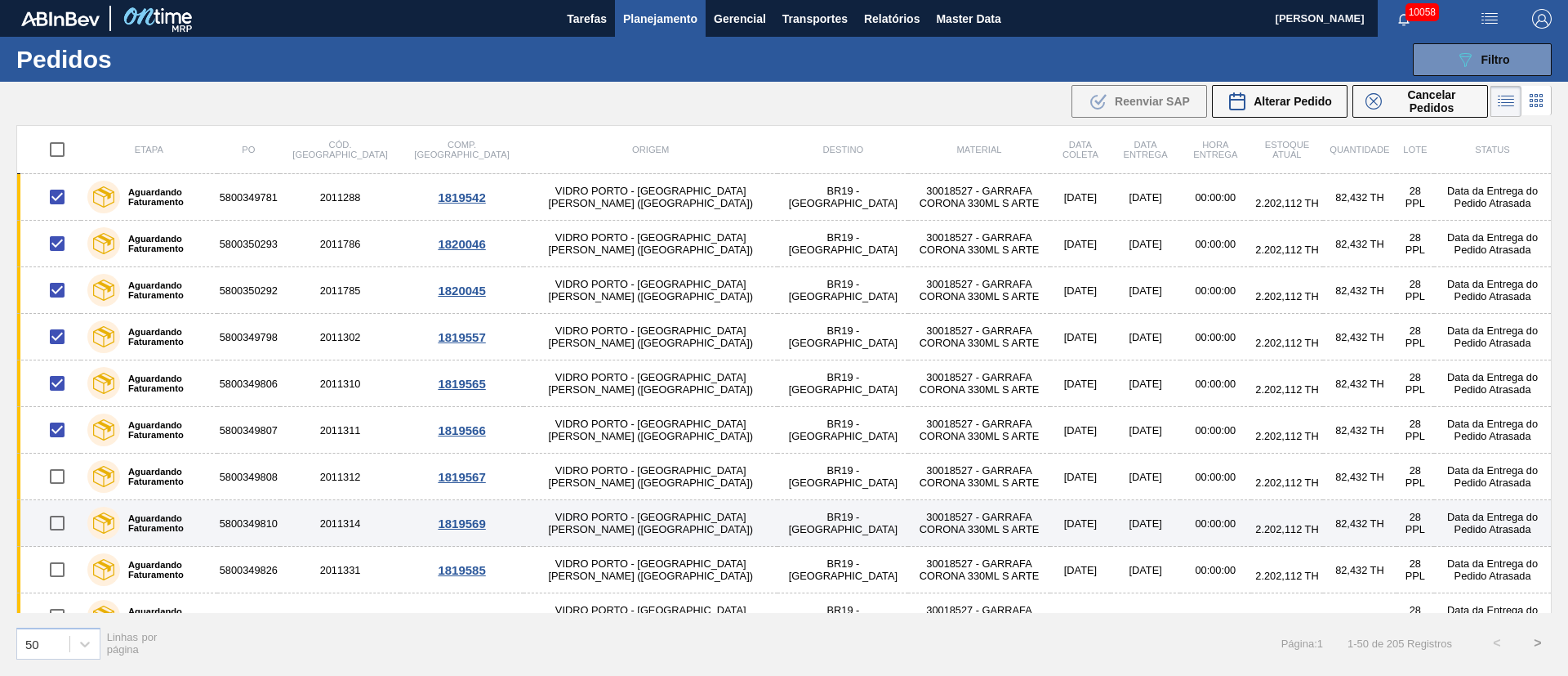
click at [54, 535] on input "checkbox" at bounding box center [56, 523] width 34 height 34
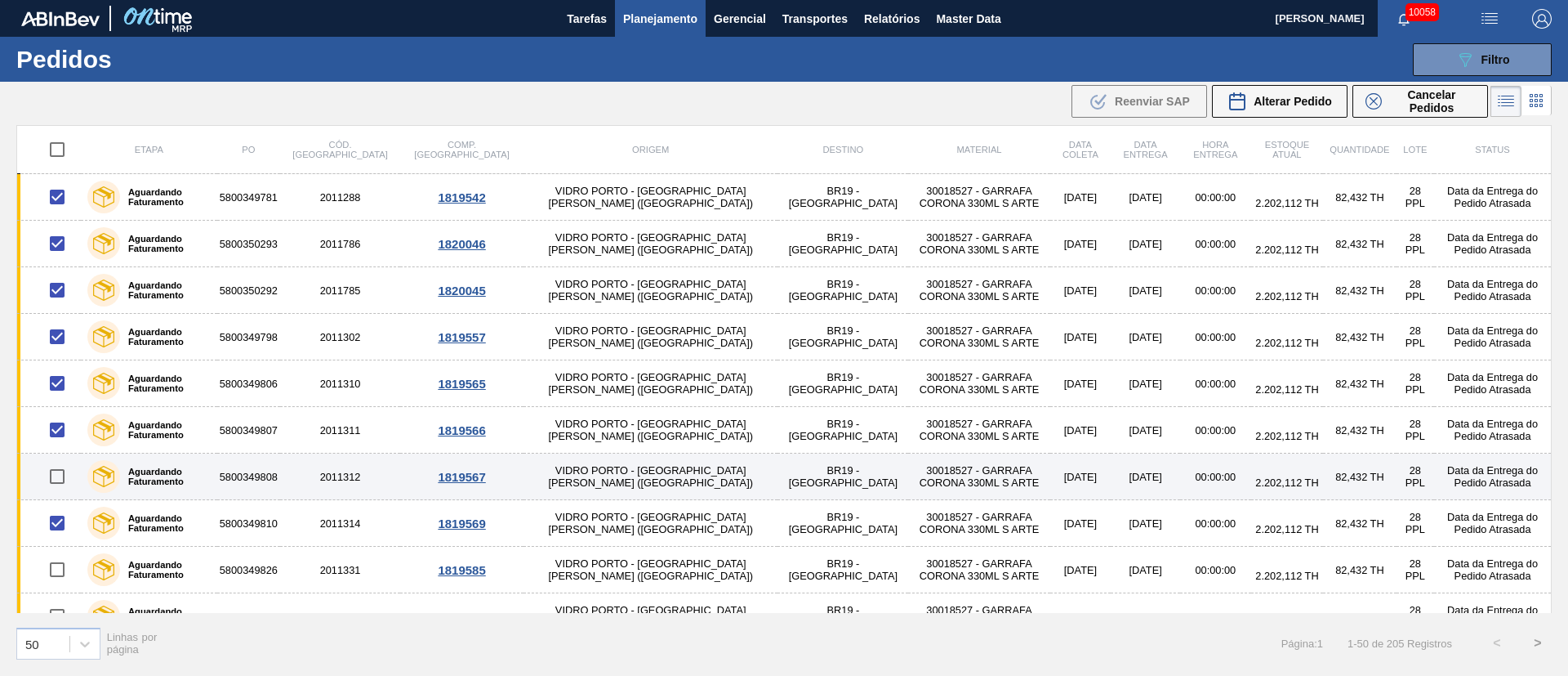
click at [61, 481] on input "checkbox" at bounding box center [56, 476] width 34 height 34
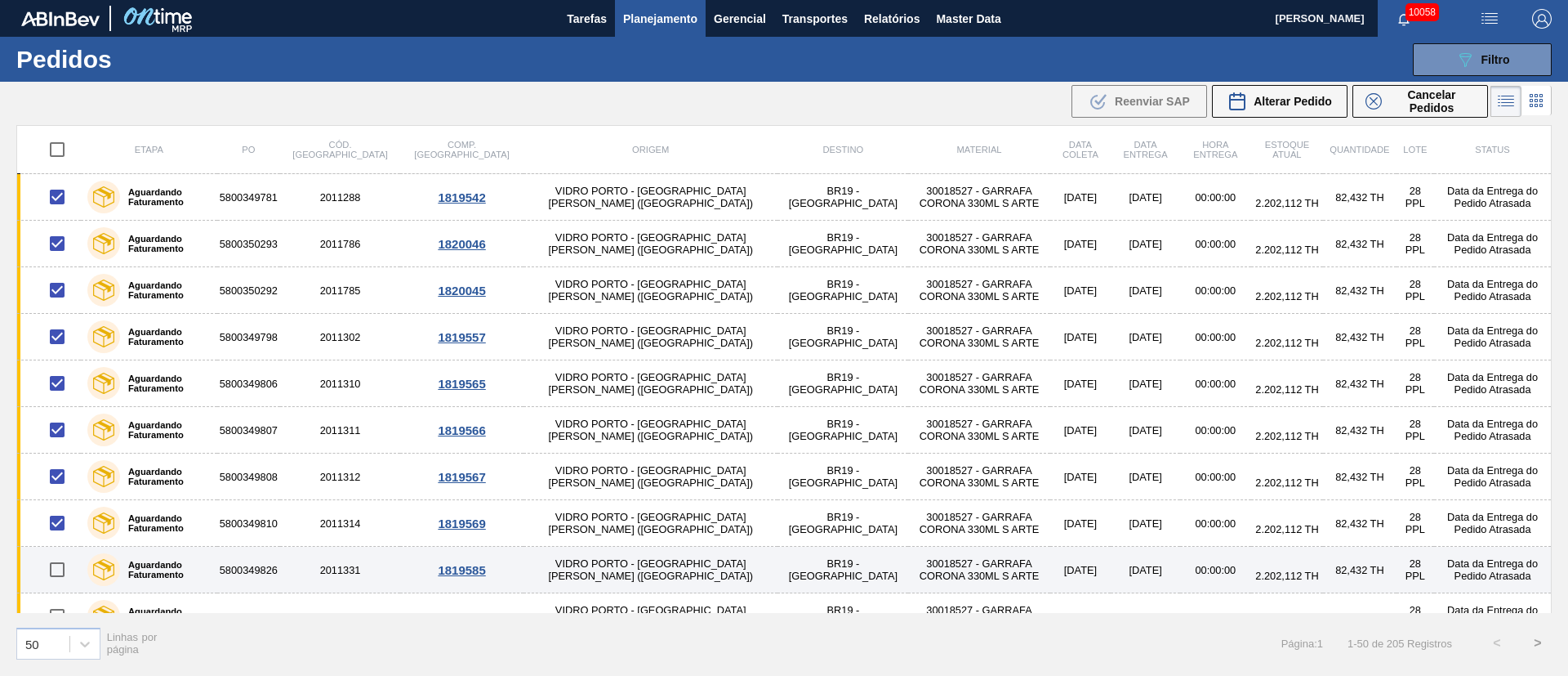
click at [60, 566] on input "checkbox" at bounding box center [56, 569] width 34 height 34
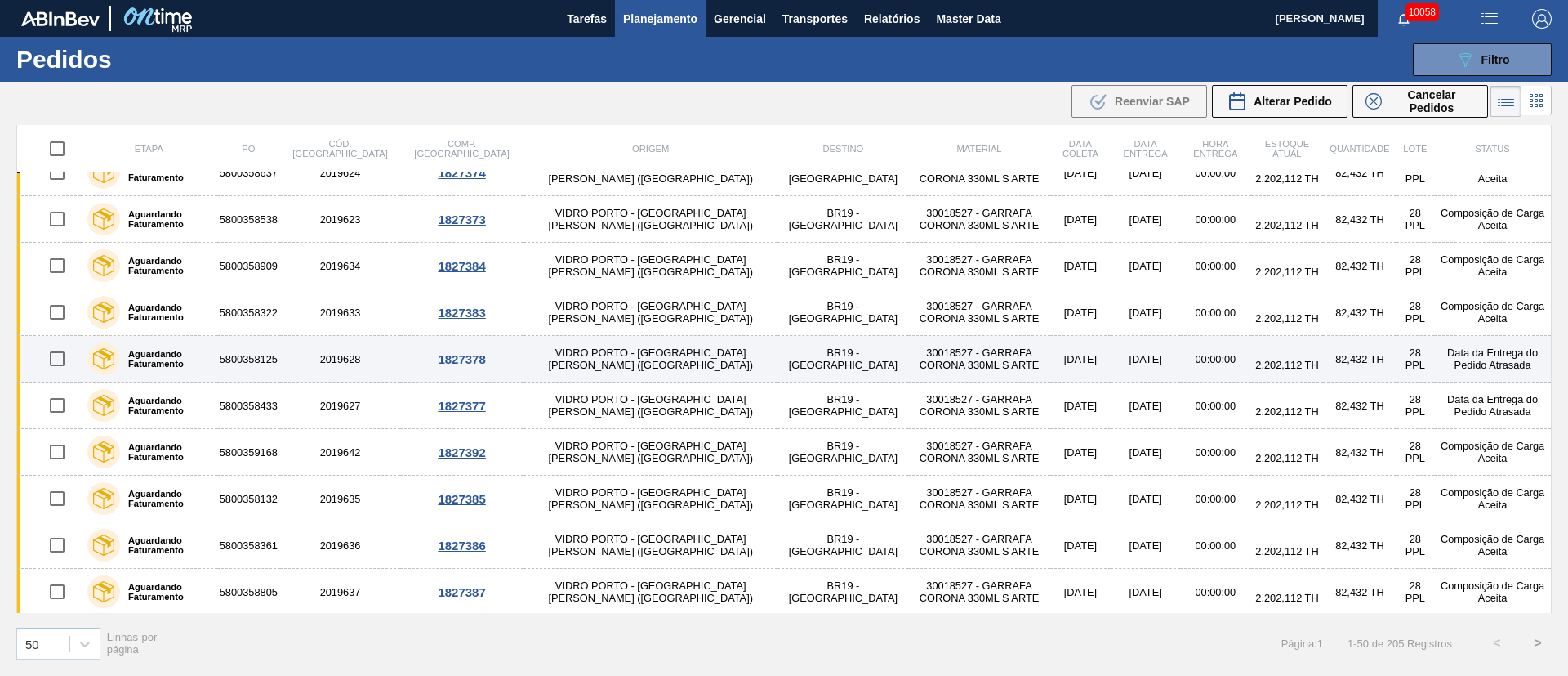
scroll to position [1890, 0]
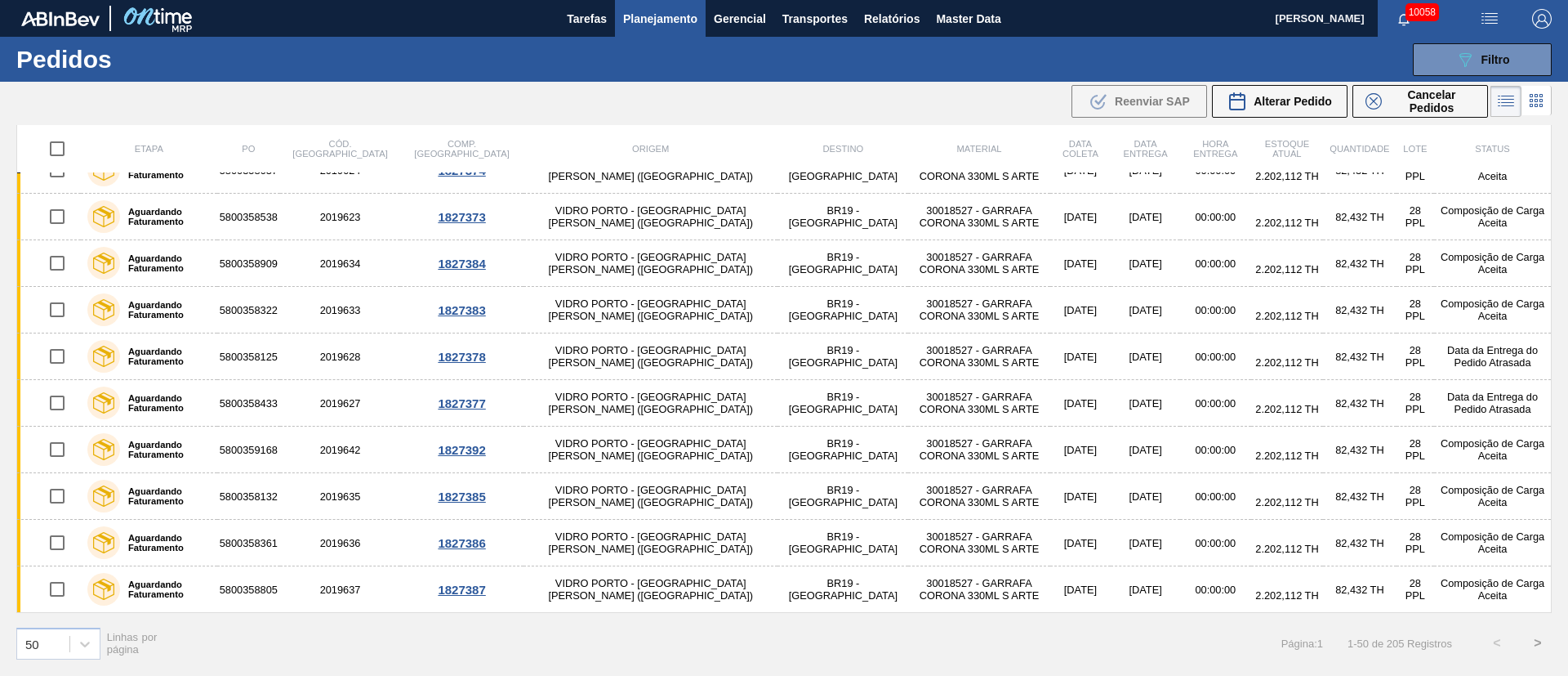
click at [1532, 645] on button ">" at bounding box center [1538, 643] width 41 height 41
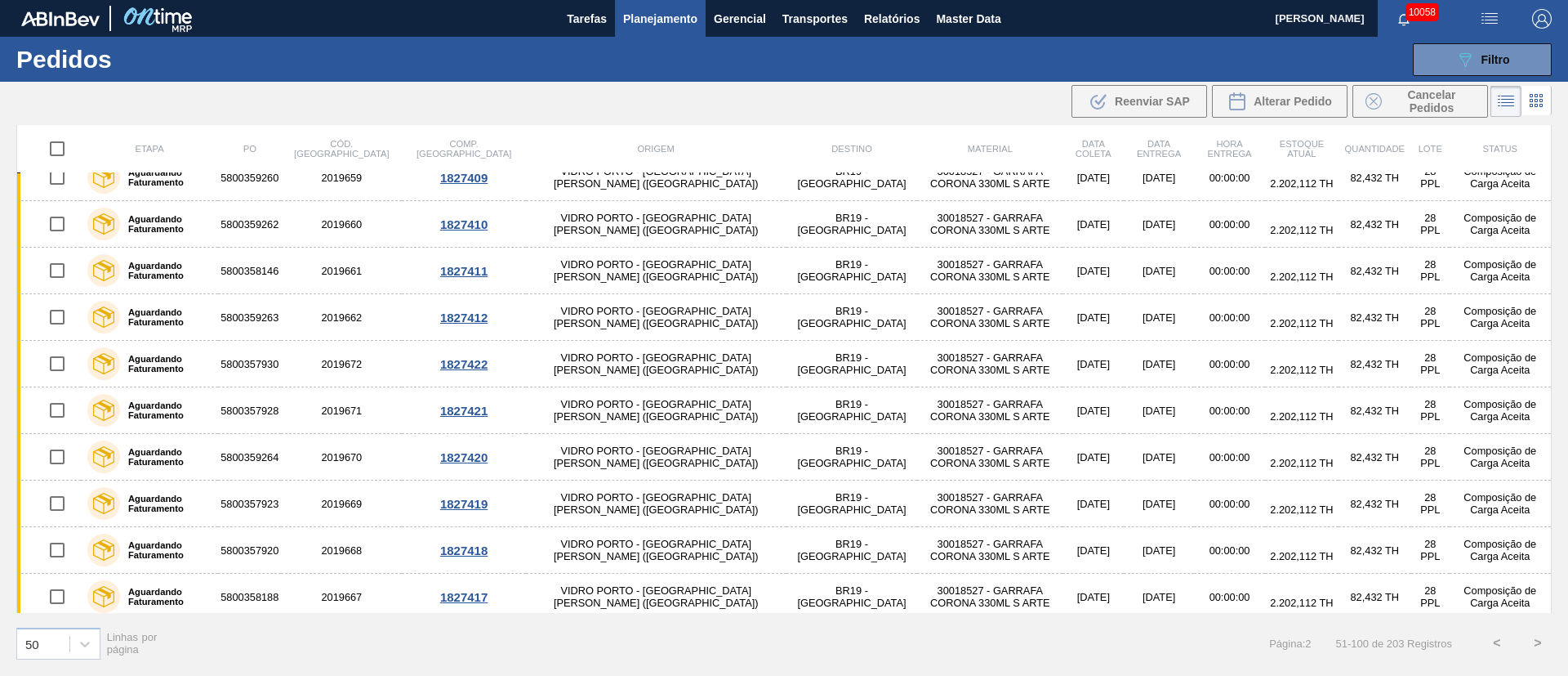
scroll to position [0, 0]
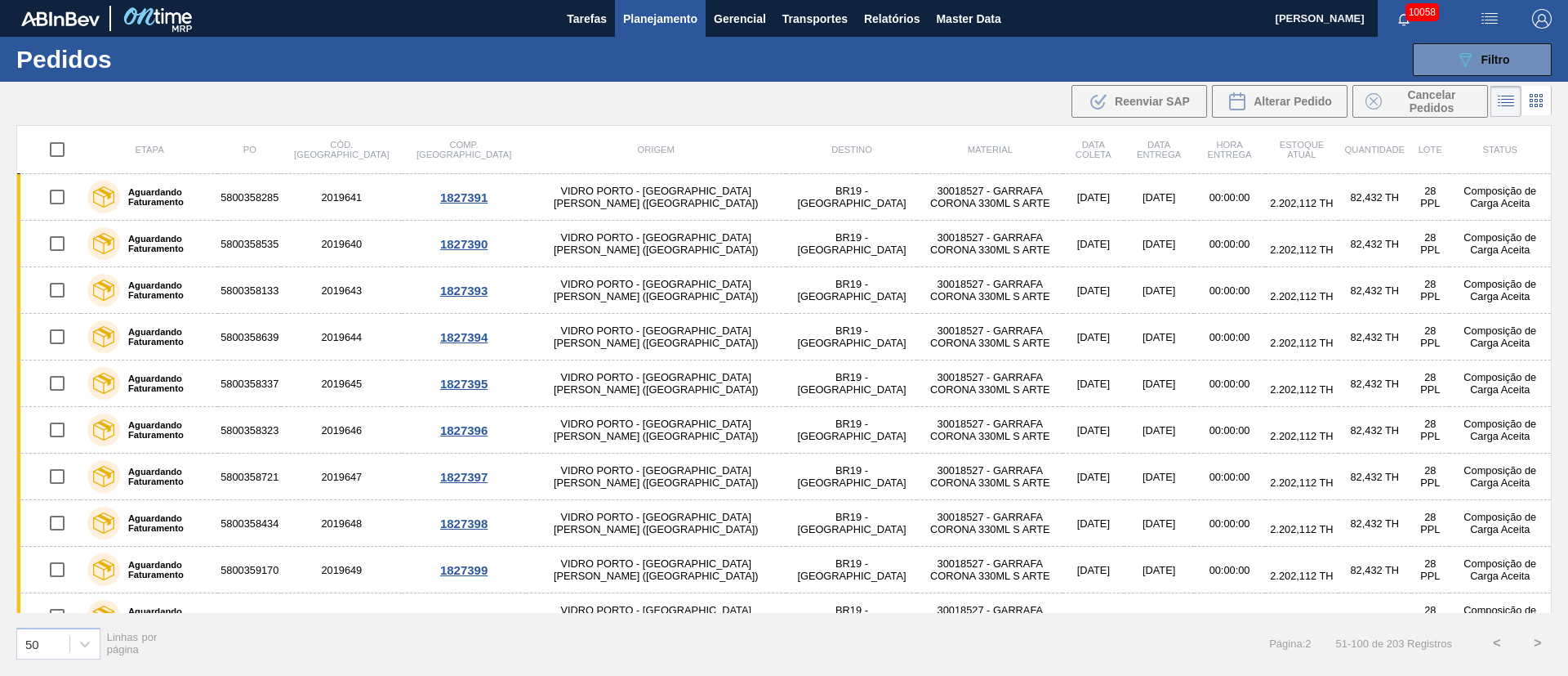
click at [1496, 643] on button "<" at bounding box center [1497, 643] width 41 height 41
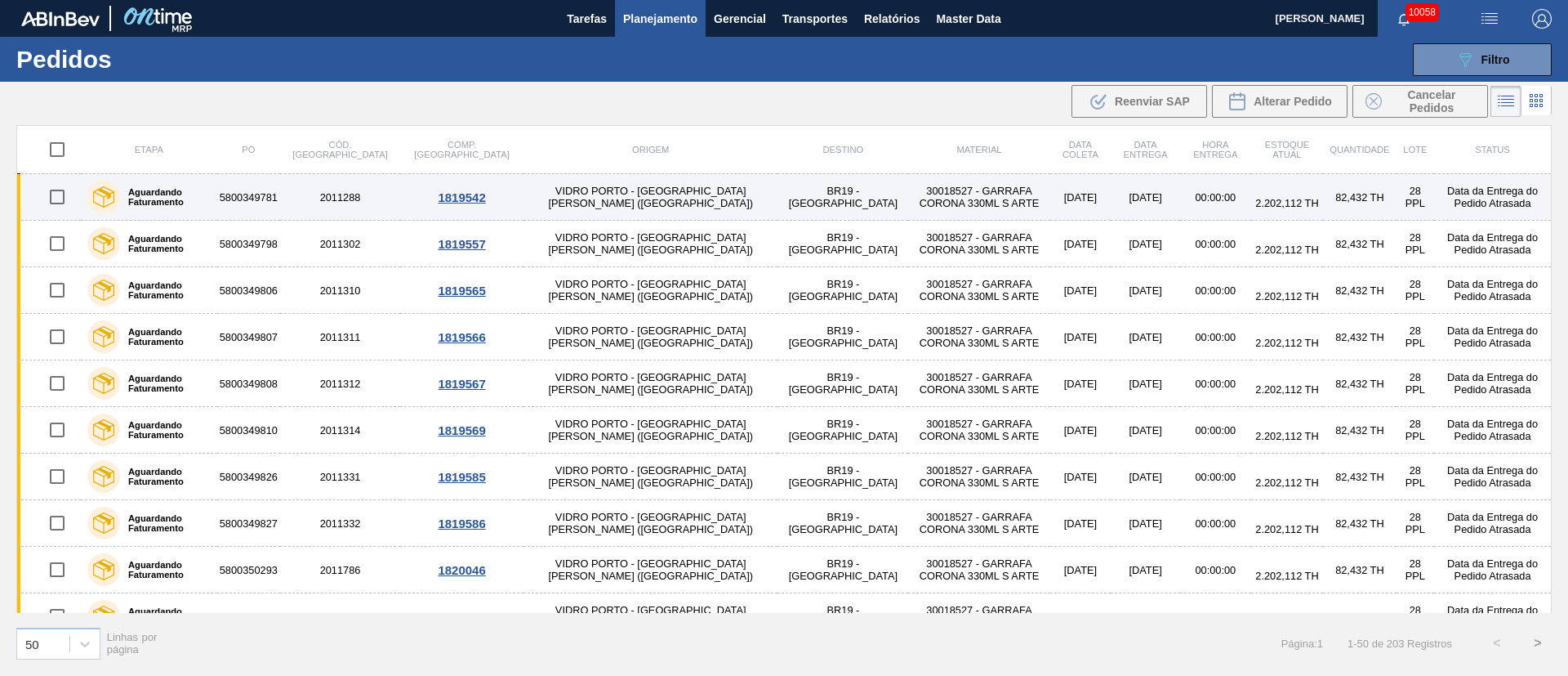
click at [58, 194] on input "checkbox" at bounding box center [56, 197] width 34 height 34
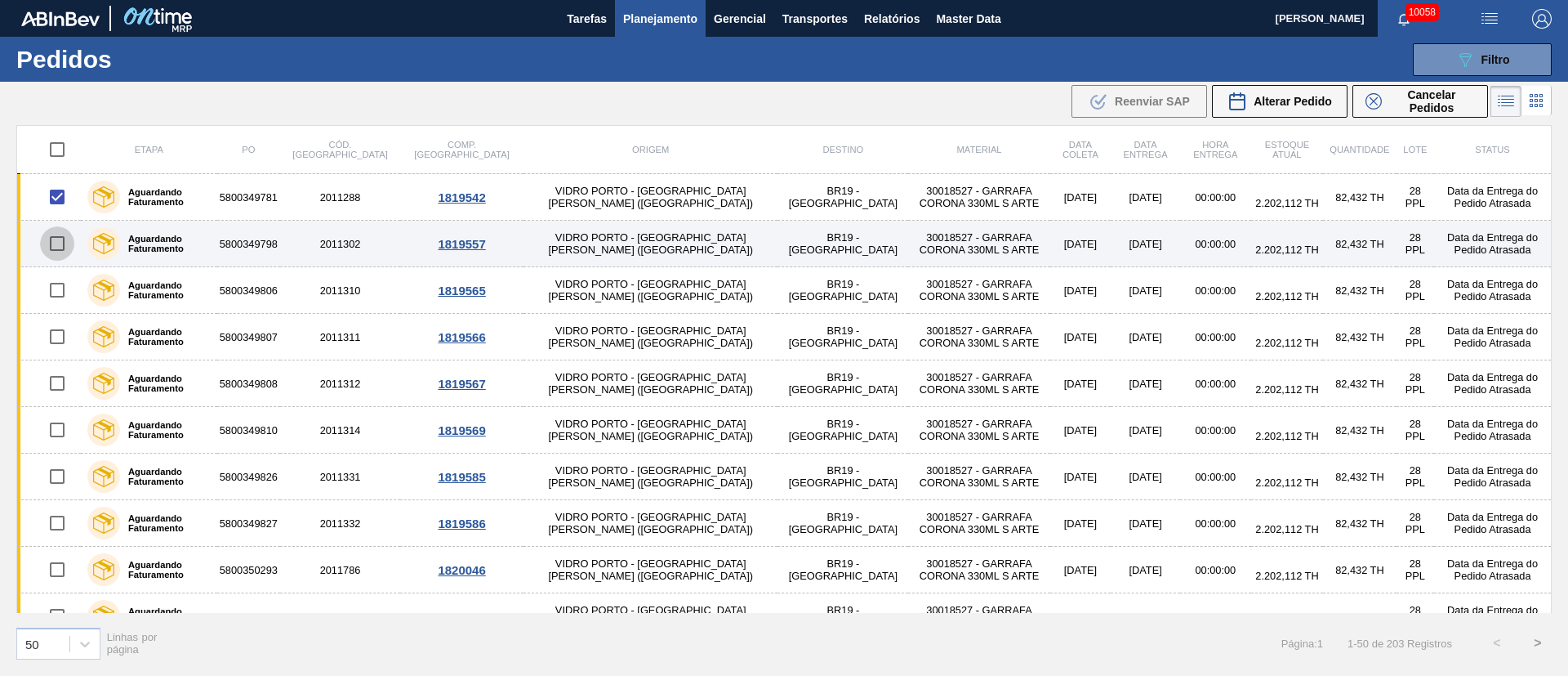
click at [59, 235] on input "checkbox" at bounding box center [56, 243] width 34 height 34
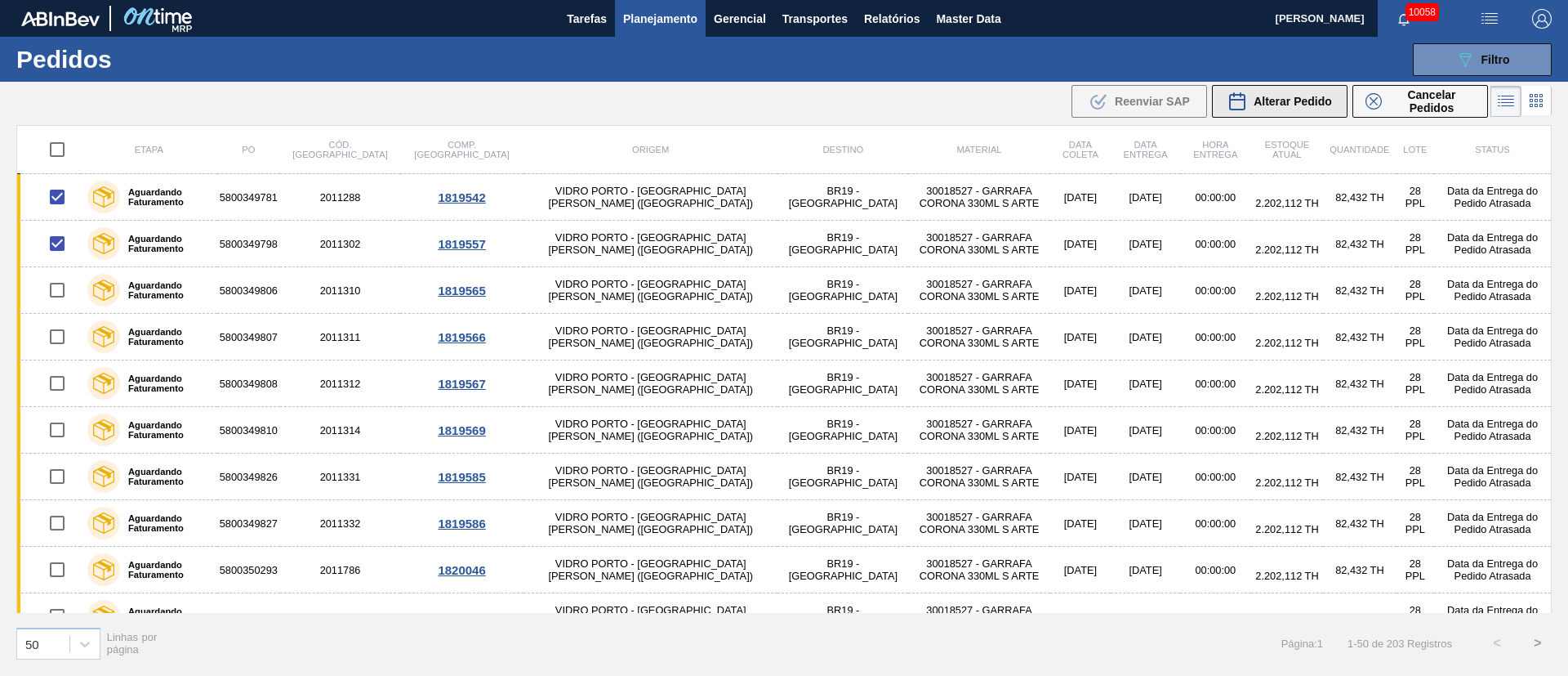
click at [1294, 102] on span "Alterar Pedido" at bounding box center [1292, 102] width 78 height 13
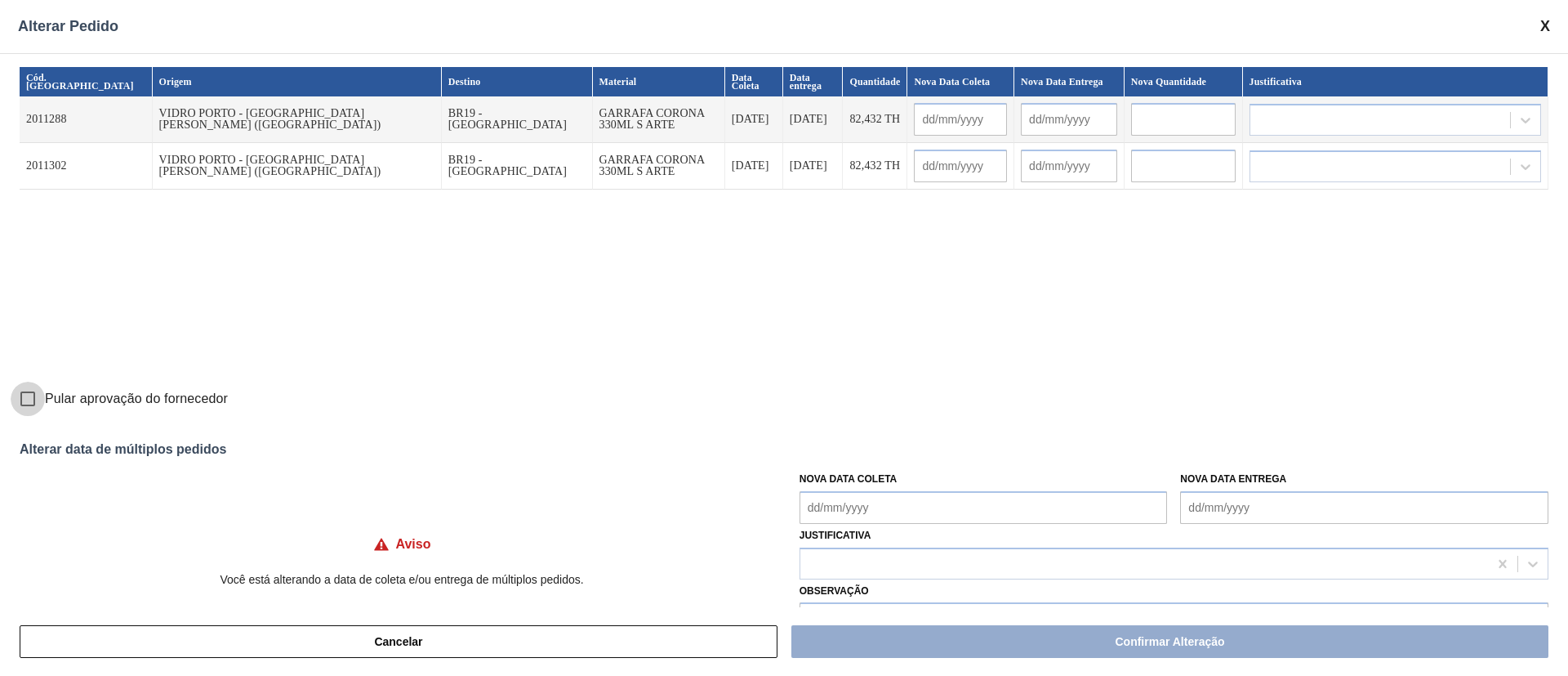
click at [27, 400] on input "Pular aprovação do fornecedor" at bounding box center [28, 398] width 34 height 34
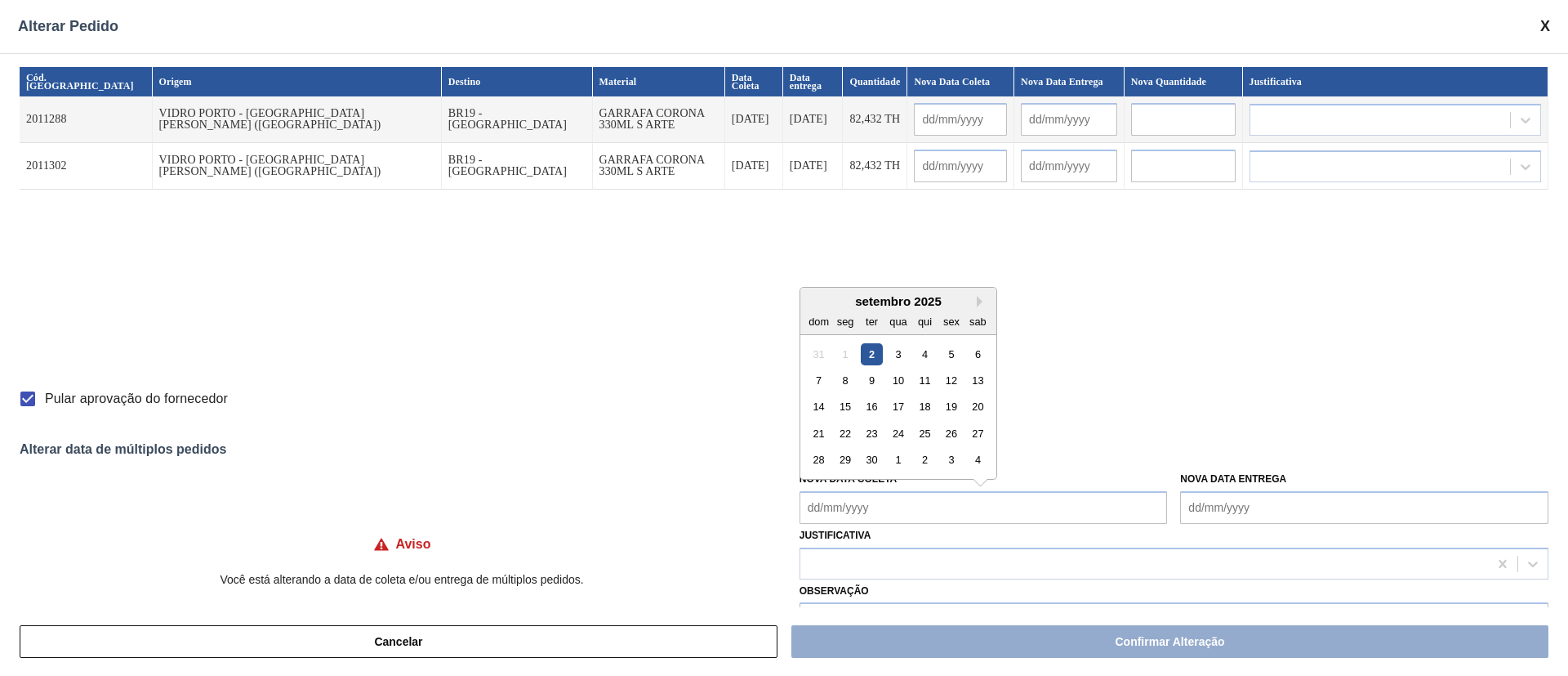
click at [884, 498] on Coleta "Nova Data Coleta" at bounding box center [983, 507] width 368 height 32
click at [892, 350] on div "3" at bounding box center [898, 354] width 22 height 22
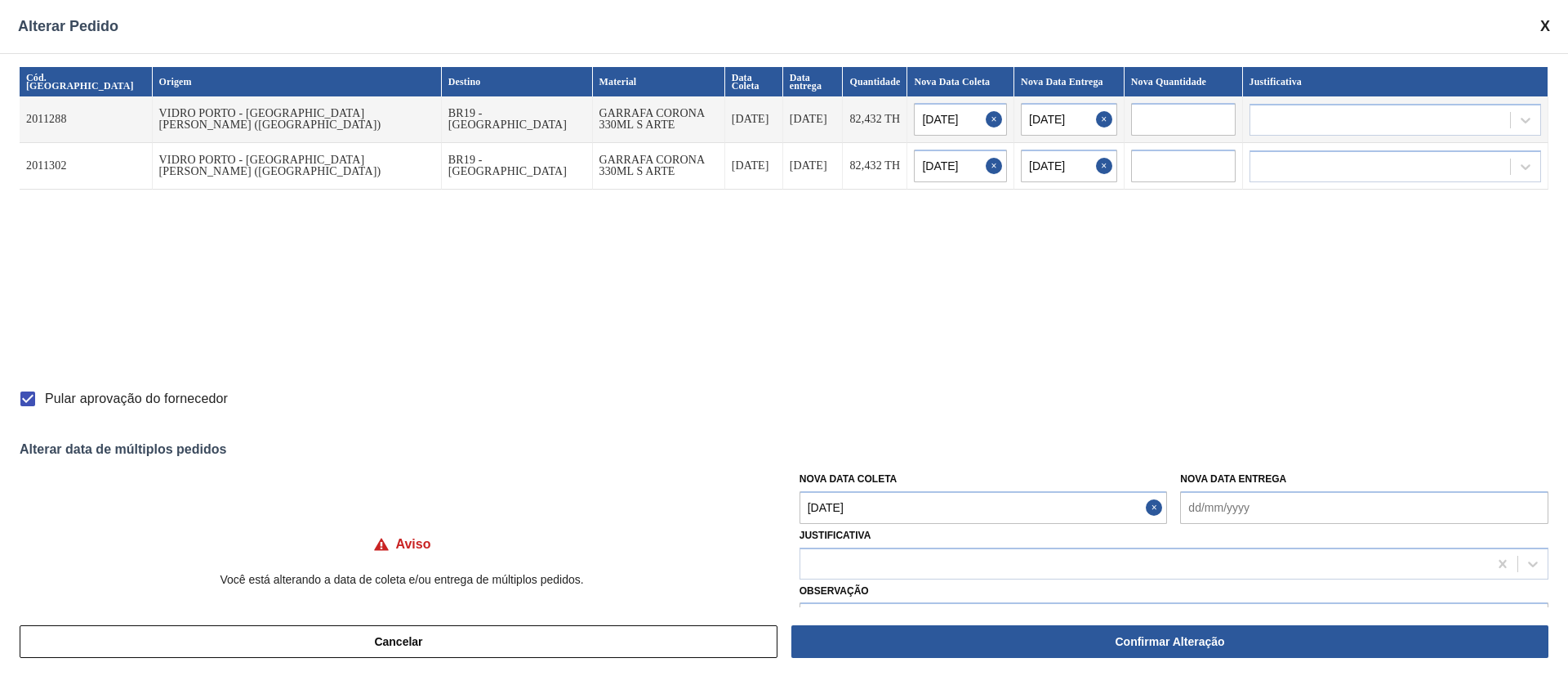
click at [894, 528] on div "Justificativa" at bounding box center [1174, 551] width 749 height 55
click at [899, 510] on Coleta "[DATE]" at bounding box center [983, 507] width 368 height 32
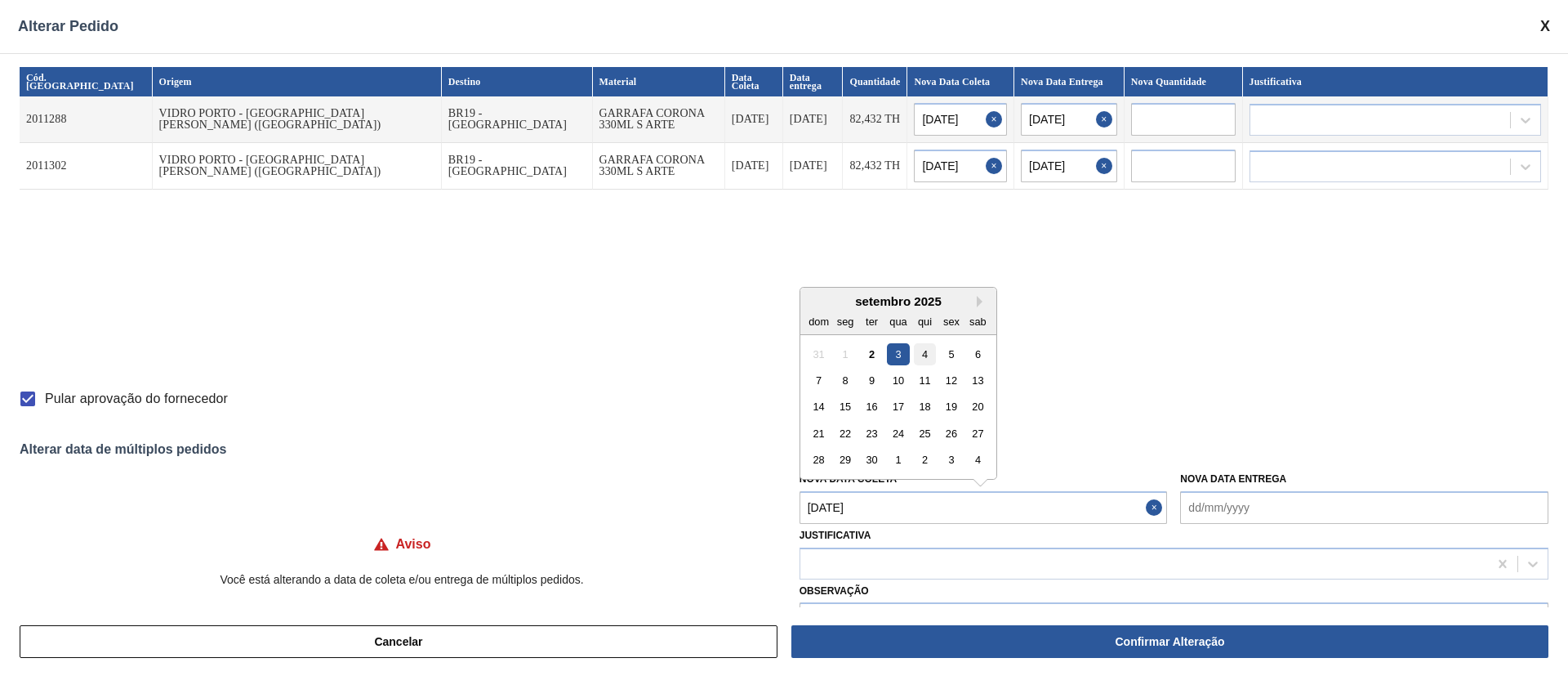
click at [928, 356] on div "4" at bounding box center [925, 354] width 22 height 22
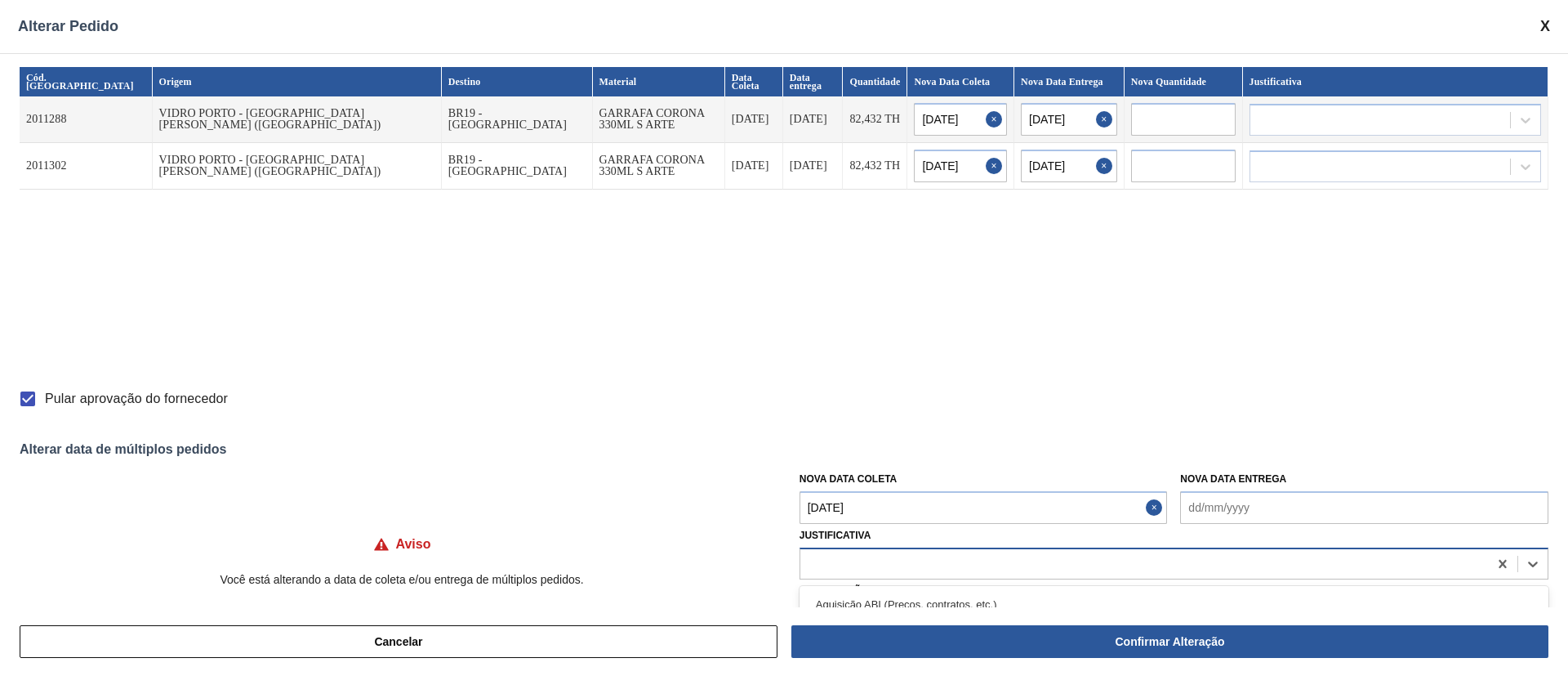
click at [884, 560] on div at bounding box center [1143, 563] width 688 height 24
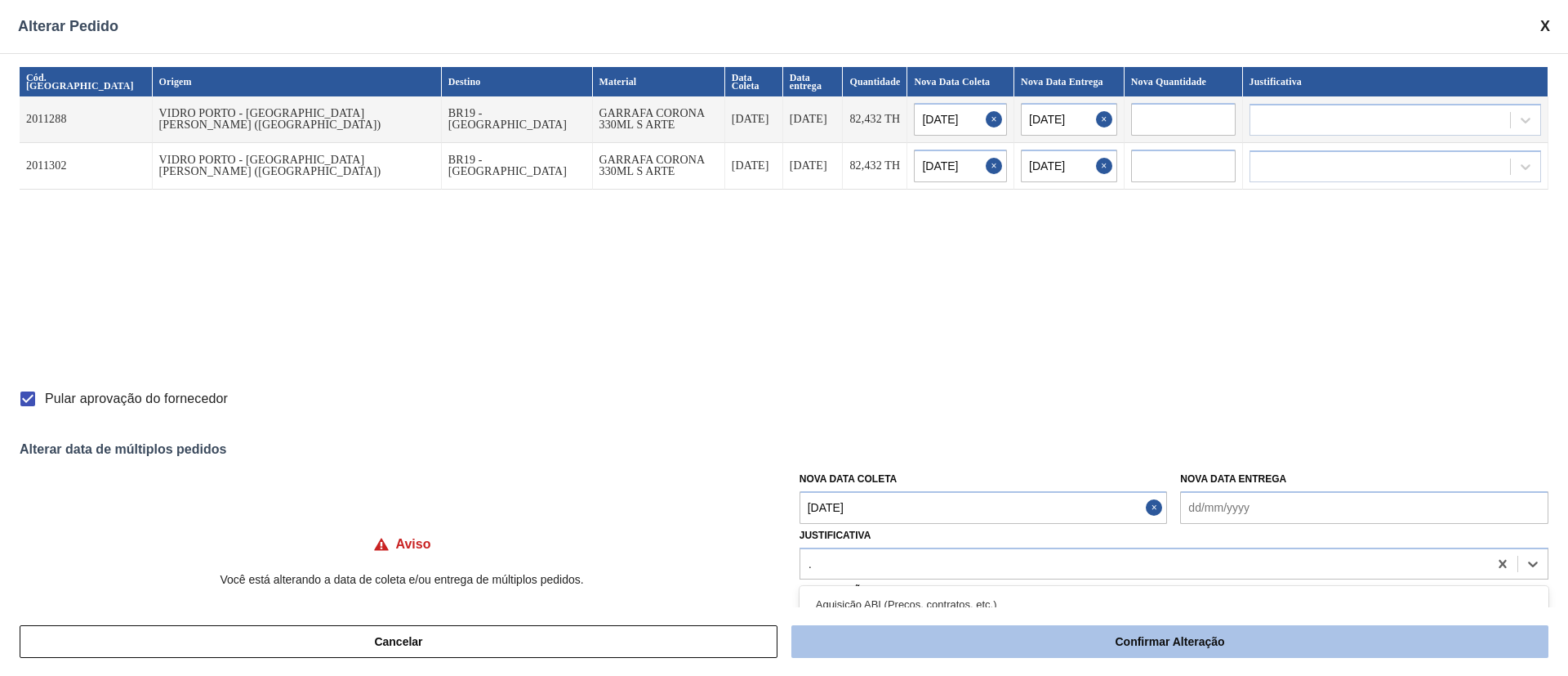
click at [948, 634] on button "Confirmar Alteração" at bounding box center [1170, 641] width 757 height 32
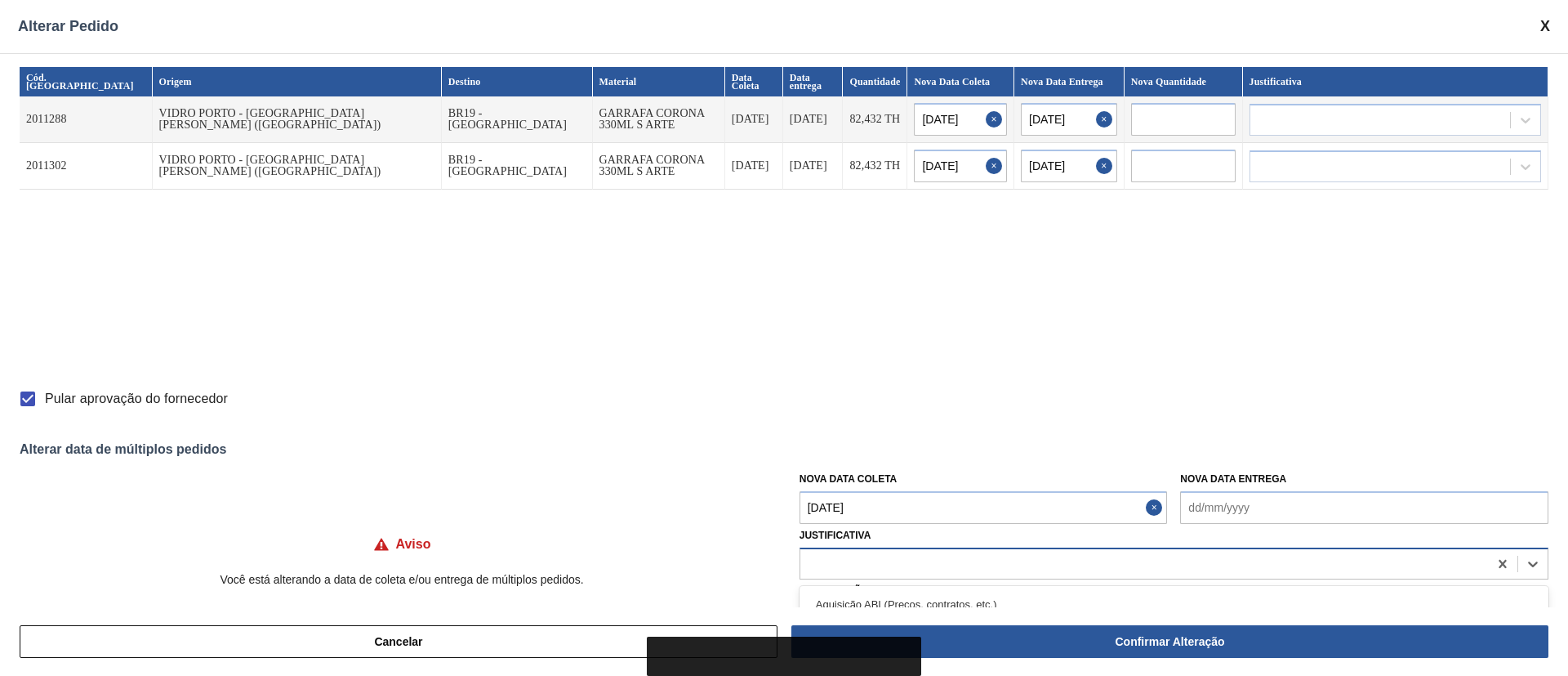
click at [933, 568] on div at bounding box center [1143, 563] width 688 height 24
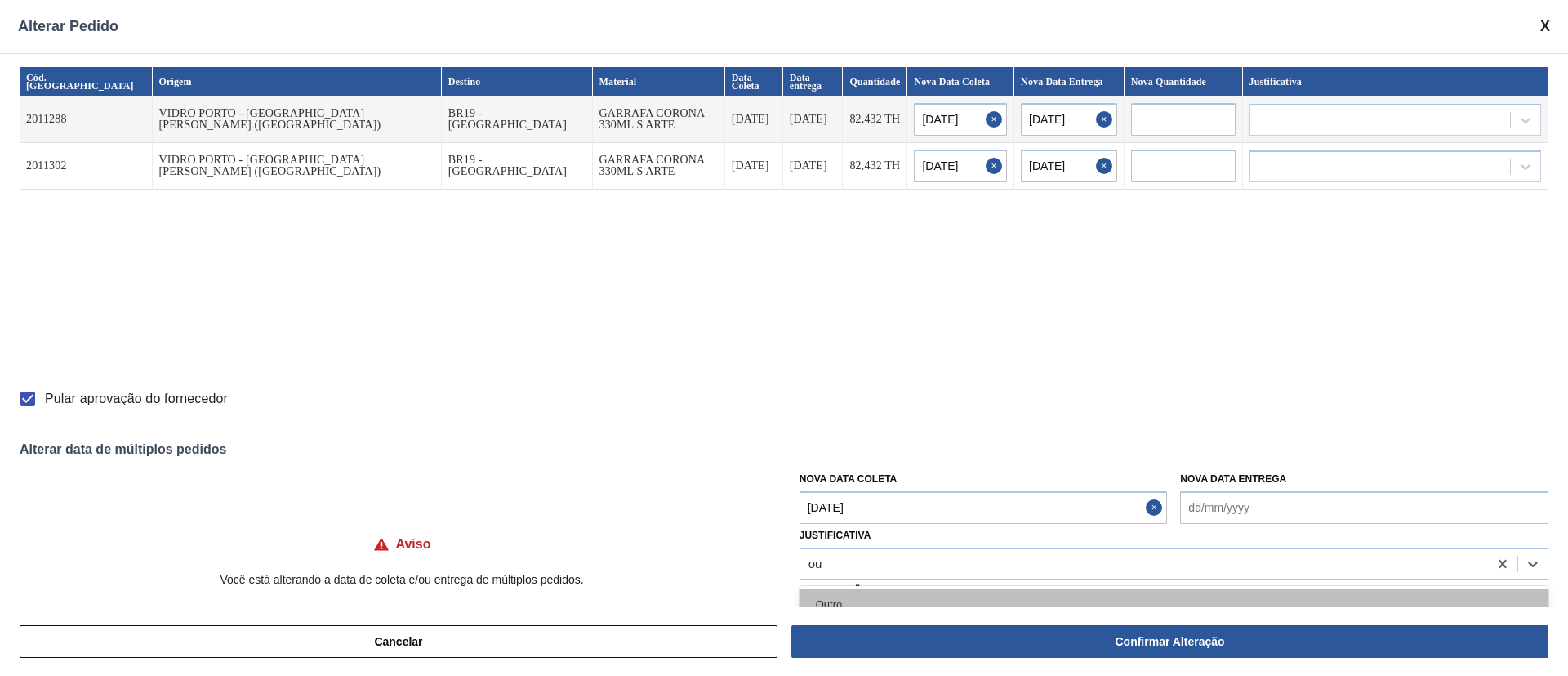
click at [921, 589] on div "Outro" at bounding box center [1174, 604] width 749 height 30
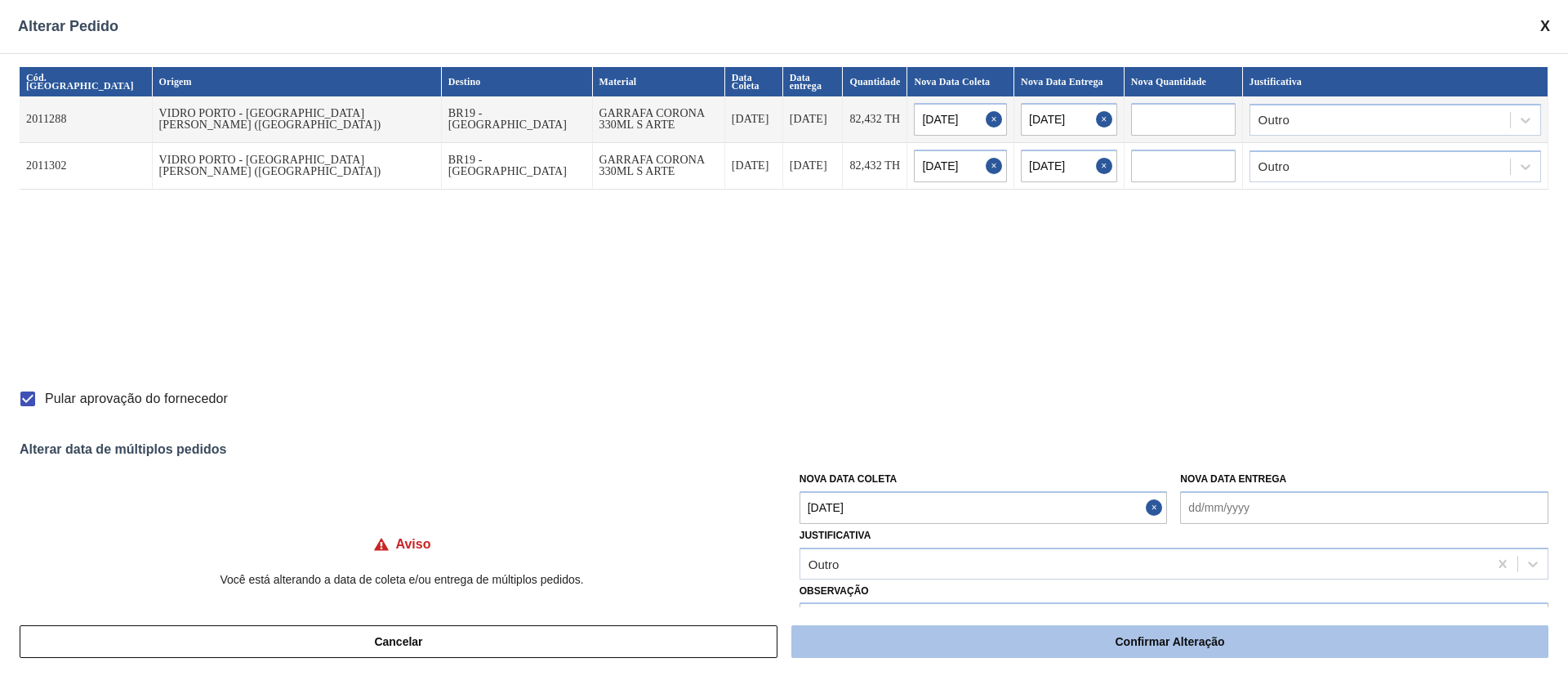
click at [936, 649] on button "Confirmar Alteração" at bounding box center [1170, 641] width 757 height 32
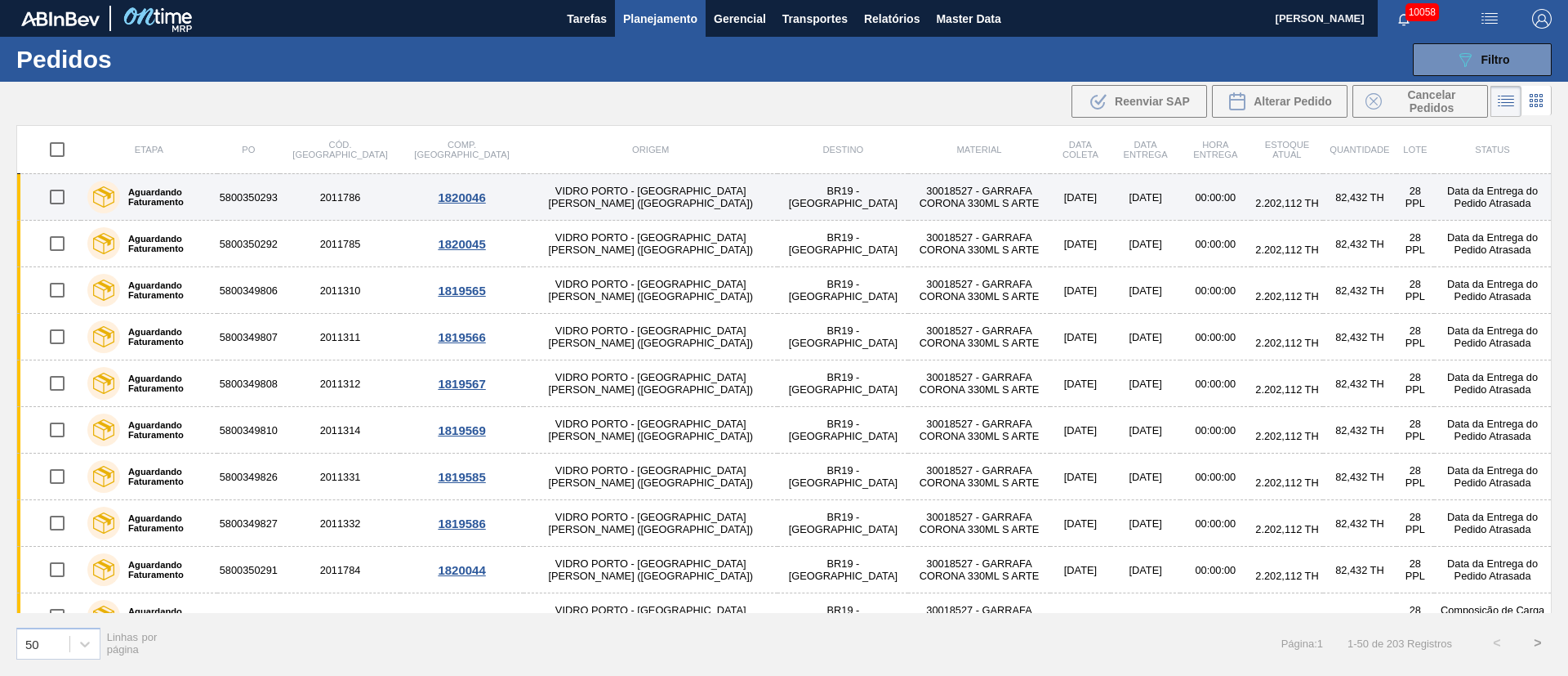
click at [59, 203] on input "checkbox" at bounding box center [56, 197] width 34 height 34
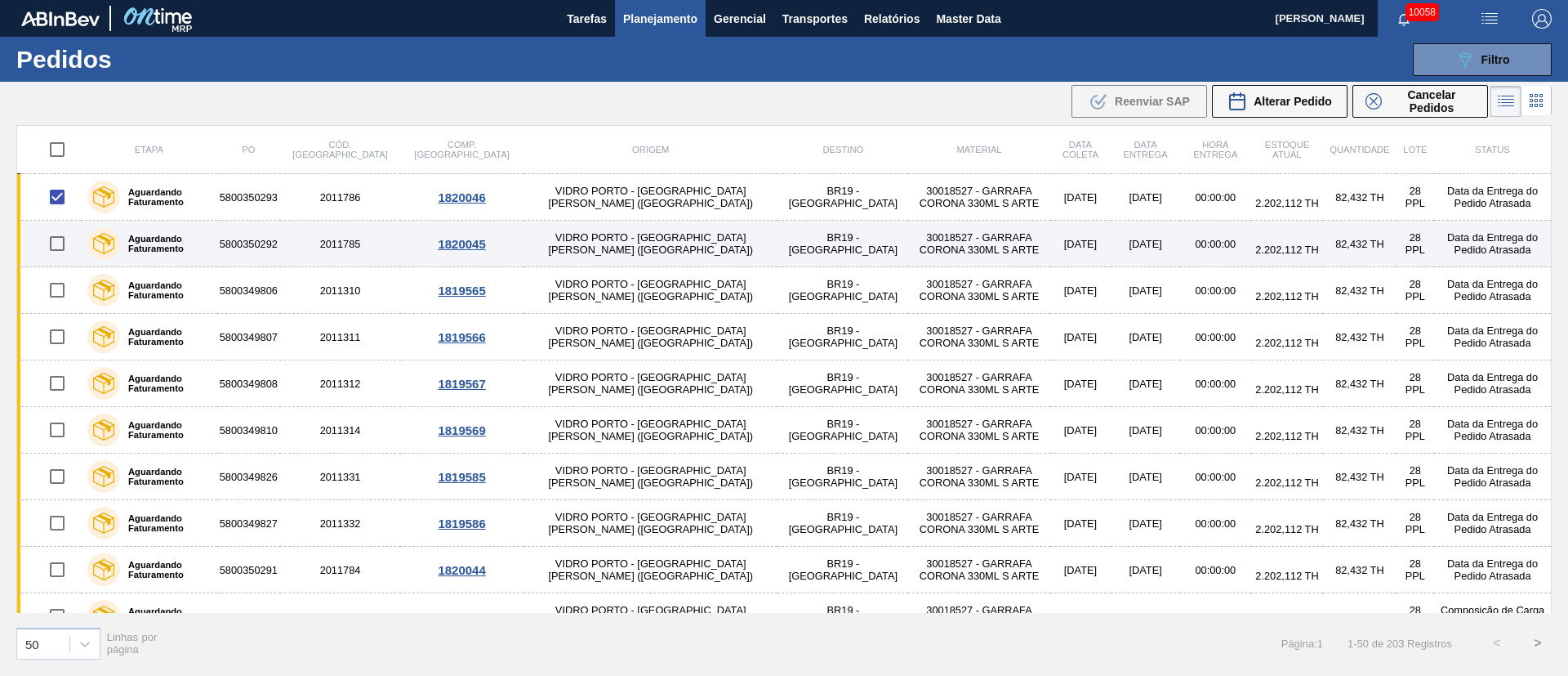
click at [54, 238] on input "checkbox" at bounding box center [56, 243] width 34 height 34
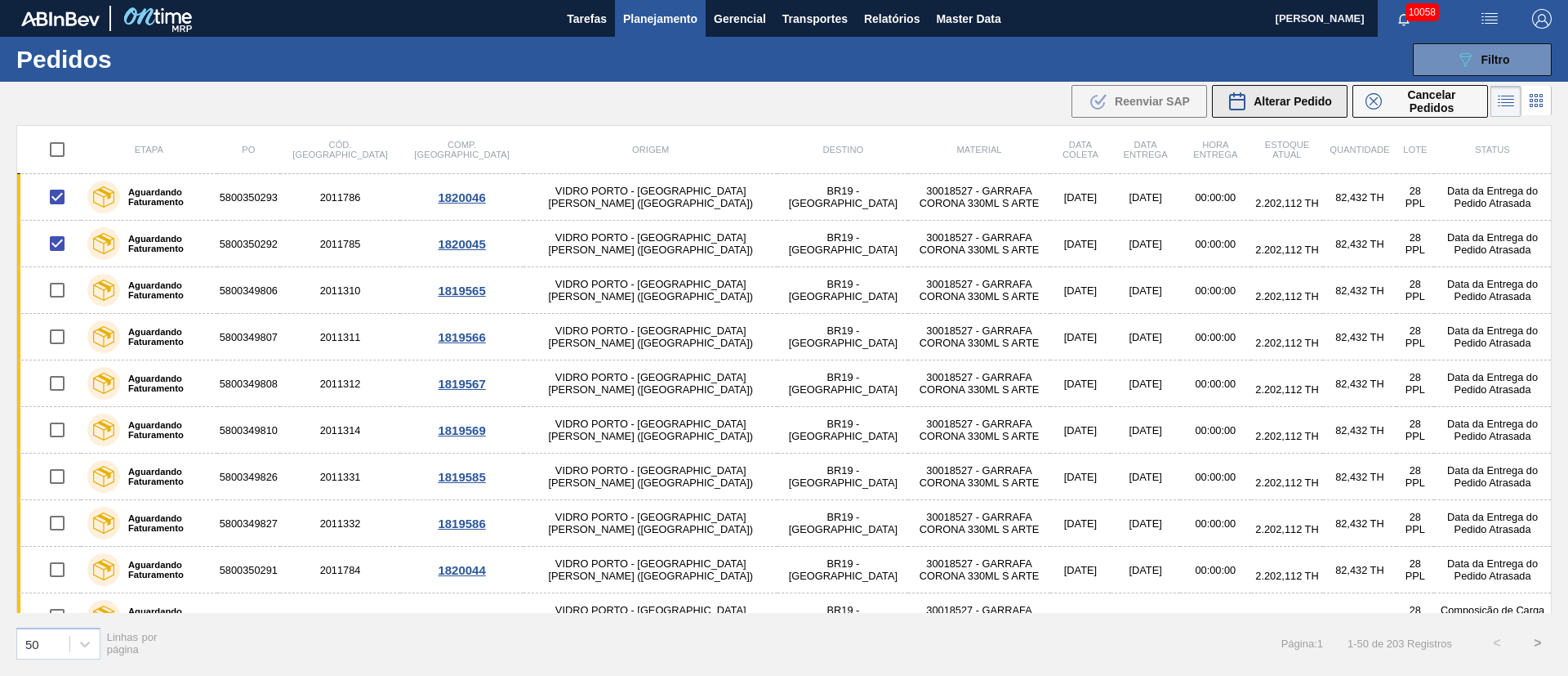
click at [1298, 107] on span "Alterar Pedido" at bounding box center [1292, 102] width 78 height 13
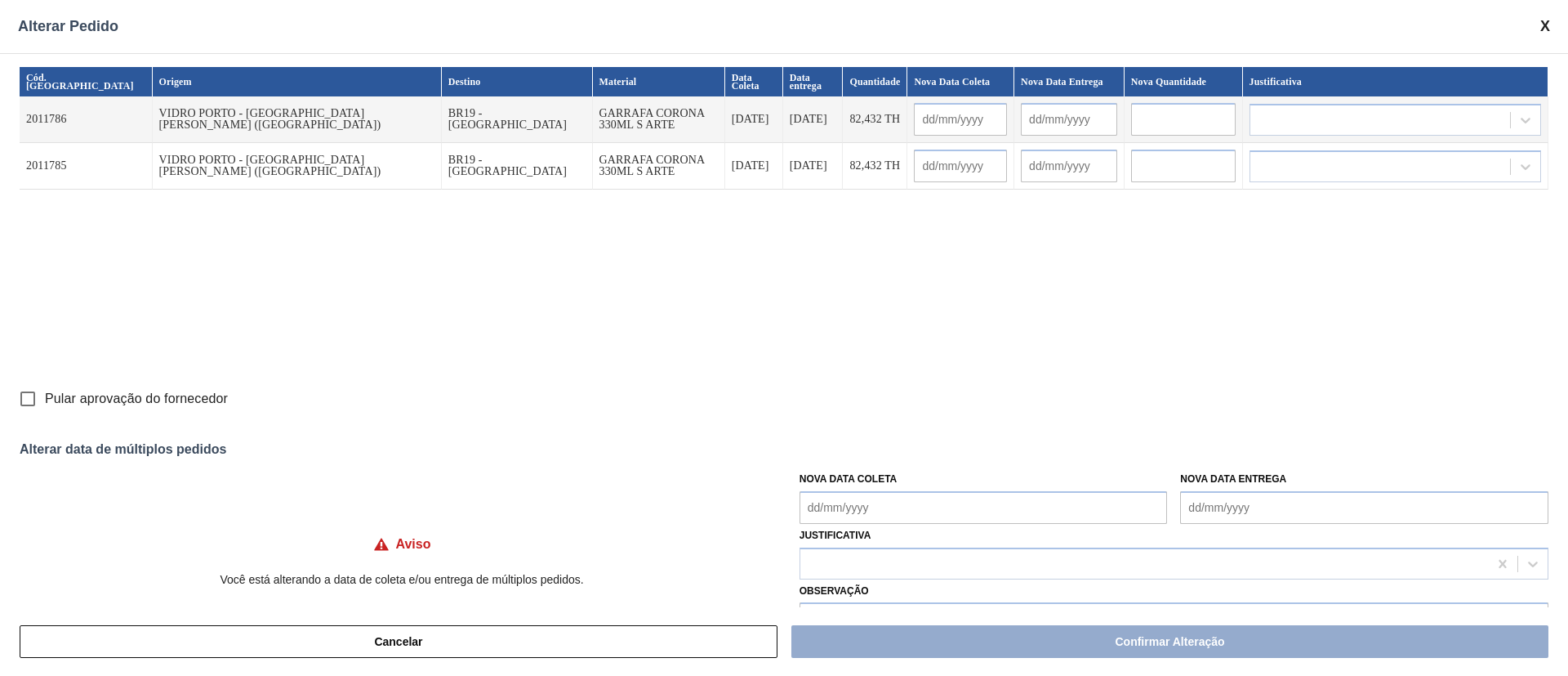
click at [833, 498] on Coleta "Nova Data Coleta" at bounding box center [983, 507] width 368 height 32
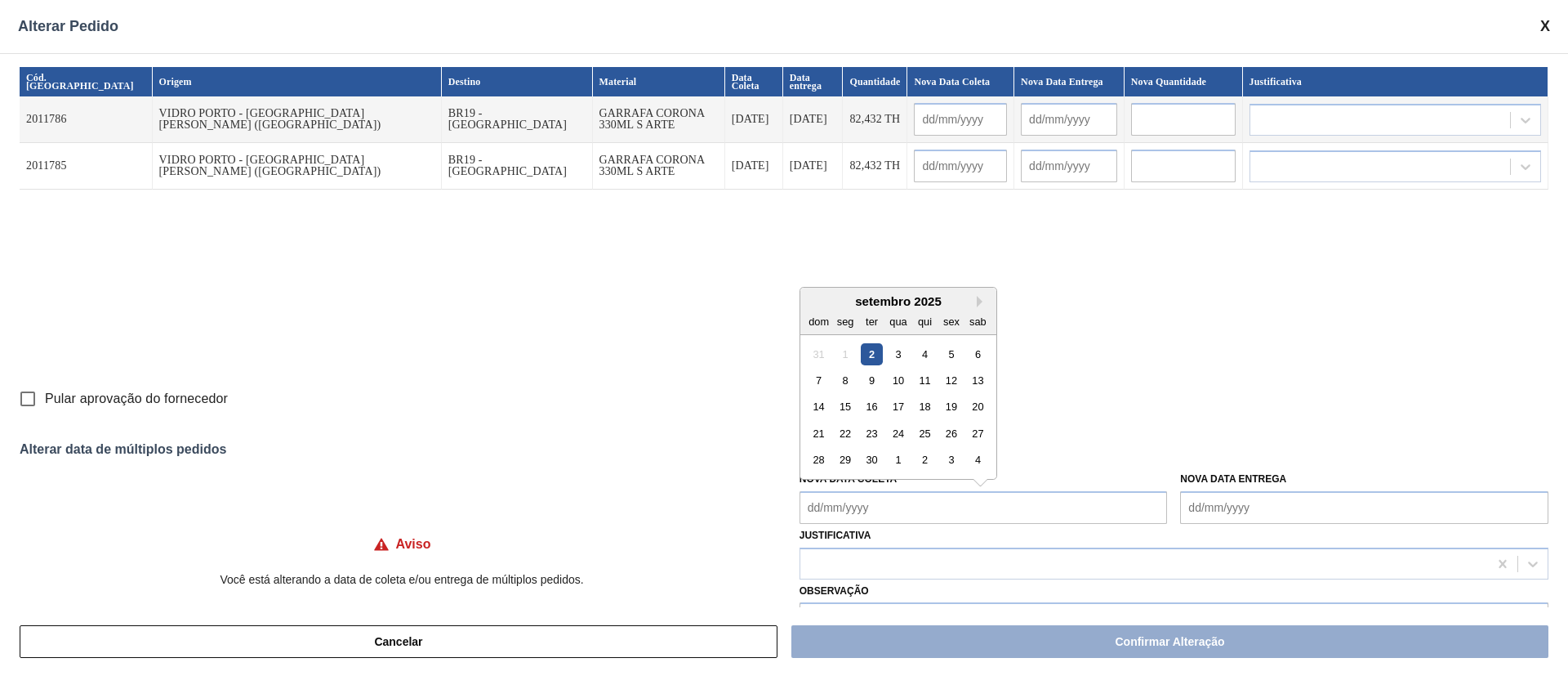
click at [894, 358] on div "3" at bounding box center [898, 354] width 22 height 22
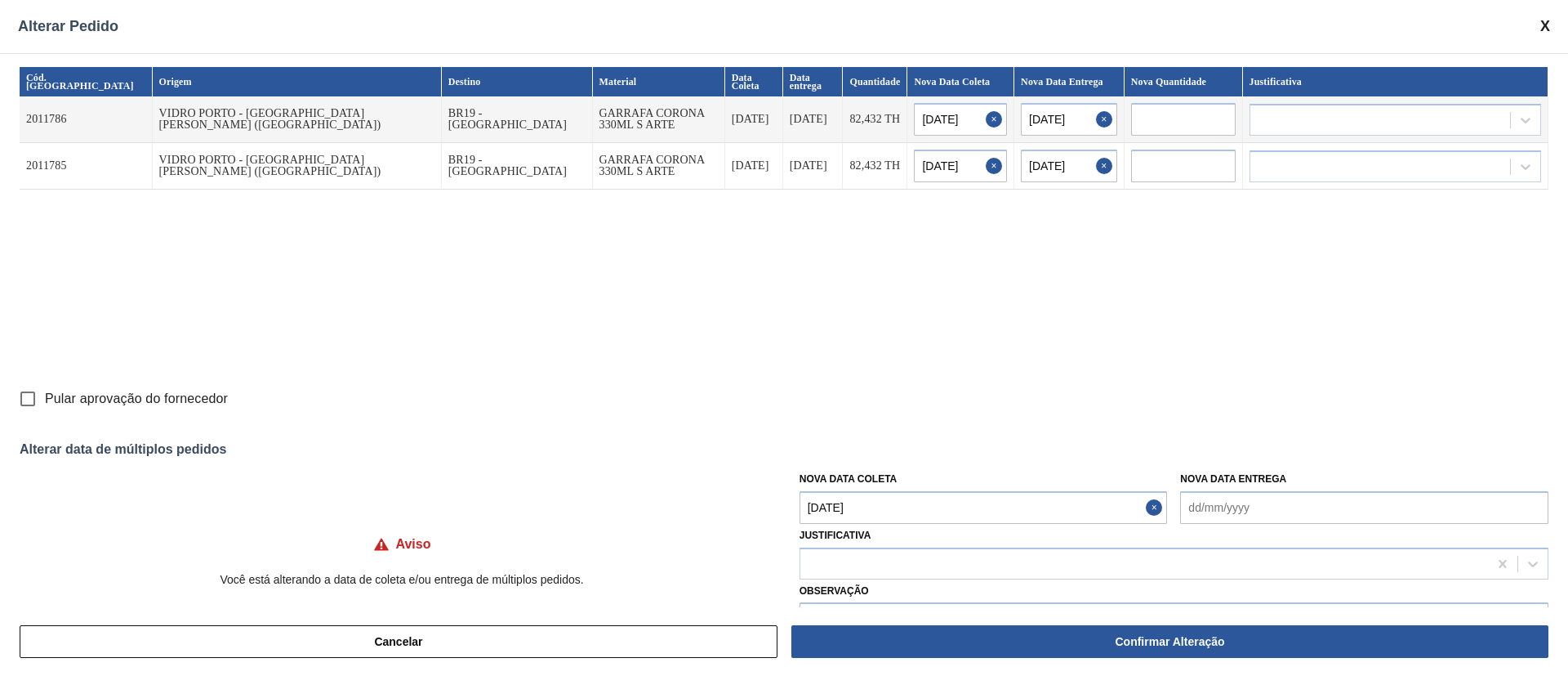
click at [896, 495] on Coleta "[DATE]" at bounding box center [983, 507] width 368 height 32
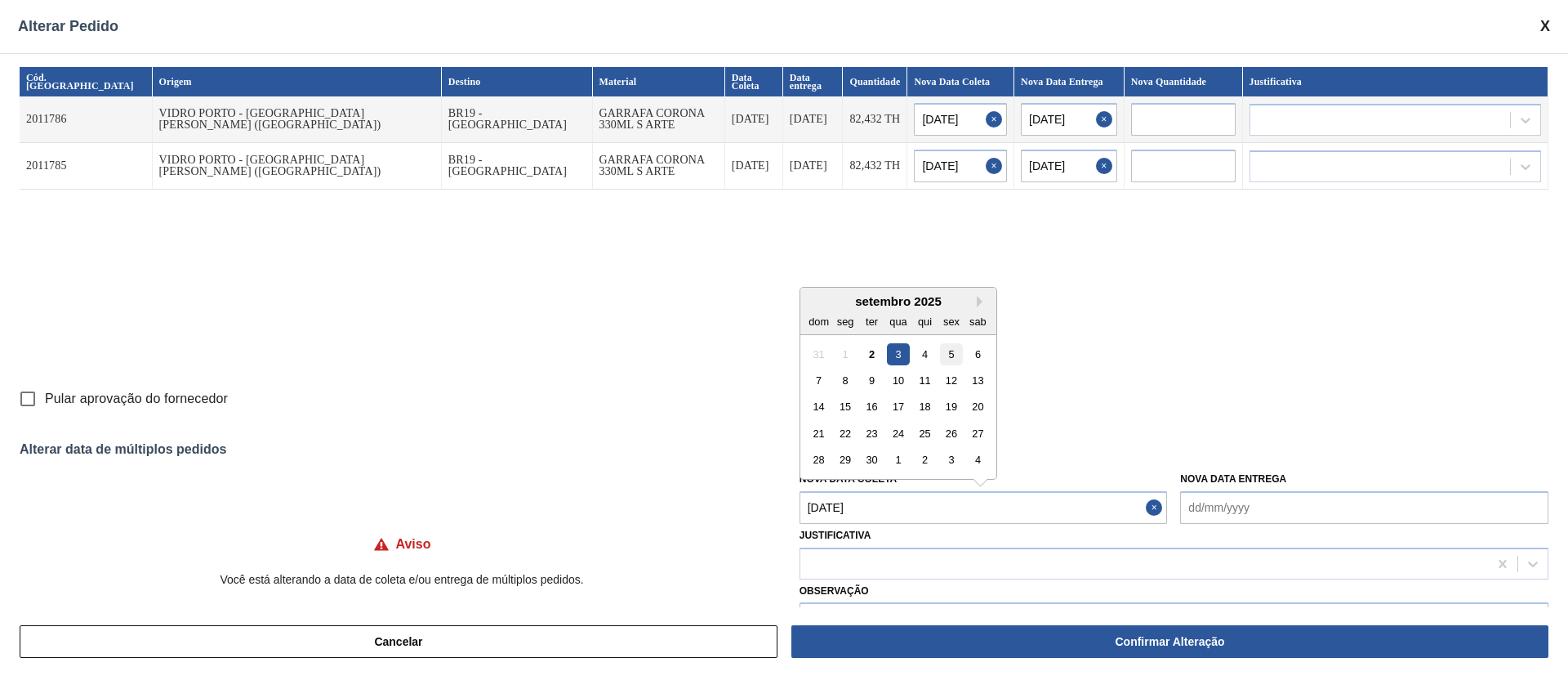
click at [948, 353] on div "5" at bounding box center [952, 354] width 22 height 22
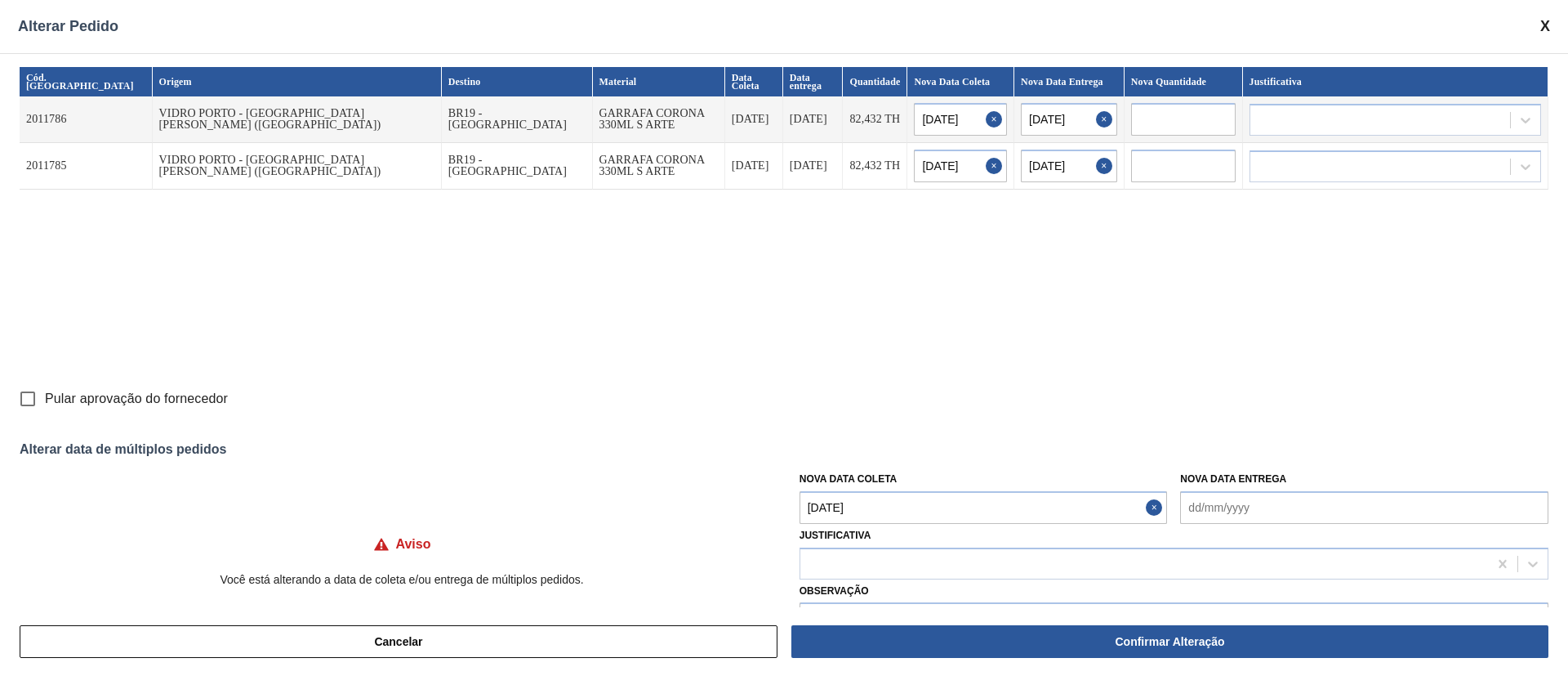
click at [30, 396] on input "Pular aprovação do fornecedor" at bounding box center [28, 398] width 34 height 34
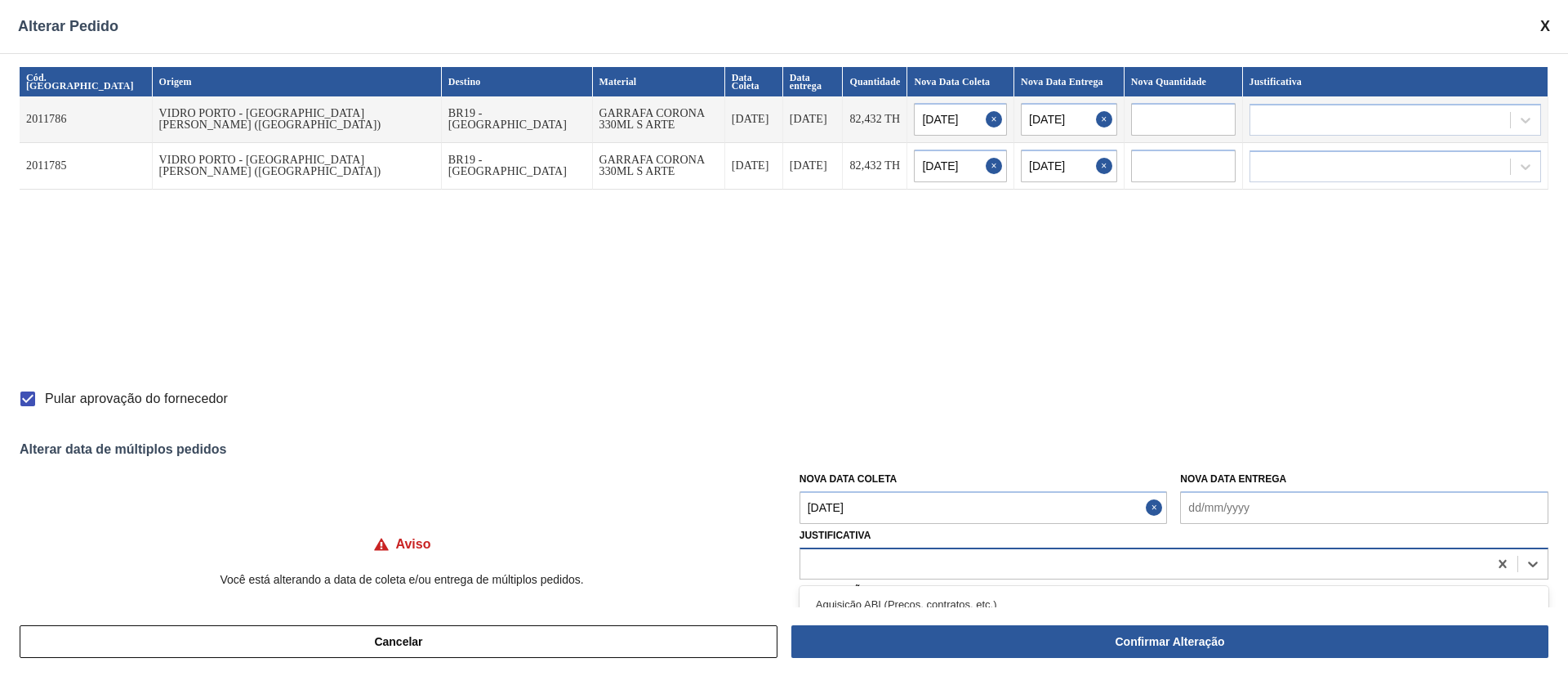
click at [820, 562] on div at bounding box center [1143, 563] width 688 height 24
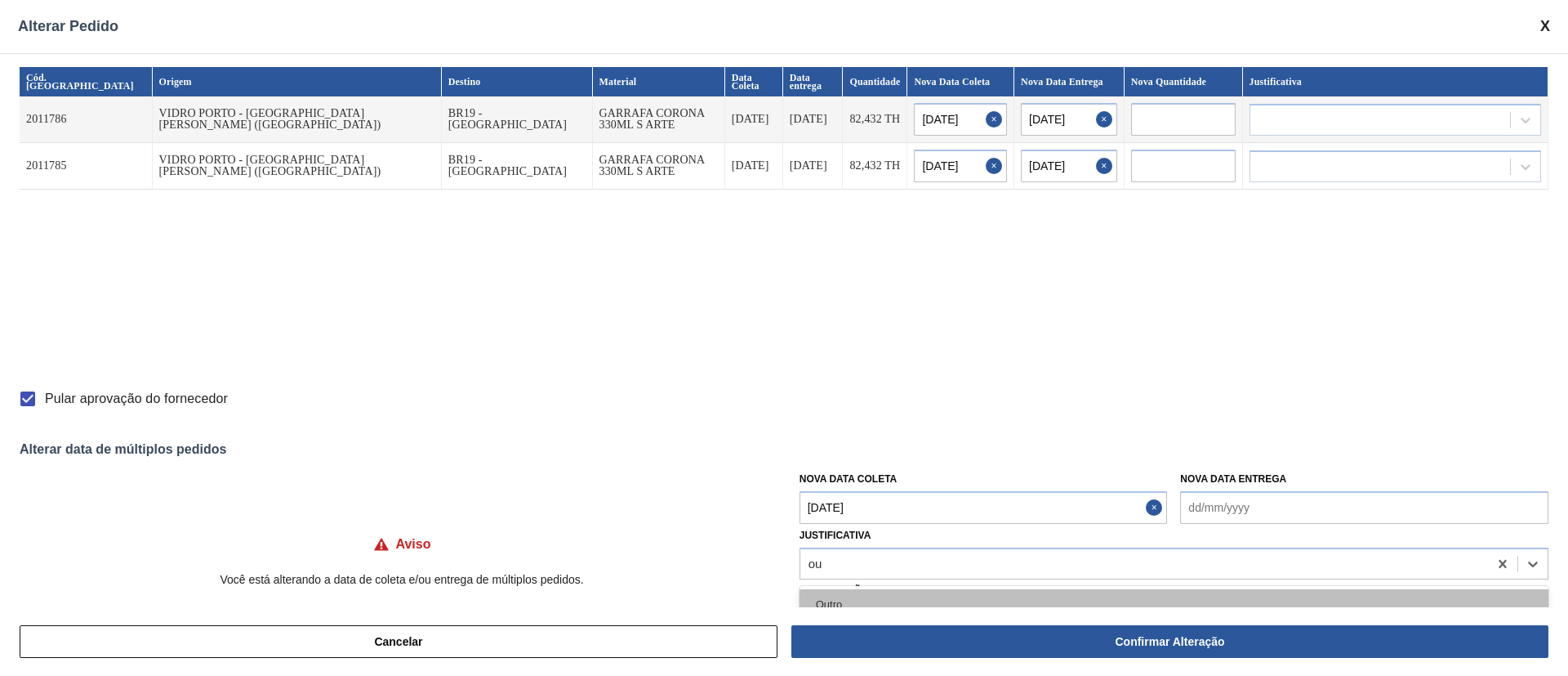
click at [837, 602] on div "Outro" at bounding box center [1174, 604] width 749 height 30
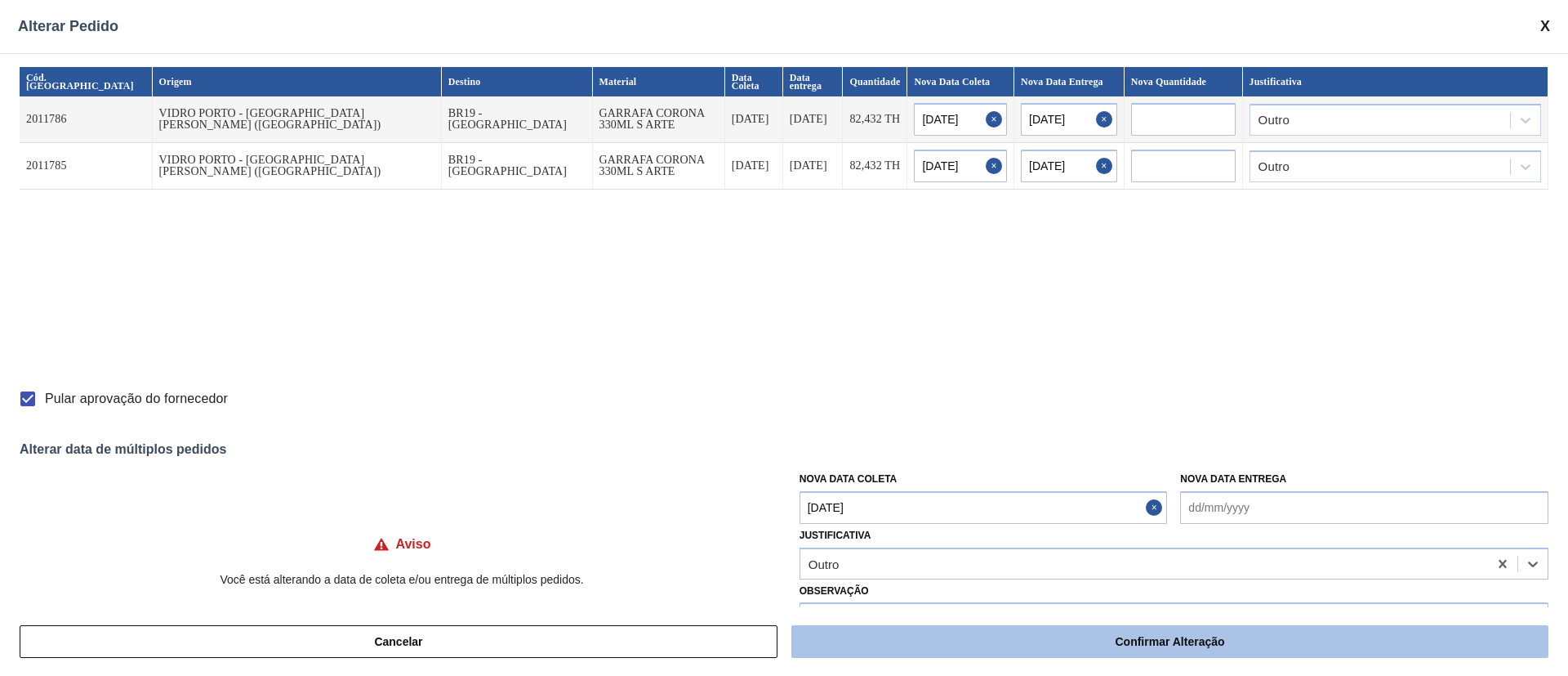
click at [919, 632] on button "Confirmar Alteração" at bounding box center [1170, 641] width 757 height 32
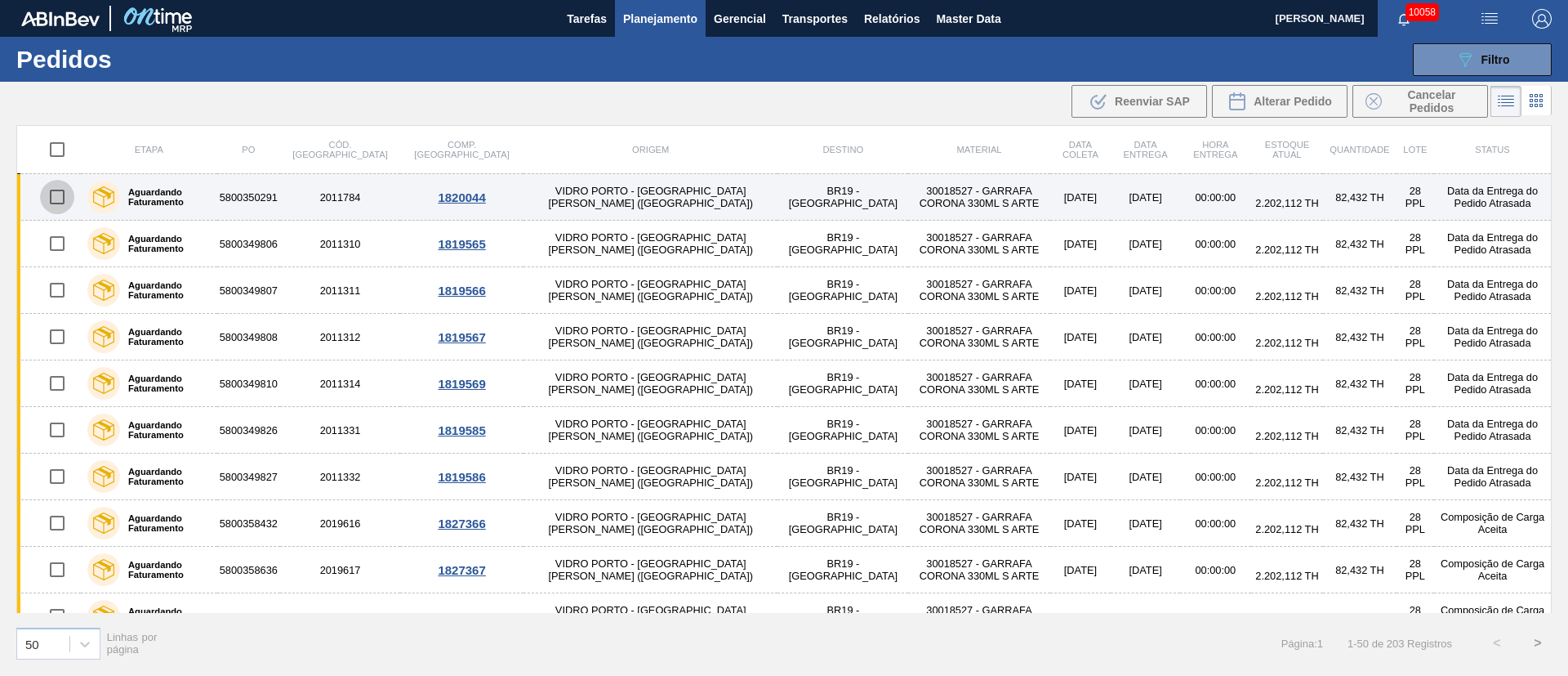
click at [59, 190] on input "checkbox" at bounding box center [56, 197] width 34 height 34
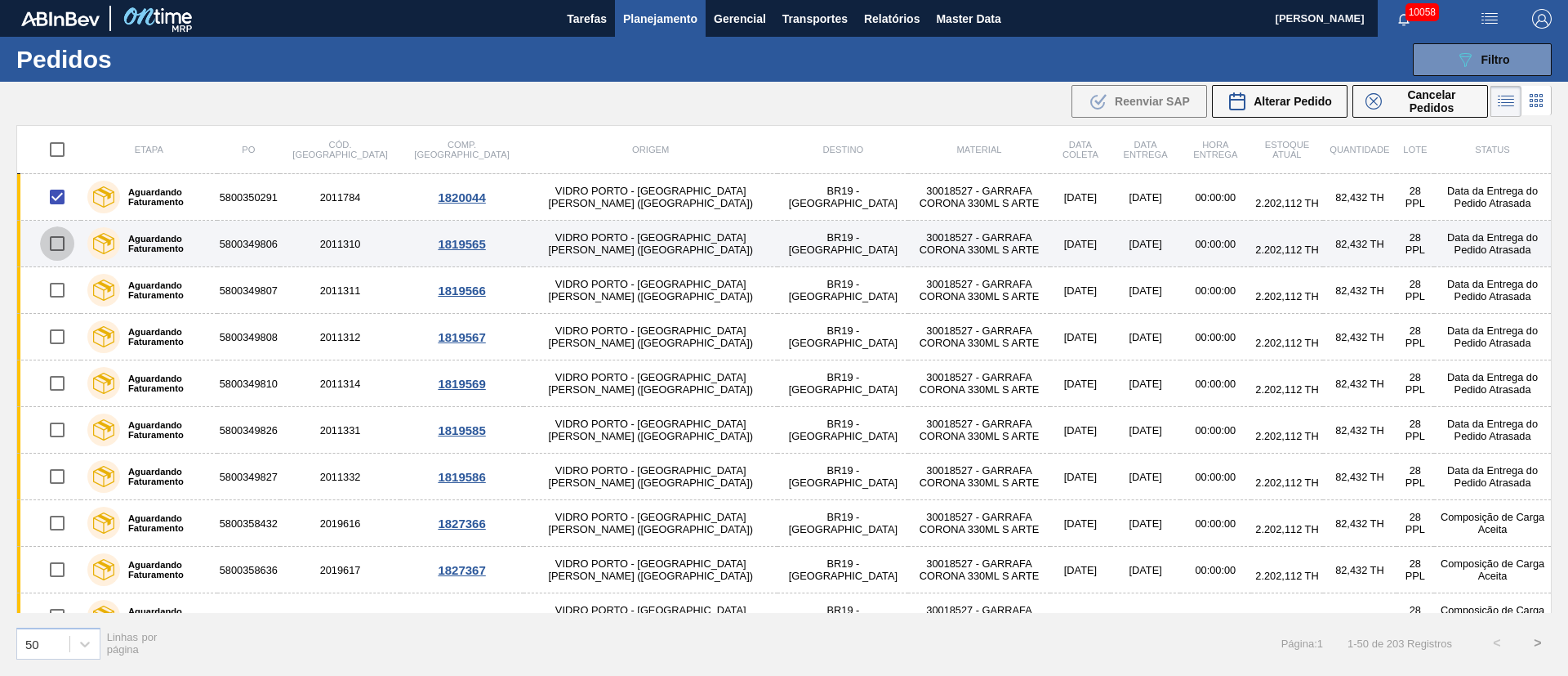
click at [46, 246] on input "checkbox" at bounding box center [56, 243] width 34 height 34
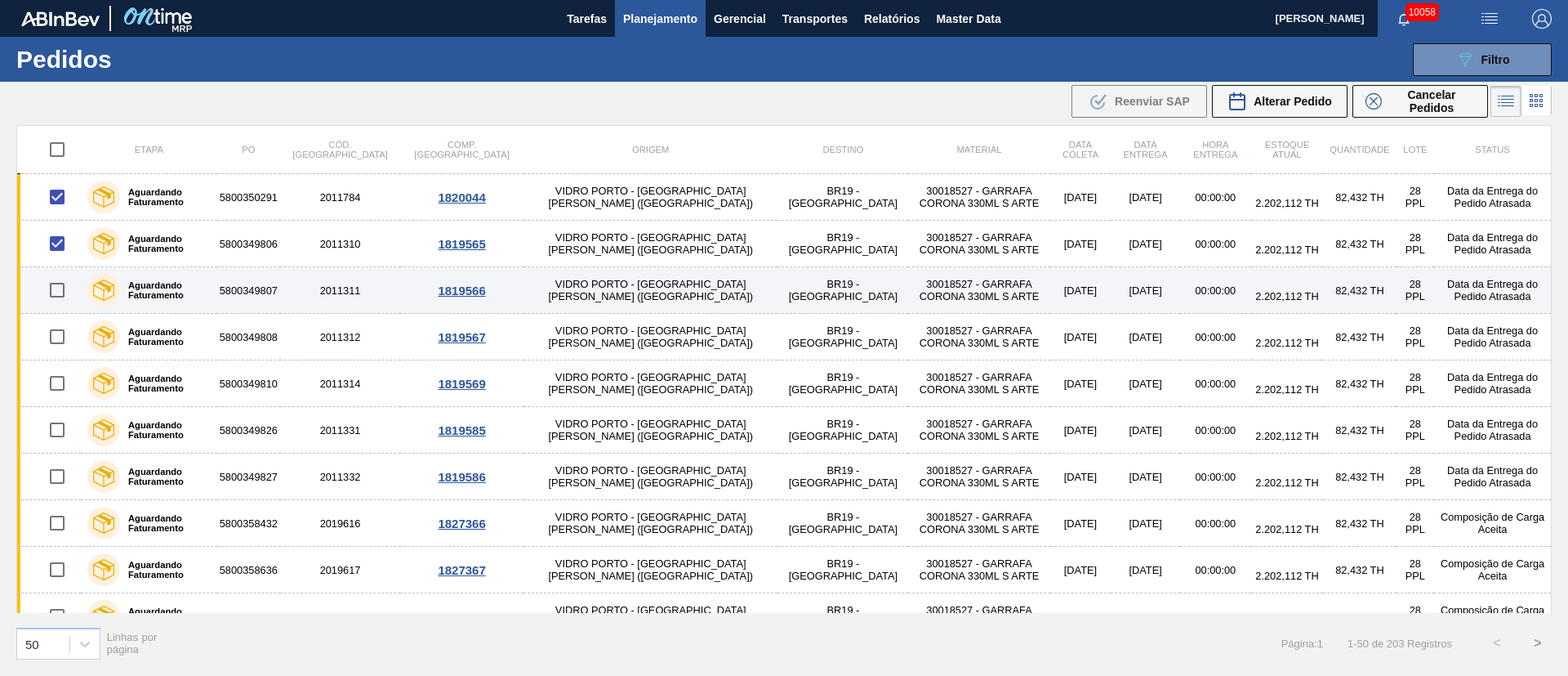
click at [53, 295] on input "checkbox" at bounding box center [56, 290] width 34 height 34
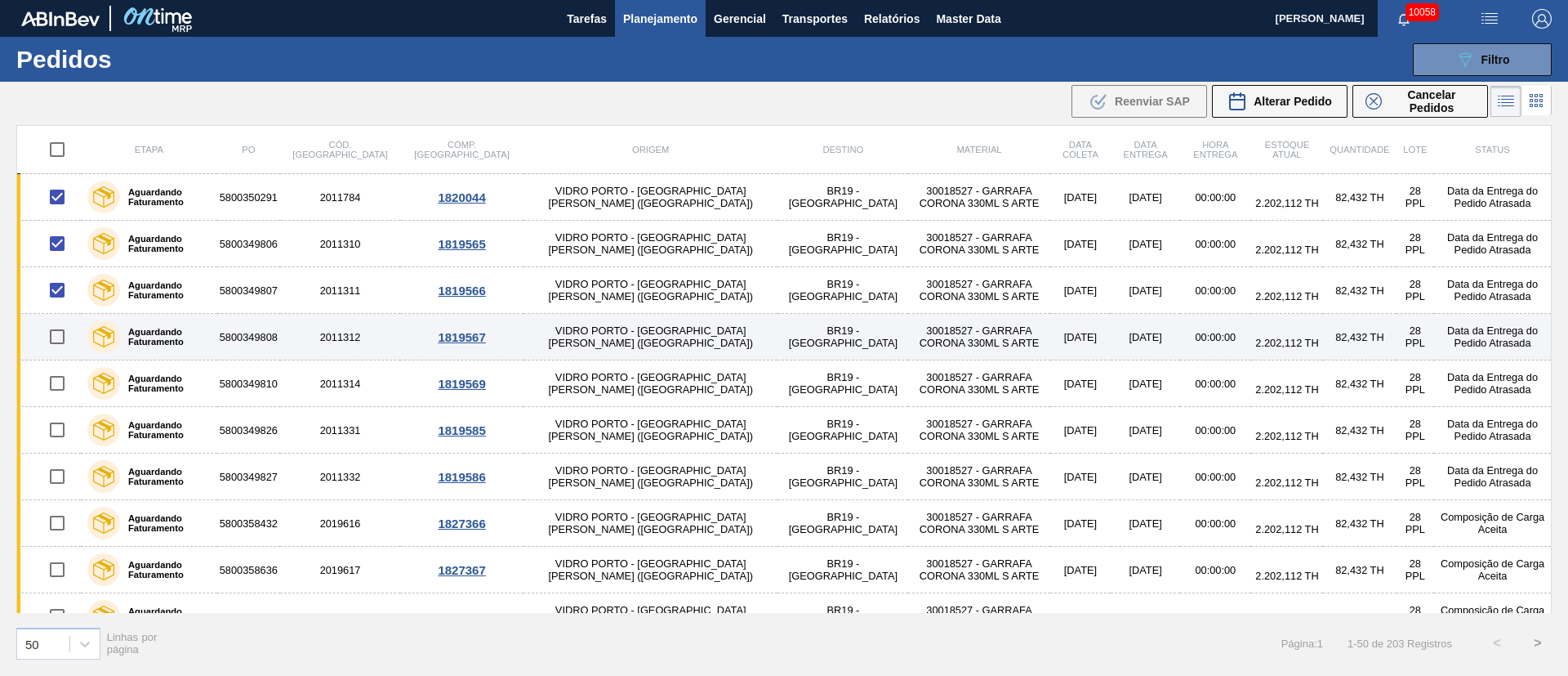
click at [55, 343] on input "checkbox" at bounding box center [56, 336] width 34 height 34
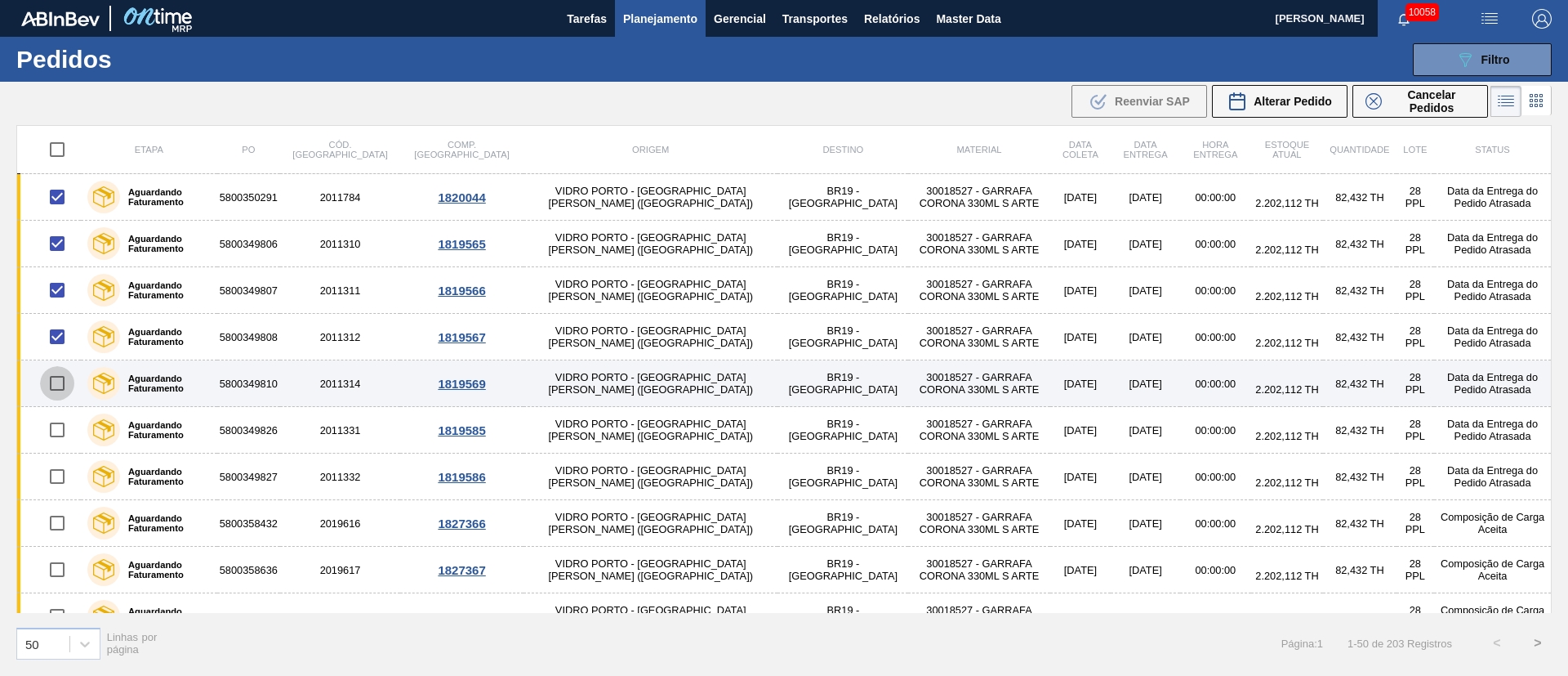
click at [60, 386] on input "checkbox" at bounding box center [56, 382] width 34 height 34
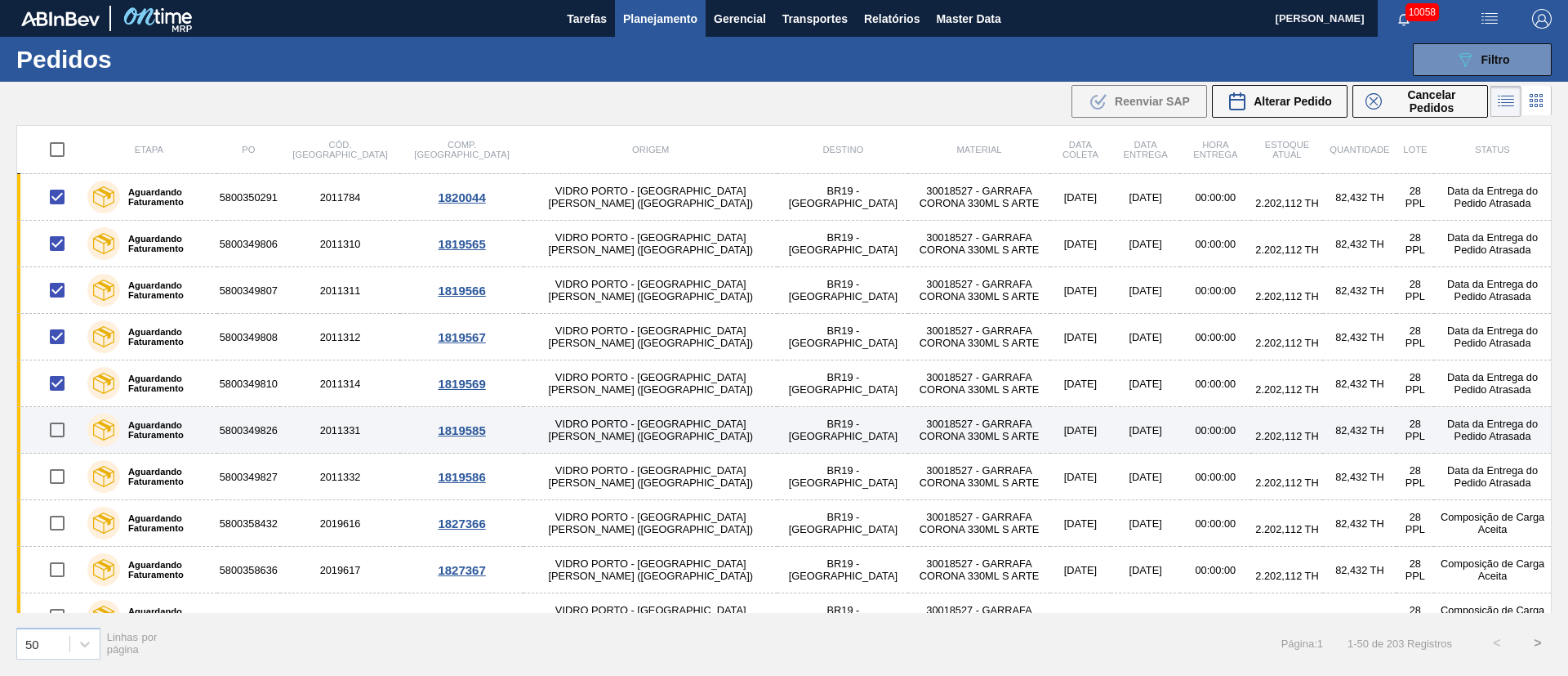
click at [56, 426] on input "checkbox" at bounding box center [56, 429] width 34 height 34
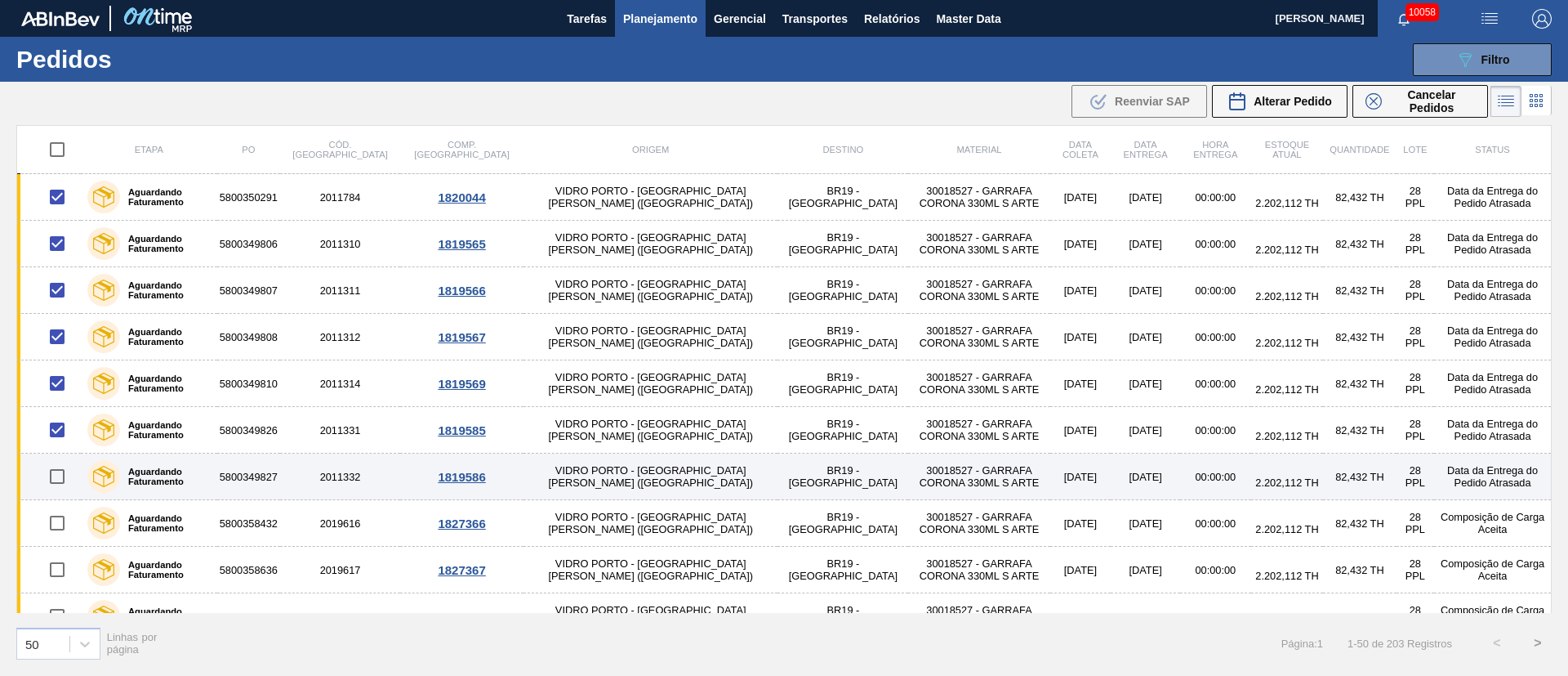
click at [59, 479] on input "checkbox" at bounding box center [56, 476] width 34 height 34
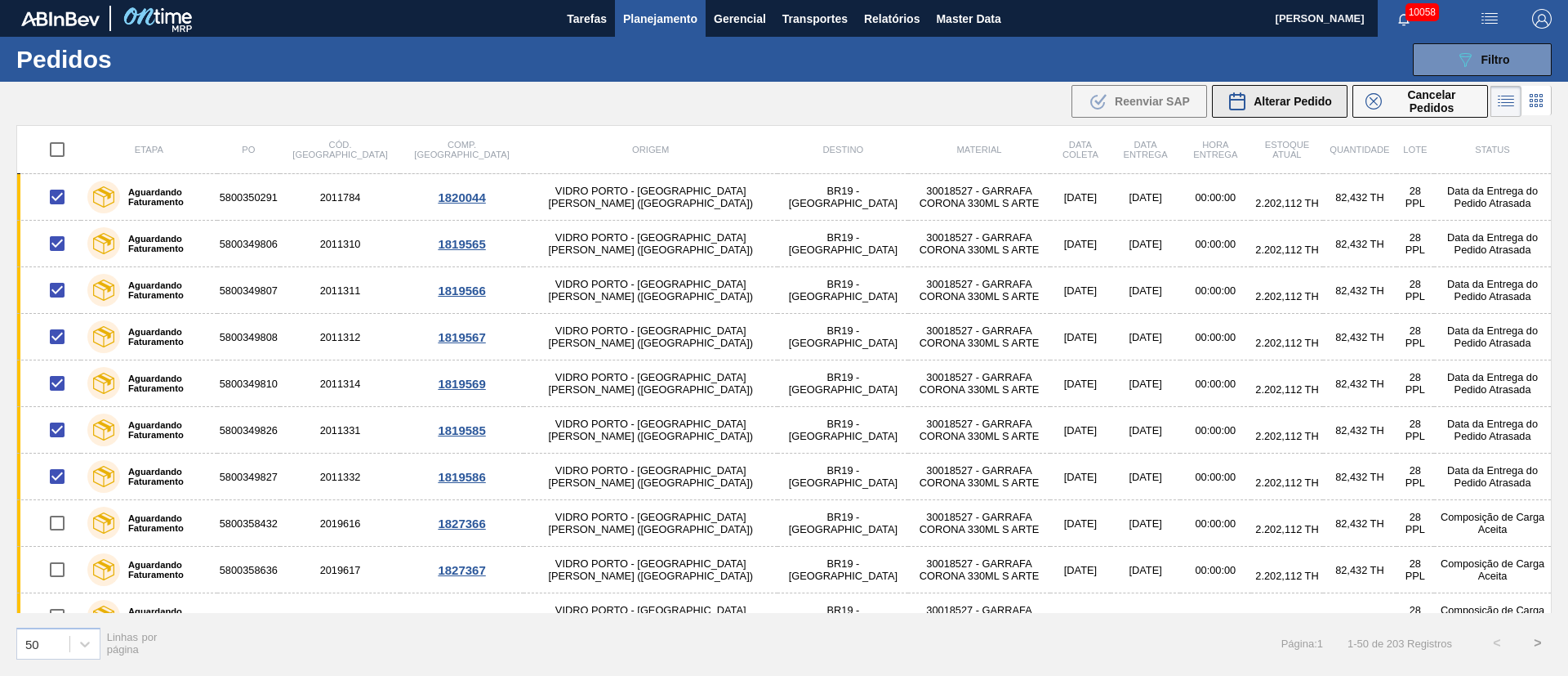
click at [1295, 95] on span "Alterar Pedido" at bounding box center [1292, 102] width 78 height 13
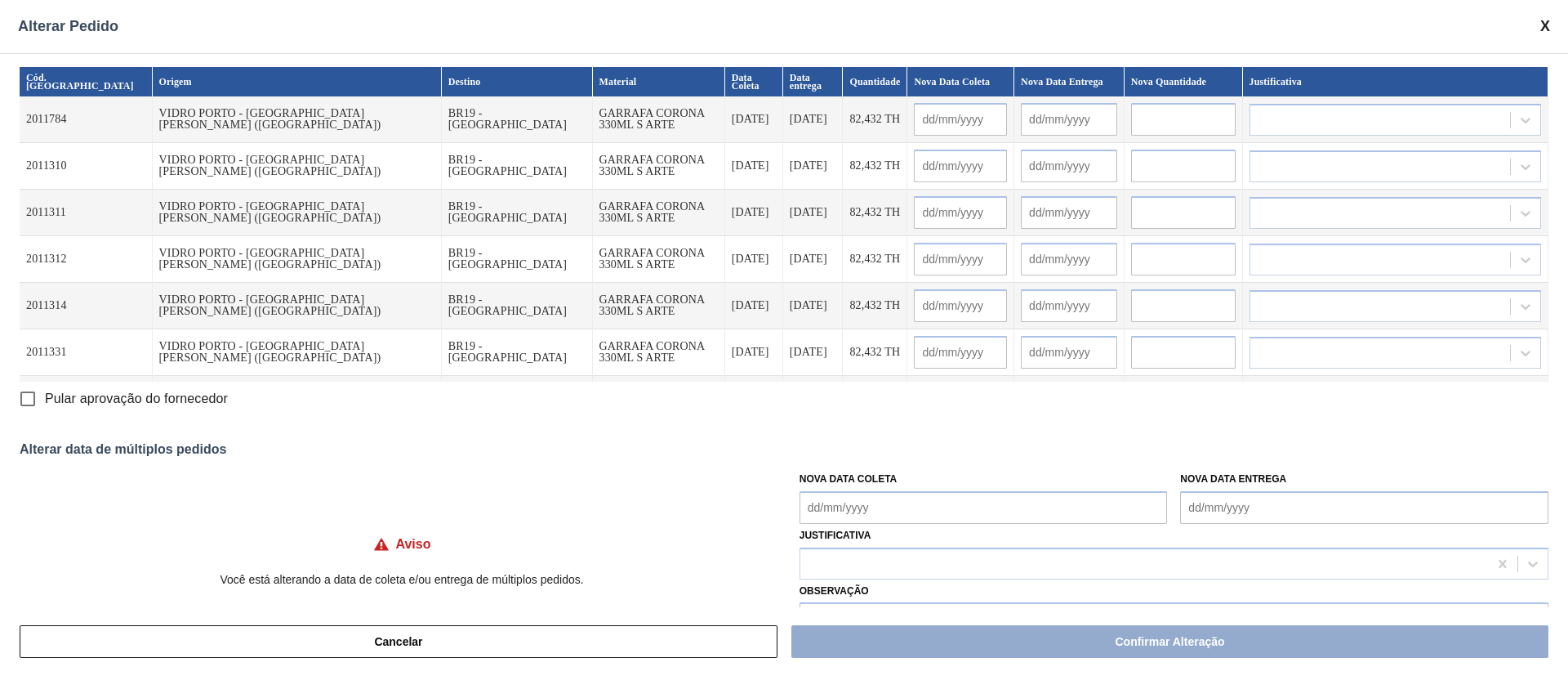
click at [843, 504] on Coleta "Nova Data Coleta" at bounding box center [983, 507] width 368 height 32
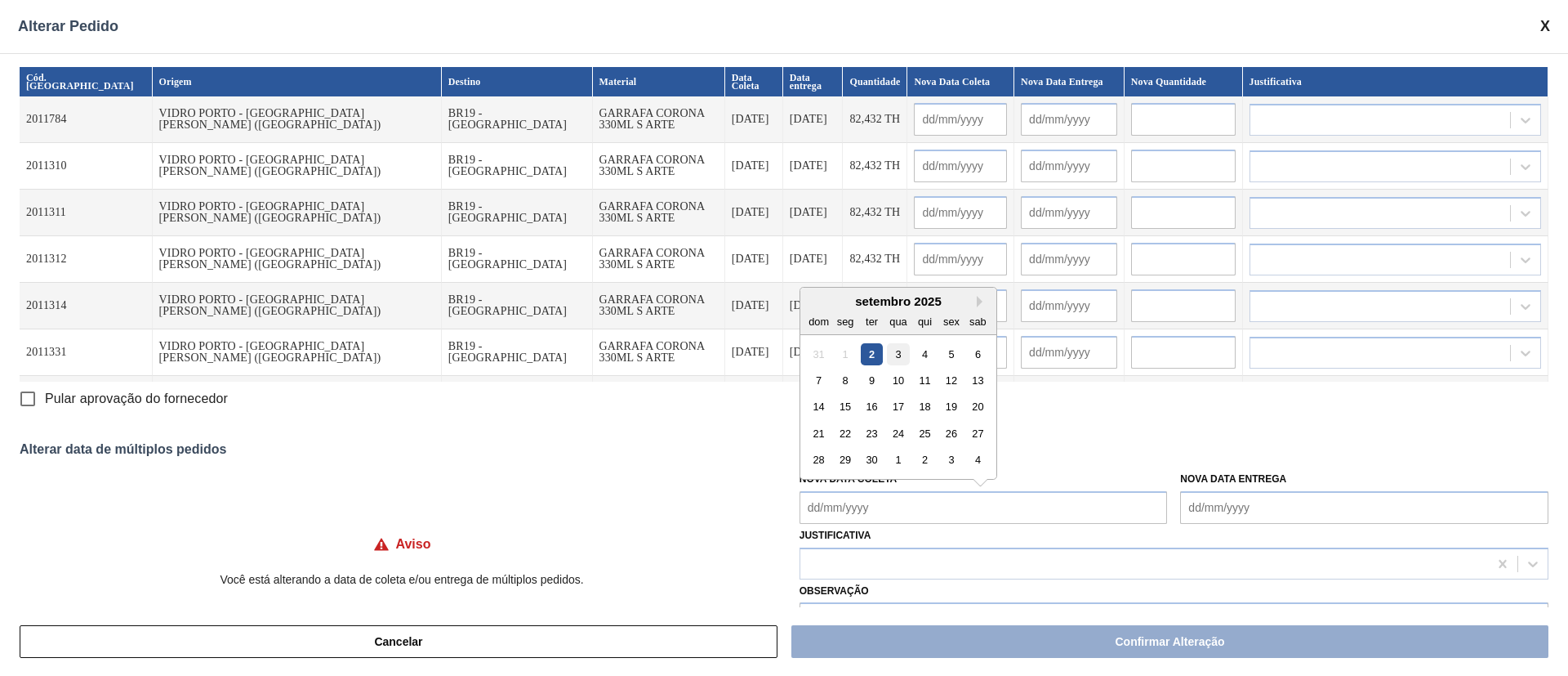
click at [904, 356] on div "3" at bounding box center [898, 354] width 22 height 22
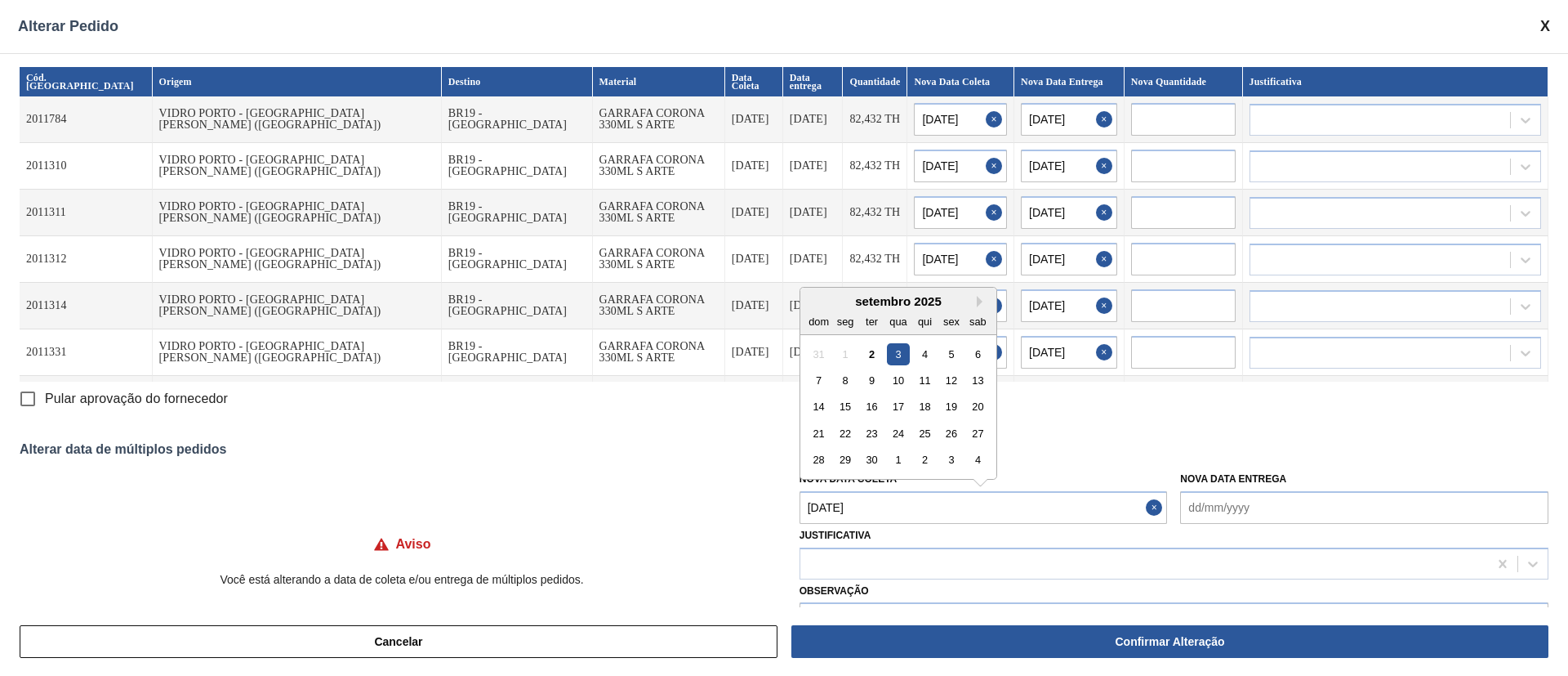
click at [874, 509] on Coleta "[DATE]" at bounding box center [983, 507] width 368 height 32
click at [969, 349] on div "6" at bounding box center [978, 354] width 22 height 22
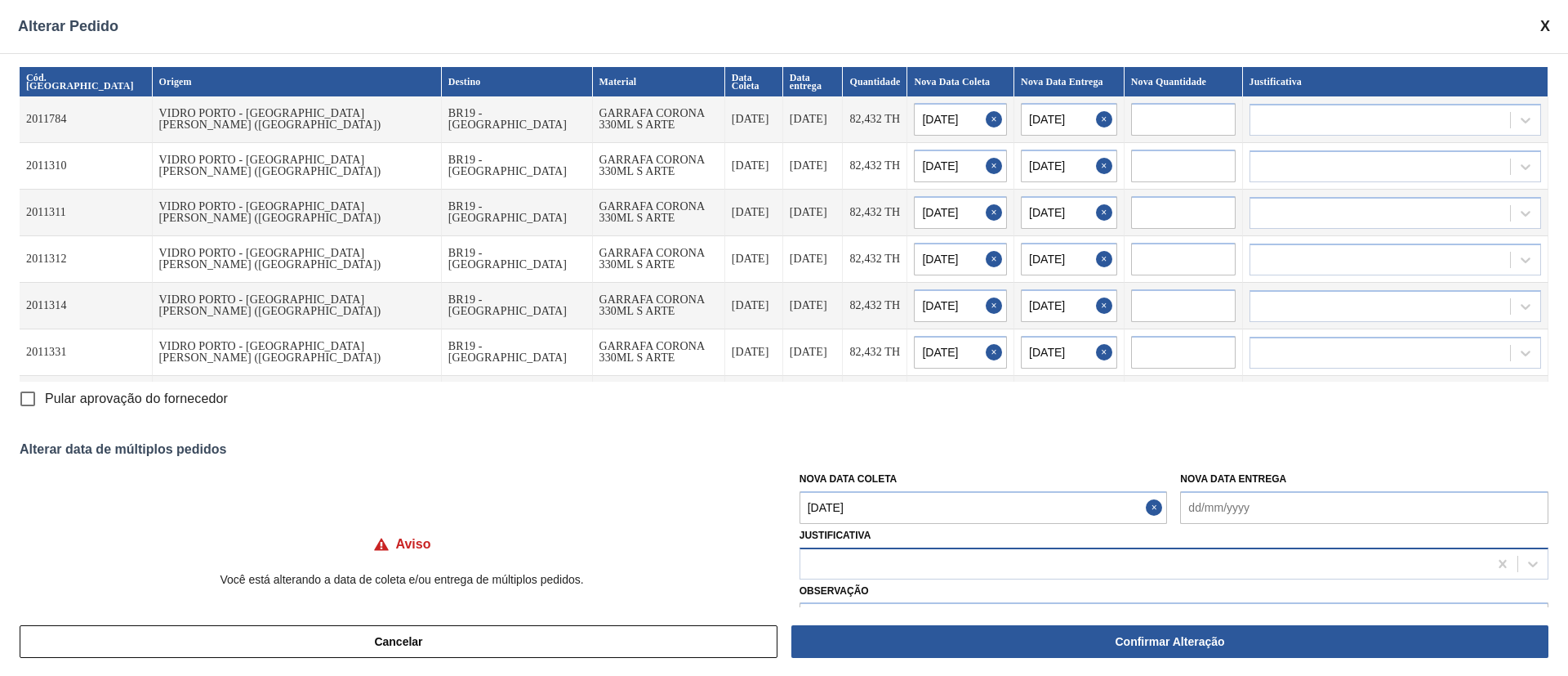
click at [868, 559] on div at bounding box center [1143, 563] width 688 height 24
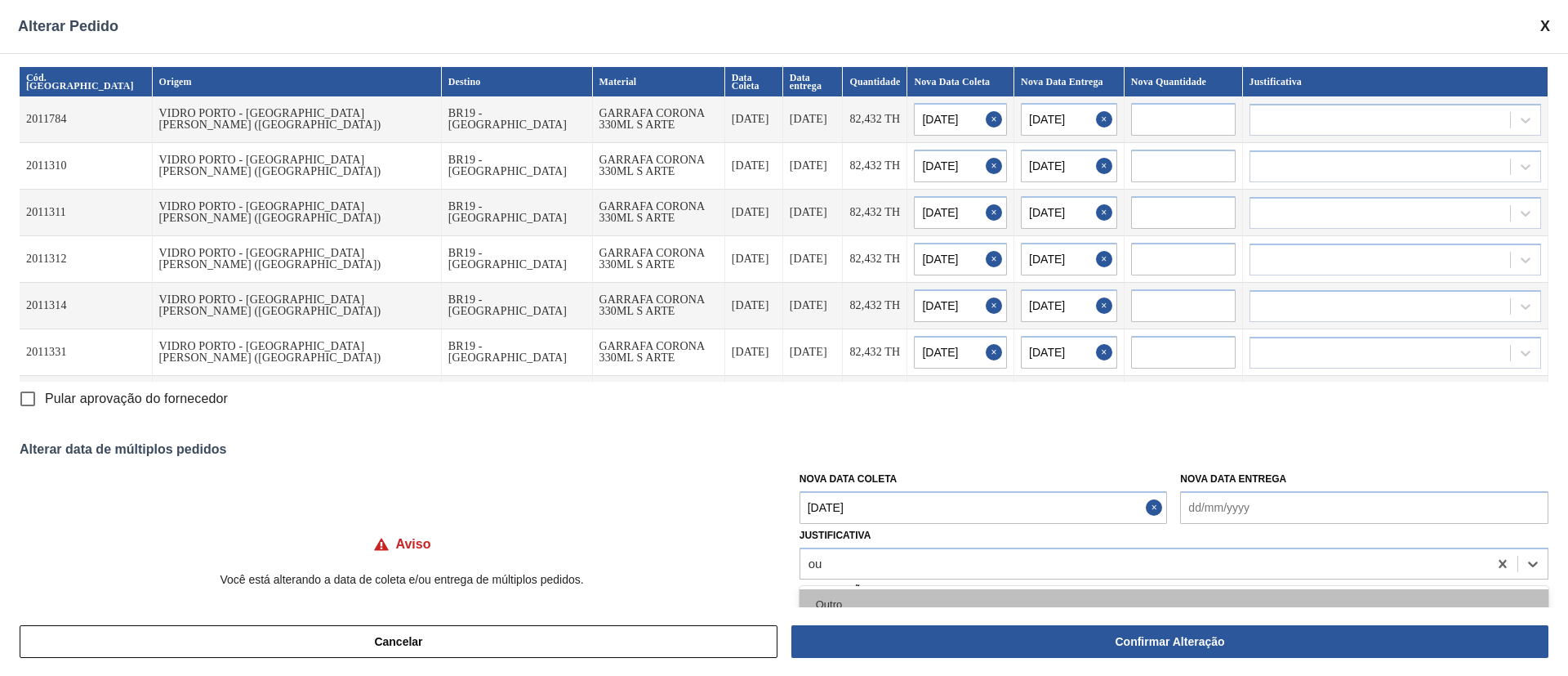
click at [859, 598] on div "Outro" at bounding box center [1174, 604] width 749 height 30
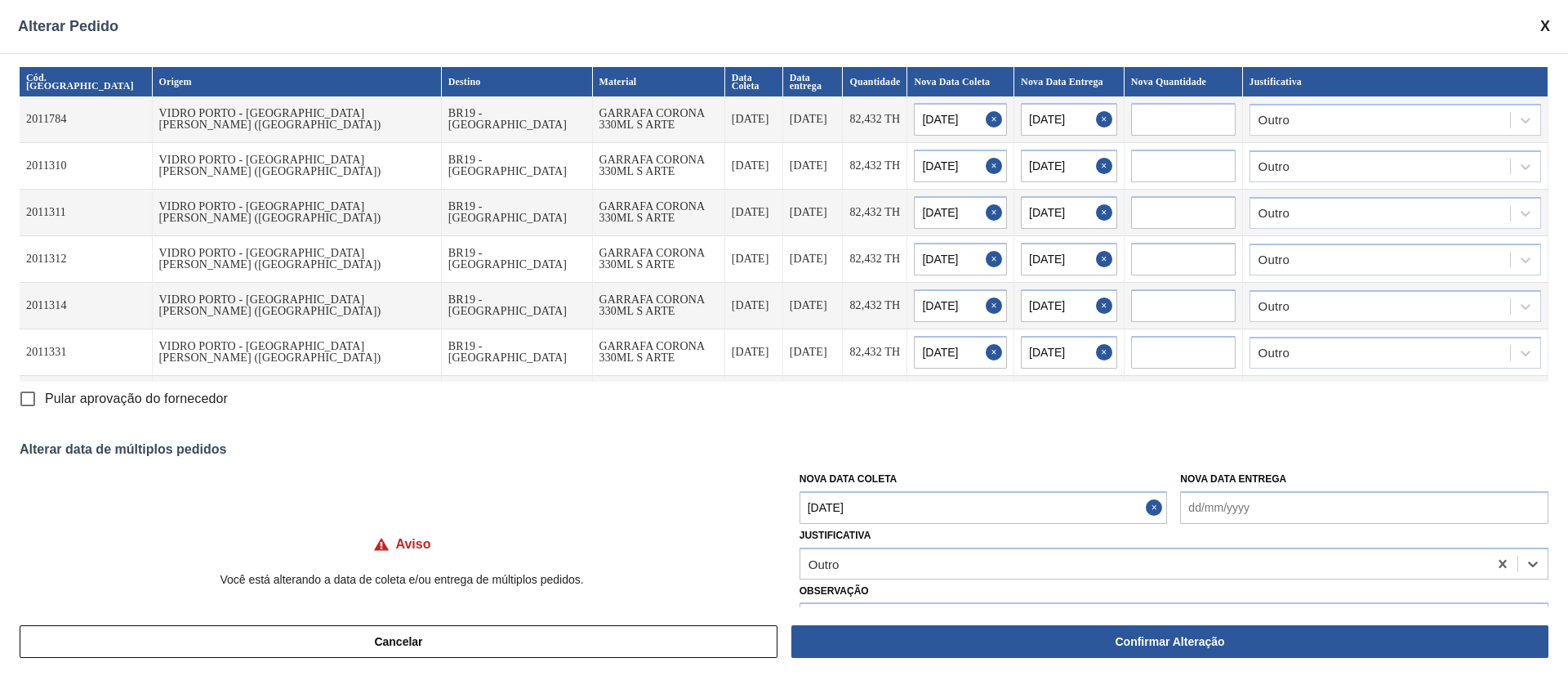
click at [31, 395] on input "Pular aprovação do fornecedor" at bounding box center [28, 398] width 34 height 34
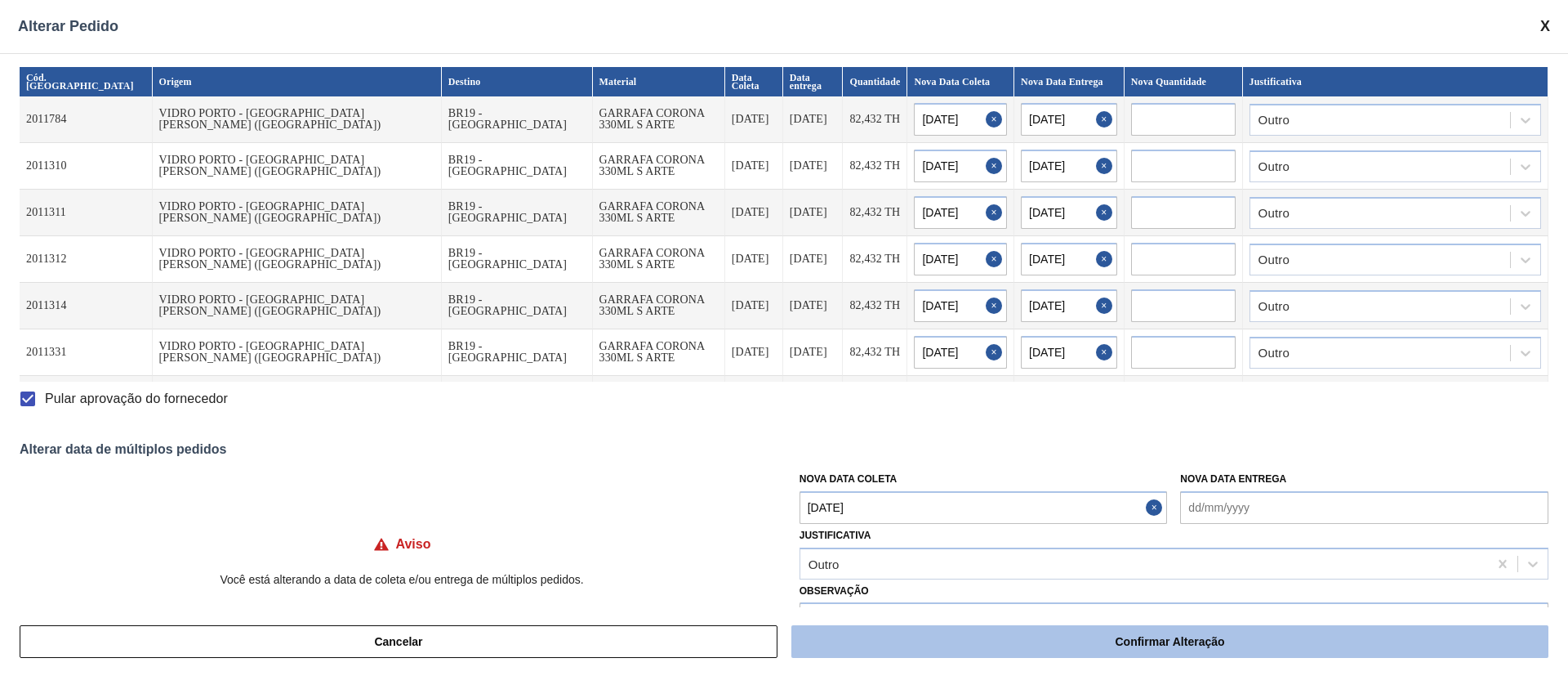
click at [1102, 641] on button "Confirmar Alteração" at bounding box center [1170, 641] width 757 height 32
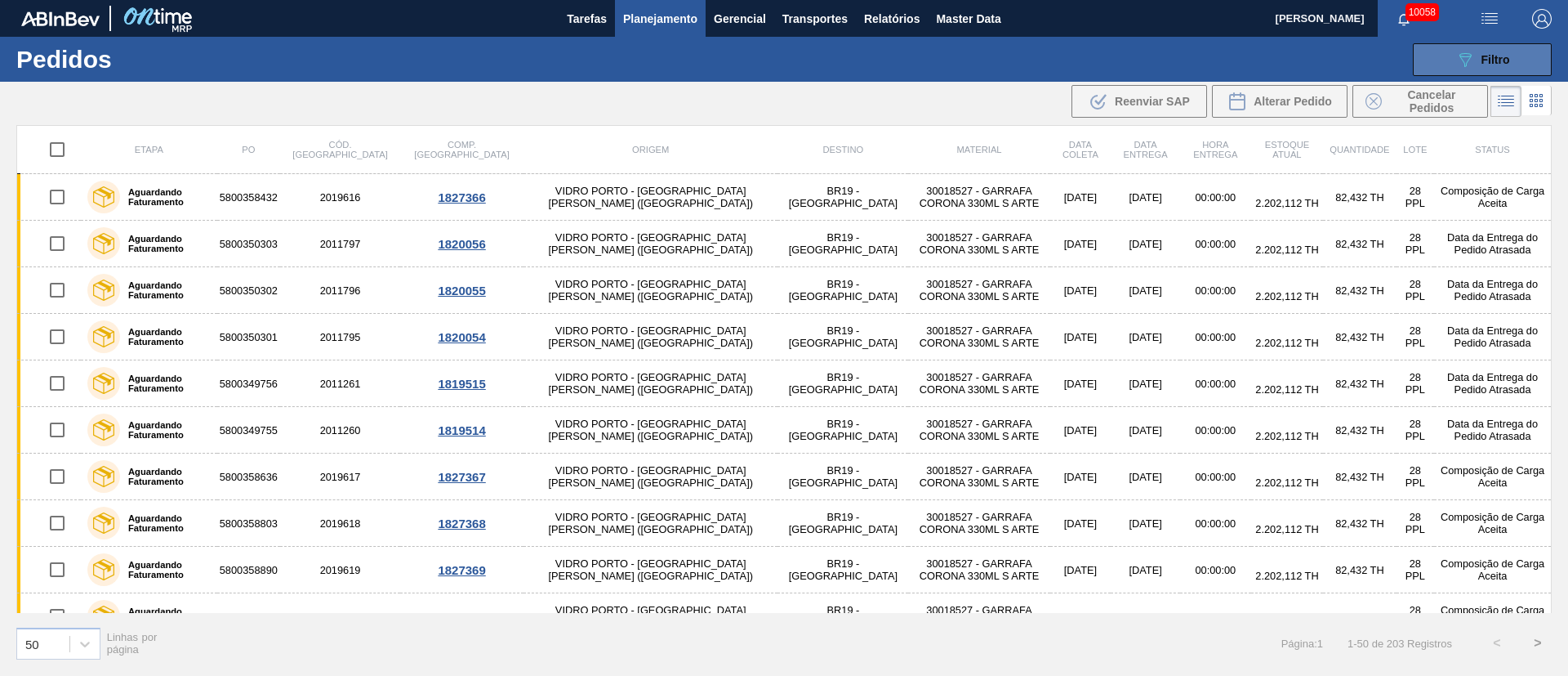
click at [1508, 62] on span "Filtro" at bounding box center [1495, 60] width 29 height 13
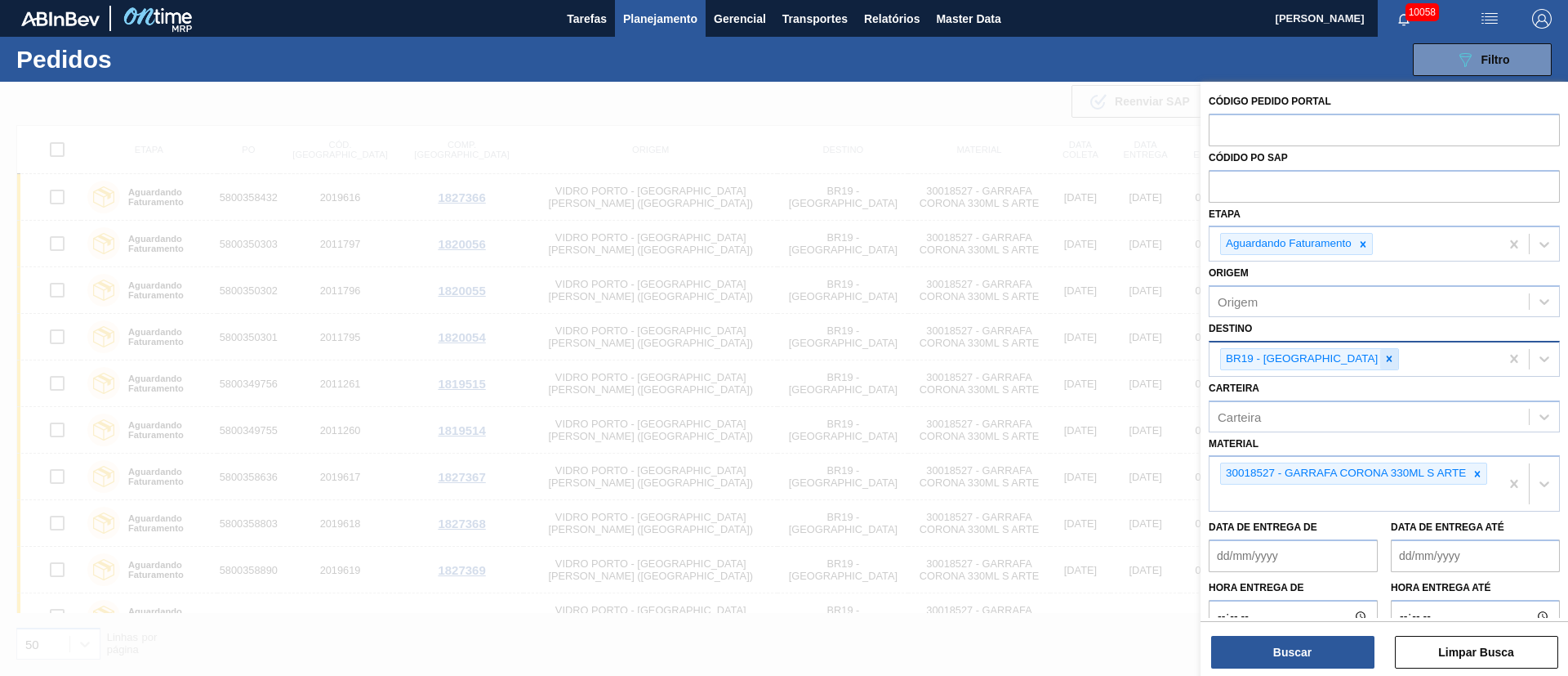
click at [1383, 359] on icon at bounding box center [1389, 358] width 11 height 11
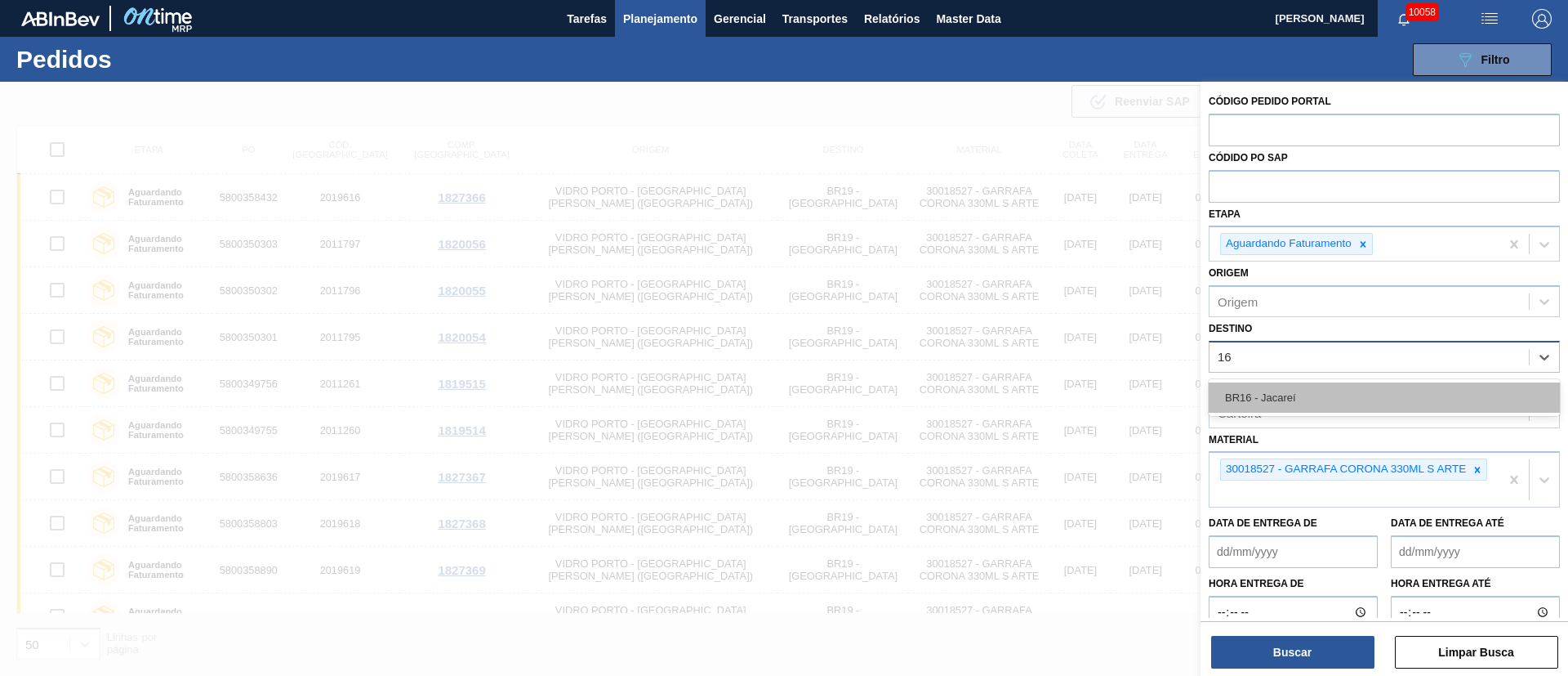
click at [1291, 402] on div "BR16 - Jacareí" at bounding box center [1384, 397] width 352 height 30
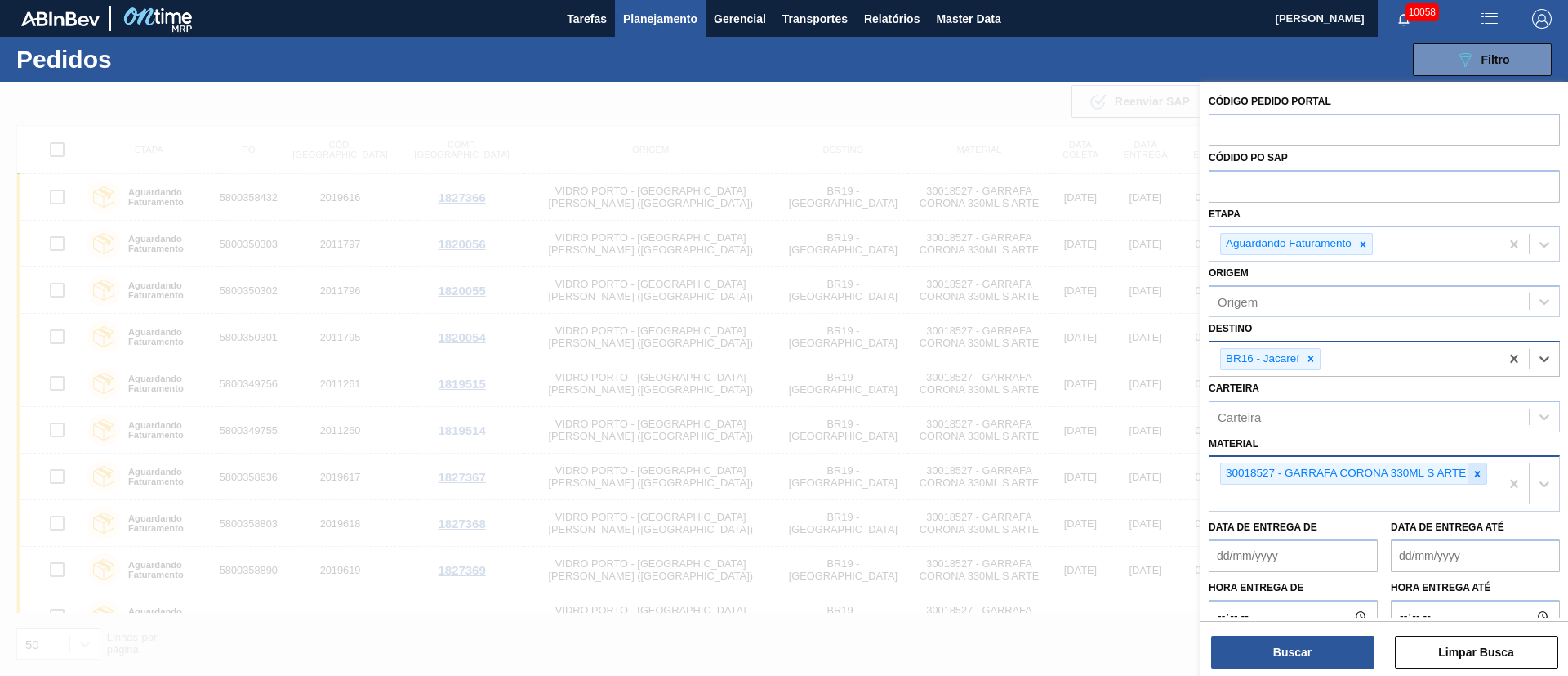
click at [1480, 474] on icon at bounding box center [1478, 474] width 11 height 11
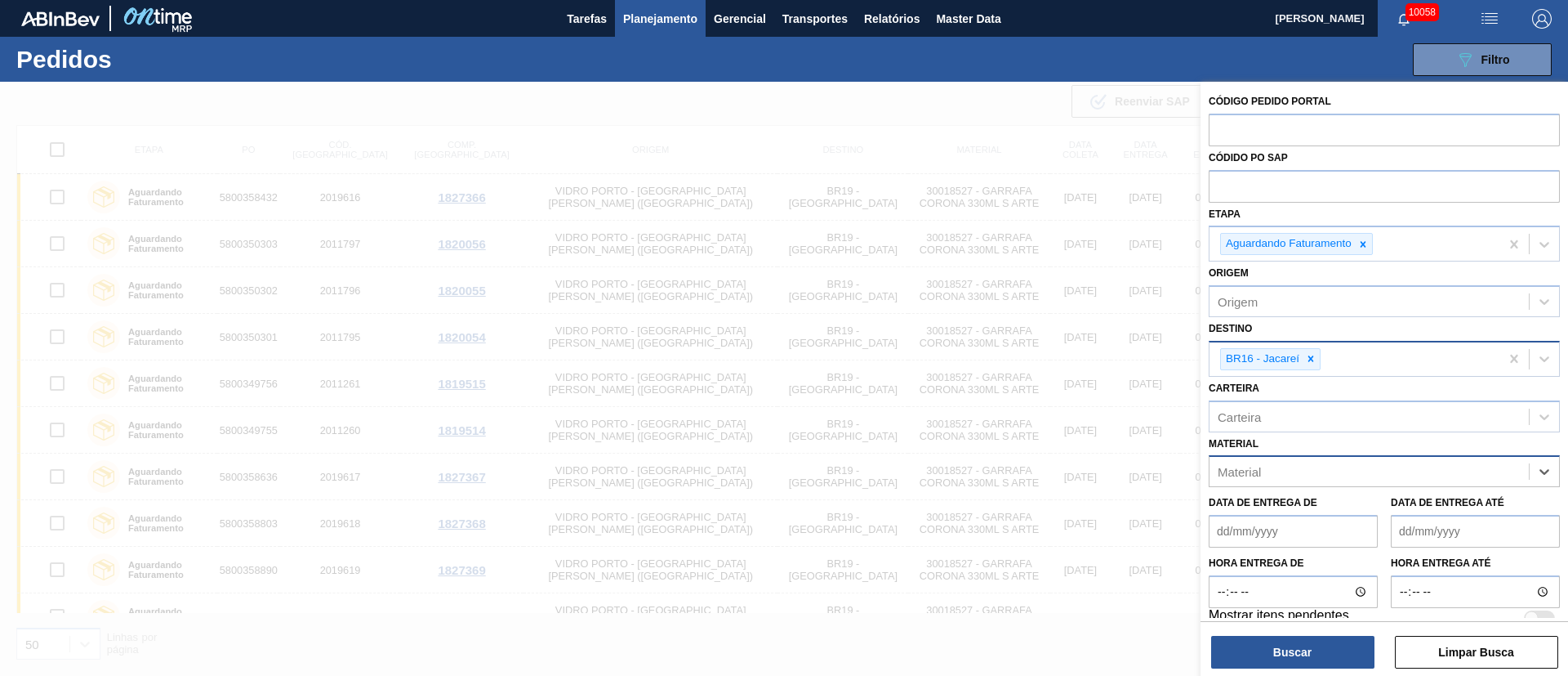
paste input "30005328"
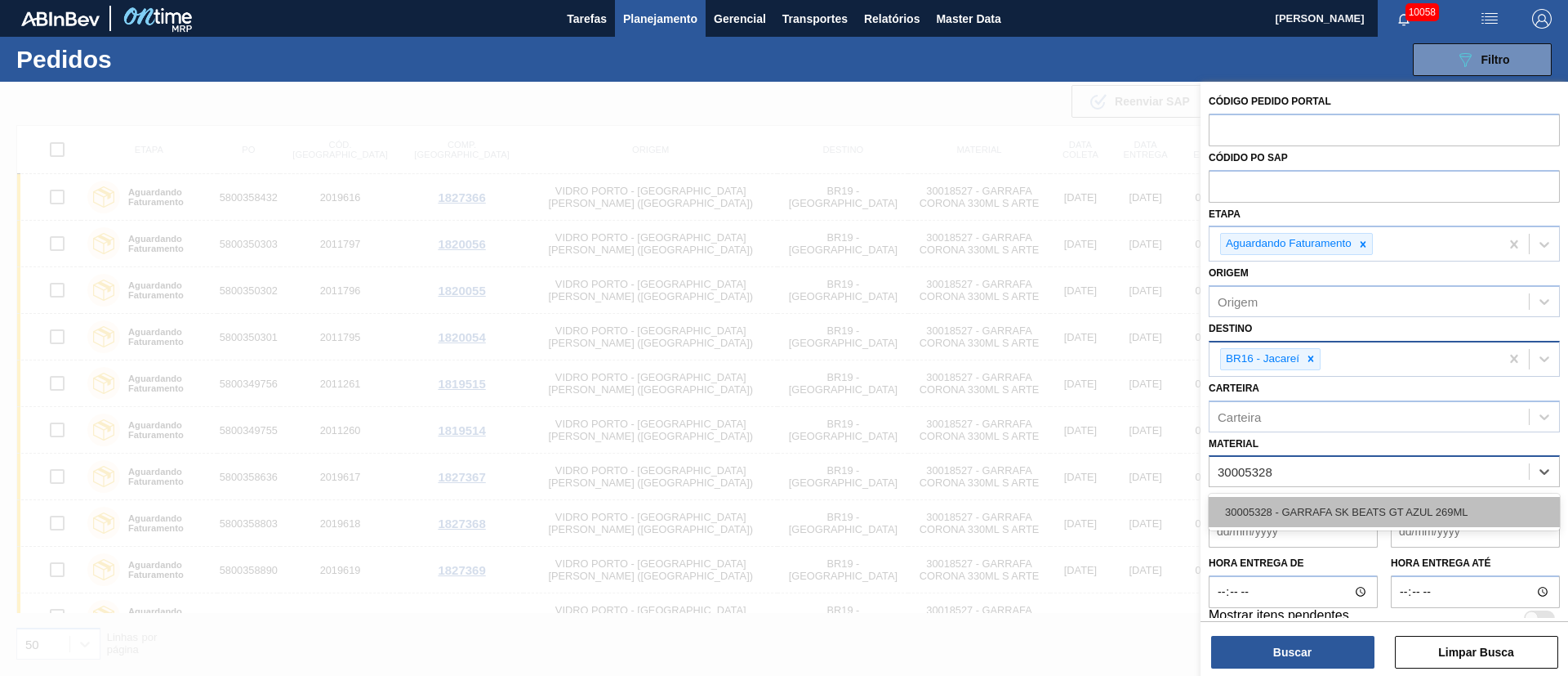
click at [1359, 505] on div "30005328 - GARRAFA SK BEATS GT AZUL 269ML" at bounding box center [1384, 512] width 352 height 30
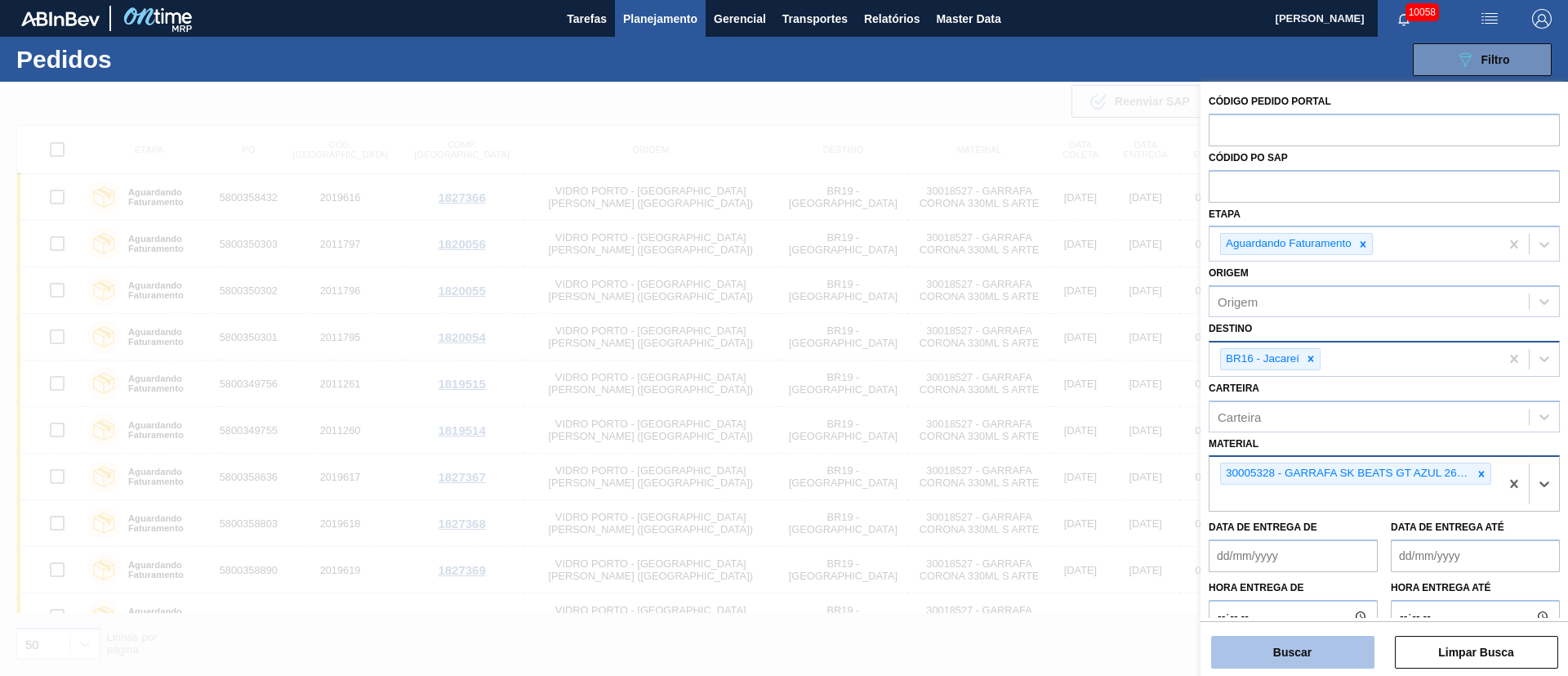
click at [1283, 662] on button "Buscar" at bounding box center [1292, 652] width 163 height 32
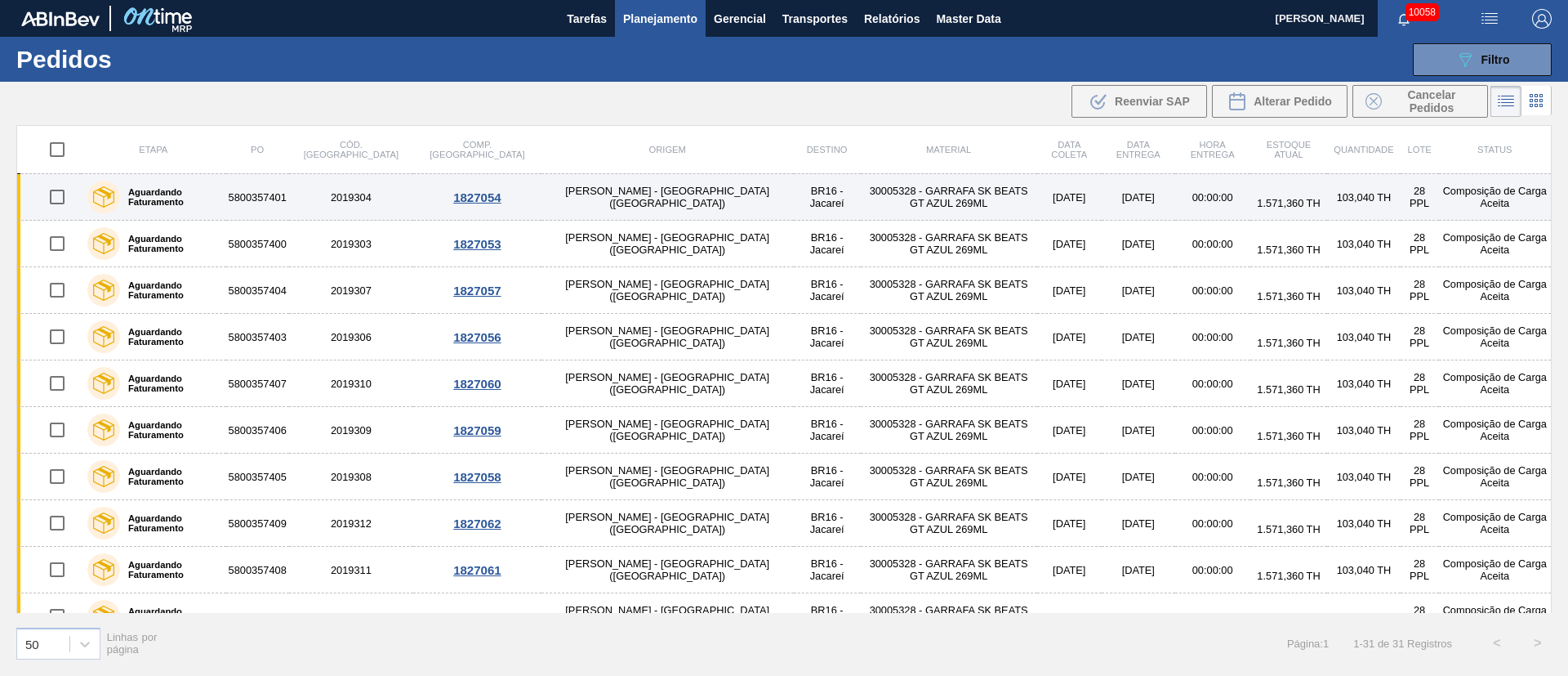
click at [59, 199] on input "checkbox" at bounding box center [56, 197] width 34 height 34
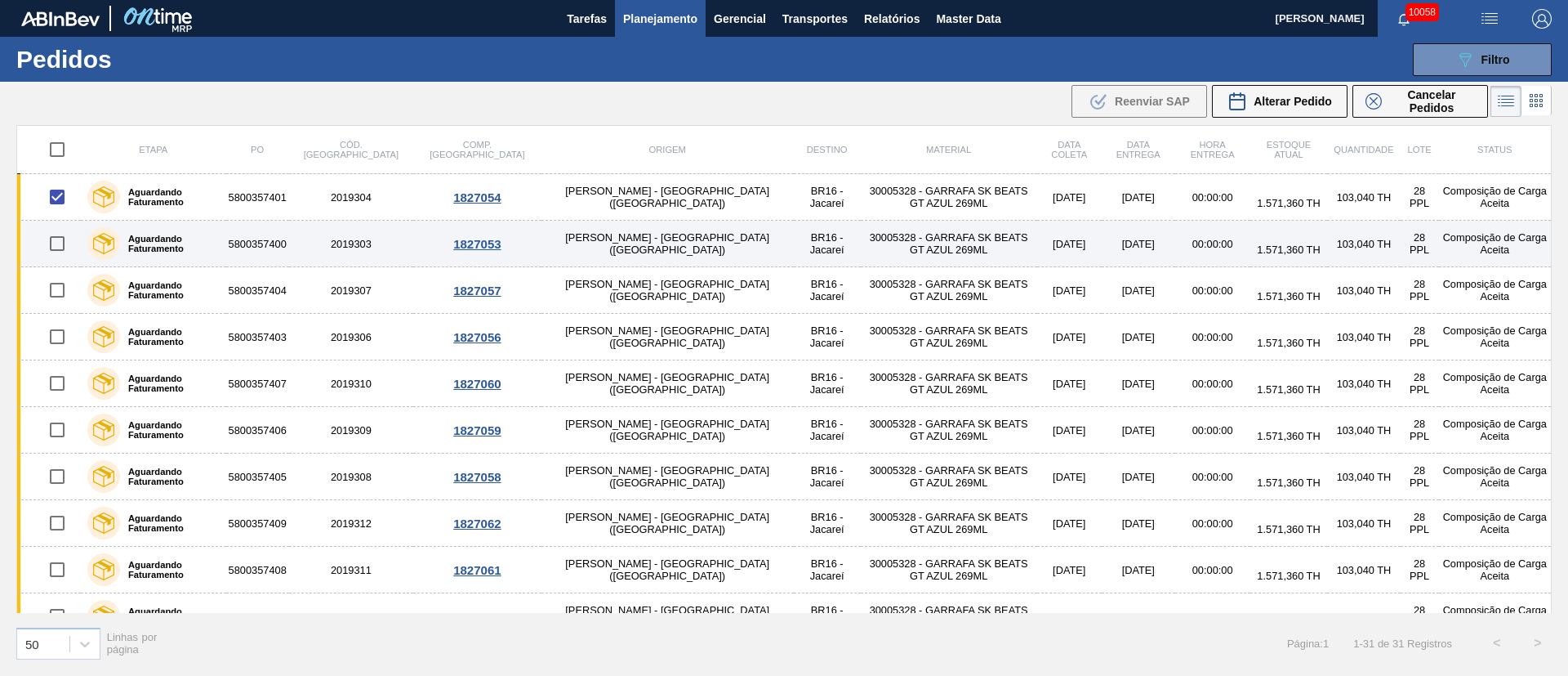
click at [56, 244] on input "checkbox" at bounding box center [56, 243] width 34 height 34
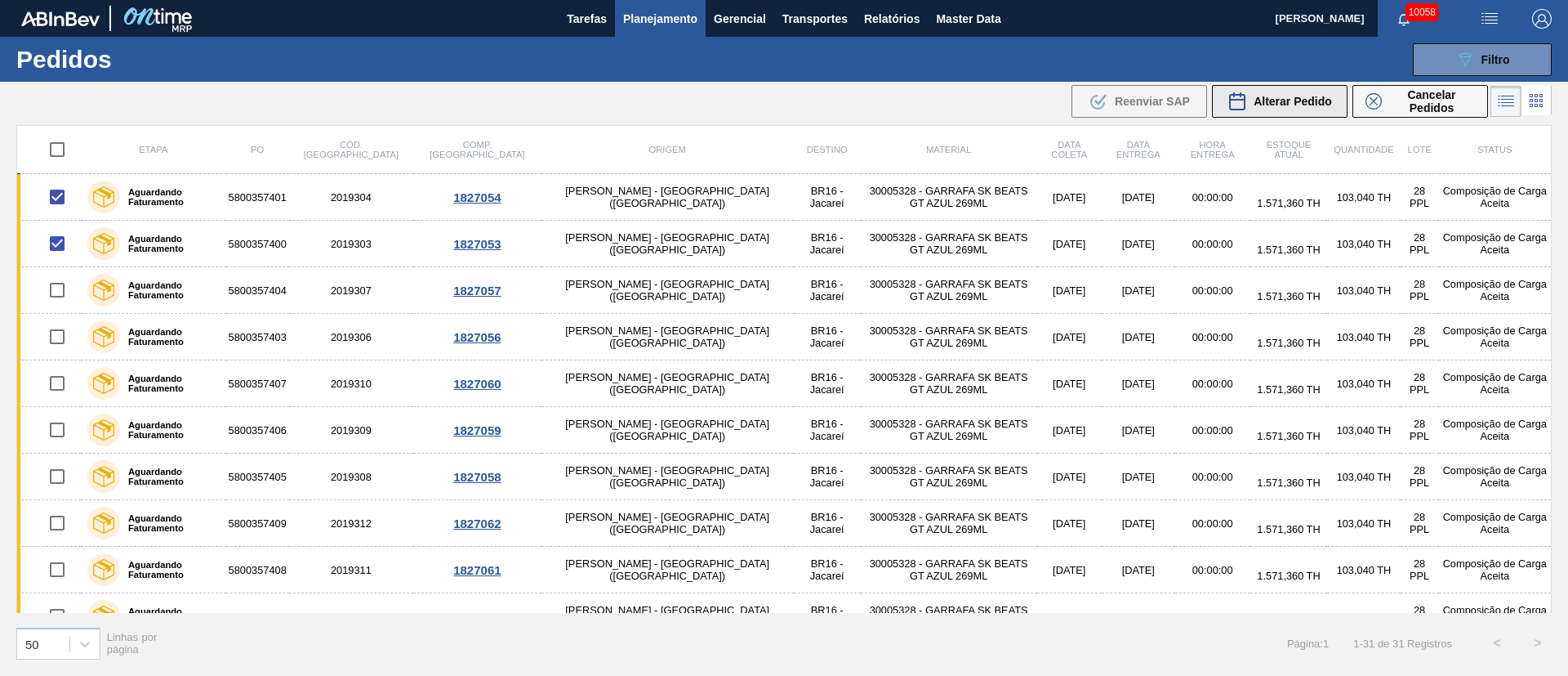
click at [1305, 101] on span "Alterar Pedido" at bounding box center [1292, 102] width 78 height 13
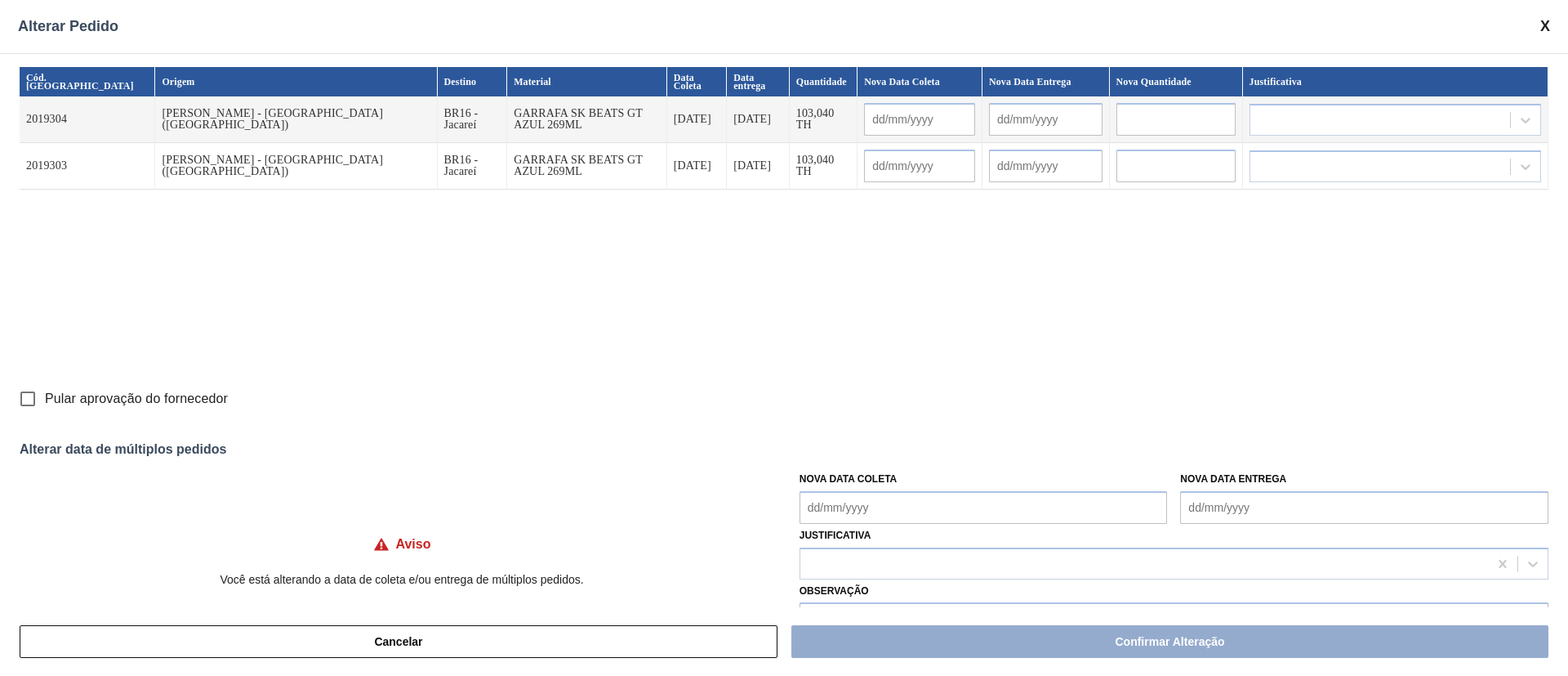
click at [876, 512] on Coleta "Nova Data Coleta" at bounding box center [983, 507] width 368 height 32
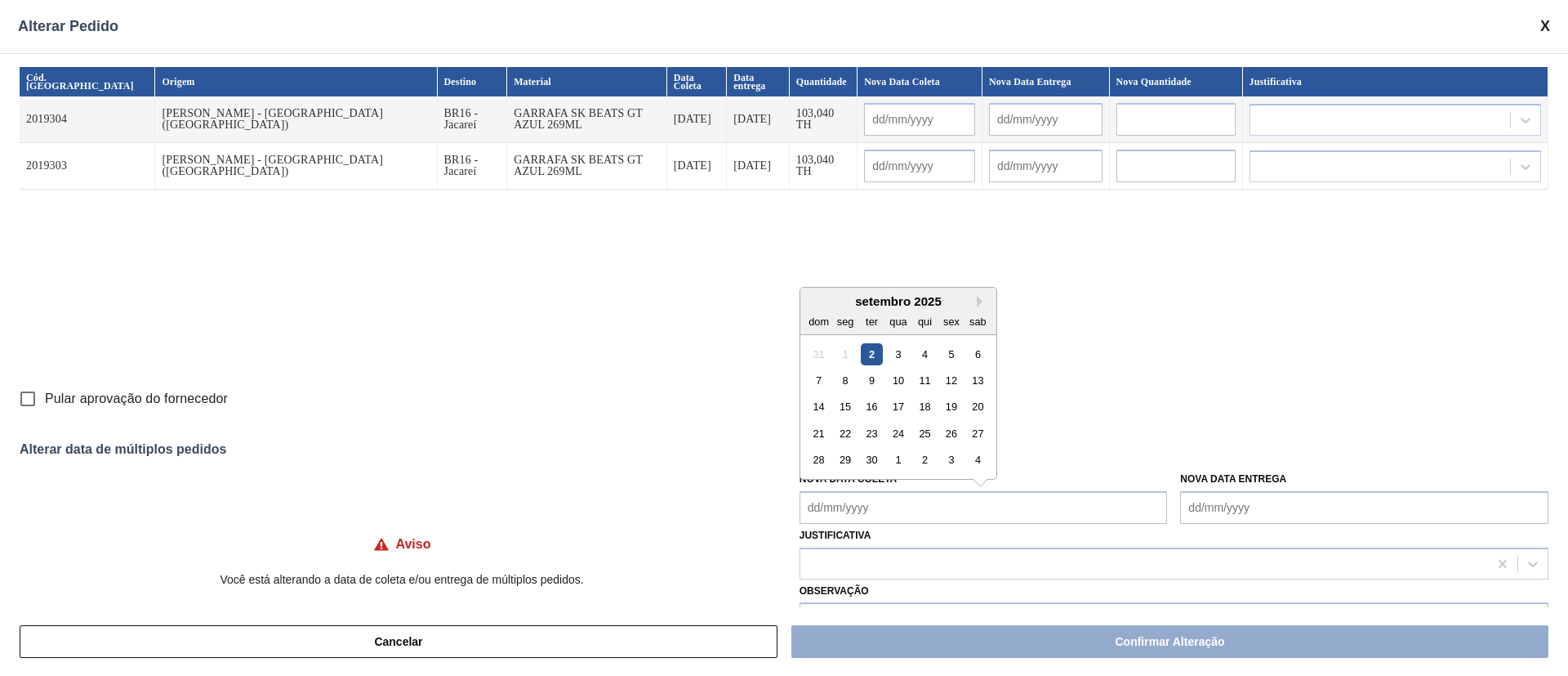
click at [895, 358] on div "3" at bounding box center [898, 354] width 22 height 22
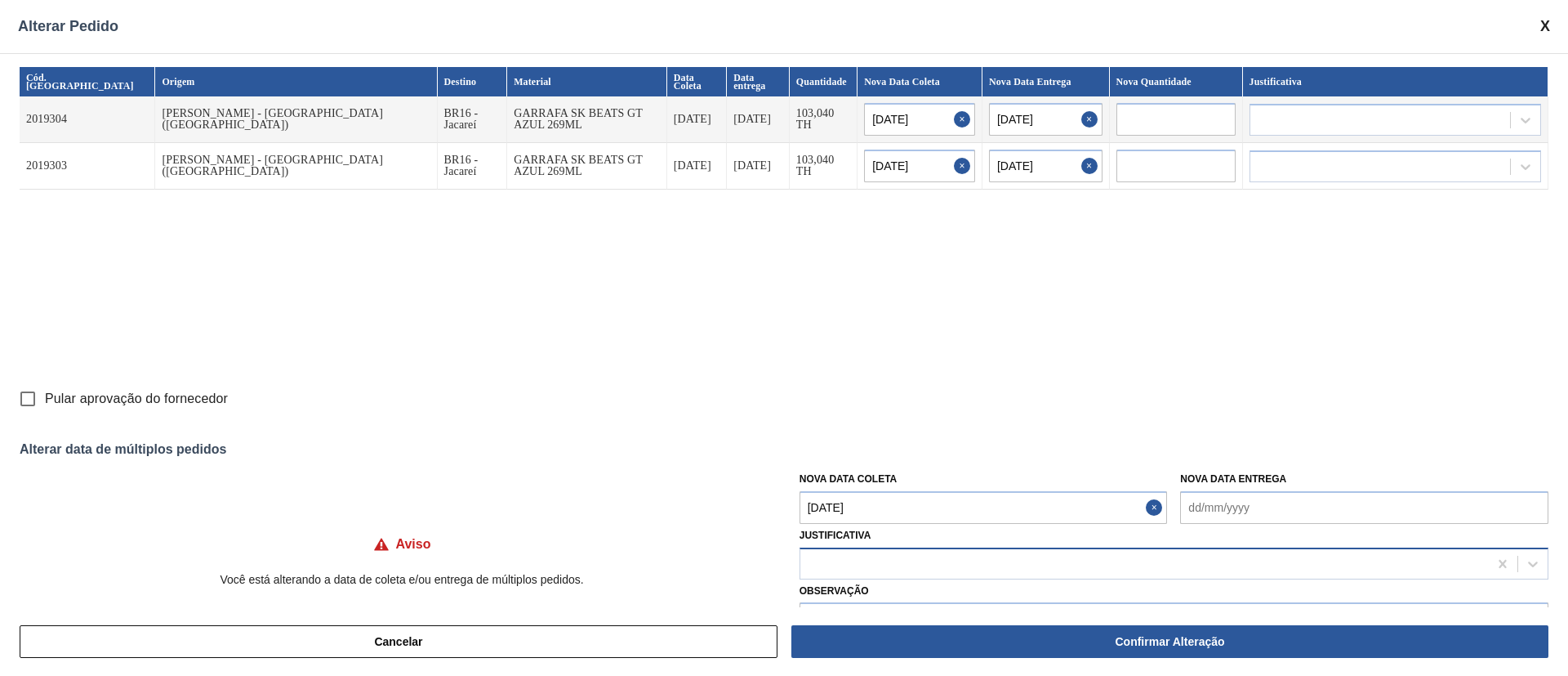
click at [835, 562] on div at bounding box center [1143, 563] width 688 height 24
click at [838, 608] on div "Cancelar Confirmar Alteração" at bounding box center [784, 642] width 1568 height 68
click at [35, 404] on input "Pular aprovação do fornecedor" at bounding box center [28, 398] width 34 height 34
click at [835, 557] on div at bounding box center [1143, 563] width 688 height 24
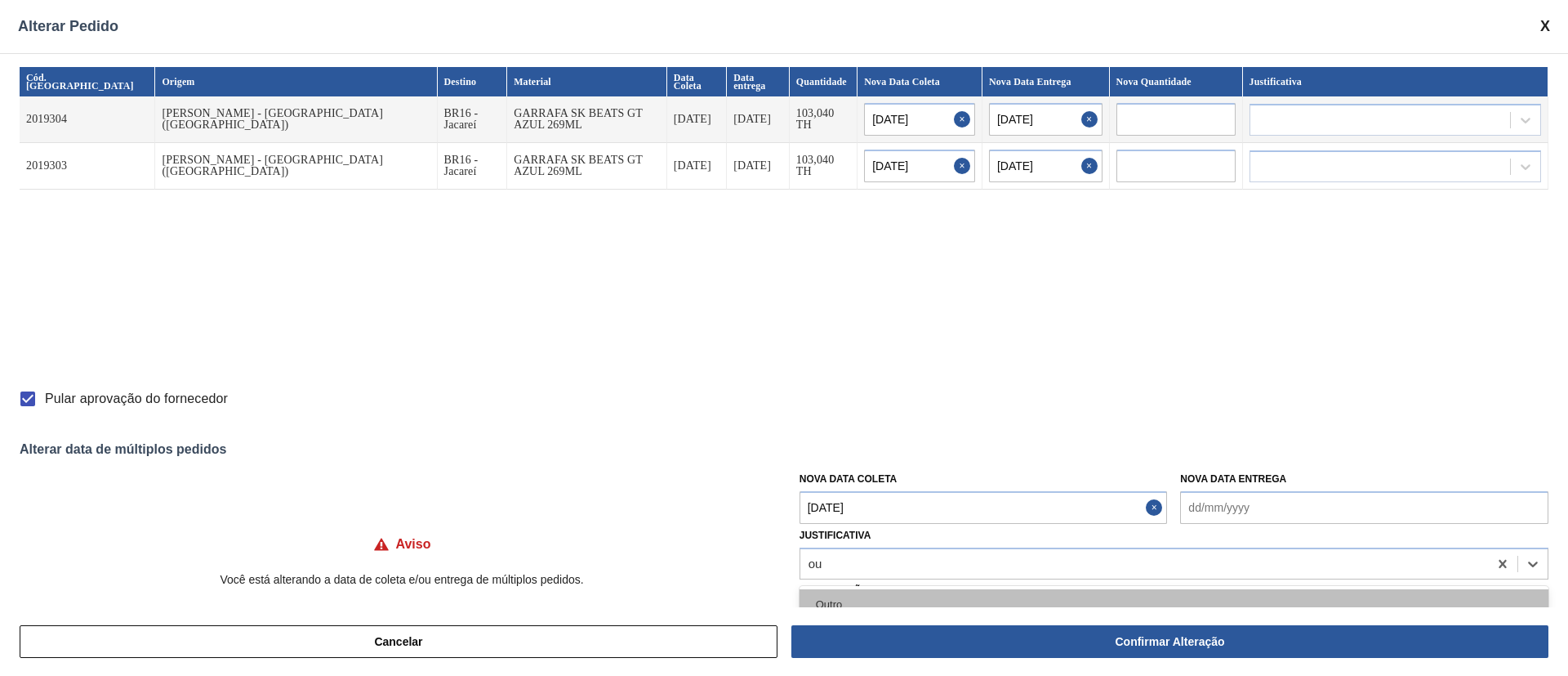
click at [839, 594] on div "Outro" at bounding box center [1174, 604] width 749 height 30
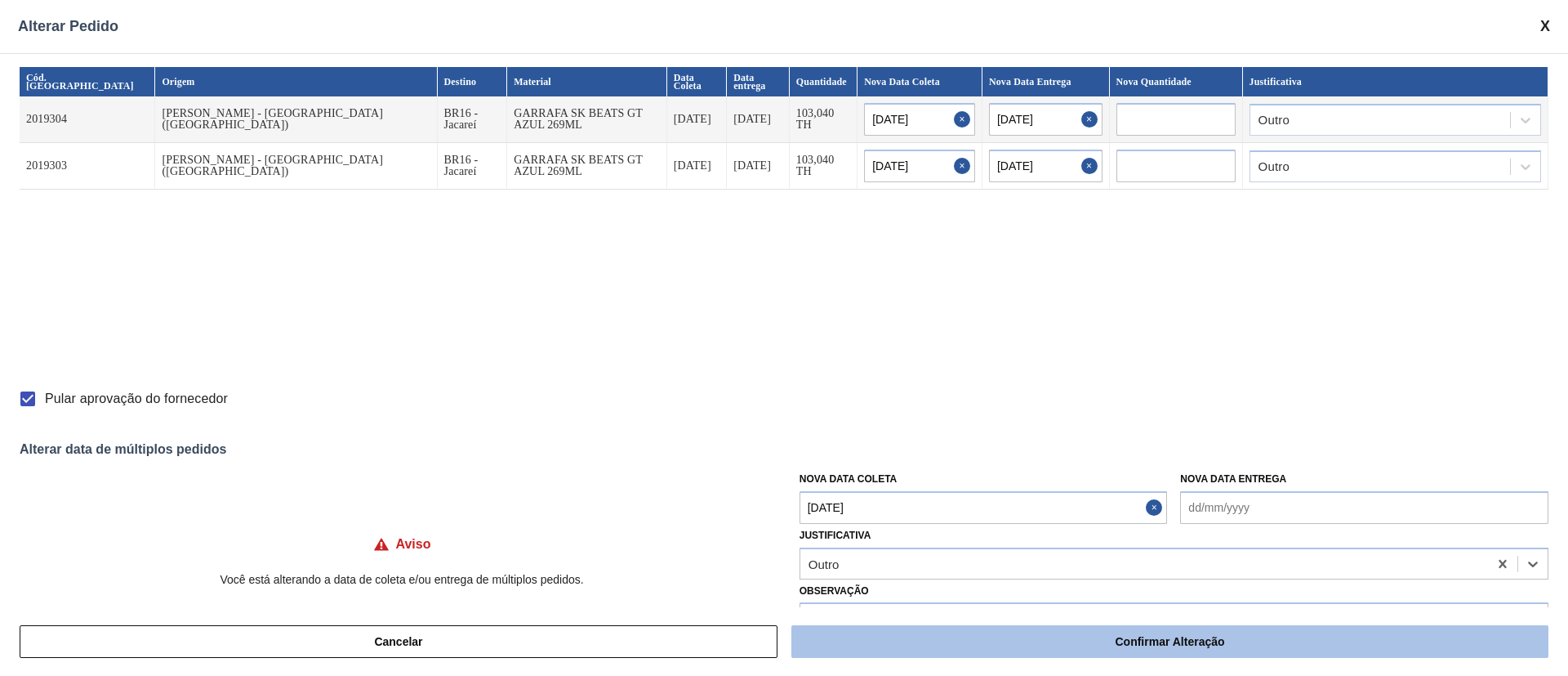
click at [910, 646] on button "Confirmar Alteração" at bounding box center [1170, 641] width 757 height 32
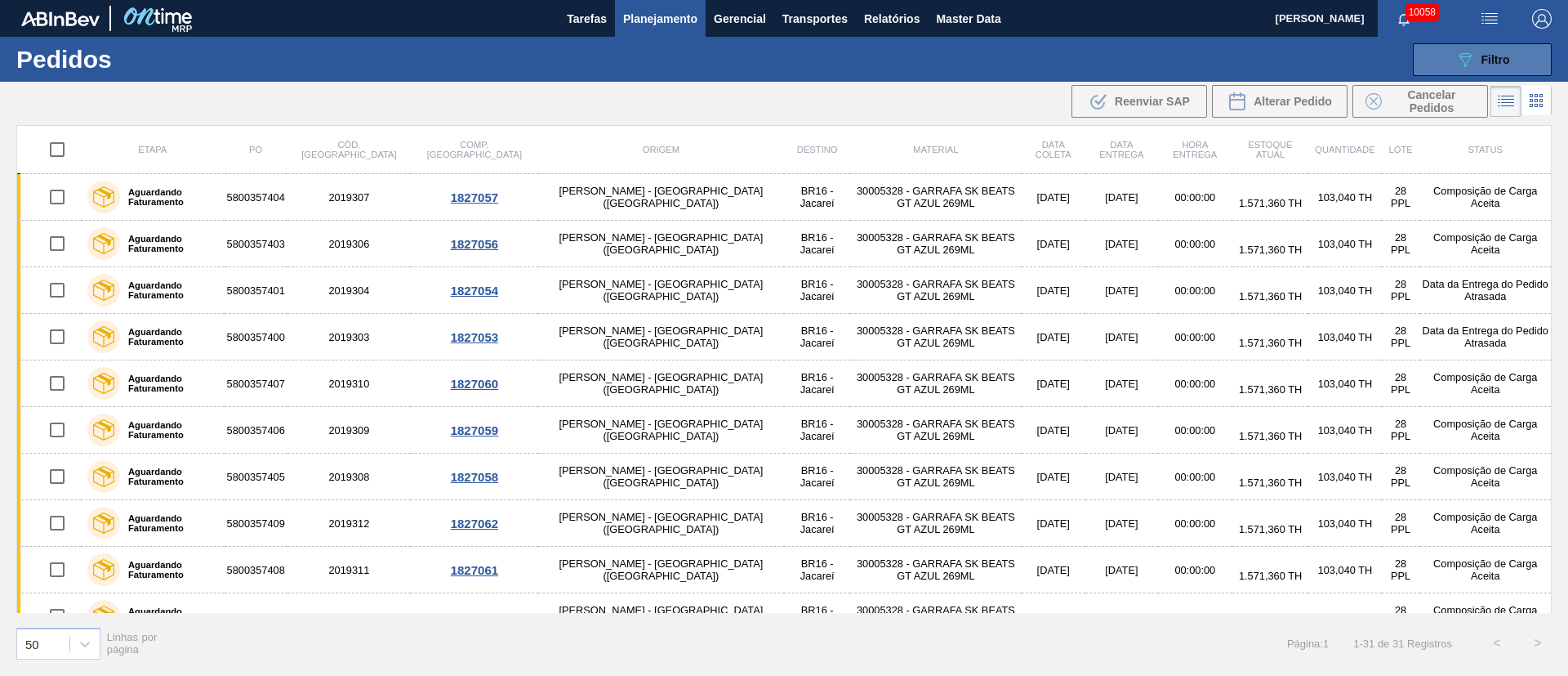
click at [1483, 66] on div "089F7B8B-B2A5-4AFE-B5C0-19BA573D28AC Filtro" at bounding box center [1482, 59] width 54 height 19
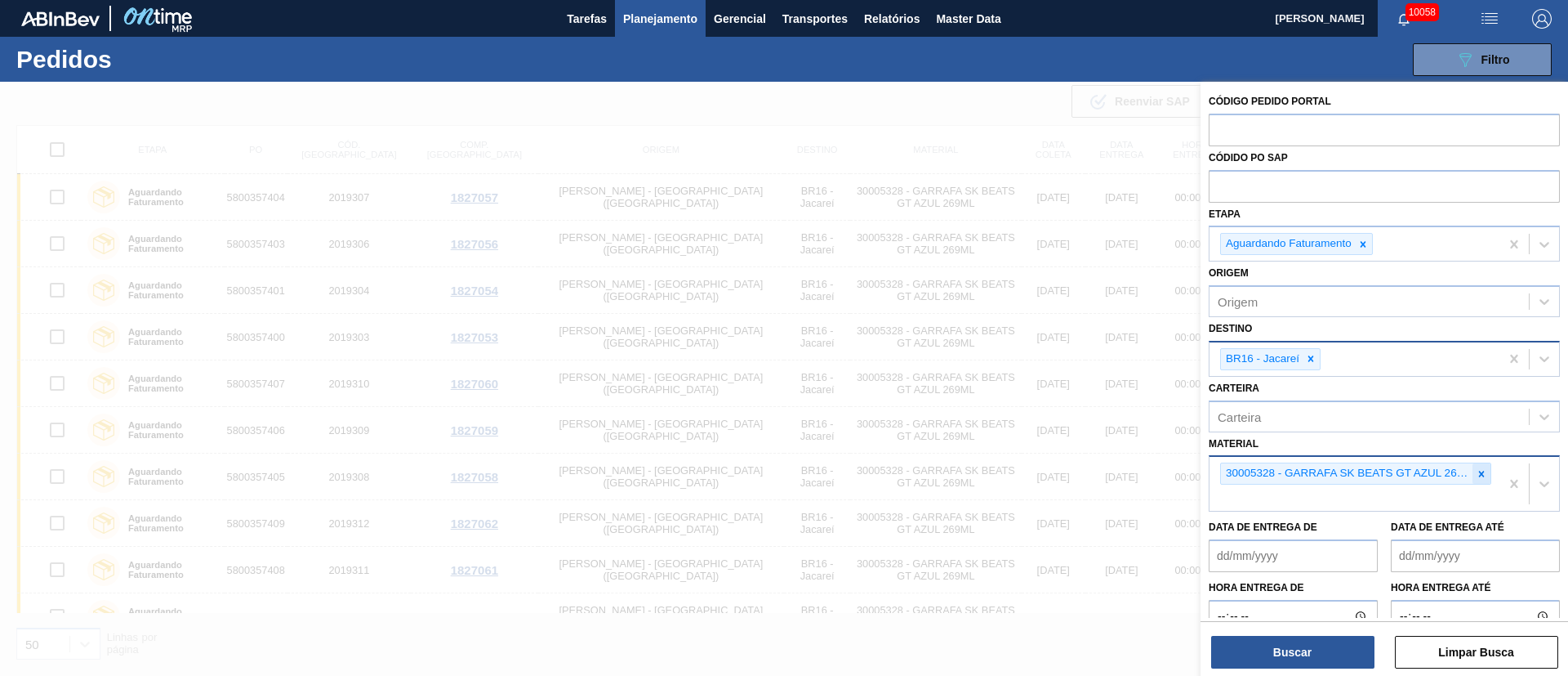
click at [1484, 477] on icon at bounding box center [1481, 474] width 11 height 11
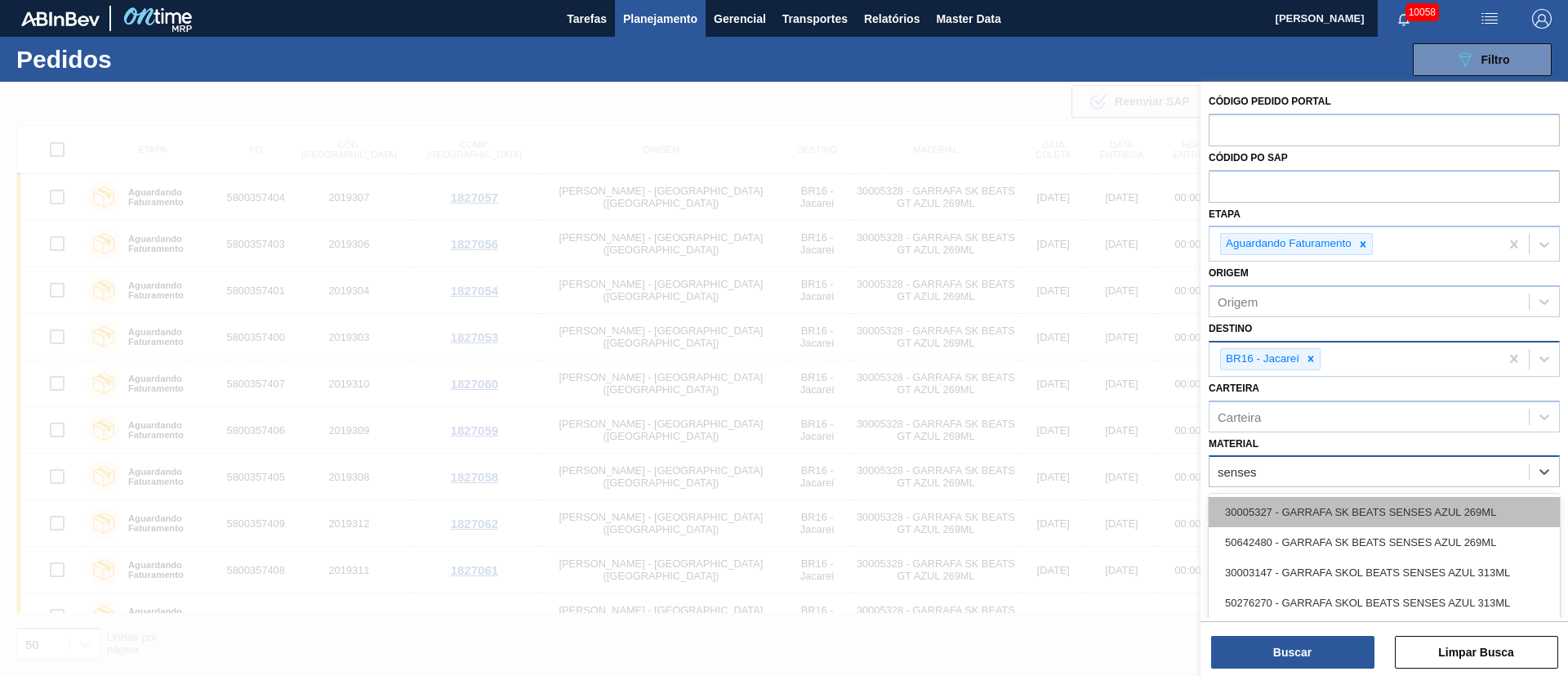
click at [1414, 517] on div "30005327 - GARRAFA SK BEATS SENSES AZUL 269ML" at bounding box center [1384, 512] width 352 height 30
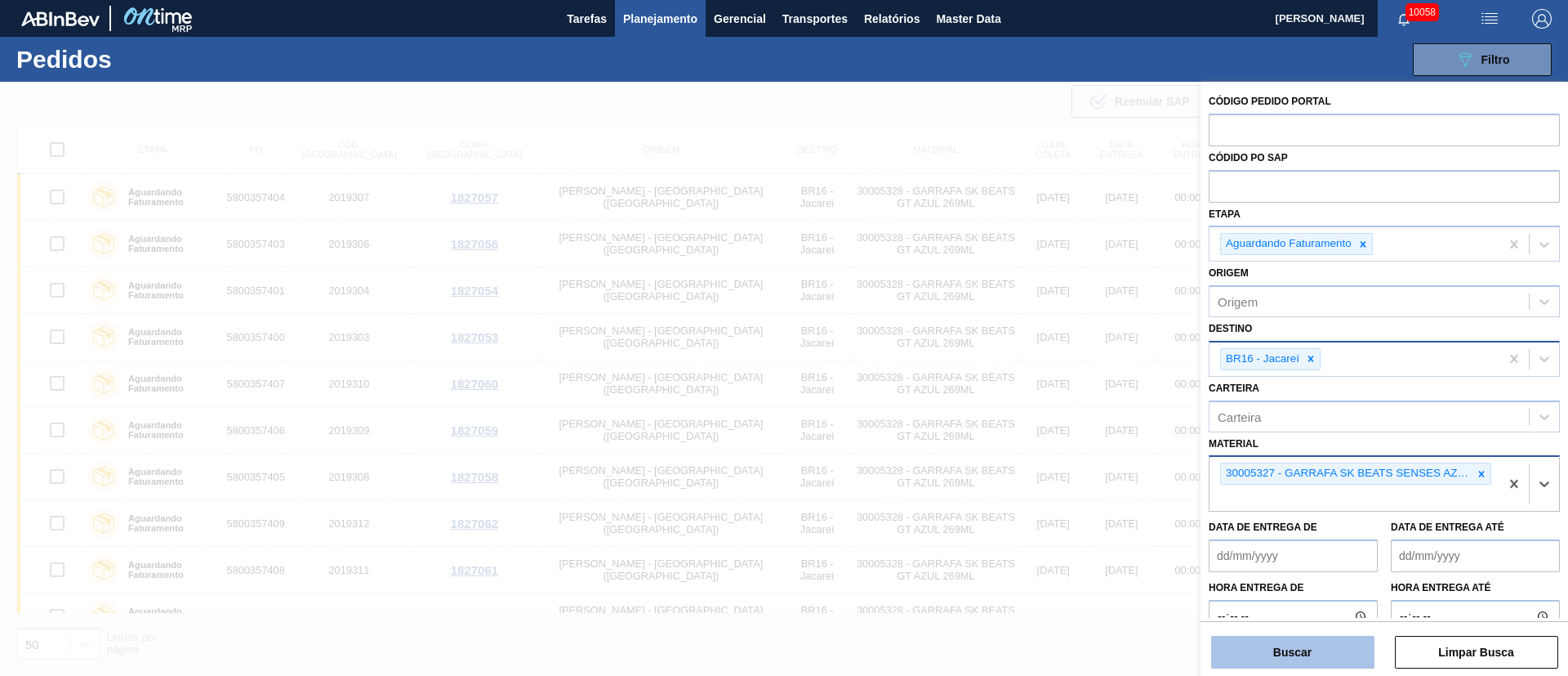
click at [1289, 646] on button "Buscar" at bounding box center [1292, 652] width 163 height 32
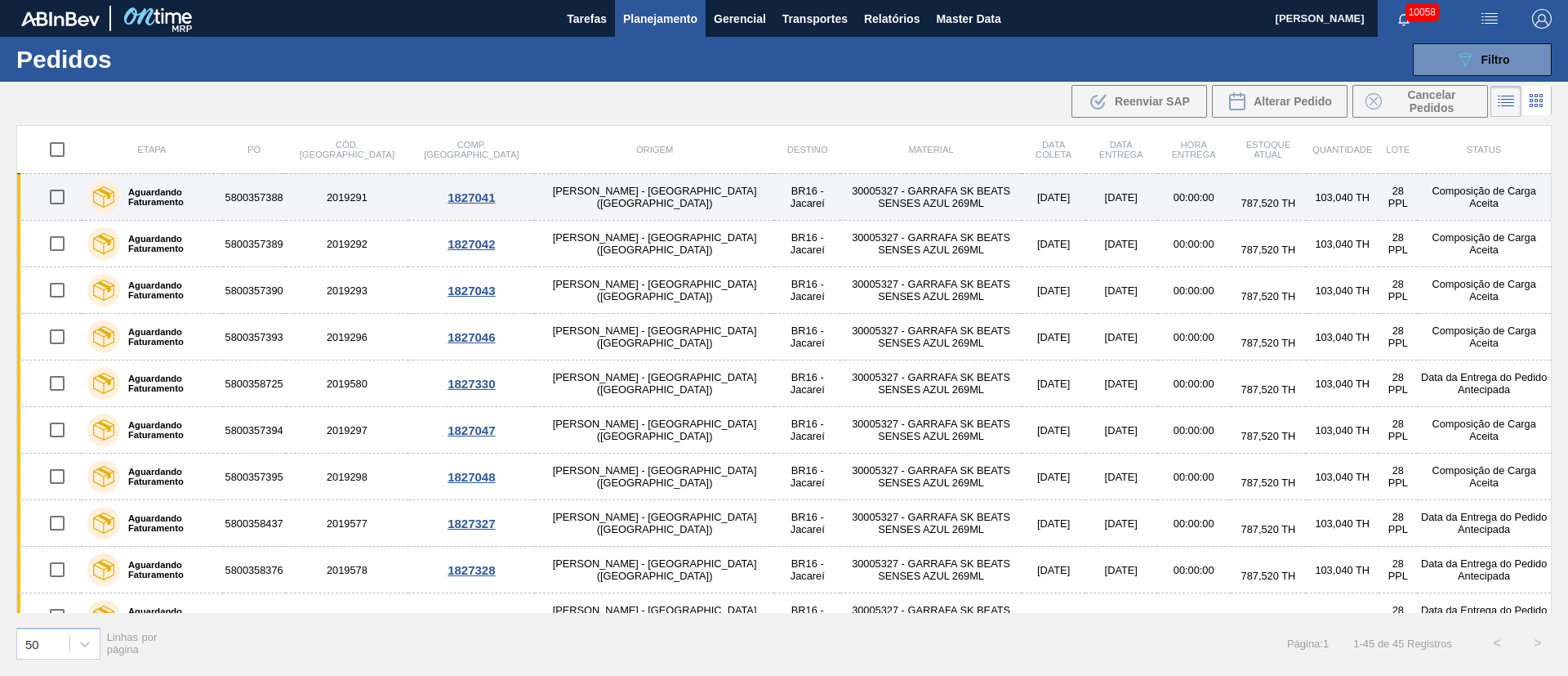
click at [58, 204] on input "checkbox" at bounding box center [56, 197] width 34 height 34
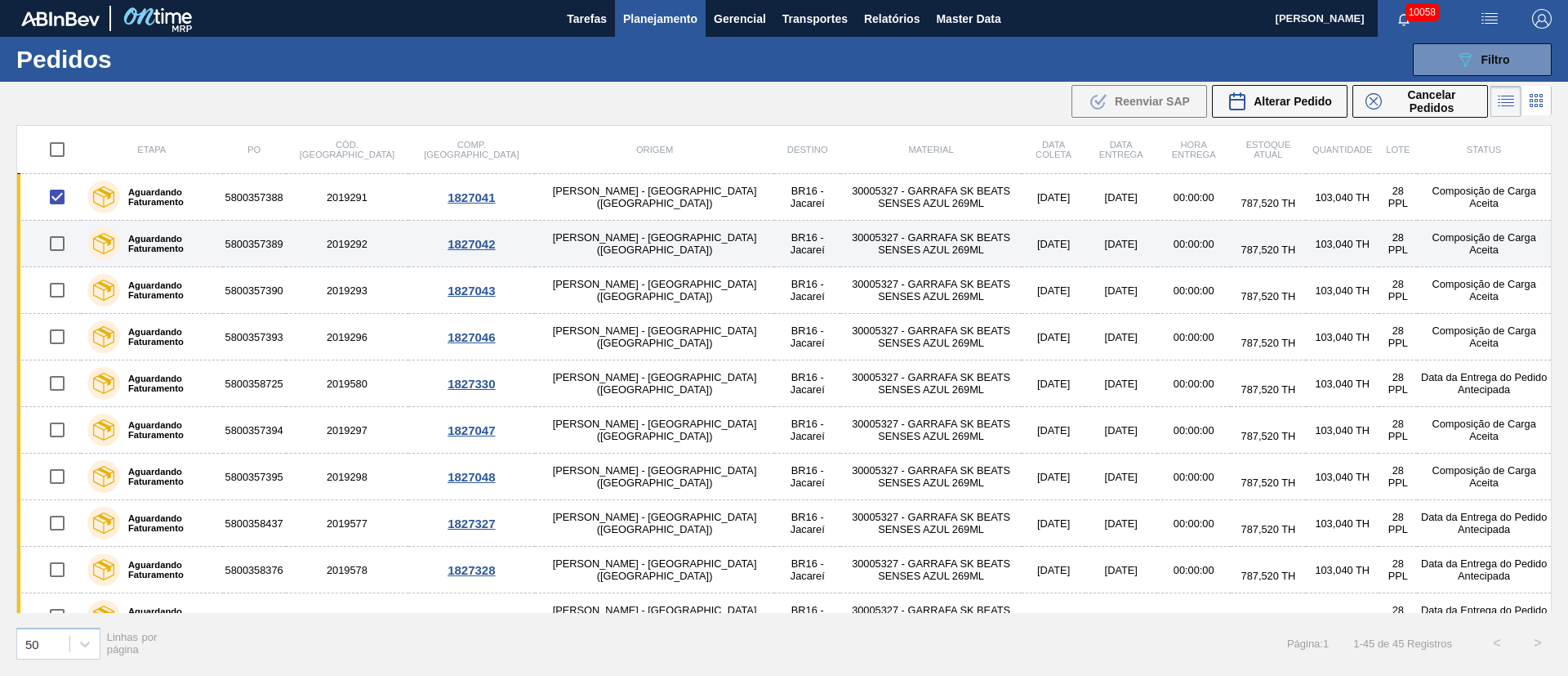
click at [61, 242] on input "checkbox" at bounding box center [56, 243] width 34 height 34
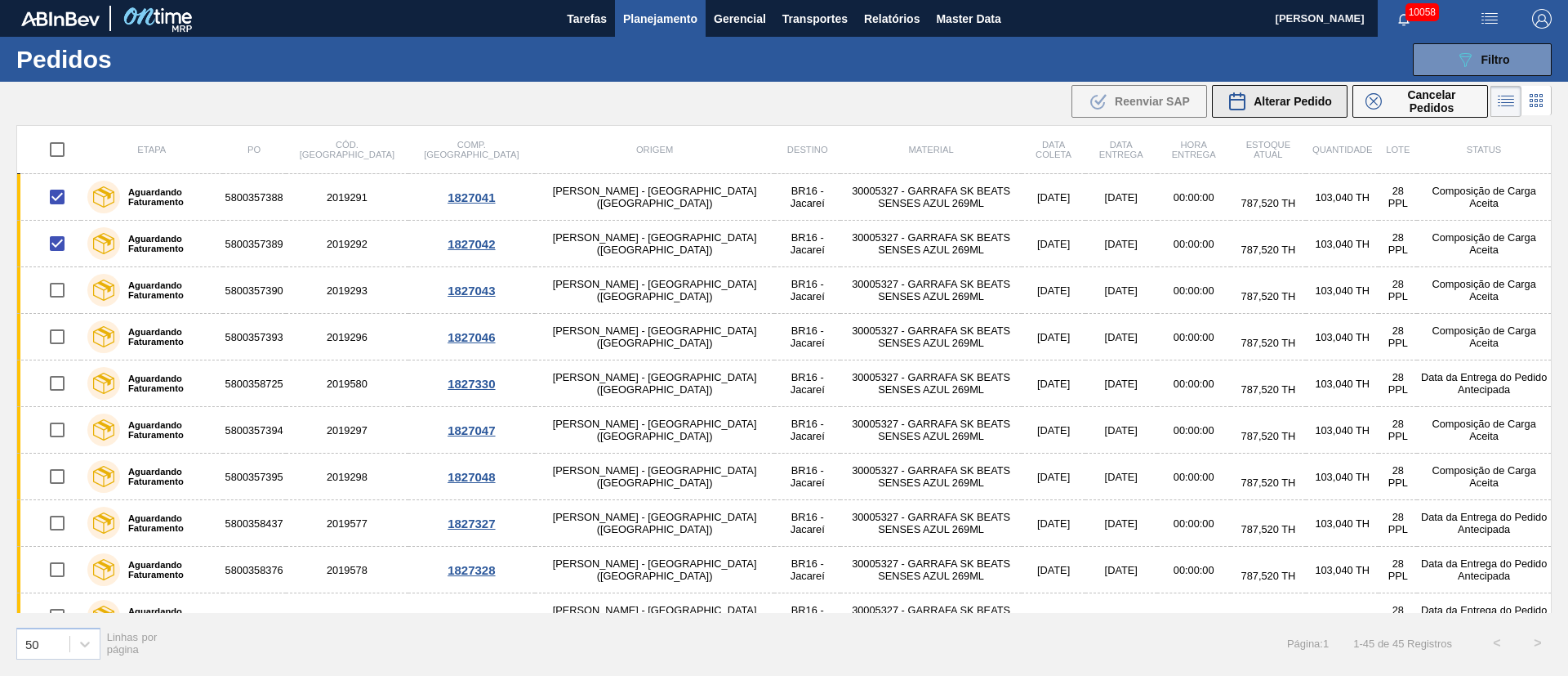
click at [1288, 100] on span "Alterar Pedido" at bounding box center [1292, 102] width 78 height 13
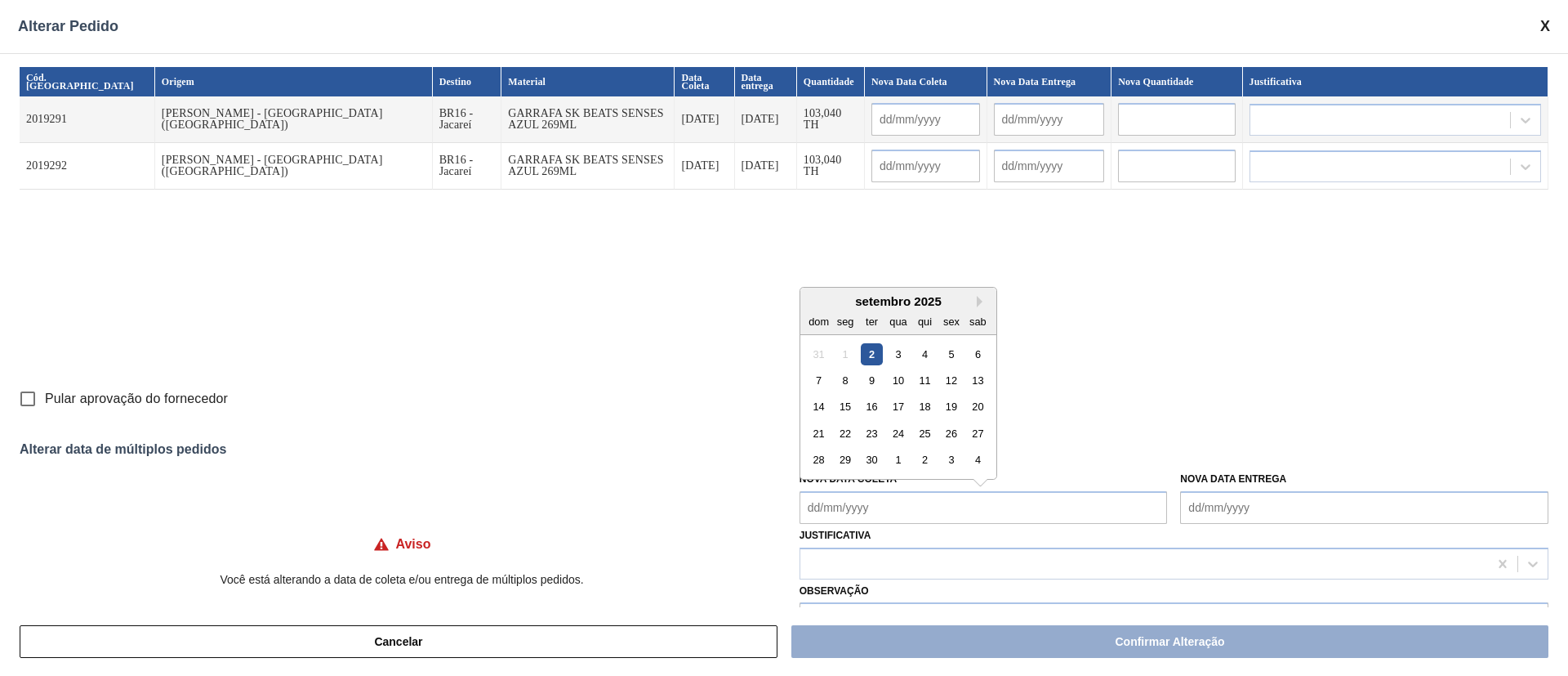
click at [829, 506] on Coleta "Nova Data Coleta" at bounding box center [983, 507] width 368 height 32
click at [869, 361] on div "2" at bounding box center [872, 354] width 22 height 22
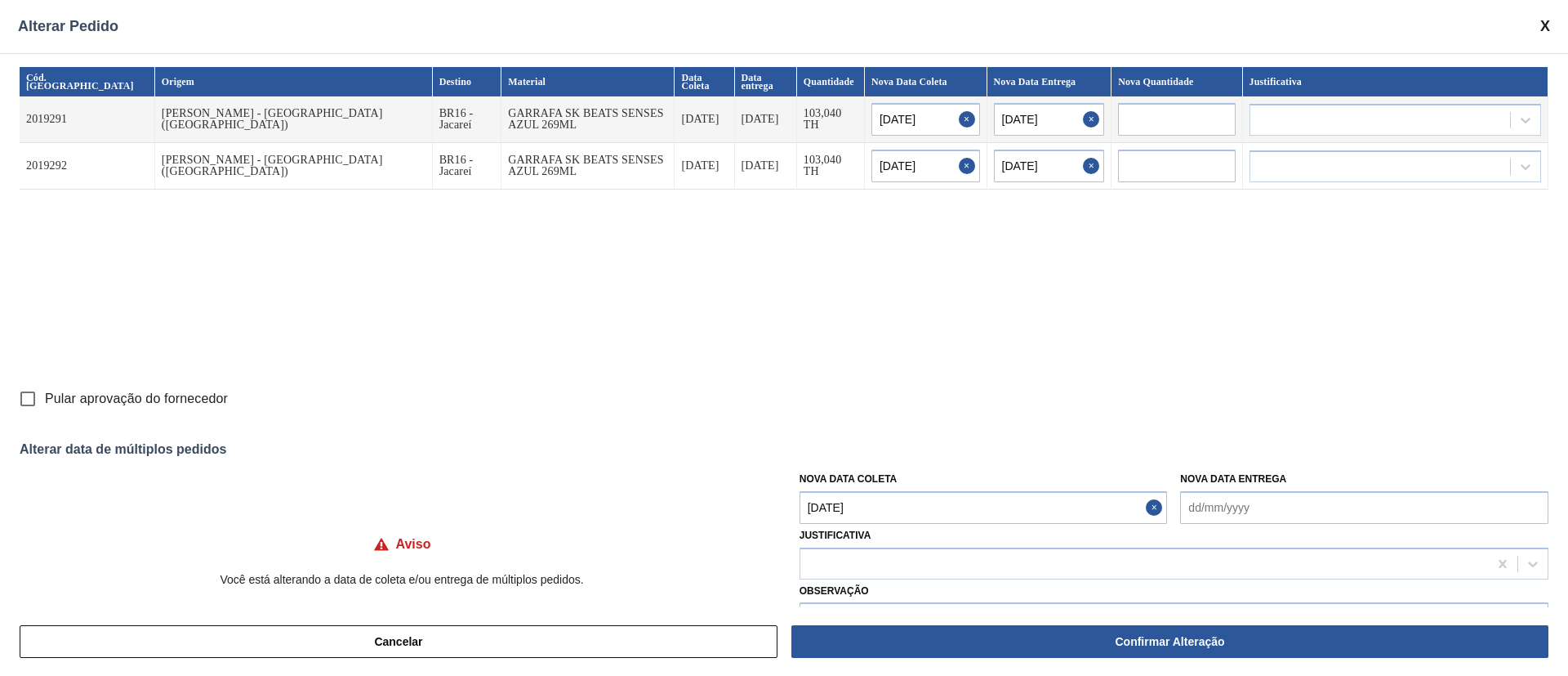
click at [32, 402] on input "Pular aprovação do fornecedor" at bounding box center [28, 398] width 34 height 34
click at [859, 563] on div at bounding box center [1143, 563] width 688 height 24
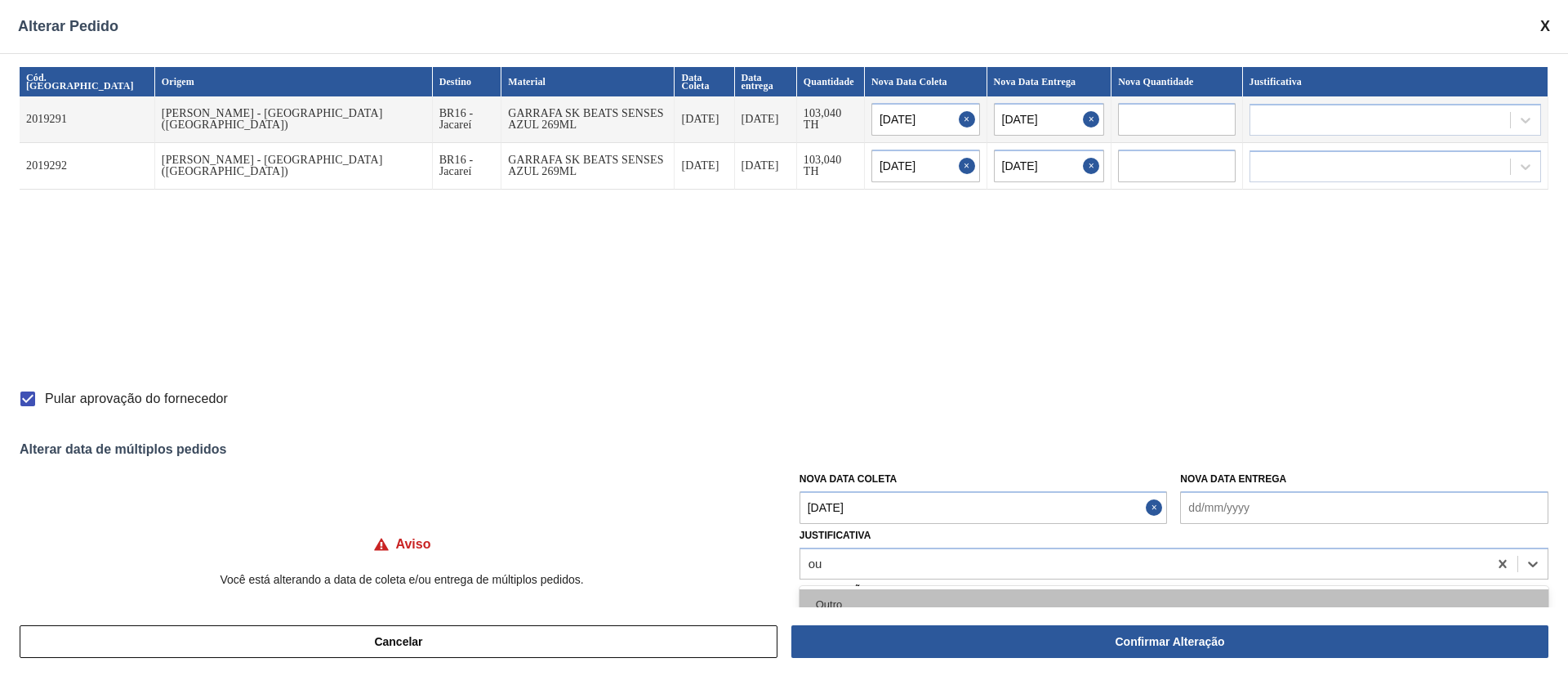
click at [834, 598] on div "Outro" at bounding box center [1174, 604] width 749 height 30
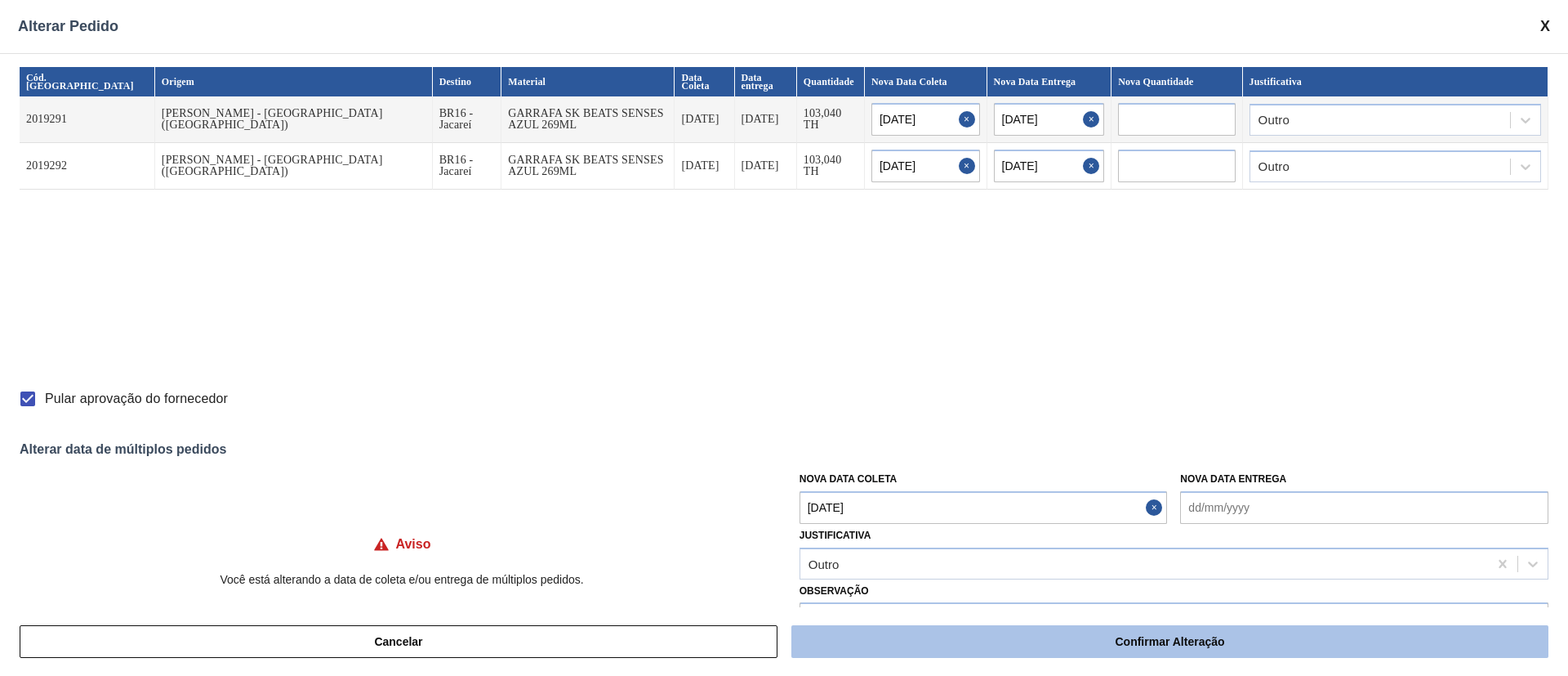
click at [969, 636] on button "Confirmar Alteração" at bounding box center [1170, 641] width 757 height 32
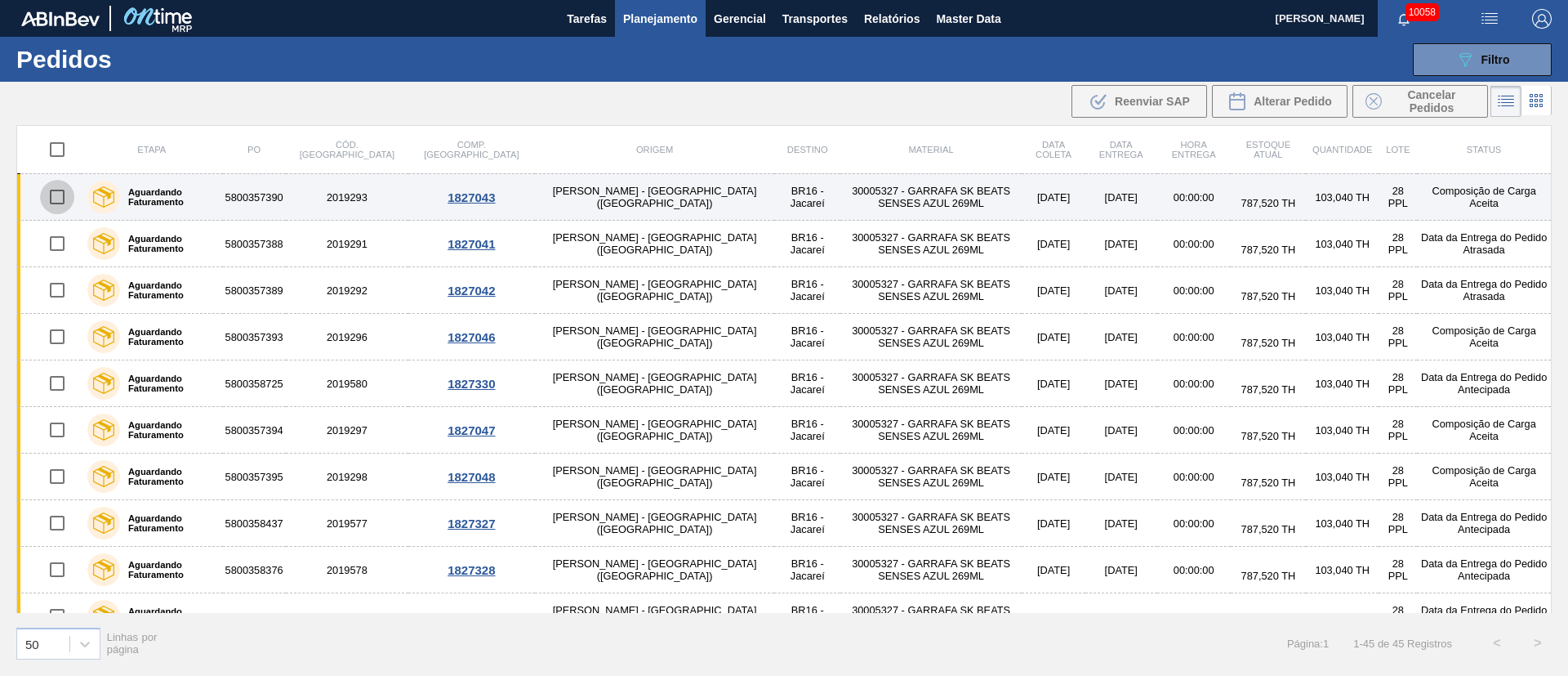
click at [52, 195] on input "checkbox" at bounding box center [56, 197] width 34 height 34
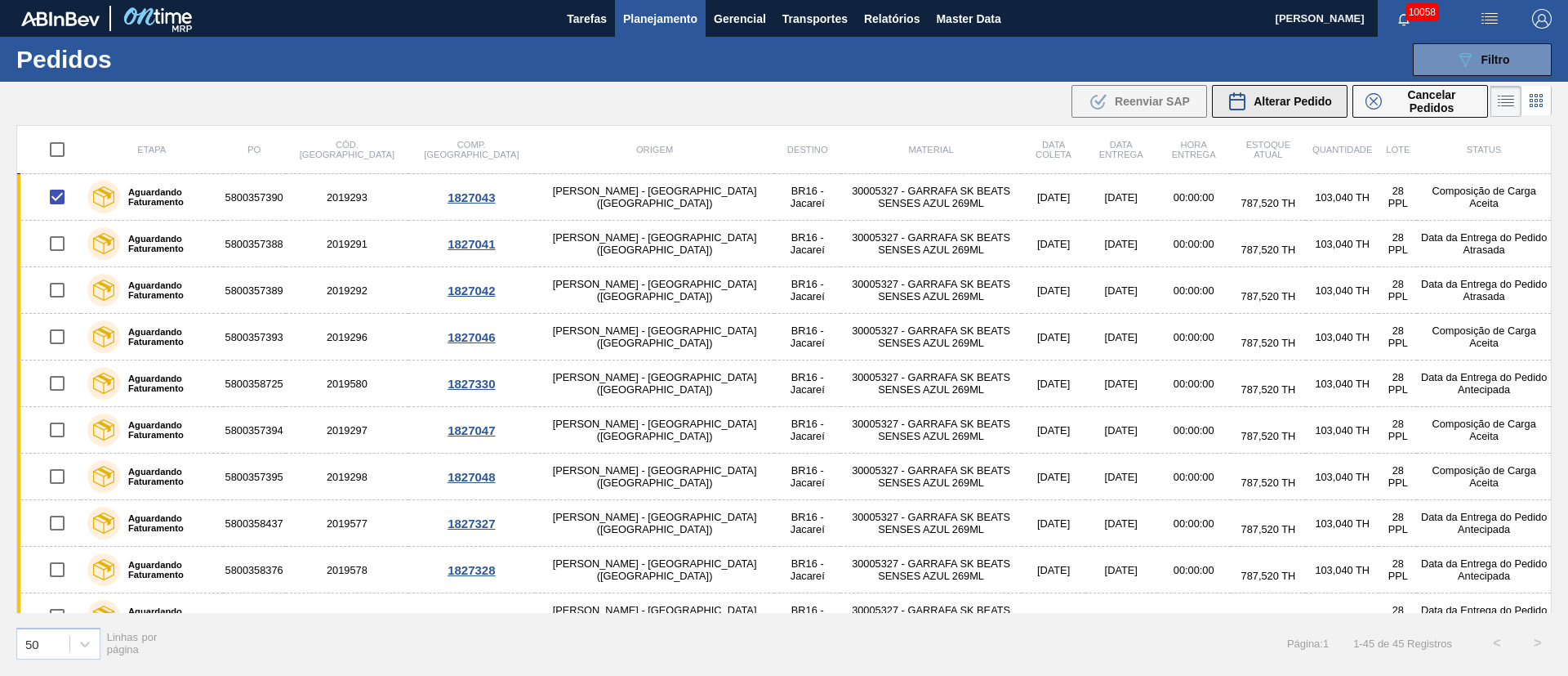
click at [1307, 102] on span "Alterar Pedido" at bounding box center [1292, 102] width 78 height 13
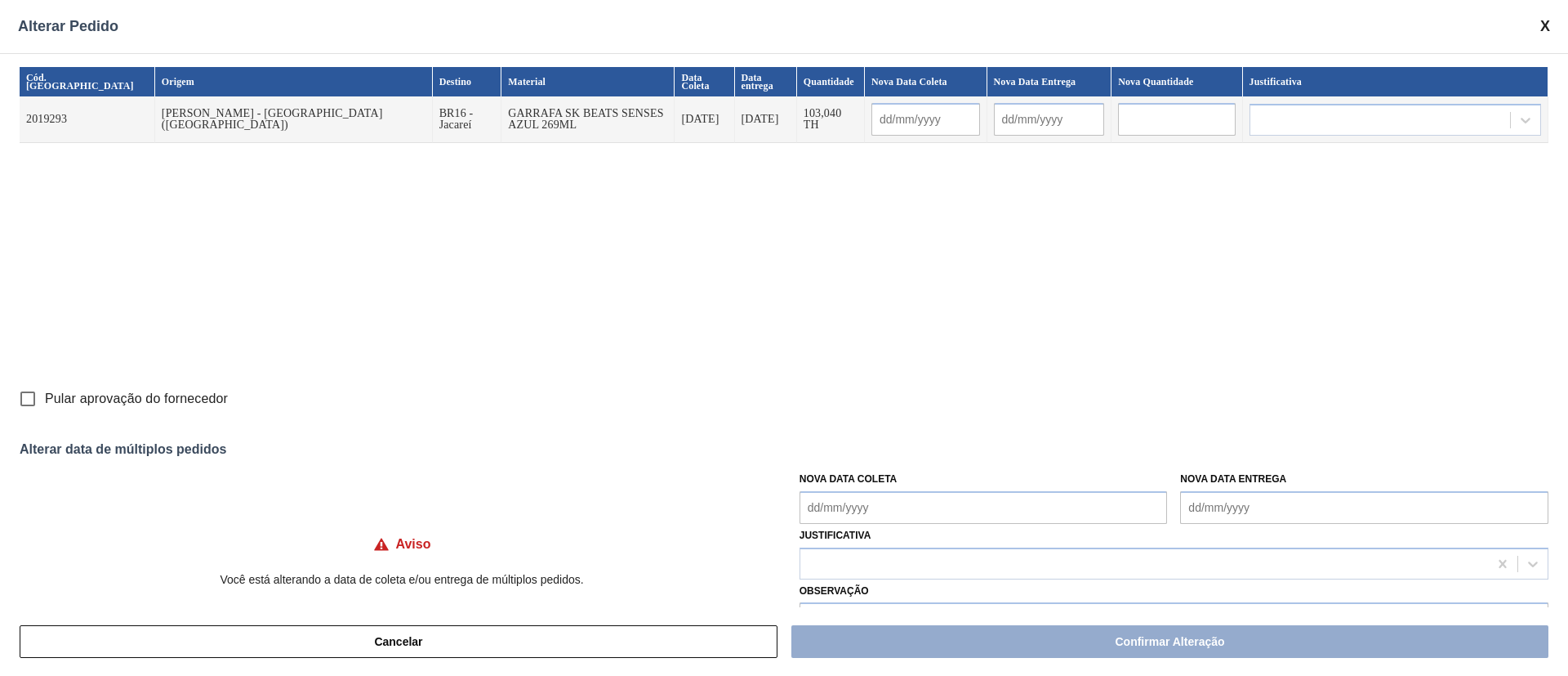
click at [923, 514] on Coleta "Nova Data Coleta" at bounding box center [983, 507] width 368 height 32
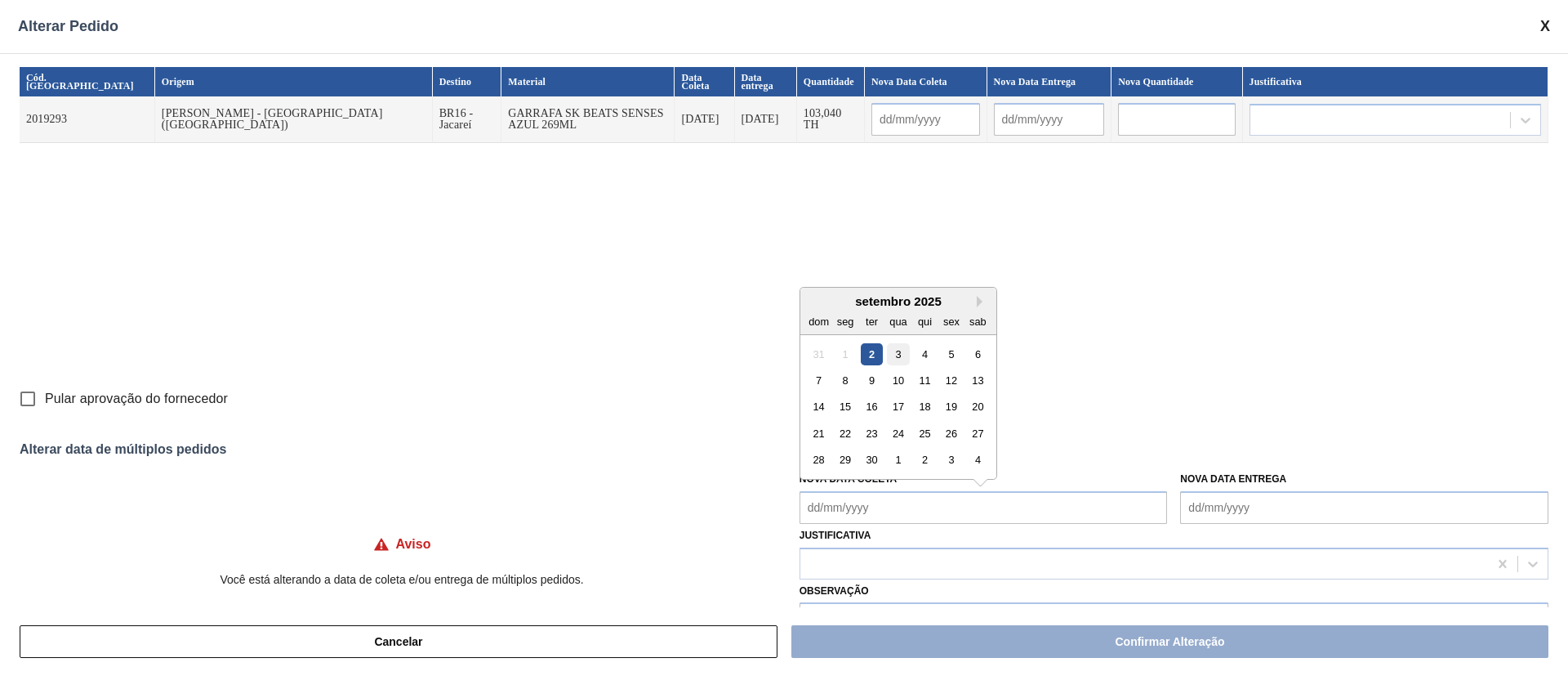
click at [896, 356] on div "3" at bounding box center [898, 354] width 22 height 22
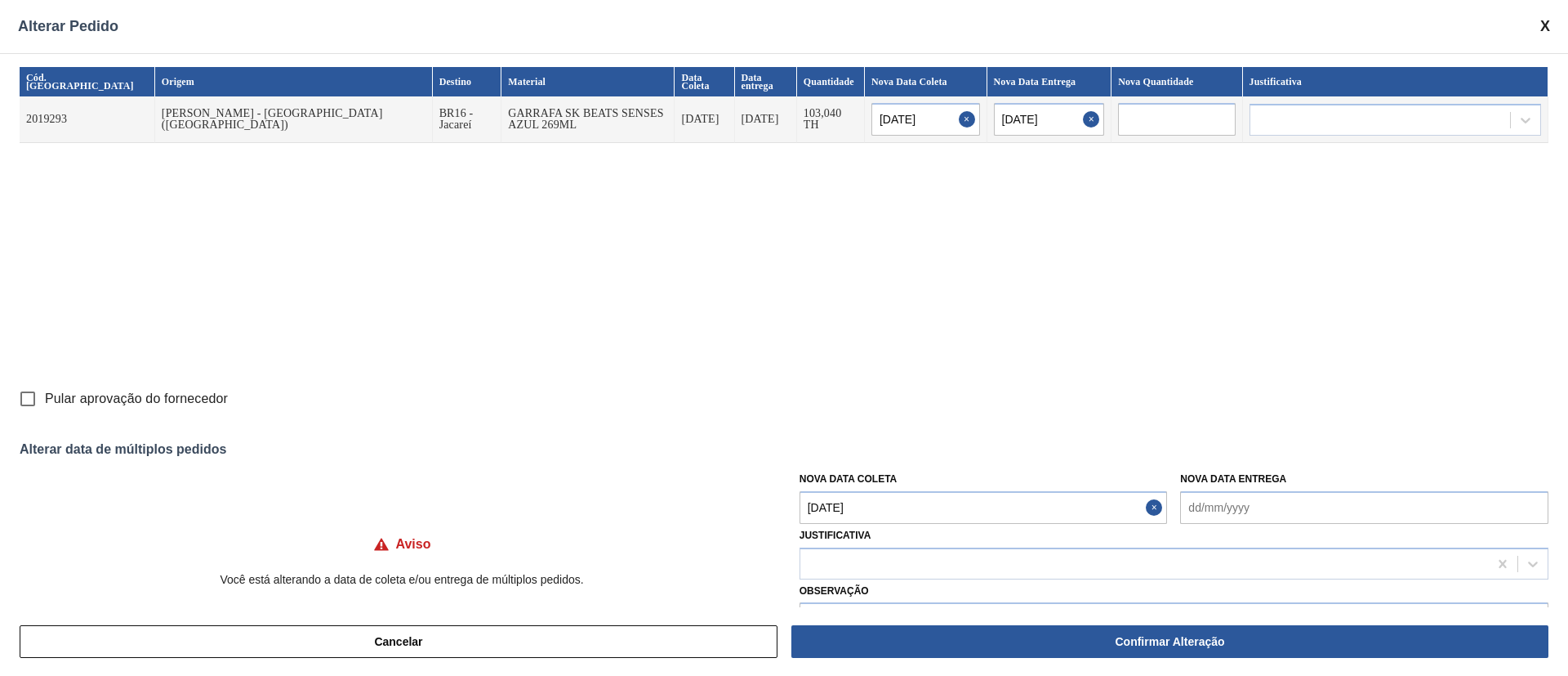
click at [36, 400] on input "Pular aprovação do fornecedor" at bounding box center [28, 398] width 34 height 34
click at [820, 552] on div at bounding box center [1143, 563] width 688 height 24
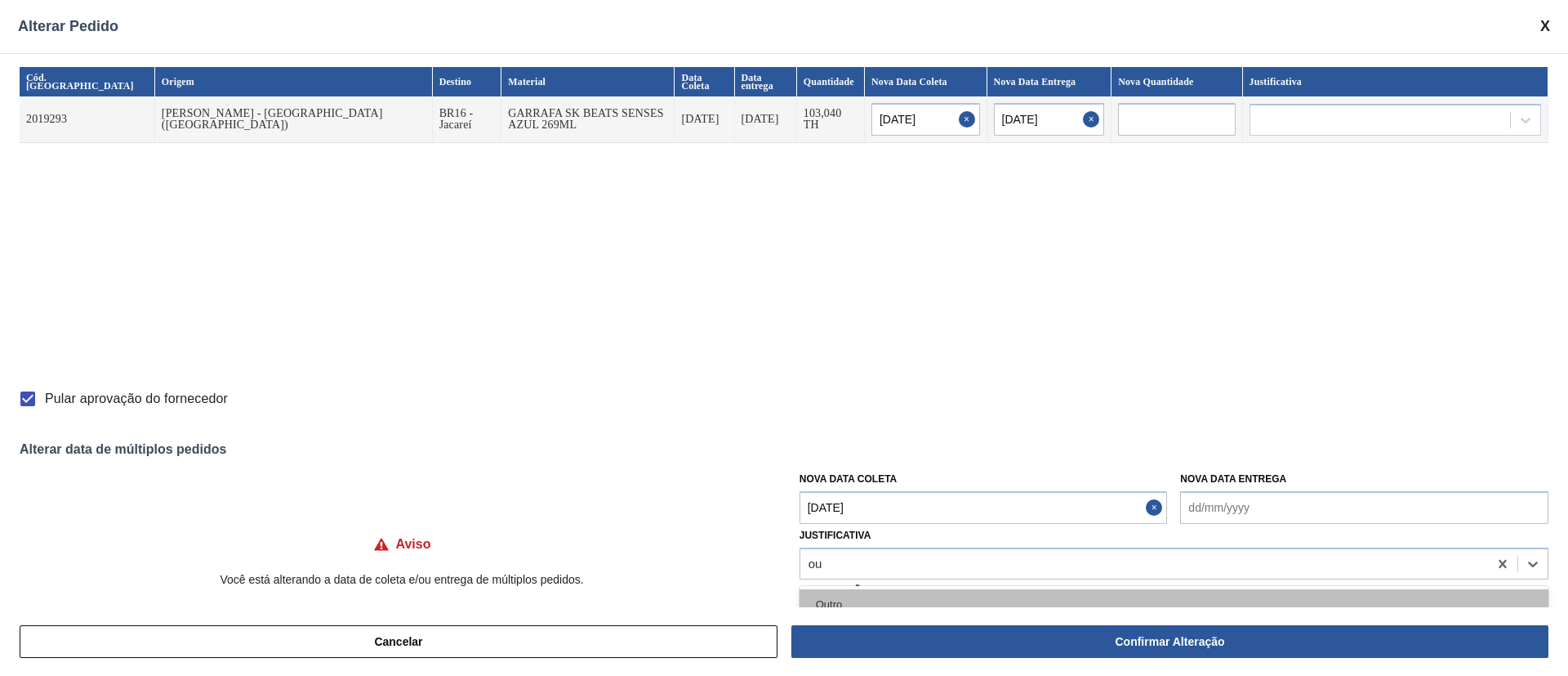
click at [842, 598] on div "Outro" at bounding box center [1174, 604] width 749 height 30
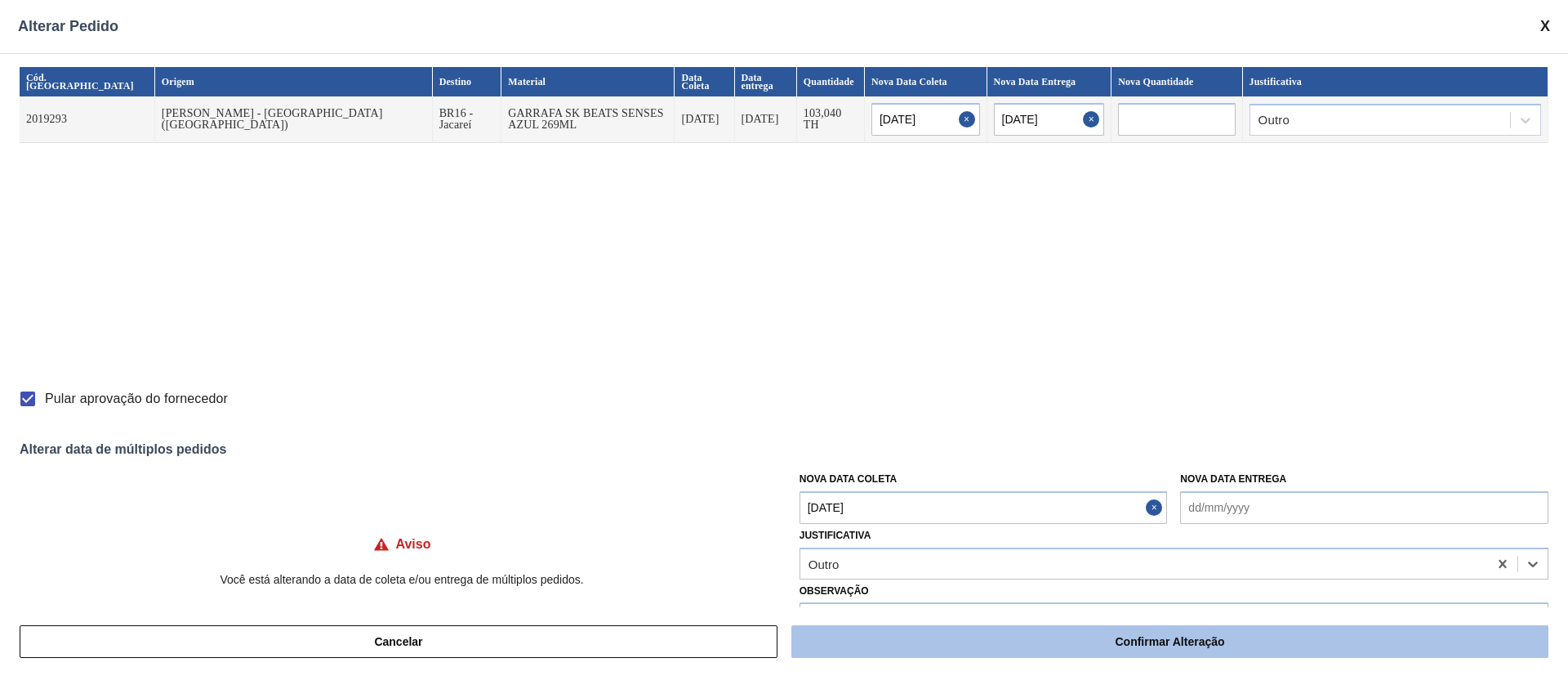
click at [1102, 631] on button "Confirmar Alteração" at bounding box center [1170, 641] width 757 height 32
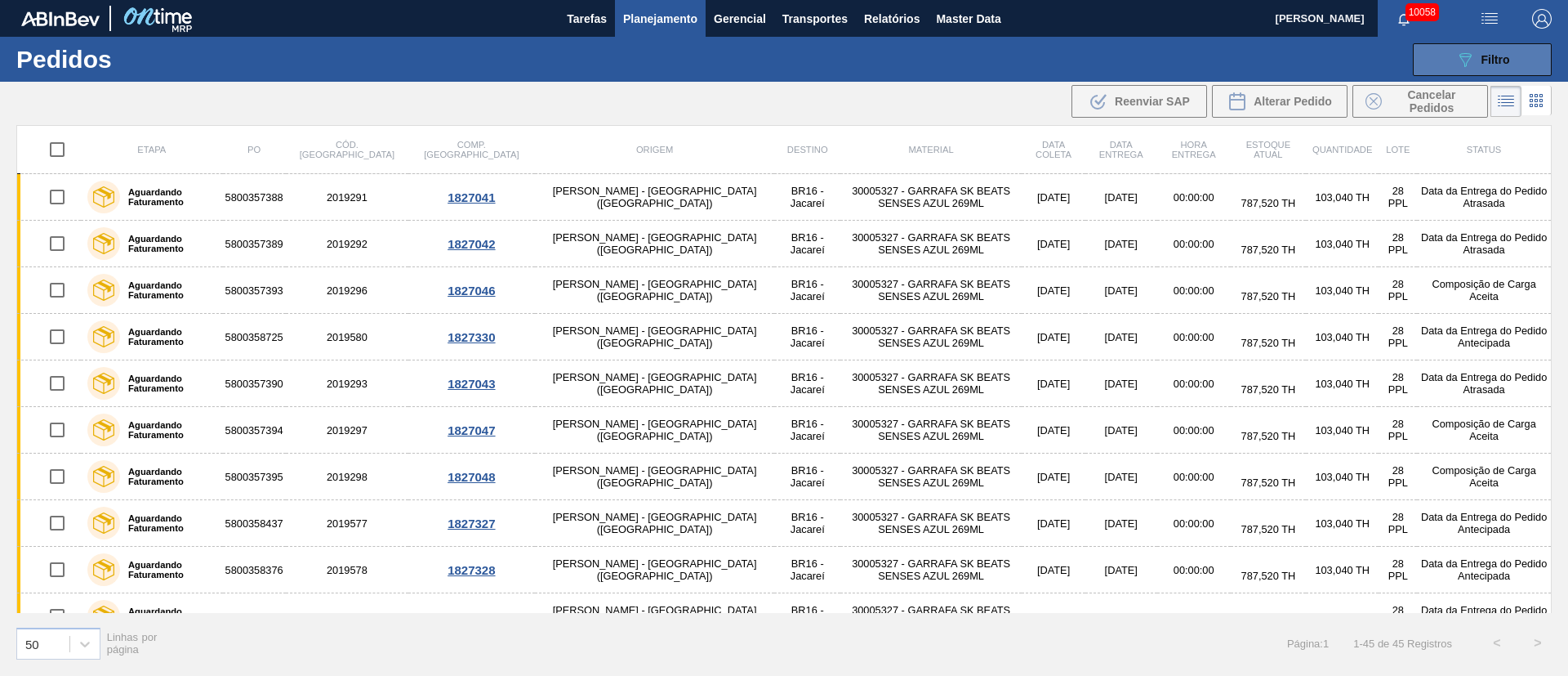
click at [1504, 46] on button "089F7B8B-B2A5-4AFE-B5C0-19BA573D28AC Filtro" at bounding box center [1482, 59] width 138 height 32
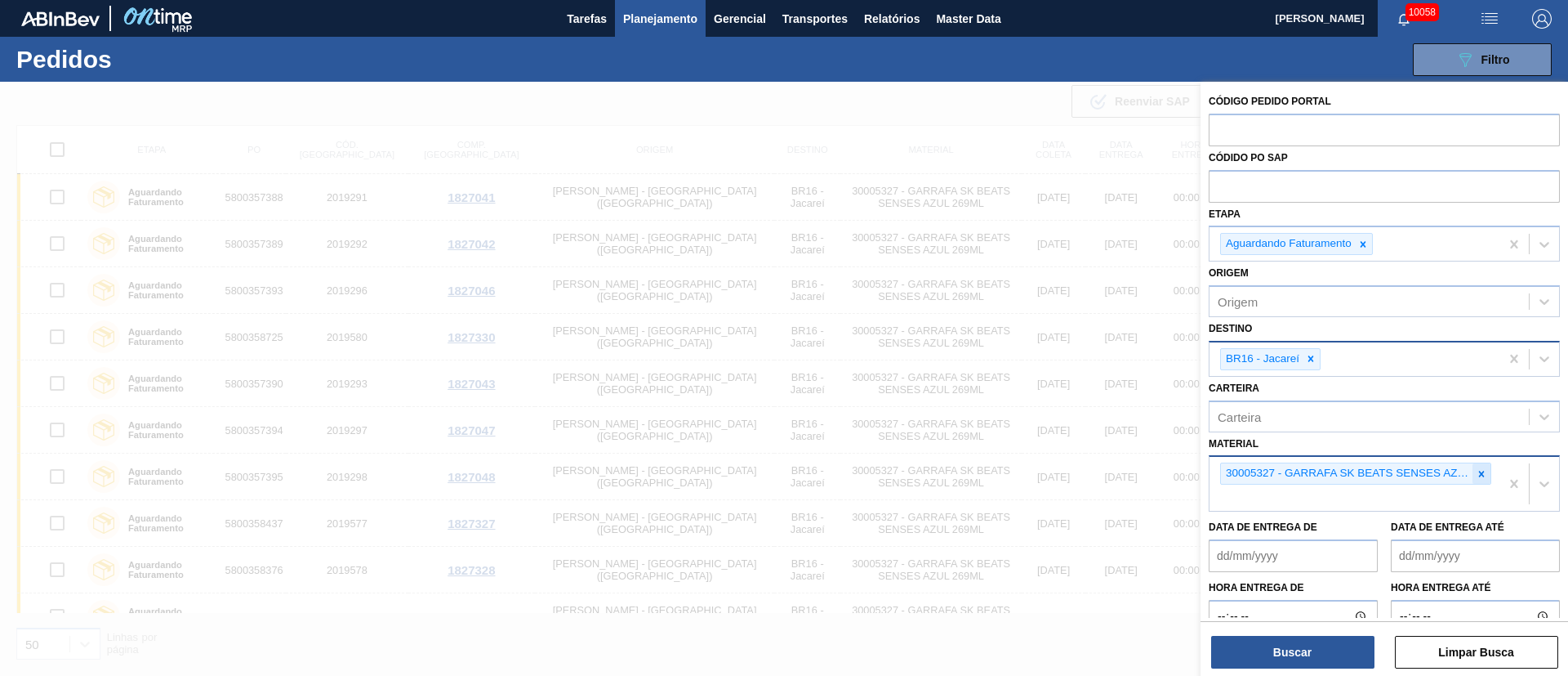
click at [1479, 473] on icon at bounding box center [1482, 474] width 6 height 6
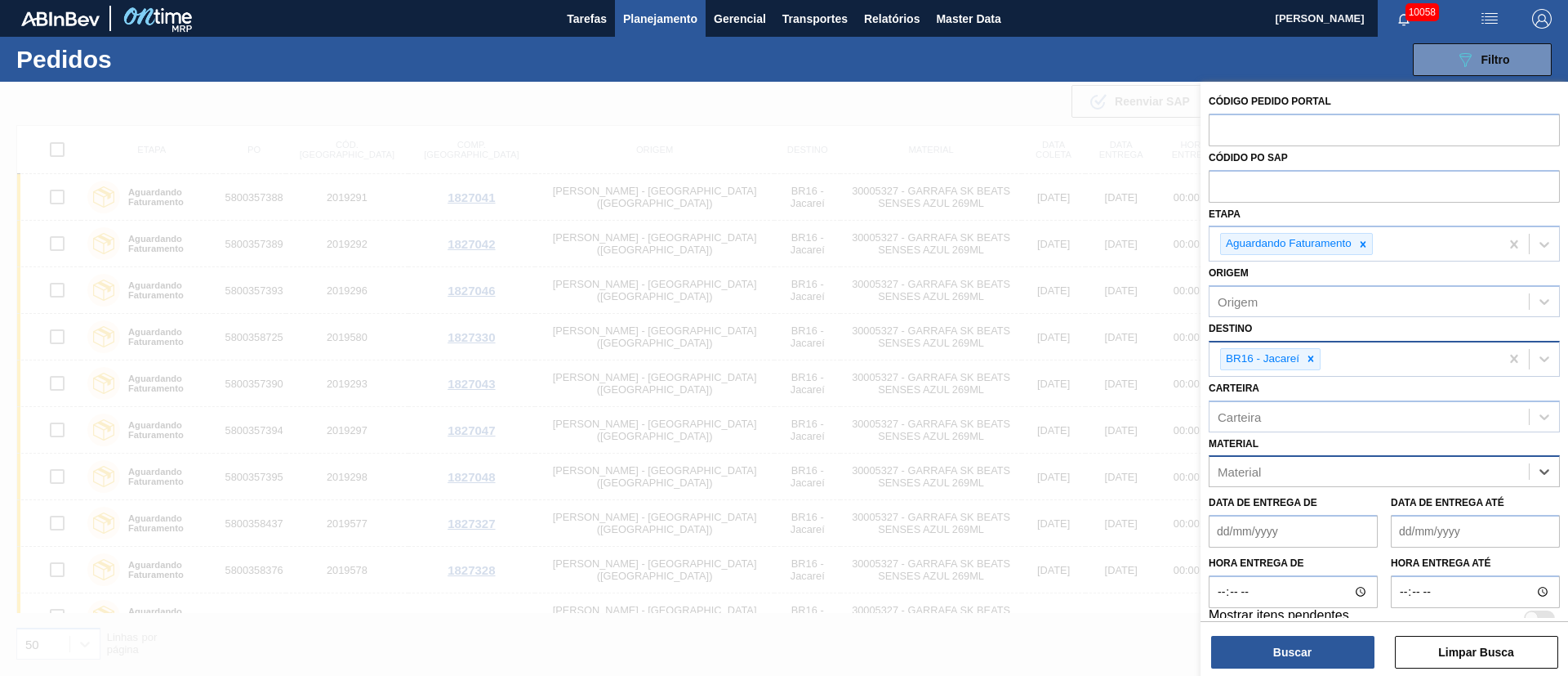
paste input "30029424"
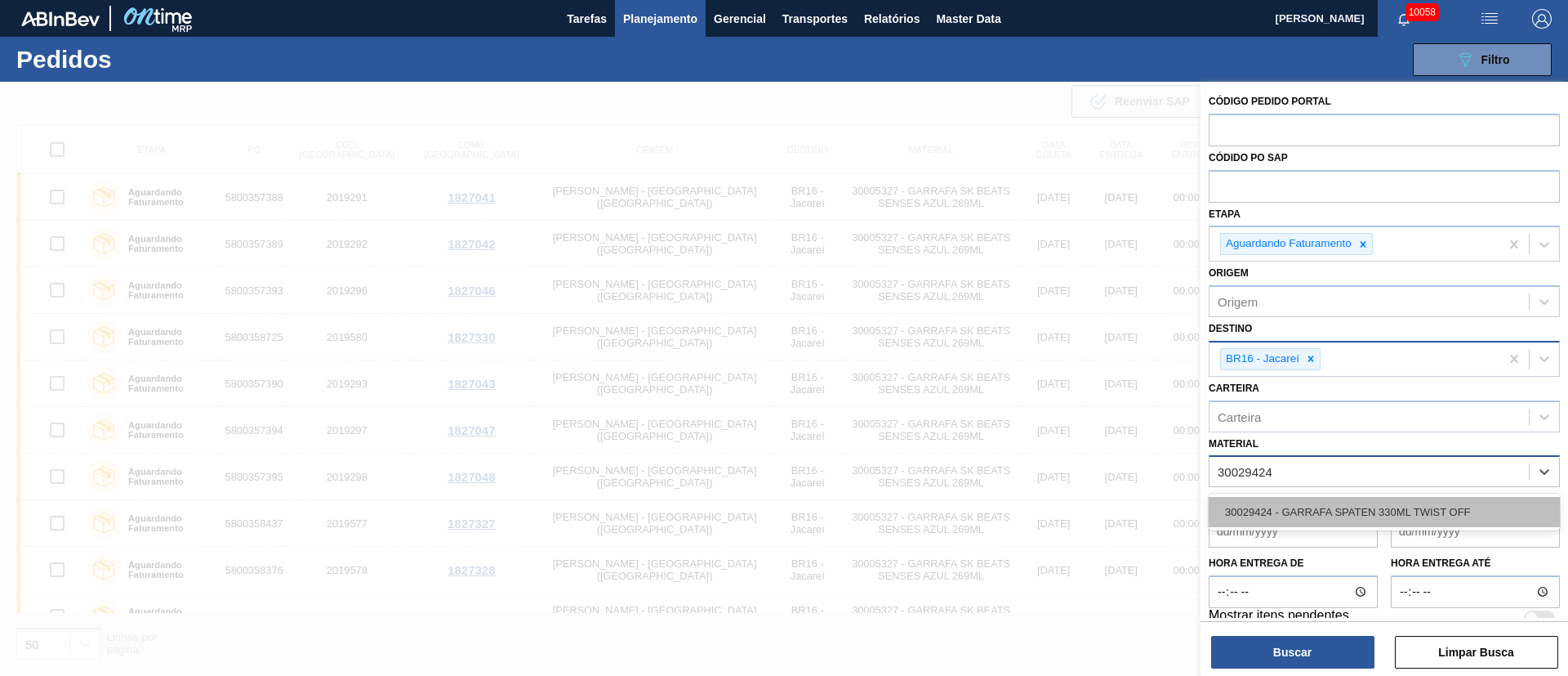
click at [1330, 497] on div "30029424 - GARRAFA SPATEN 330ML TWIST OFF" at bounding box center [1384, 512] width 352 height 30
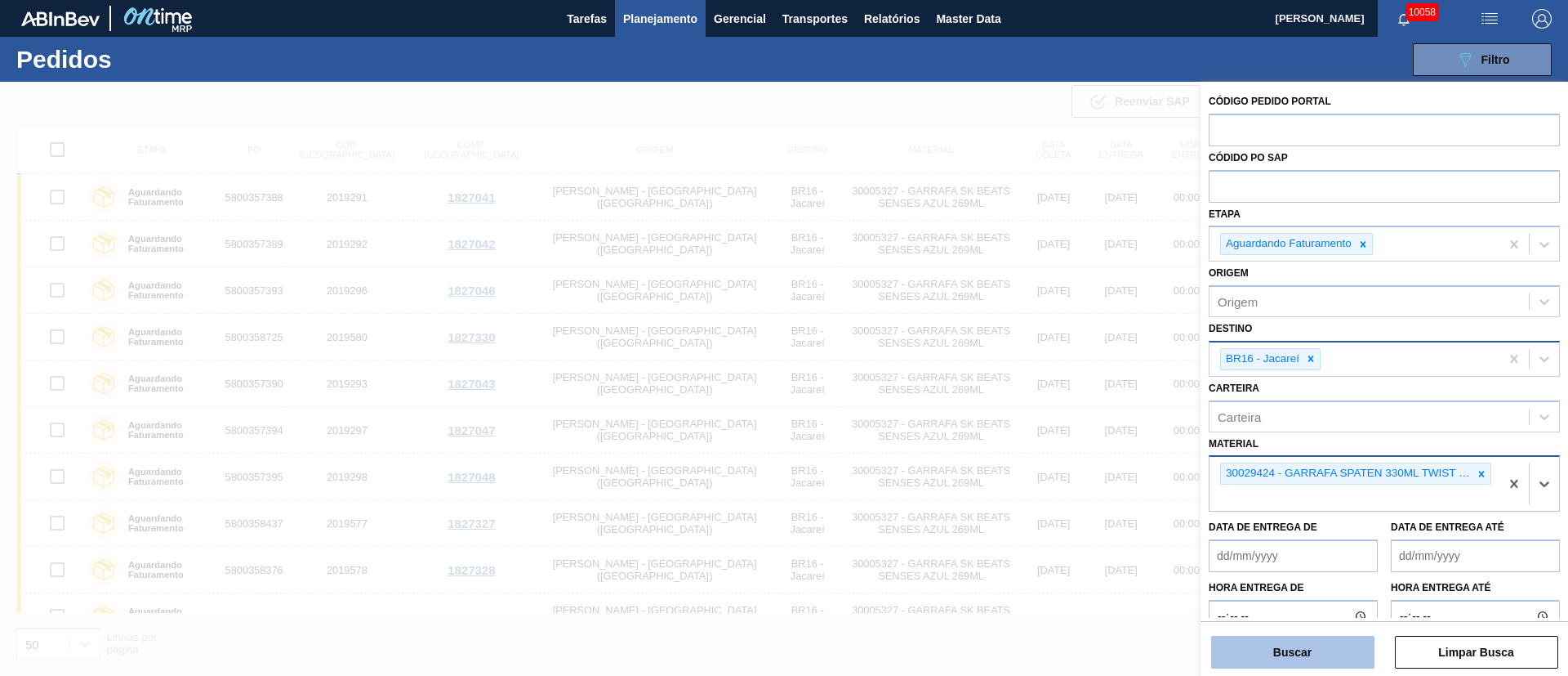
click at [1307, 646] on button "Buscar" at bounding box center [1292, 652] width 163 height 32
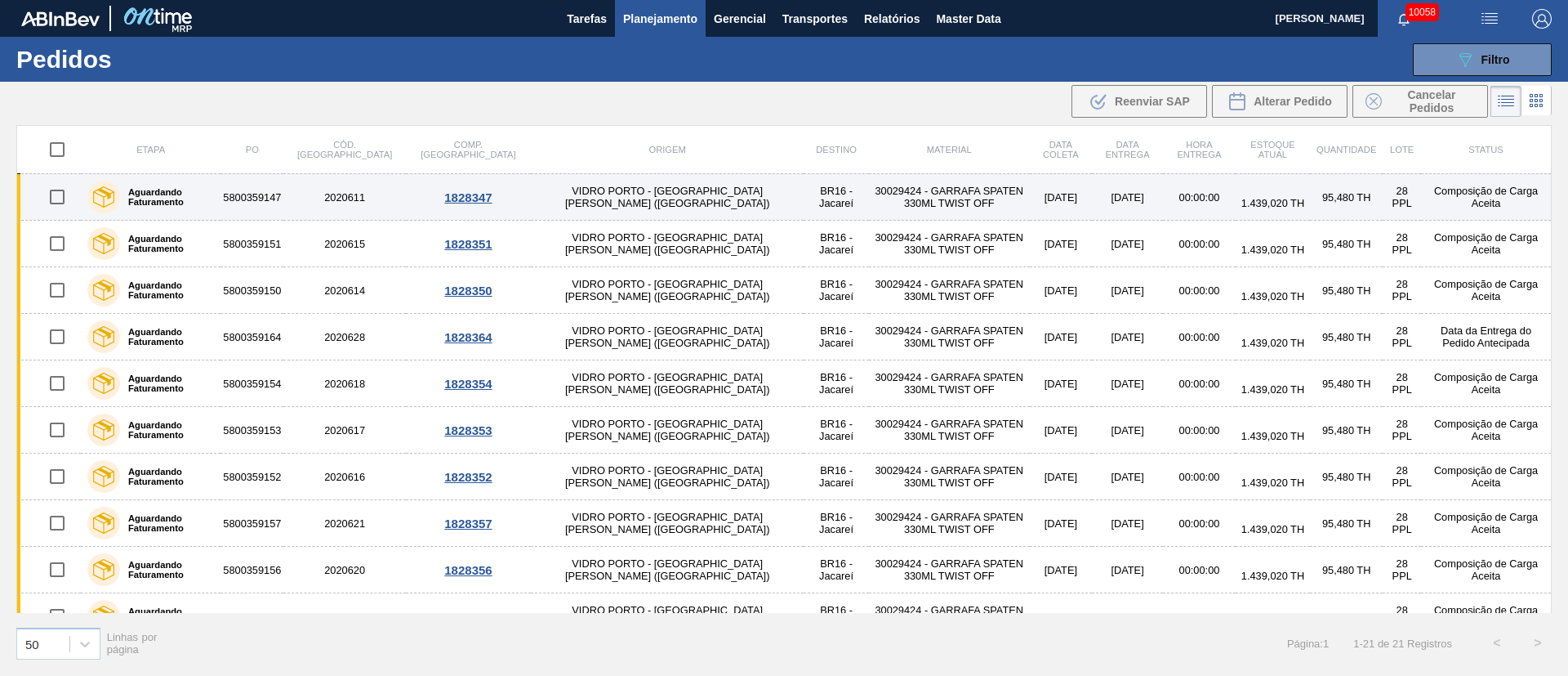
click at [54, 196] on input "checkbox" at bounding box center [56, 197] width 34 height 34
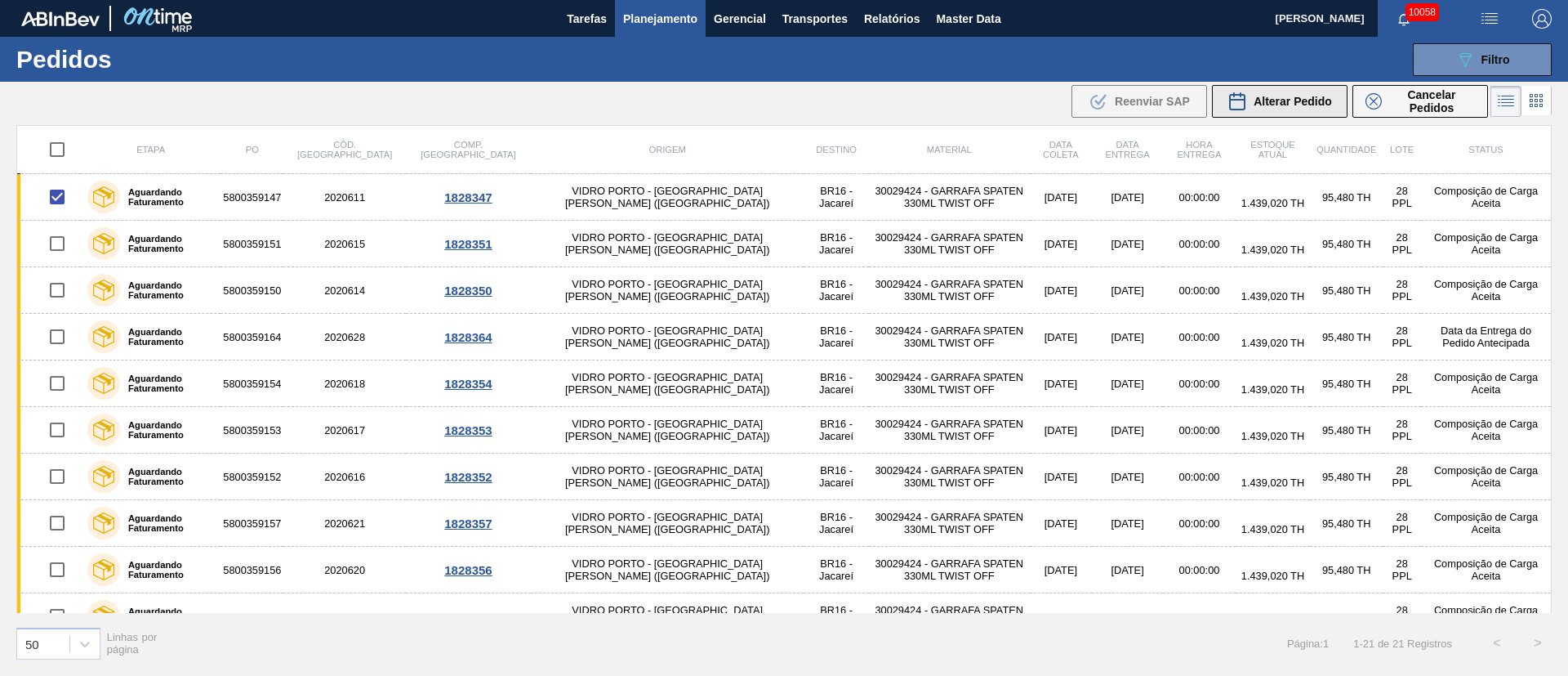
click at [1314, 101] on span "Alterar Pedido" at bounding box center [1292, 102] width 78 height 13
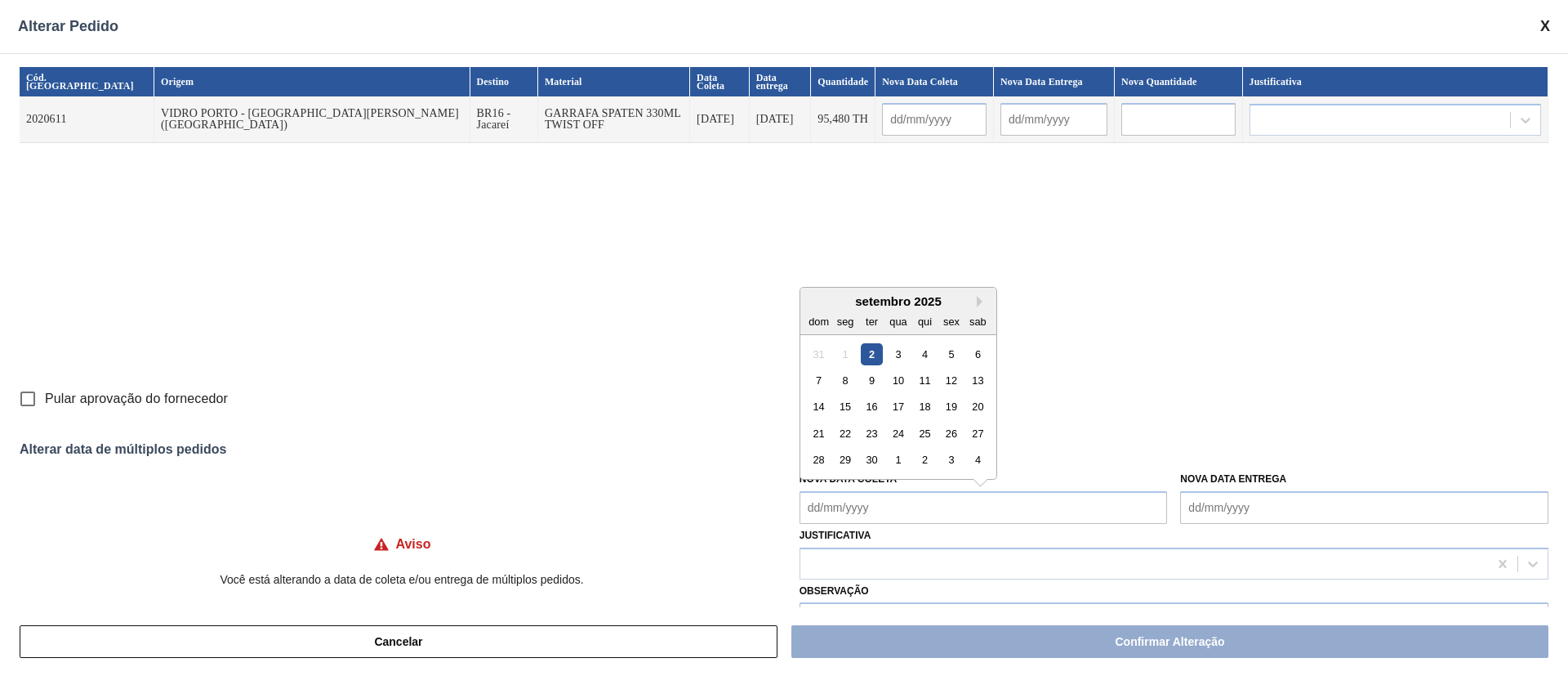
drag, startPoint x: 862, startPoint y: 506, endPoint x: 870, endPoint y: 488, distance: 19.7
click at [862, 506] on Coleta "Nova Data Coleta" at bounding box center [983, 507] width 368 height 32
click at [868, 349] on div "2" at bounding box center [872, 354] width 22 height 22
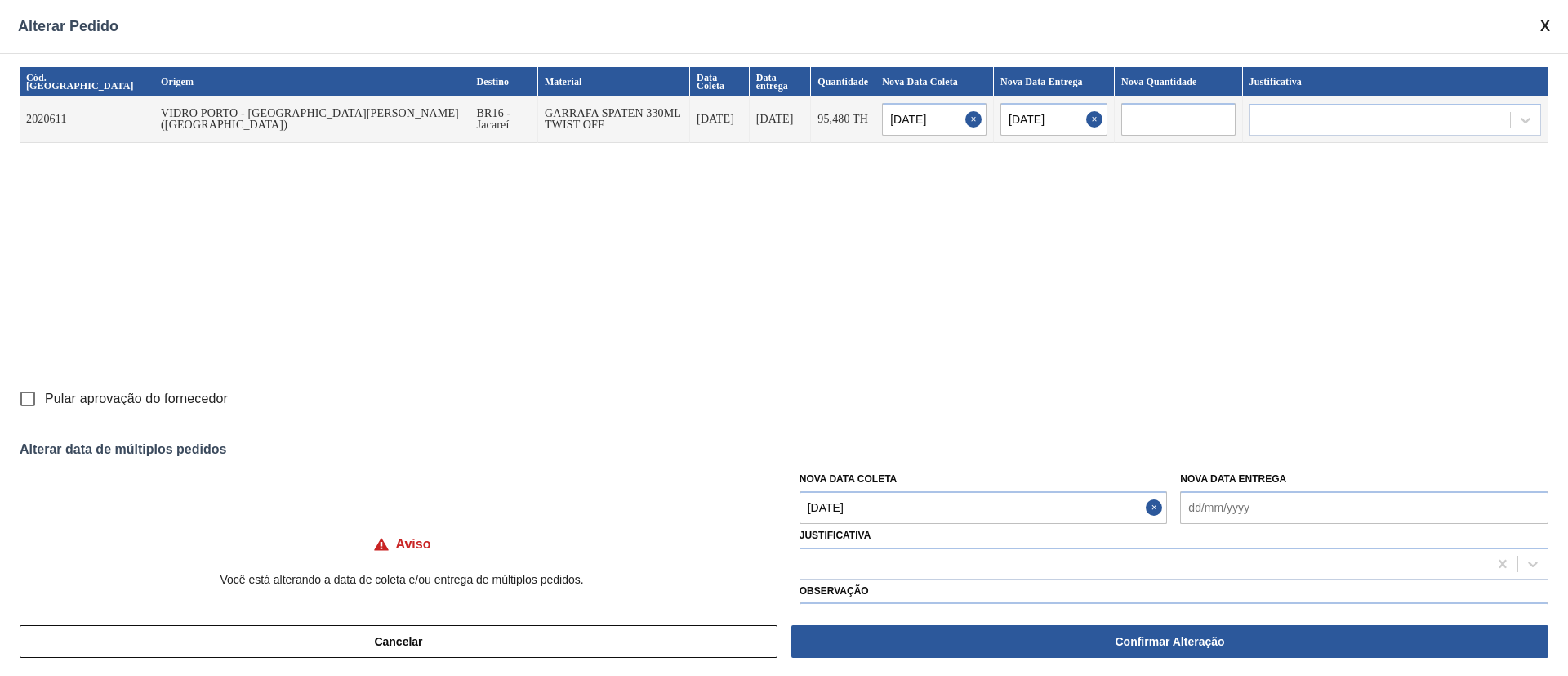
click at [25, 400] on input "Pular aprovação do fornecedor" at bounding box center [28, 398] width 34 height 34
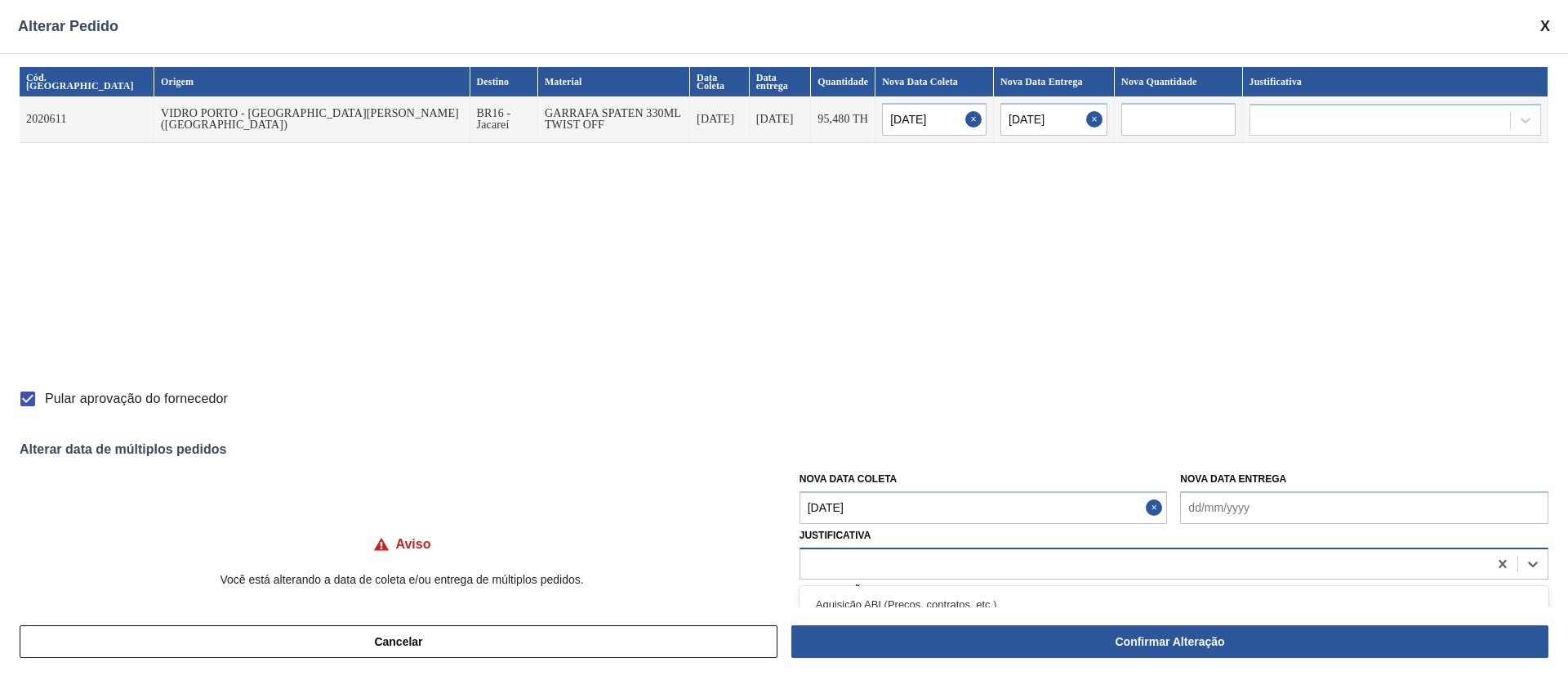
click at [842, 569] on div at bounding box center [1143, 563] width 688 height 24
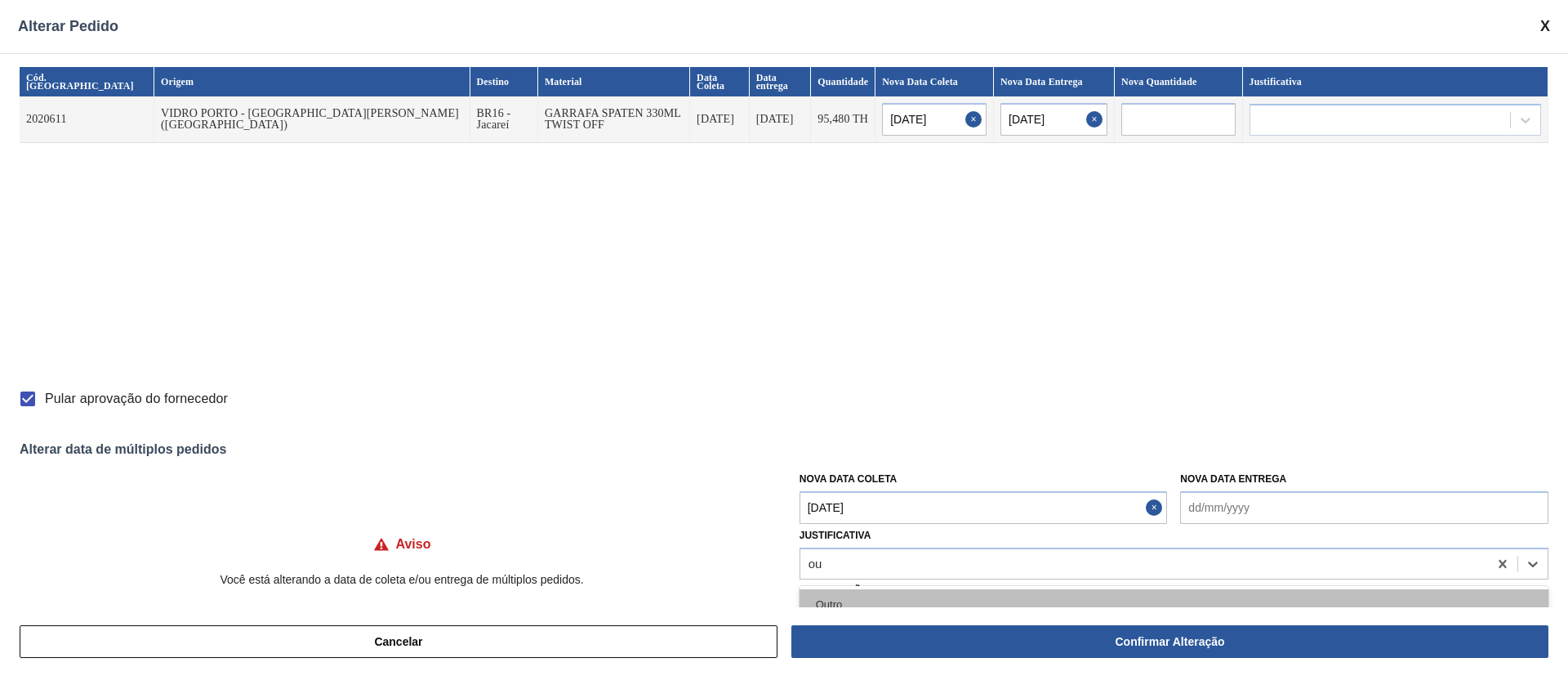
click at [830, 599] on div "Outro" at bounding box center [1174, 604] width 749 height 30
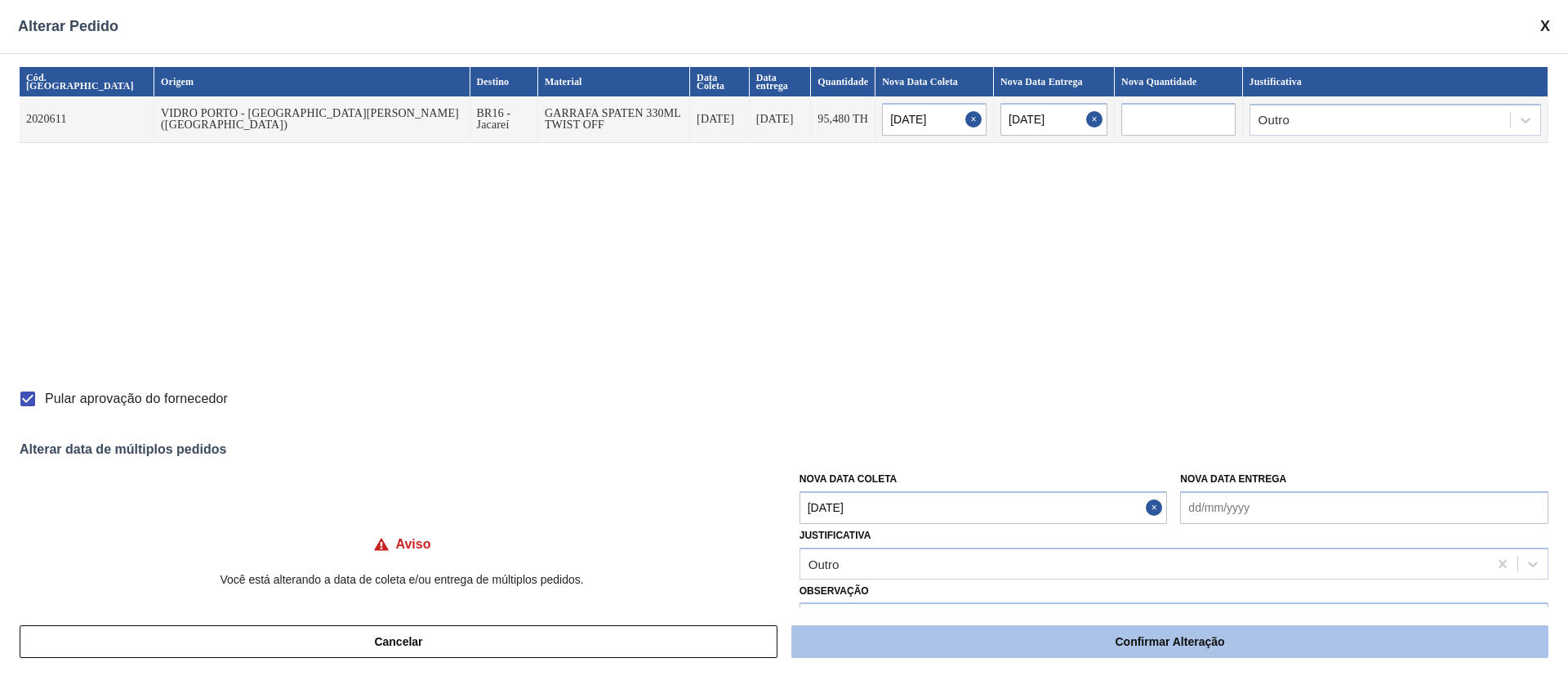
click at [1153, 634] on button "Confirmar Alteração" at bounding box center [1170, 641] width 757 height 32
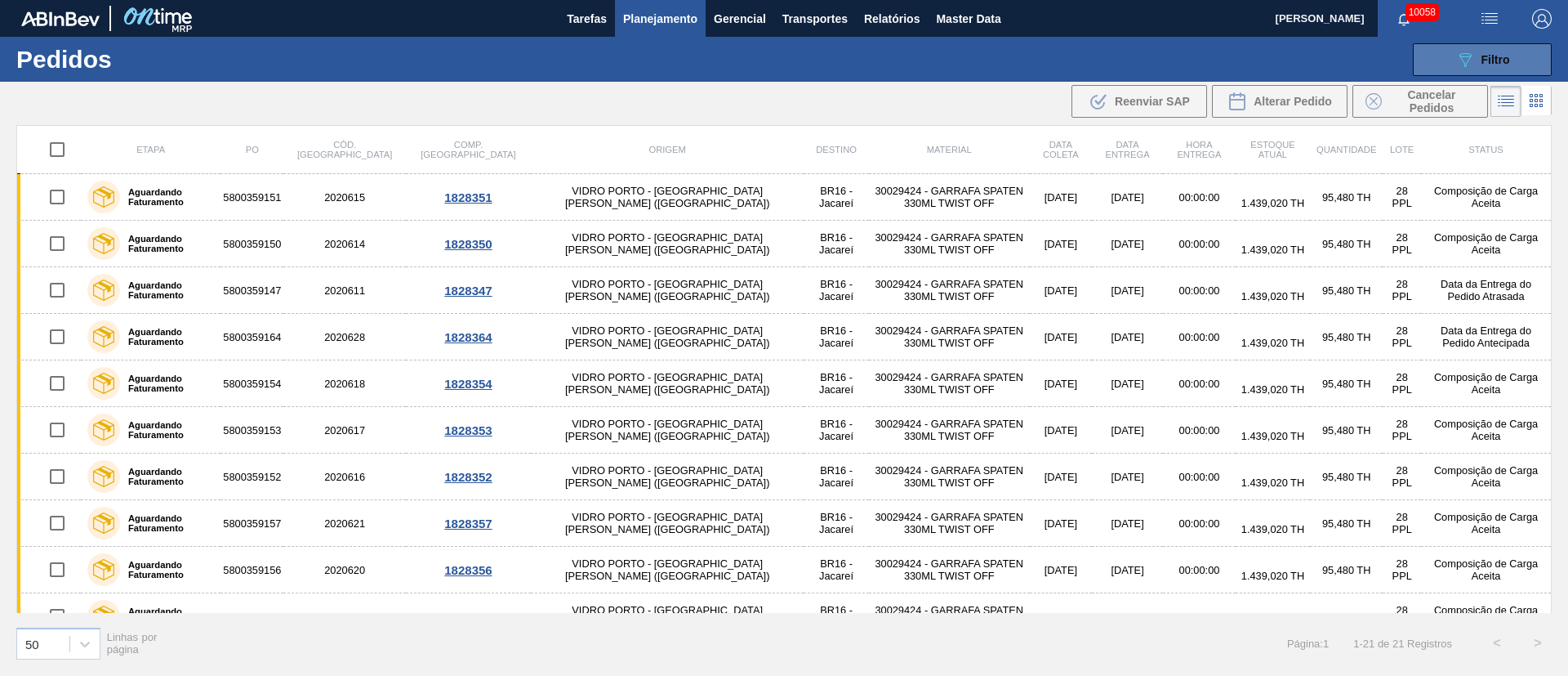
drag, startPoint x: 1516, startPoint y: 45, endPoint x: 1510, endPoint y: 58, distance: 14.3
click at [1516, 45] on button "089F7B8B-B2A5-4AFE-B5C0-19BA573D28AC Filtro" at bounding box center [1482, 59] width 138 height 32
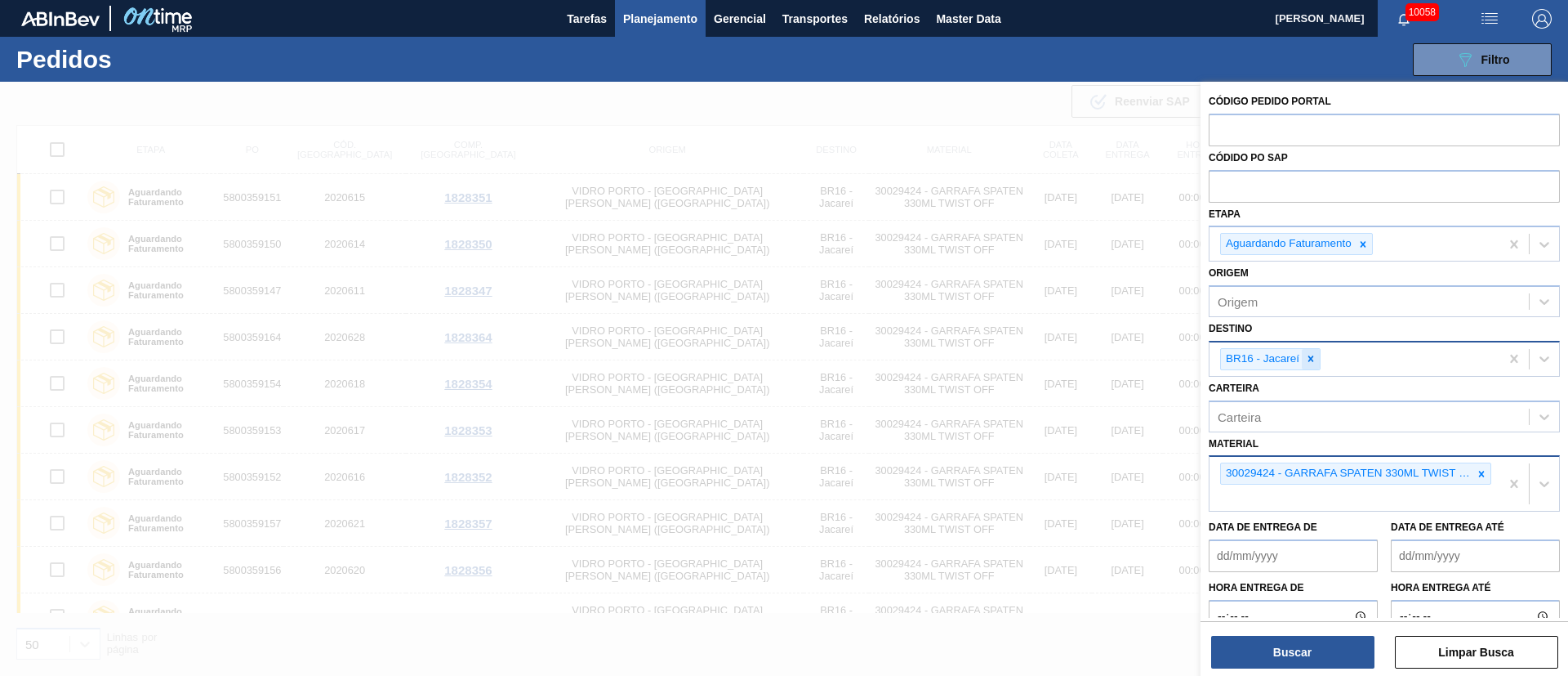
click at [1310, 361] on icon at bounding box center [1311, 359] width 6 height 6
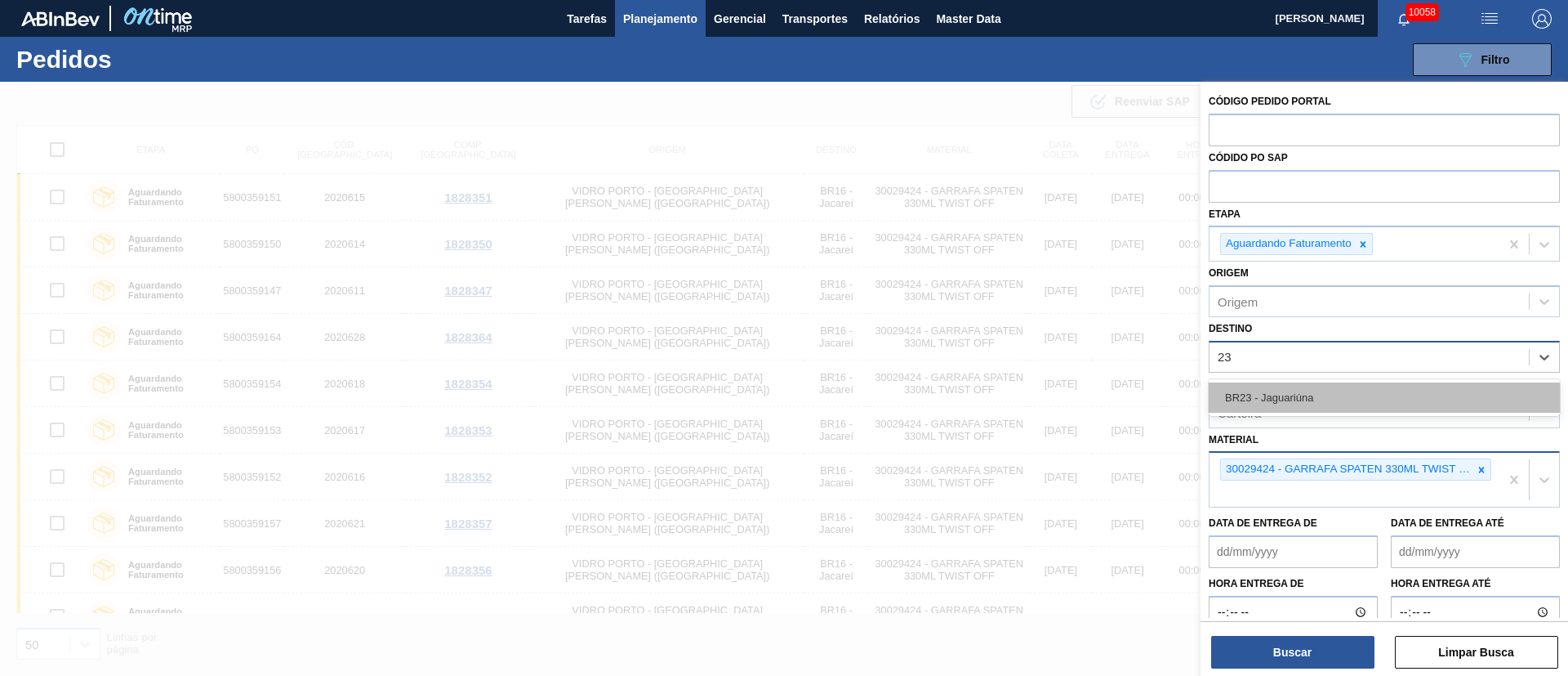
click at [1306, 394] on div "BR23 - Jaguariúna" at bounding box center [1384, 397] width 352 height 30
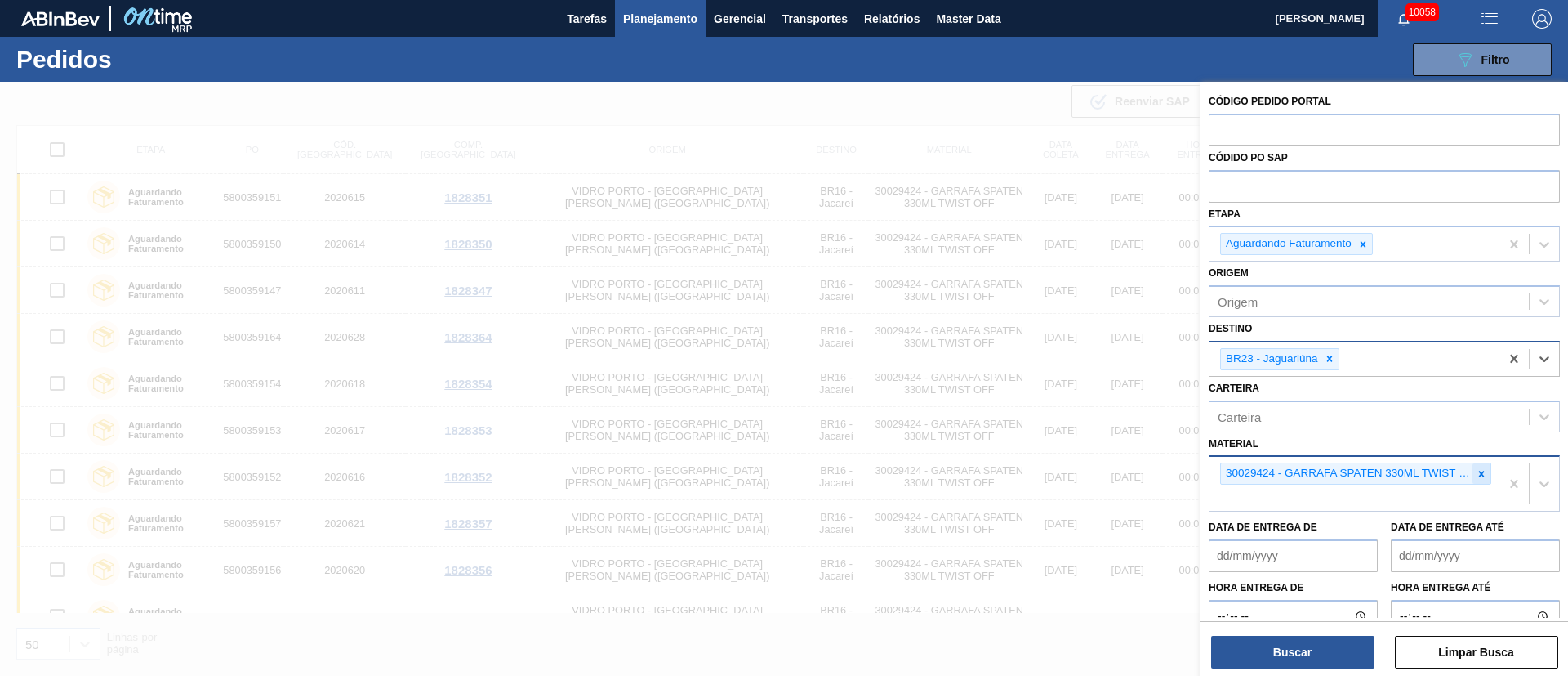
click at [1478, 470] on icon at bounding box center [1481, 474] width 11 height 11
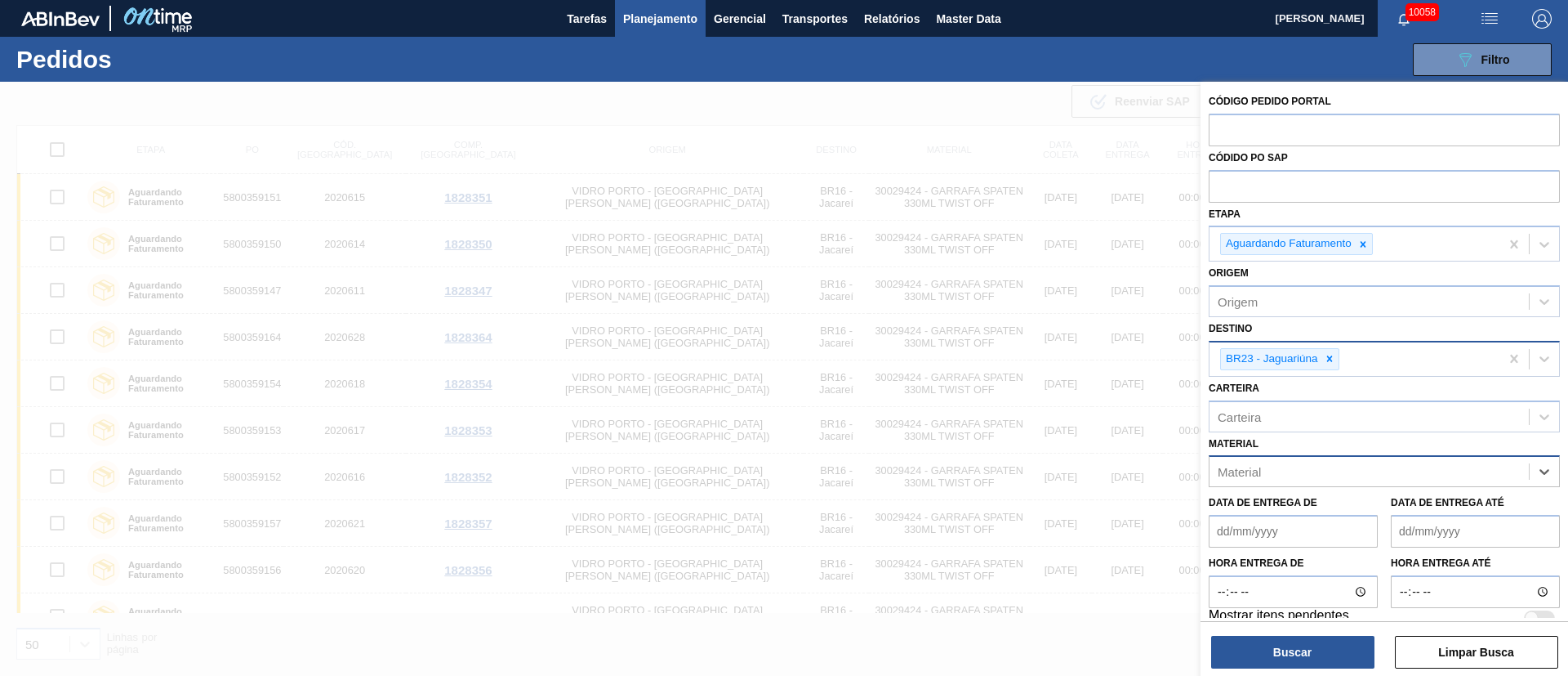
paste input "20002807"
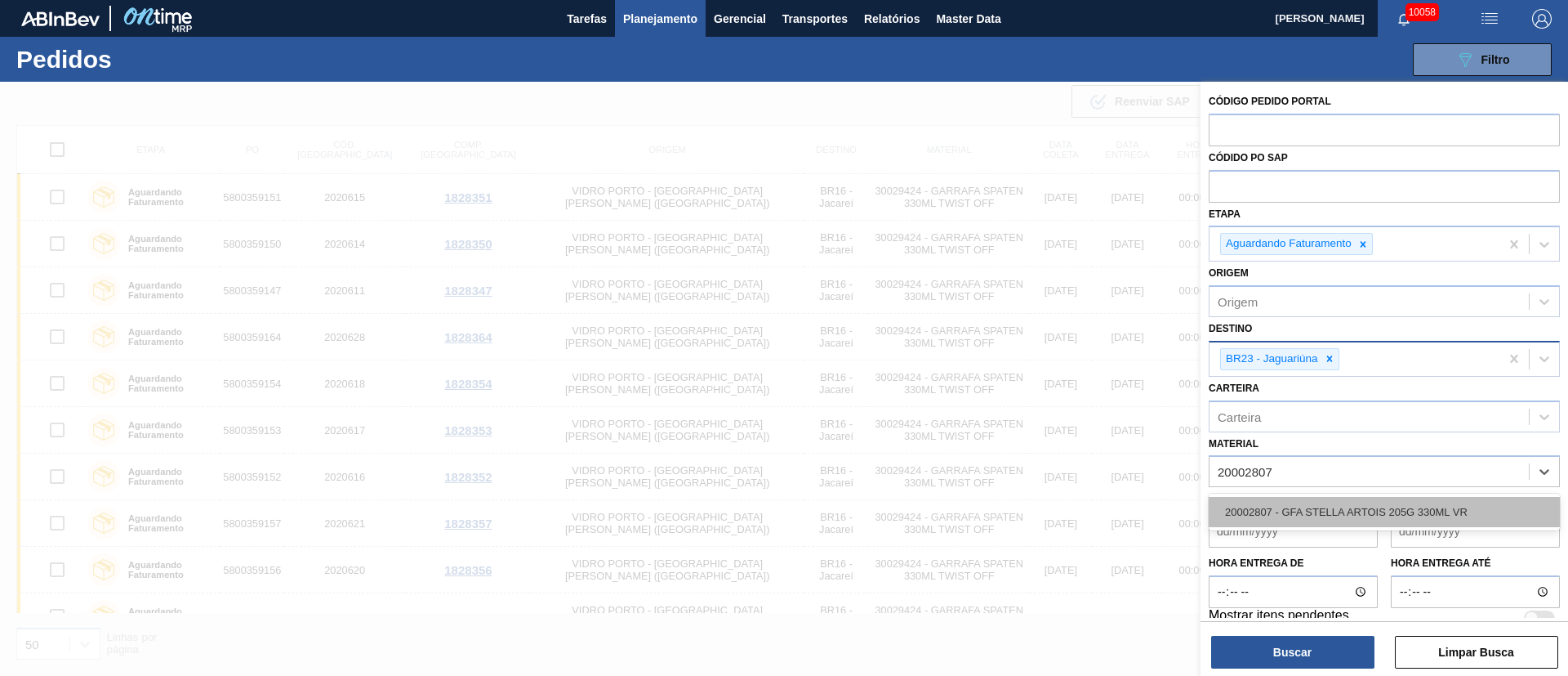
click at [1303, 513] on div "20002807 - GFA STELLA ARTOIS 205G 330ML VR" at bounding box center [1384, 512] width 352 height 30
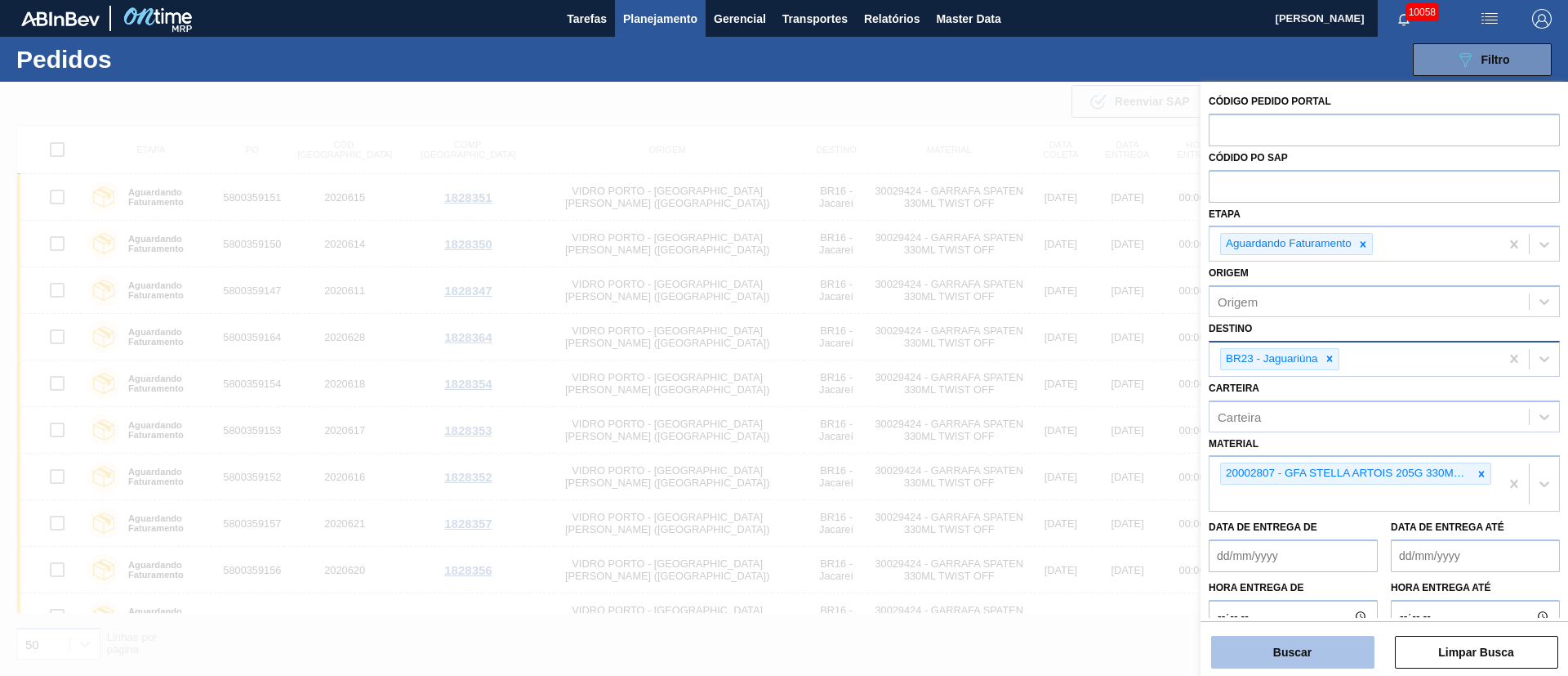
click at [1282, 652] on button "Buscar" at bounding box center [1292, 652] width 163 height 32
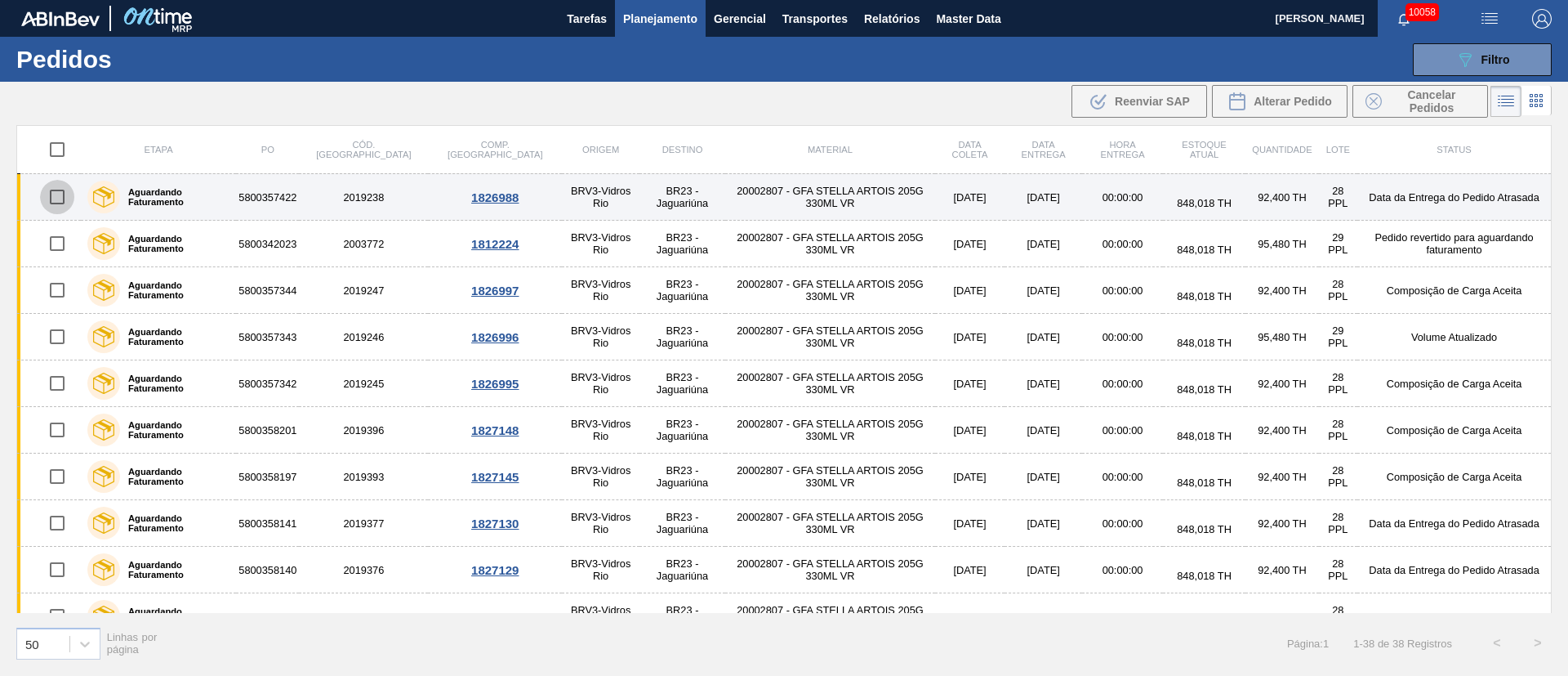
click at [54, 202] on input "checkbox" at bounding box center [56, 197] width 34 height 34
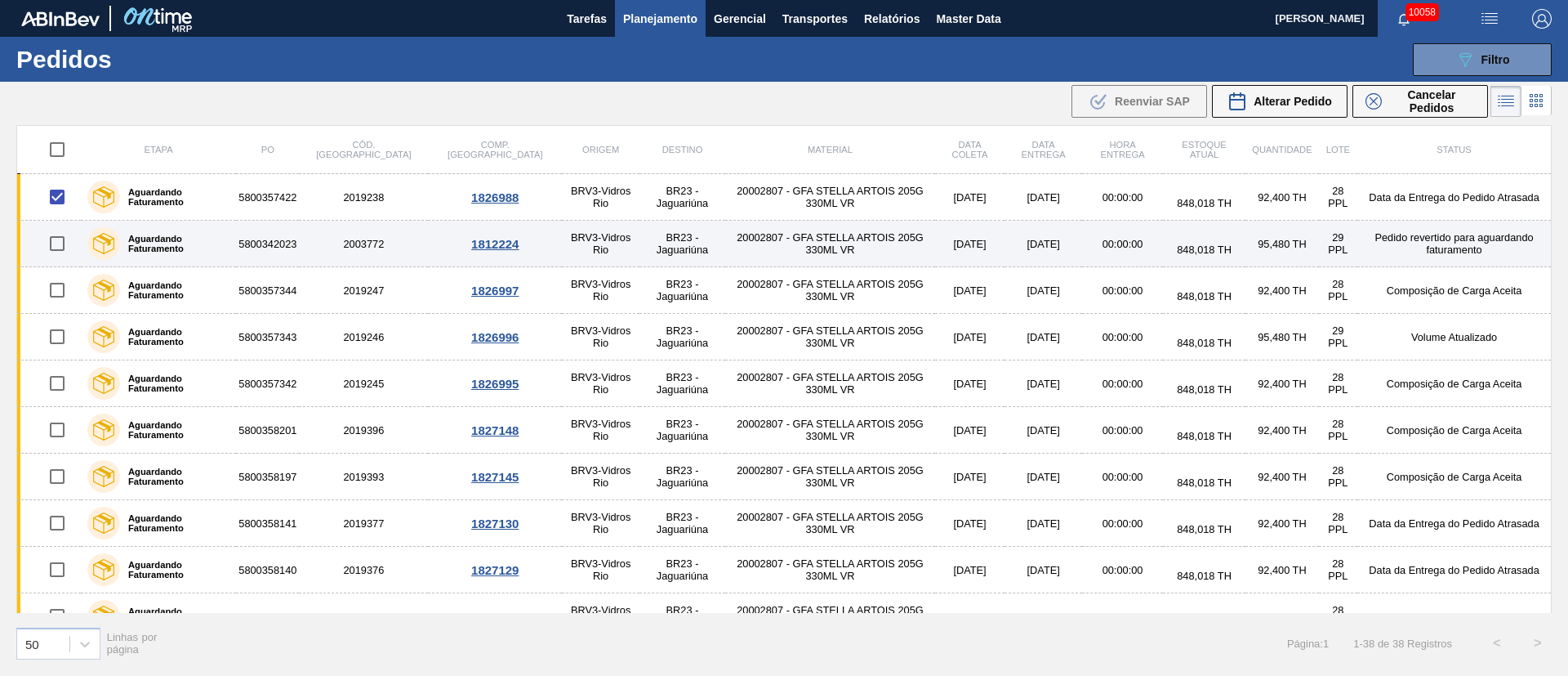
click at [60, 246] on input "checkbox" at bounding box center [56, 243] width 34 height 34
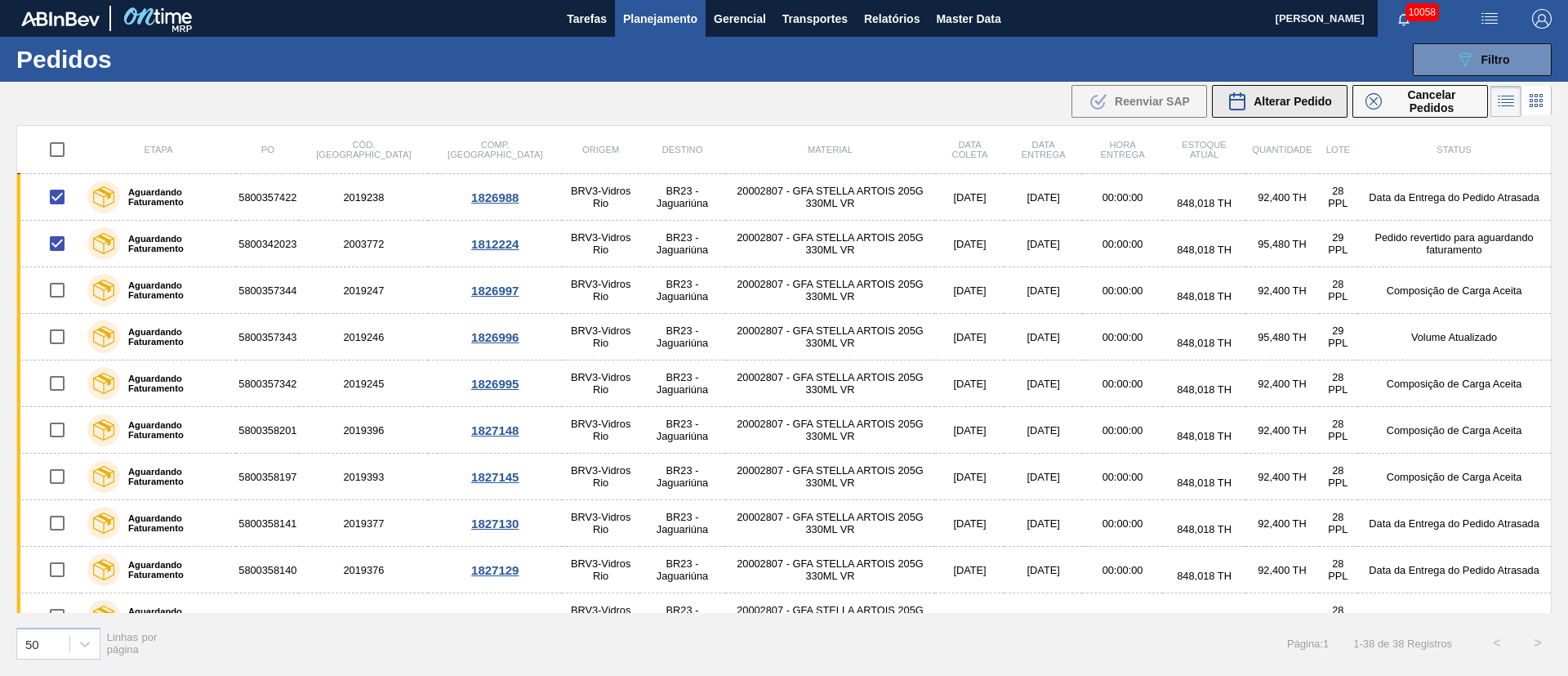
click at [1306, 95] on span "Alterar Pedido" at bounding box center [1292, 102] width 78 height 13
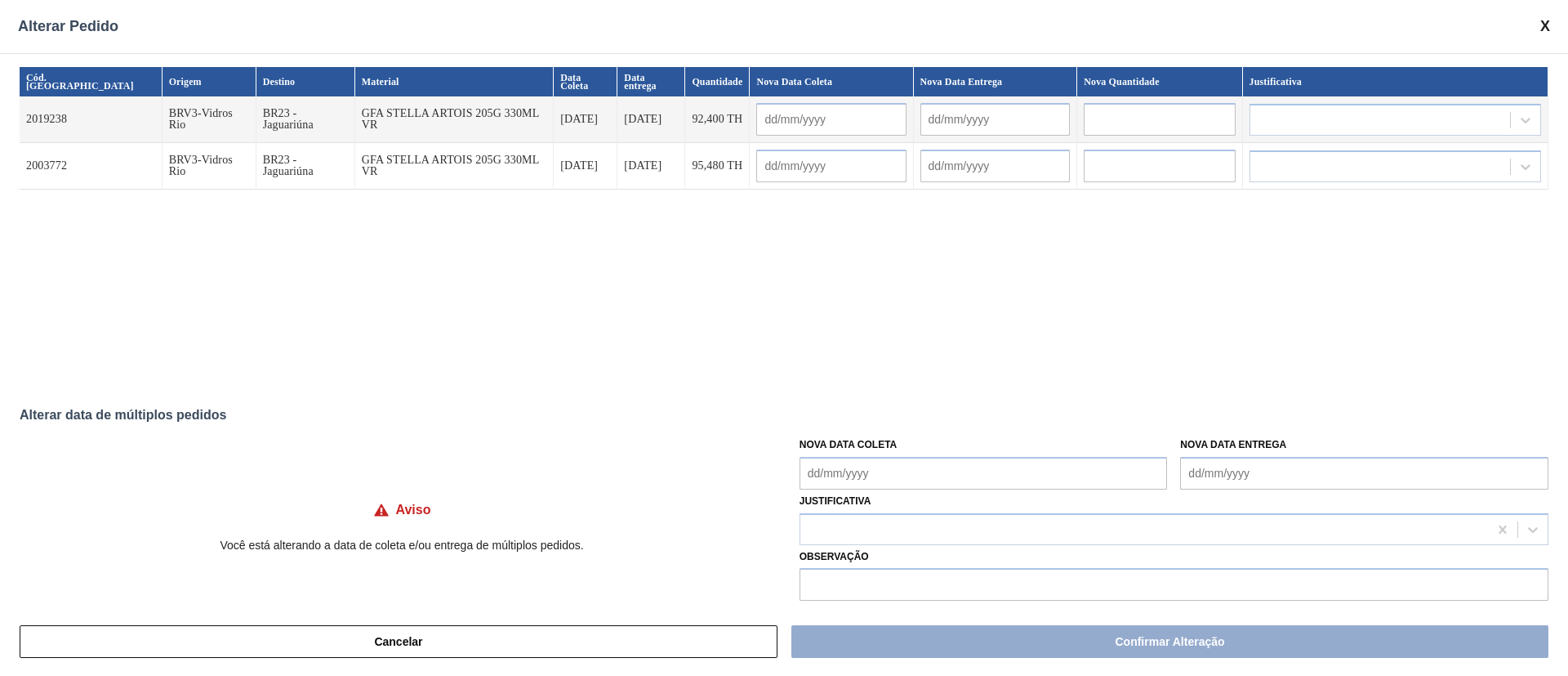
click at [837, 468] on Coleta "Nova Data Coleta" at bounding box center [983, 473] width 368 height 32
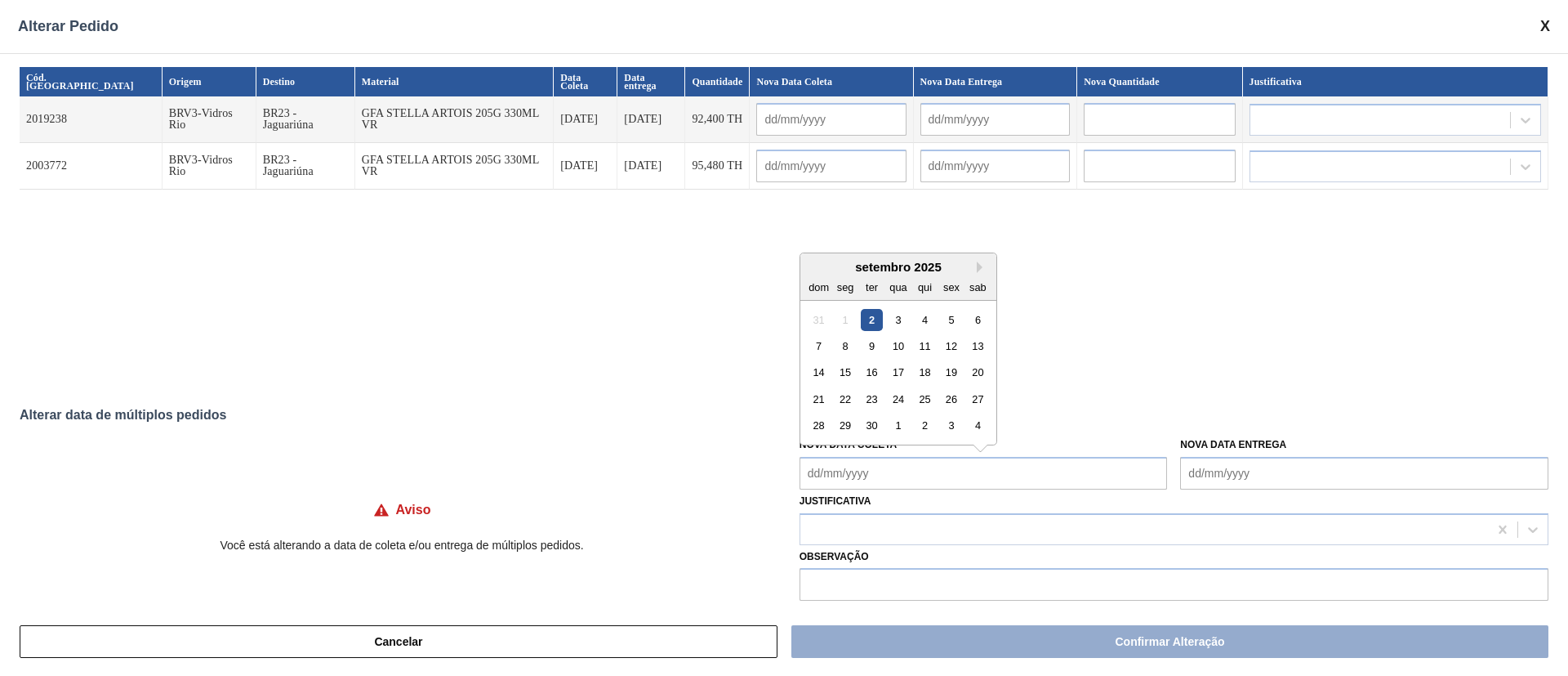
drag, startPoint x: 875, startPoint y: 326, endPoint x: 873, endPoint y: 334, distance: 8.2
click at [875, 326] on div "2" at bounding box center [872, 320] width 22 height 22
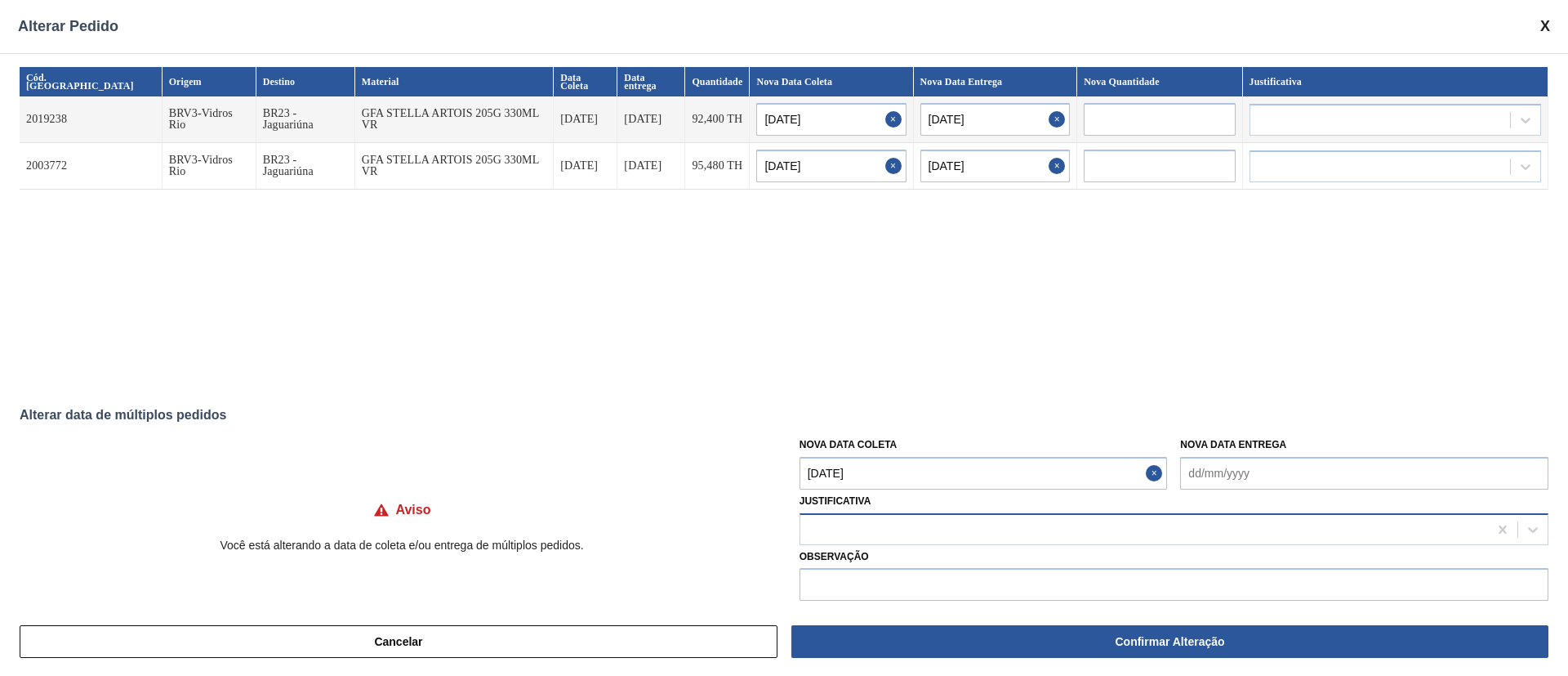
click at [851, 530] on div at bounding box center [1143, 529] width 688 height 24
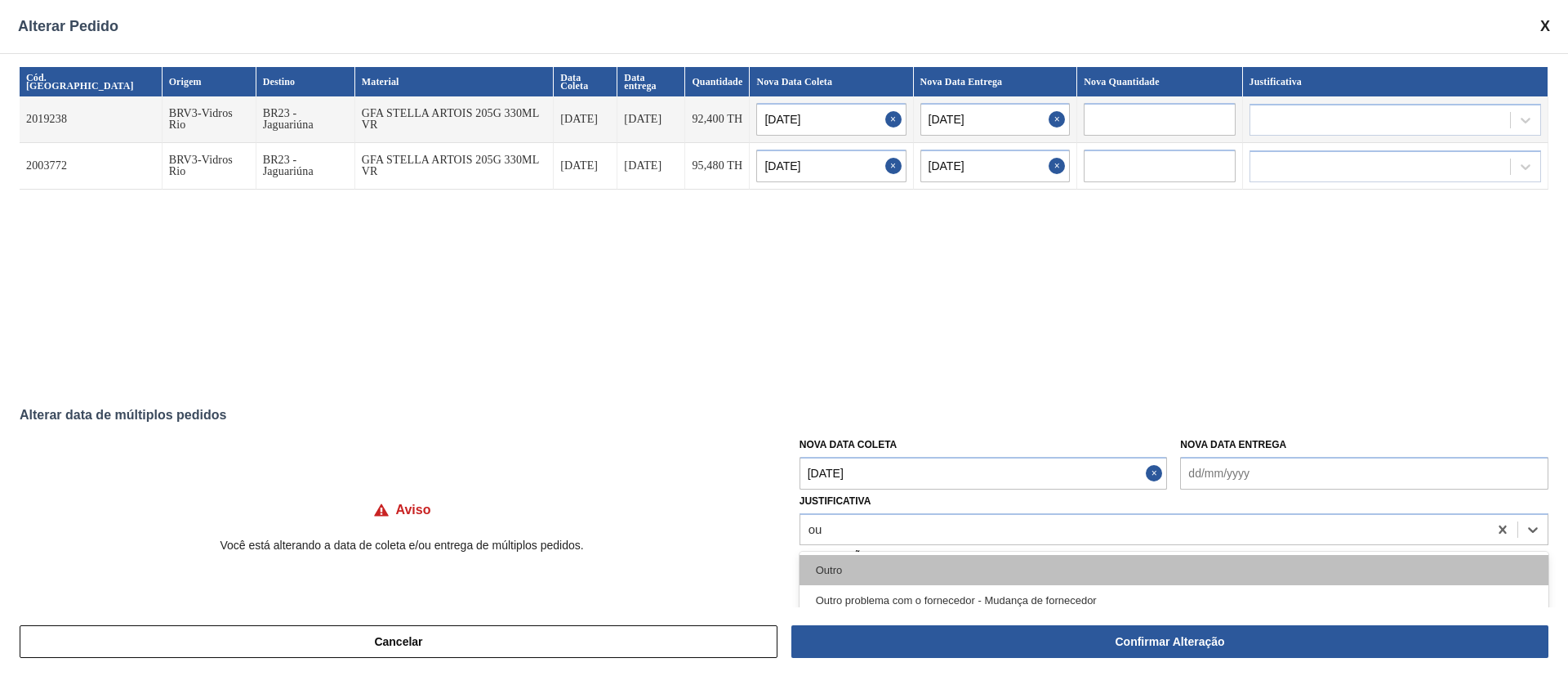
click at [849, 568] on div "Outro" at bounding box center [1174, 570] width 749 height 30
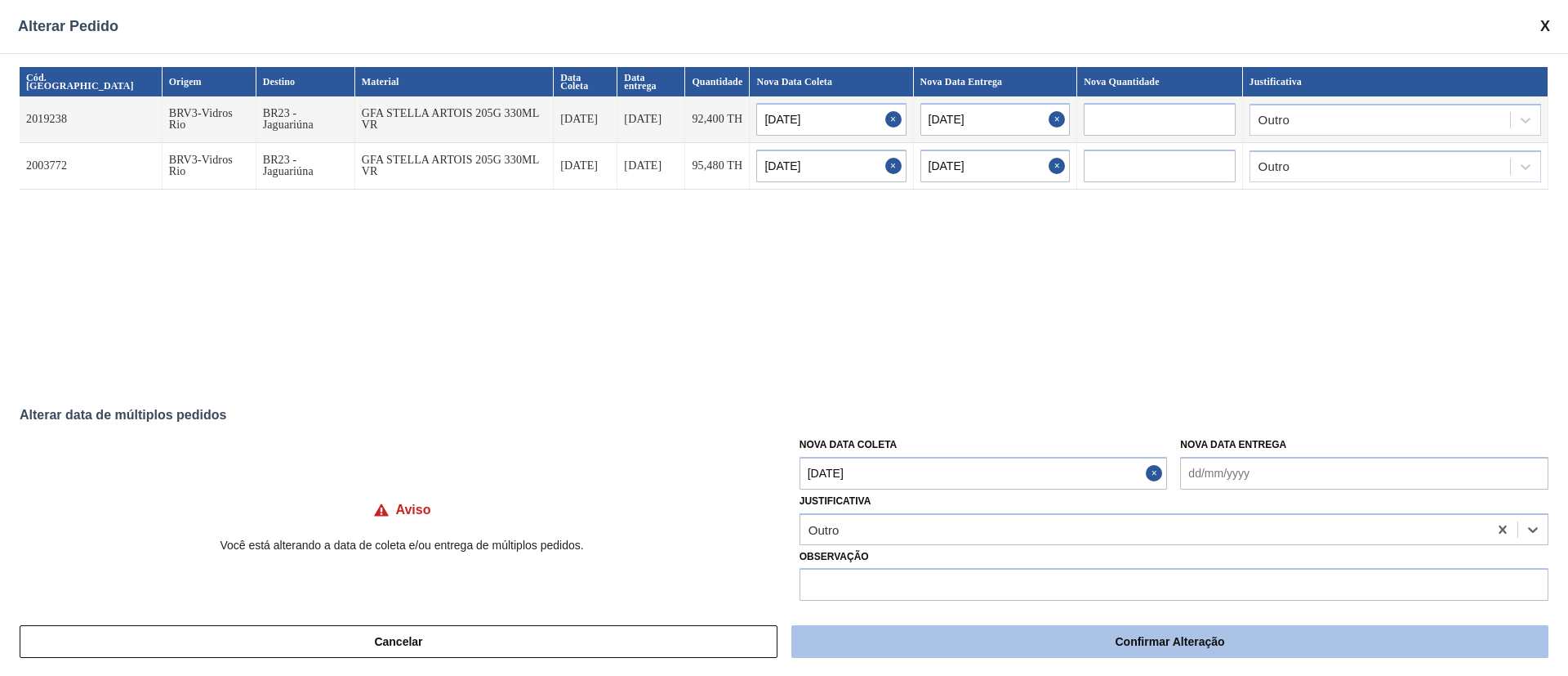
click at [1143, 649] on button "Confirmar Alteração" at bounding box center [1170, 641] width 757 height 32
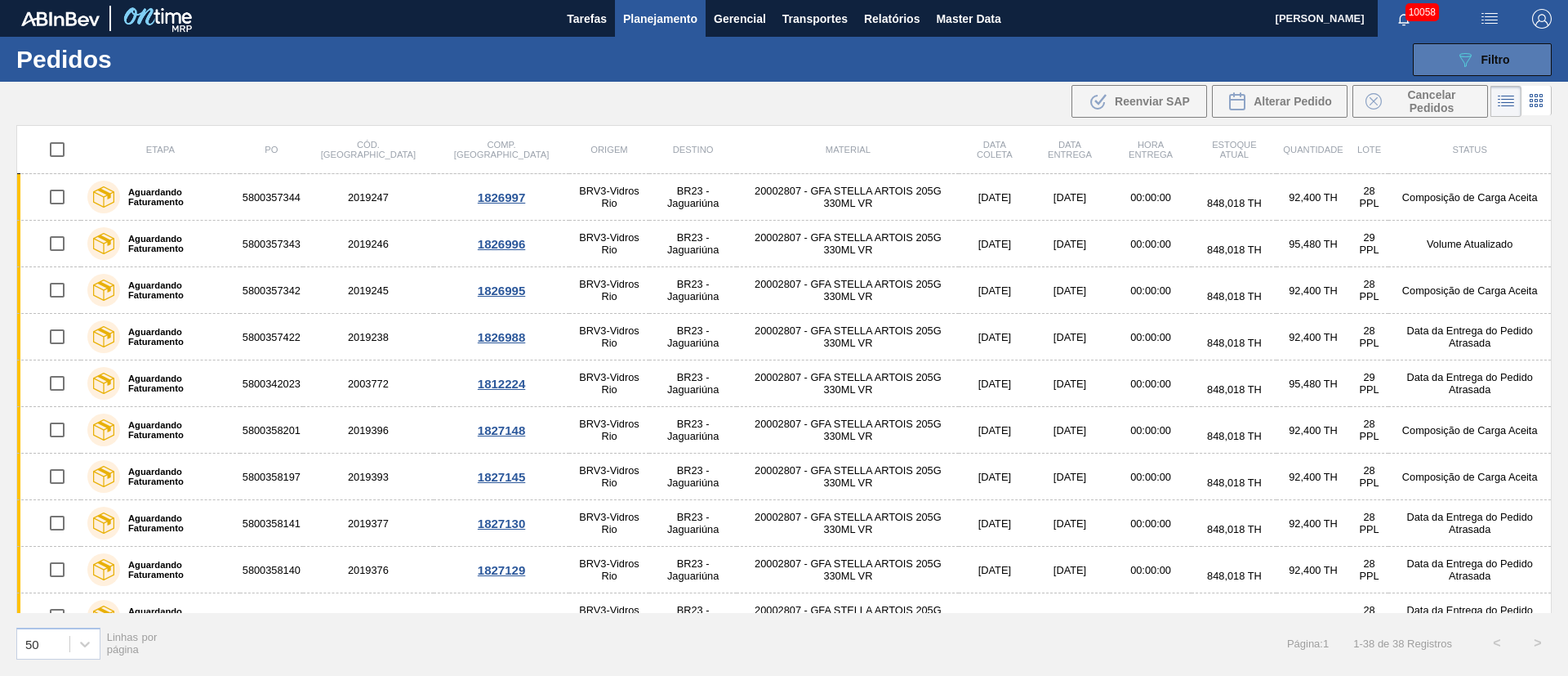
click at [1528, 57] on button "089F7B8B-B2A5-4AFE-B5C0-19BA573D28AC Filtro" at bounding box center [1482, 59] width 138 height 32
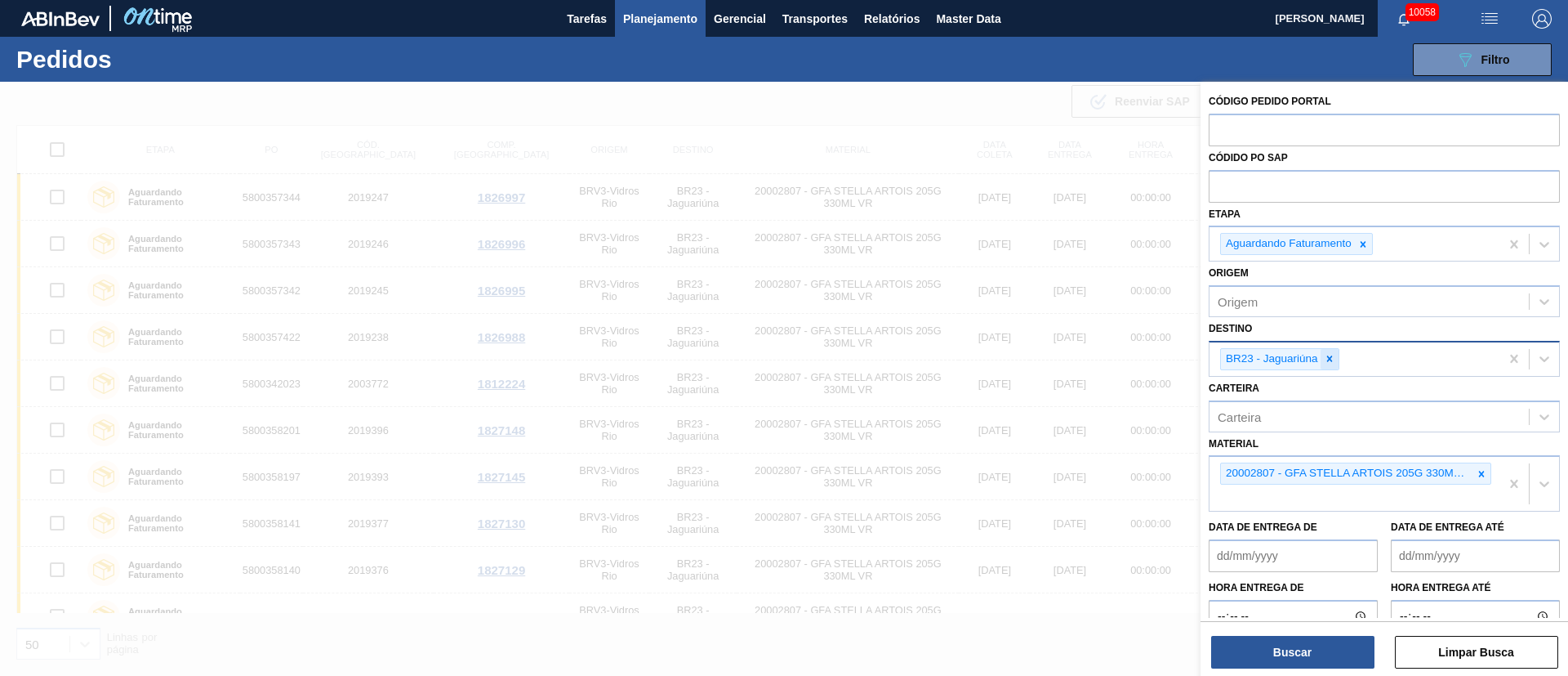
click at [1329, 355] on icon at bounding box center [1330, 358] width 11 height 11
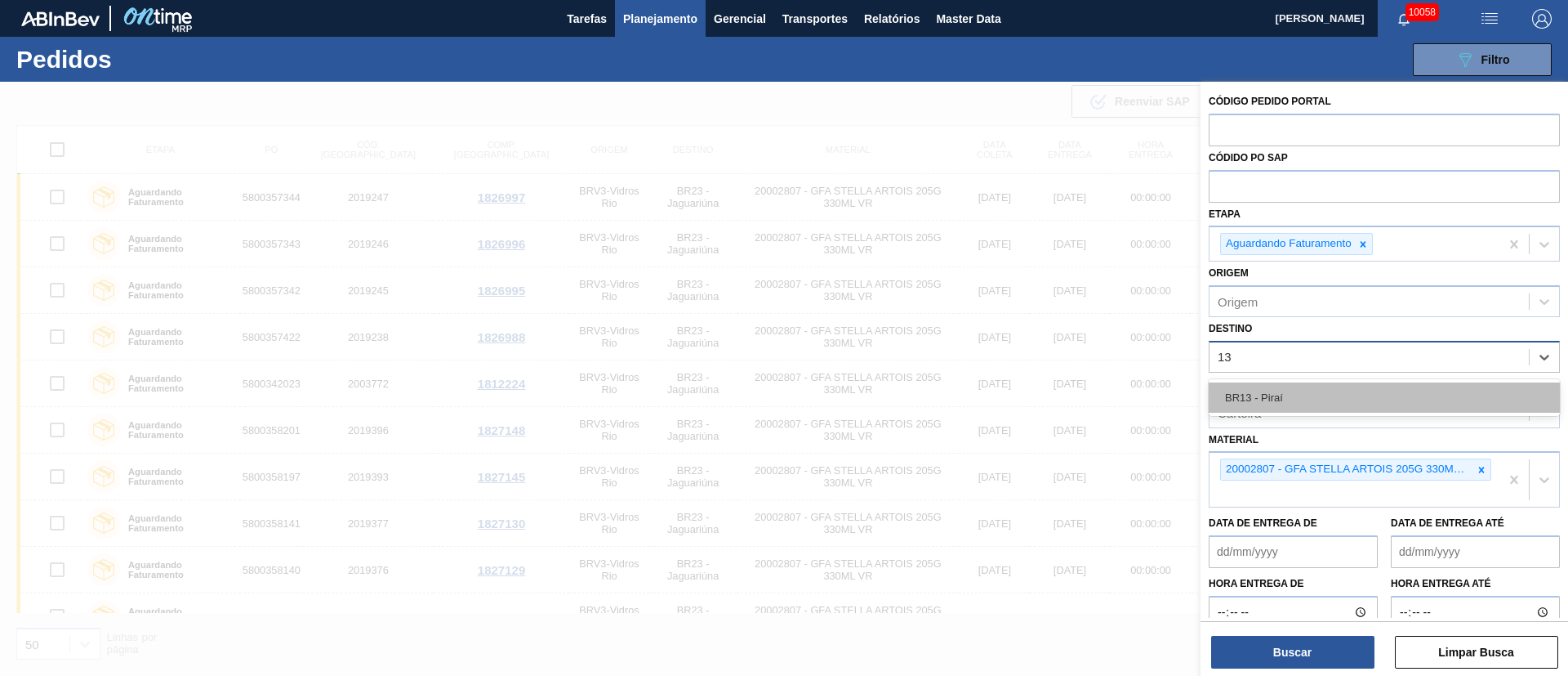
click at [1274, 401] on div "BR13 - Piraí" at bounding box center [1384, 397] width 352 height 30
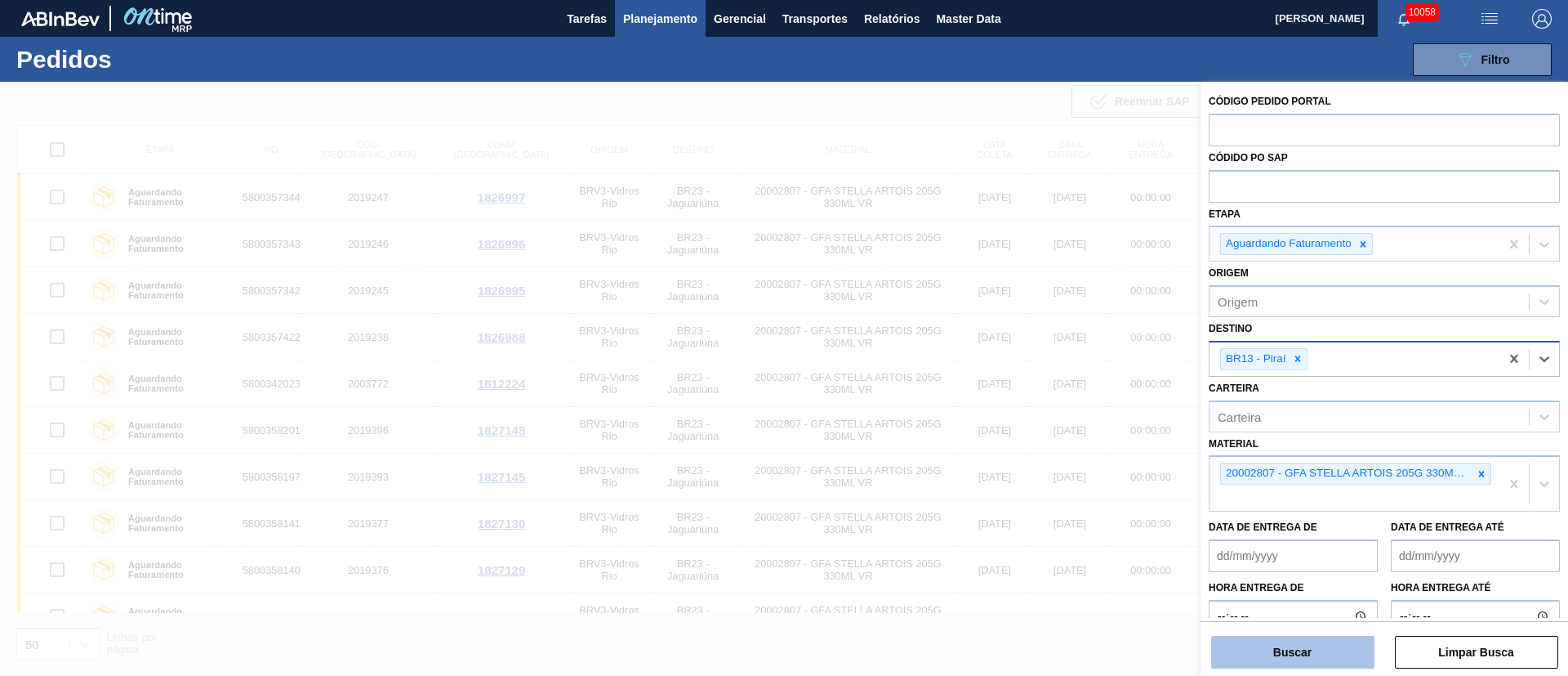
click at [1317, 658] on button "Buscar" at bounding box center [1292, 652] width 163 height 32
